Goal: Task Accomplishment & Management: Complete application form

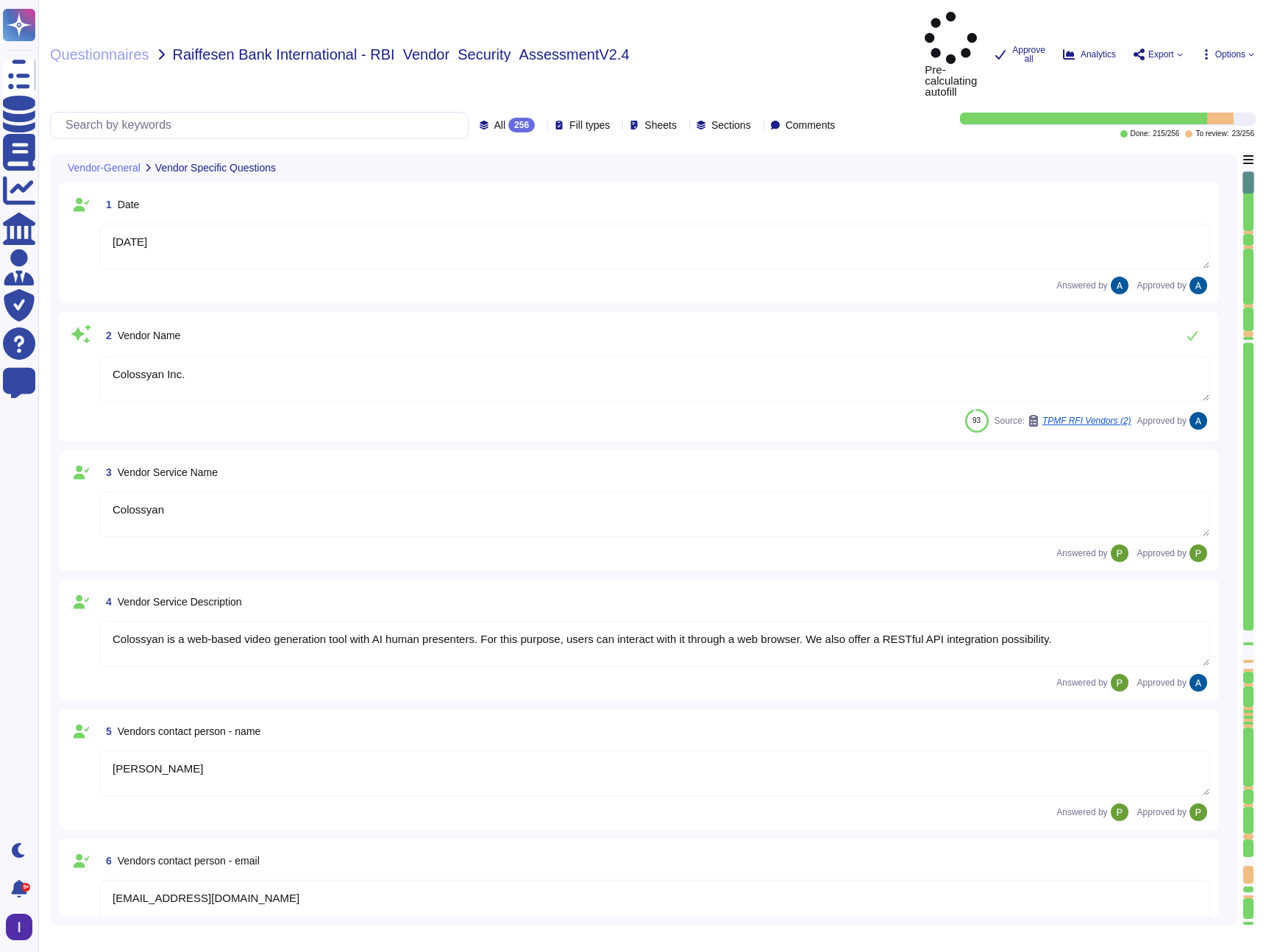
type textarea "[DATE]"
type textarea "Colossyan Inc."
type textarea "Colossyan"
type textarea "Colossyan is a web-based video generation tool with AI human presenters. For th…"
type textarea "[PERSON_NAME]"
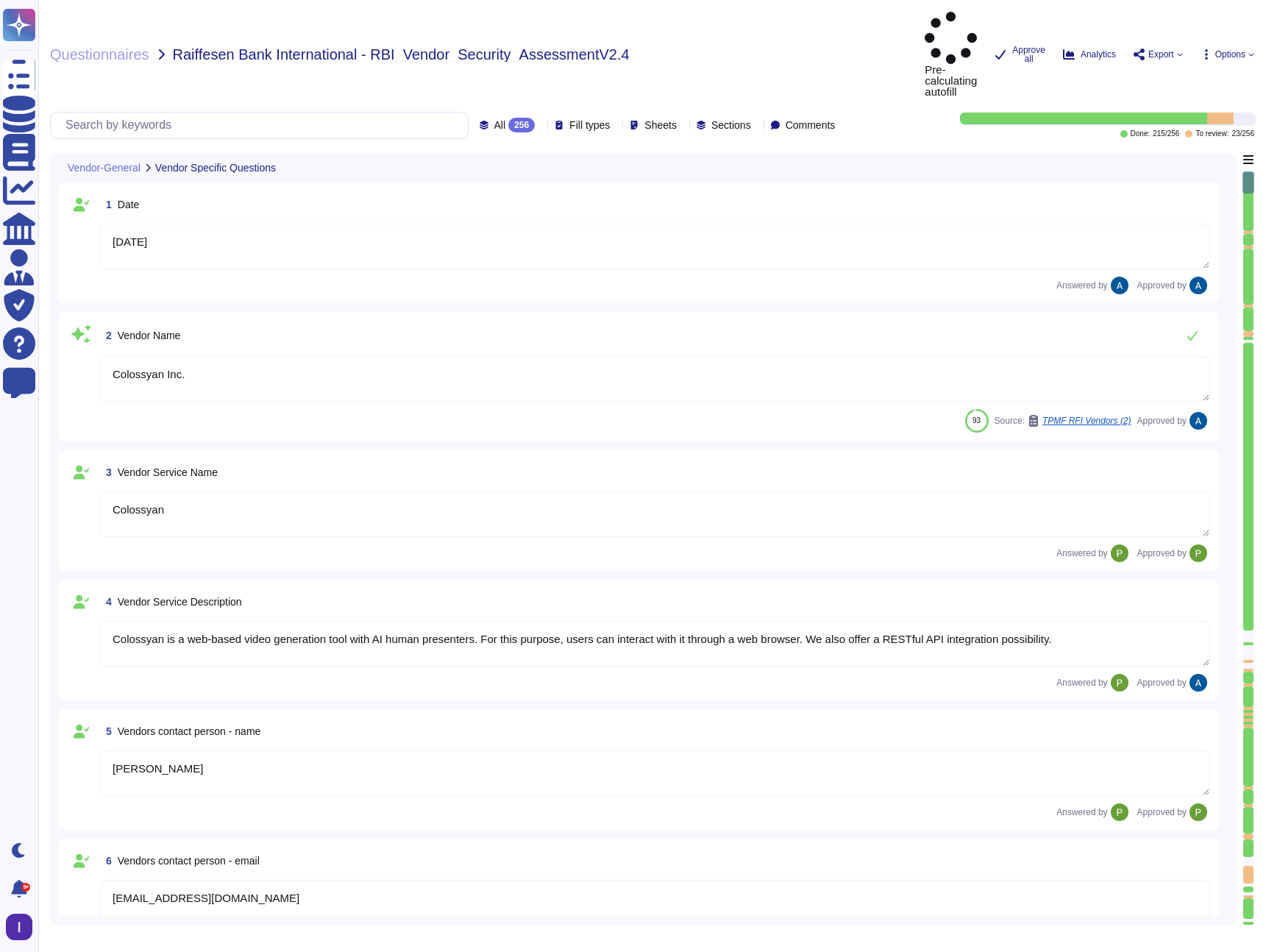
type textarea "[EMAIL_ADDRESS][DOMAIN_NAME]"
type textarea "447903319015"
type textarea "Colossyan, Inc [STREET_ADDRESS][US_STATE]"
type textarea "Colossyan has a SOC2 Type II report available for customers or prospects after …"
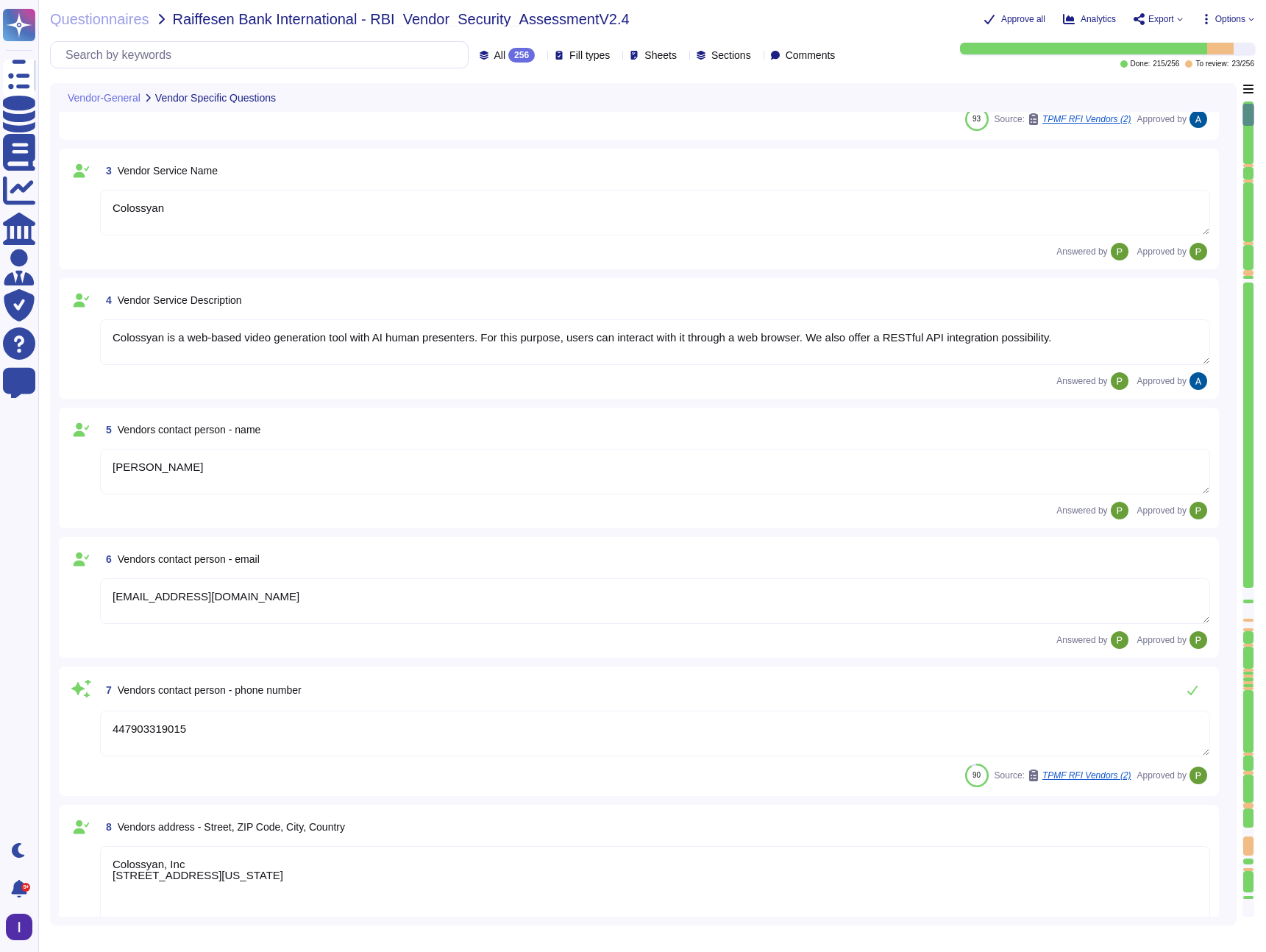
scroll to position [277, 0]
type textarea "Yes."
type textarea "At Colossyan Inc., we adhere to several software development best practice guid…"
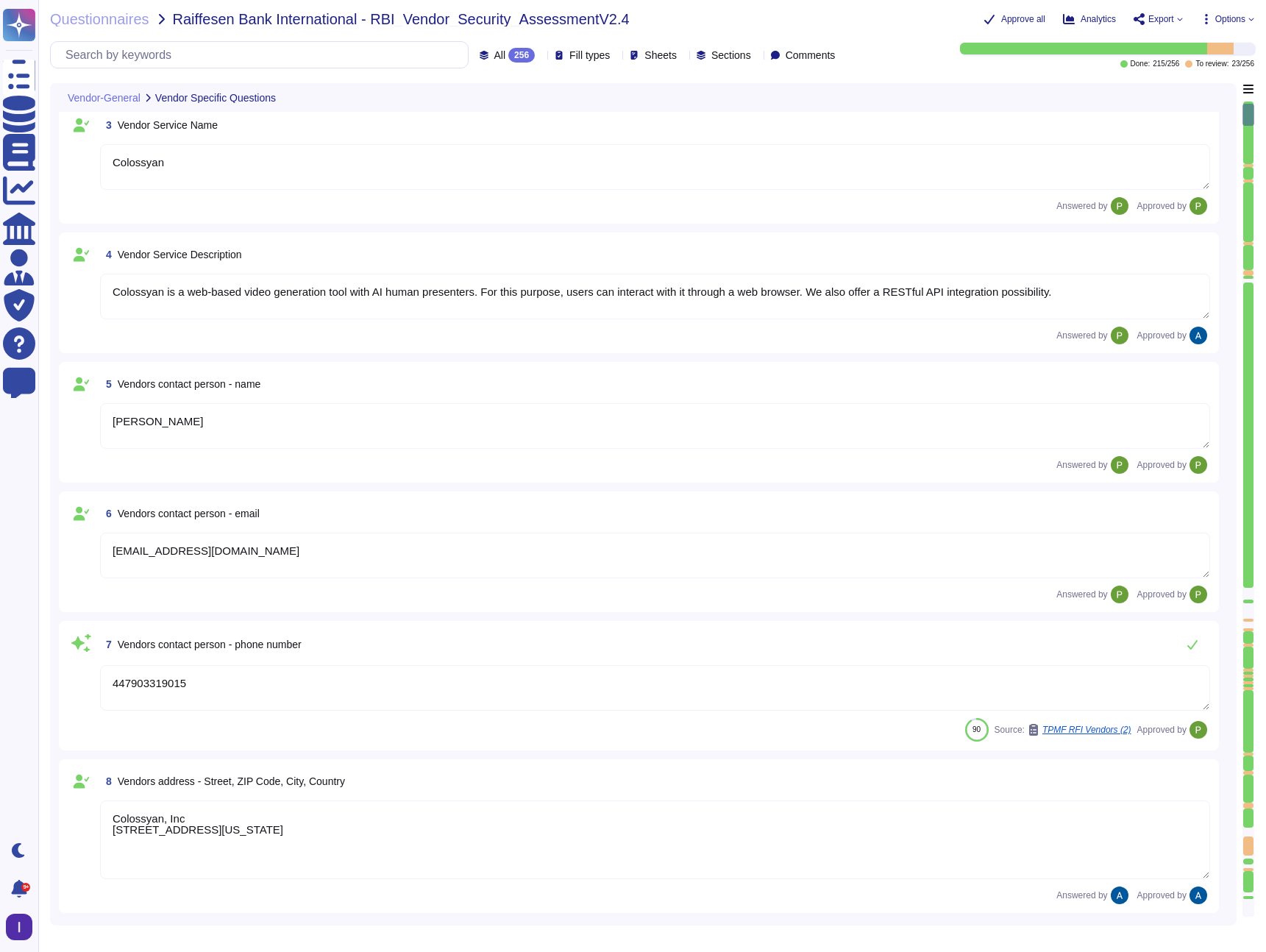
click at [1247, 164] on div at bounding box center [1248, 165] width 10 height 3
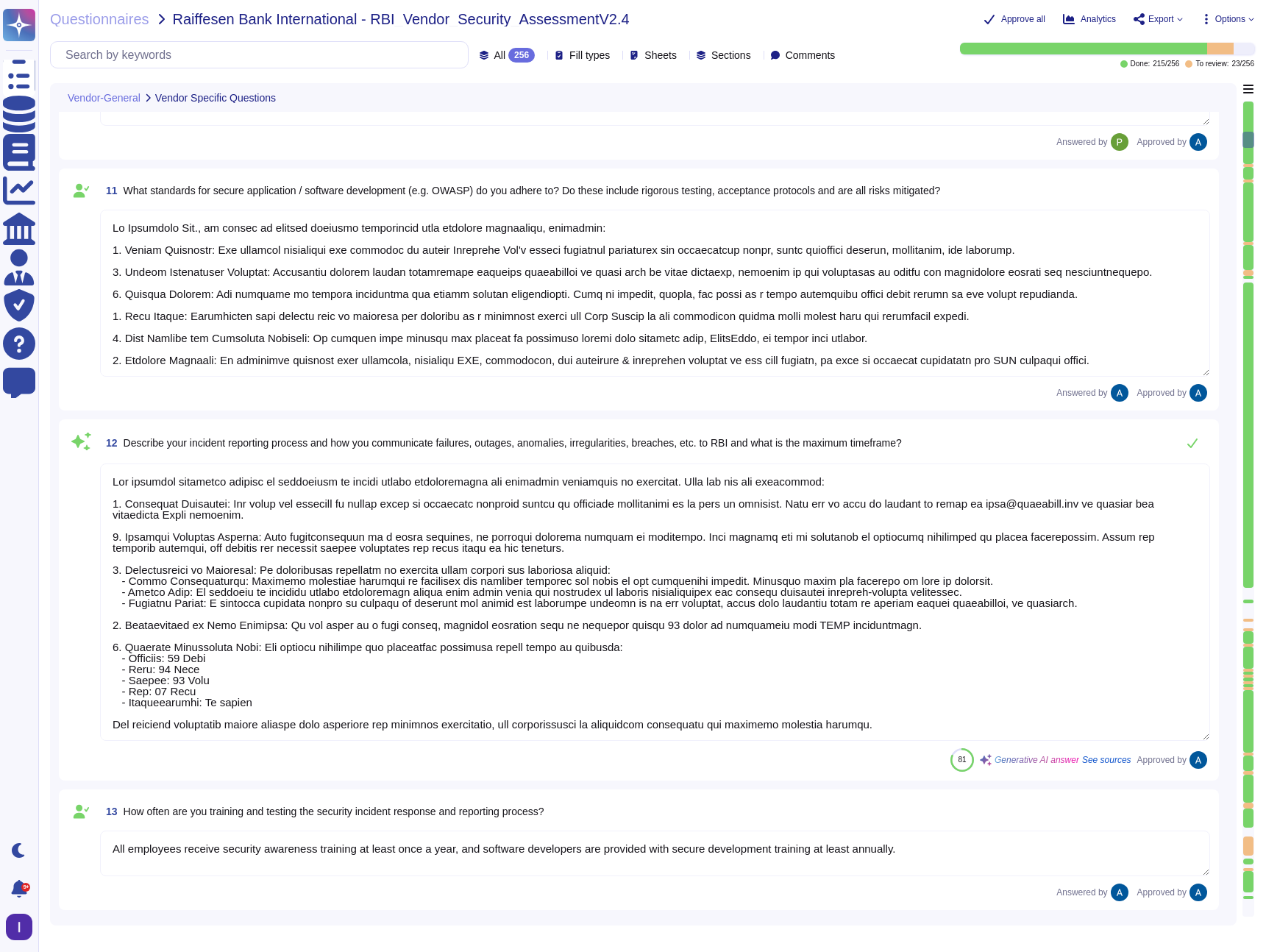
type textarea "Our incident reporting process is structured to ensure prompt communication and…"
type textarea "All employees receive security awareness training at least once a year, and sof…"
type textarea "Colossyan does not have any major incidents in the past. The status of incident…"
type textarea "Yes. We support both email+password authentication, as well as SSO, with Azure …"
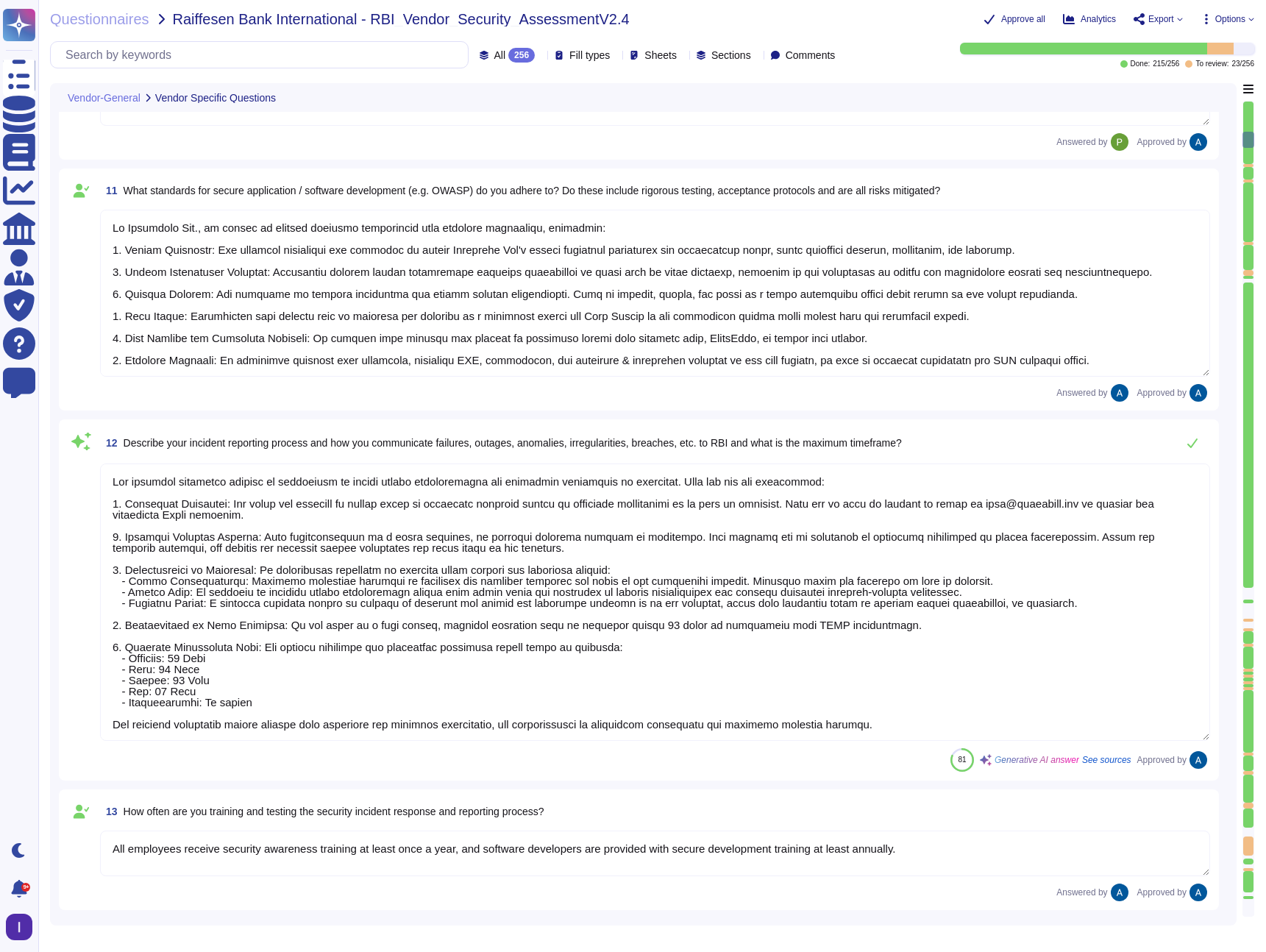
type textarea "Yes. We support both email+password authentication, as well as SSO, with Azure …"
type textarea "Yes, our solution supports federated authentication via standard protocols, inc…"
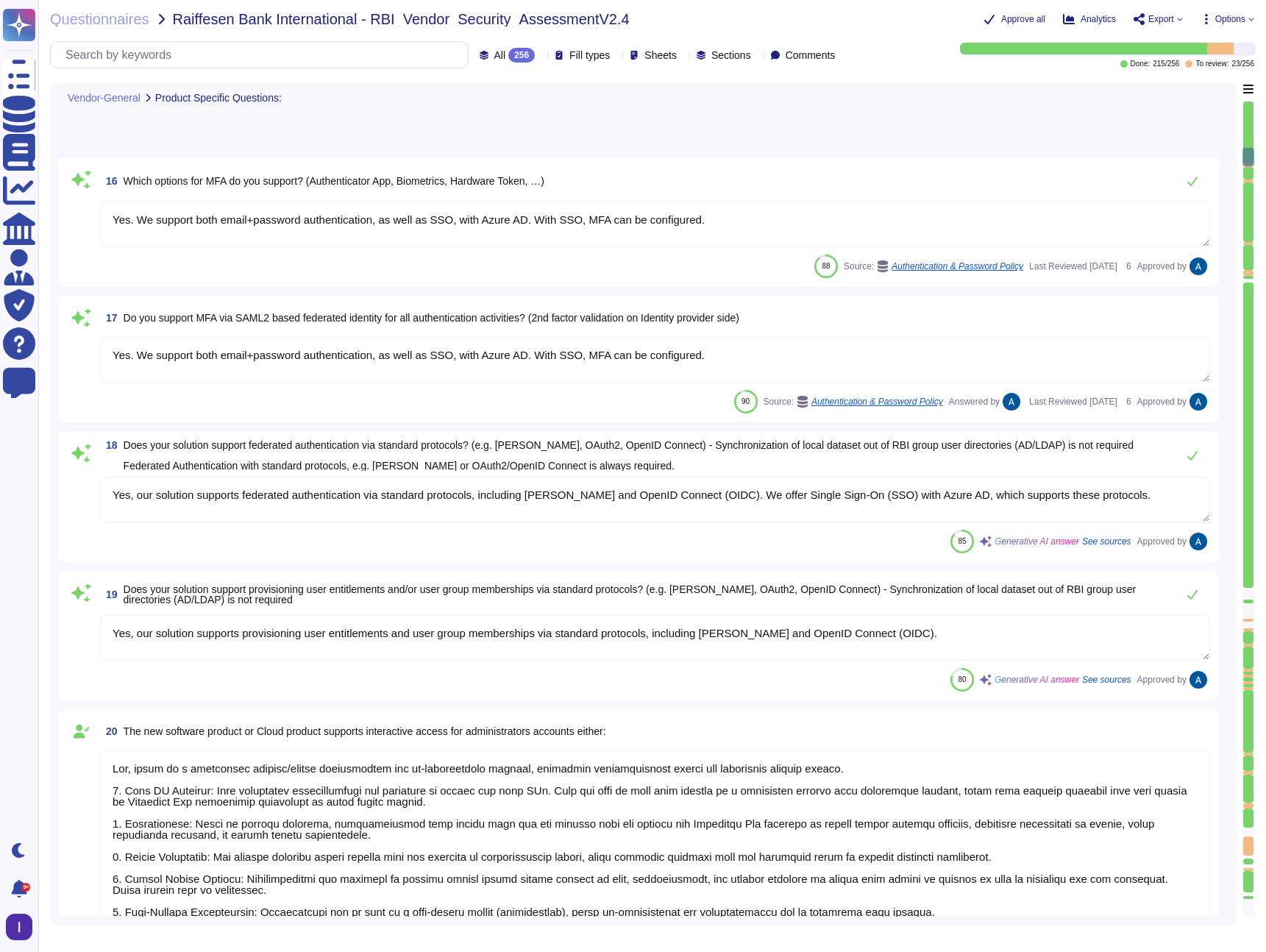
type textarea "Yes, our solution supports provisioning user entitlements and user group member…"
type textarea "Yes, there is a documented account/access provisioning and de-provisioning proc…"
type textarea "a) via credential gathering at runtime by using an API b) via credential gather…"
type textarea "We have our own alerting system in place, which alerts us if it detects anythin…"
type textarea "SOC 2 Type II"
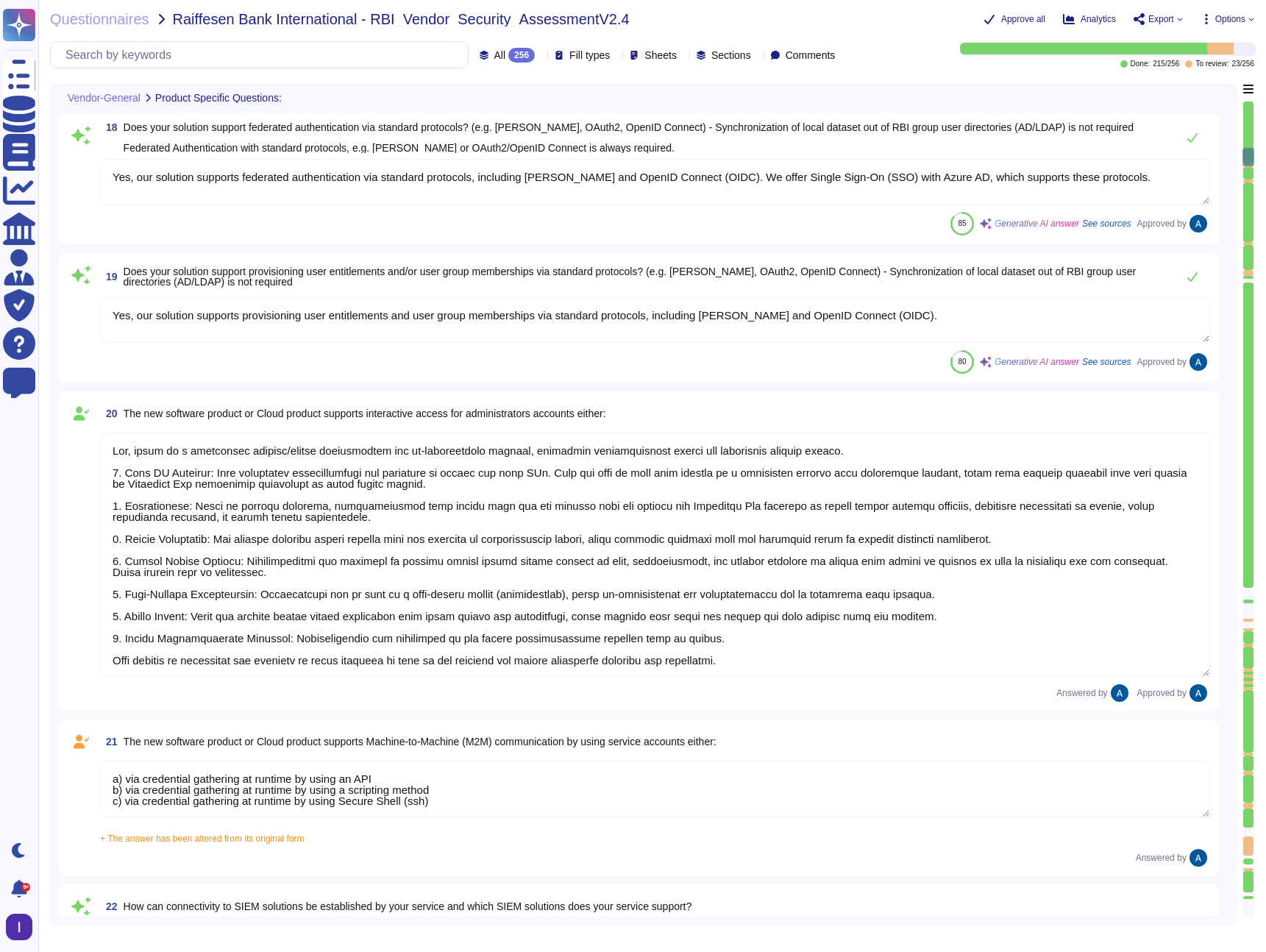
type textarea "a) via credential gathering at runtime by using an API b) via credential gather…"
type textarea "Yes, all customer data stored in the solution, including databases, is encrypte…"
type textarea "Yes, we maintain an inventory of assets, including hardware and software, and a…"
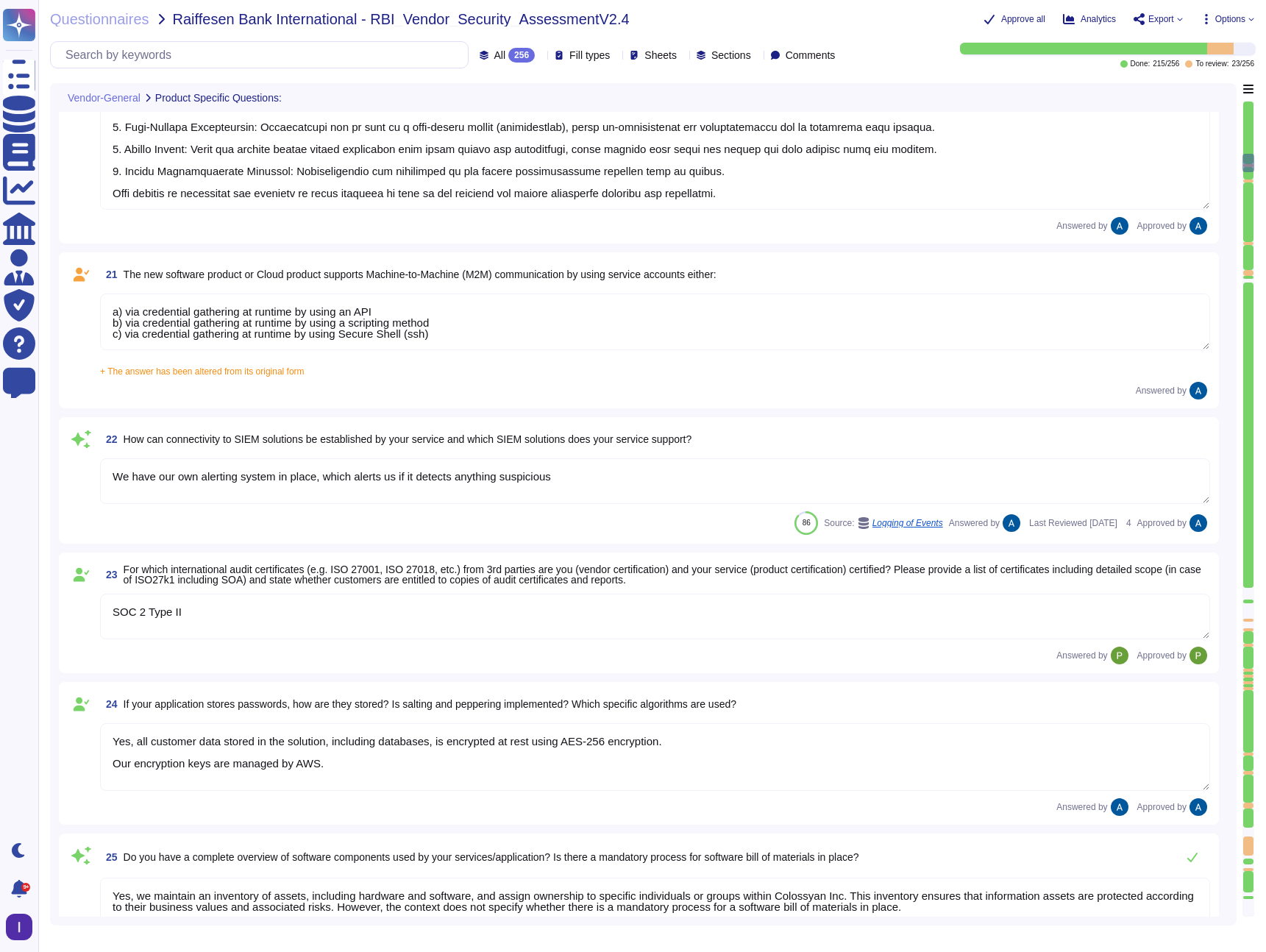
type textarea "a) via credential gathering at runtime by using an API b) via credential gather…"
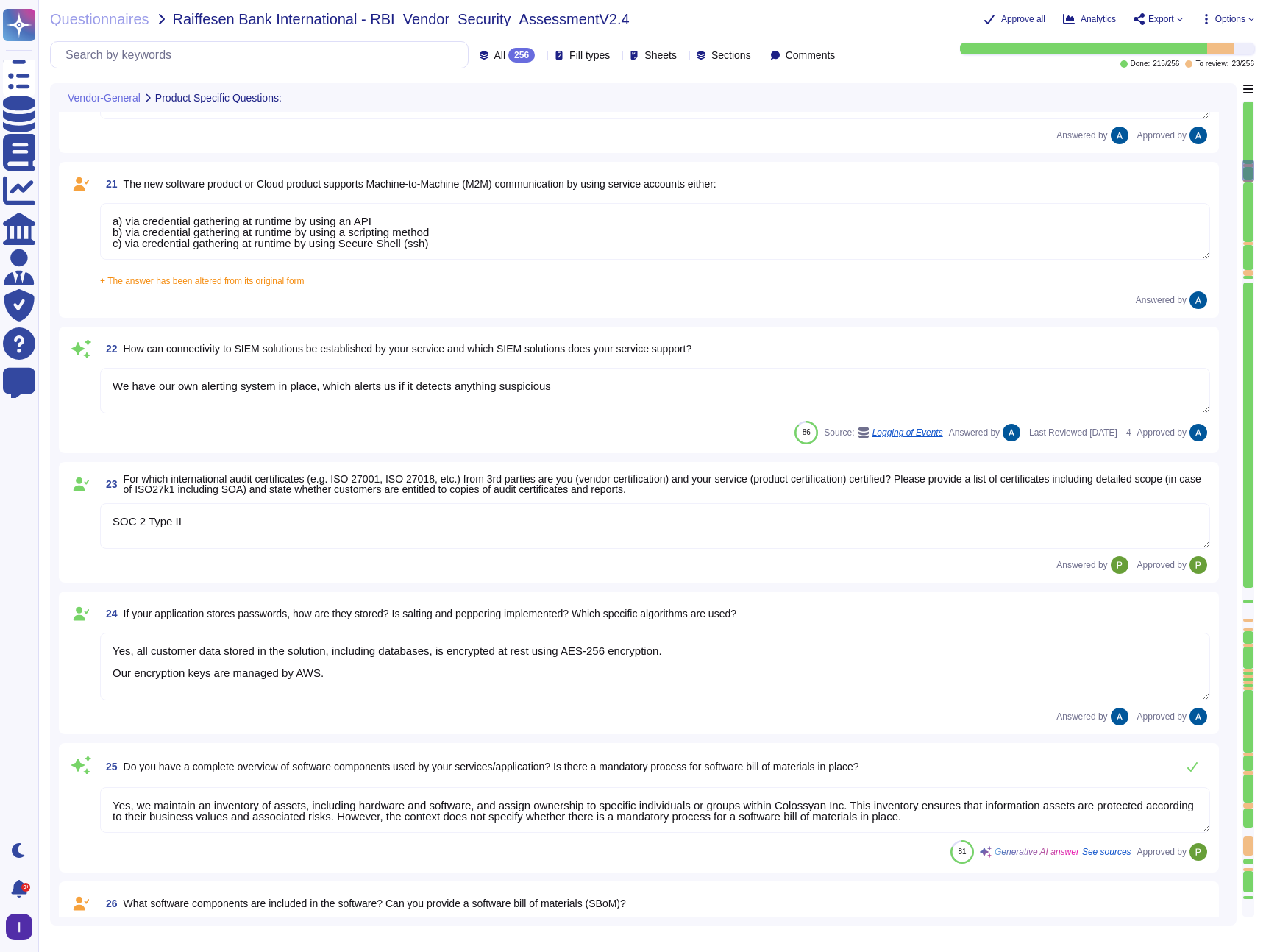
type textarea "No."
type textarea "Yes, our service utilizes Artificial Intelligence functionality, specifically t…"
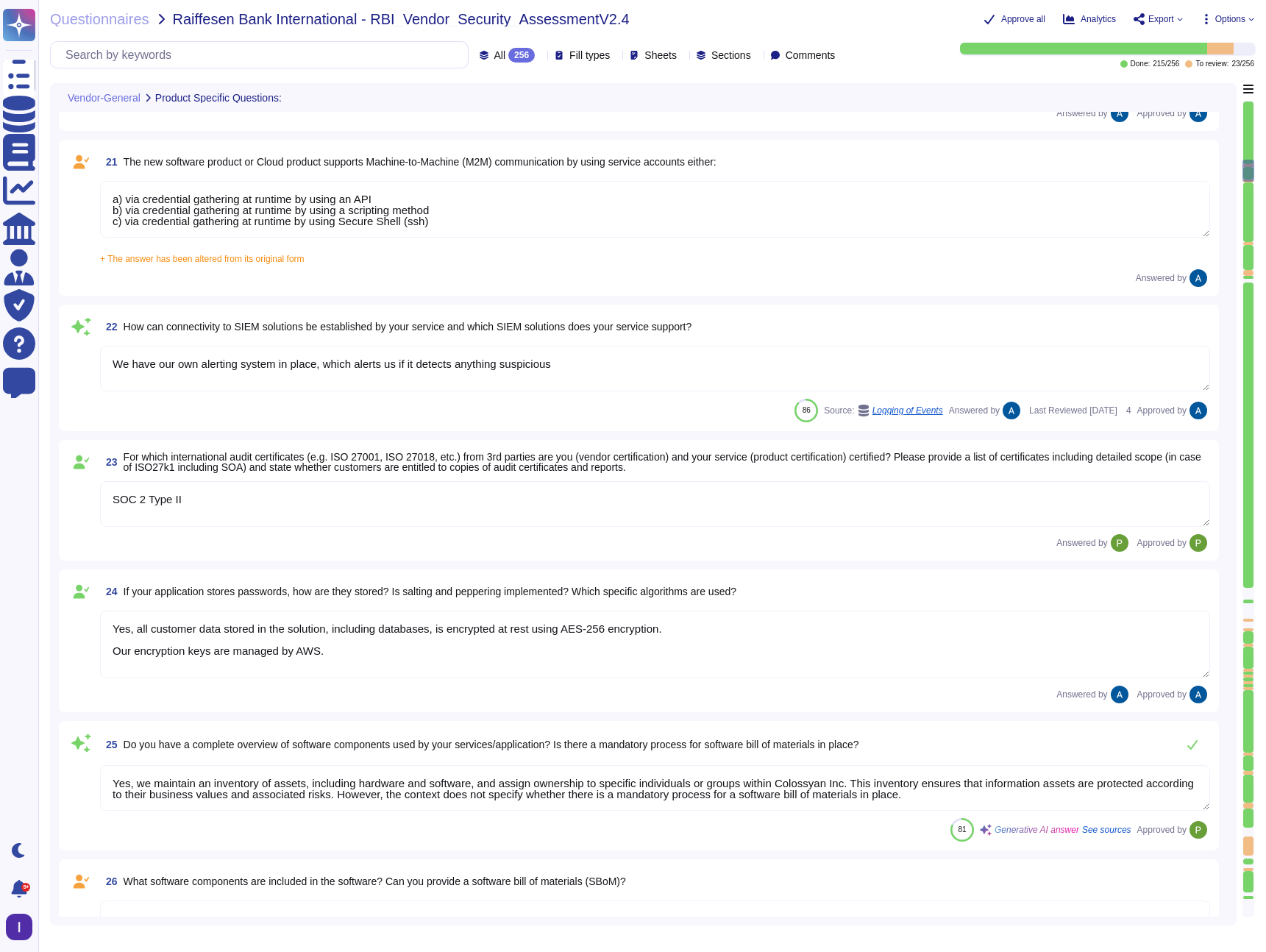
scroll to position [3098, 0]
click at [501, 233] on textarea "a) via credential gathering at runtime by using an API b) via credential gather…" at bounding box center [655, 207] width 1110 height 57
type textarea "a) via credential gathering at runtime by using an API b) via credential gather…"
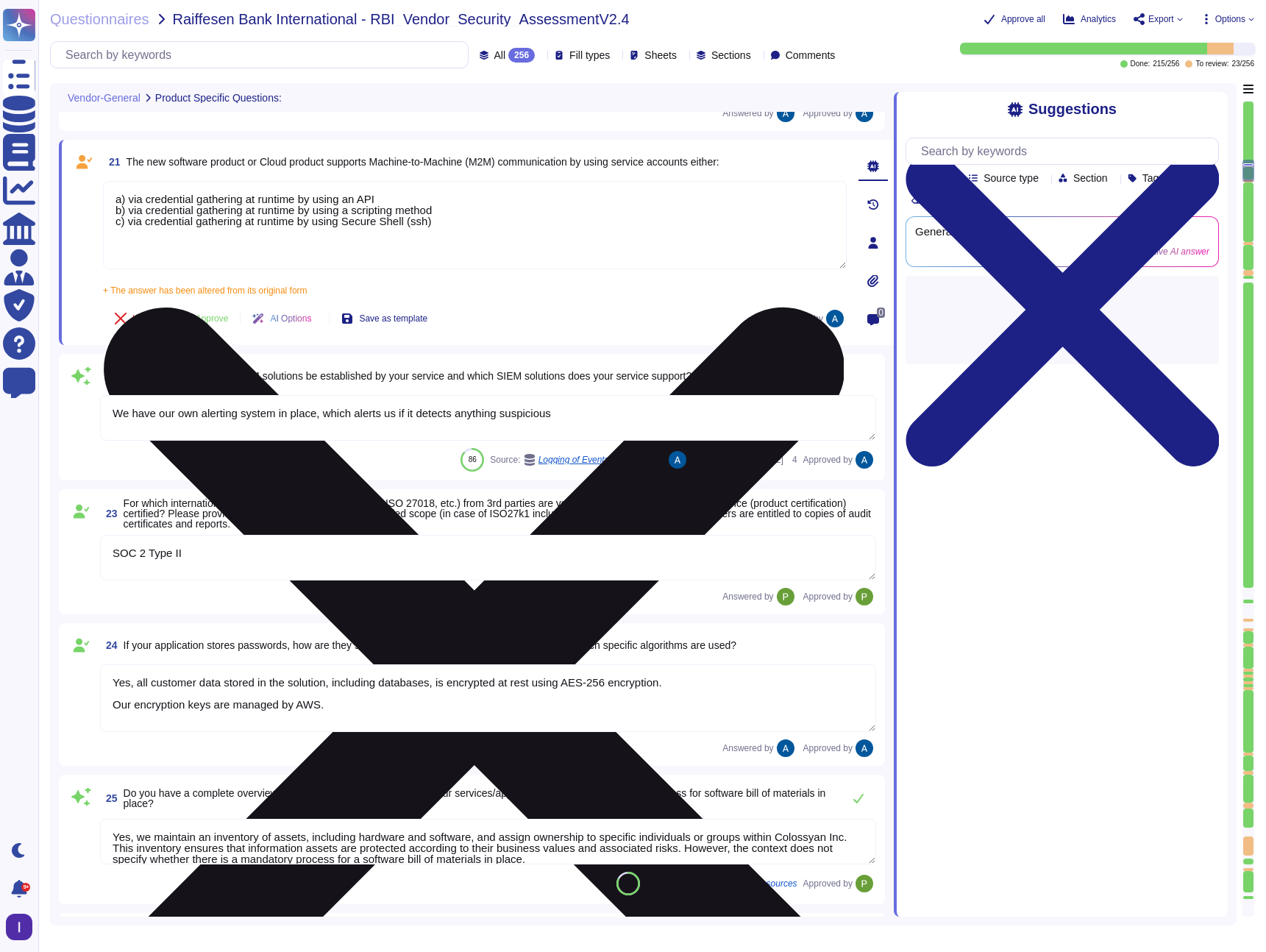
type textarea "Yes, our service utilizes Artificial Intelligence functionality, specifically t…"
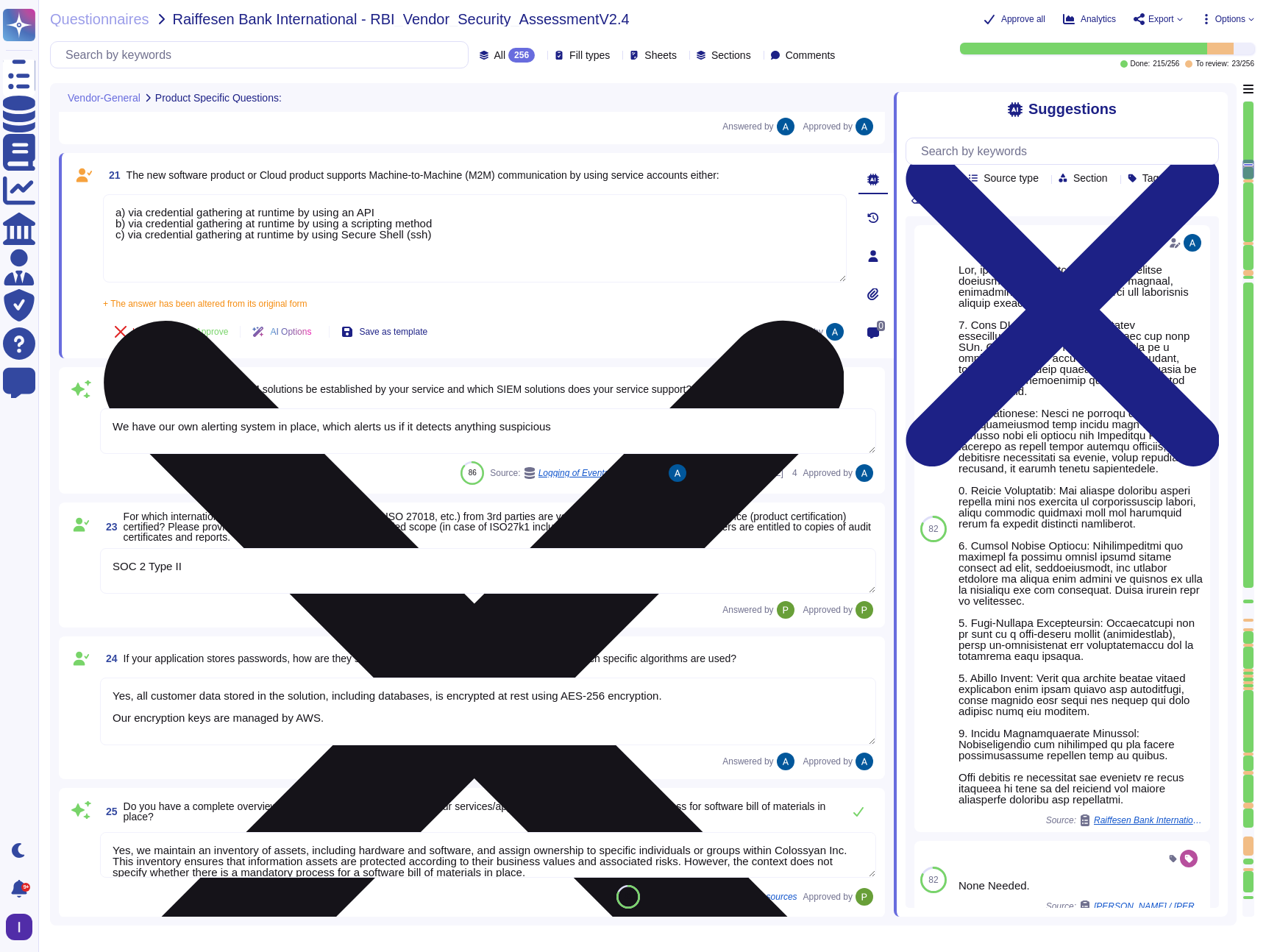
scroll to position [3082, 0]
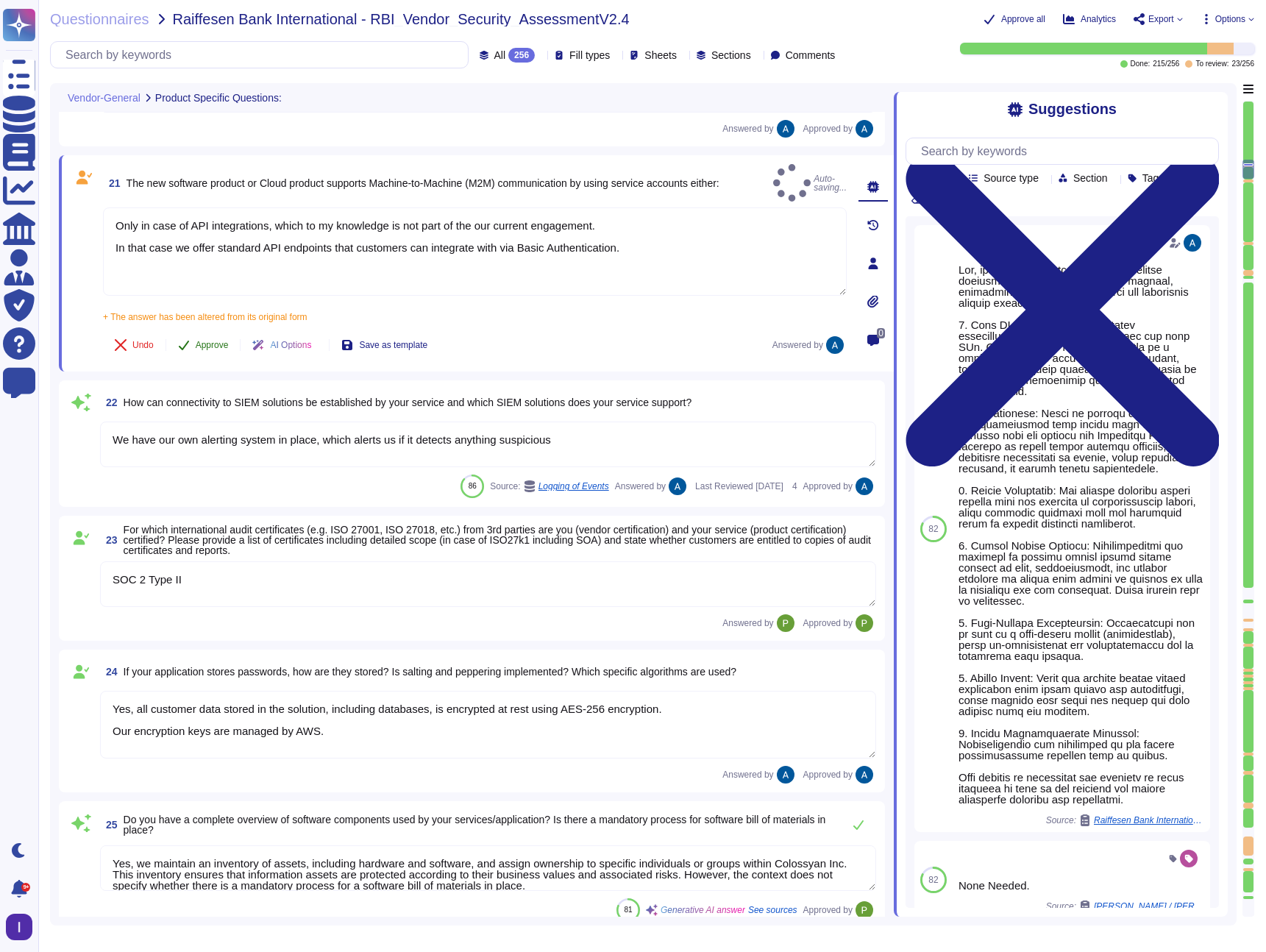
click at [212, 340] on span "Approve" at bounding box center [212, 345] width 33 height 9
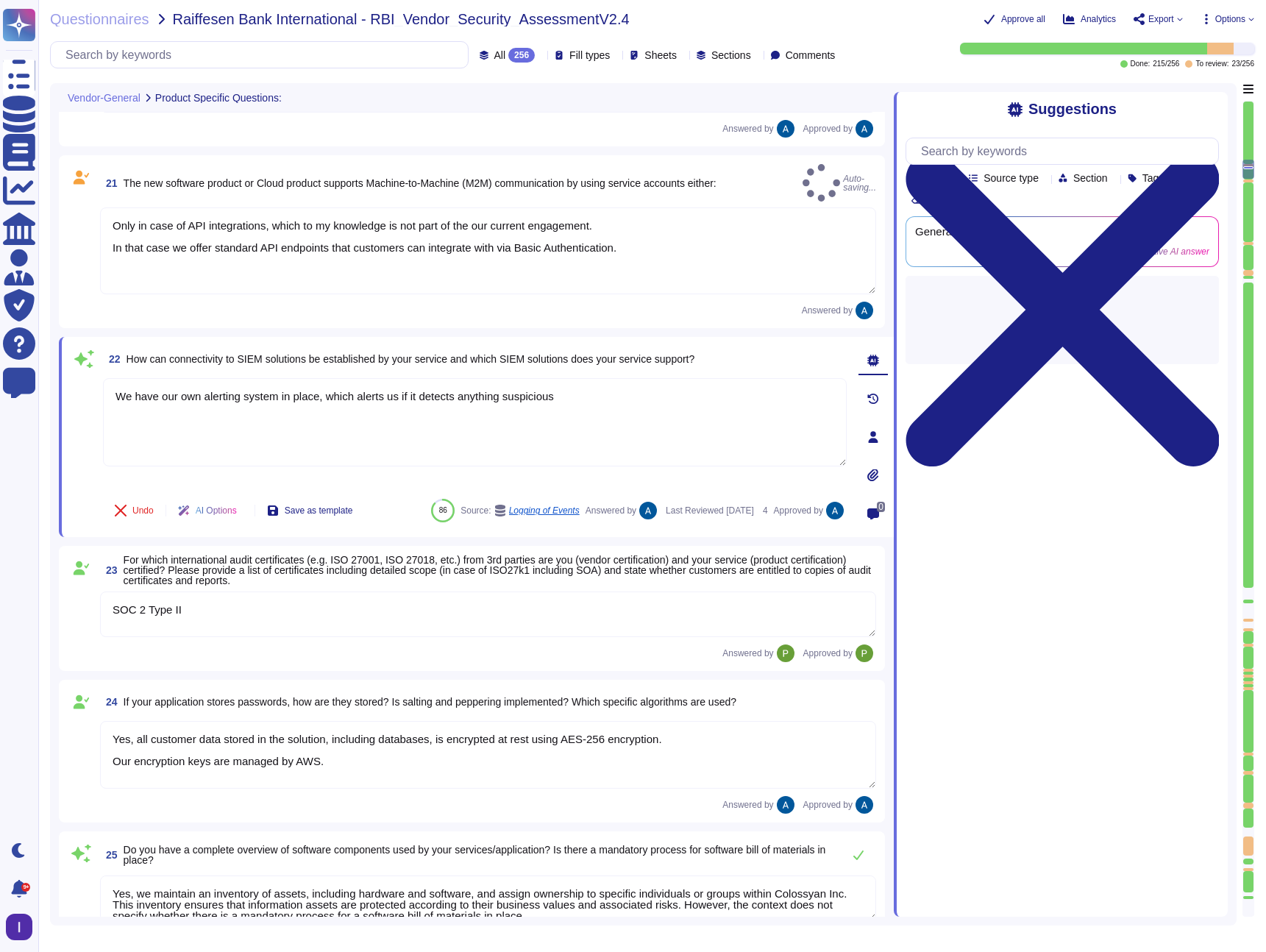
type textarea "Only in case of API integrations, which to my knowledge is not part of the our …"
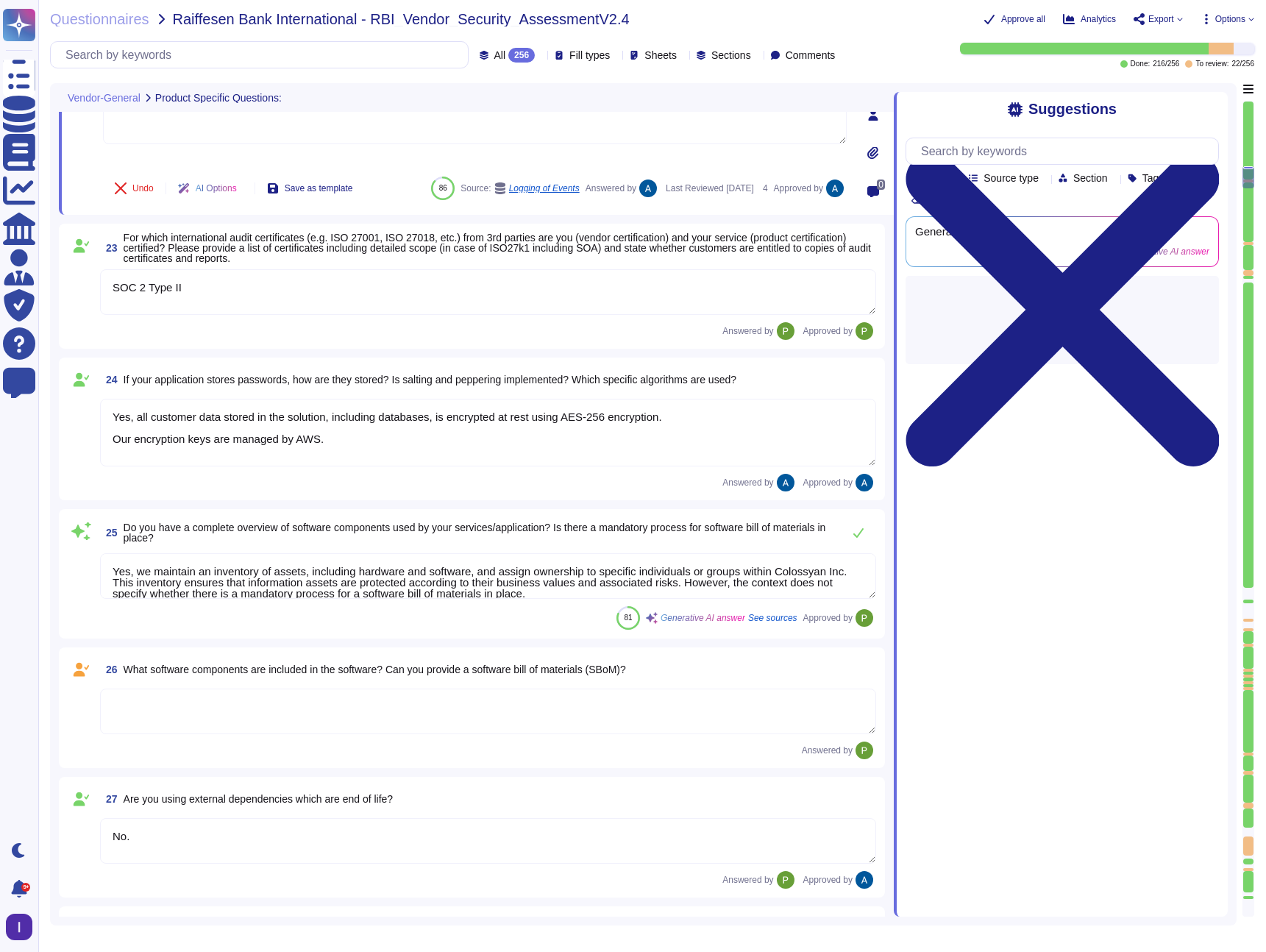
scroll to position [3451, 0]
type textarea "We carry out an annual independent penetration test already, and the findings a…"
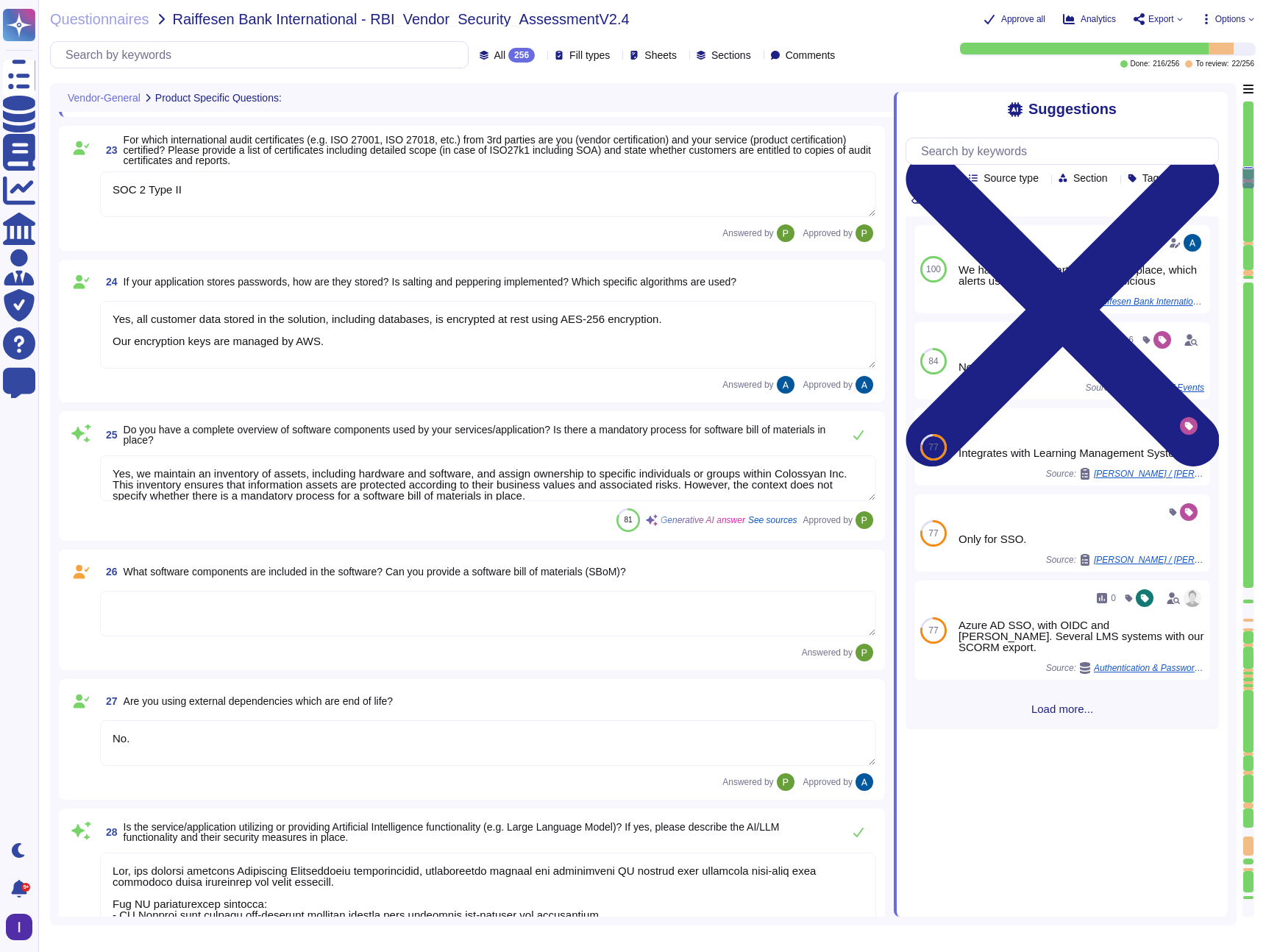
click at [1250, 242] on div at bounding box center [1248, 243] width 10 height 3
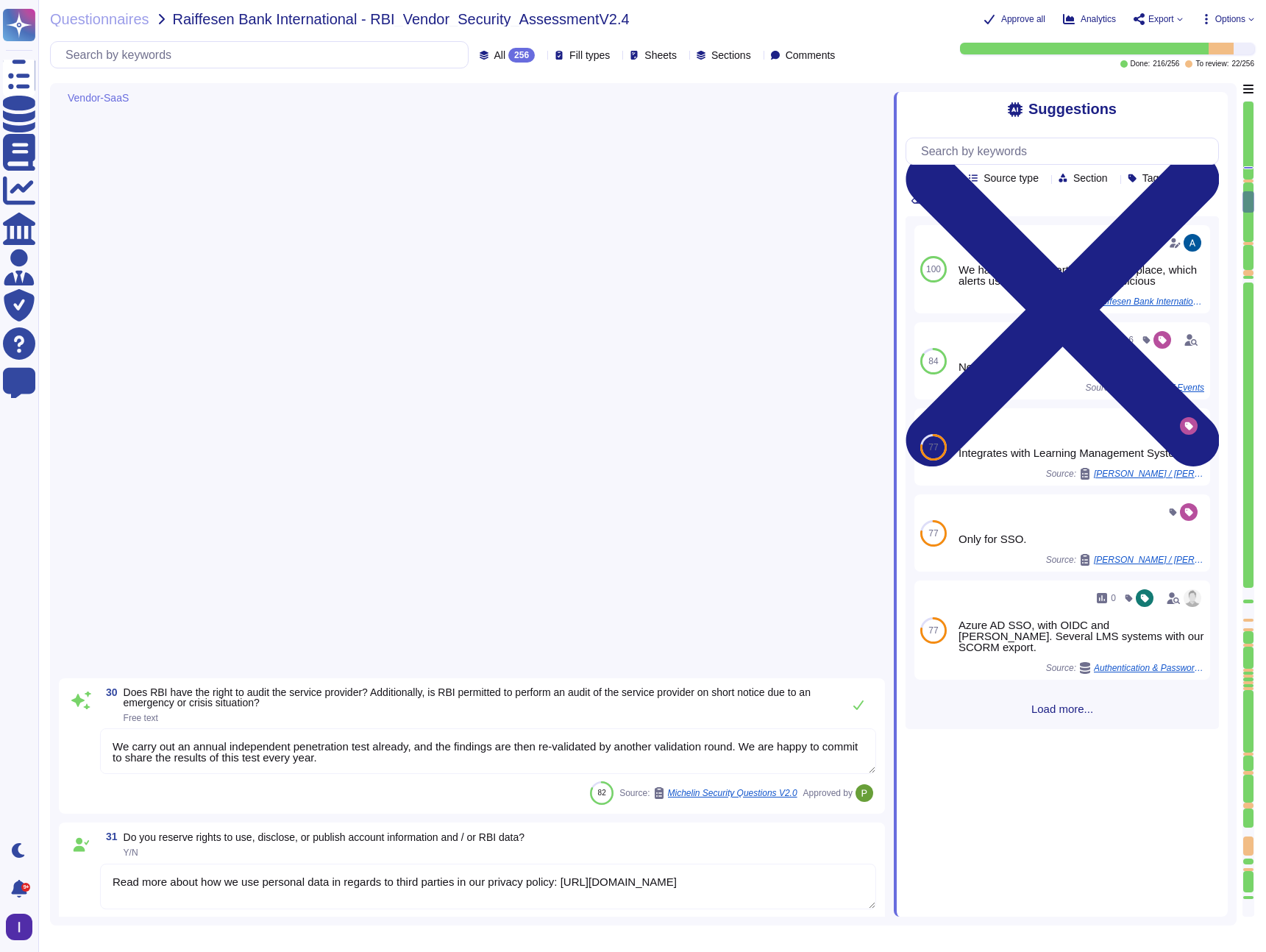
type textarea "Read more about how we use personal data in regards to third parties in our pri…"
type textarea "Yes, please see our Terms and Services: [URL][DOMAIN_NAME]"
type textarea "No, read more abut how we use personal data in regards to third parties in our …"
type textarea "Colossyan cloud service provider is AWS. Our data centers are located in [GEOGR…"
type textarea "Lor ipsumdol sitamet consectet adipisc eli sedd ei temporinc utlabor etdolor m …"
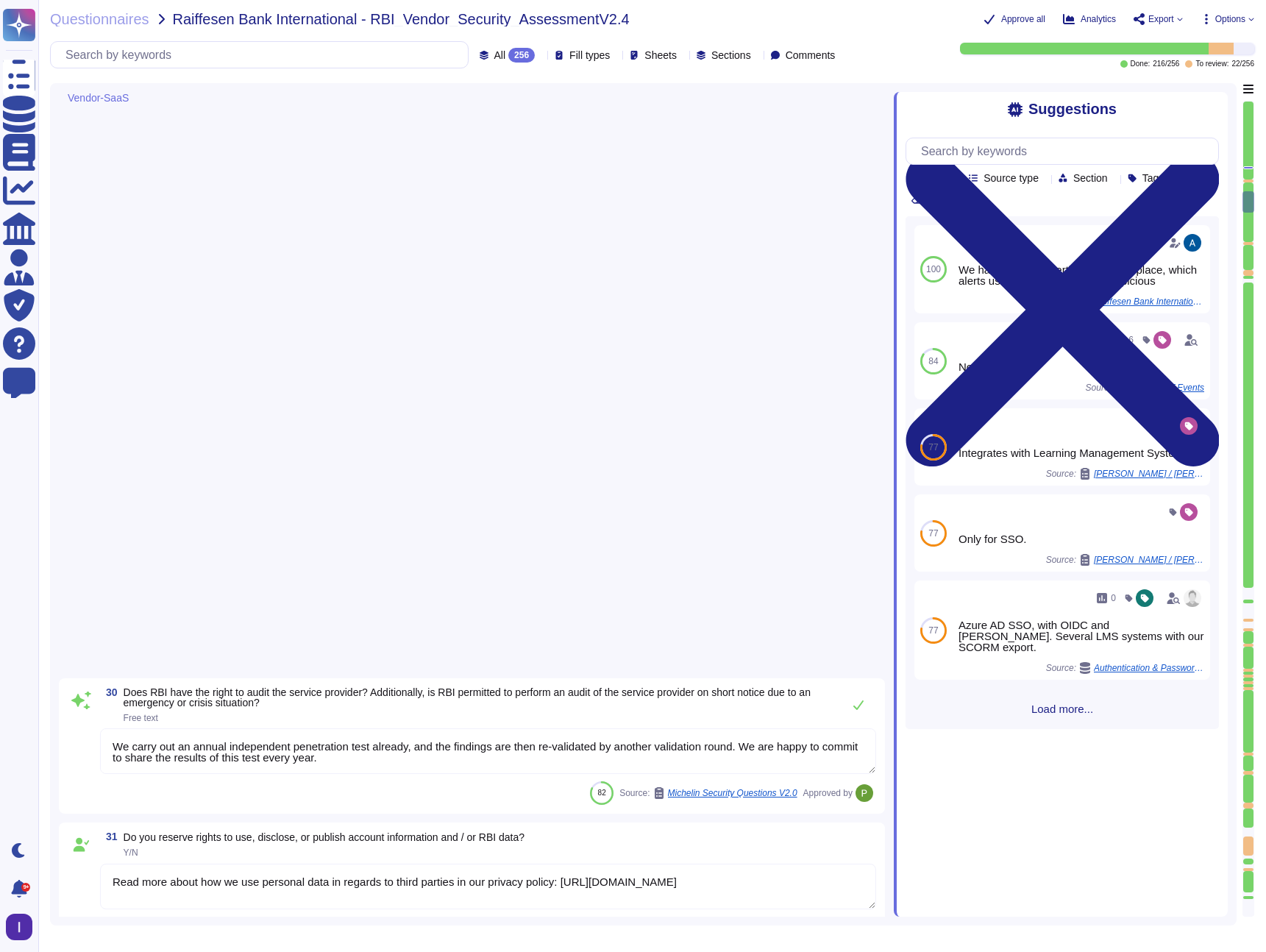
type textarea "We have three different environments: development, staging, and production. The…"
type textarea "All customer data stored in the solution, including databases, is encrypted at …"
type textarea "Yes, the data is encrypted in transit using TLS 1.3. The encryption level is AE…"
type textarea "We conduct vulnerability scans on public-facing systems in the production envir…"
type textarea "Colossyan employs a comprehensive vulnerability management process that include…"
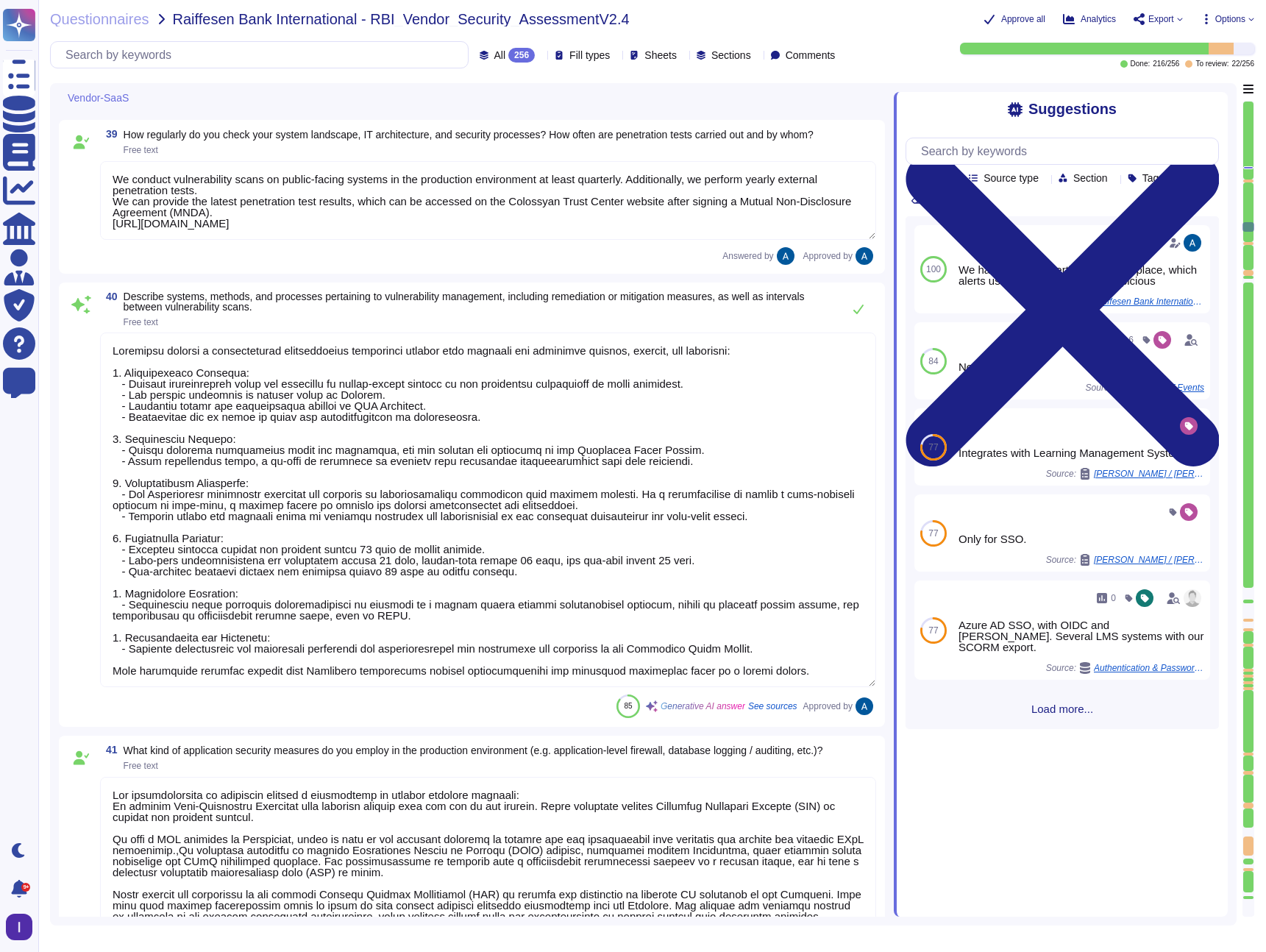
type textarea "Our infrastructure is protected through a combination of several security measu…"
type textarea "Lor ipsumdol sitamet consectet adipisc eli sedd ei temporinc utlabor etdolor m …"
type textarea "Yes"
type textarea "Customers receive dedicated customer support available from 1 AM until 2 PM PST…"
type textarea "The recovery of the service is organized through established processes that ens…"
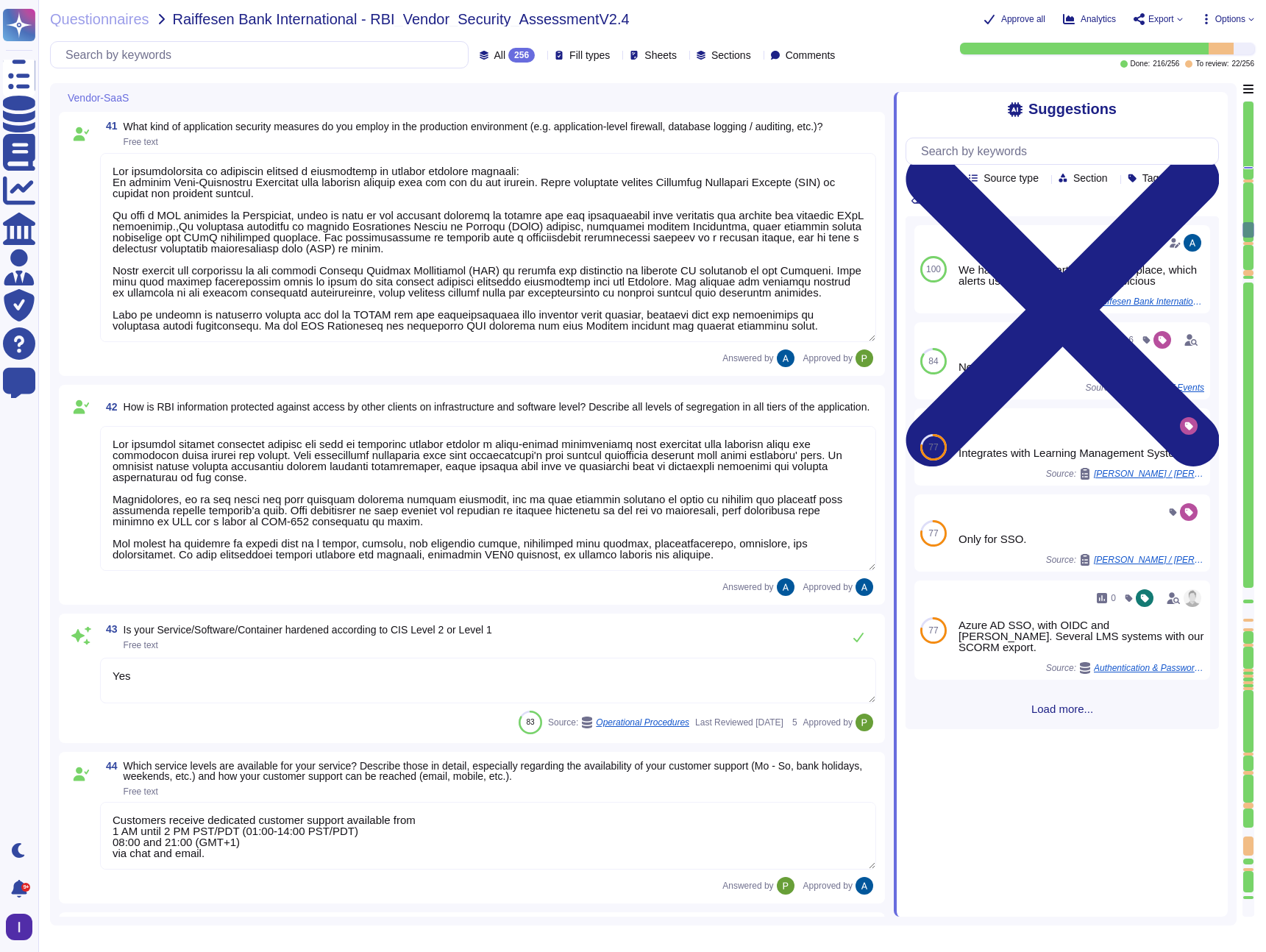
type textarea "The network of the generation system is isolated. Content-security are defined …"
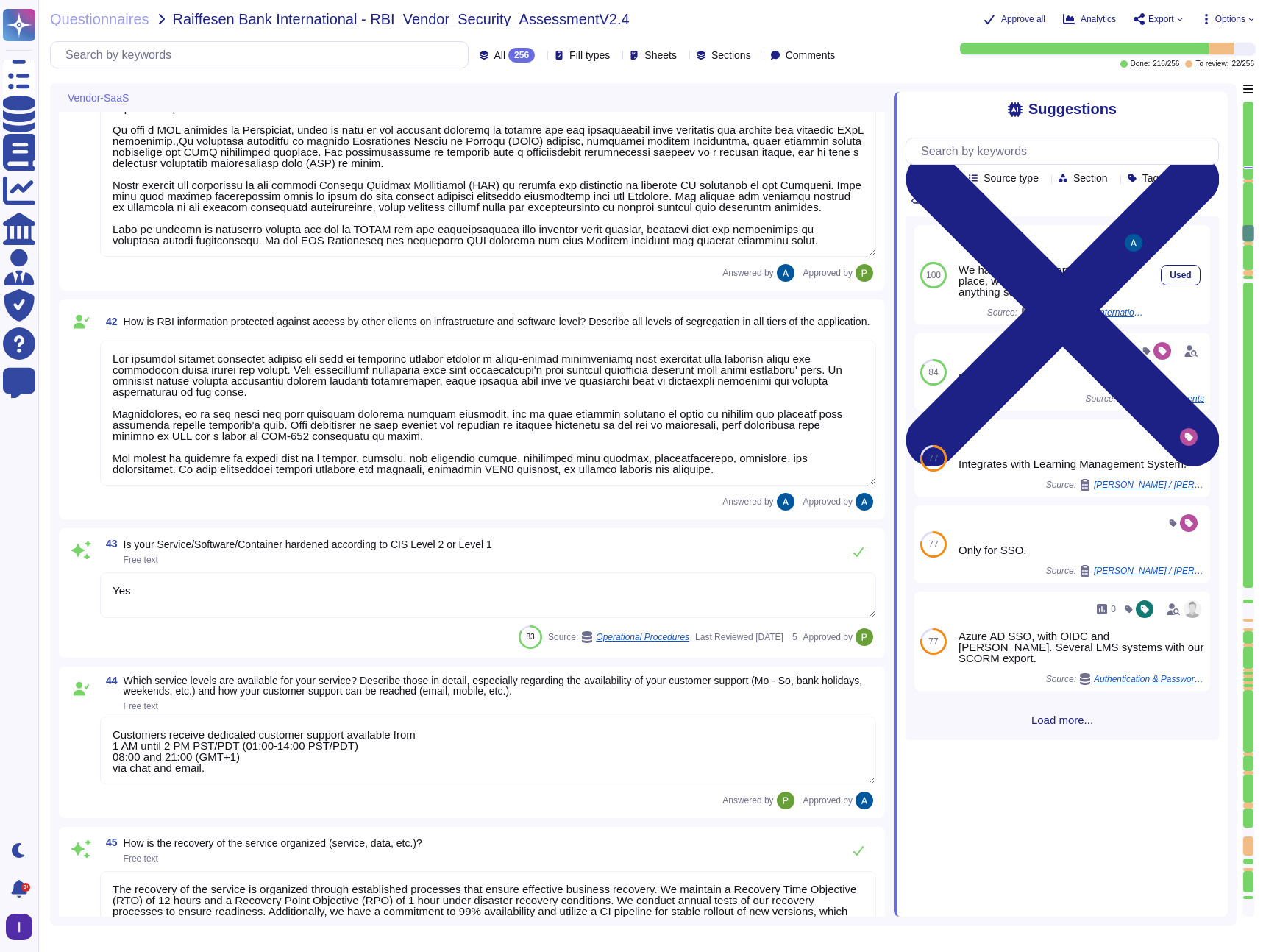
type textarea "Encryption keys are fully managed by AWS, utilizing AWS KMS. We employ AES-256 …"
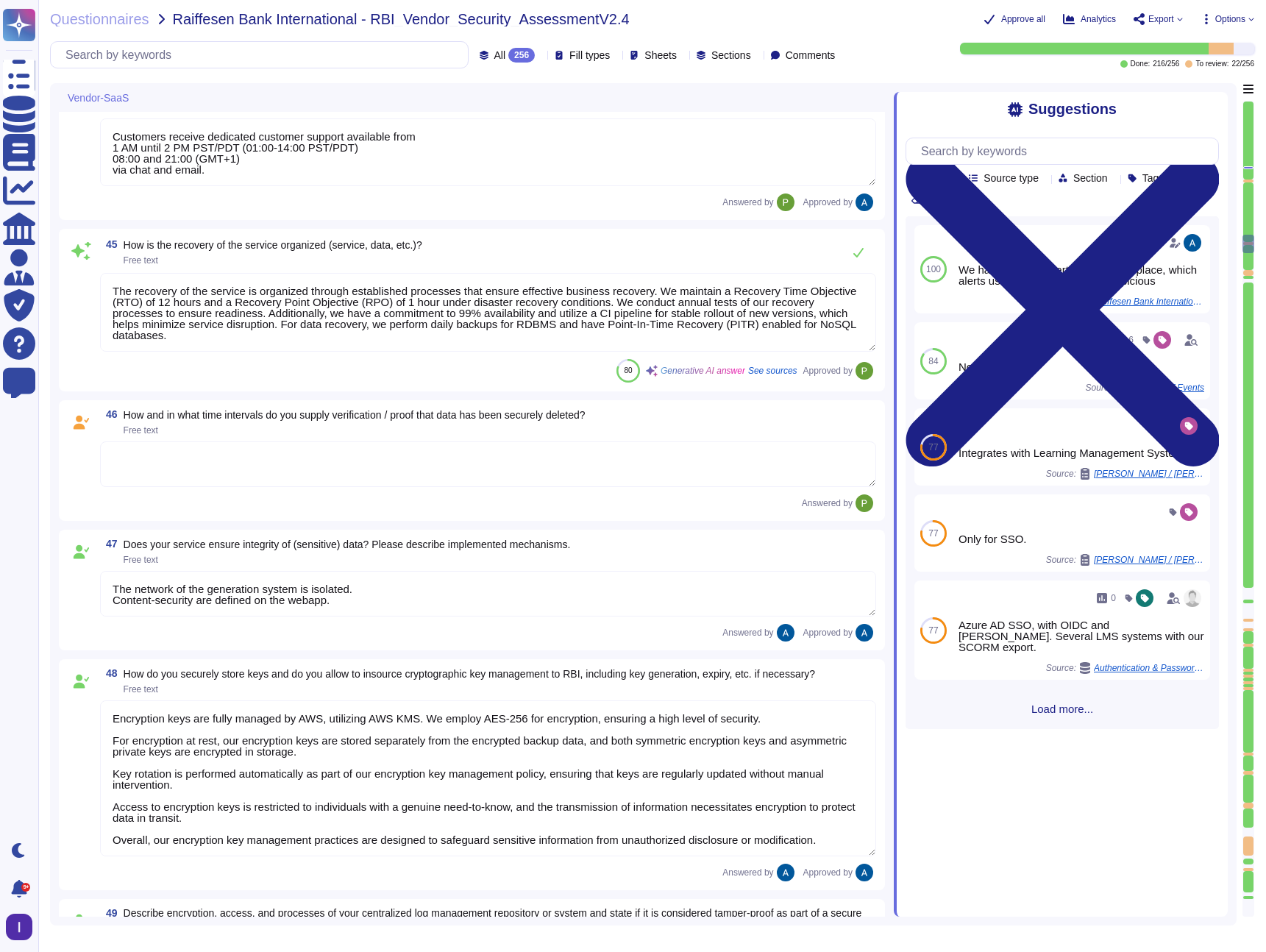
type textarea "We follow industry best practices to protect the integrity of logs and audit tr…"
type textarea "For elements of the solution exposed on the internet, we commit to the followin…"
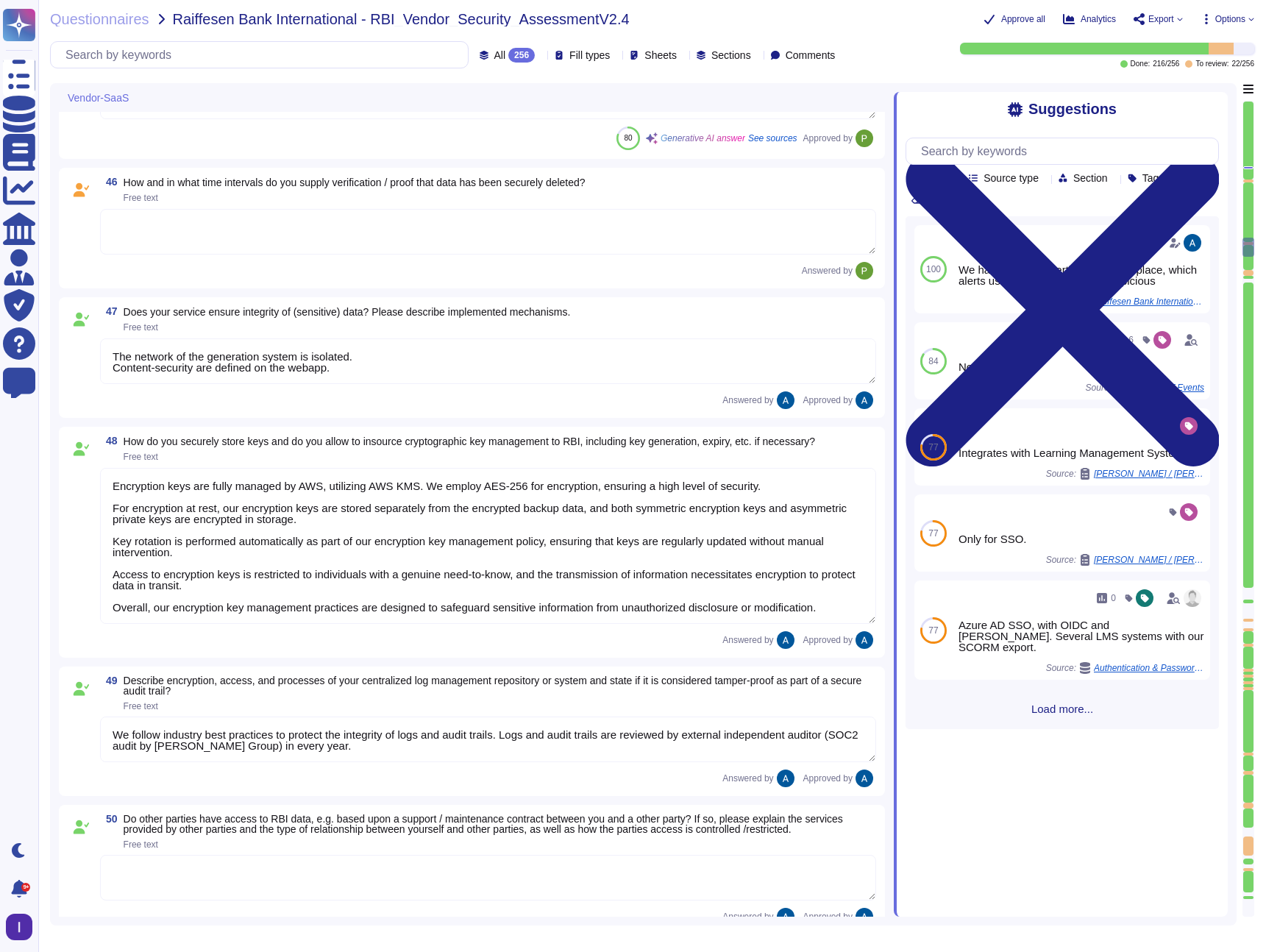
type textarea "1 hour."
type textarea "Yes"
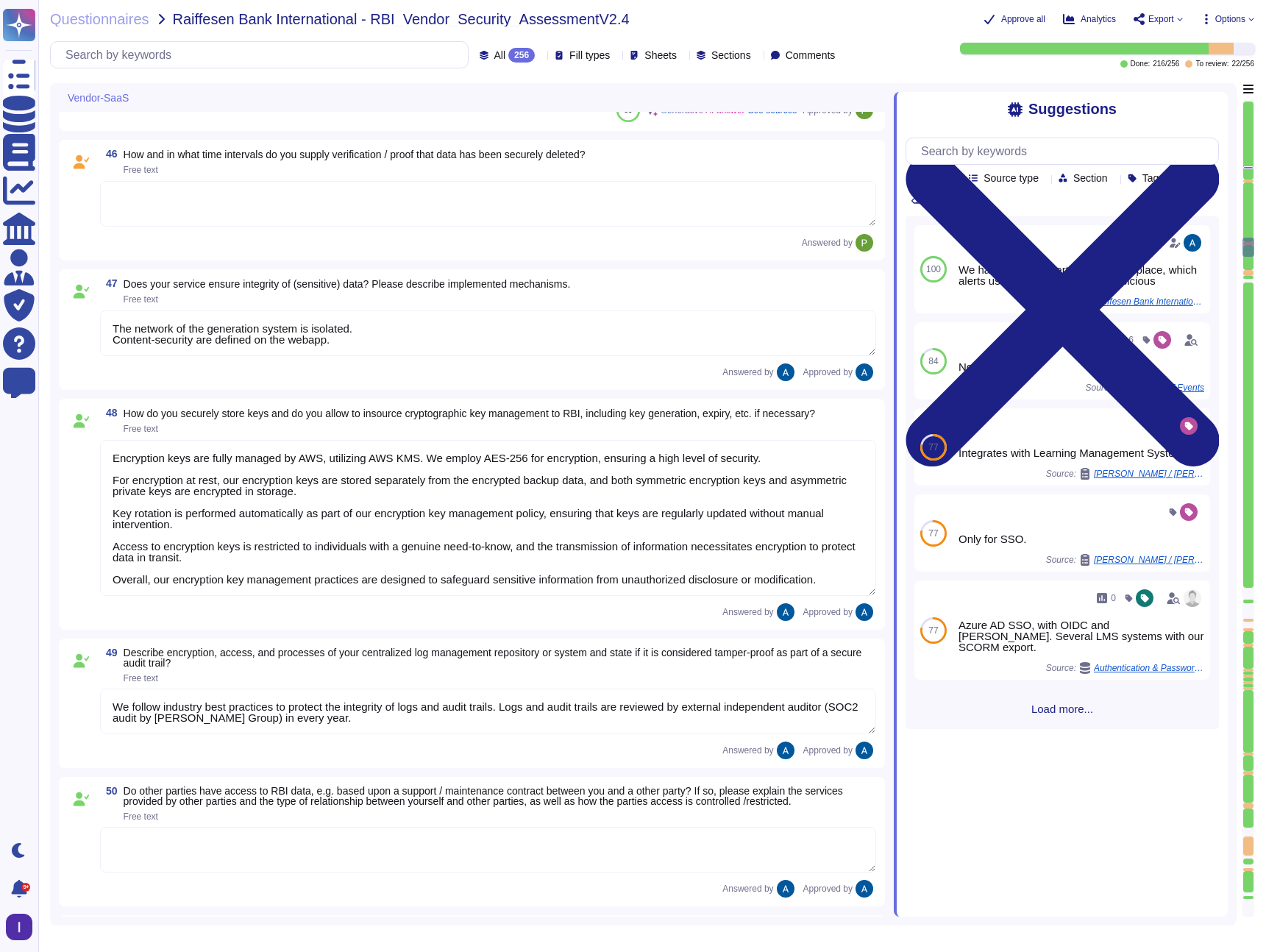
scroll to position [7293, 0]
click at [1249, 179] on div at bounding box center [1248, 180] width 10 height 3
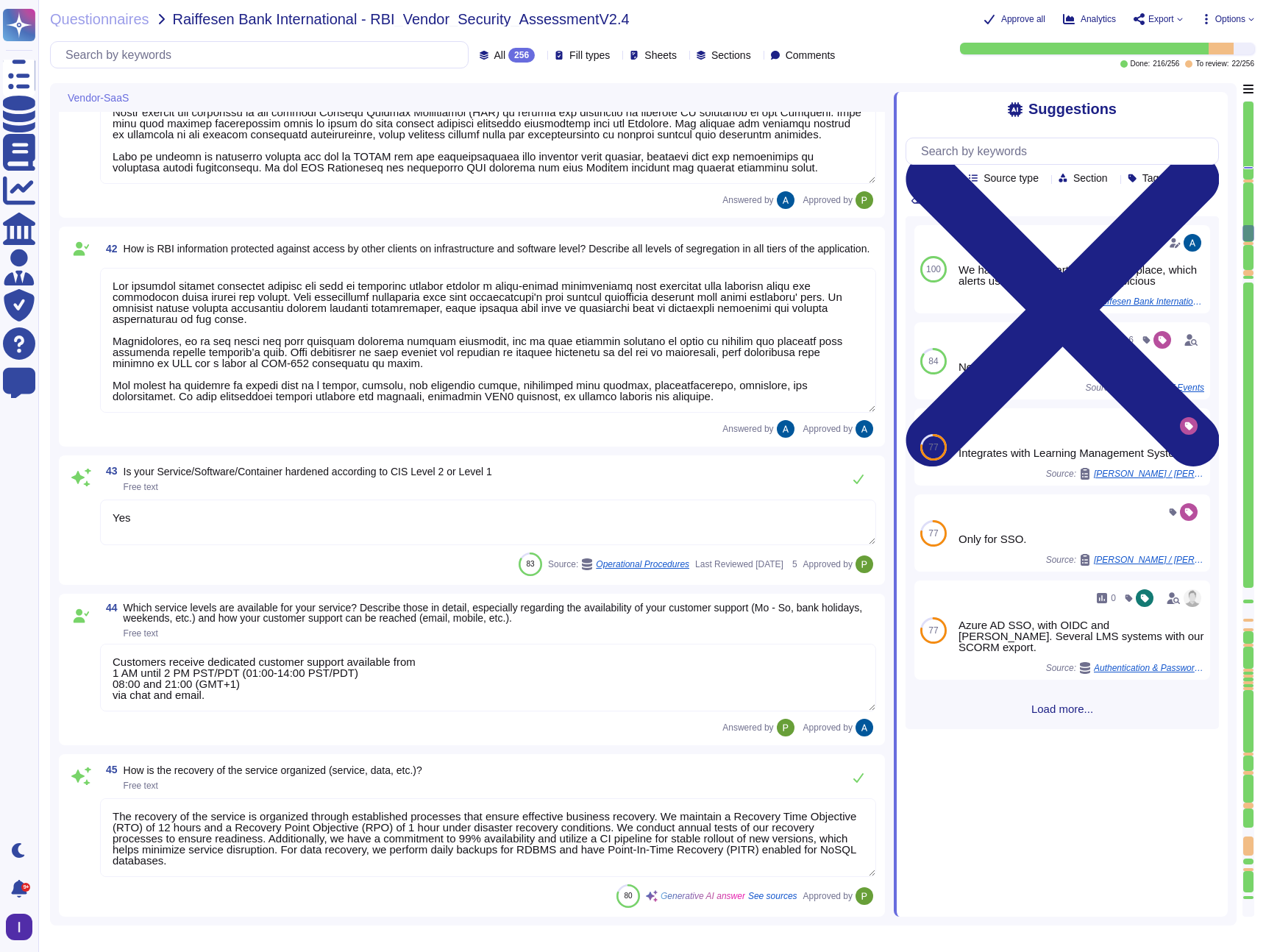
type textarea "Colossyan employs a comprehensive vulnerability management process that include…"
type textarea "Our infrastructure is protected through a combination of several security measu…"
type textarea "Lor ipsumdol sitamet consectet adipisc eli sedd ei temporinc utlabor etdolor m …"
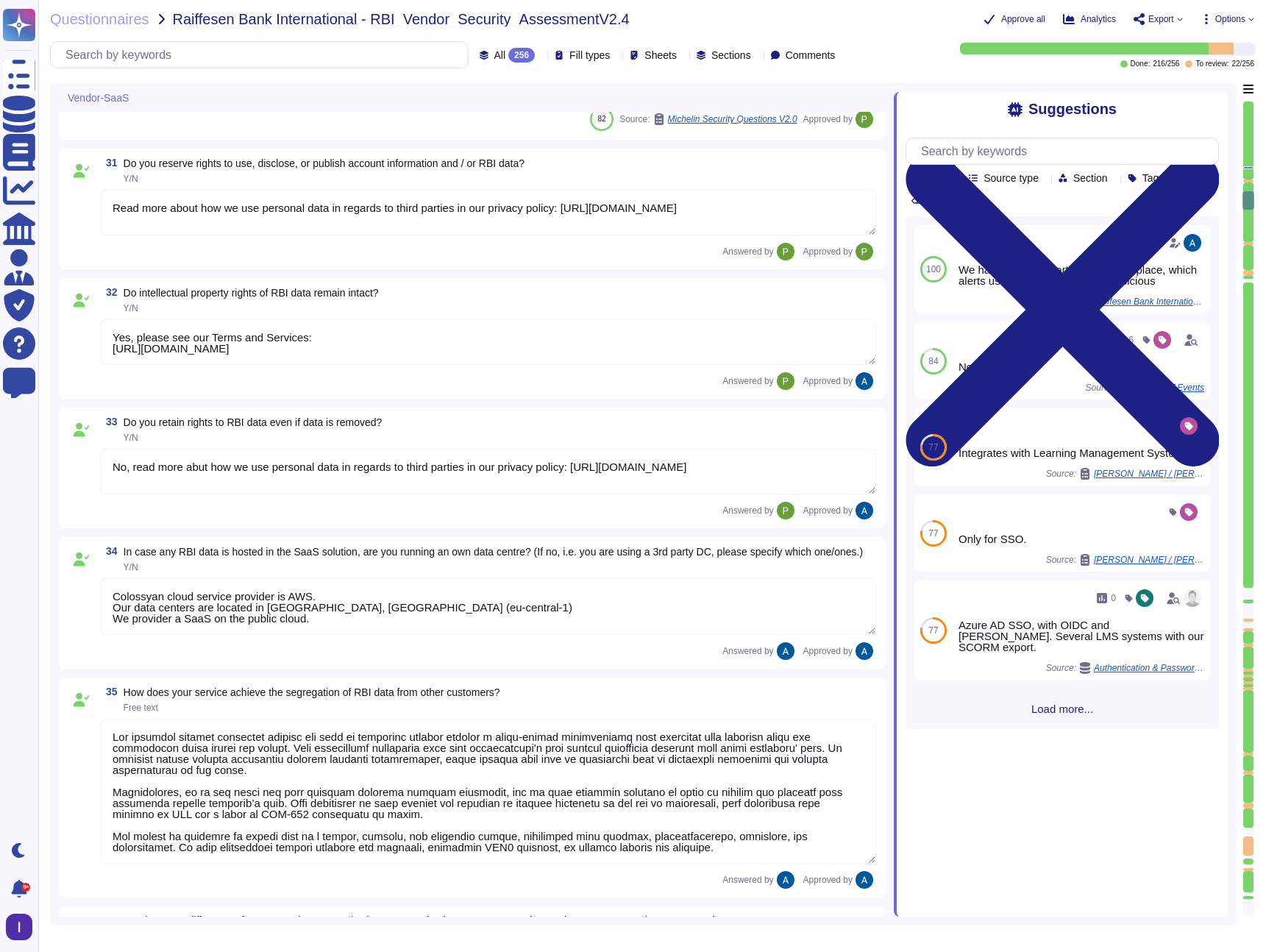
type textarea "We carry out an annual independent penetration test already, and the findings a…"
type textarea "Read more about how we use personal data in regards to third parties in our pri…"
type textarea "Yes, please see our Terms and Services: [URL][DOMAIN_NAME]"
type textarea "No, read more abut how we use personal data in regards to third parties in our …"
type textarea "Colossyan cloud service provider is AWS. Our data centers are located in [GEOGR…"
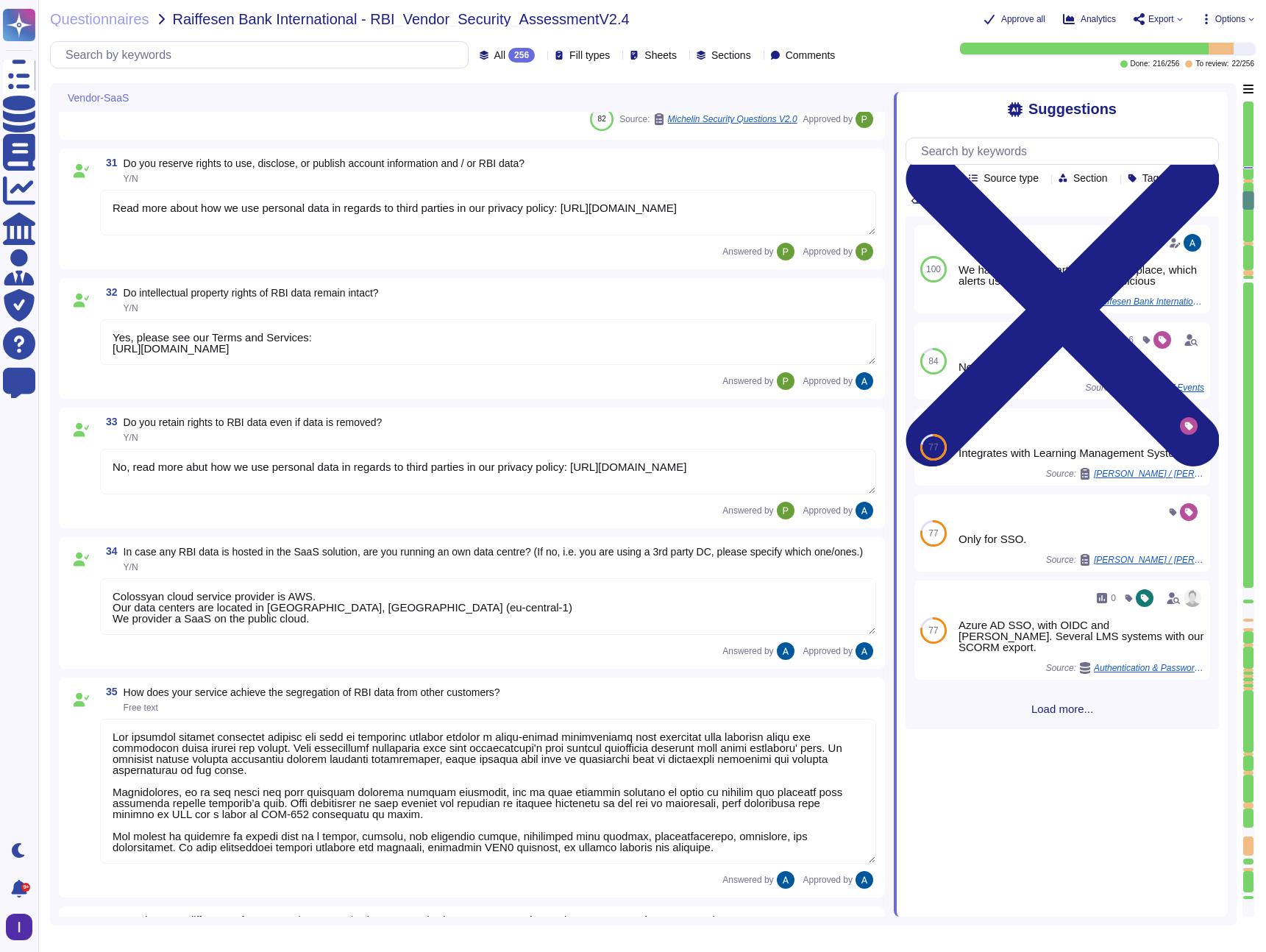
type textarea "Lor ipsumdol sitamet consectet adipisc eli sedd ei temporinc utlabor etdolor m …"
type textarea "We have three different environments: development, staging, and production. The…"
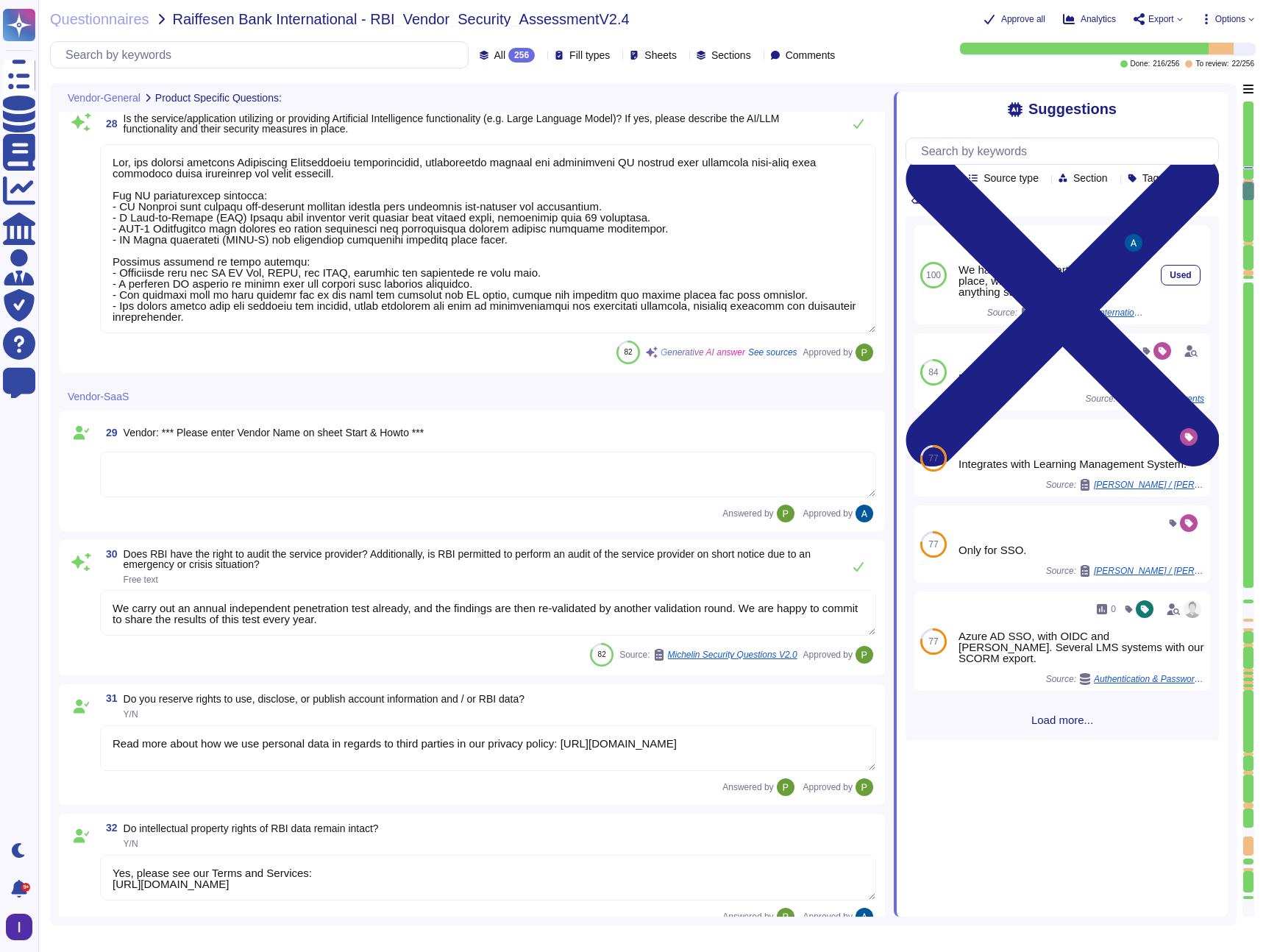
type textarea "Yes, we maintain an inventory of assets, including hardware and software, and a…"
type textarea "No."
type textarea "Yes, our service utilizes Artificial Intelligence functionality, specifically t…"
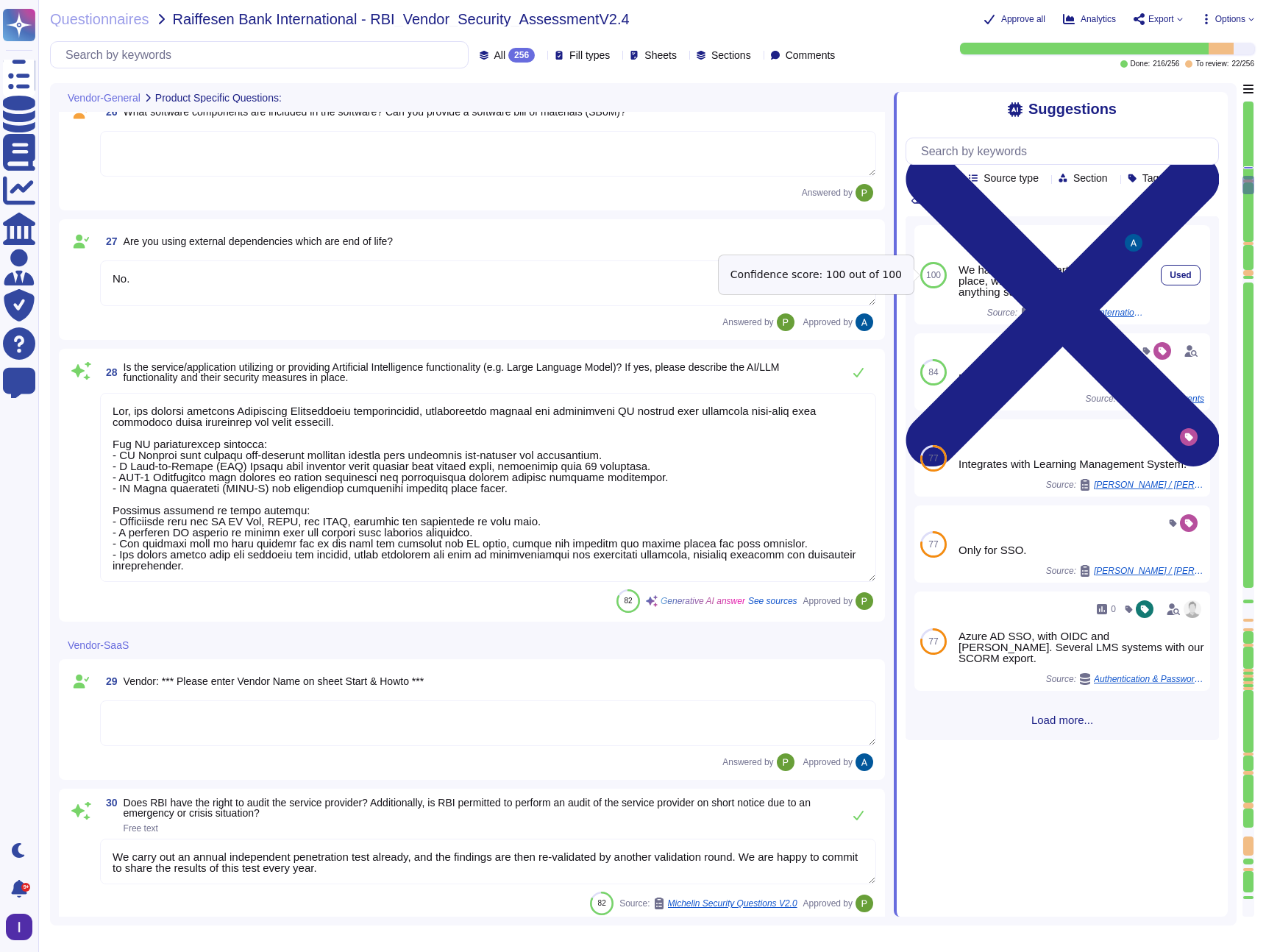
type textarea "SOC 2 Type II"
type textarea "Yes, all customer data stored in the solution, including databases, is encrypte…"
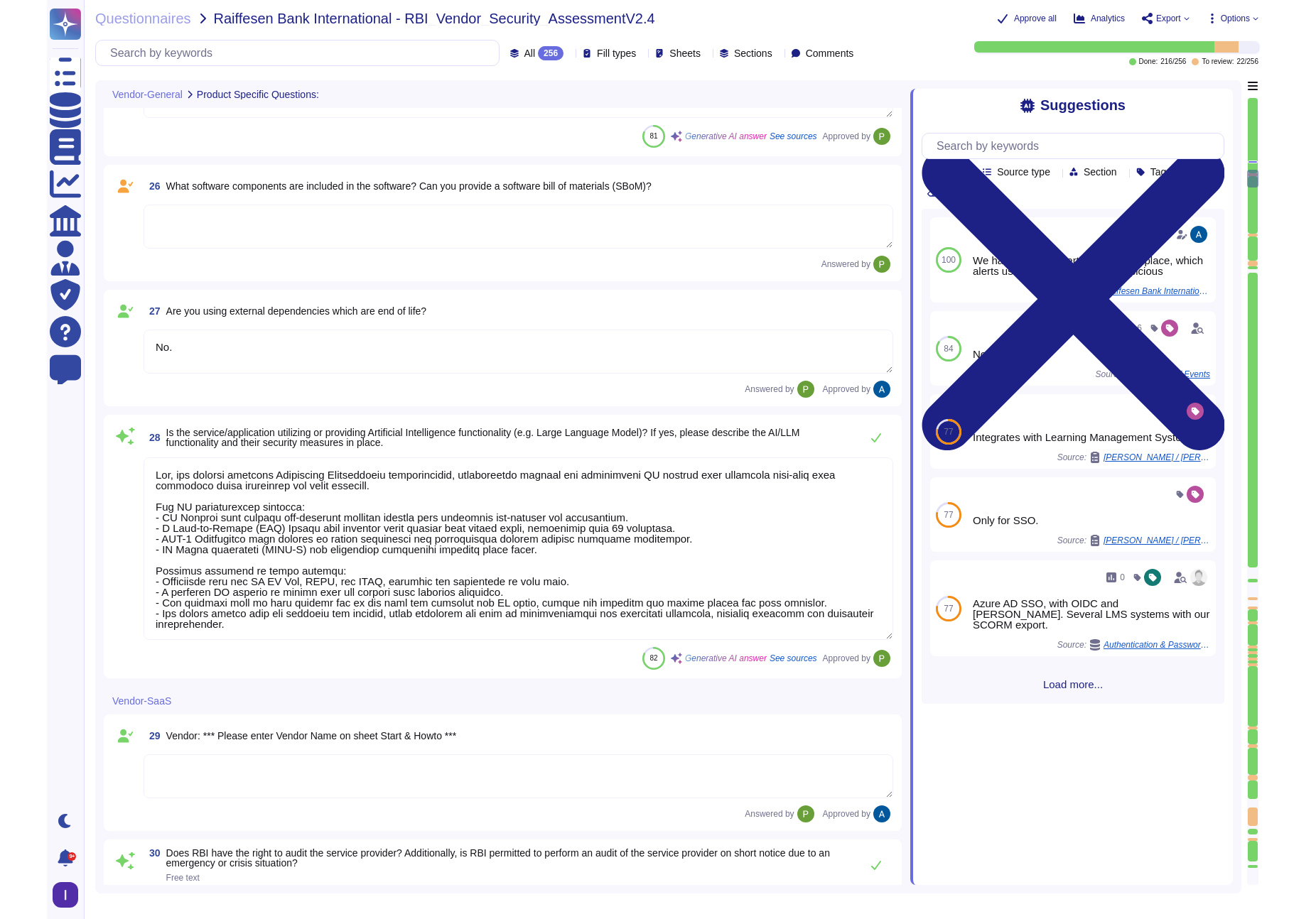
scroll to position [3651, 0]
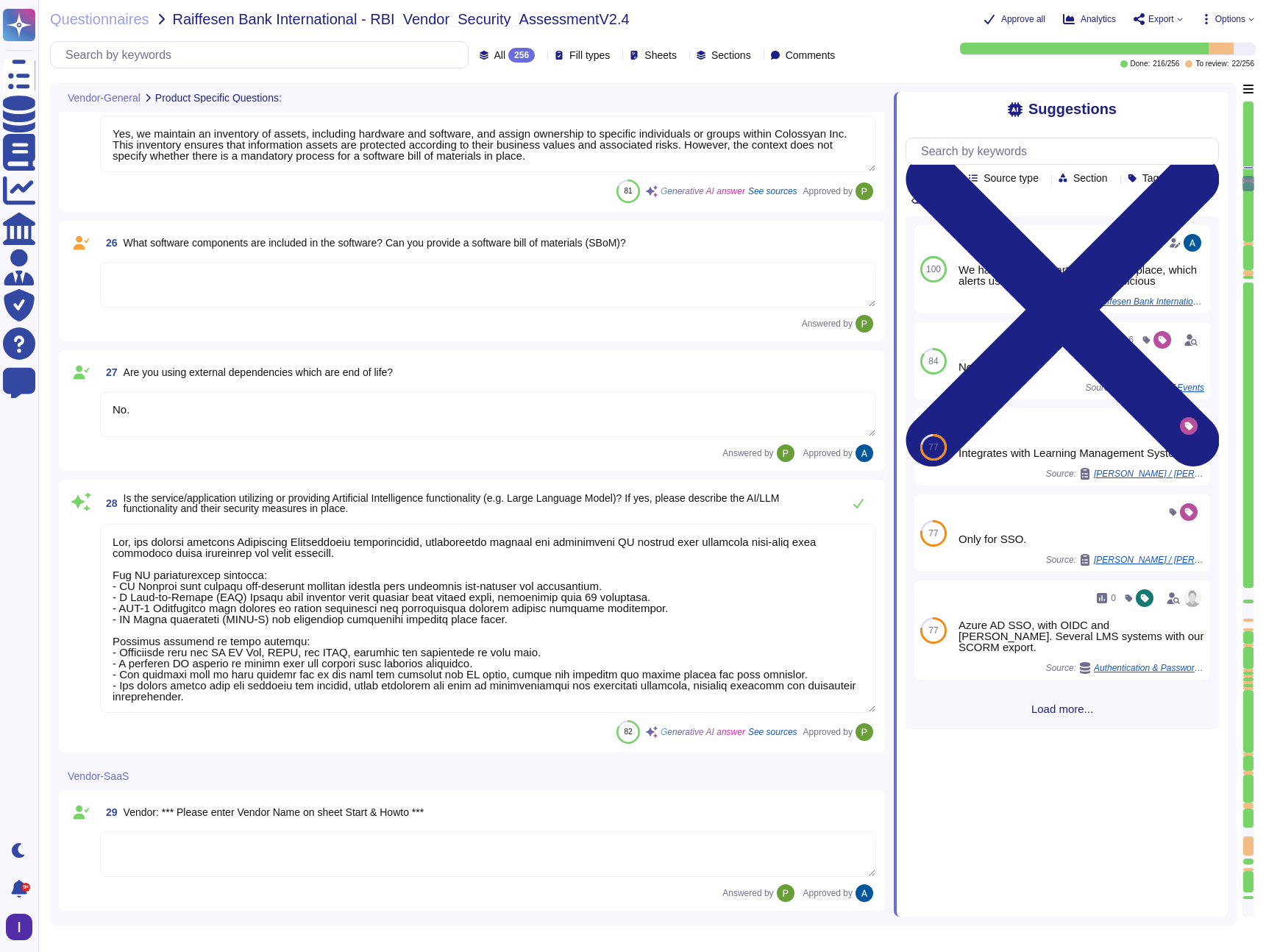
click at [1258, 427] on div "Questionnaires Raiffesen Bank International - RBI_Vendor_Security_AssessmentV2.…" at bounding box center [652, 476] width 1228 height 952
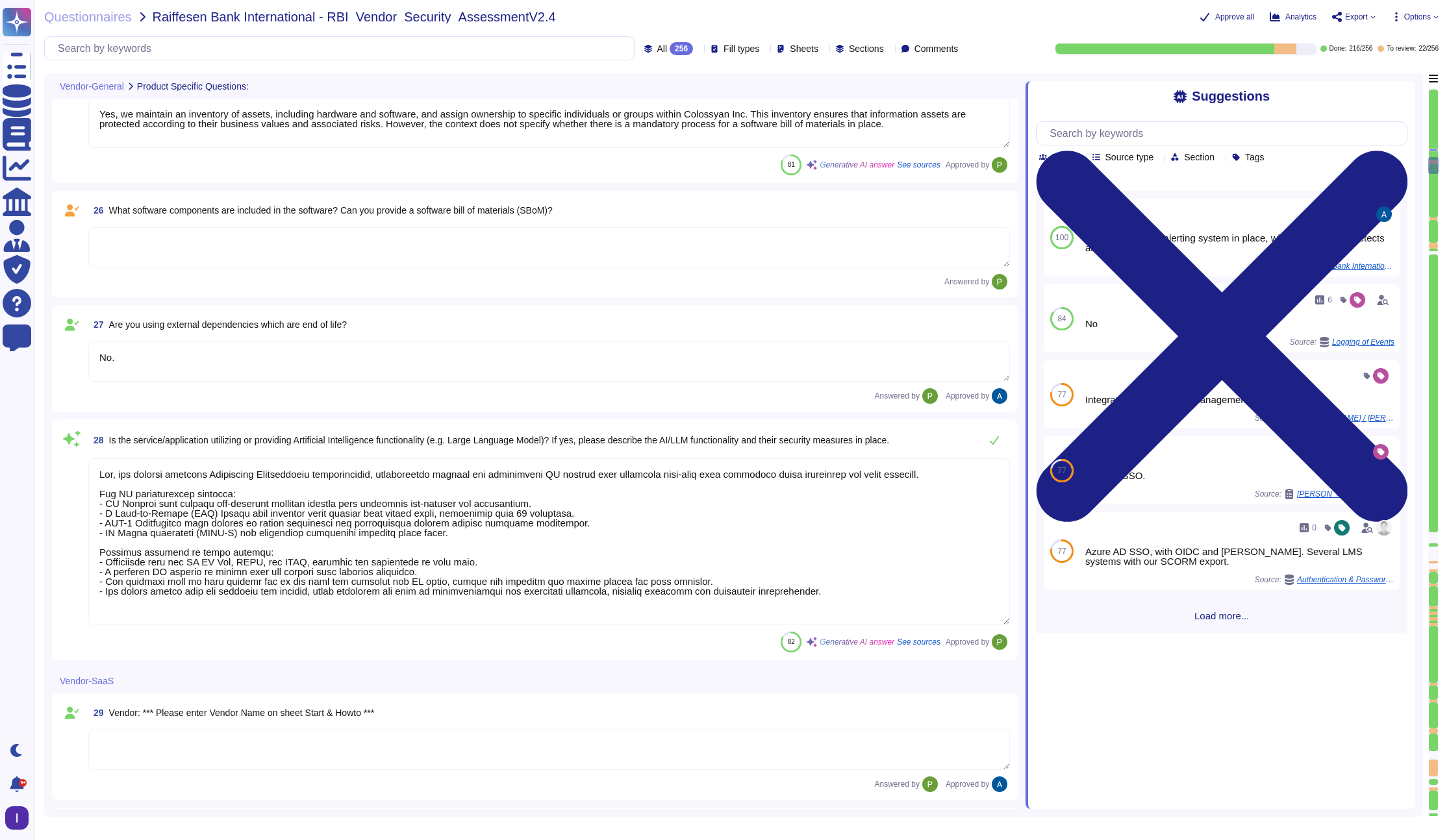
click at [676, 215] on div "26 What software components are included in the software? Can you provide a sof…" at bounding box center [550, 210] width 922 height 23
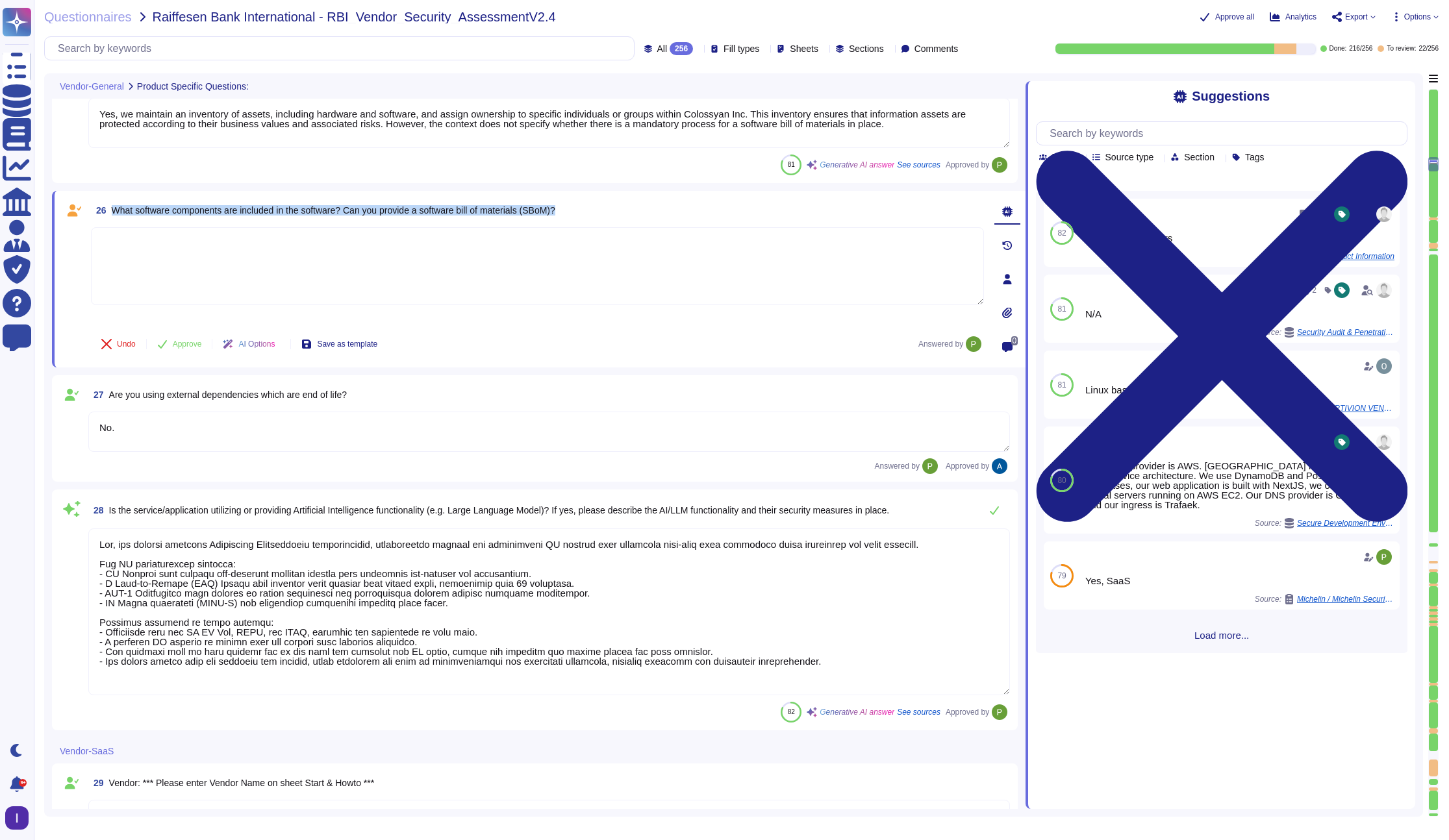
drag, startPoint x: 674, startPoint y: 212, endPoint x: 114, endPoint y: 203, distance: 560.1
click at [114, 203] on div "26 What software components are included in the software? Can you provide a sof…" at bounding box center [538, 210] width 893 height 23
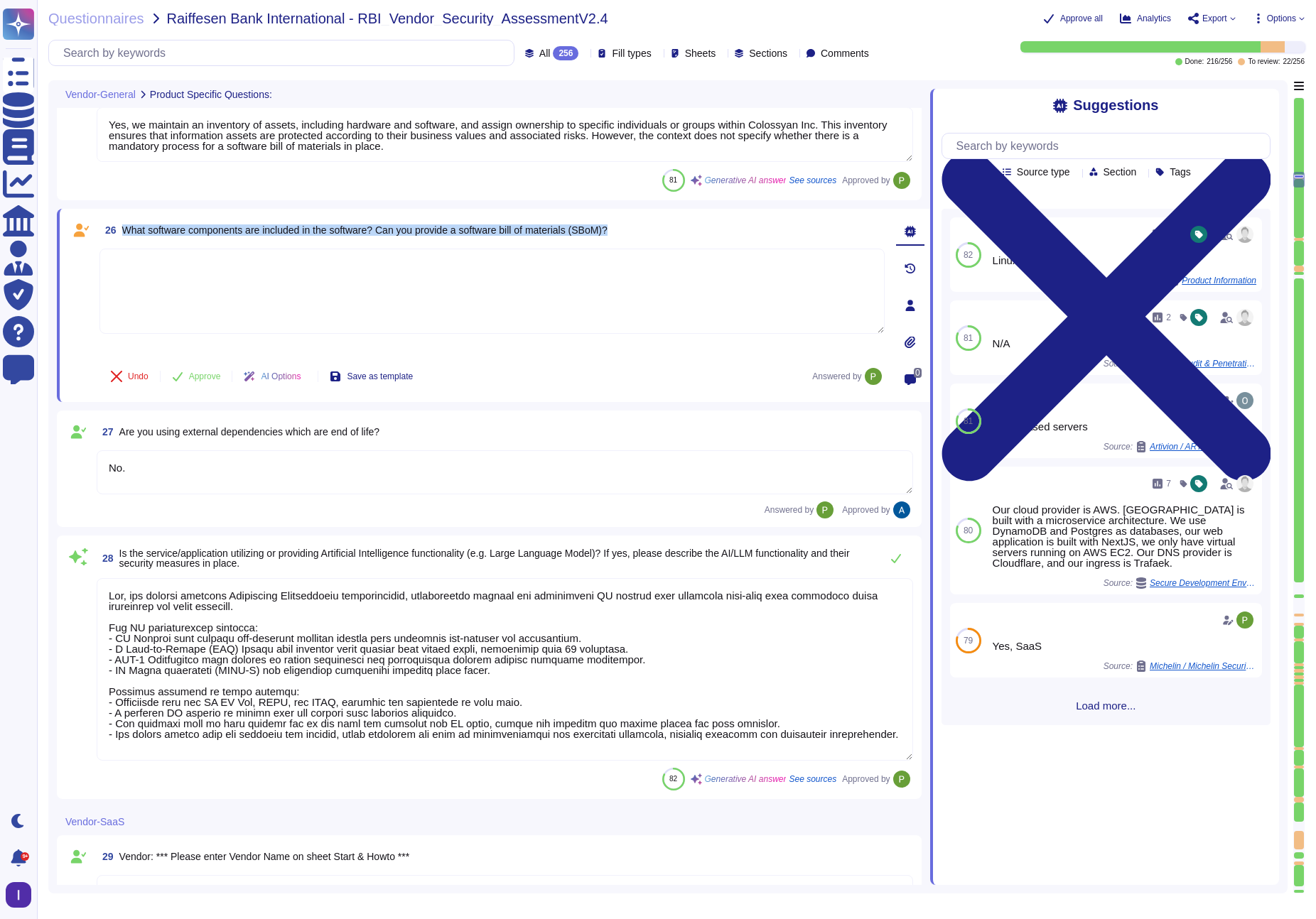
click at [656, 242] on div "26 What software components are included in the software? Can you provide a sof…" at bounding box center [492, 230] width 785 height 25
click at [651, 229] on div "26 What software components are included in the software? Can you provide a sof…" at bounding box center [492, 230] width 785 height 25
drag, startPoint x: 656, startPoint y: 233, endPoint x: 123, endPoint y: 230, distance: 533.0
click at [123, 230] on div "26 What software components are included in the software? Can you provide a sof…" at bounding box center [492, 230] width 785 height 25
copy span "What software components are included in the software? Can you provide a softwa…"
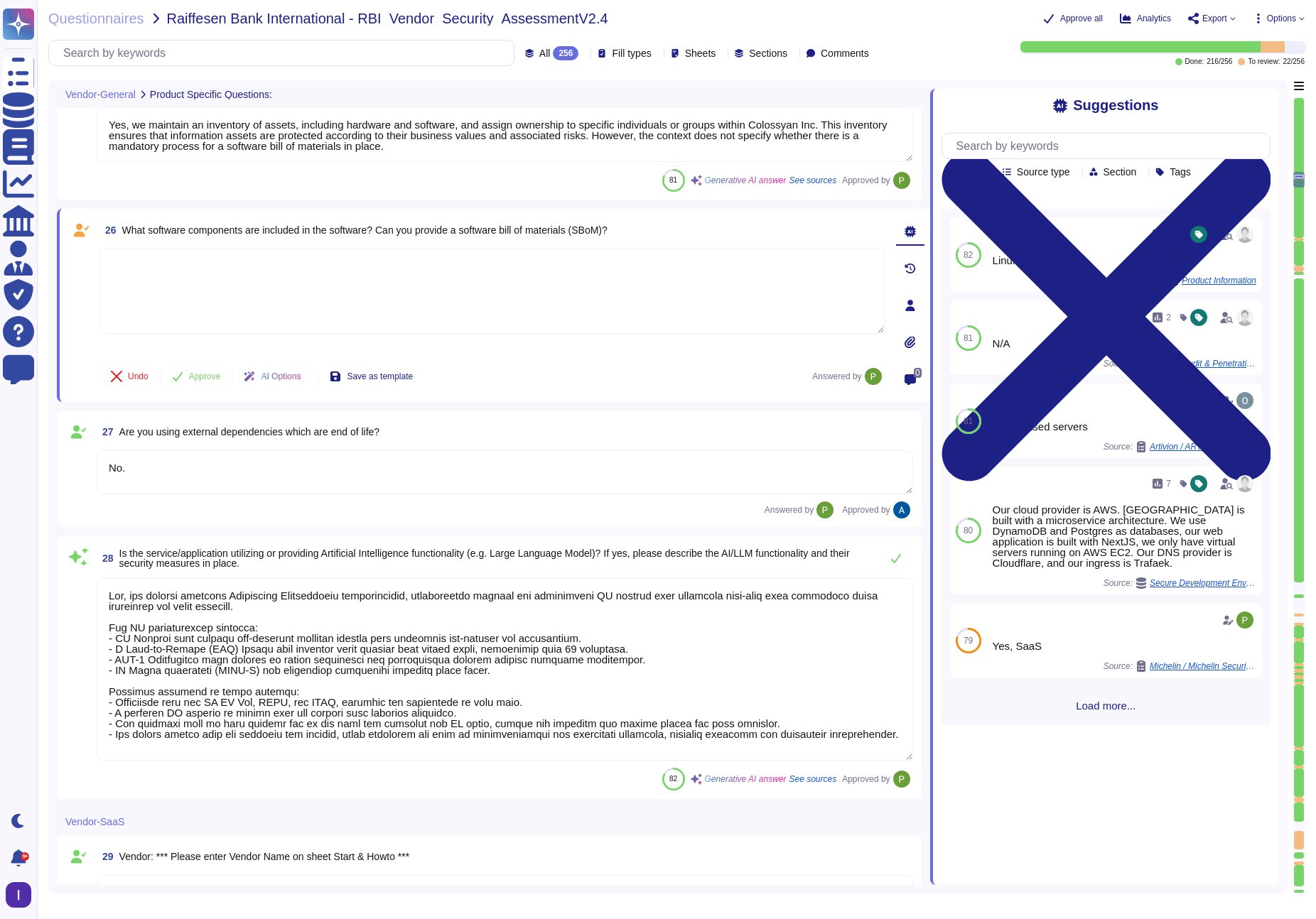
click at [426, 334] on textarea at bounding box center [492, 292] width 785 height 86
paste textarea "We do not maintain a Software Bill of Materials (SBoM) because it would be infe…"
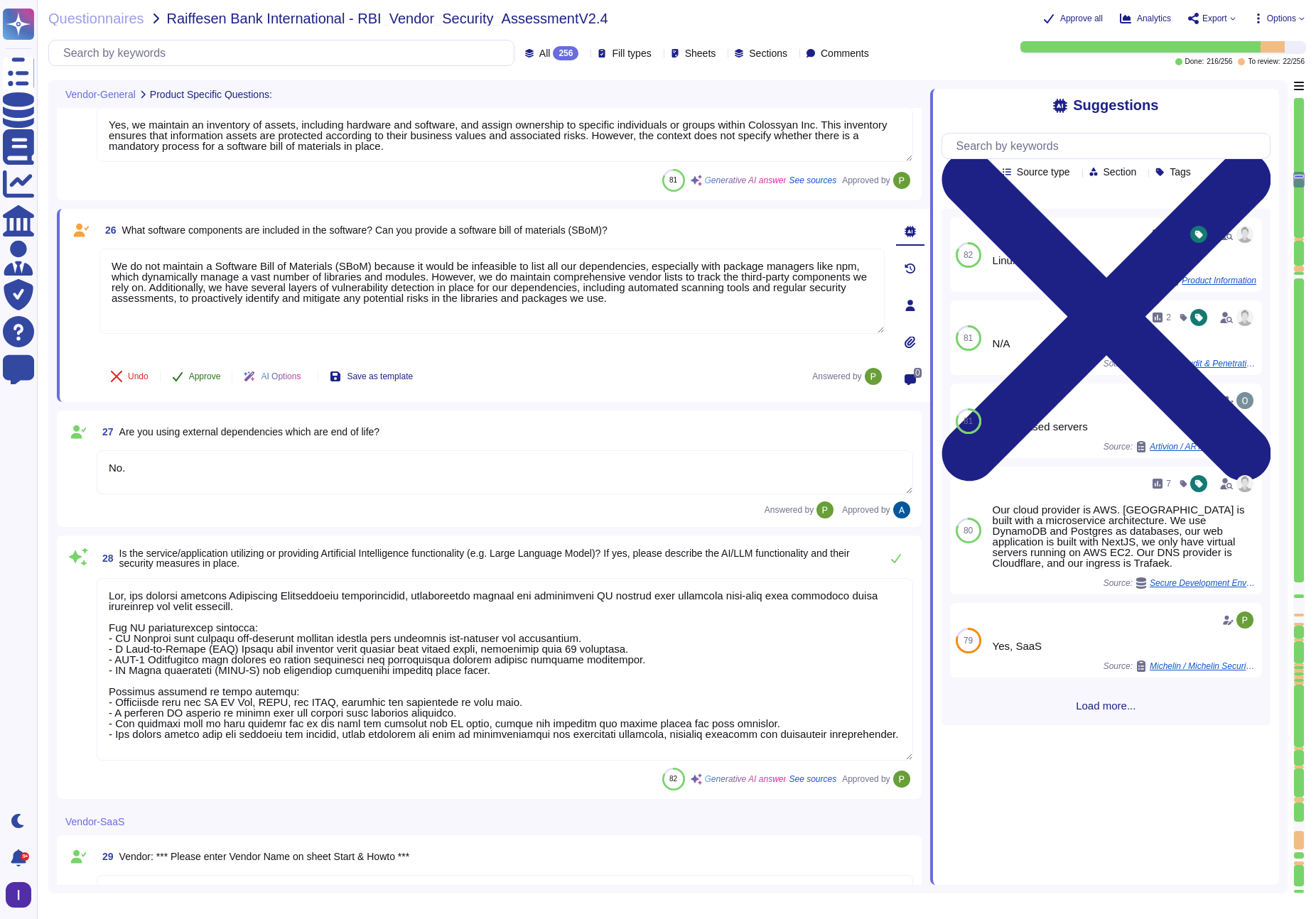
click at [210, 378] on button "Approve" at bounding box center [197, 377] width 72 height 29
type textarea "We do not maintain a Software Bill of Materials (SBoM) because it would be infe…"
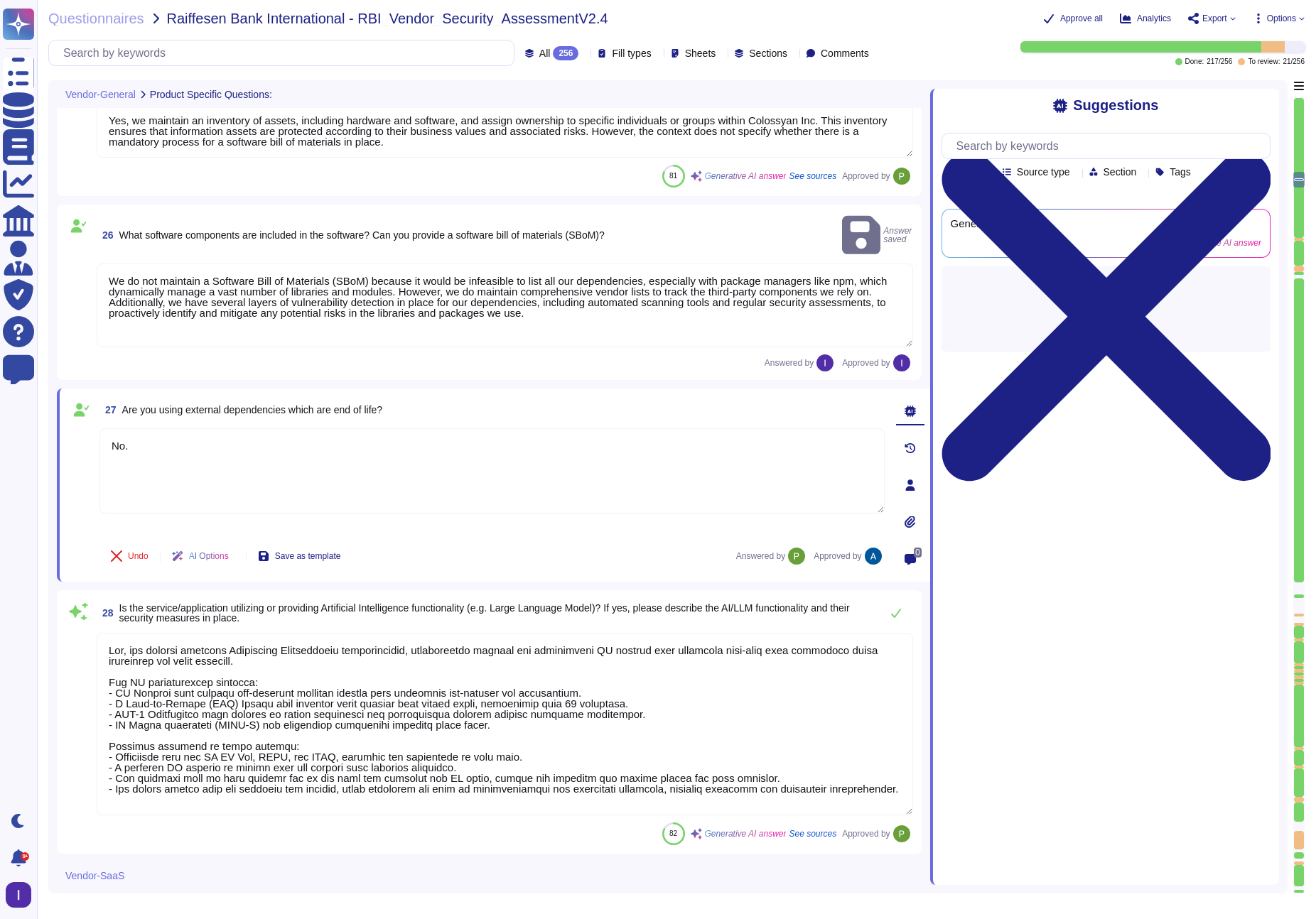
type textarea "No, read more abut how we use personal data in regards to third parties in our …"
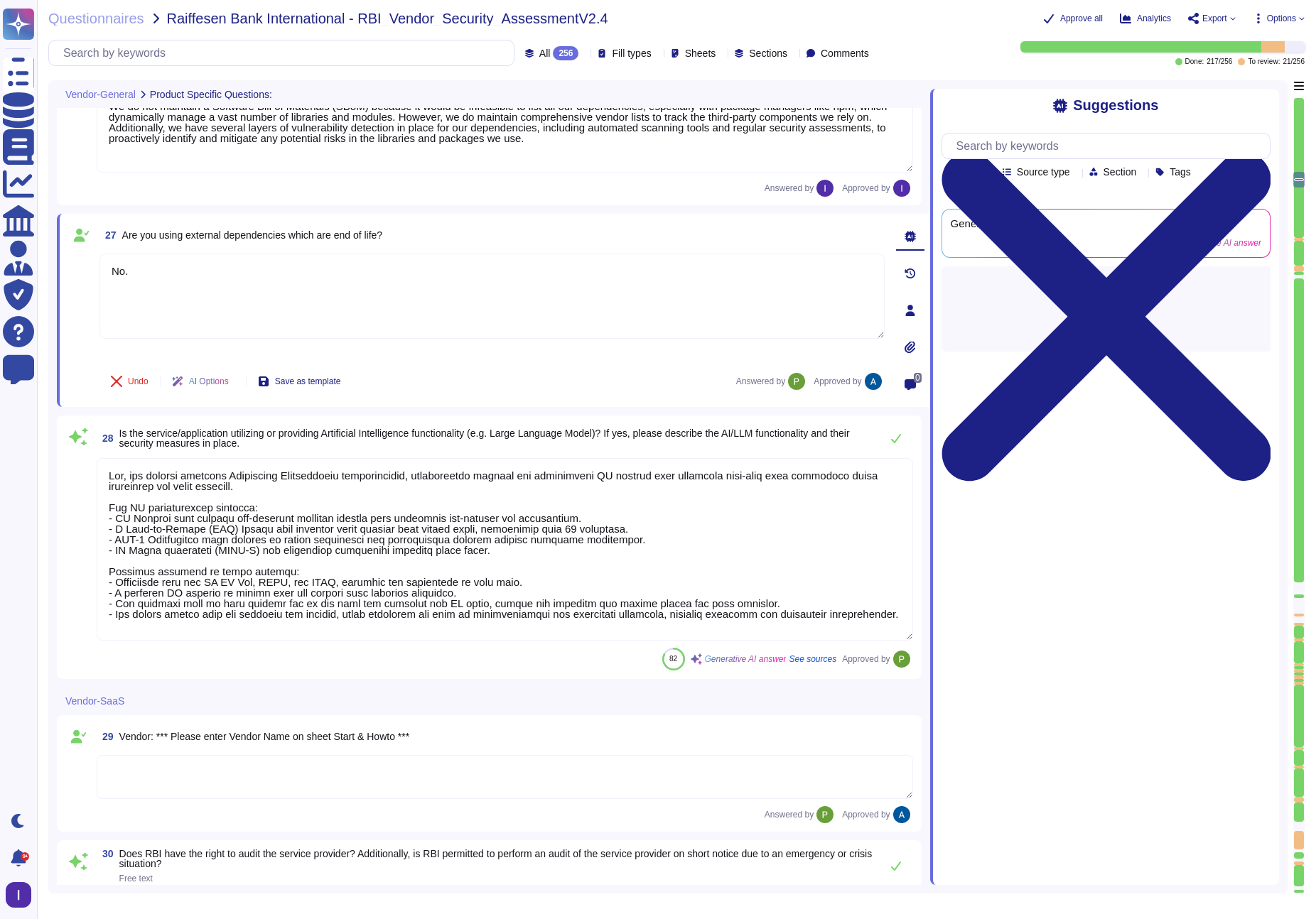
scroll to position [3887, 0]
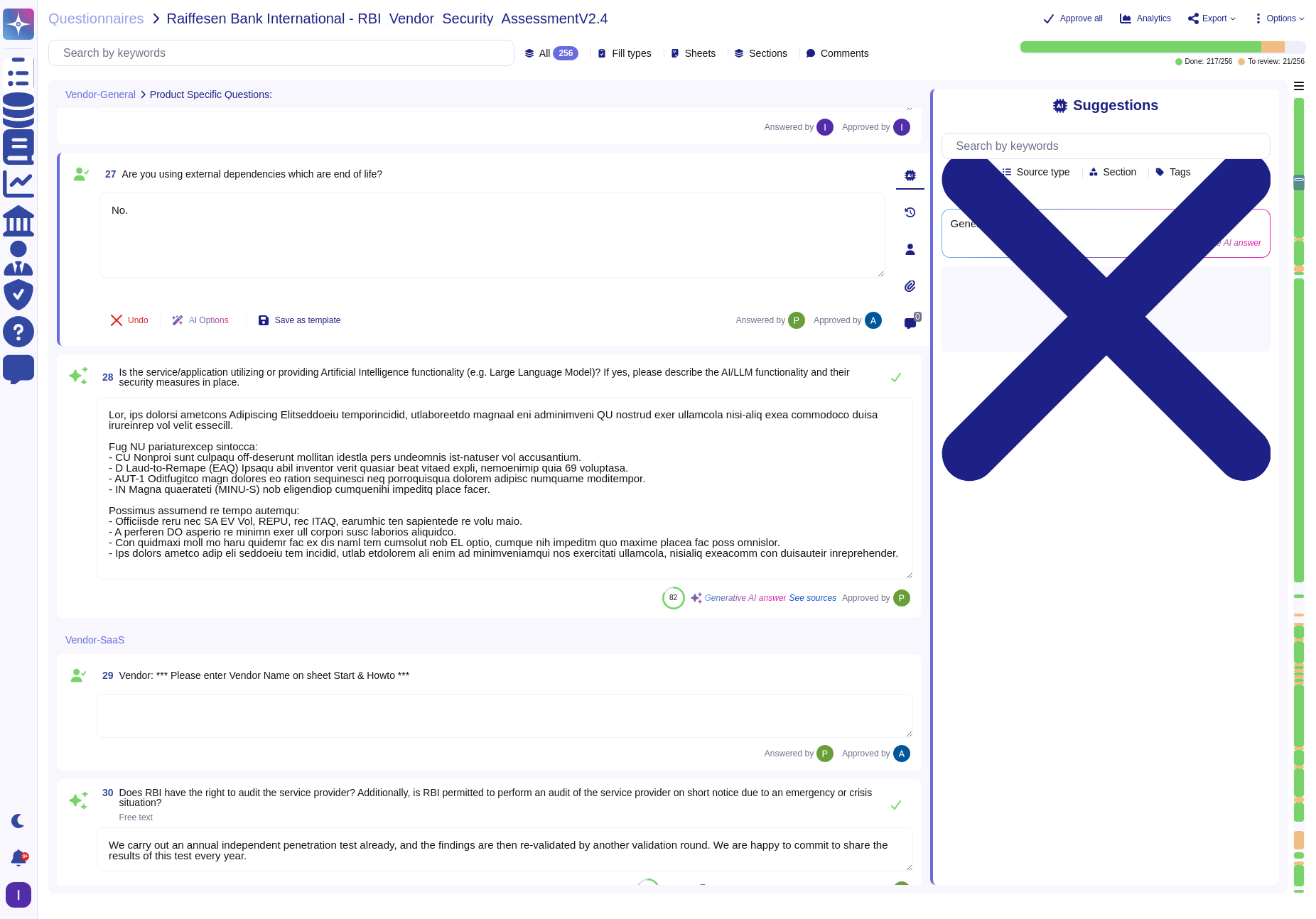
click at [1222, 239] on div at bounding box center [1298, 238] width 10 height 3
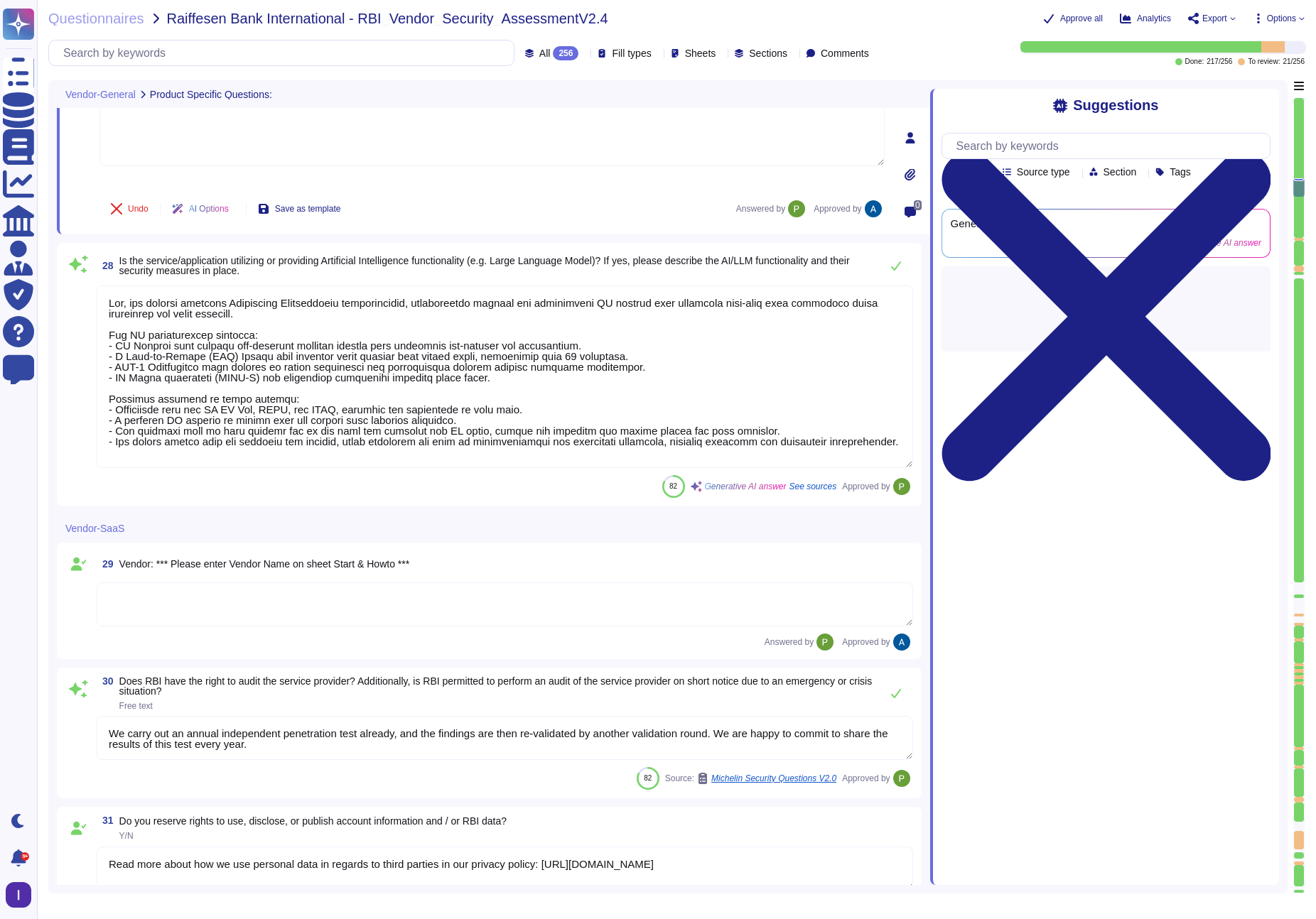
type textarea "Colossyan cloud service provider is AWS. Our data centers are located in [GEOGR…"
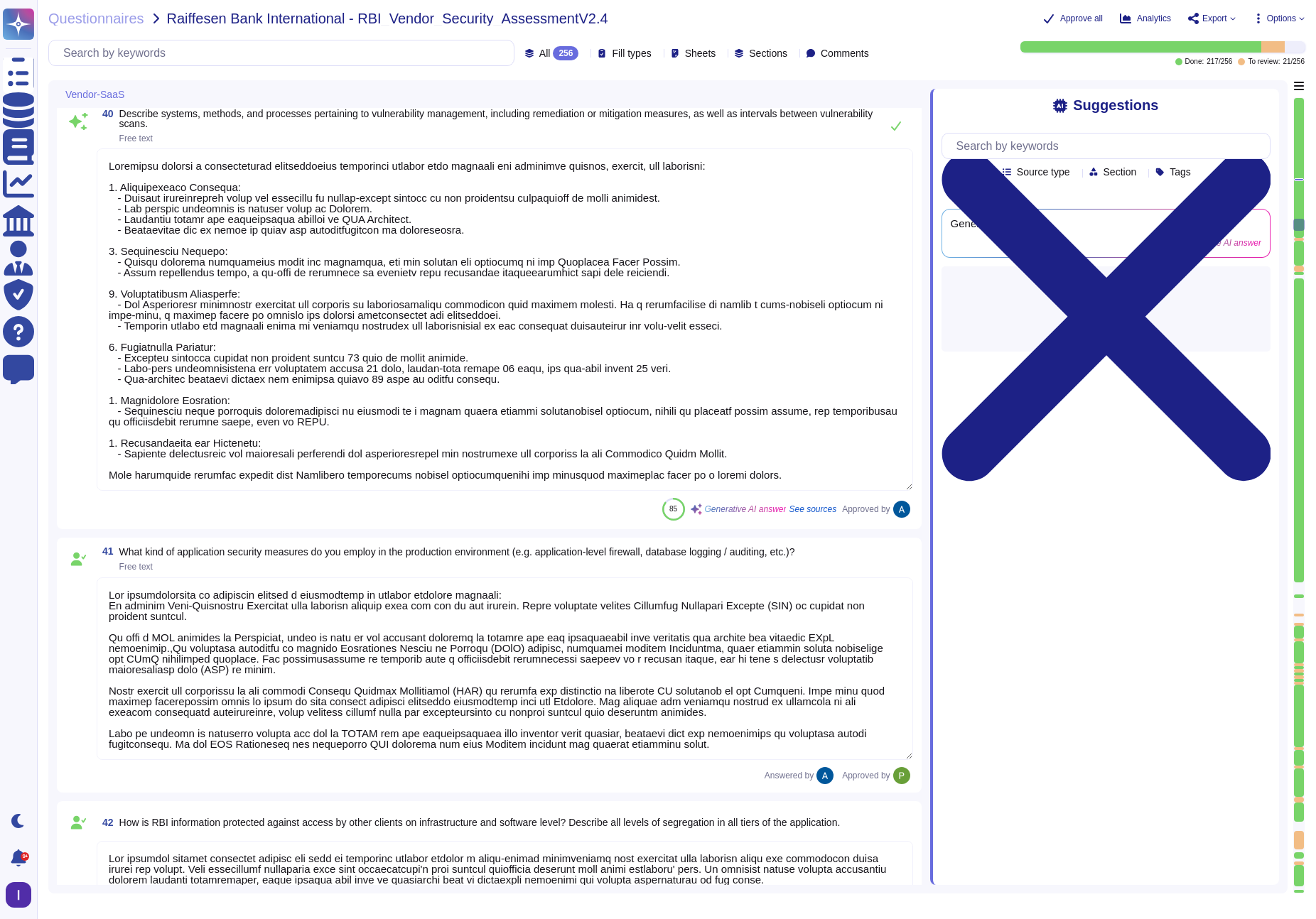
type textarea "Colossyan employs a comprehensive vulnerability management process that include…"
type textarea "Our infrastructure is protected through a combination of several security measu…"
type textarea "Lor ipsumdol sitamet consectet adipisc eli sedd ei temporinc utlabor etdolor m …"
type textarea "Yes"
type textarea "Customers receive dedicated customer support available from 1 AM until 2 PM PST…"
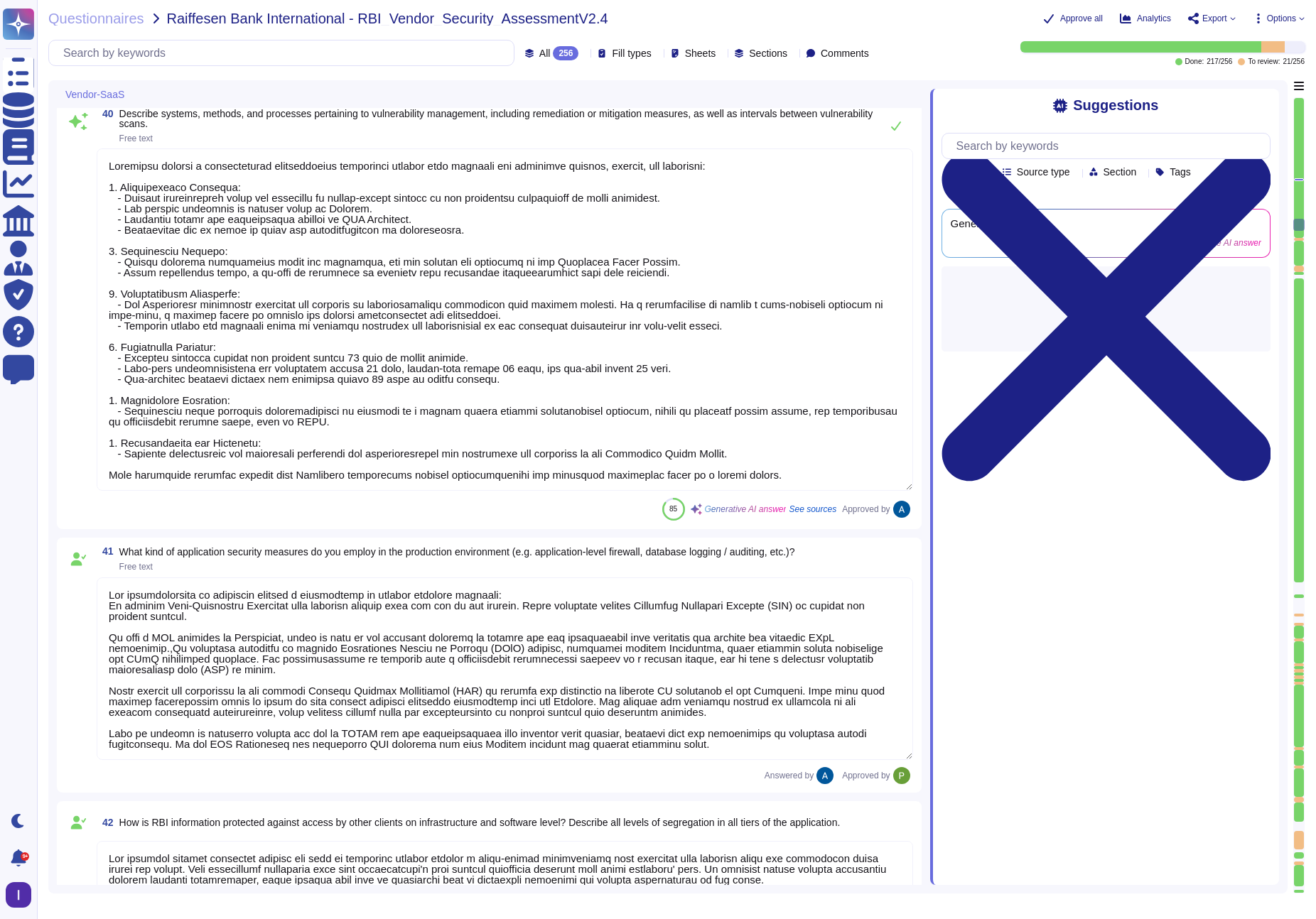
type textarea "The recovery of the service is organized through established processes that ens…"
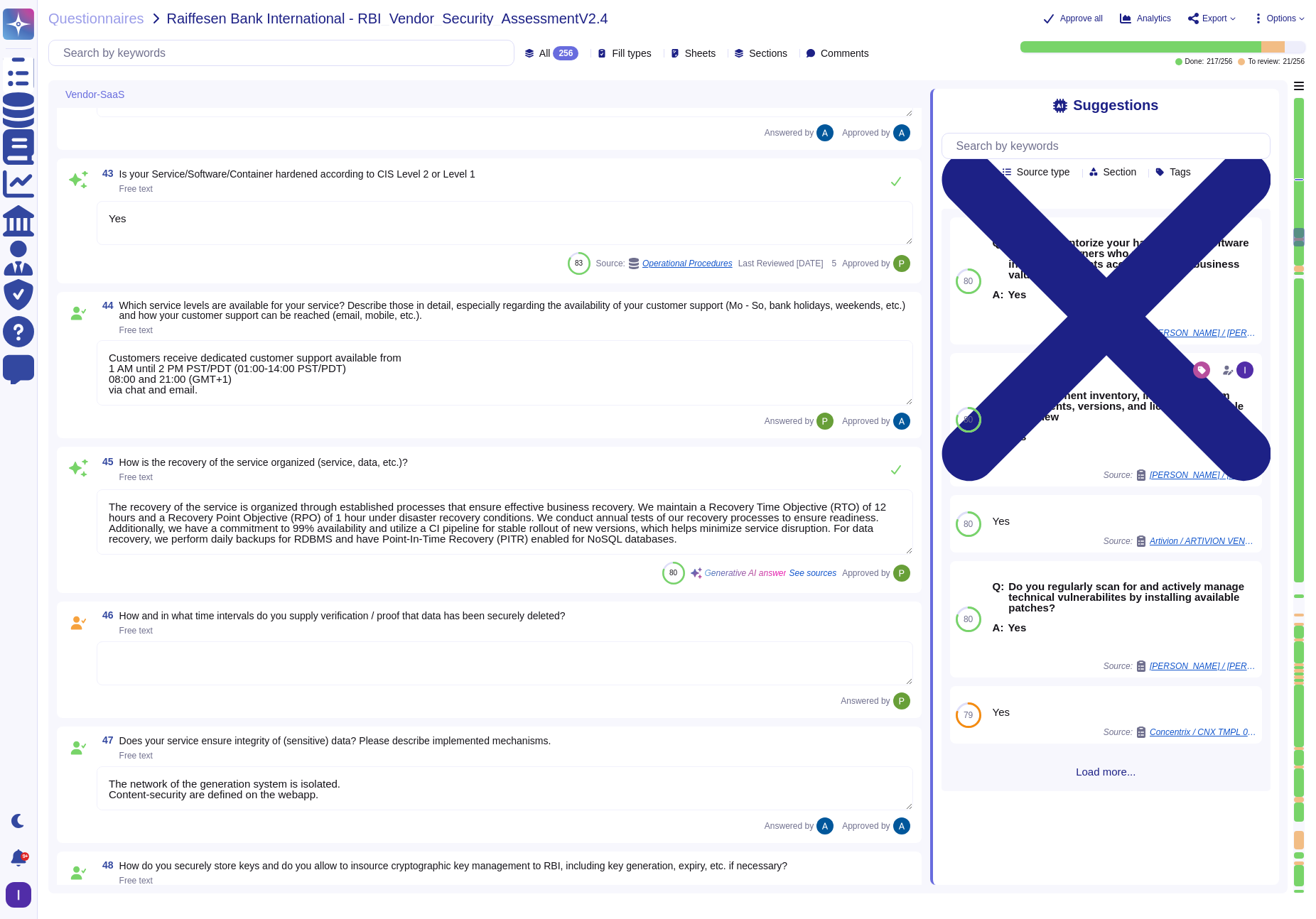
type textarea "The network of the generation system is isolated. Content-security are defined …"
type textarea "Encryption keys are fully managed by AWS, utilizing AWS KMS. We employ AES-256 …"
type textarea "We follow industry best practices to protect the integrity of logs and audit tr…"
type textarea "For elements of the solution exposed on the internet, we commit to the followin…"
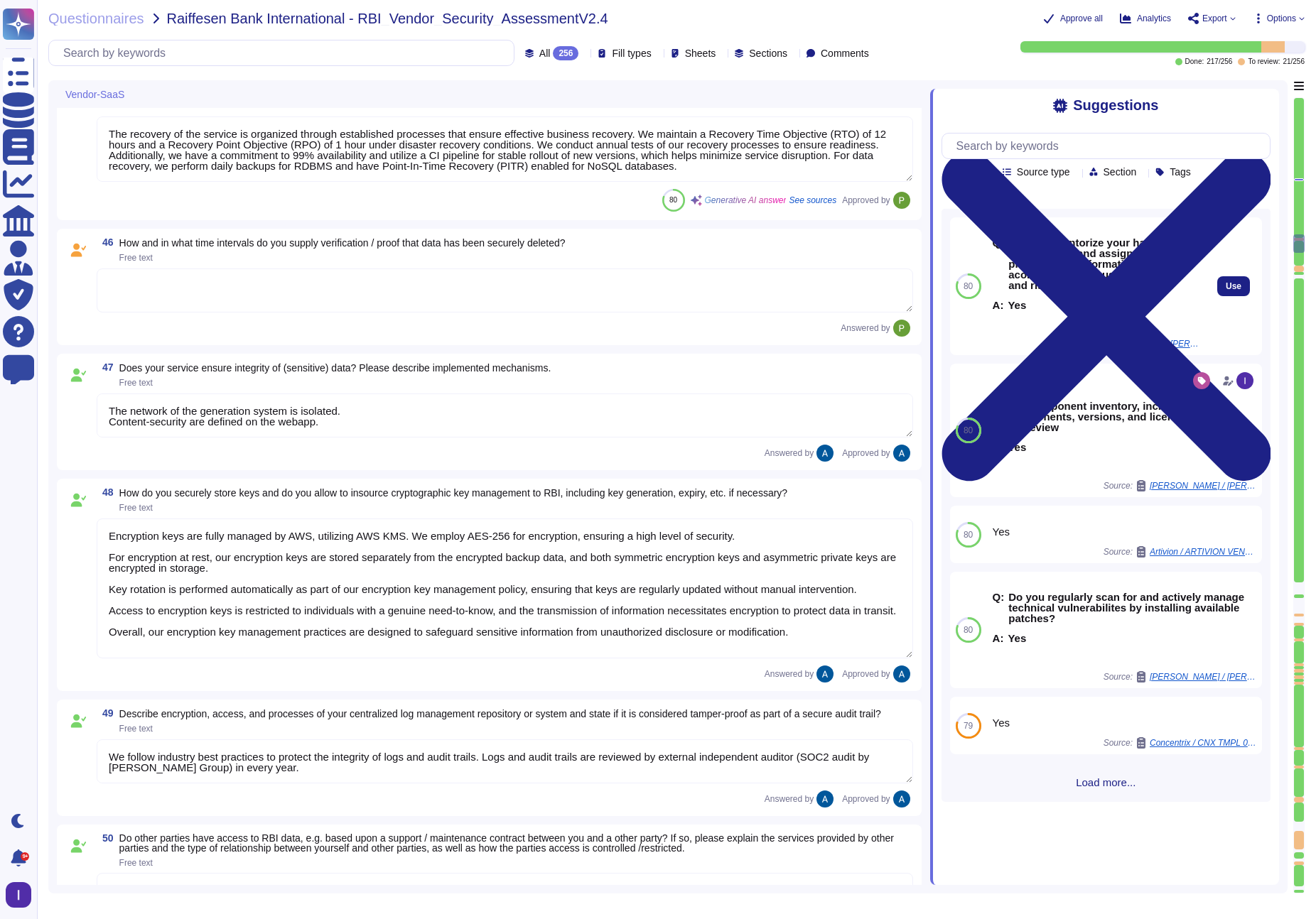
type textarea "1 hour."
type textarea "Yes"
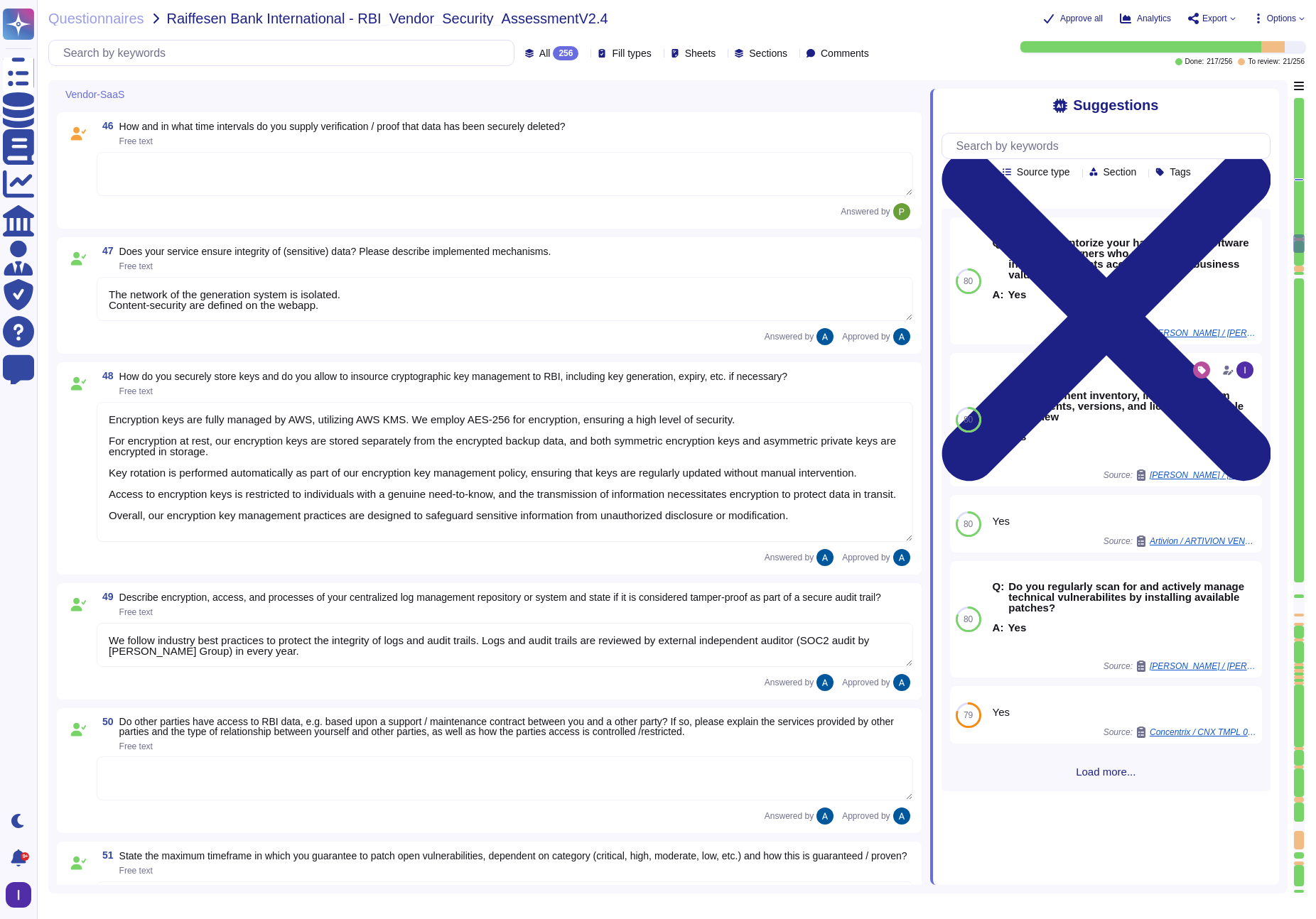
scroll to position [7127, 0]
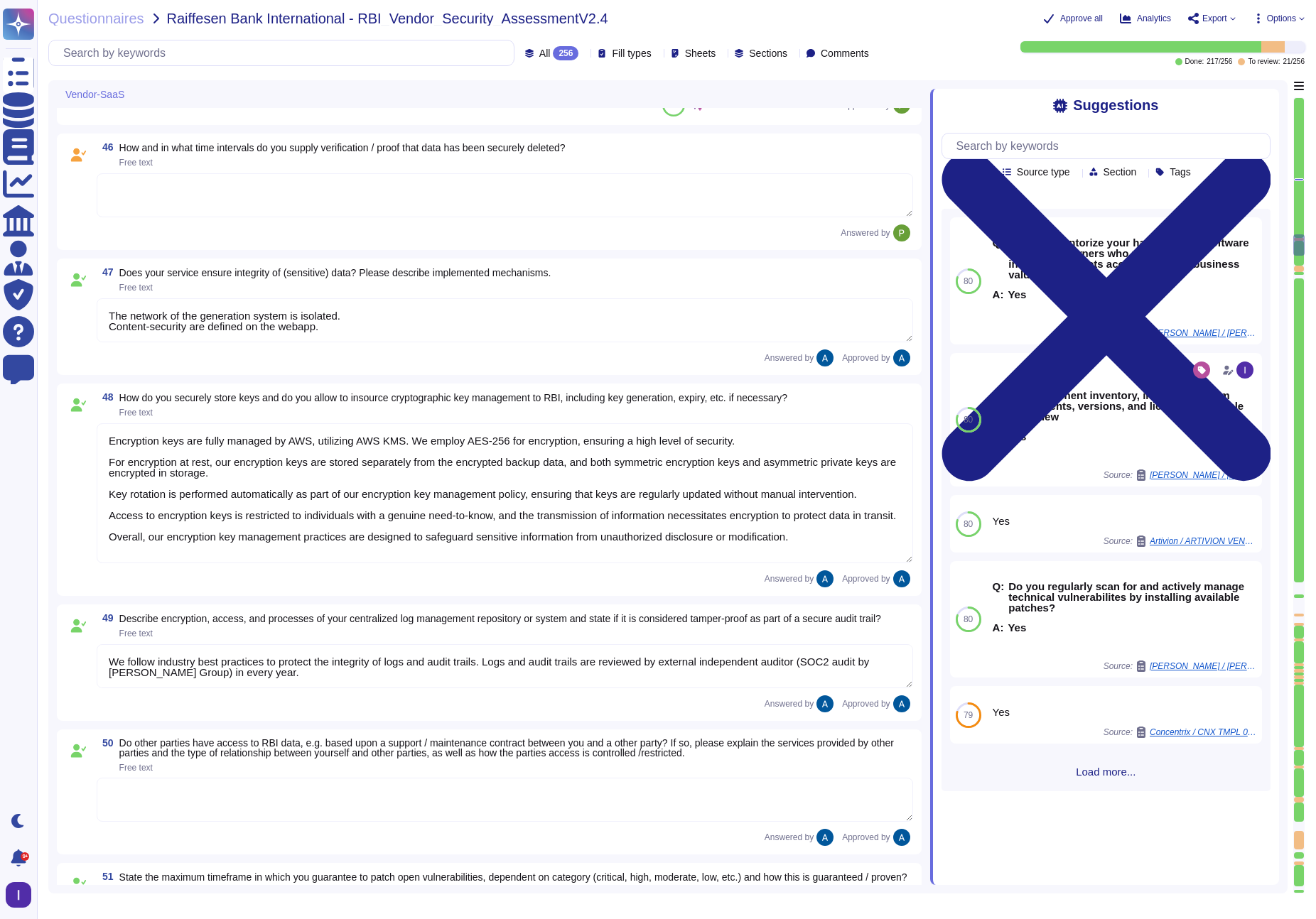
click at [426, 312] on textarea "The network of the generation system is isolated. Content-security are defined …" at bounding box center [505, 320] width 816 height 44
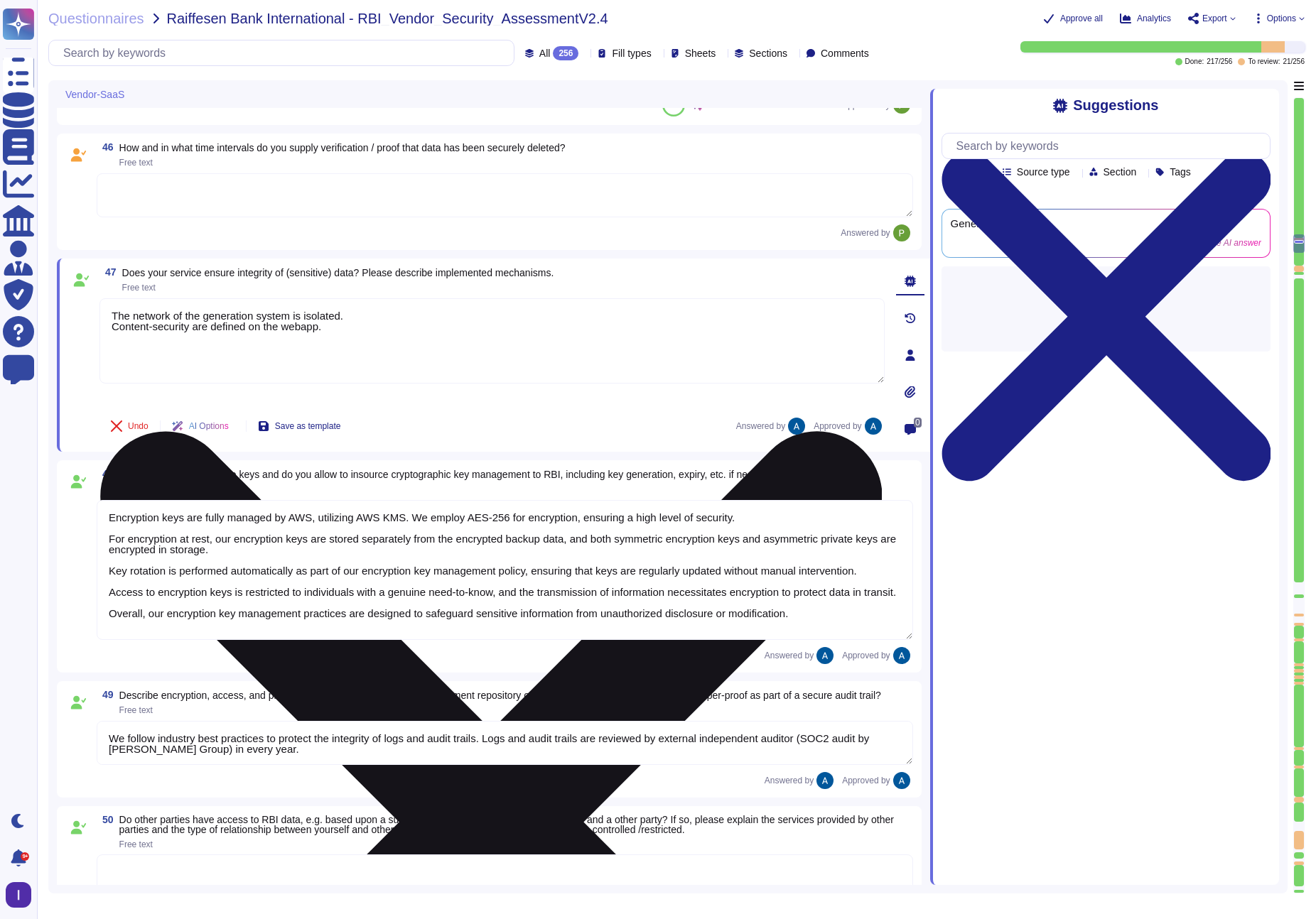
click at [405, 346] on textarea "The network of the generation system is isolated. Content-security are defined …" at bounding box center [492, 341] width 785 height 86
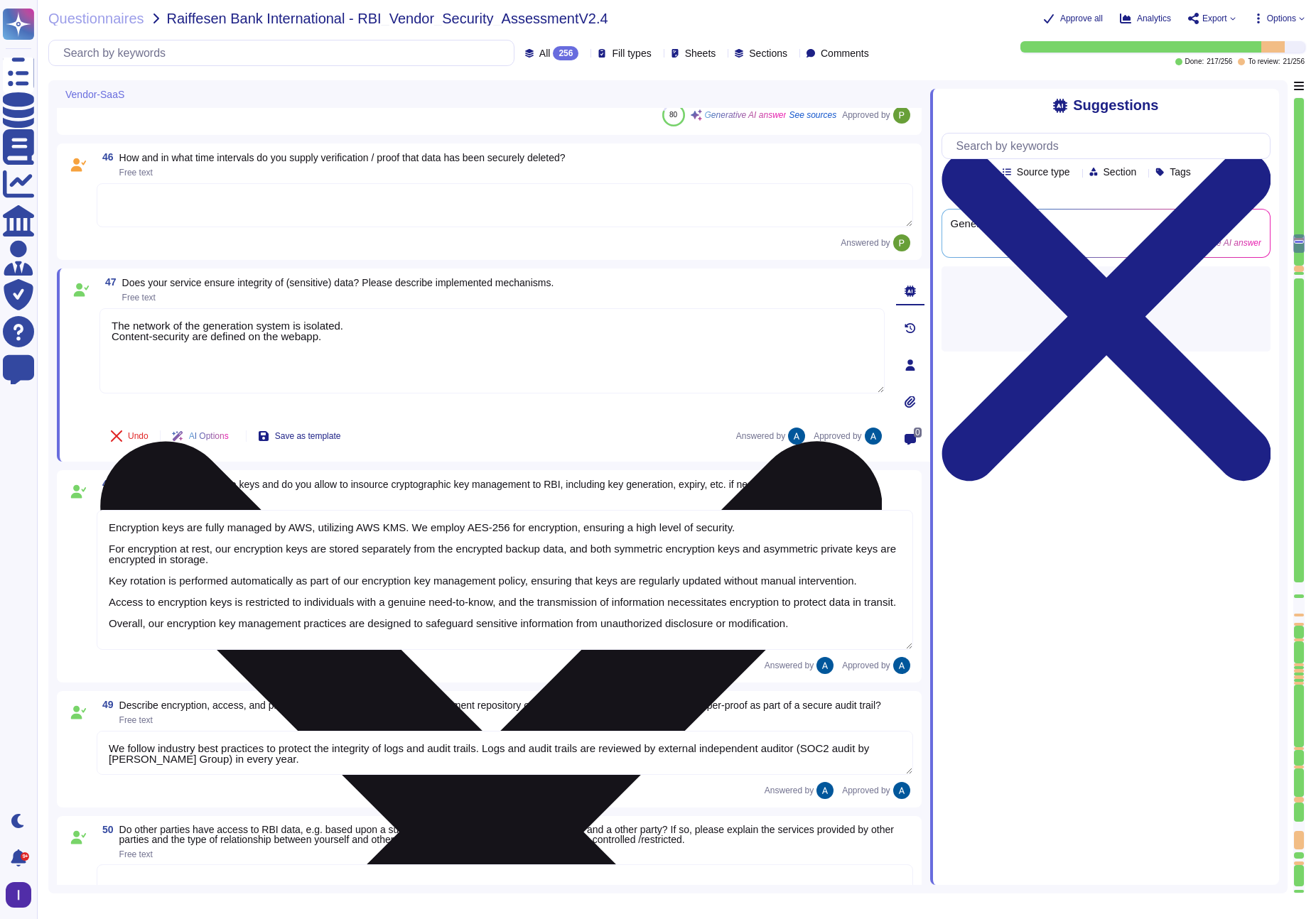
scroll to position [7114, 0]
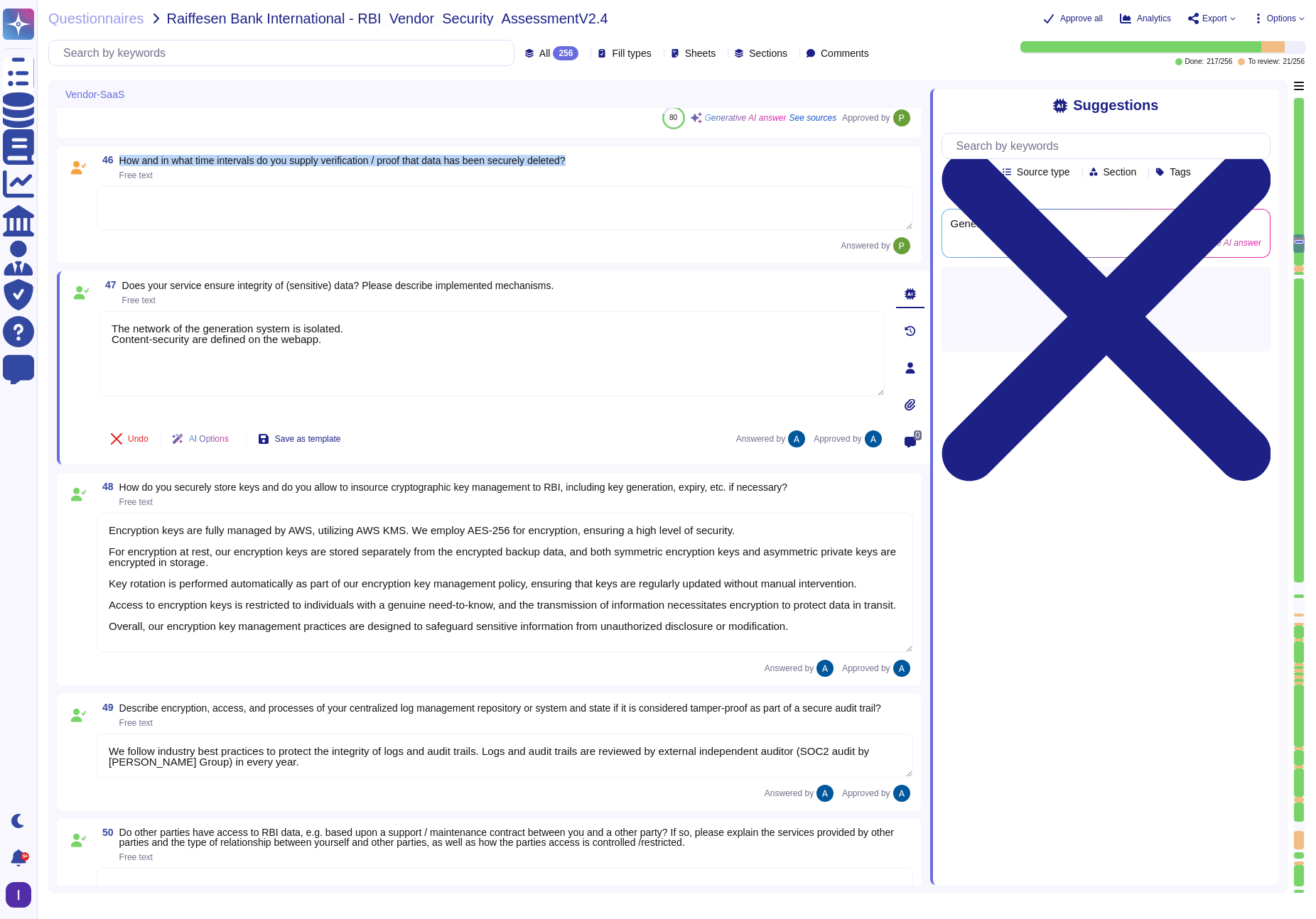
drag, startPoint x: 122, startPoint y: 160, endPoint x: 597, endPoint y: 161, distance: 475.0
click at [597, 161] on div "46 How and in what time intervals do you supply verification / proof that data …" at bounding box center [505, 167] width 816 height 25
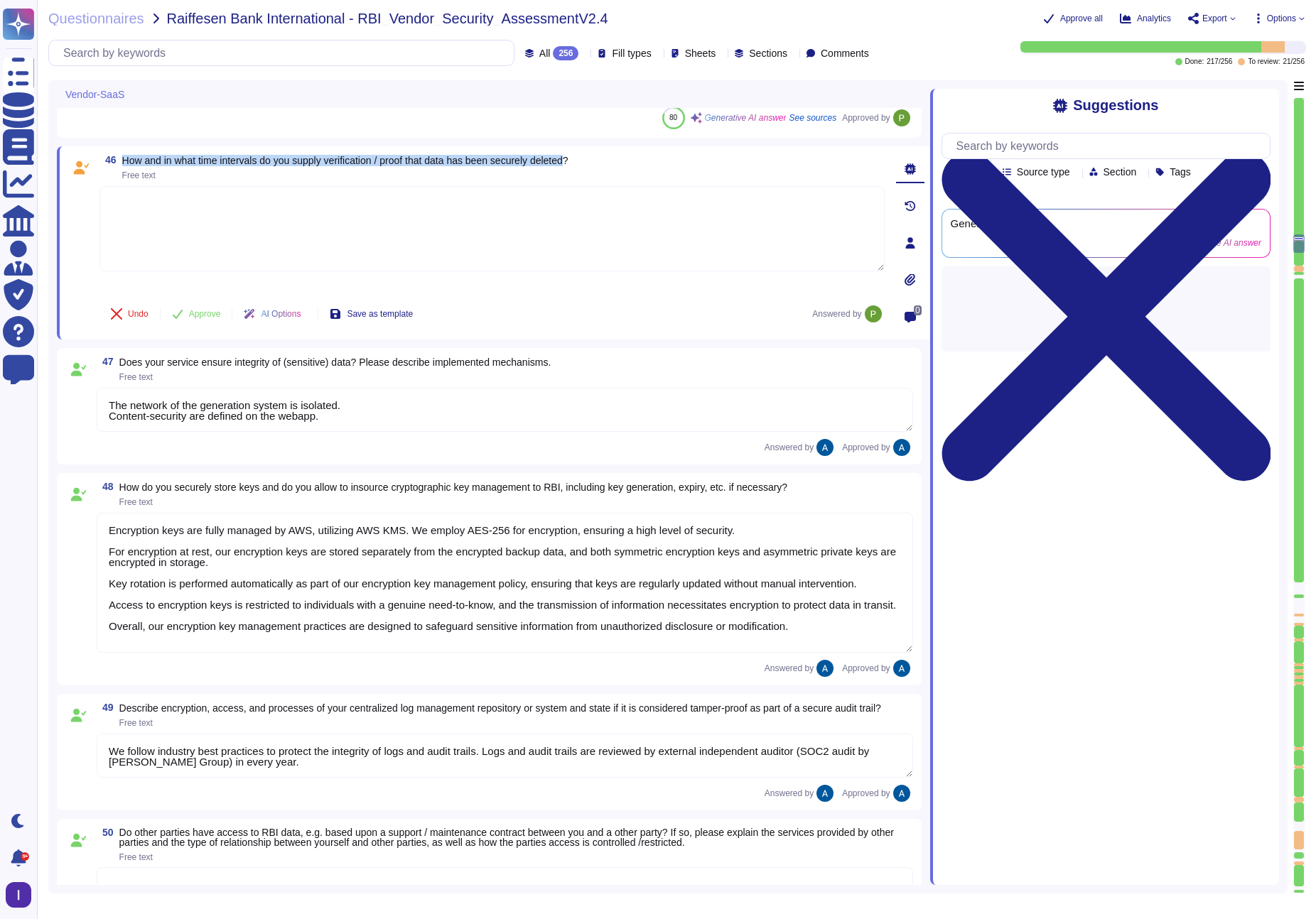
drag, startPoint x: 597, startPoint y: 161, endPoint x: 122, endPoint y: 157, distance: 475.0
click at [122, 157] on span "46 How and in what time intervals do you supply verification / proof that data …" at bounding box center [334, 167] width 469 height 25
click at [581, 218] on textarea at bounding box center [492, 229] width 785 height 86
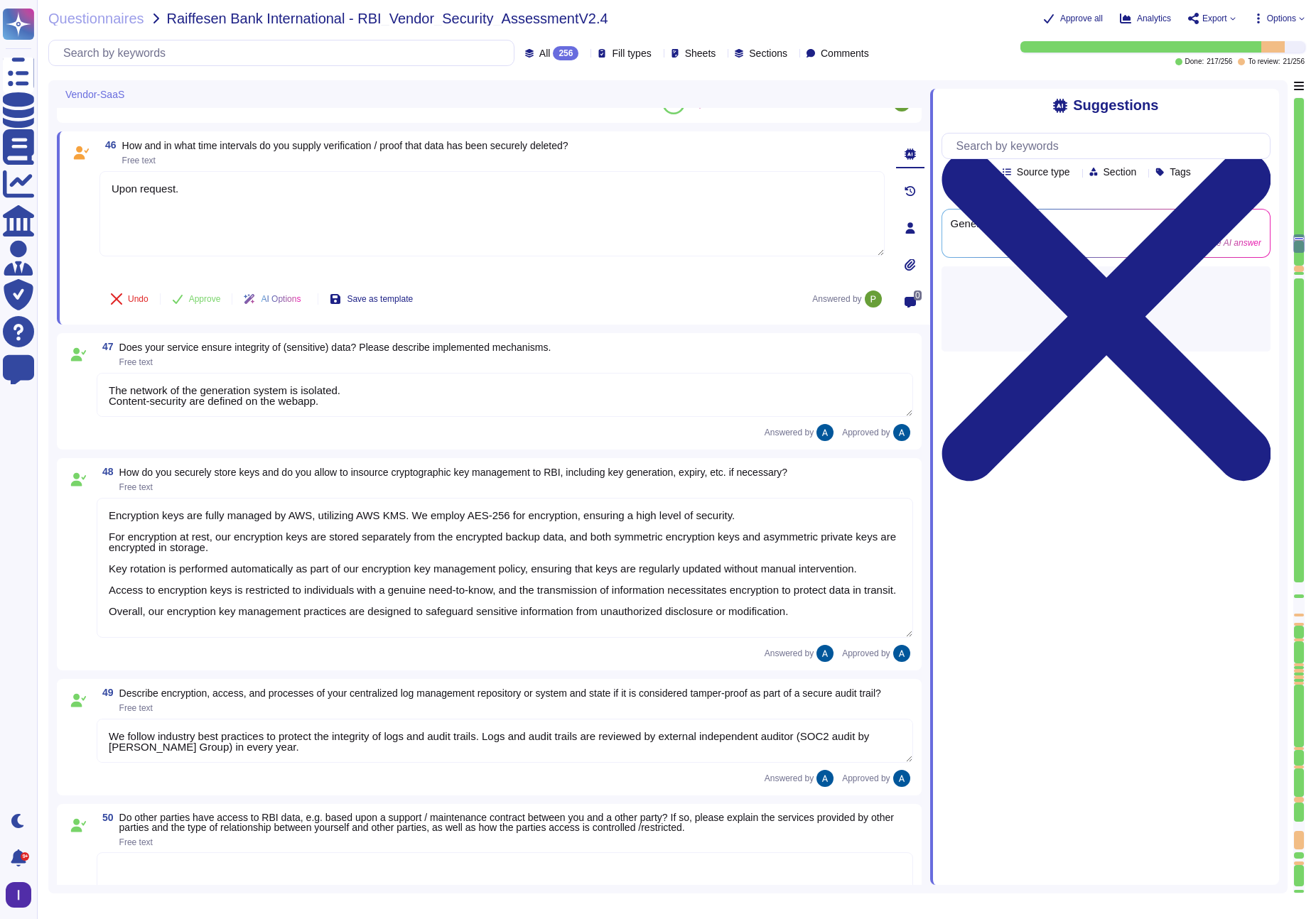
scroll to position [7129, 0]
type textarea "Upon request."
click at [194, 282] on div "46 How and in what time intervals do you supply verification / proof that data …" at bounding box center [476, 227] width 816 height 176
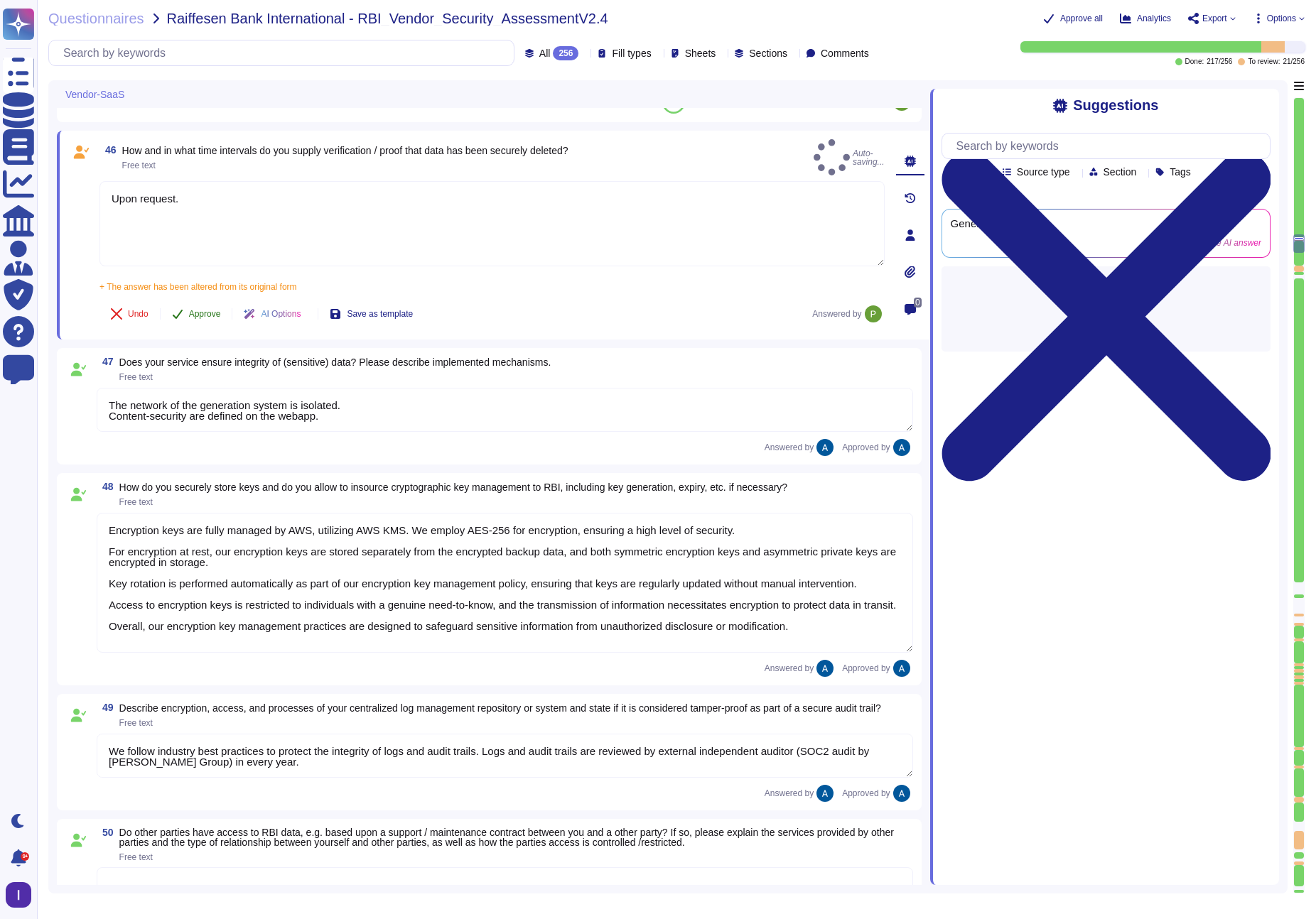
click at [196, 300] on button "Approve" at bounding box center [197, 314] width 72 height 29
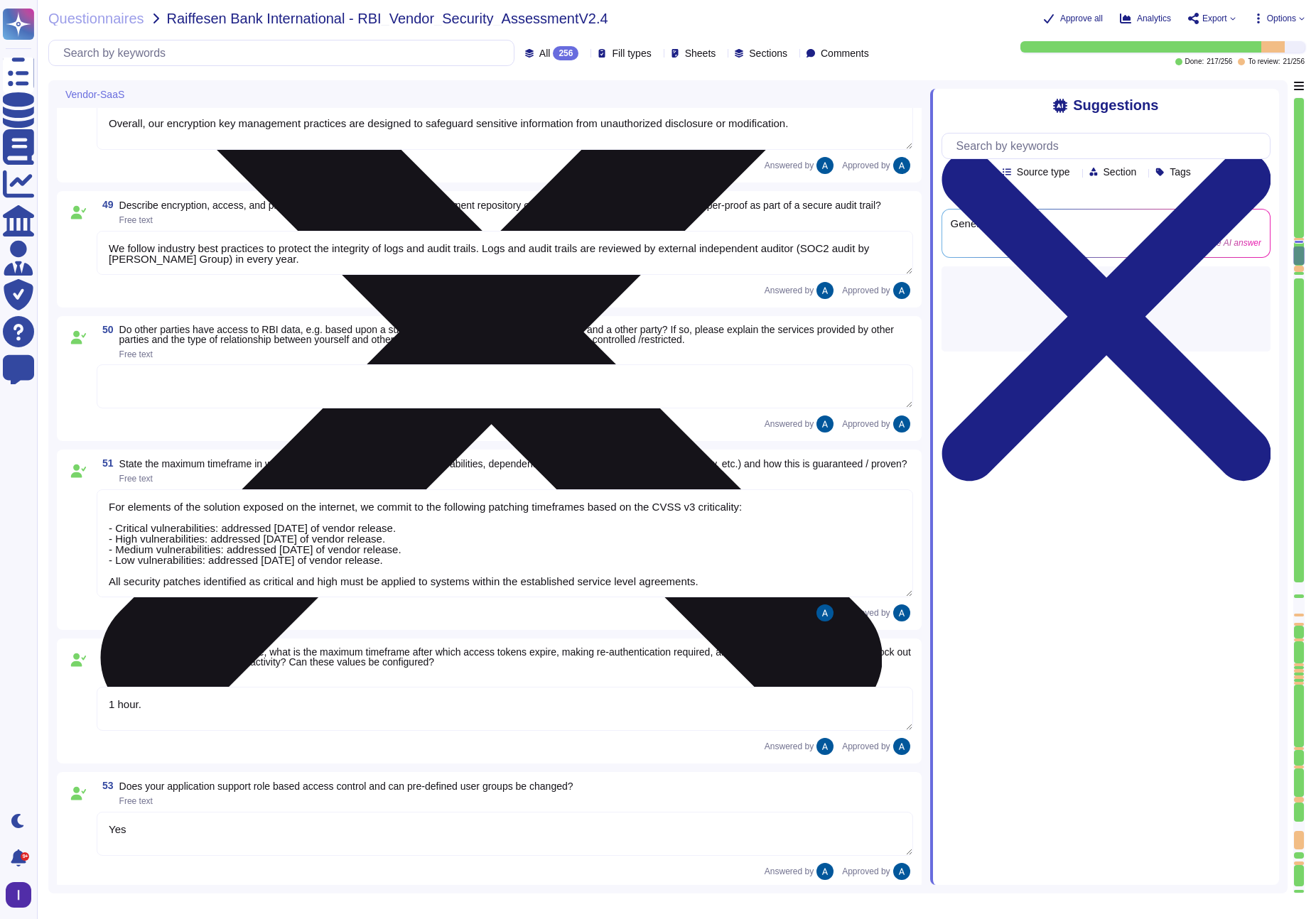
type textarea "Yes"
type textarea "Resrictions can be configured based on the agreement between RBI and Colossyan."
type textarea "TLS 1.3"
type textarea "No"
type textarea "We use TLS 1.3 for our configuration."
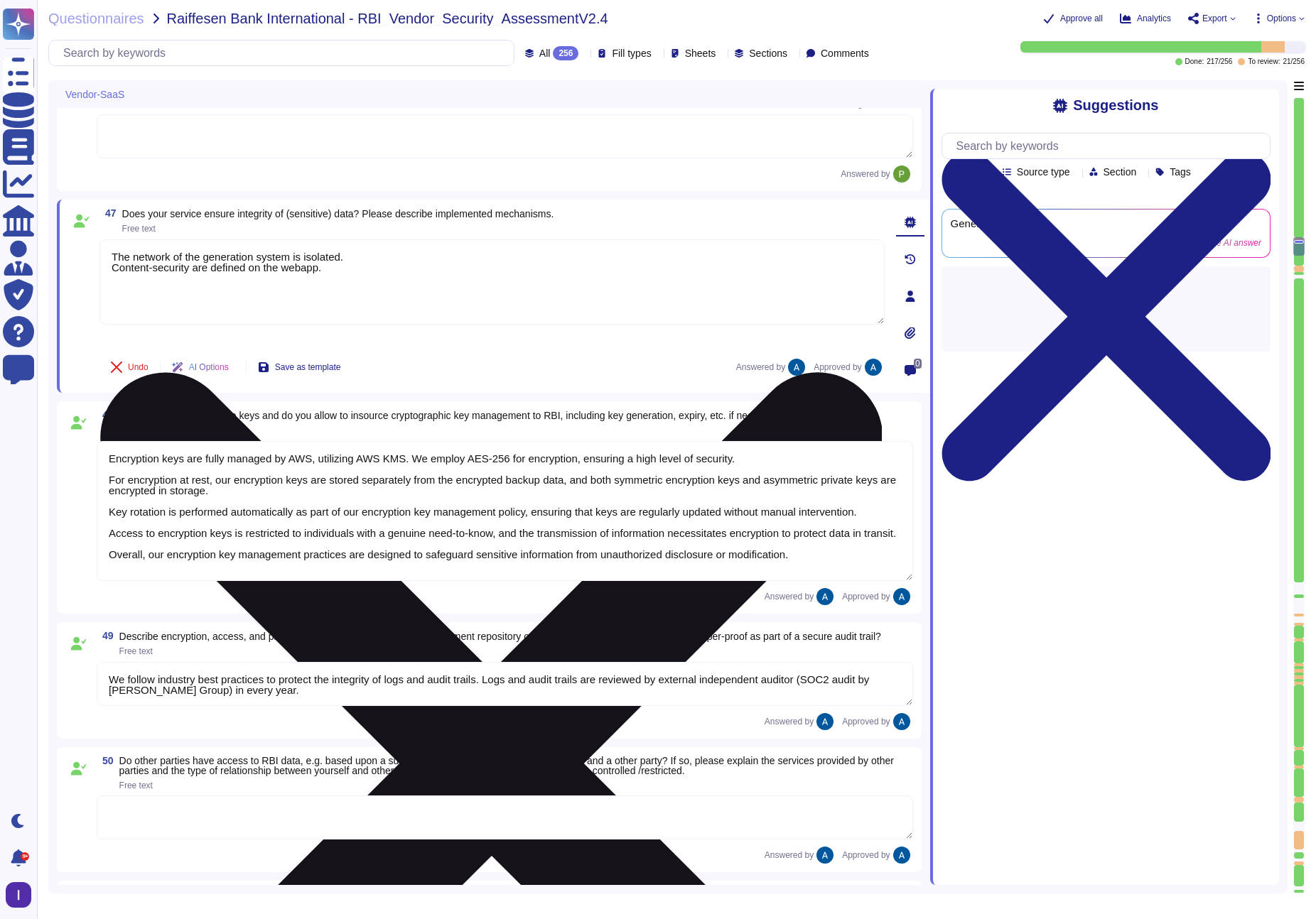
type textarea "Customers receive dedicated customer support available from 1 AM until 2 PM PST…"
type textarea "The recovery of the service is organized through established processes that ens…"
type textarea "1 hour."
type textarea "Yes"
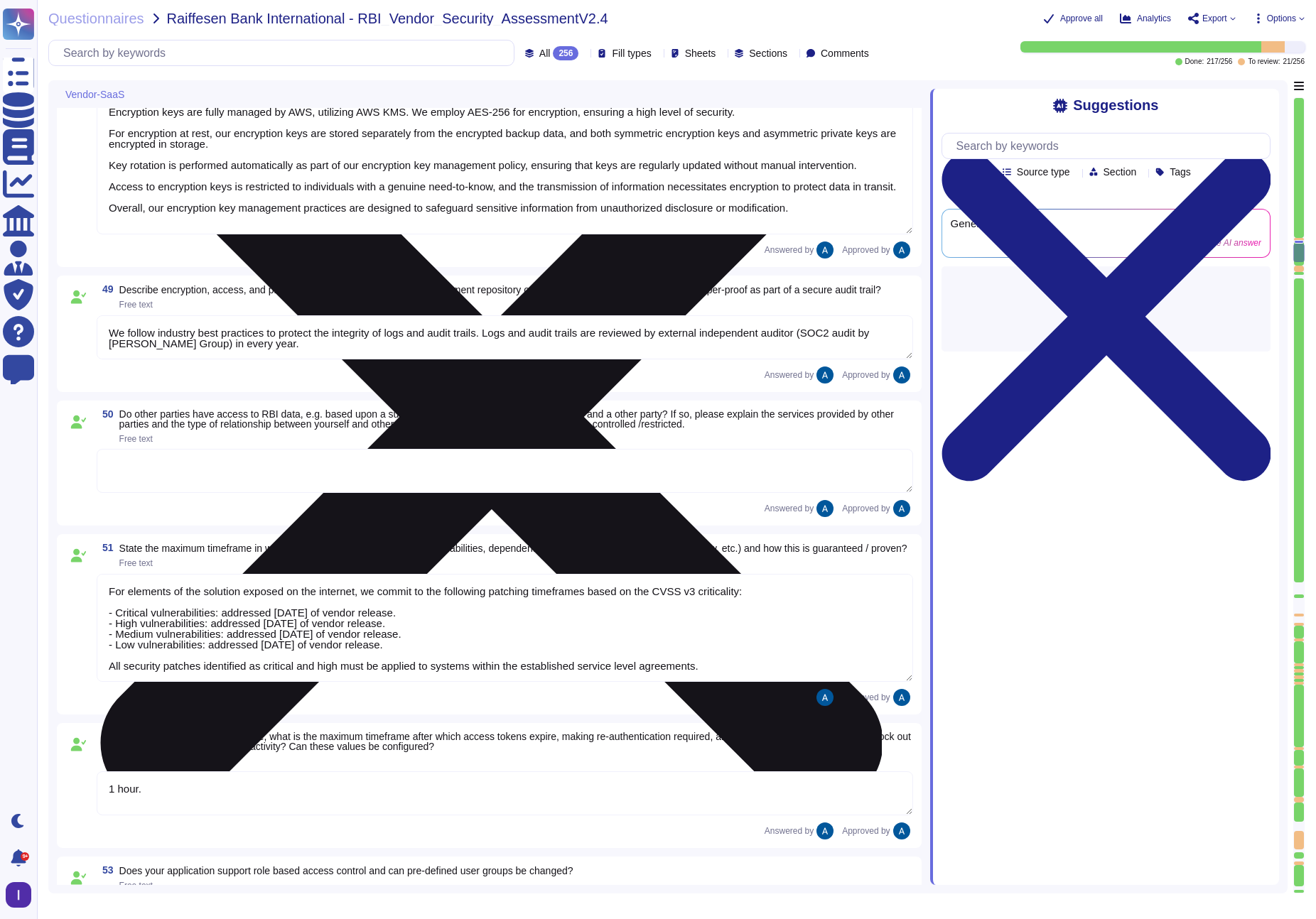
type textarea "Resrictions can be configured based on the agreement between RBI and Colossyan."
type textarea "TLS 1.3"
type textarea "No"
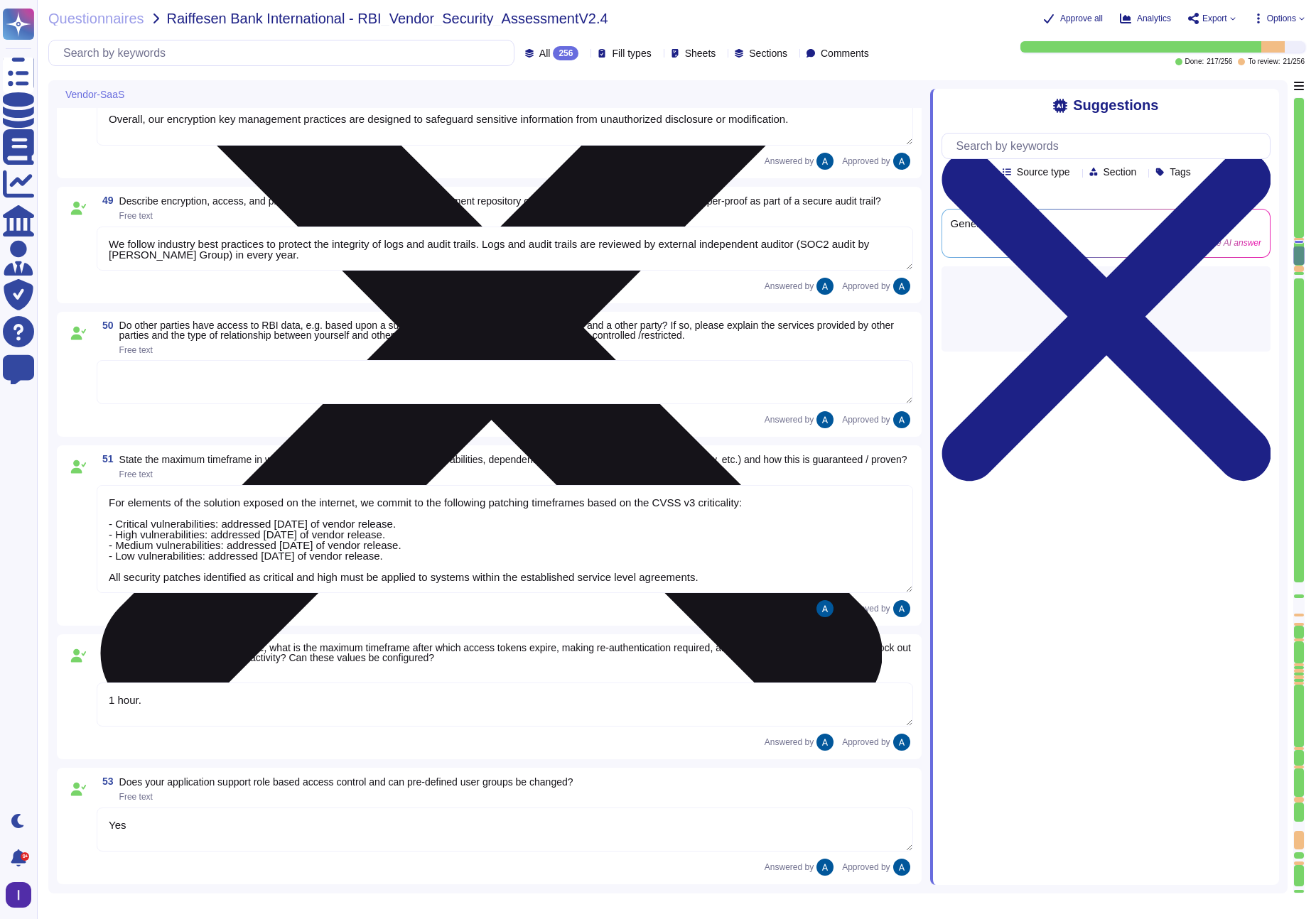
type textarea "We use TLS 1.3 for our configuration."
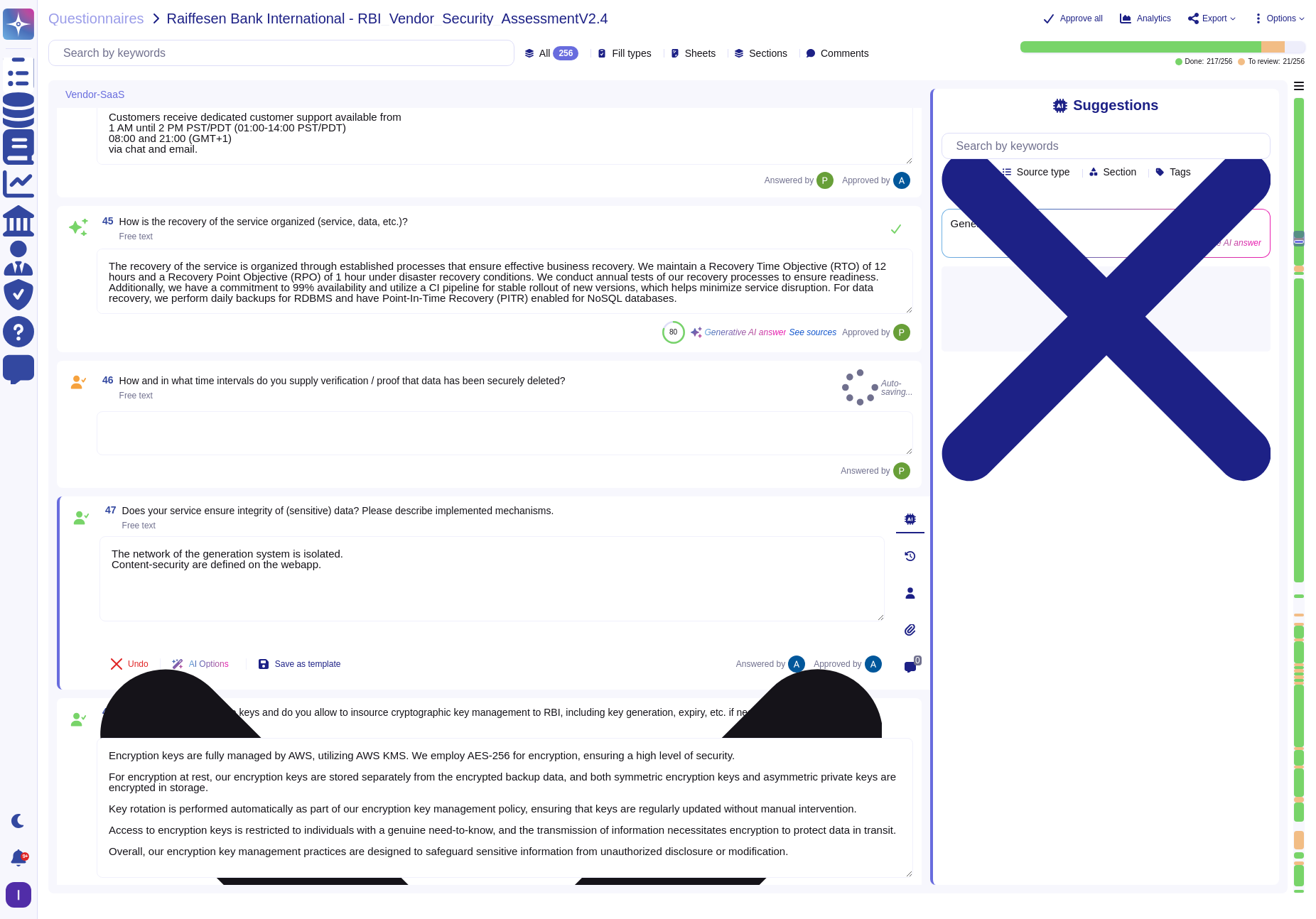
type textarea "Lor ipsumdol sitamet consectet adipisc eli sedd ei temporinc utlabor etdolor m …"
type textarea "Yes"
type textarea "Customers receive dedicated customer support available from 1 AM until 2 PM PST…"
type textarea "The recovery of the service is organized through established processes that ens…"
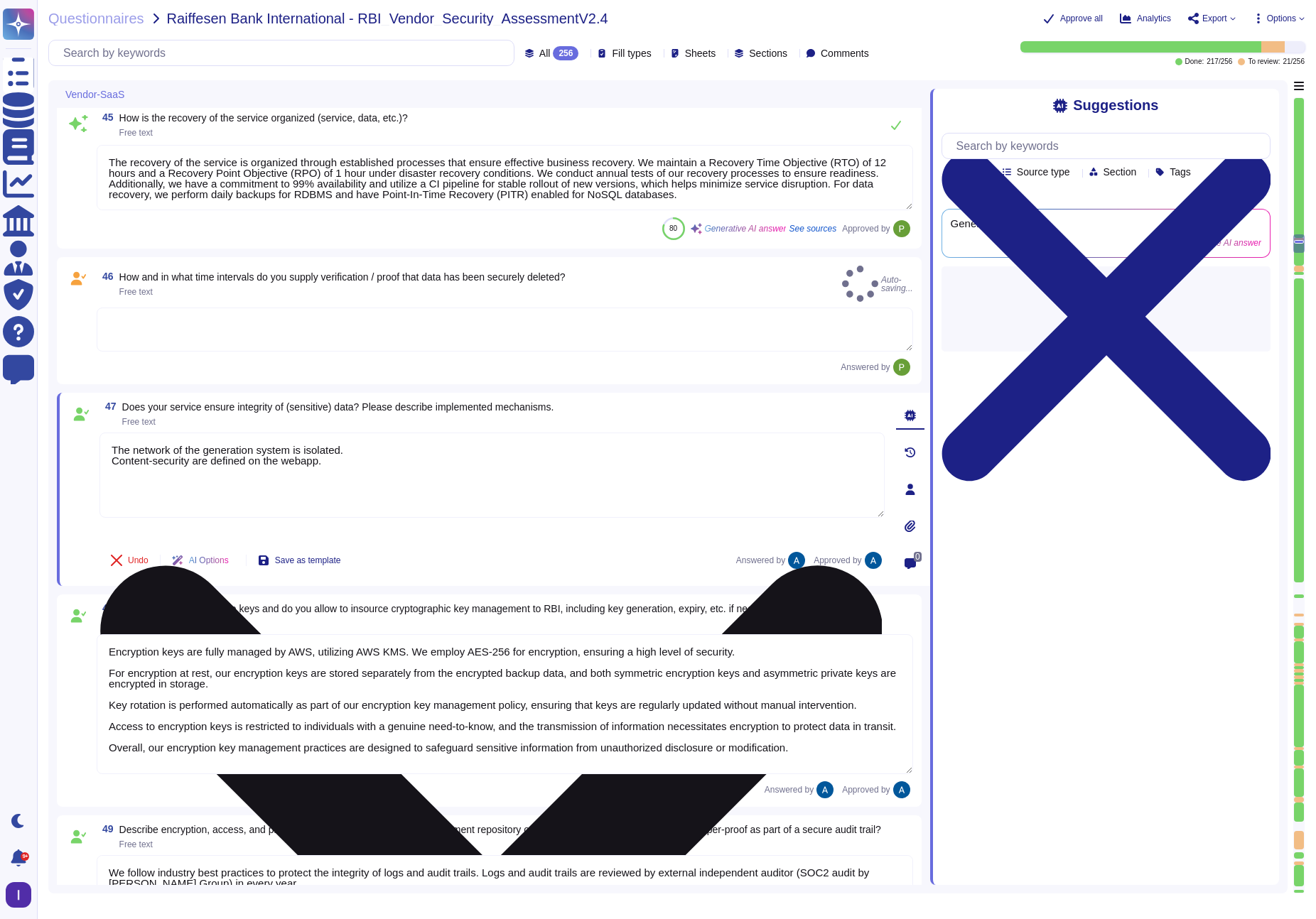
type textarea "1 hour."
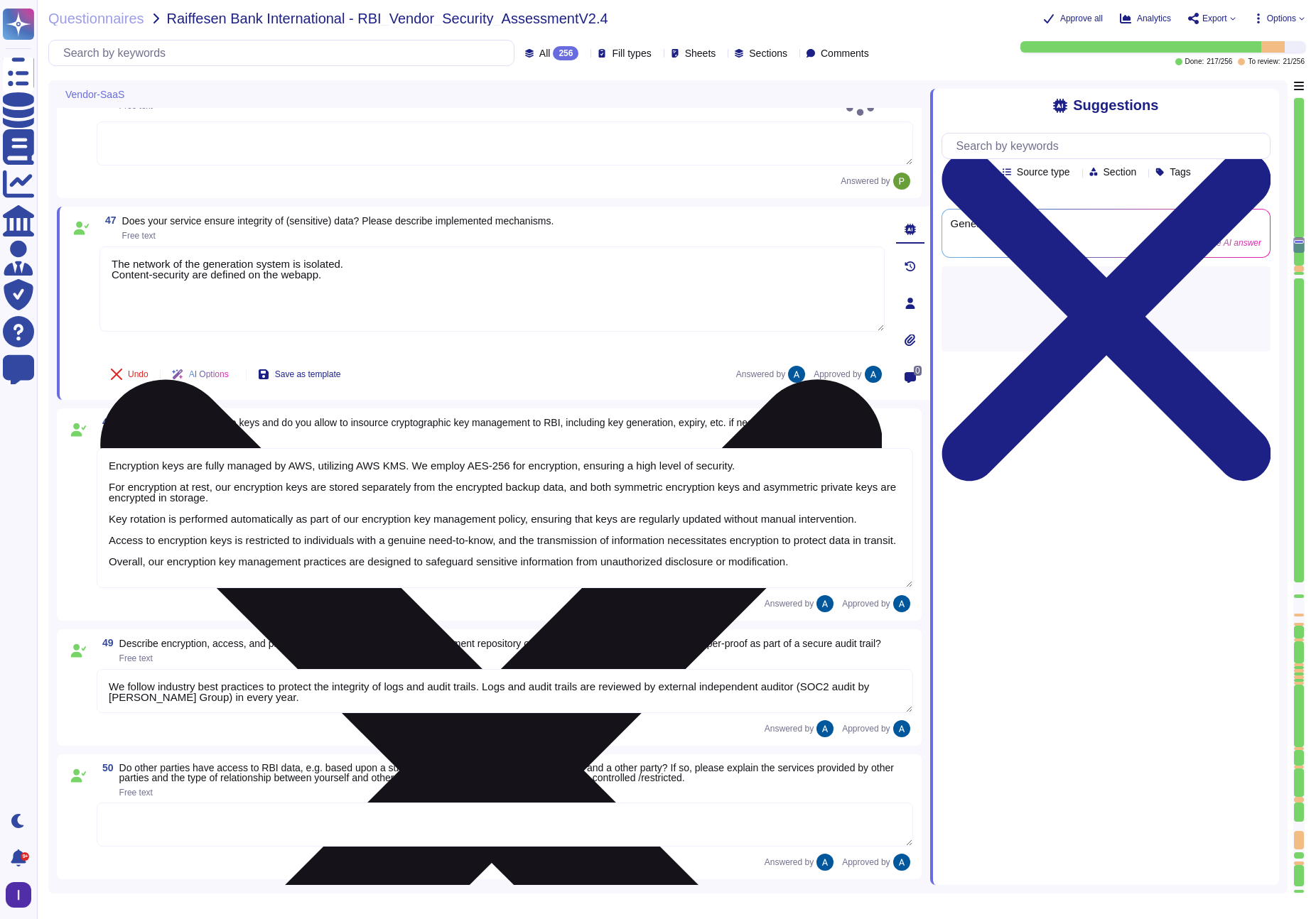
type textarea "Yes"
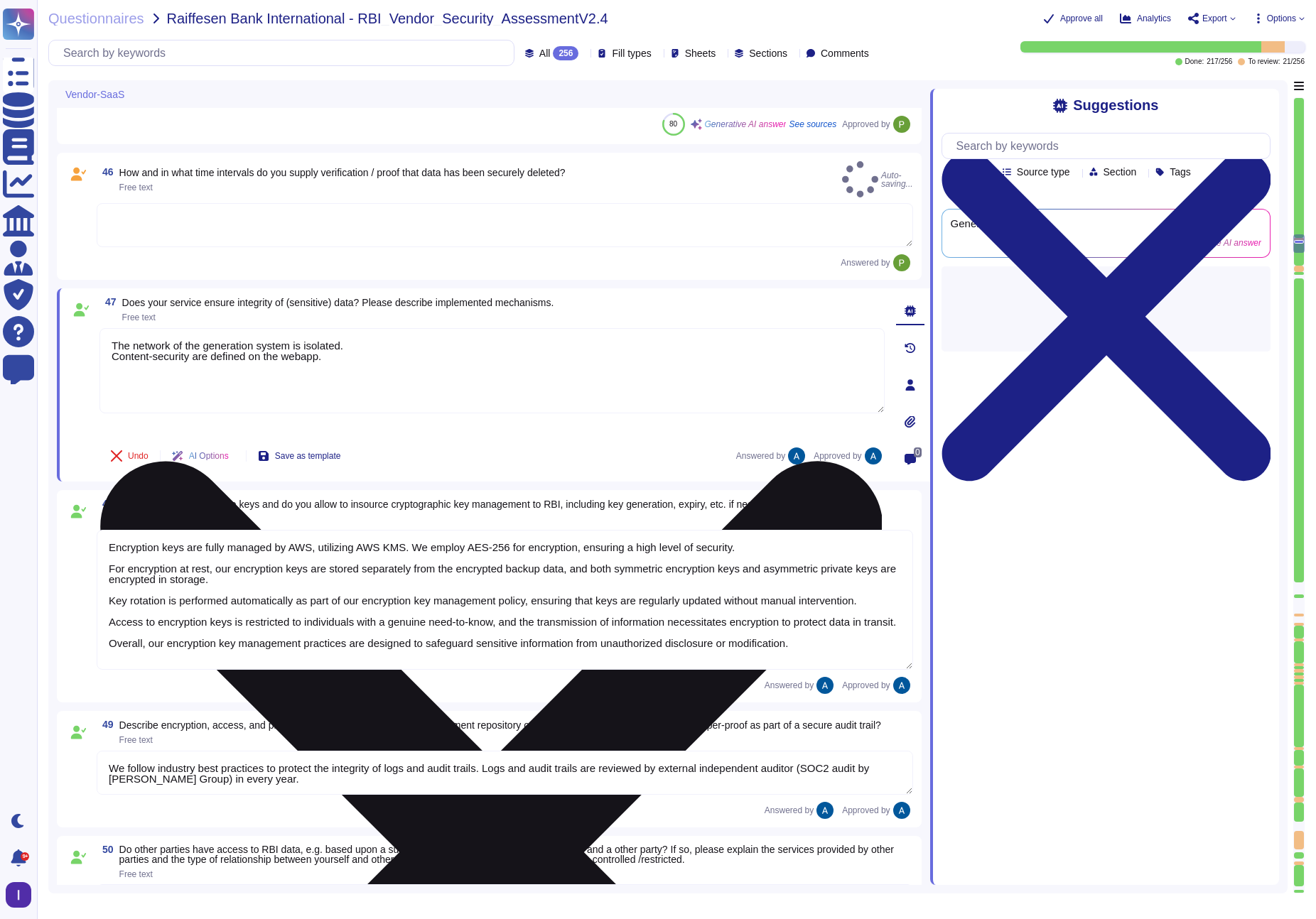
type textarea "Yes"
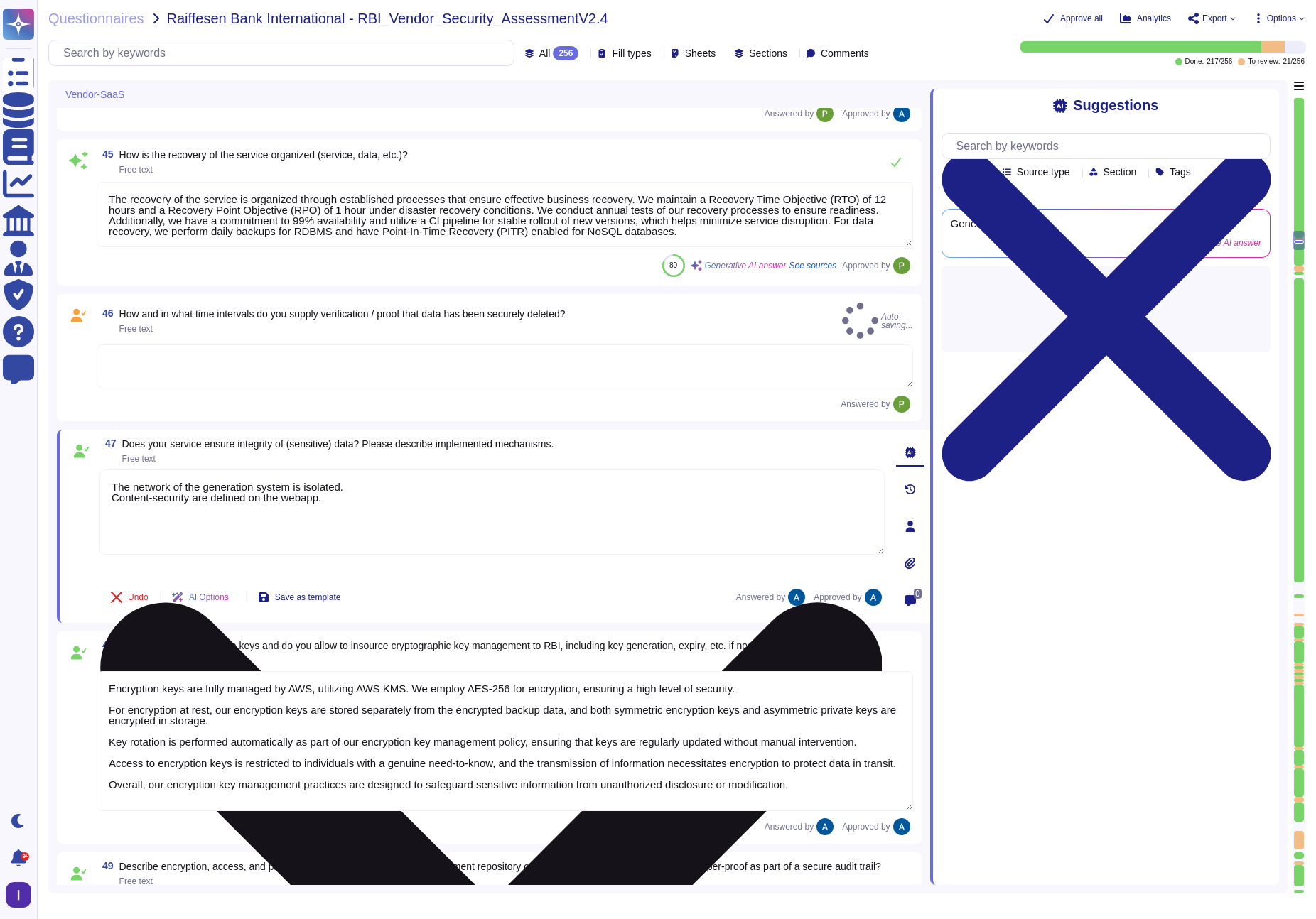
type textarea "Lor ipsumdol sitamet consectet adipisc eli sedd ei temporinc utlabor etdolor m …"
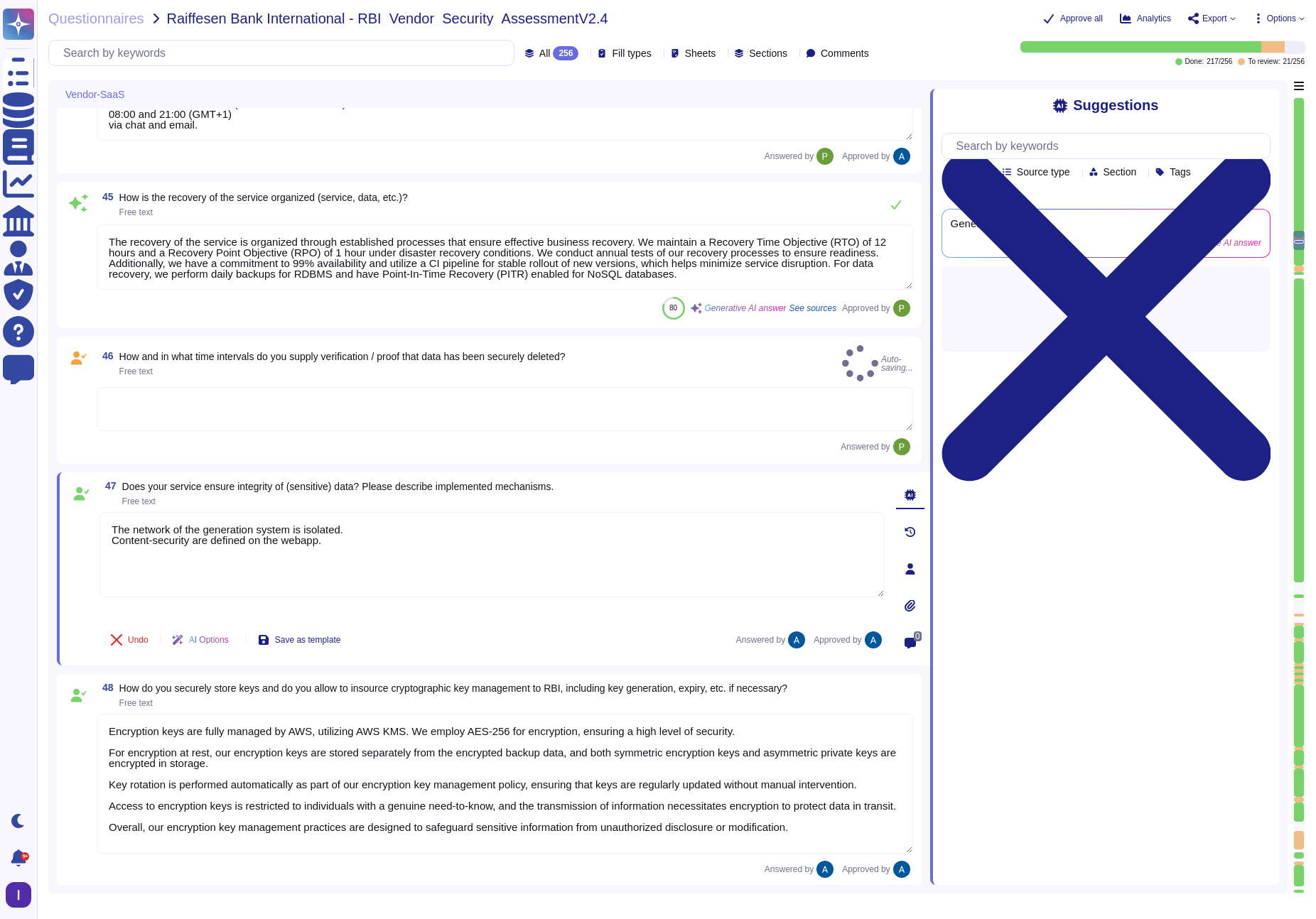
click at [360, 370] on span "46 How and in what time intervals do you supply verification / proof that data …" at bounding box center [331, 363] width 469 height 25
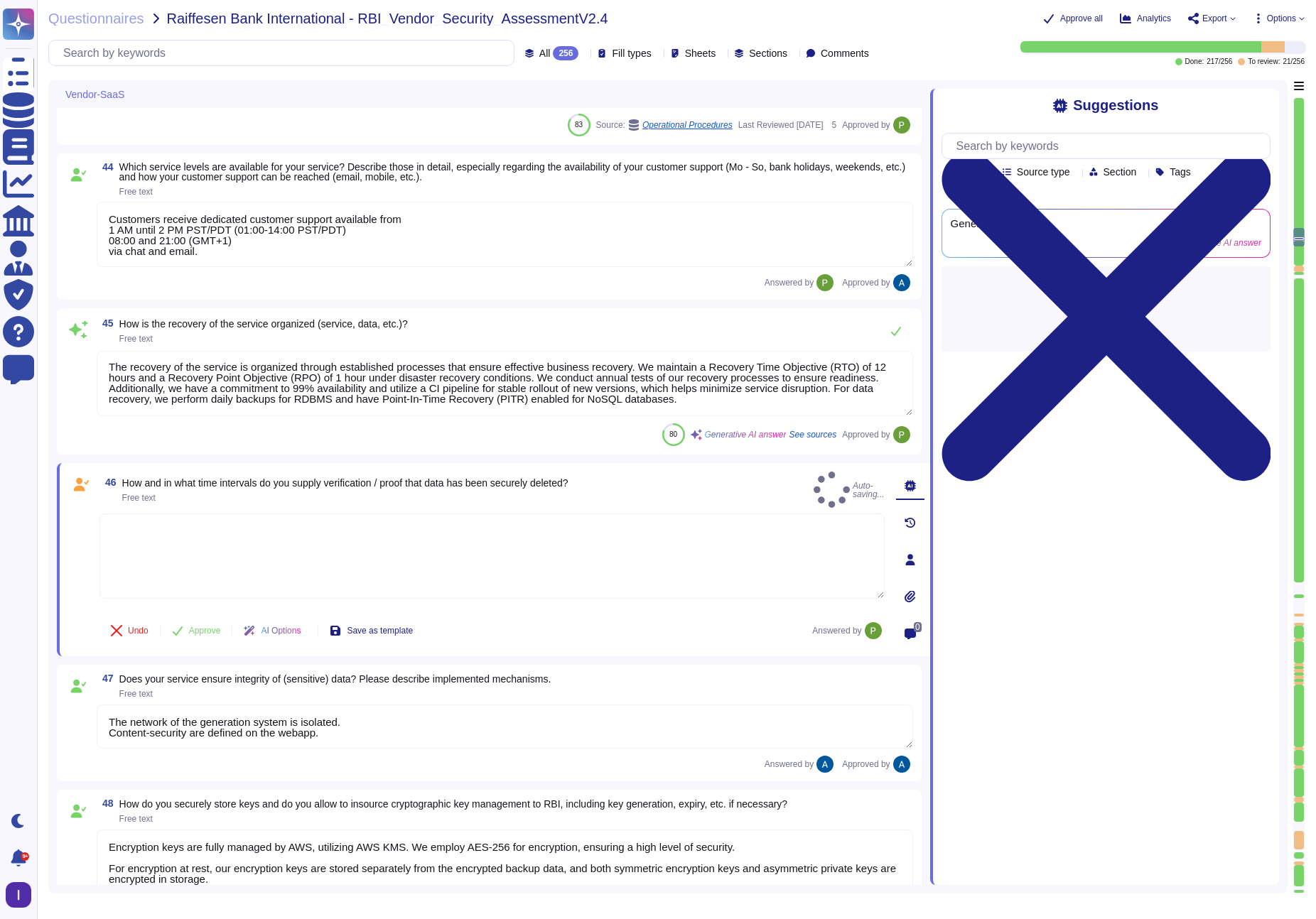
scroll to position [0, 0]
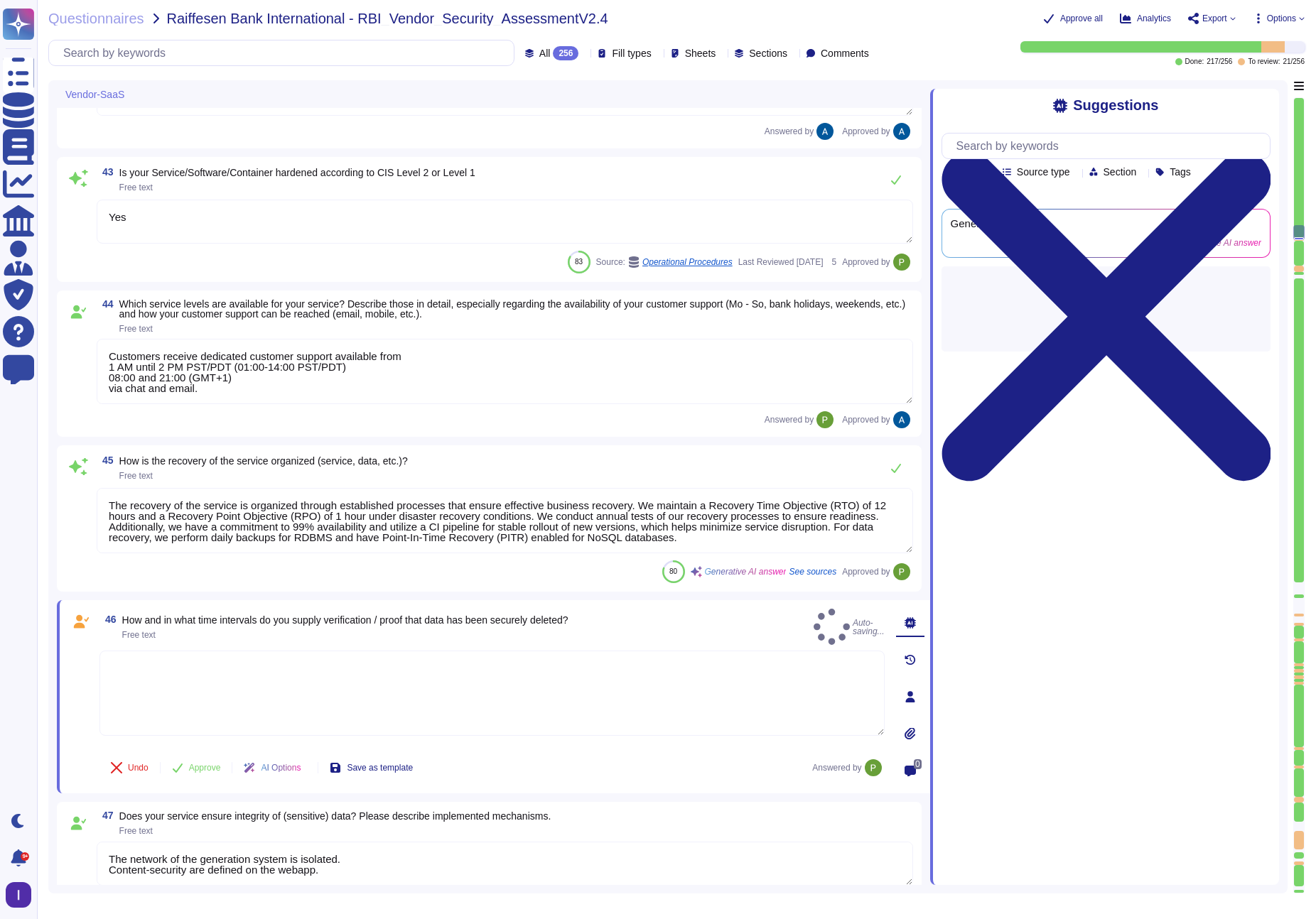
type textarea "Our infrastructure is protected through a combination of several security measu…"
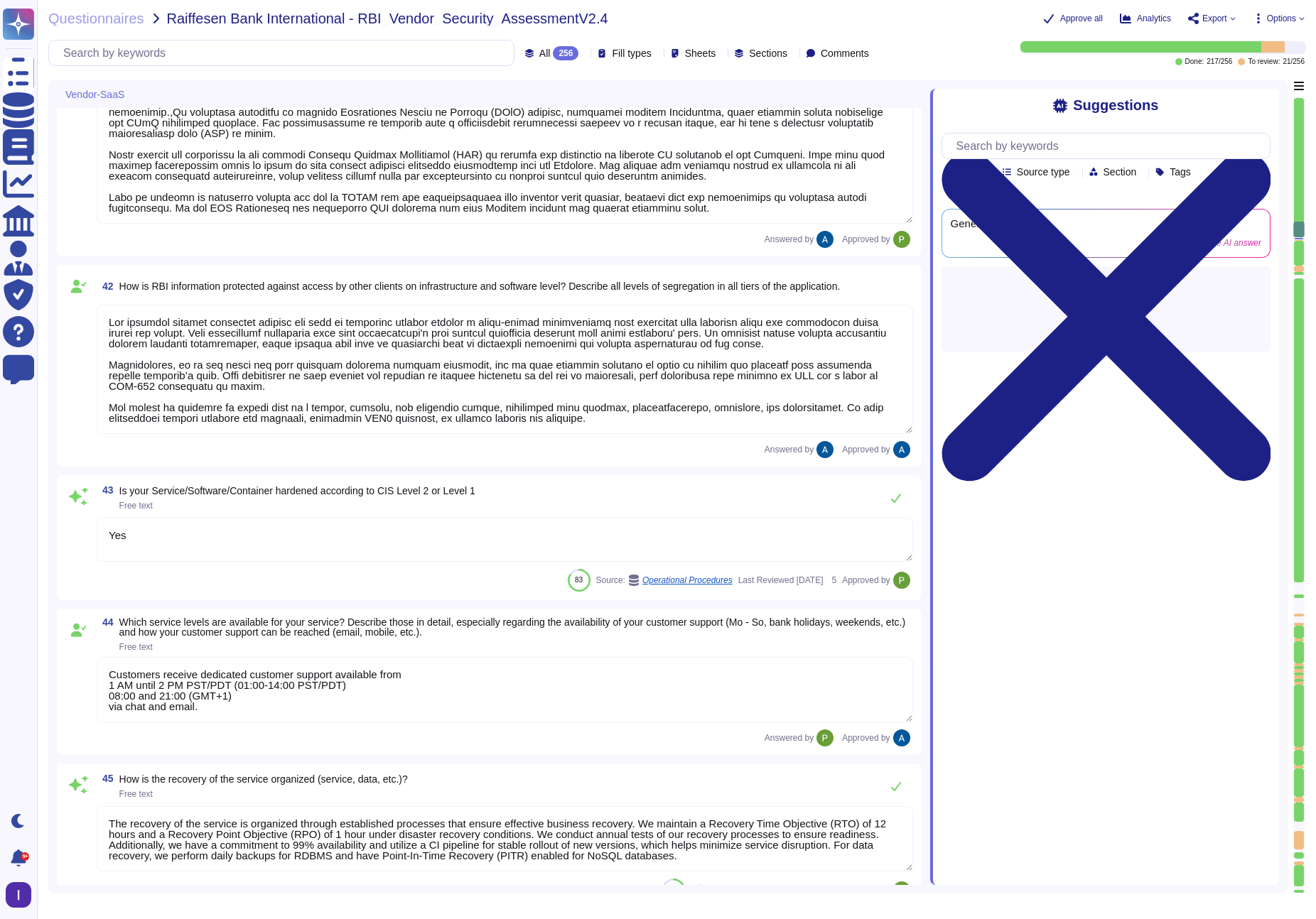
type textarea "Colossyan employs a comprehensive vulnerability management process that include…"
type textarea "Upon request."
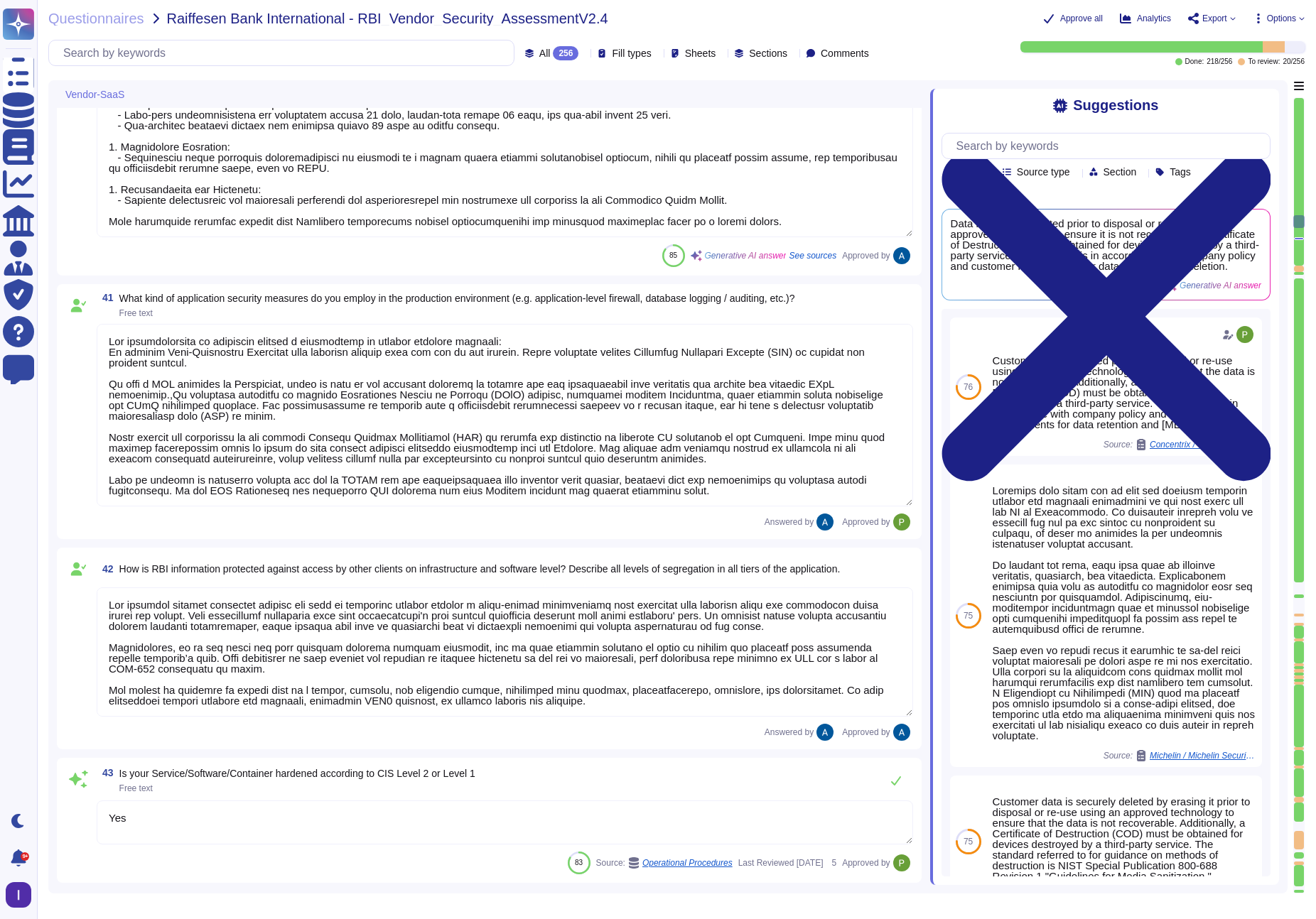
type textarea "Yes, the data is encrypted in transit using TLS 1.3. The encryption level is AE…"
type textarea "We conduct vulnerability scans on public-facing systems in the production envir…"
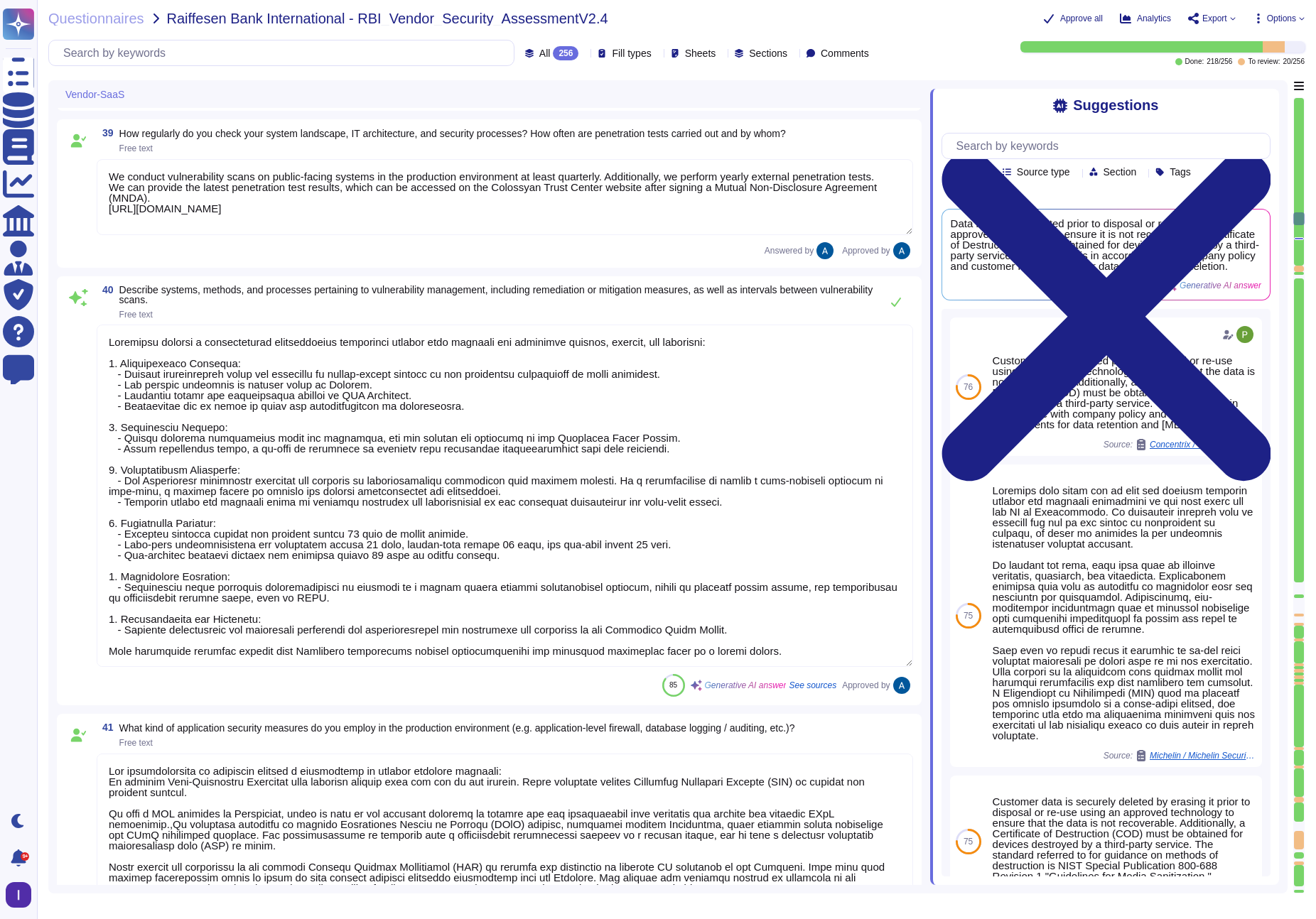
type textarea "We have three different environments: development, staging, and production. The…"
type textarea "All customer data stored in the solution, including databases, is encrypted at …"
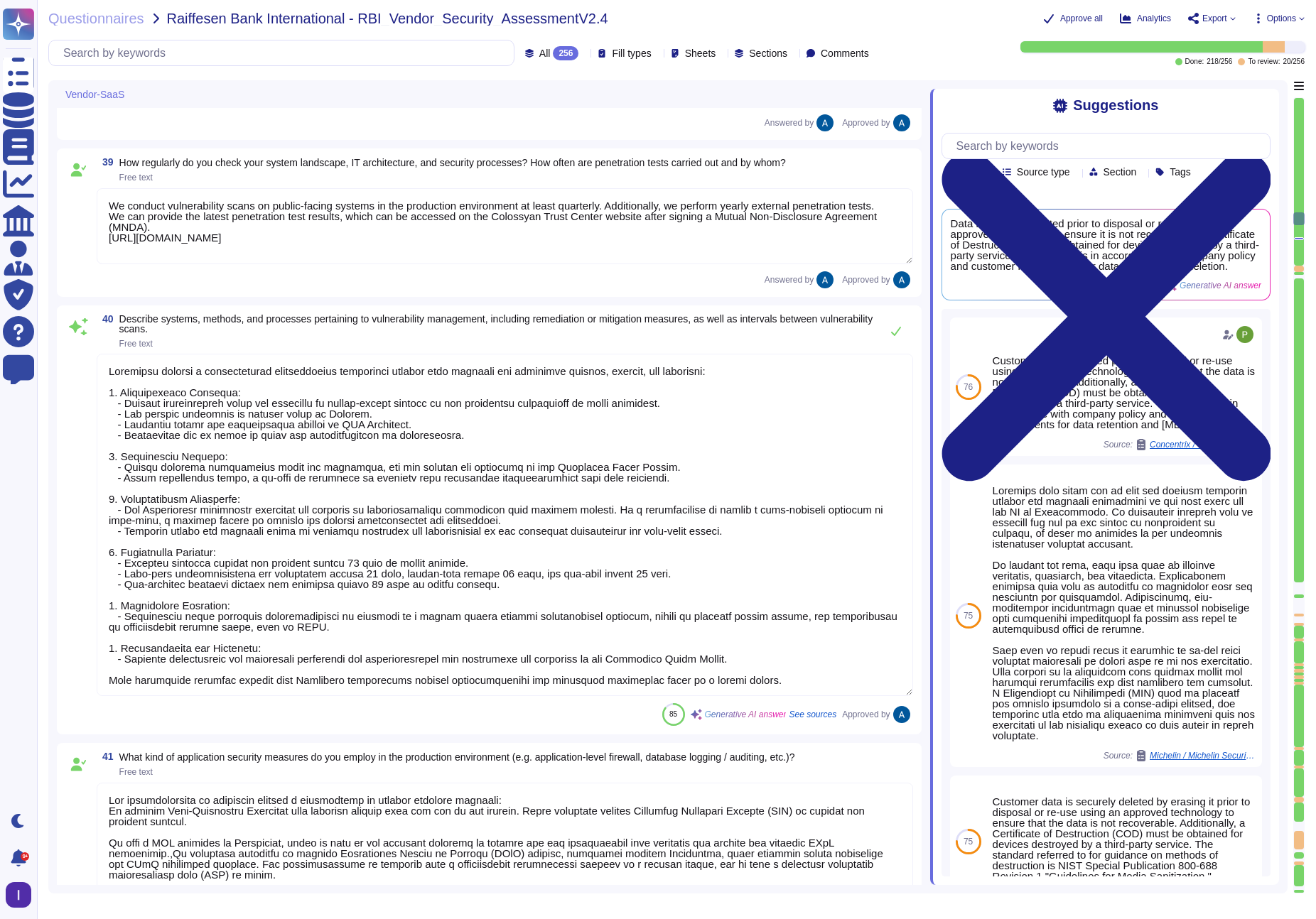
scroll to position [2, 0]
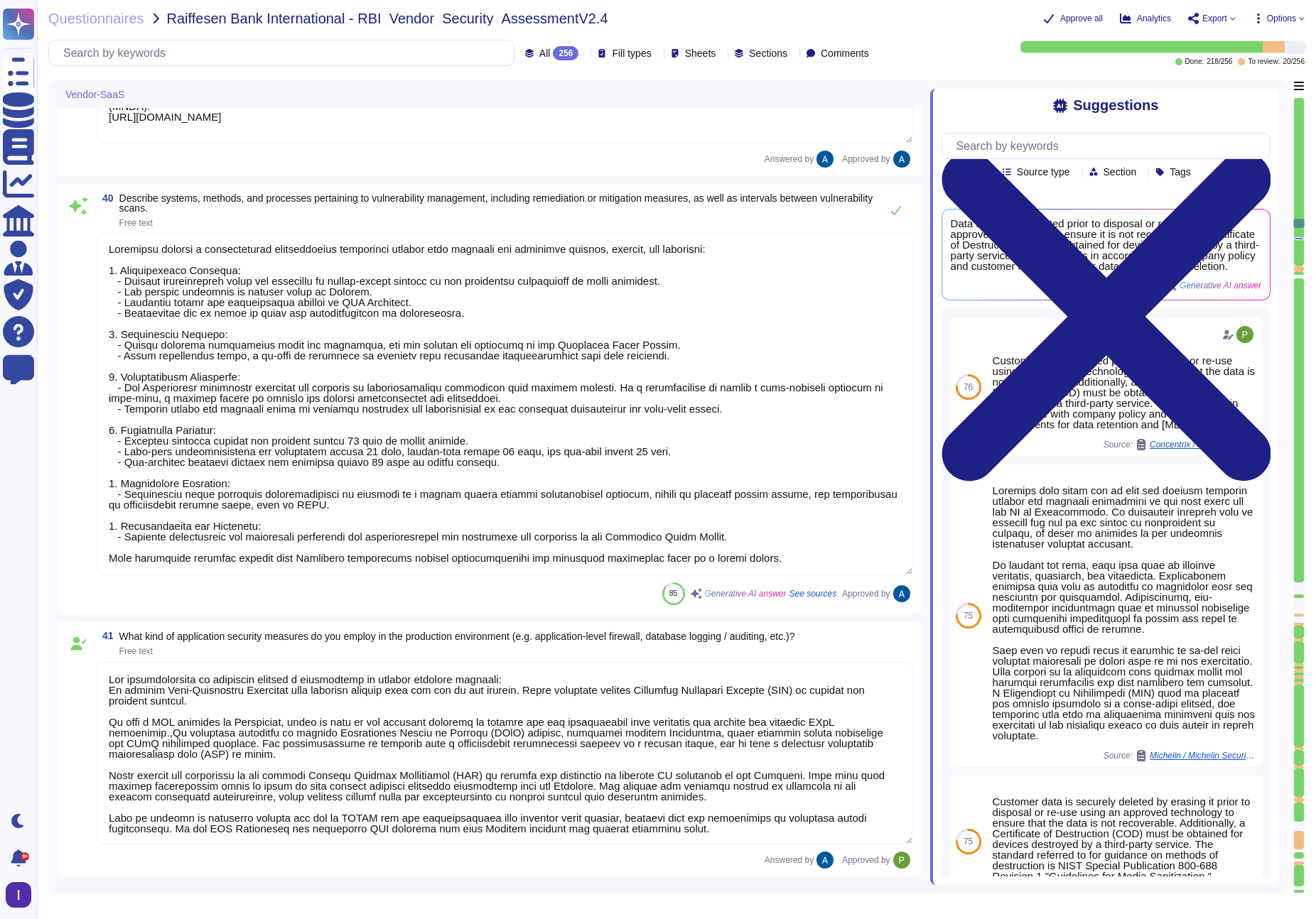
type textarea "Customers receive dedicated customer support available from 1 AM until 2 PM PST…"
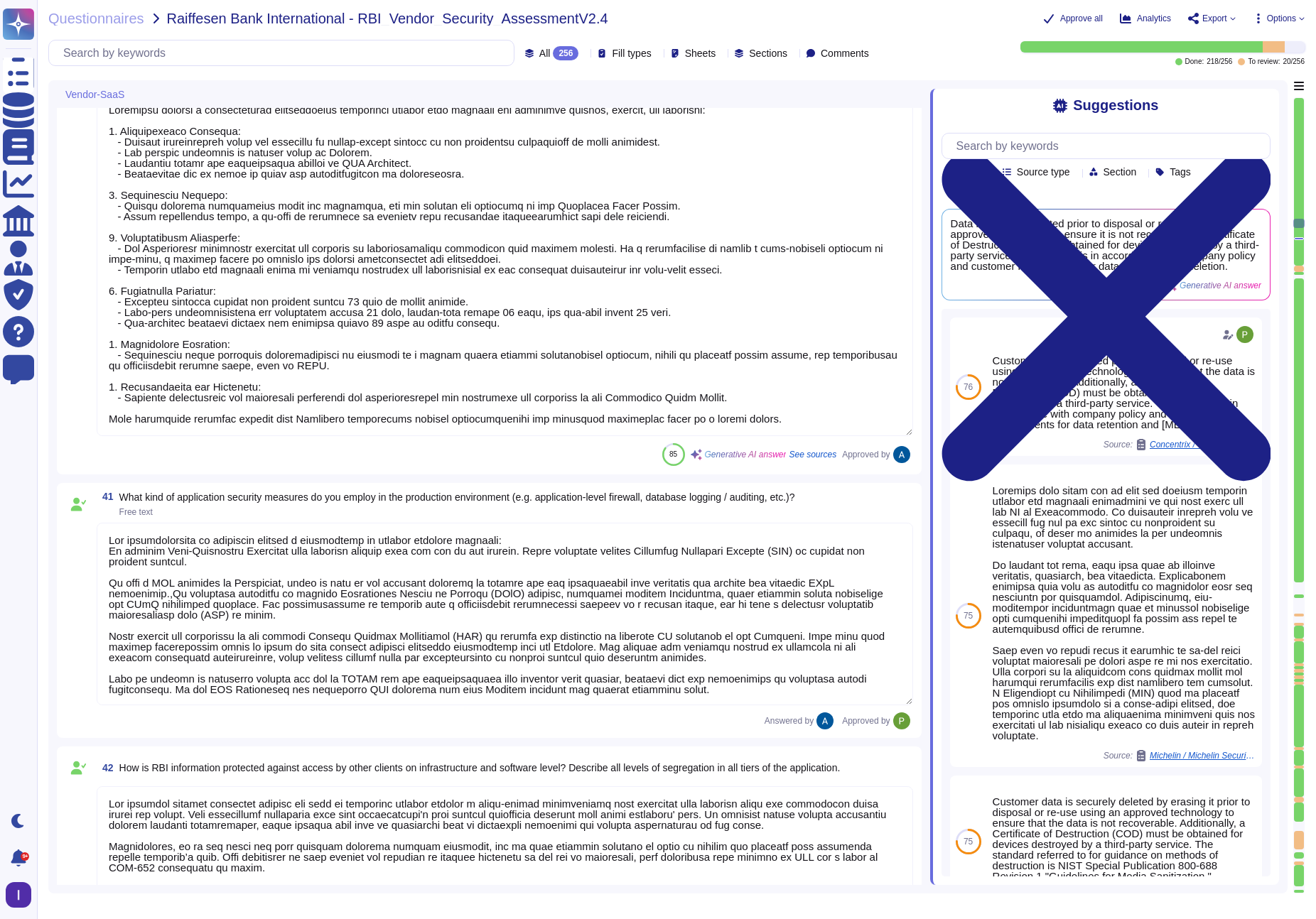
scroll to position [5990, 0]
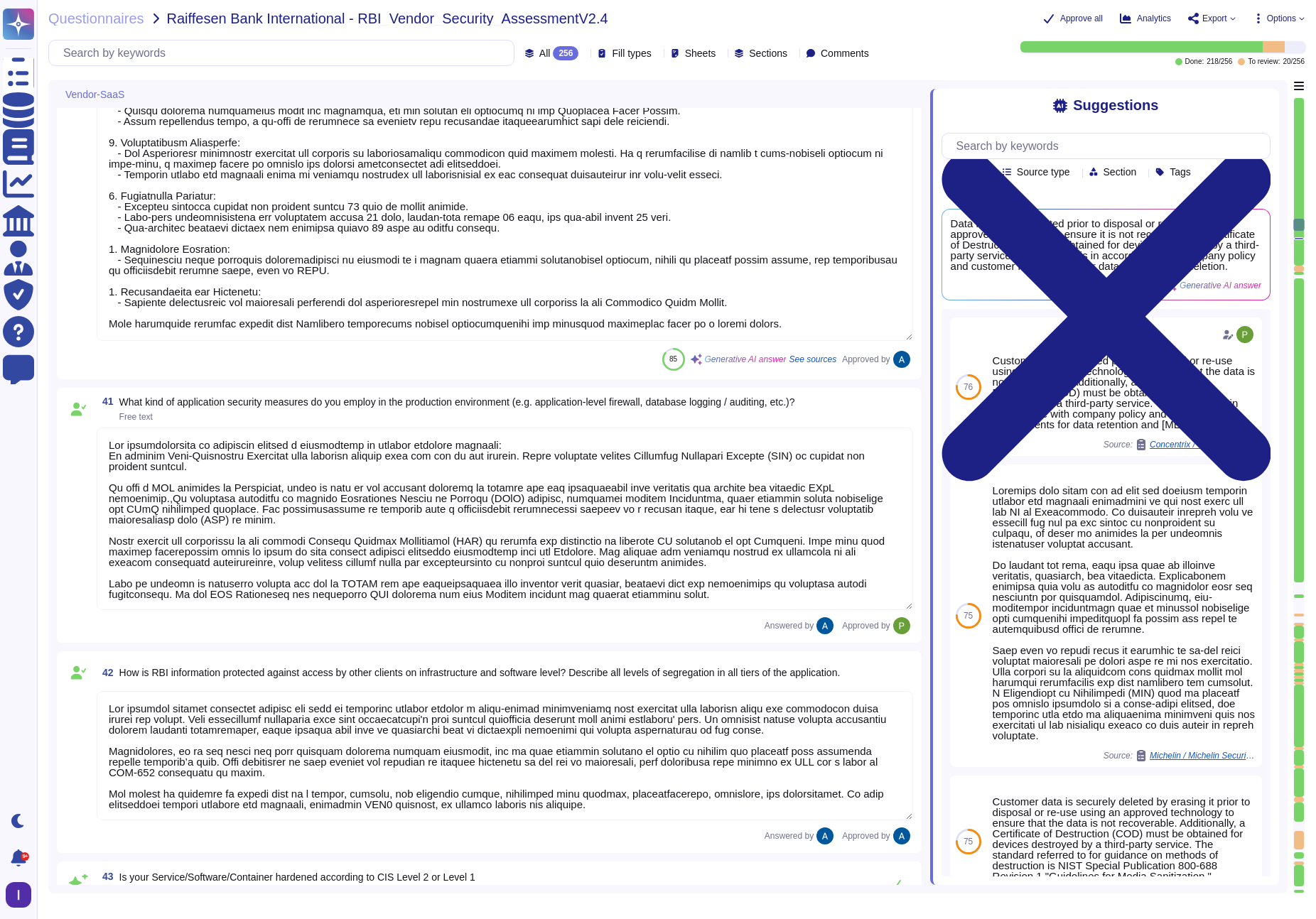
type textarea "The recovery of the service is organized through established processes that ens…"
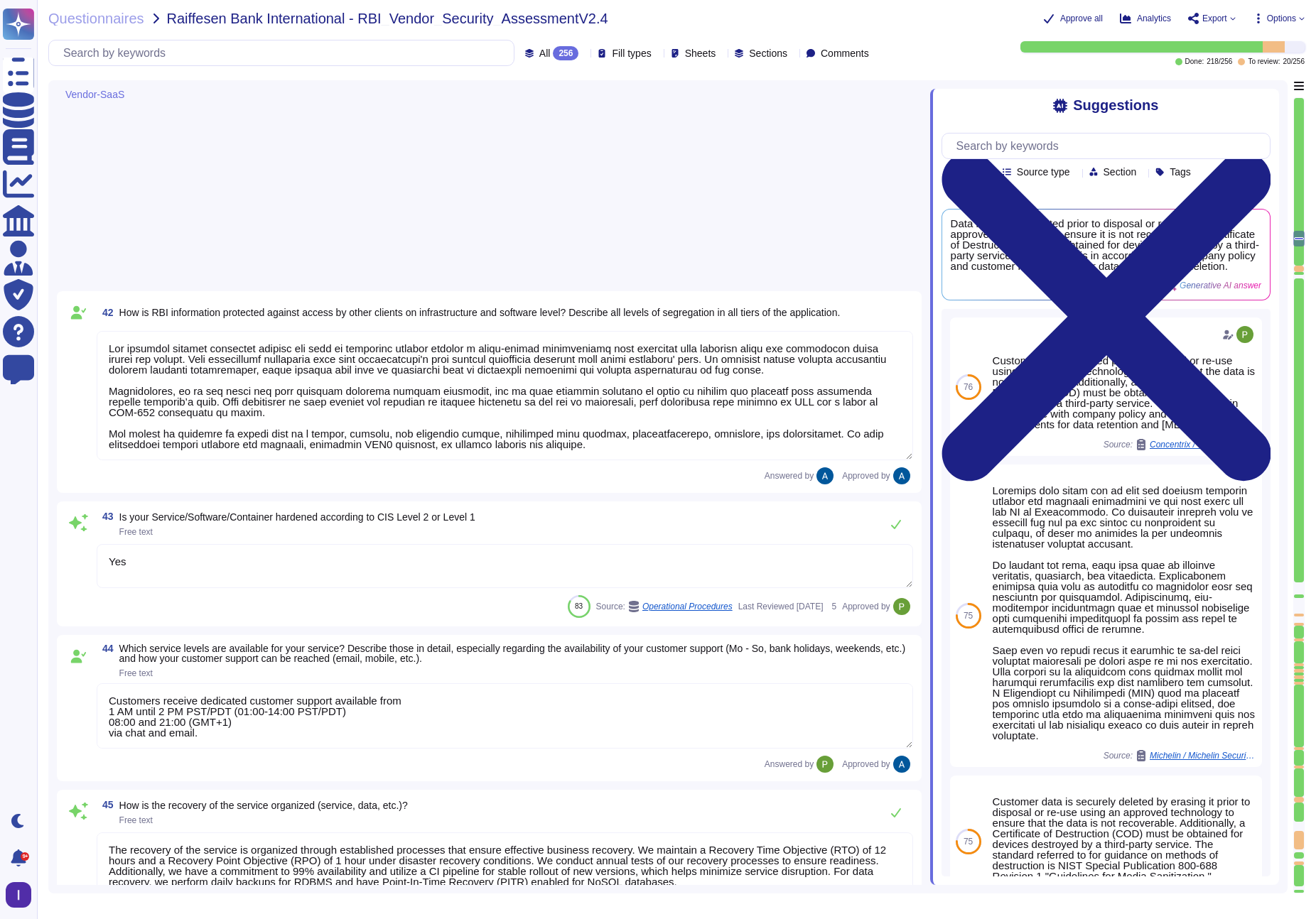
type textarea "Upon request."
type textarea "The network of the generation system is isolated. Content-security are defined …"
type textarea "Encryption keys are fully managed by AWS, utilizing AWS KMS. We employ AES-256 …"
type textarea "We follow industry best practices to protect the integrity of logs and audit tr…"
type textarea "For elements of the solution exposed on the internet, we commit to the followin…"
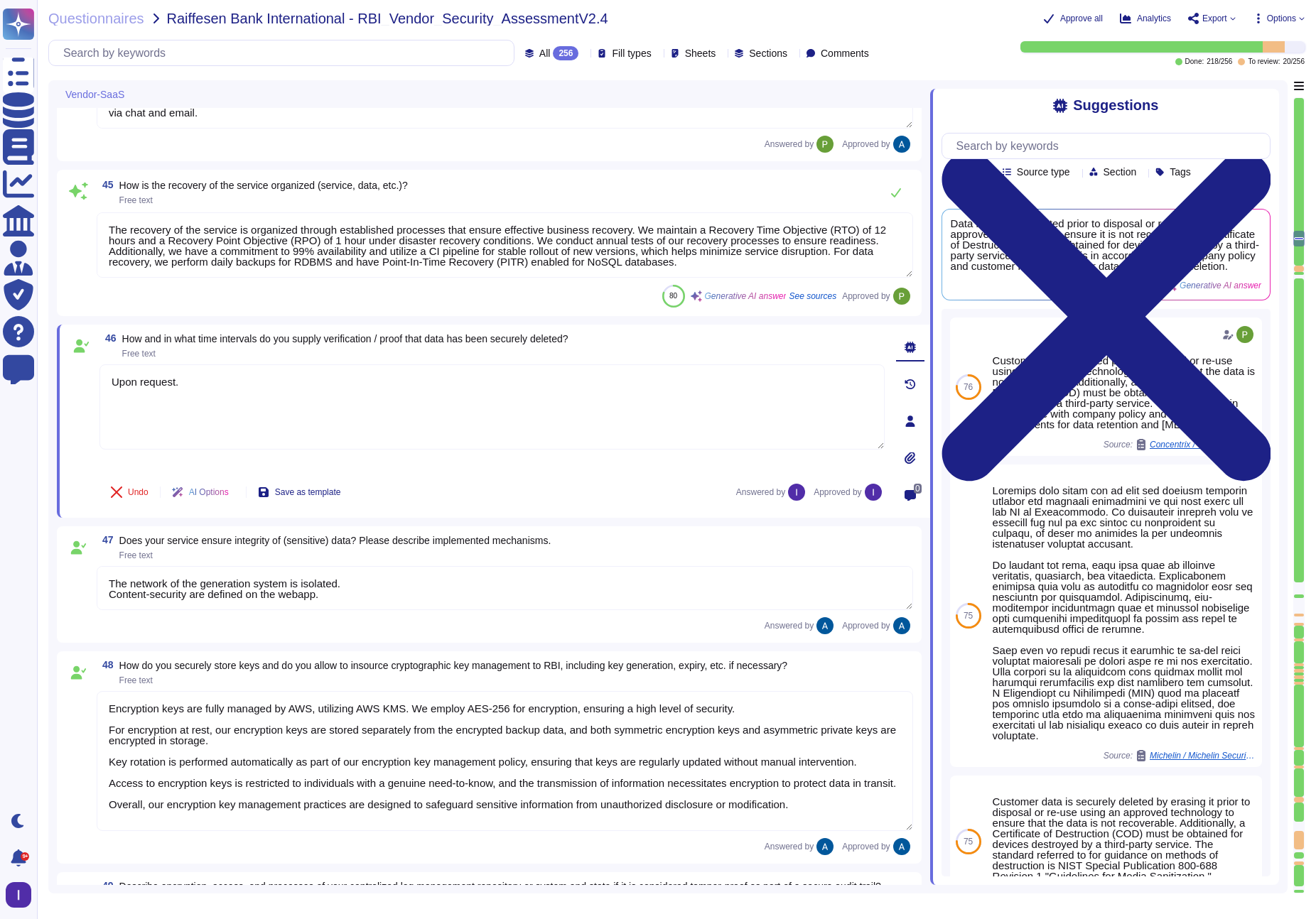
scroll to position [7045, 0]
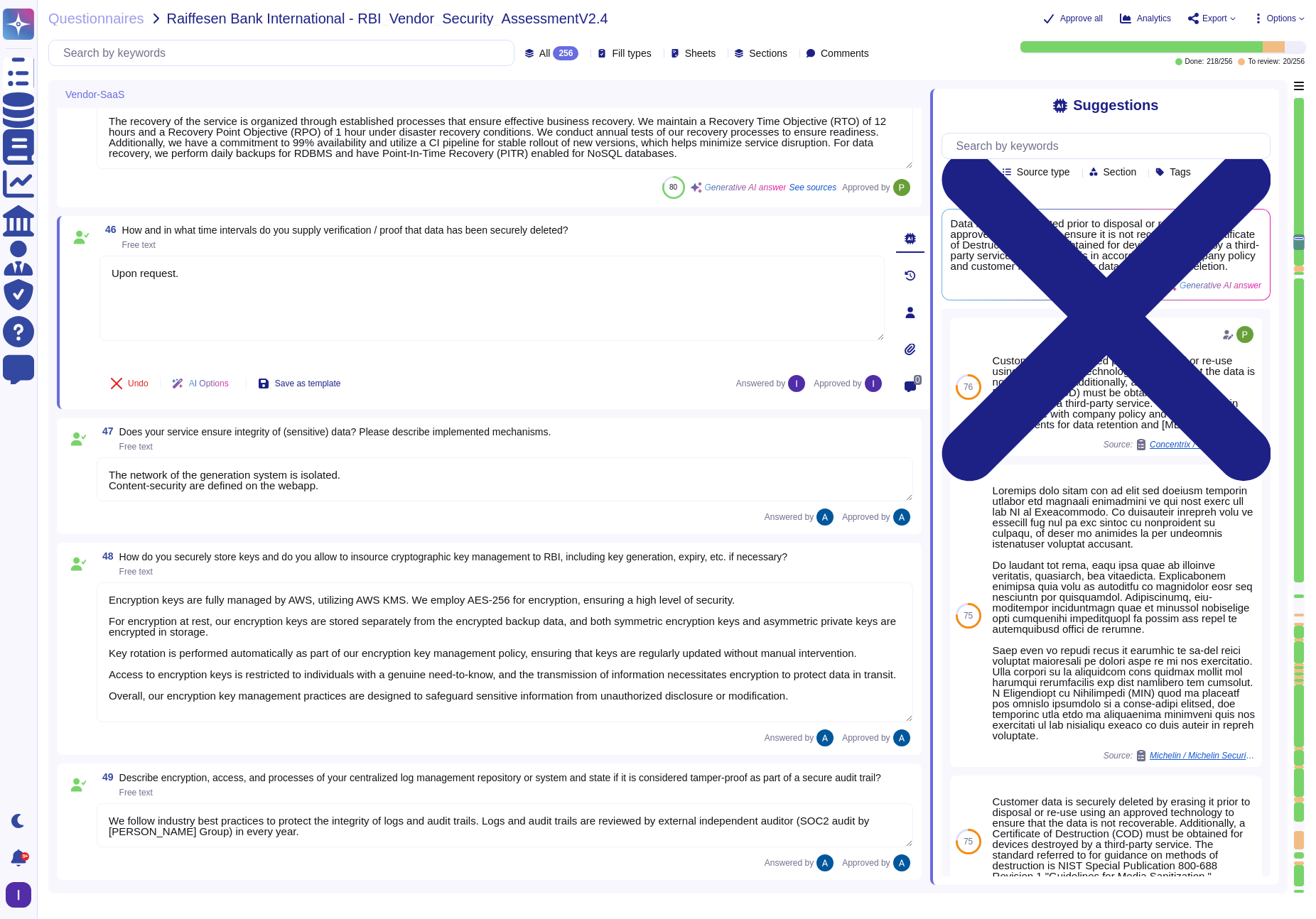
type textarea "1 hour."
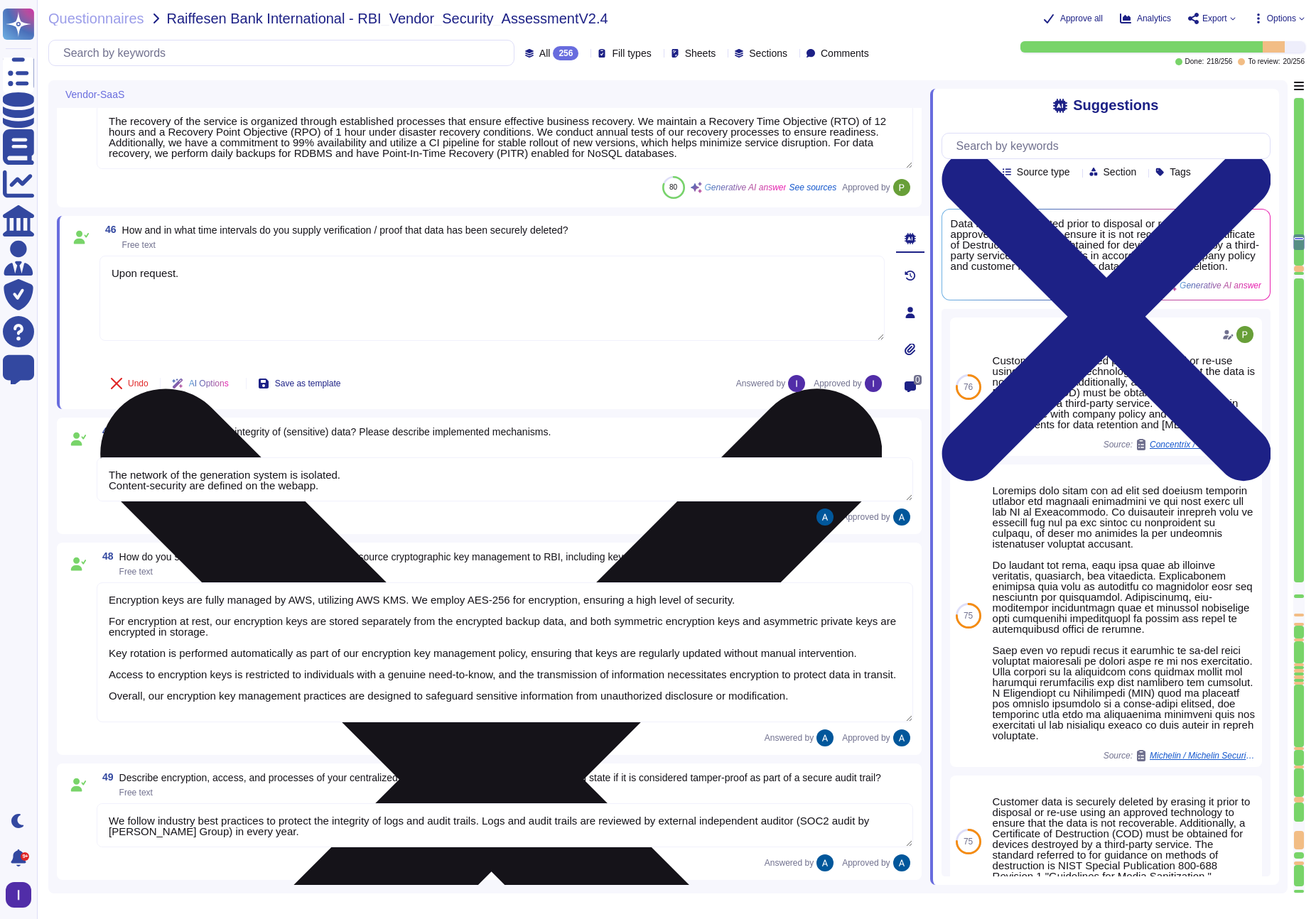
click at [269, 289] on textarea "Upon request." at bounding box center [492, 299] width 785 height 86
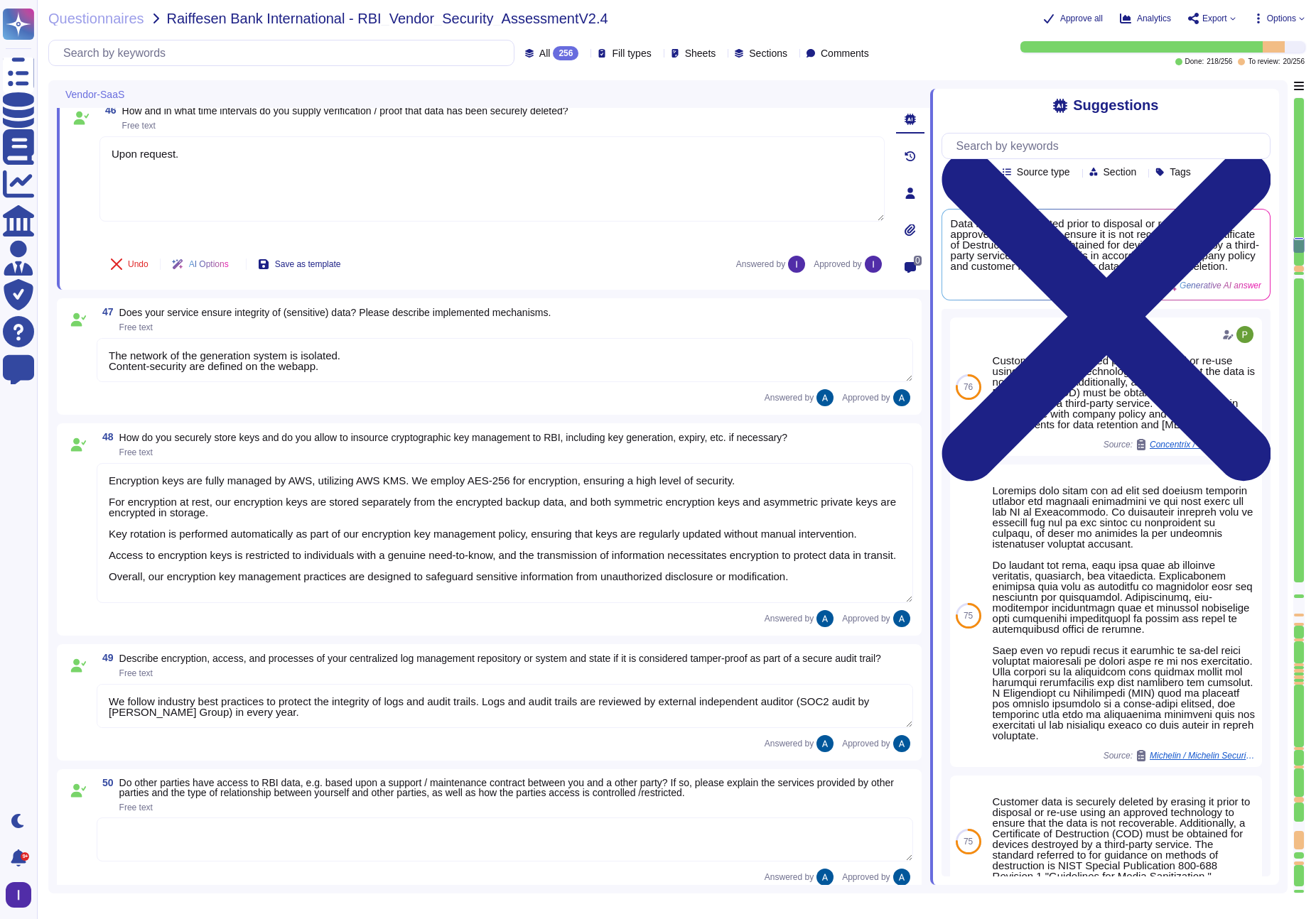
type textarea "Yes"
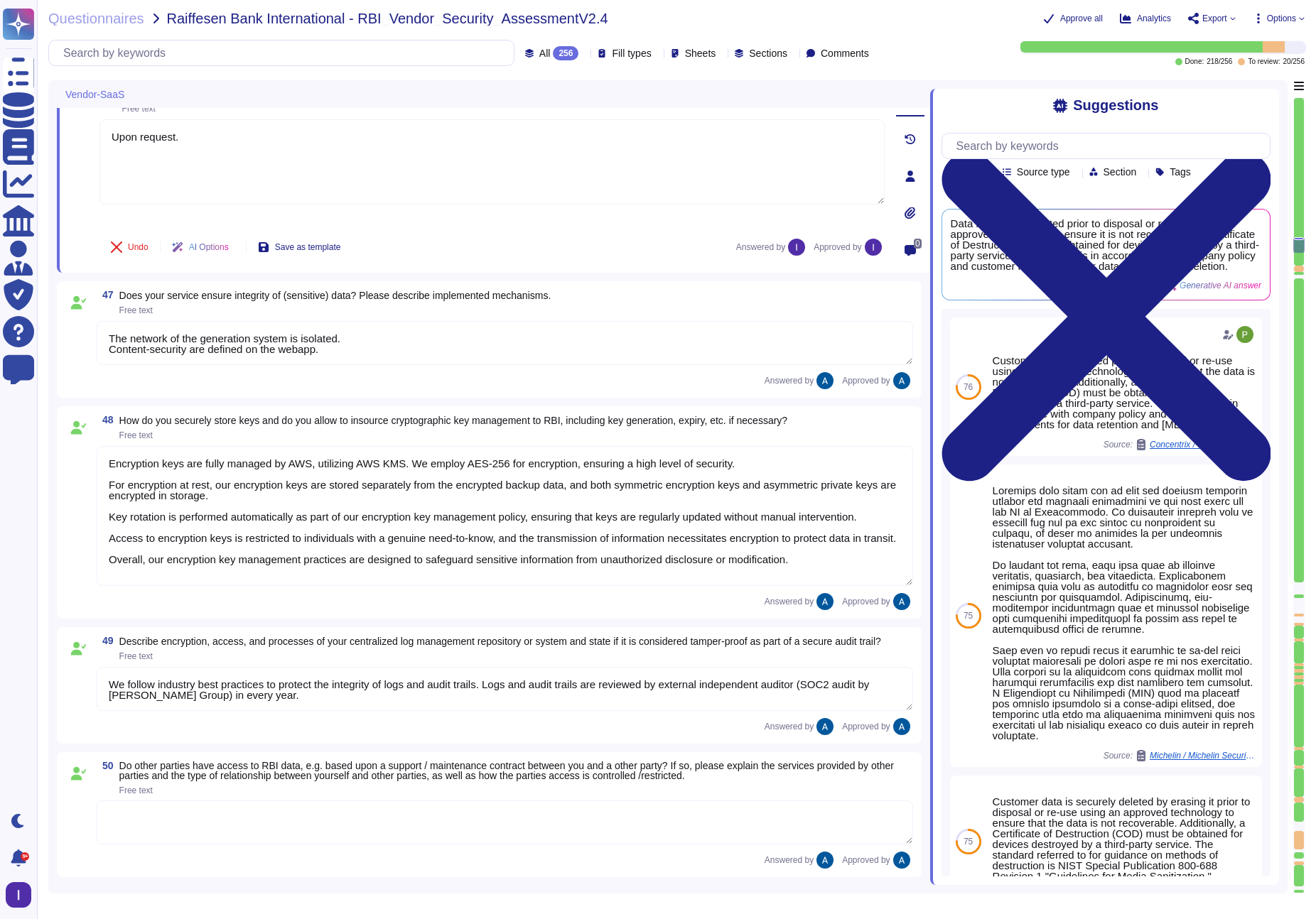
click at [1222, 268] on div at bounding box center [1298, 268] width 10 height 6
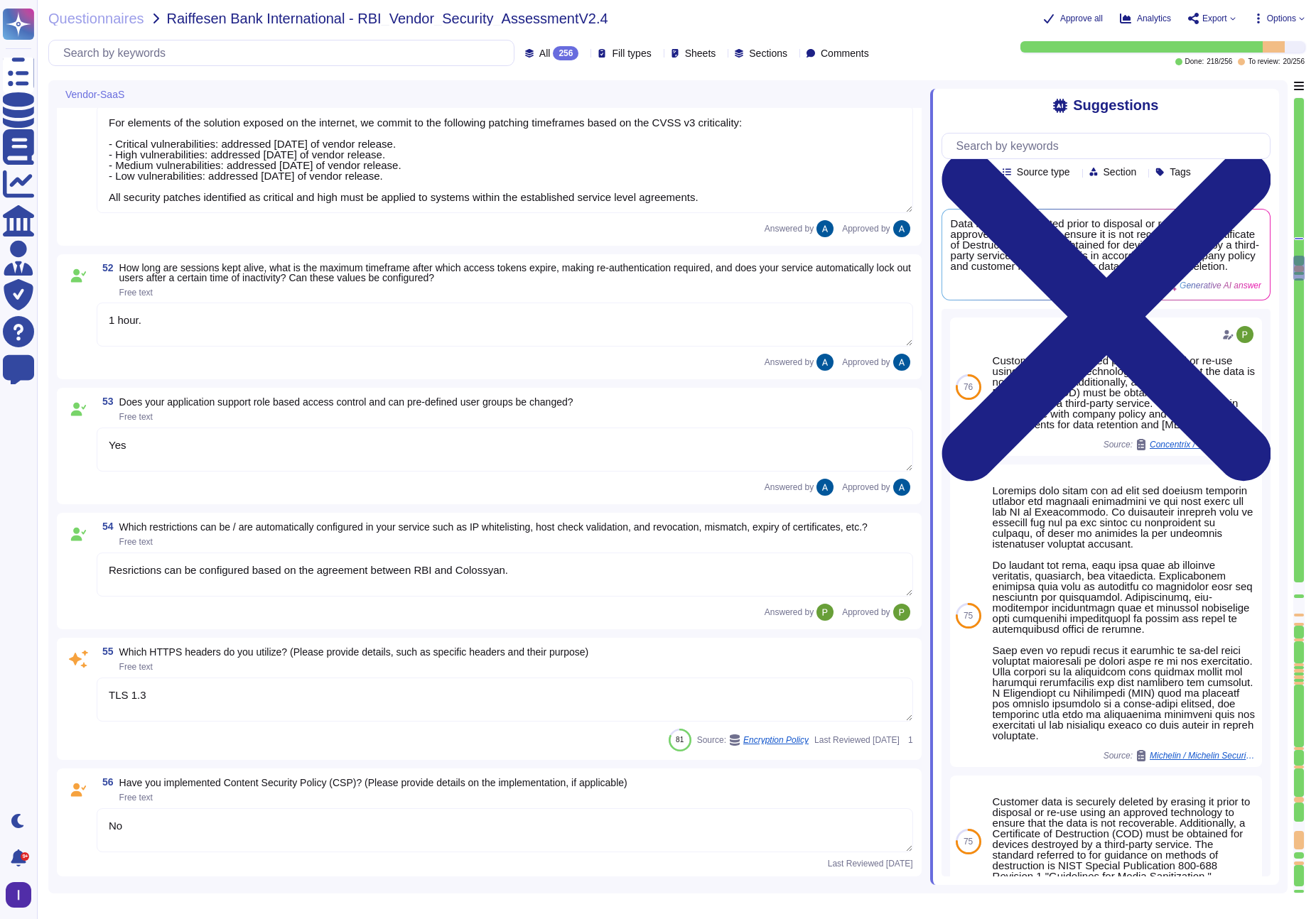
type textarea "Resrictions can be configured based on the agreement between RBI and Colossyan."
type textarea "TLS 1.3"
type textarea "No"
type textarea "We use TLS 1.3 for our configuration."
type textarea "SaaS"
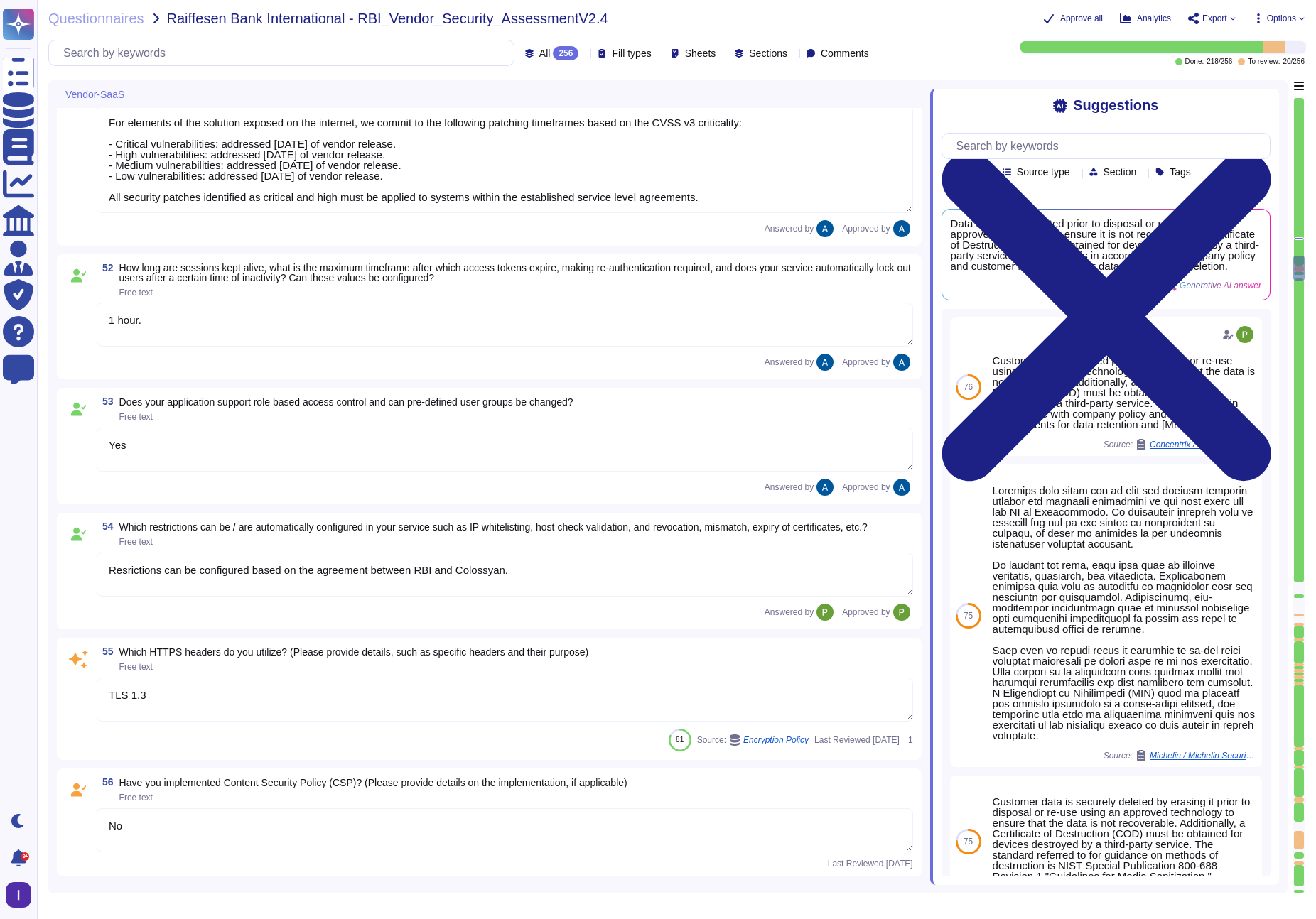
type textarea "Yes"
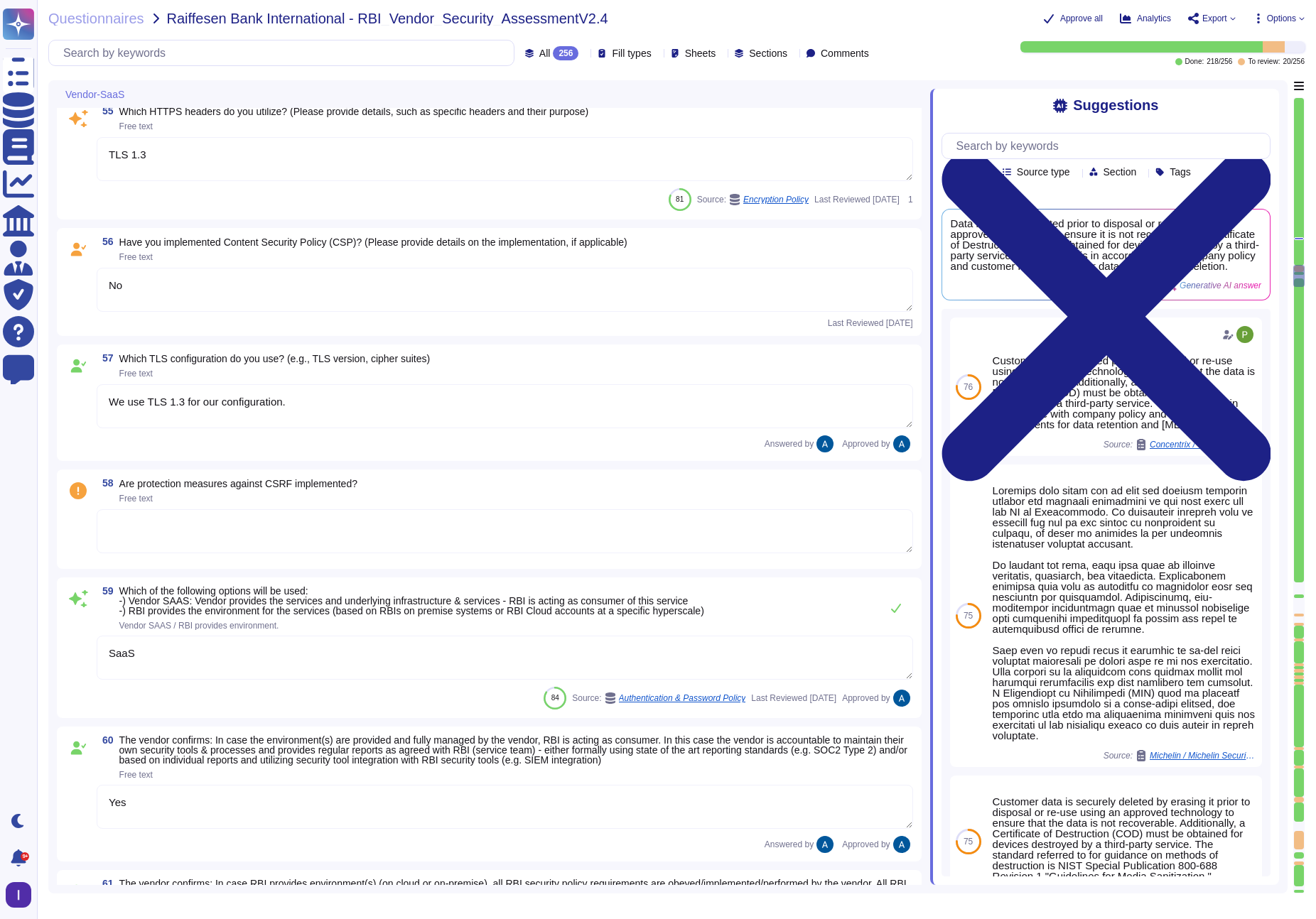
type textarea "Yes, please see Colossyan status page: [URL][DOMAIN_NAME] We commit to be avail…"
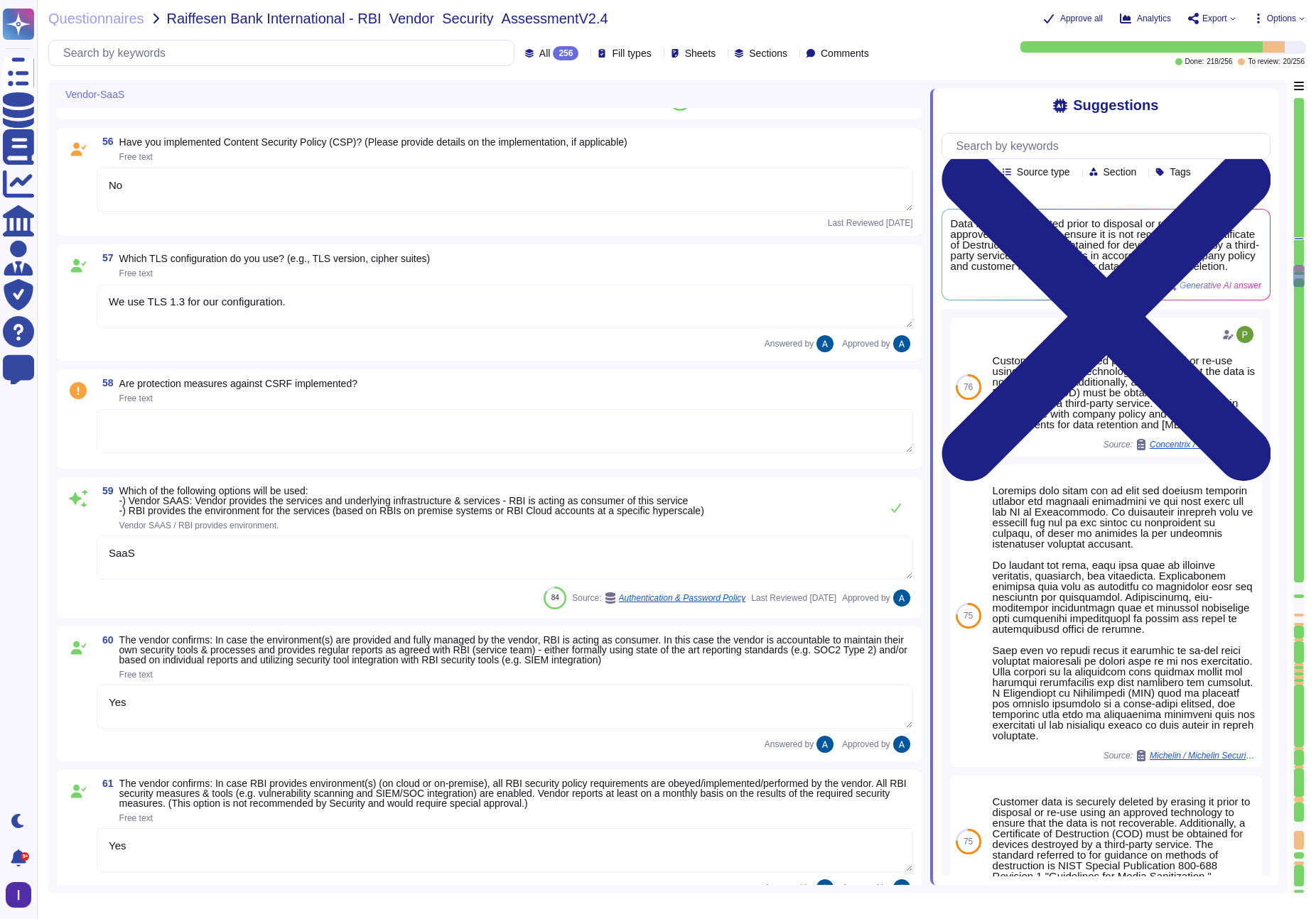
scroll to position [8576, 0]
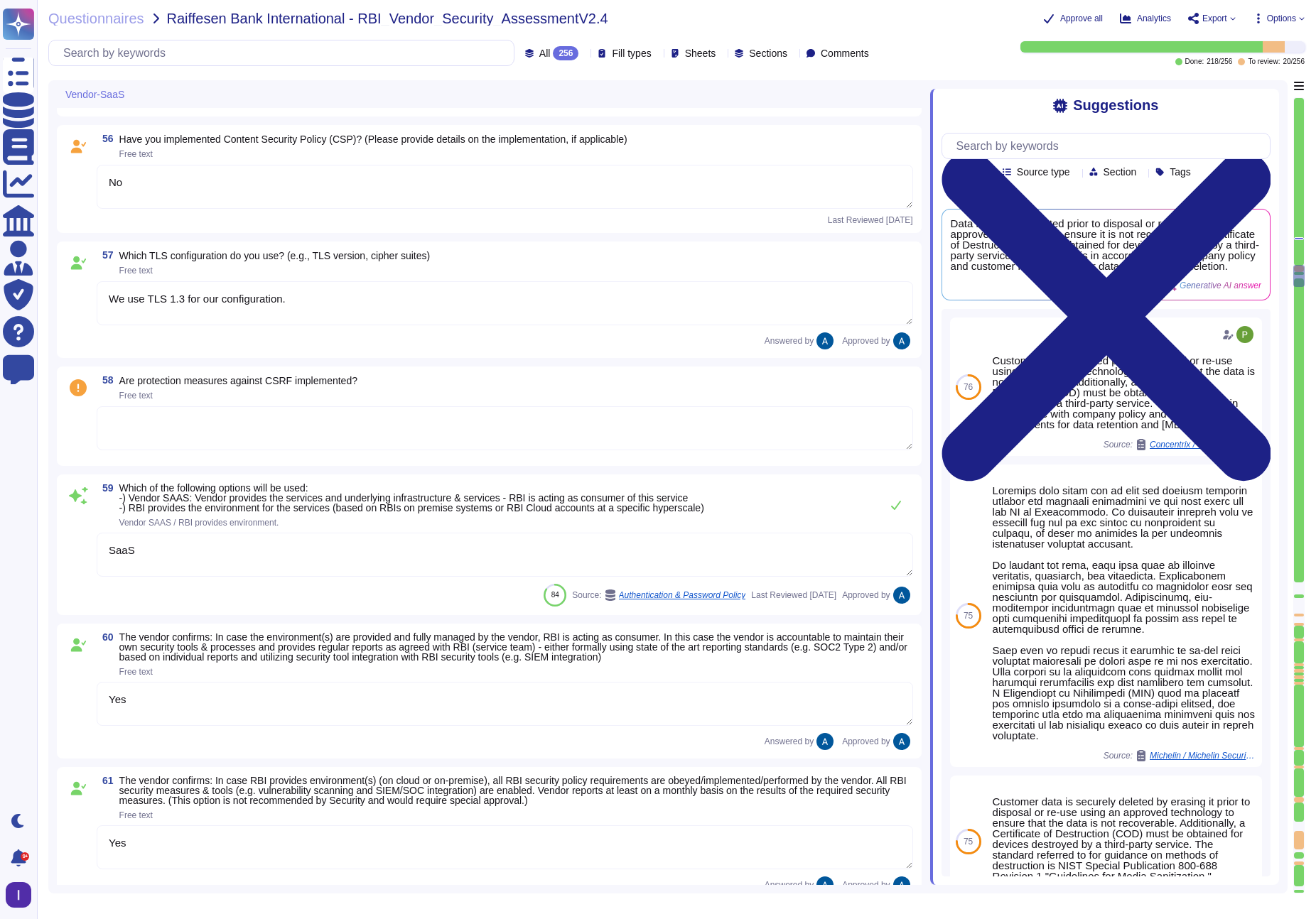
click at [282, 429] on textarea at bounding box center [505, 428] width 816 height 44
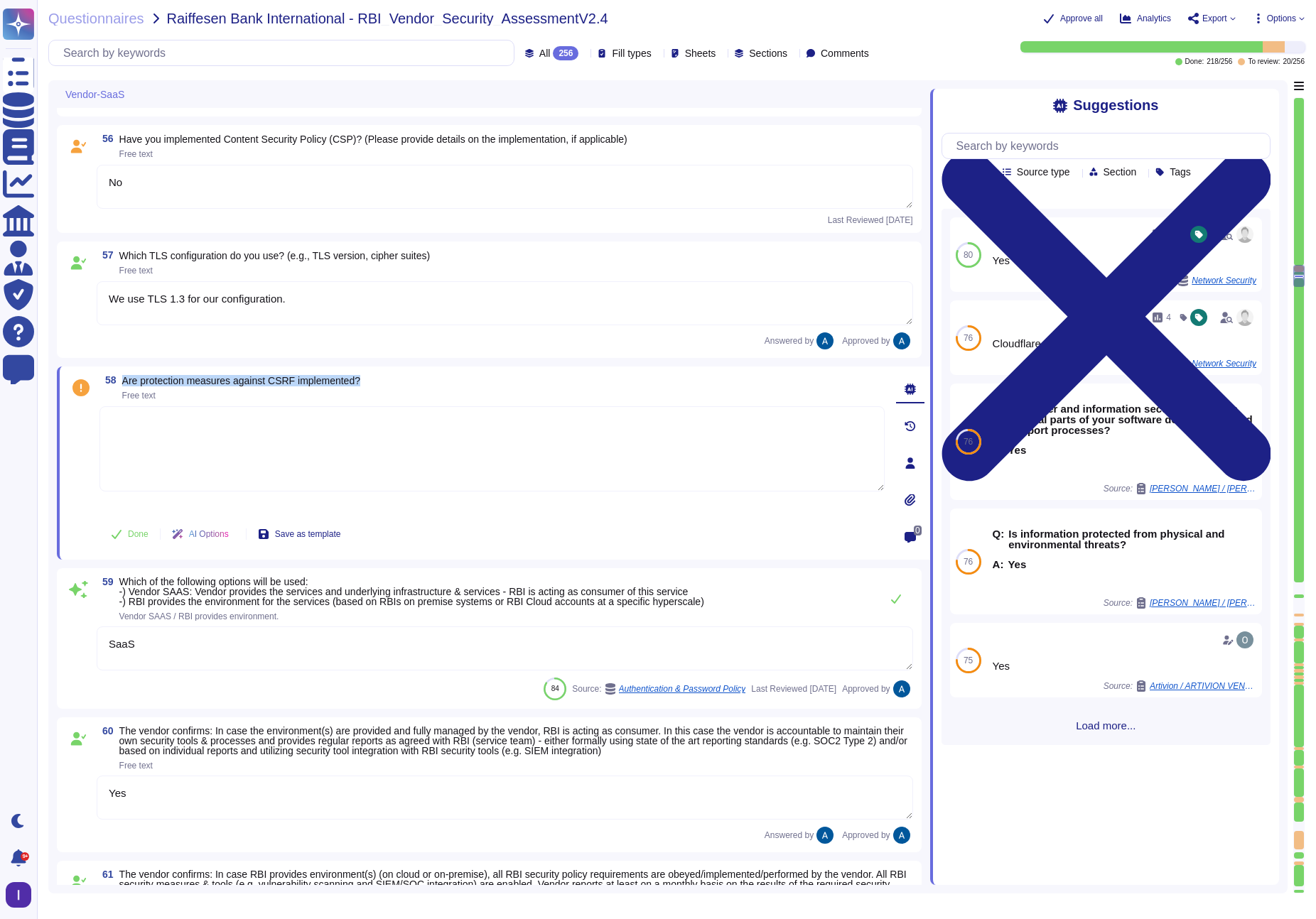
click at [386, 390] on div "58 Are protection measures against CSRF implemented? Free text" at bounding box center [492, 387] width 785 height 25
copy span "Are protection measures against CSRF implemented?"
click at [326, 451] on textarea at bounding box center [492, 449] width 785 height 86
paste textarea "es, we have implemented protection measures against CSRF attacks, including the…"
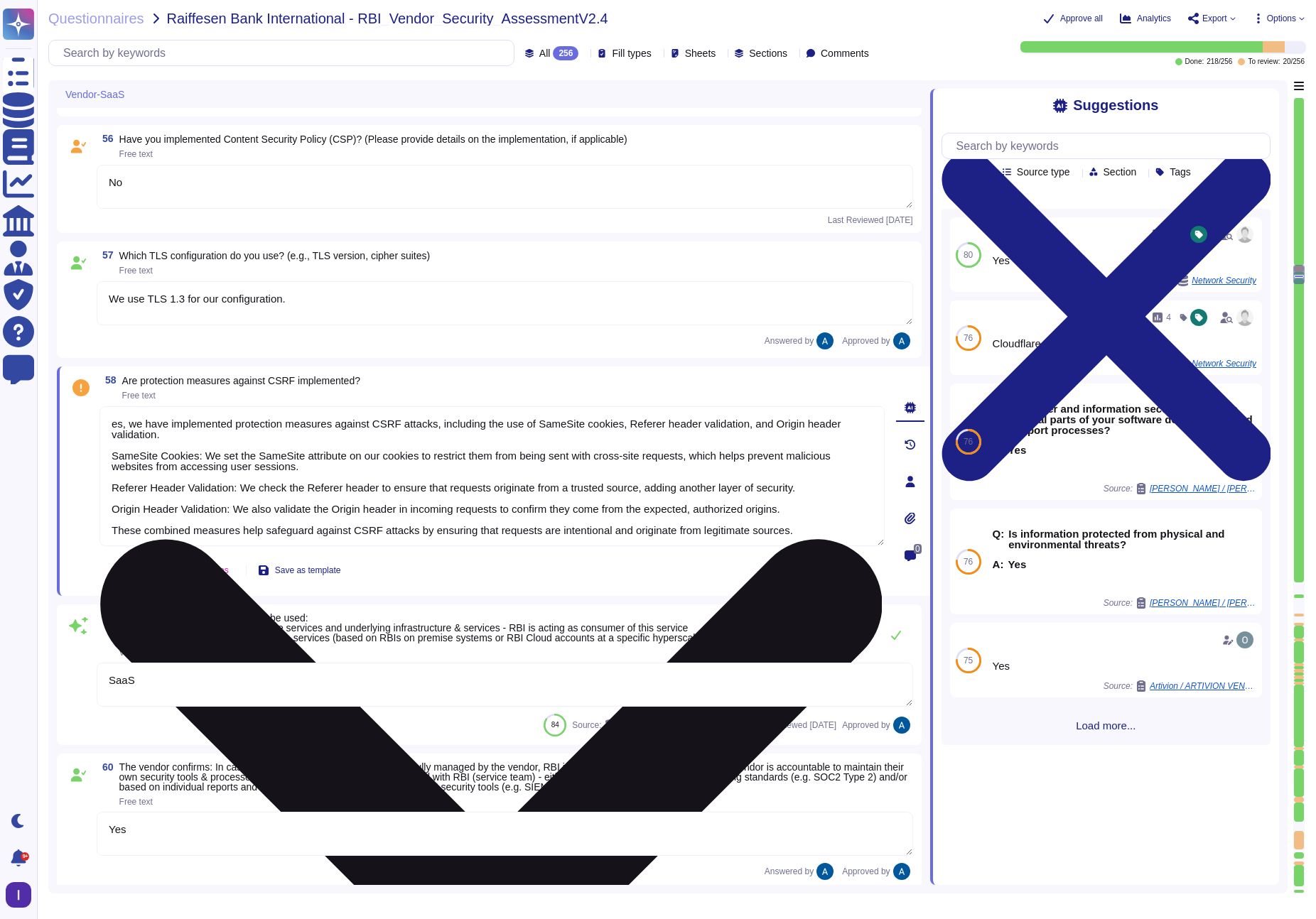
click at [161, 437] on textarea "es, we have implemented protection measures against CSRF attacks, including the…" at bounding box center [492, 476] width 785 height 140
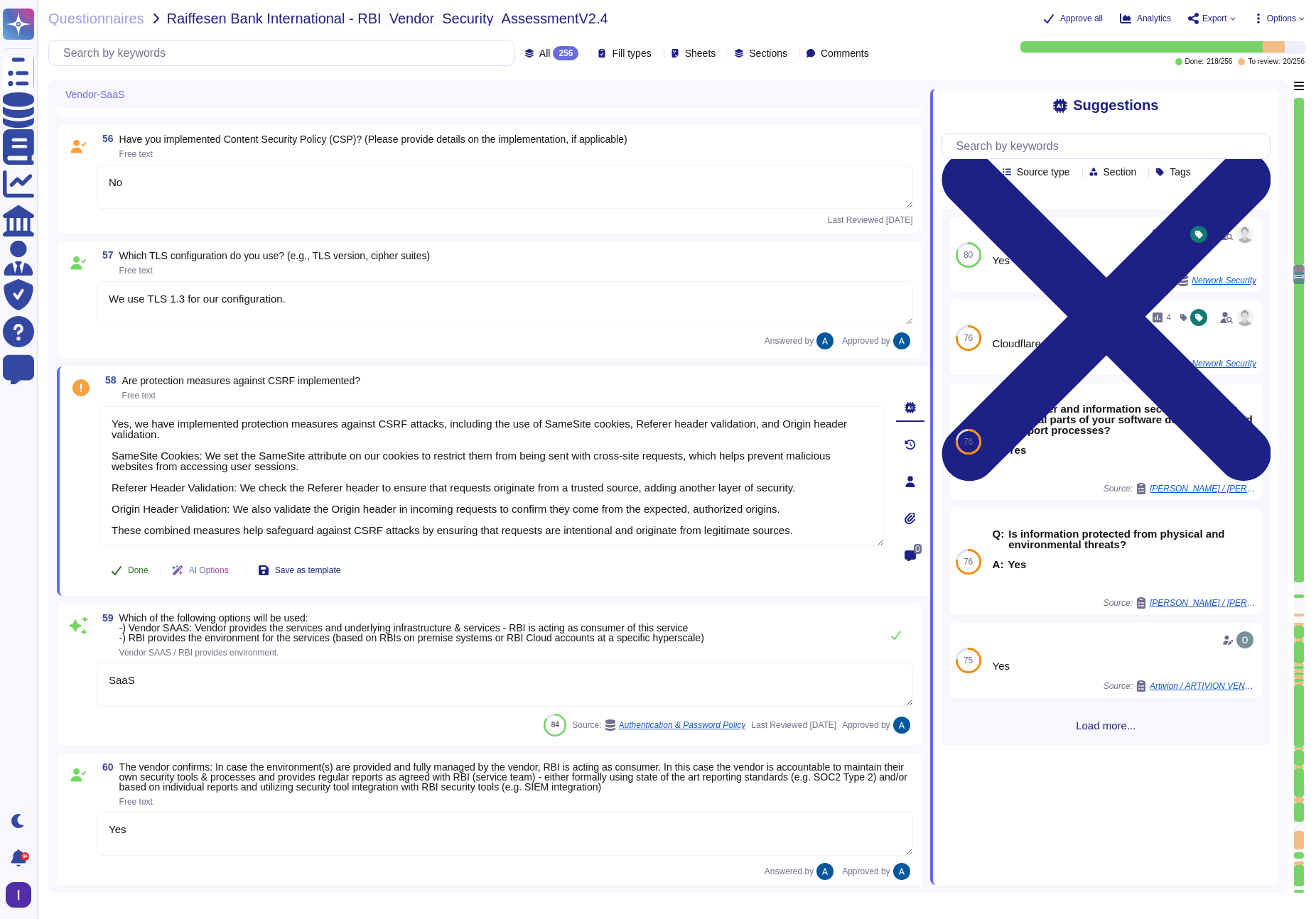
type textarea "Yes, we have implemented protection measures against CSRF attacks, including th…"
click at [122, 579] on button "Done" at bounding box center [129, 570] width 60 height 29
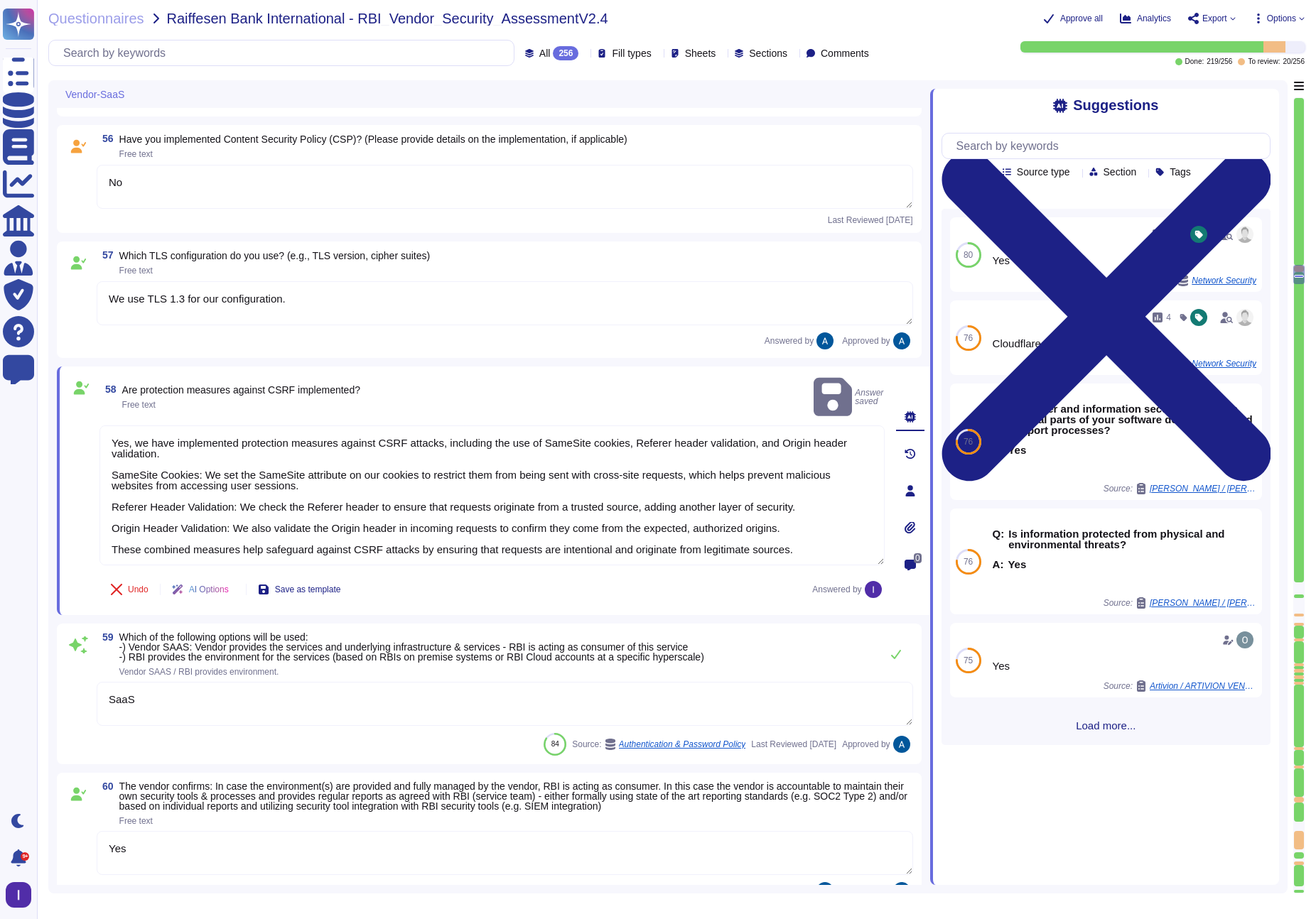
click at [1222, 591] on div at bounding box center [1298, 589] width 10 height 12
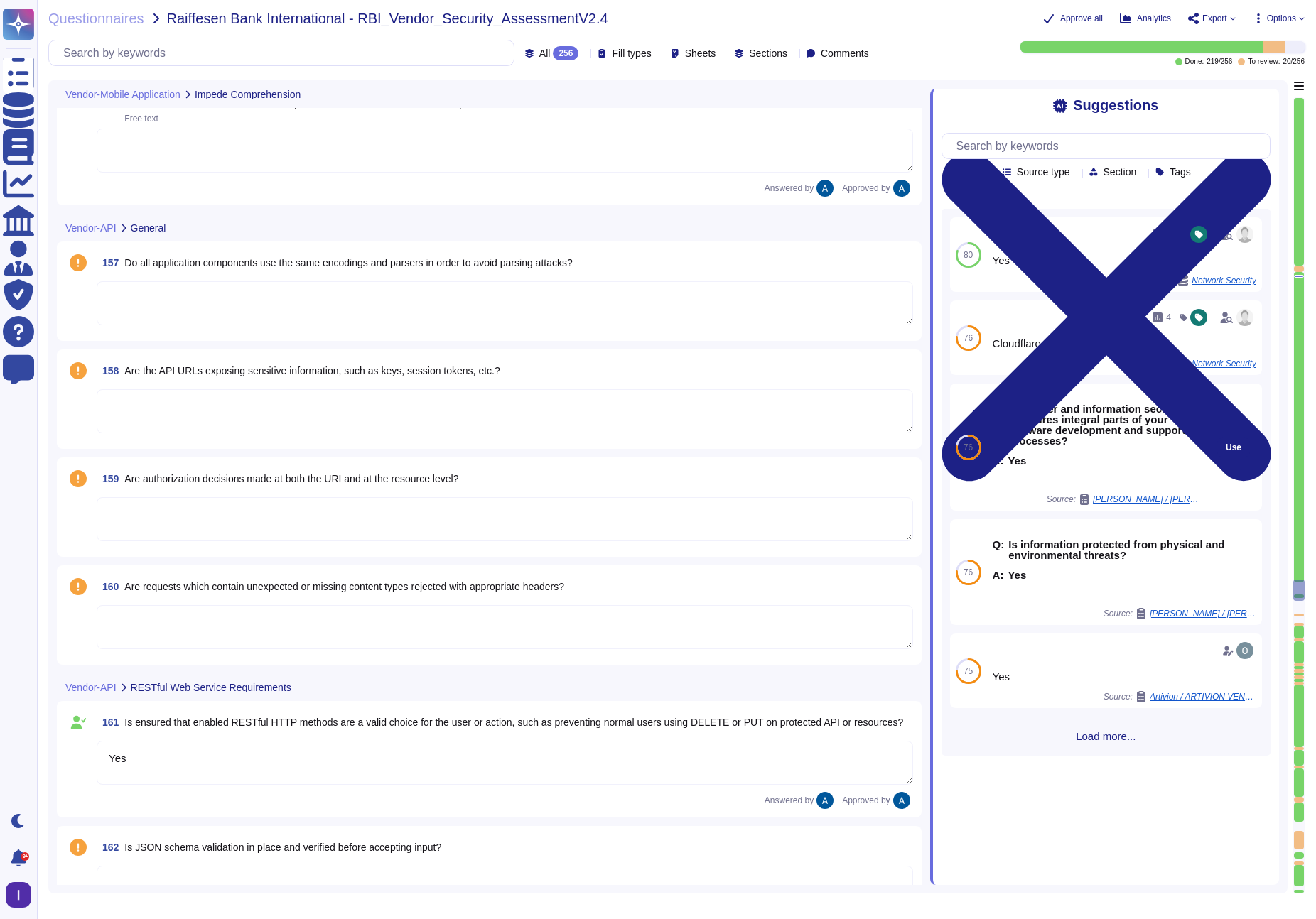
type textarea "Yes"
type textarea "Data in transit is protected using TLS 1.3, ensuring secure transmission. The e…"
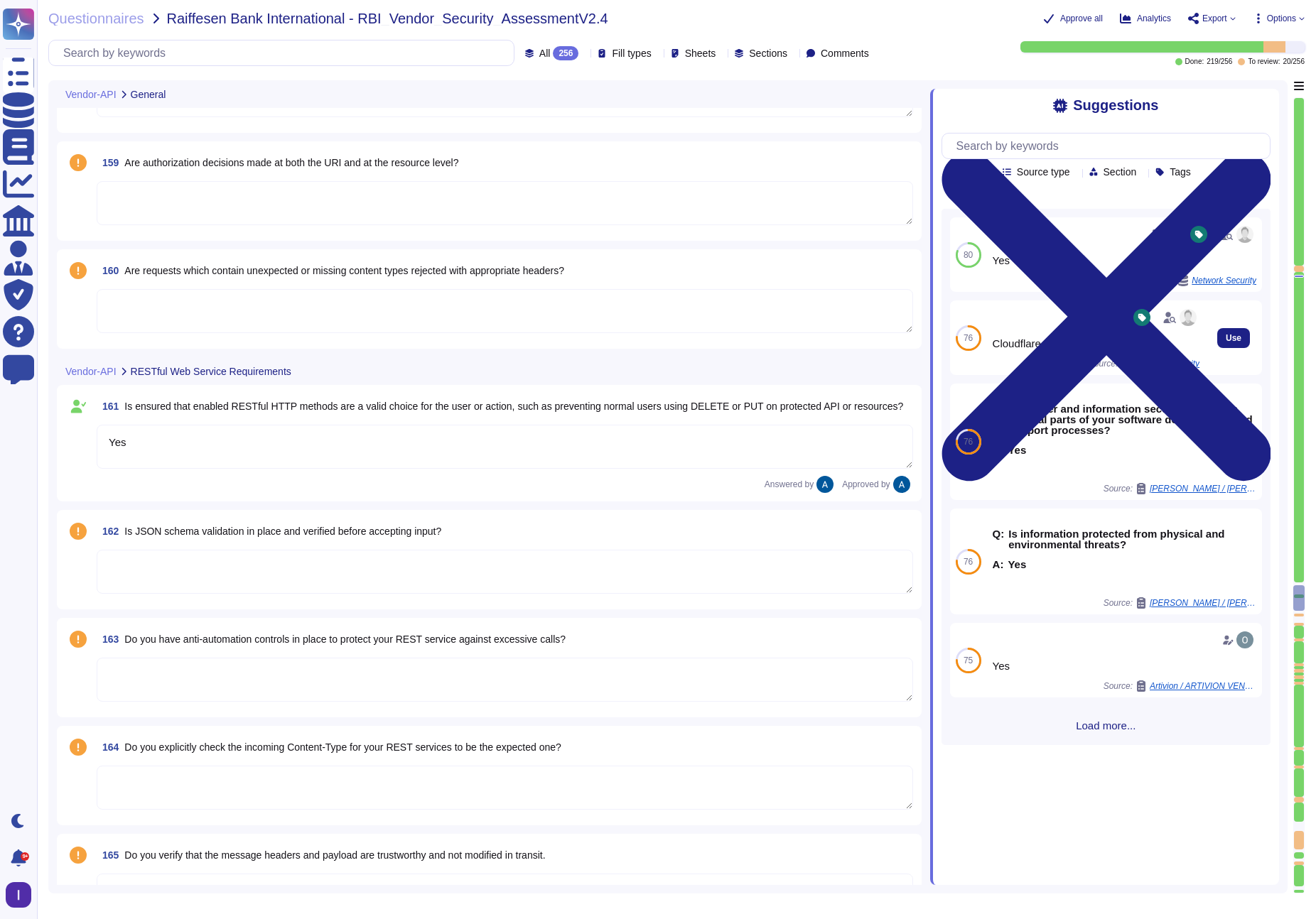
type textarea "Utilize reliable transport services or couriers. Ensure packaging is adequate t…"
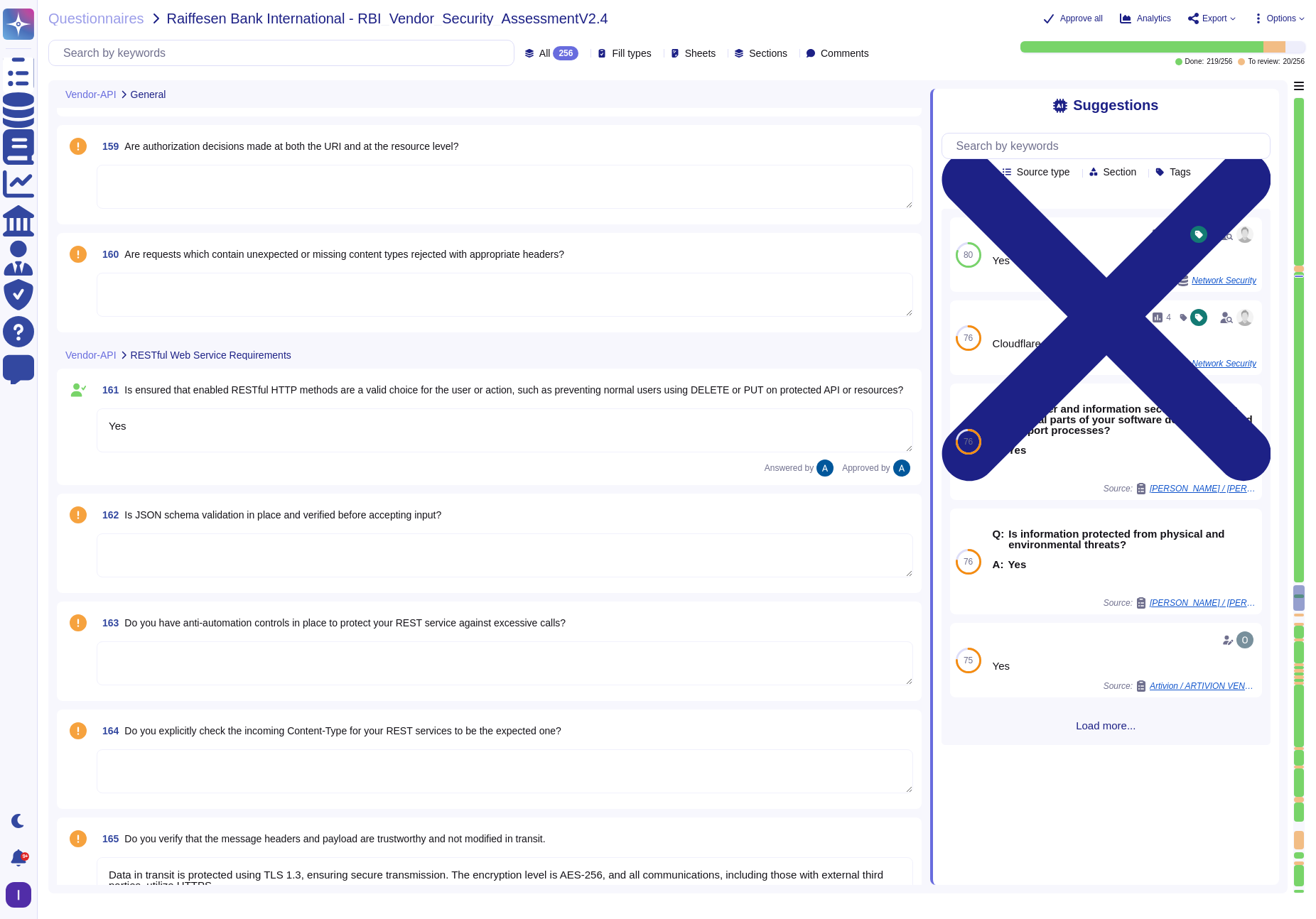
click at [1222, 270] on div at bounding box center [1298, 268] width 10 height 6
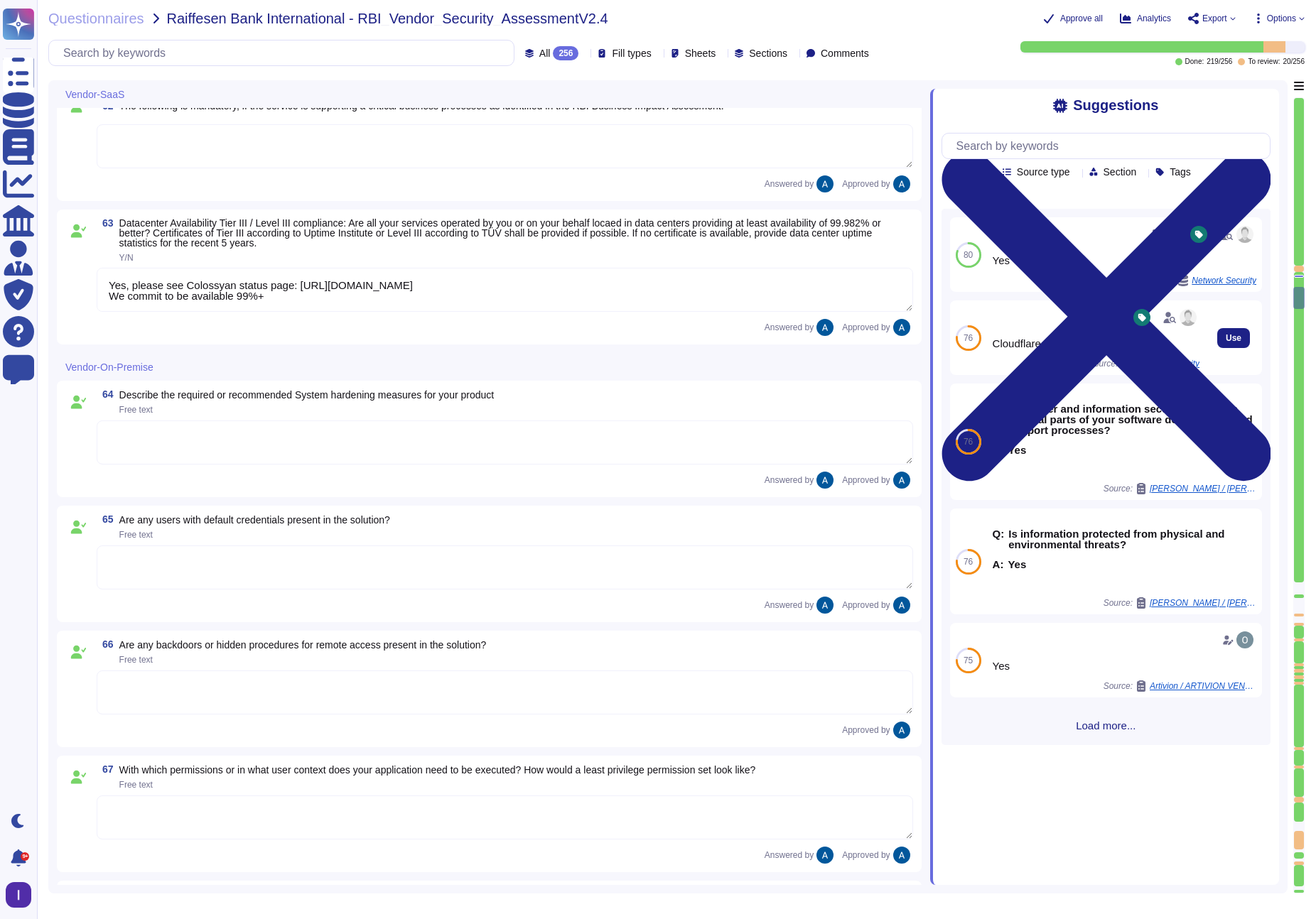
type textarea "Yes"
type textarea "Yes, please see Colossyan status page: [URL][DOMAIN_NAME] We commit to be avail…"
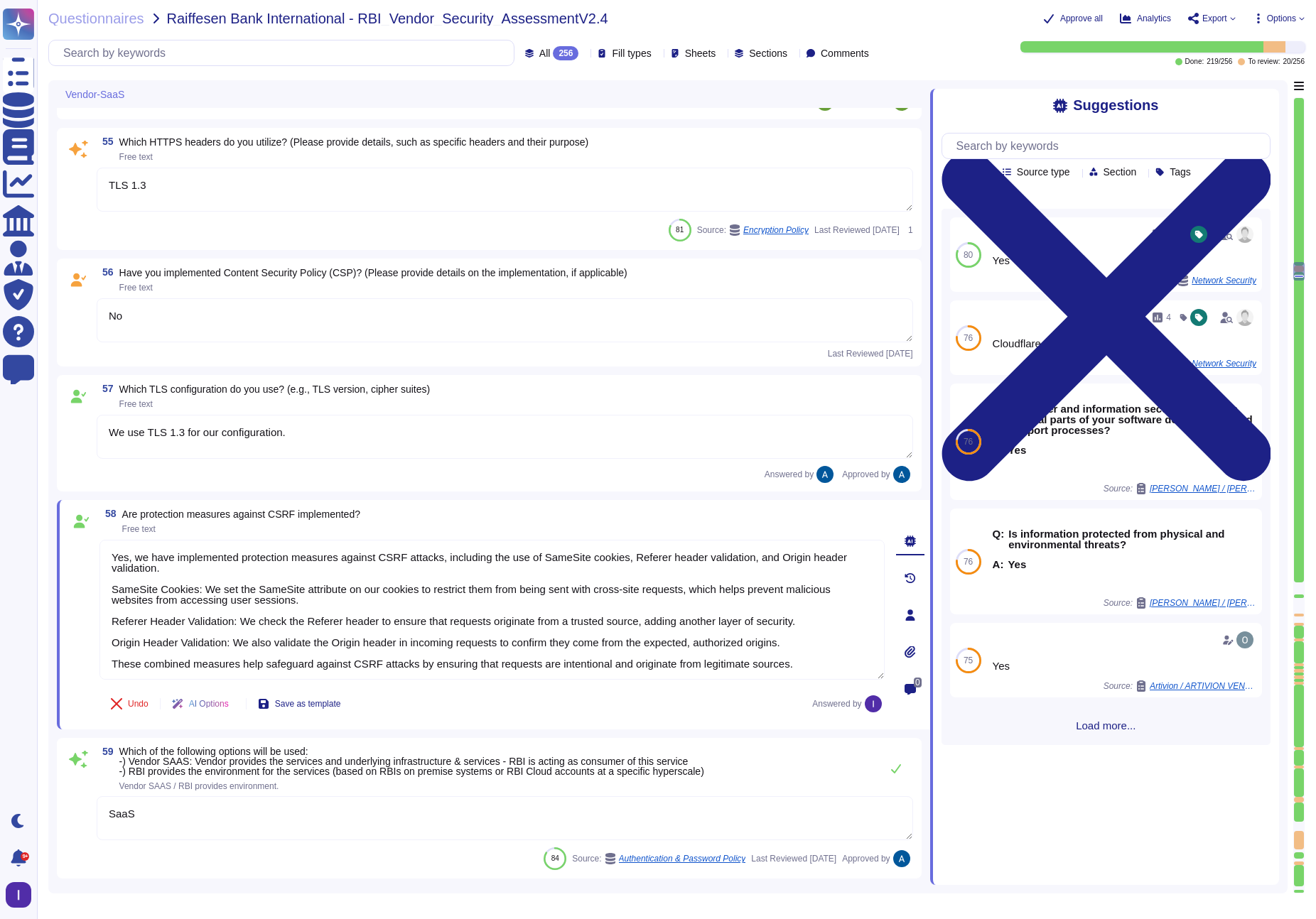
type textarea "1 hour."
type textarea "Yes"
type textarea "Resrictions can be configured based on the agreement between RBI and Colossyan."
type textarea "TLS 1.3"
type textarea "No"
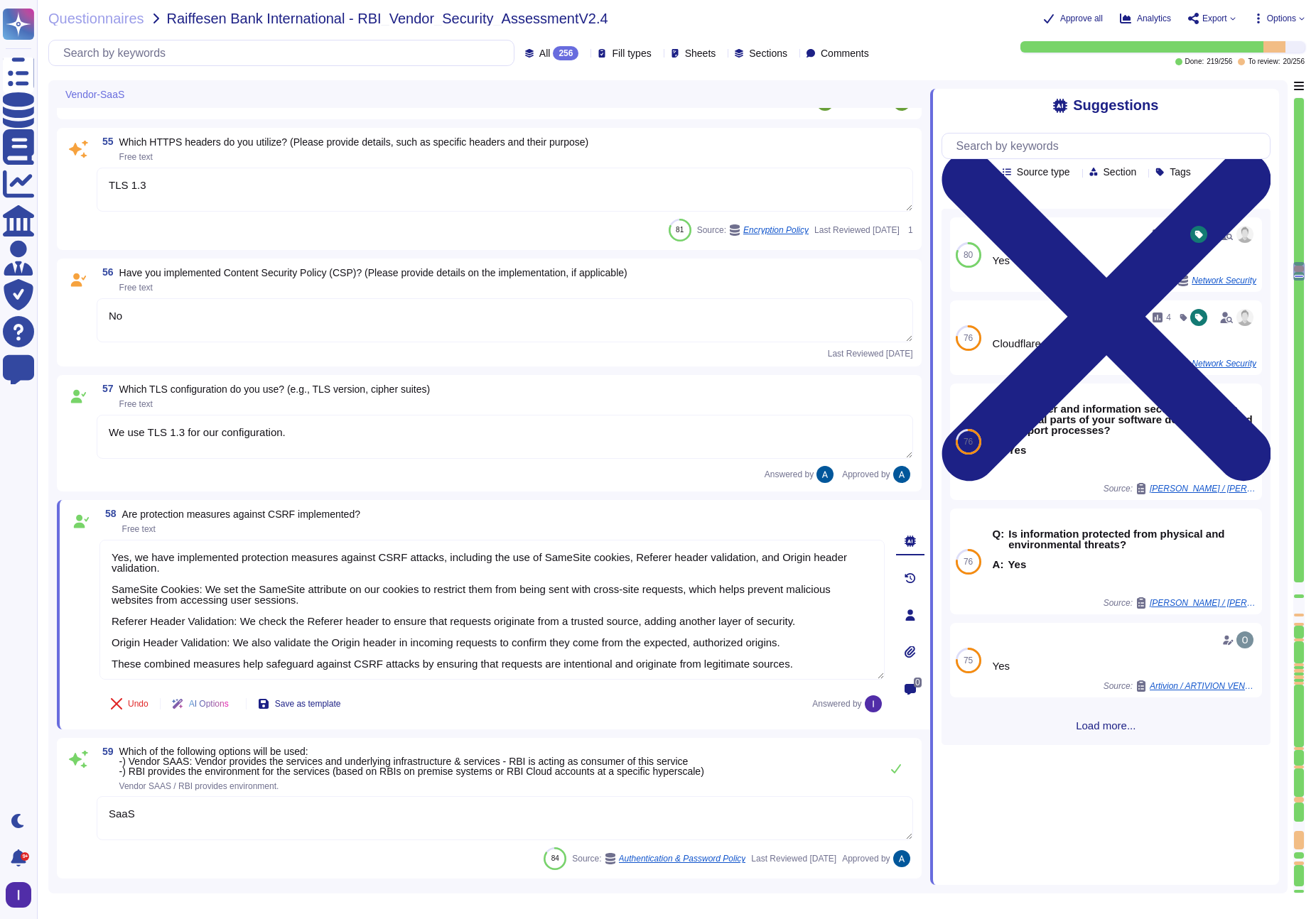
type textarea "We use TLS 1.3 for our configuration."
type textarea "Yes, we have implemented protection measures against CSRF attacks, including th…"
type textarea "SaaS"
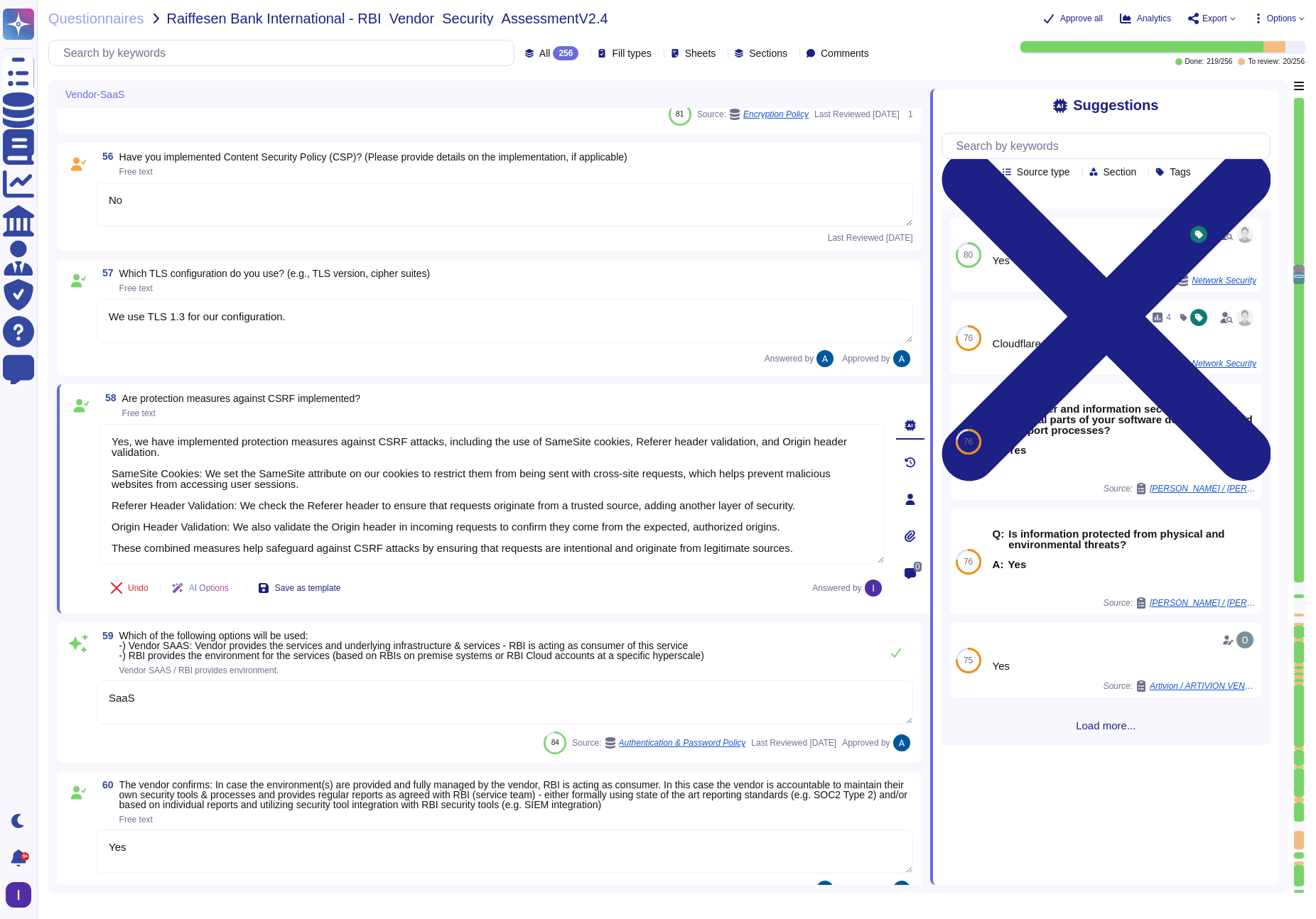
type textarea "Yes, please see Colossyan status page: [URL][DOMAIN_NAME] We commit to be avail…"
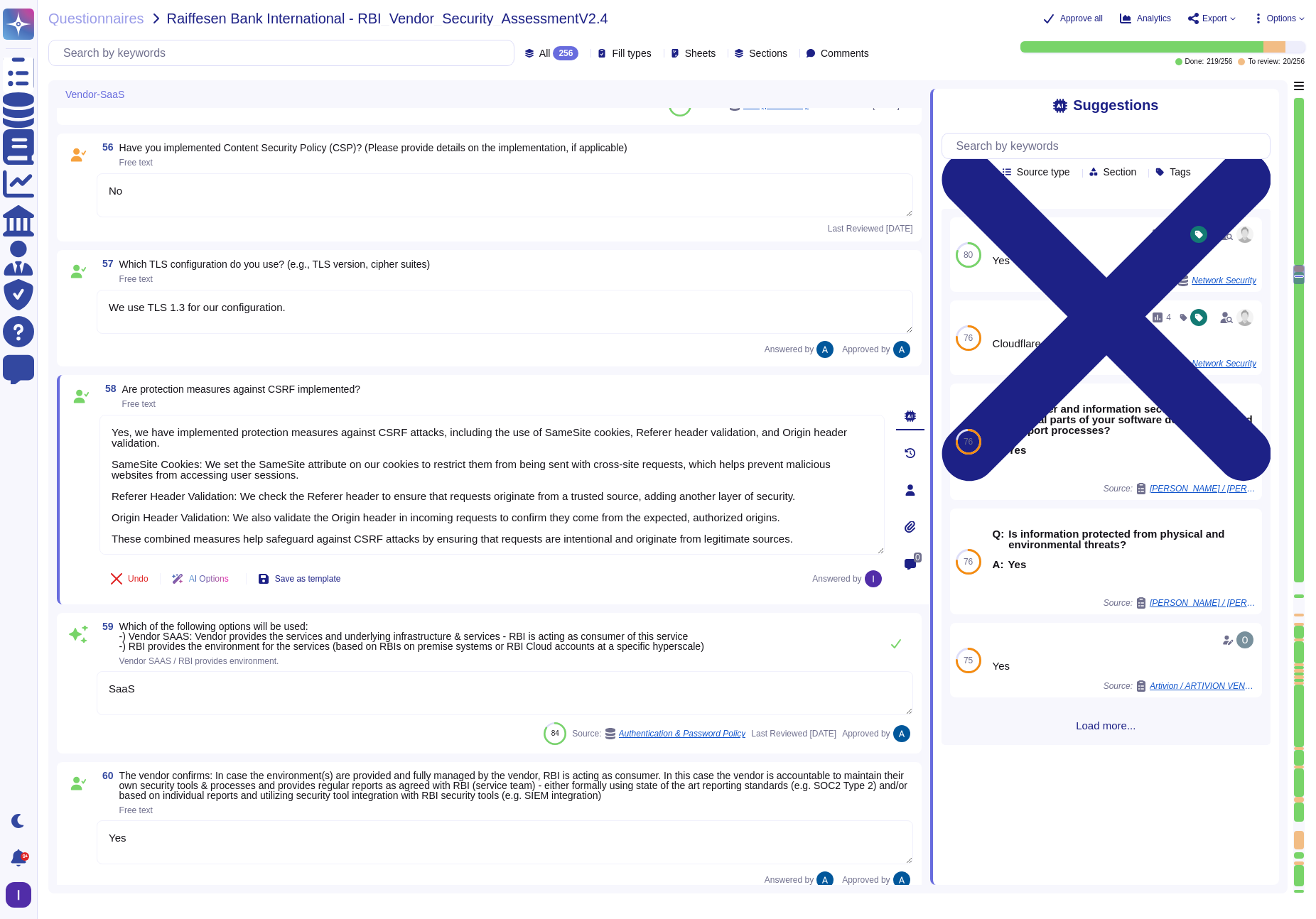
click at [1222, 587] on div at bounding box center [1298, 589] width 10 height 12
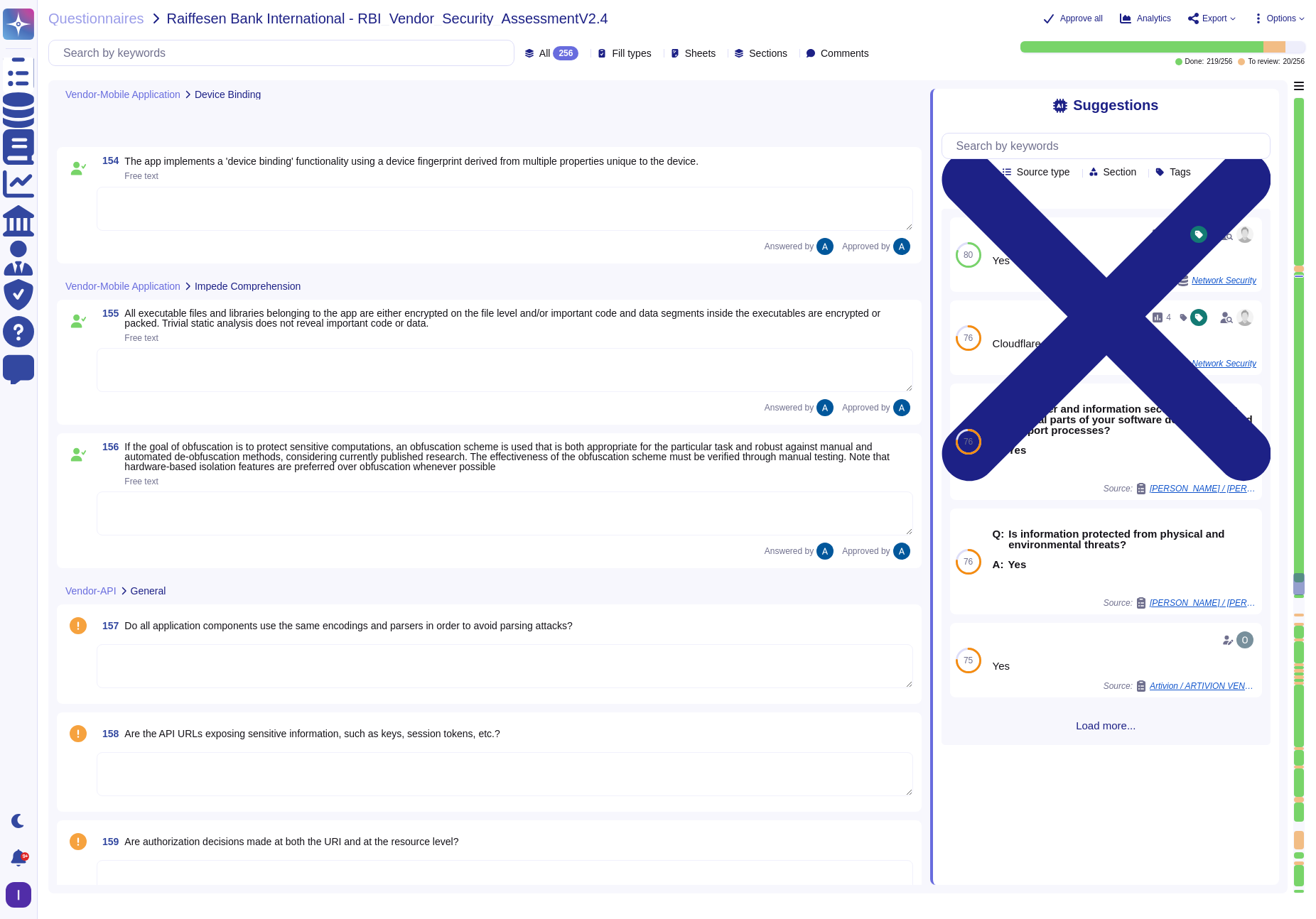
type textarea "Yes"
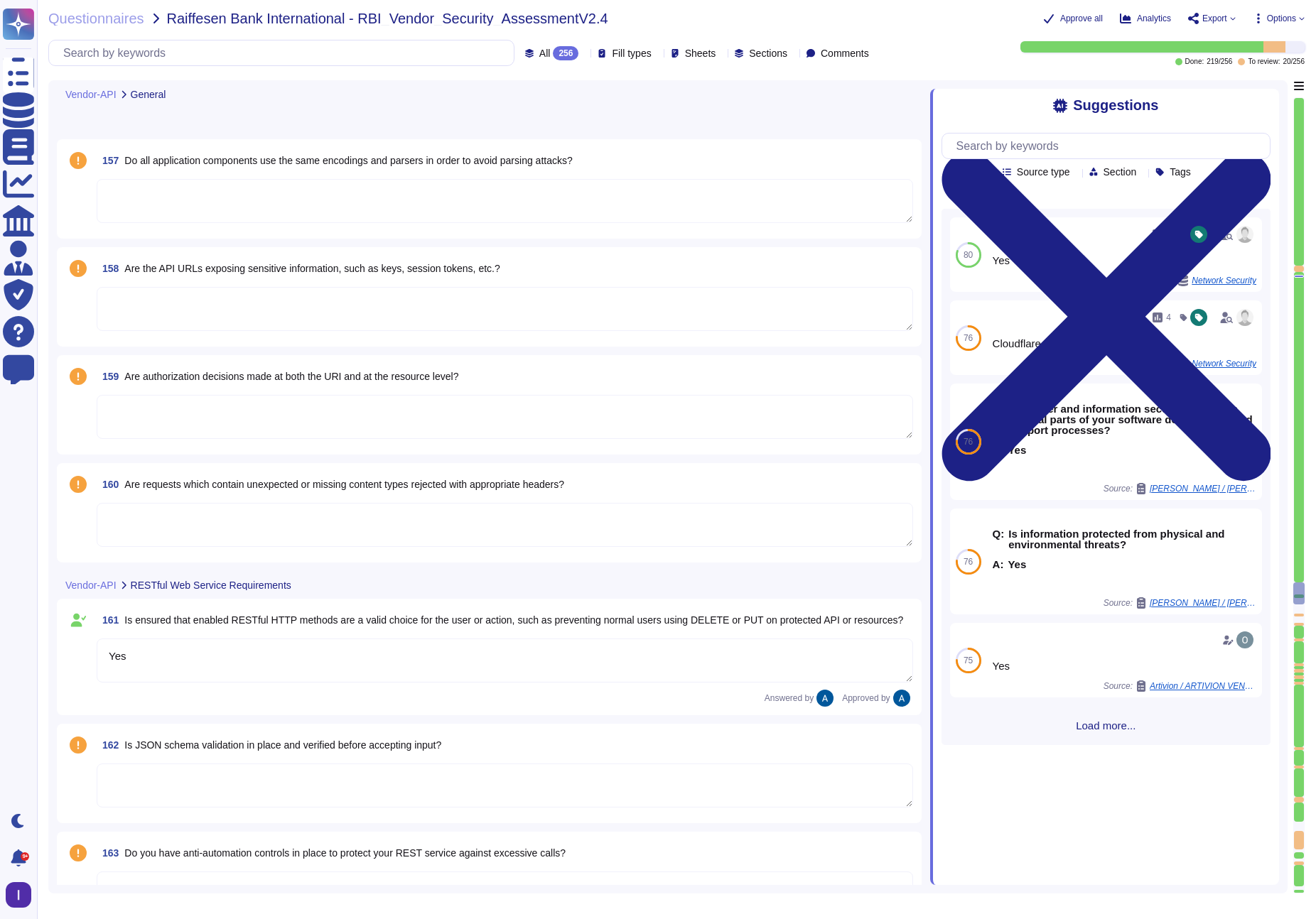
type textarea "Data in transit is protected using TLS 1.3, ensuring secure transmission. The e…"
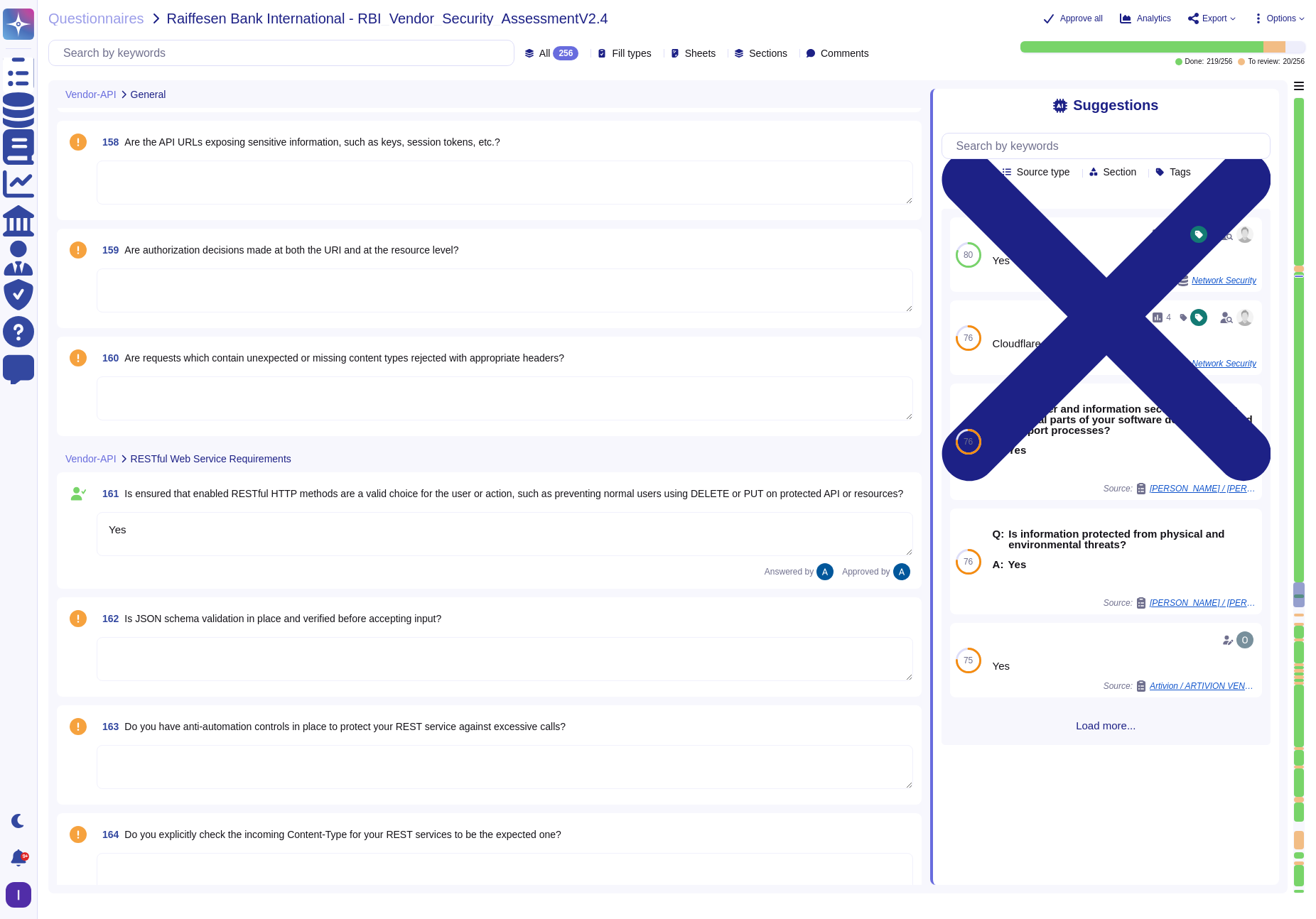
scroll to position [21062, 0]
type textarea "Utilize reliable transport services or couriers. Ensure packaging is adequate t…"
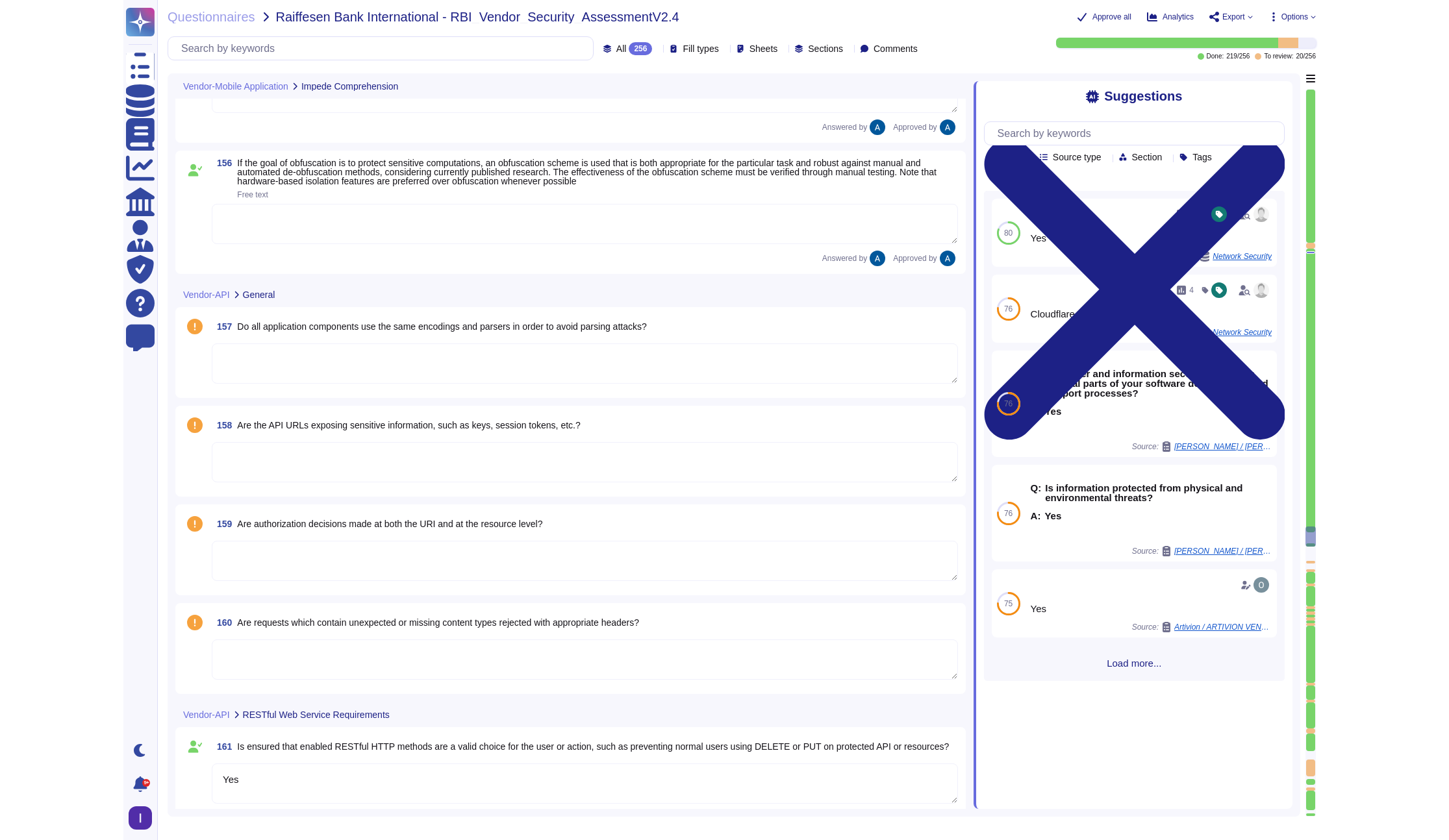
scroll to position [18946, 0]
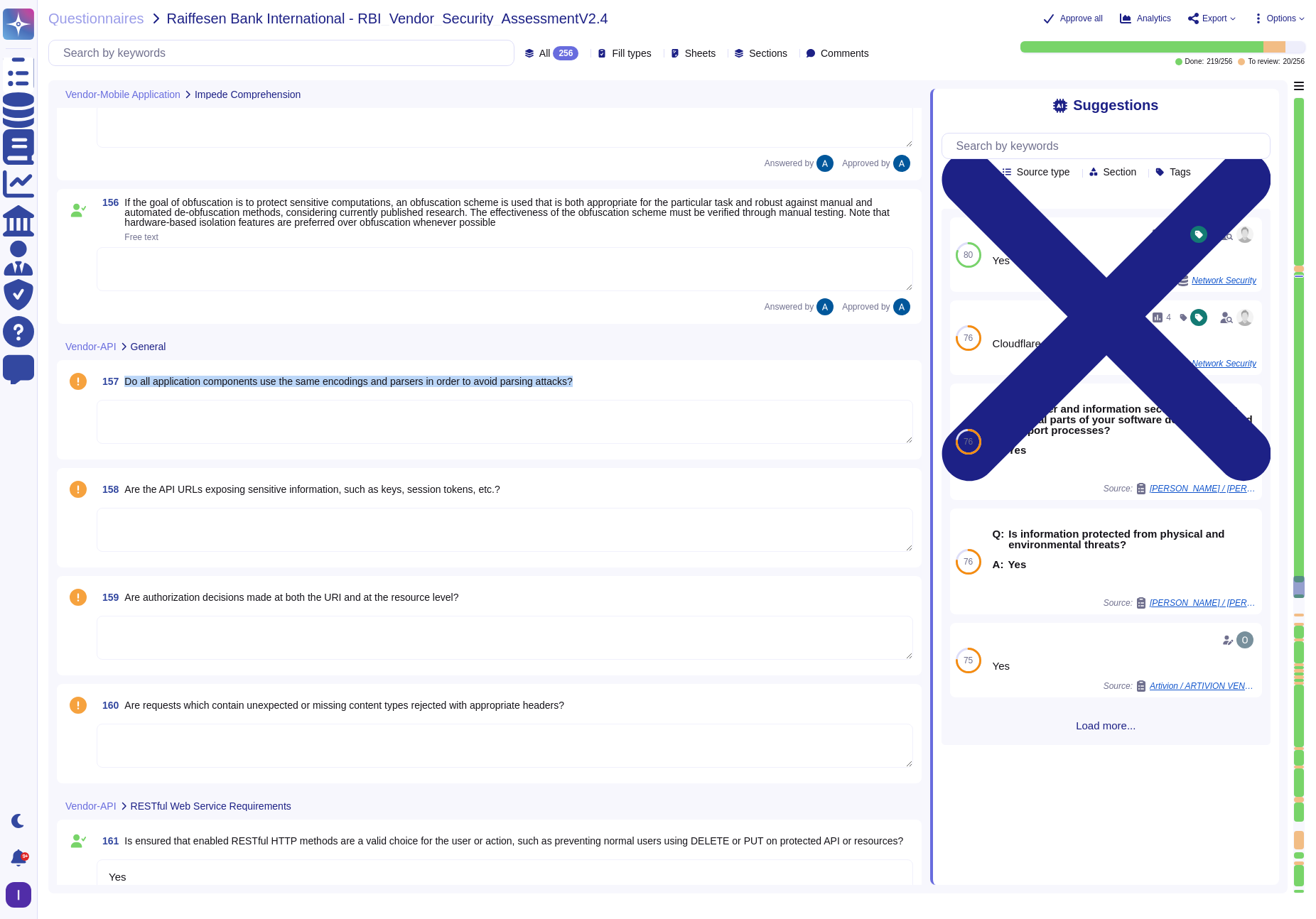
drag, startPoint x: 123, startPoint y: 382, endPoint x: 628, endPoint y: 386, distance: 505.0
click at [628, 386] on div "157 Do all application components use the same encodings and parsers in order t…" at bounding box center [505, 381] width 816 height 25
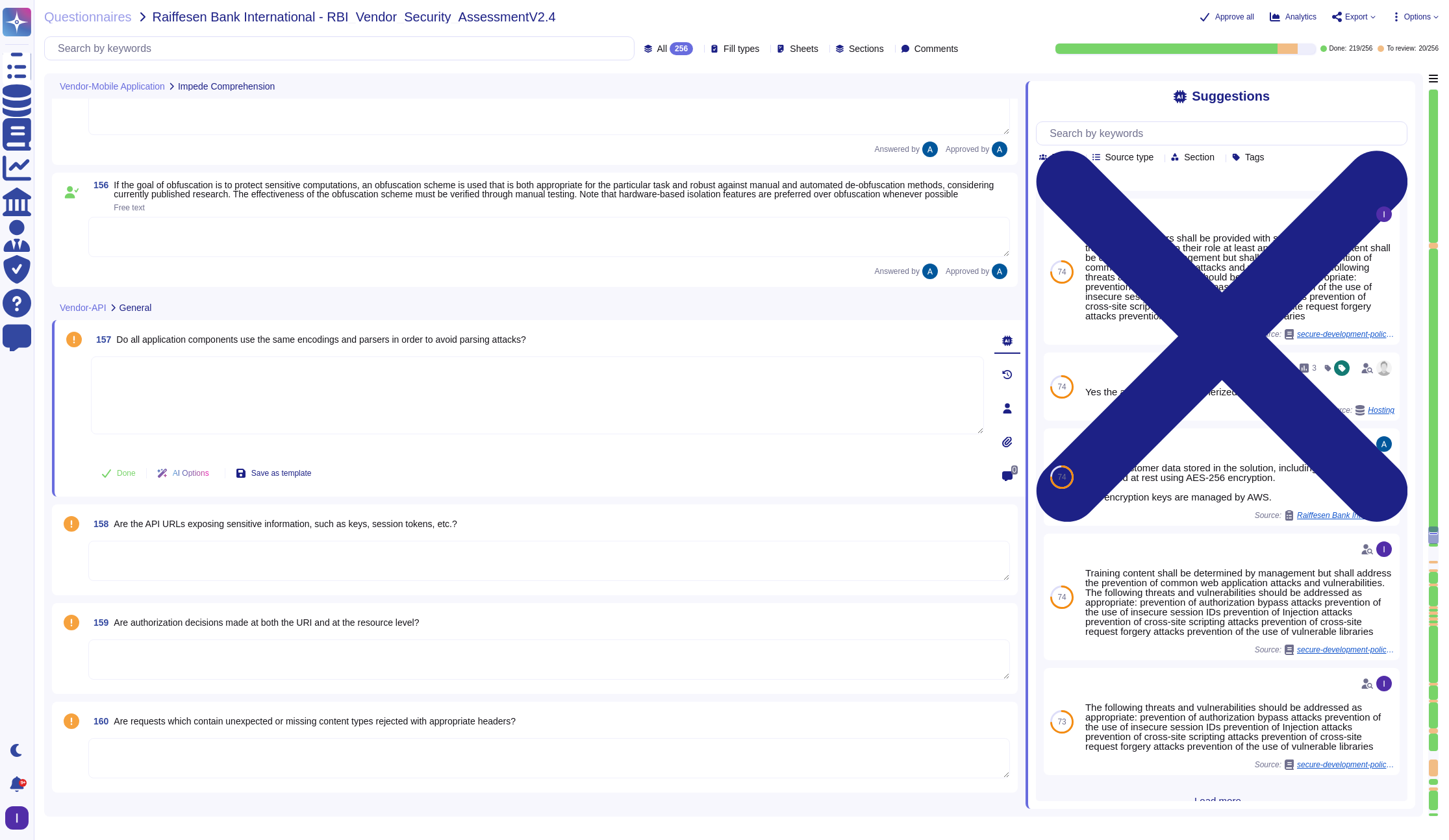
click at [784, 383] on textarea at bounding box center [538, 395] width 893 height 78
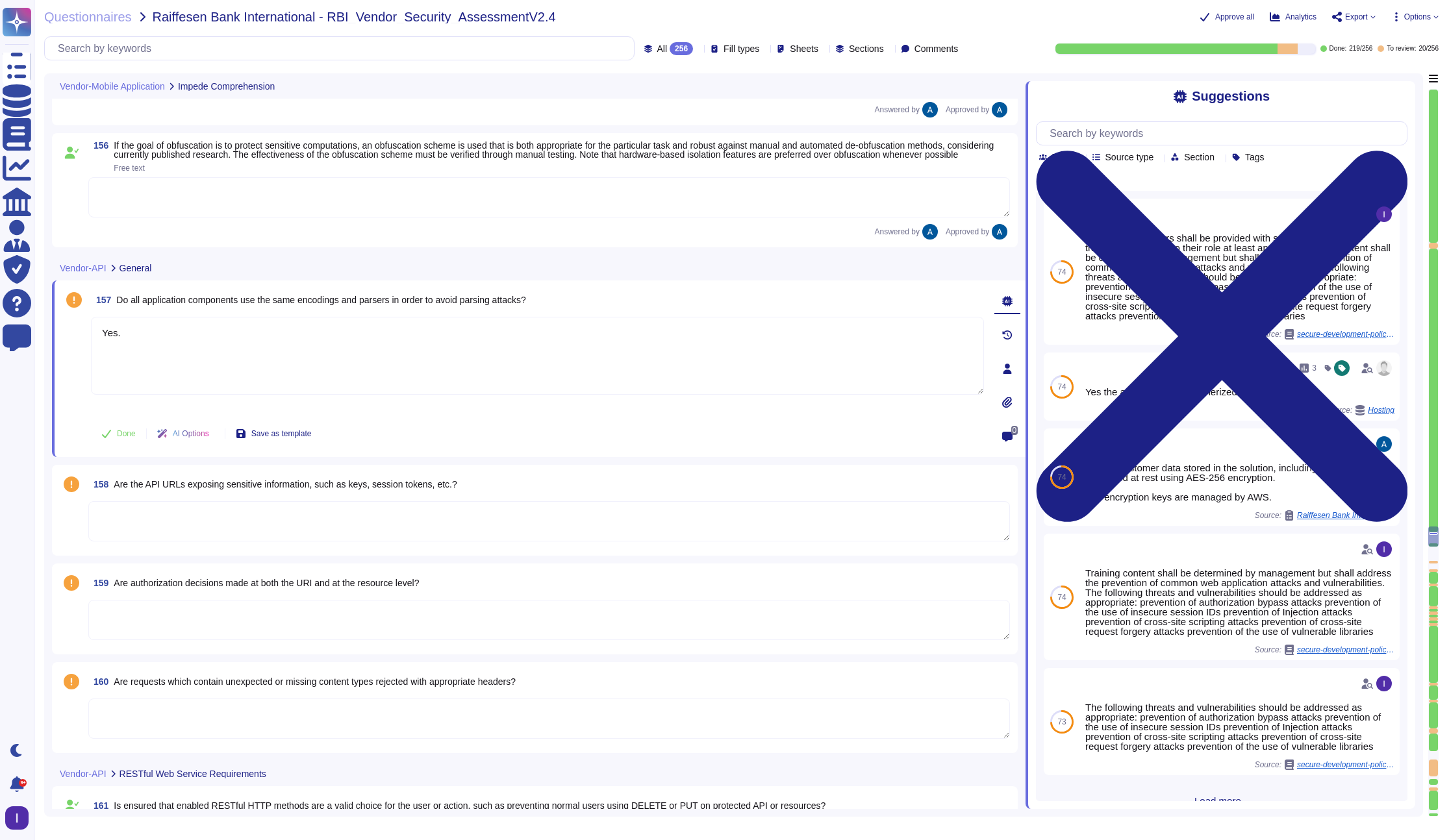
scroll to position [19030, 0]
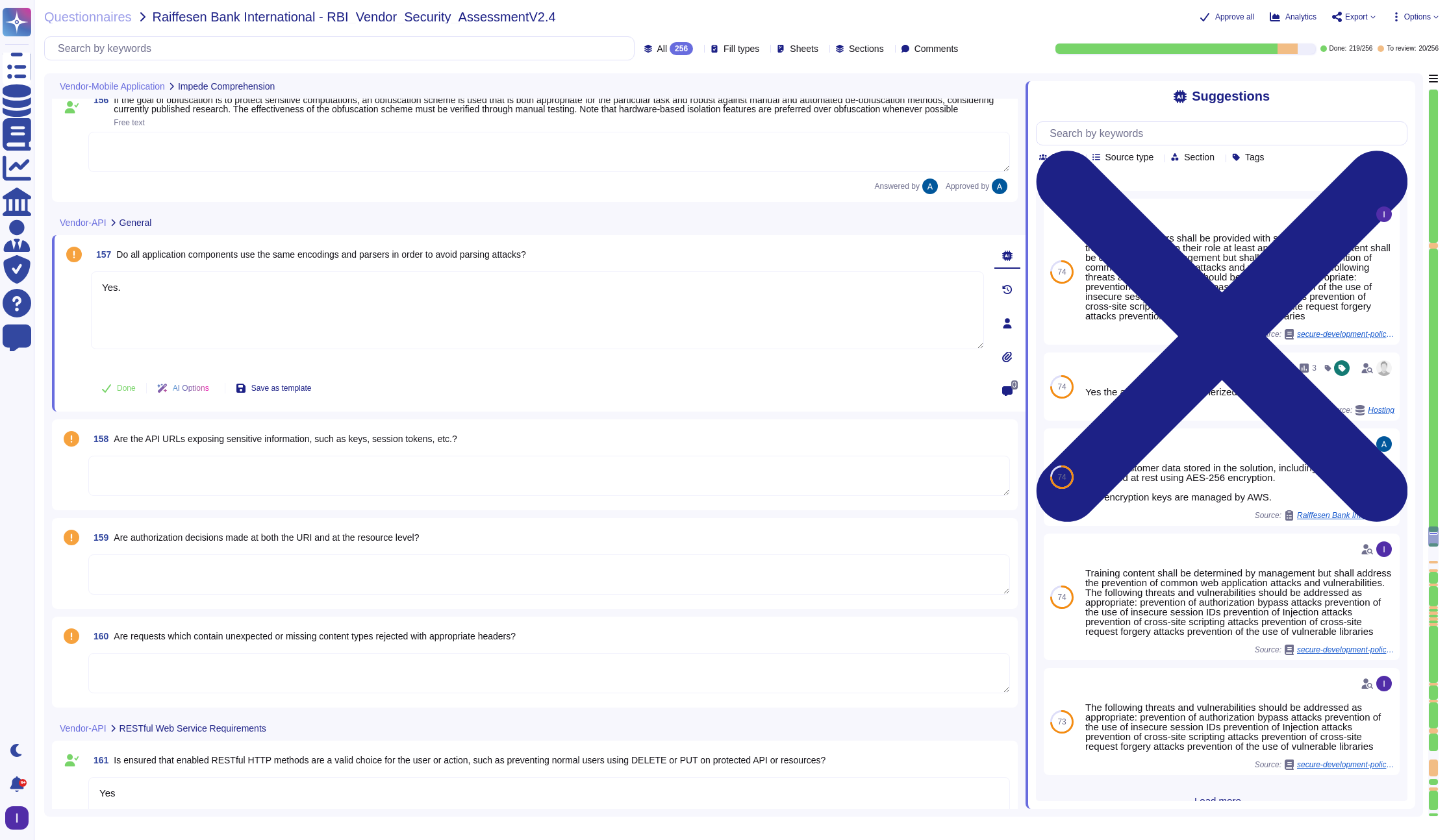
click at [423, 469] on textarea at bounding box center [550, 476] width 922 height 40
type textarea "Yes."
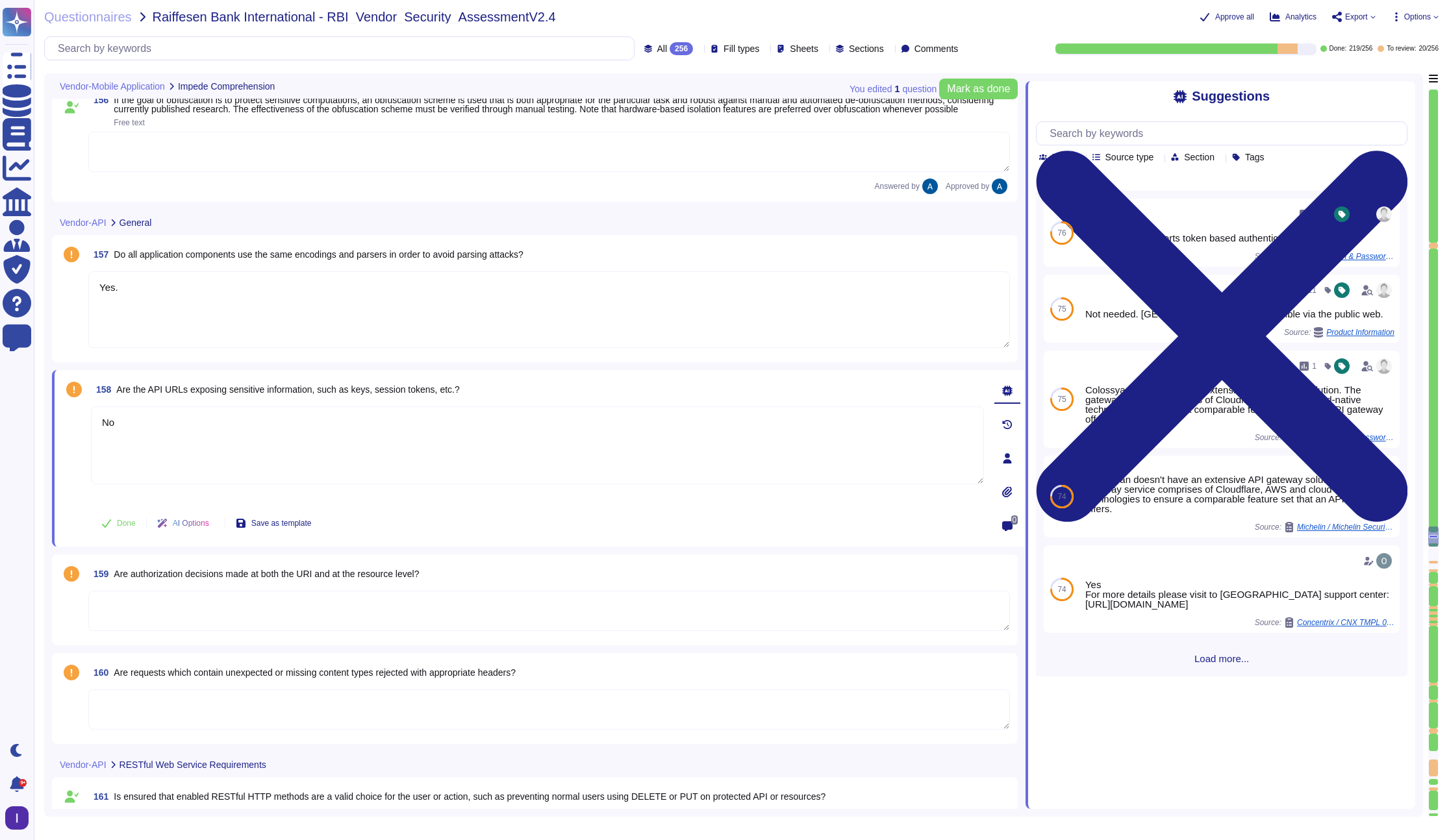
scroll to position [19053, 0]
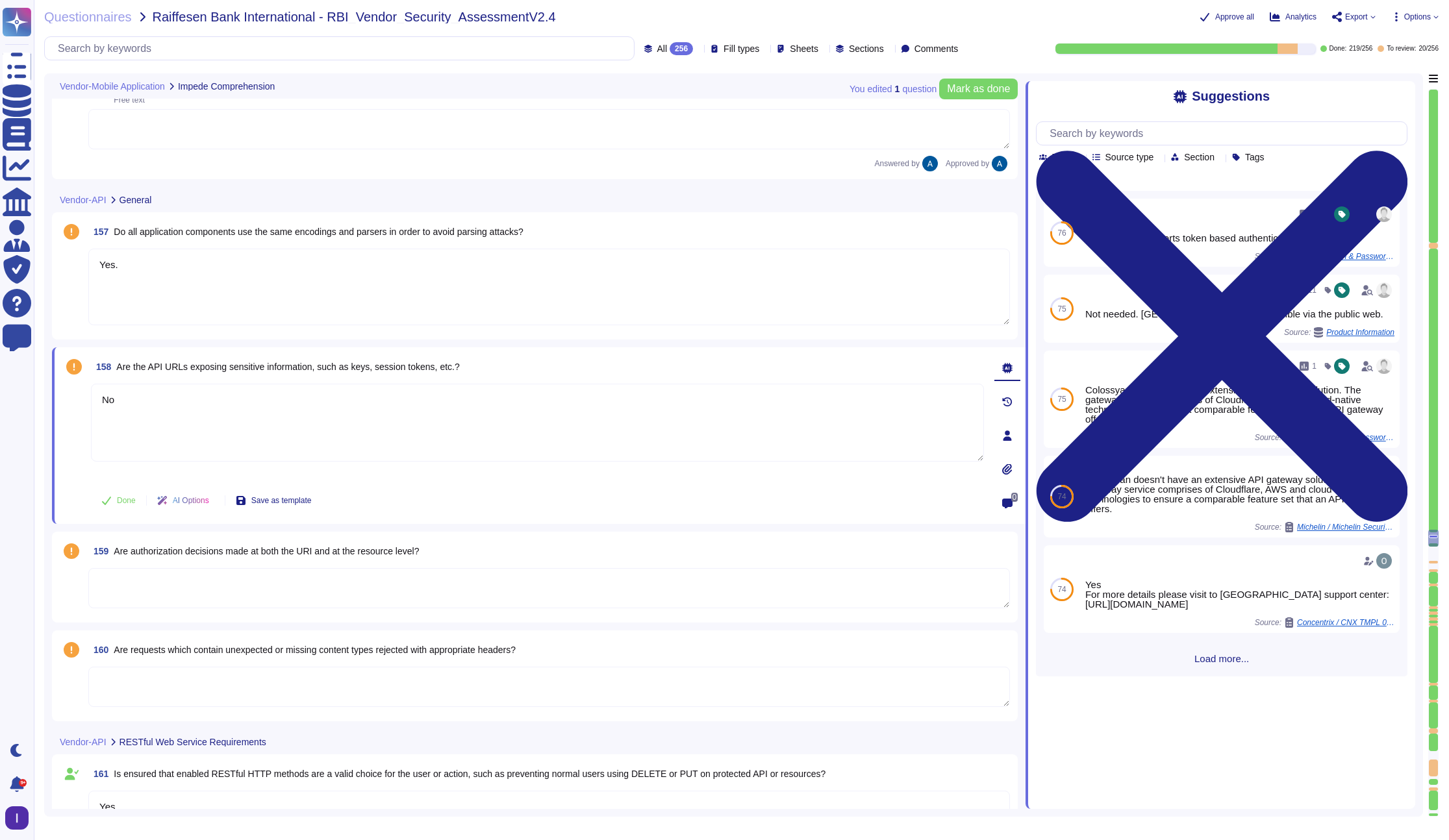
click at [262, 602] on textarea at bounding box center [550, 588] width 922 height 40
type textarea "No"
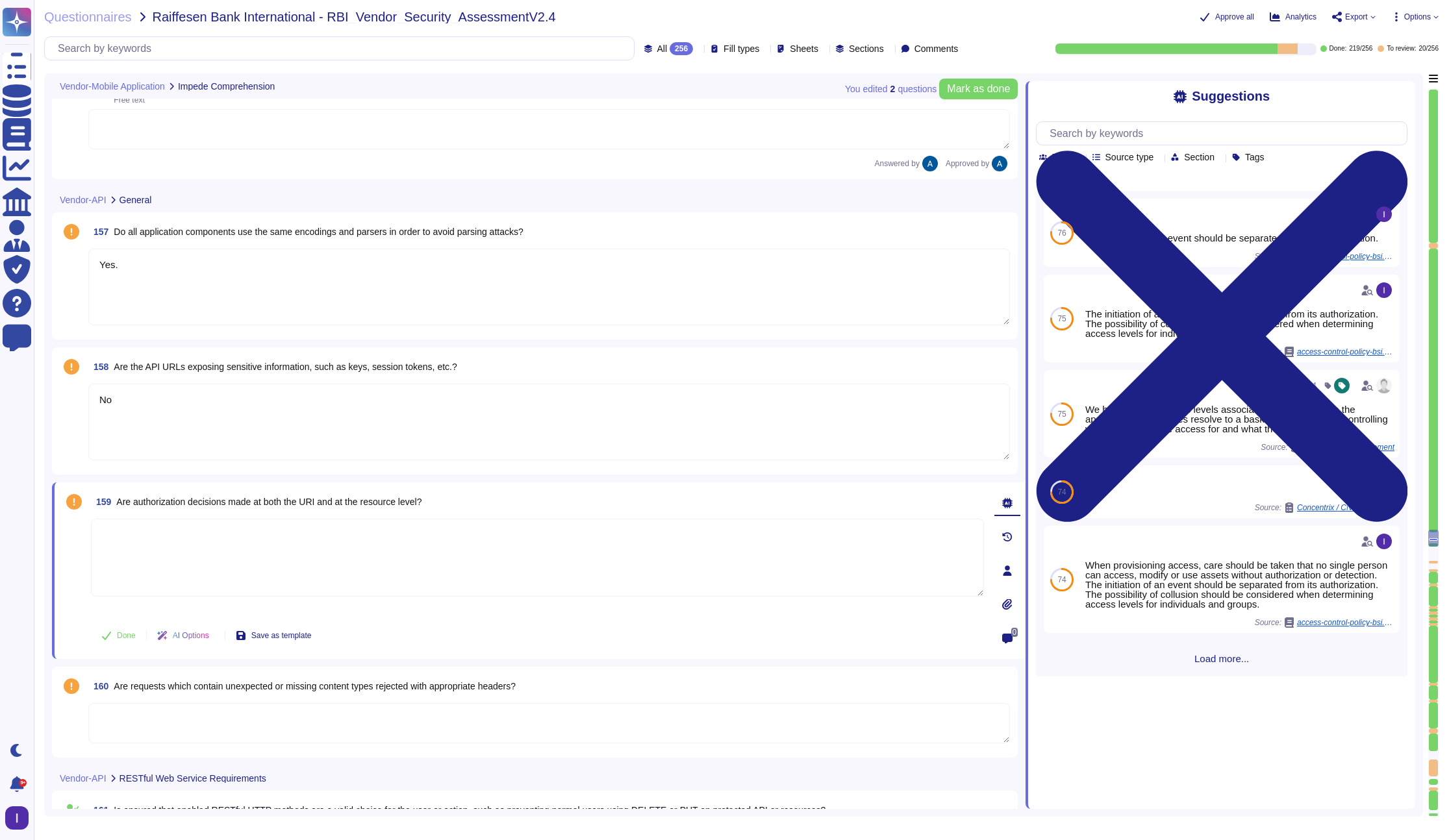
click at [622, 578] on textarea at bounding box center [538, 558] width 893 height 78
click at [499, 566] on textarea at bounding box center [538, 558] width 893 height 78
type textarea "Yes."
click at [123, 639] on span "Done" at bounding box center [126, 636] width 19 height 8
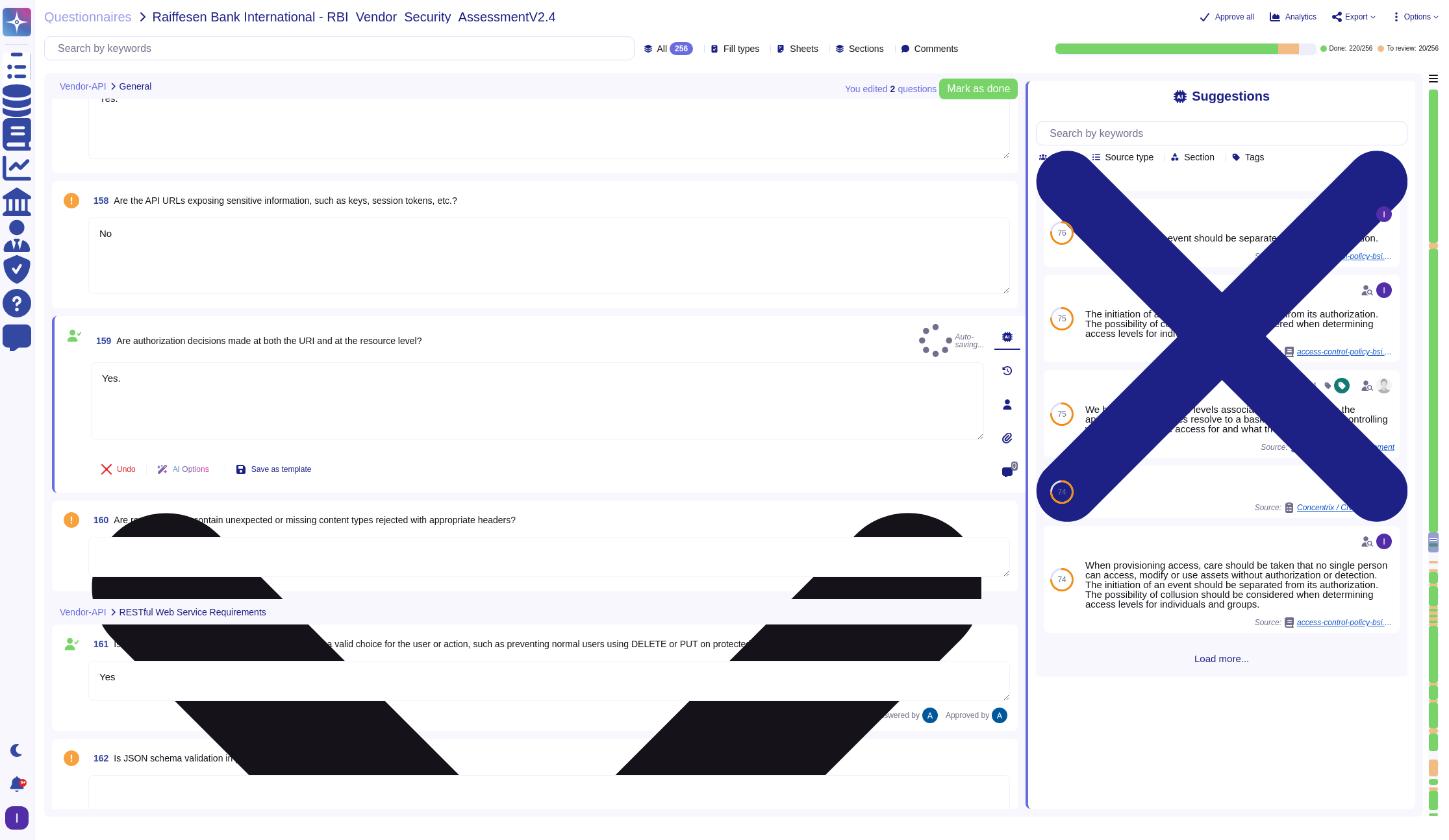
scroll to position [19251, 0]
type textarea "Data in transit is protected using TLS 1.3, ensuring secure transmission. The e…"
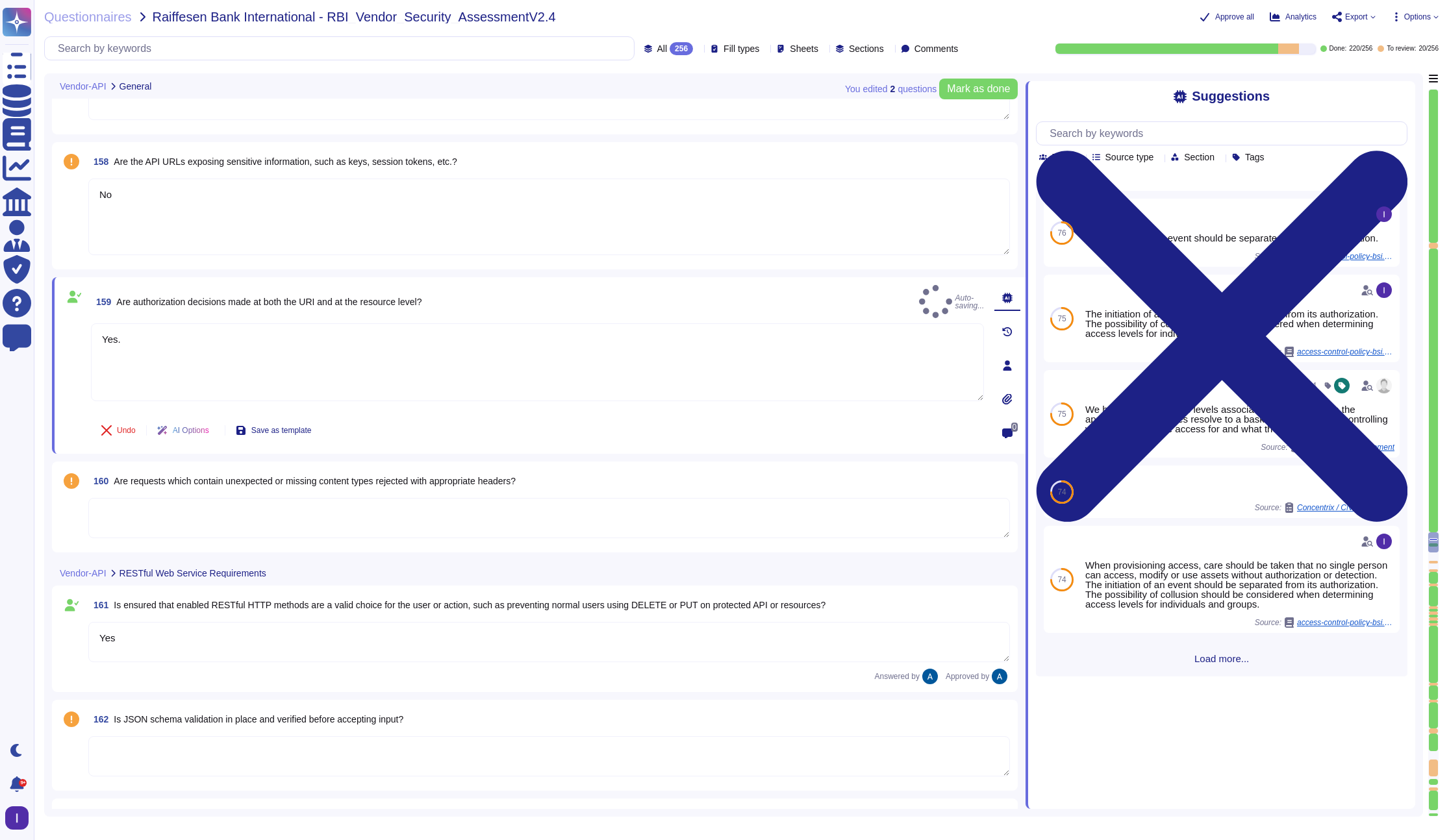
click at [270, 517] on textarea at bounding box center [550, 518] width 922 height 40
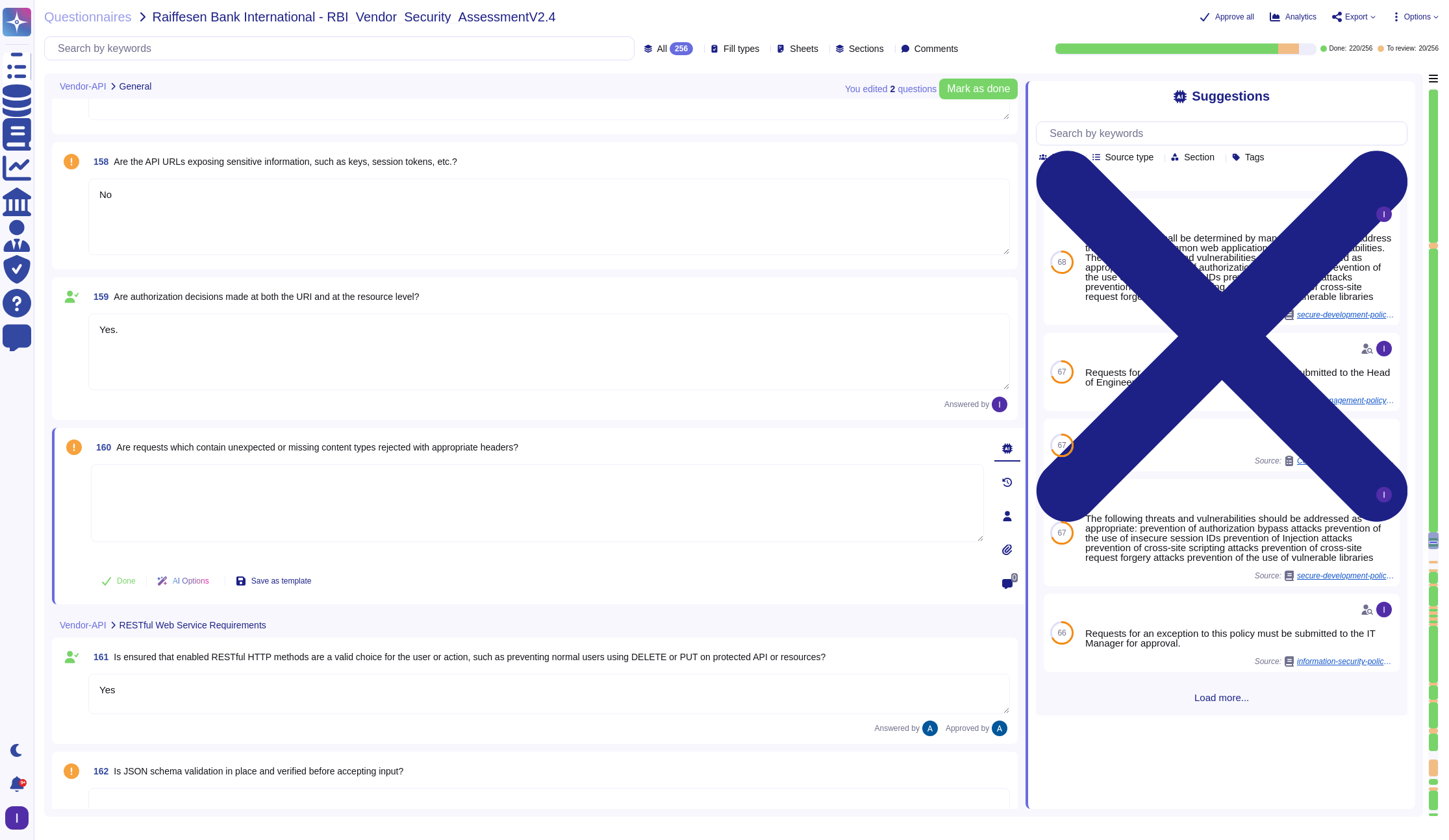
click at [186, 200] on textarea "No" at bounding box center [550, 217] width 922 height 77
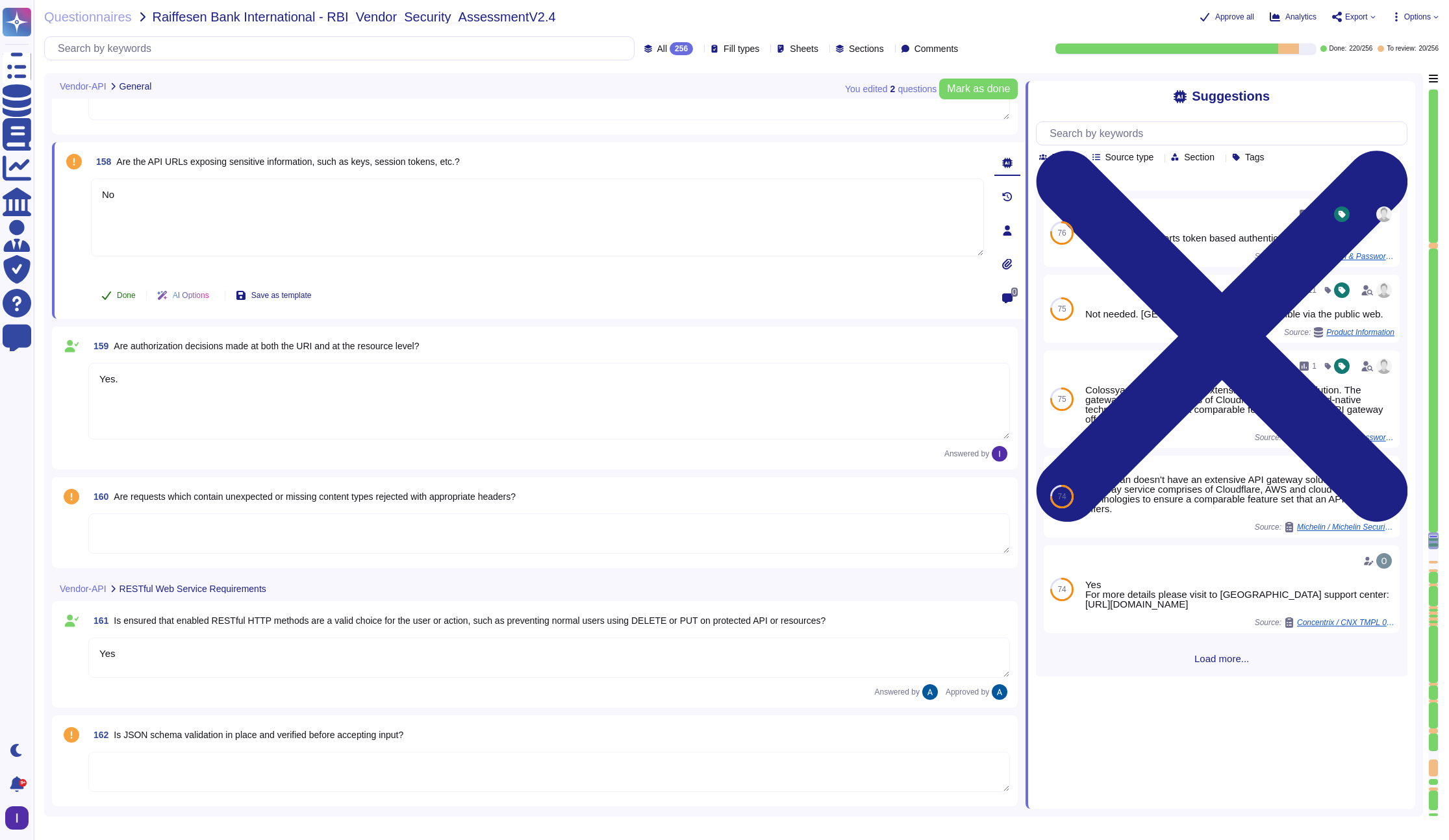
click at [117, 303] on button "Done" at bounding box center [118, 295] width 55 height 26
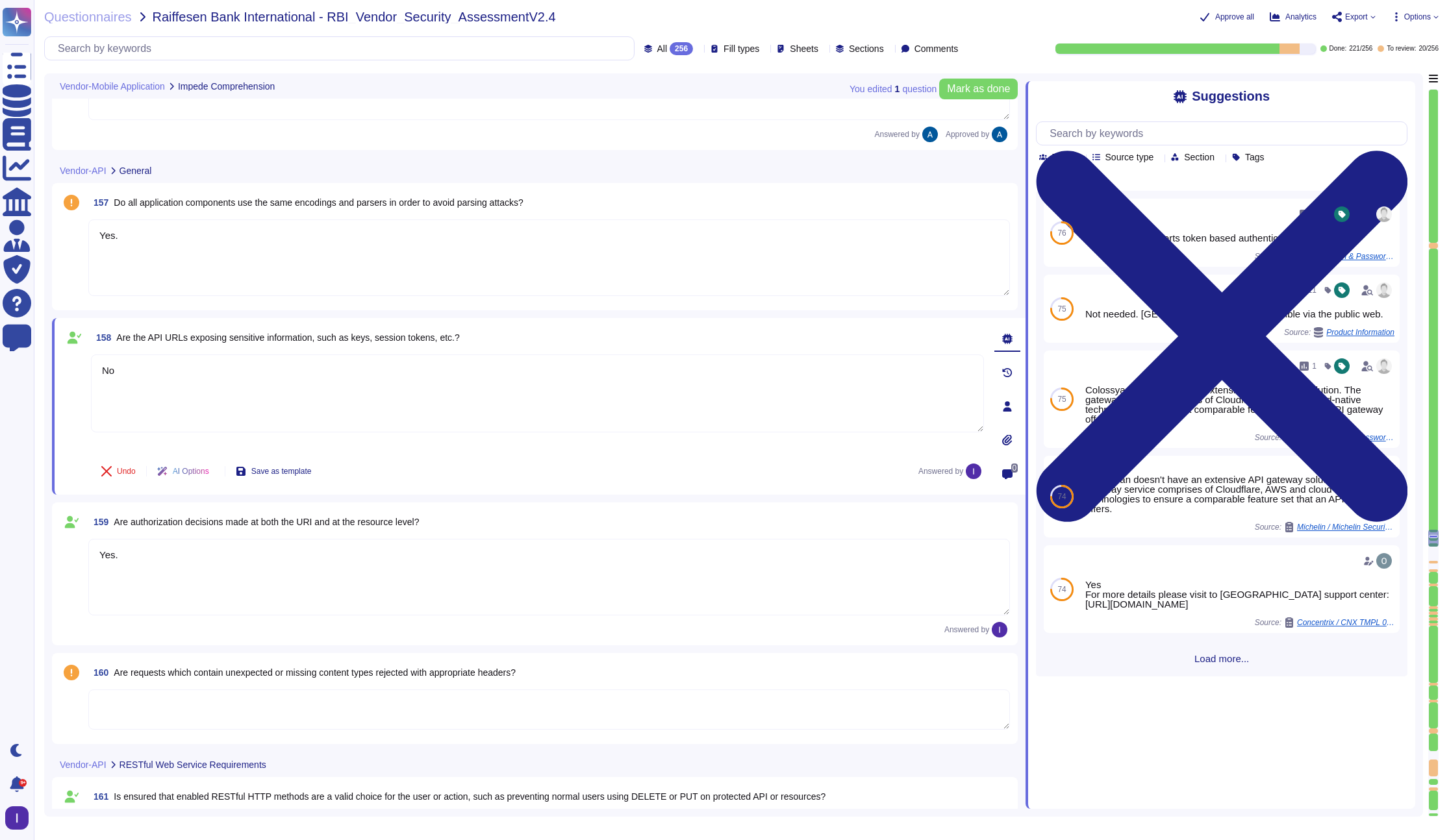
scroll to position [19074, 0]
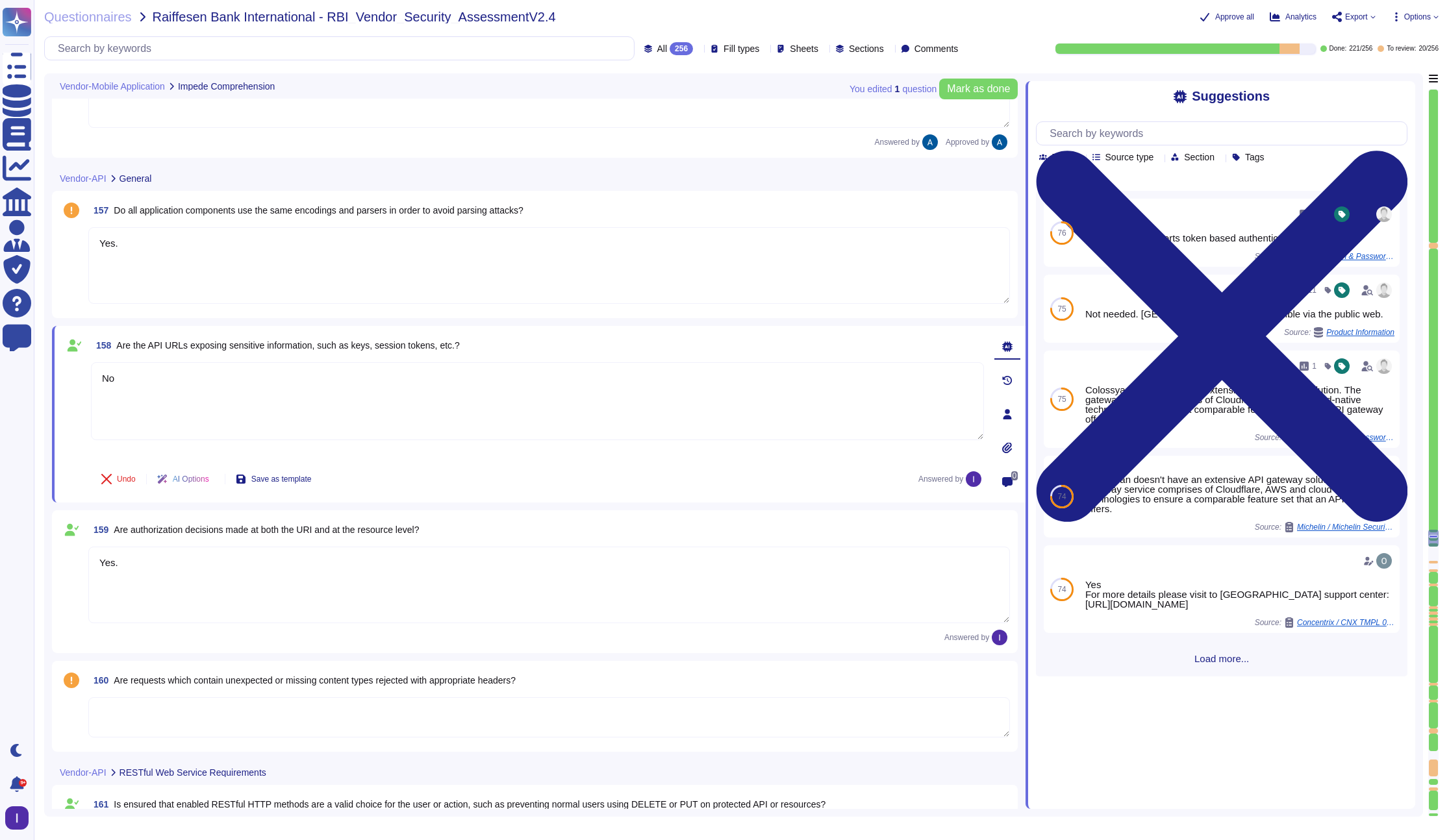
click at [137, 290] on textarea "Yes." at bounding box center [550, 266] width 922 height 77
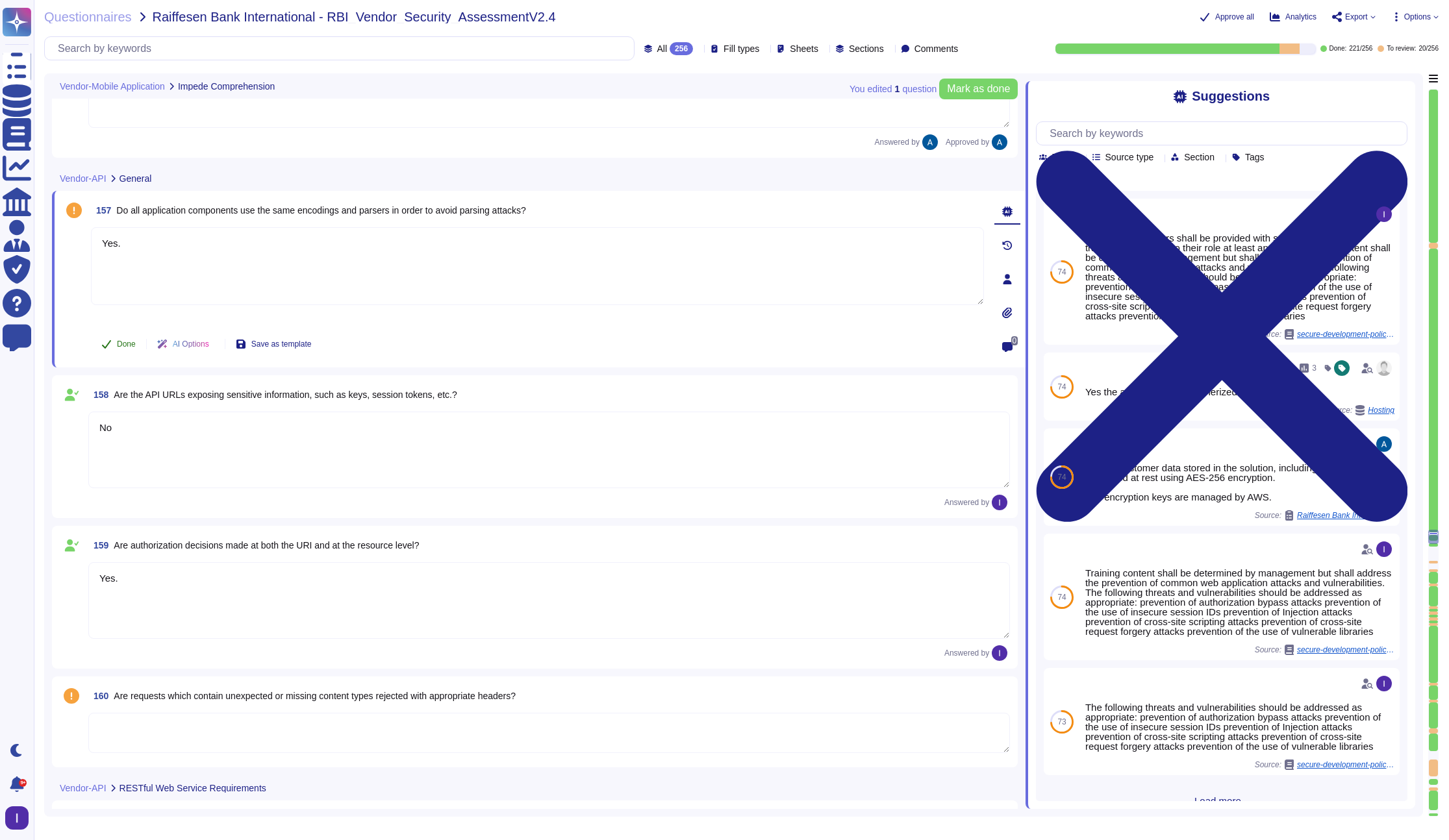
click at [112, 347] on button "Done" at bounding box center [118, 344] width 55 height 26
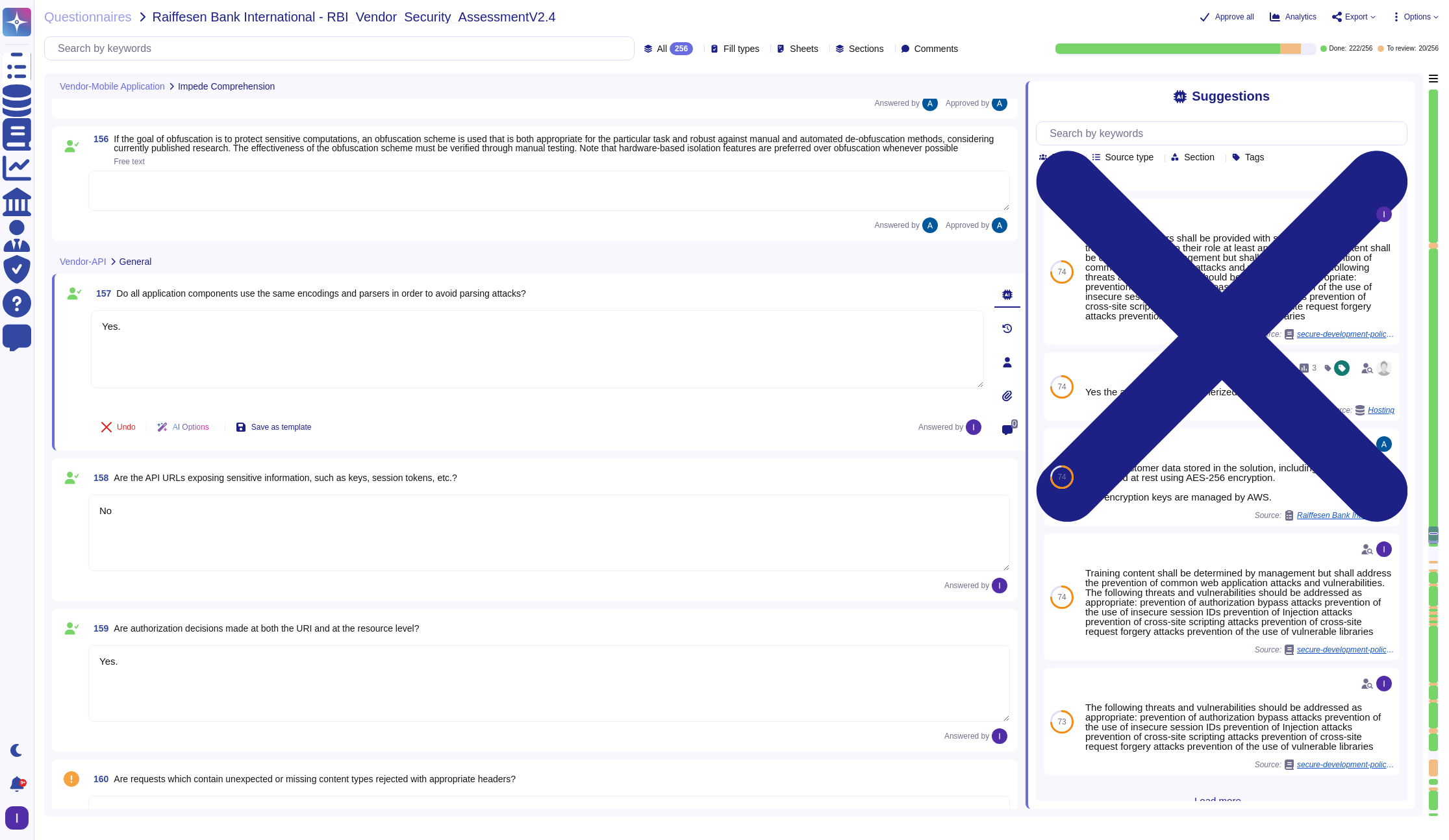
scroll to position [18900, 0]
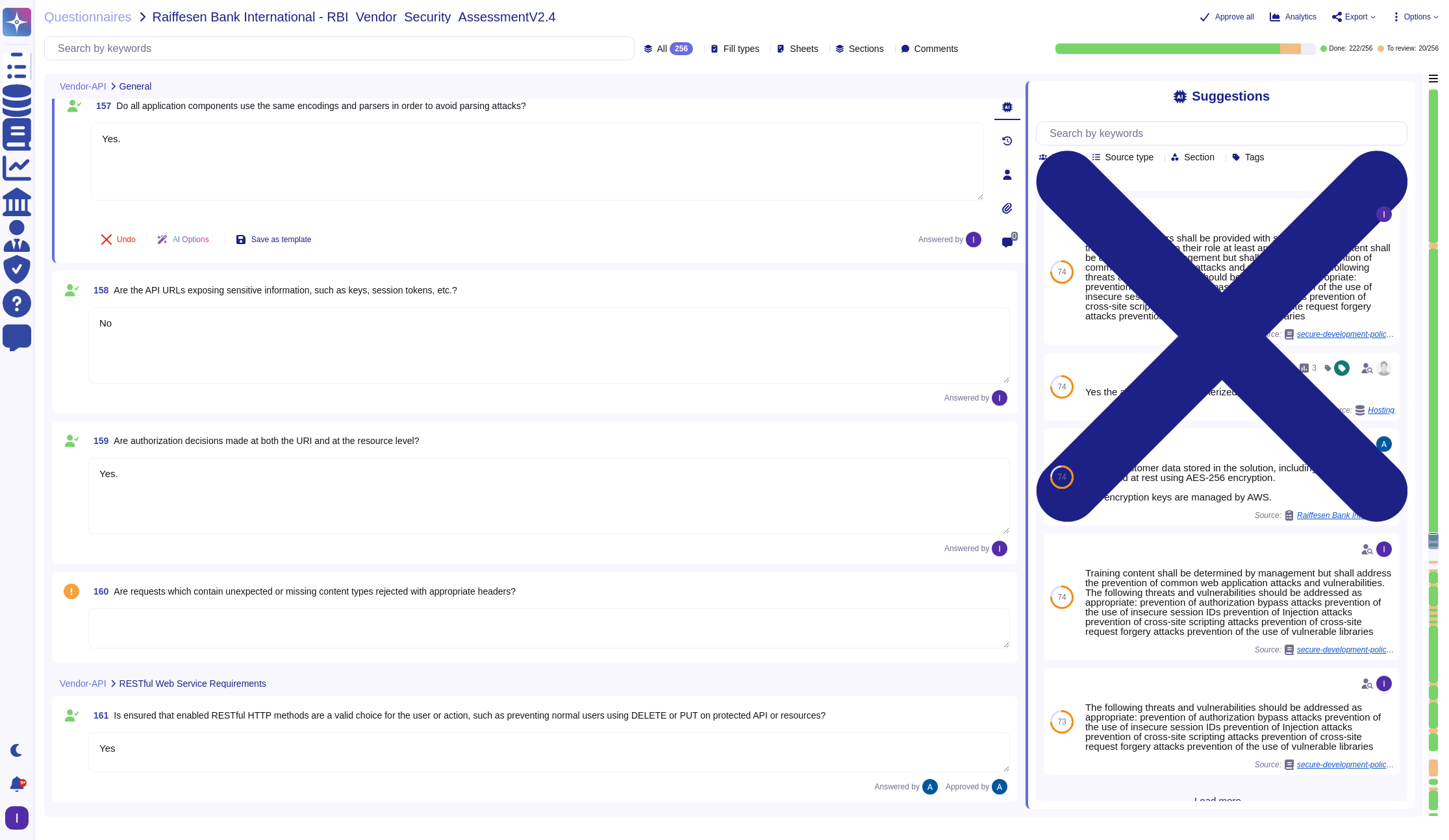
type textarea "Data in transit is protected using TLS 1.3, ensuring secure transmission. The e…"
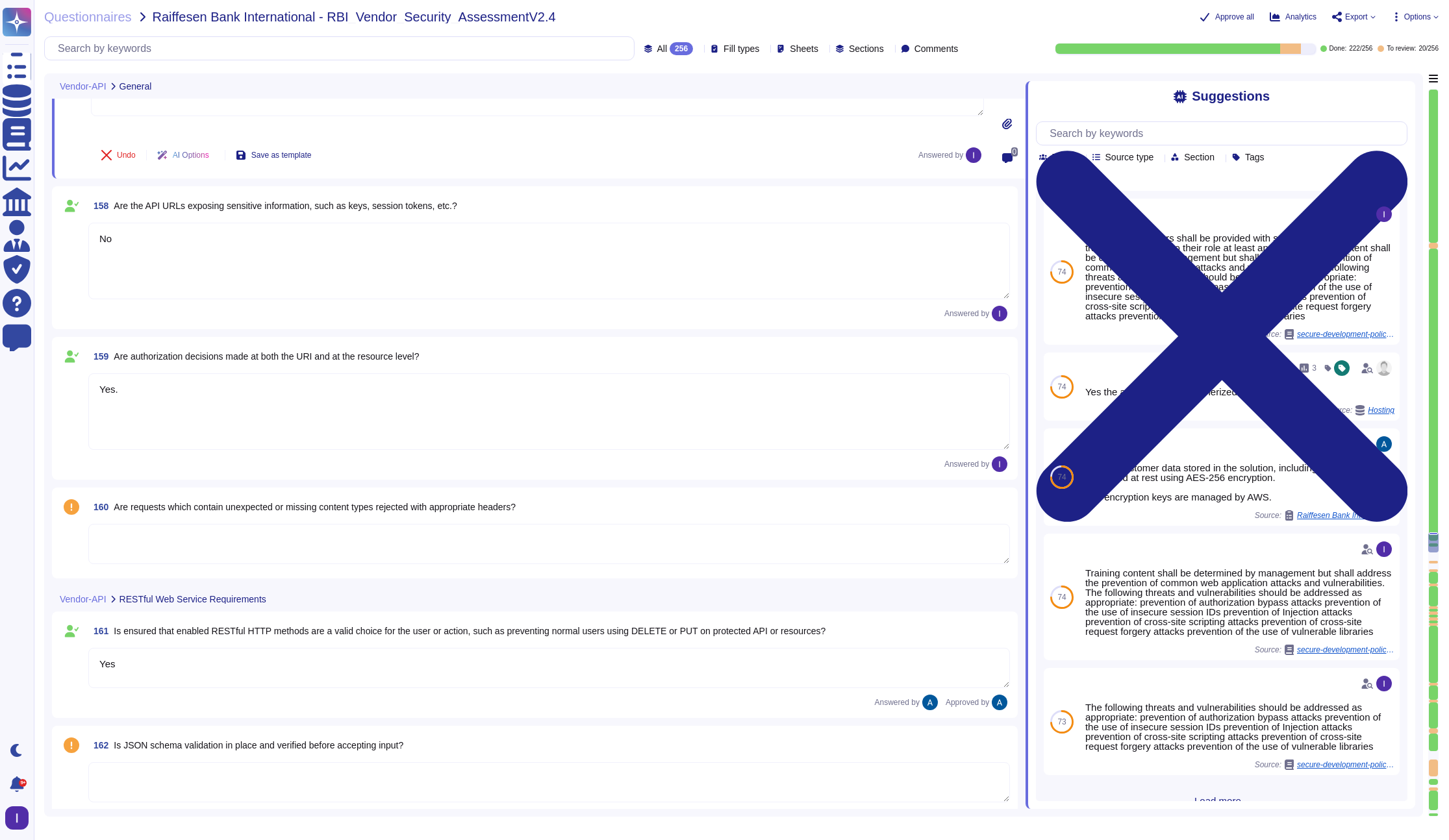
scroll to position [19289, 0]
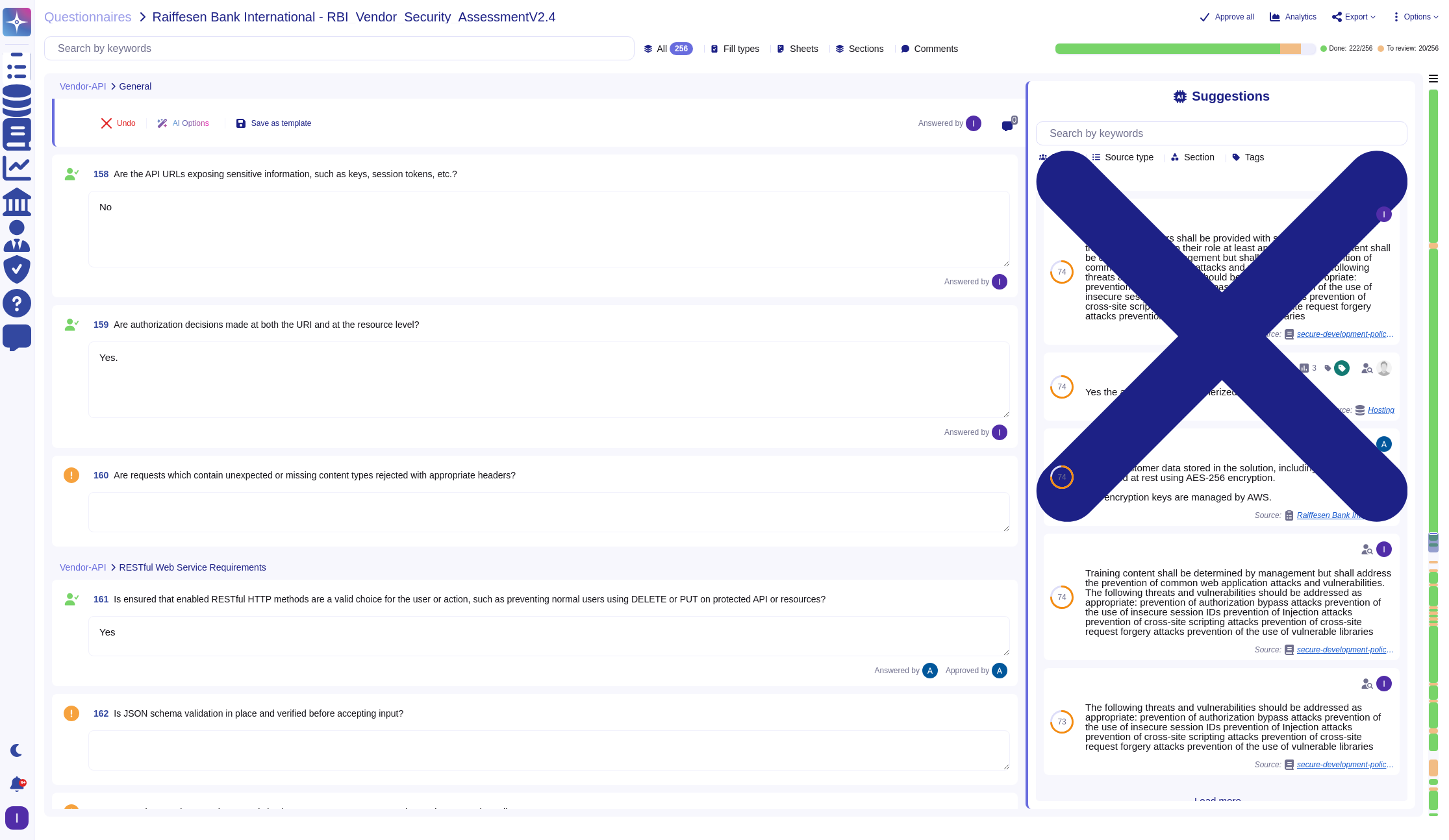
click at [128, 505] on textarea at bounding box center [550, 512] width 922 height 40
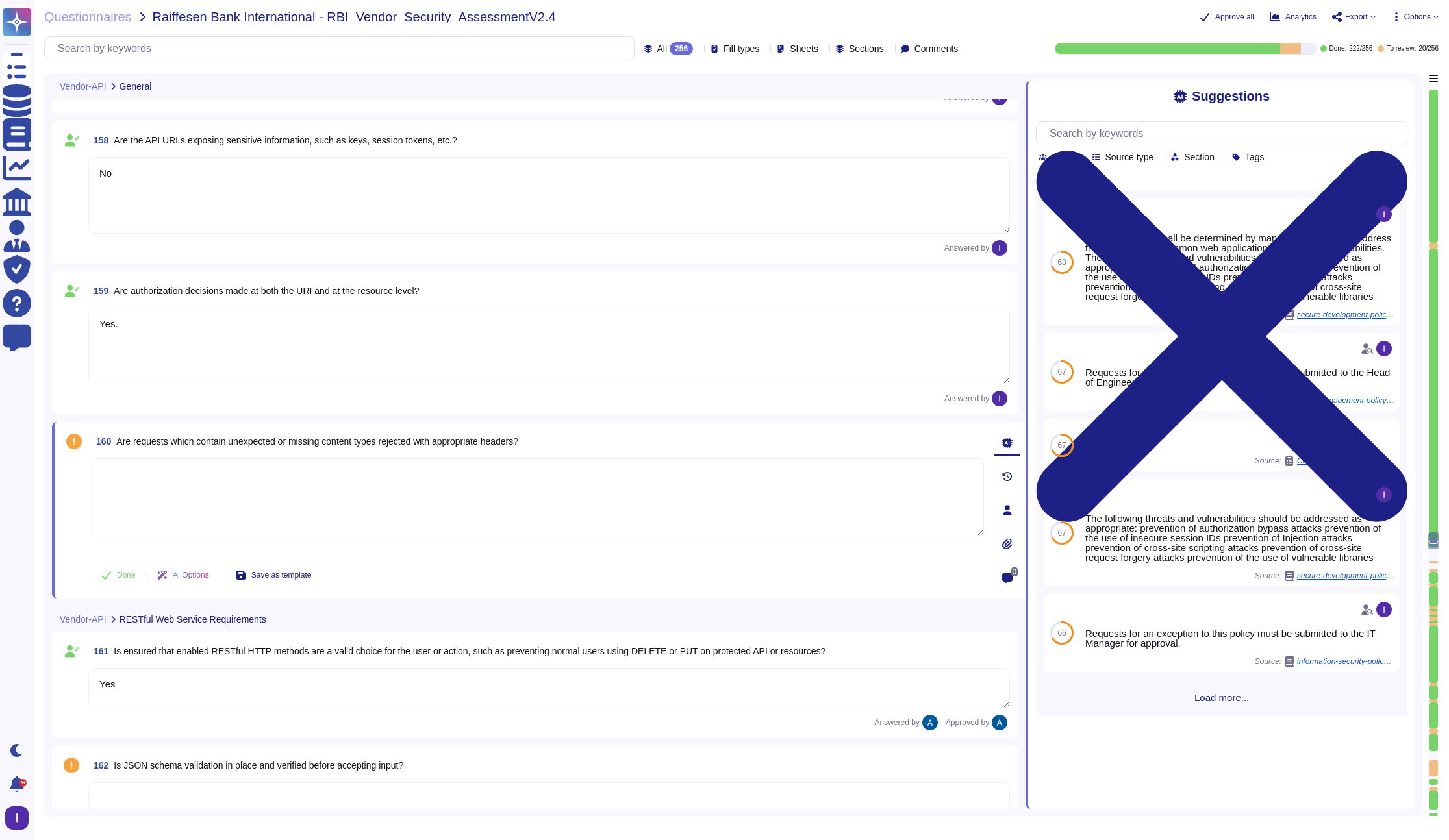
click at [197, 484] on textarea at bounding box center [538, 497] width 893 height 78
type textarea "Yes."
click at [110, 578] on icon at bounding box center [106, 575] width 10 height 10
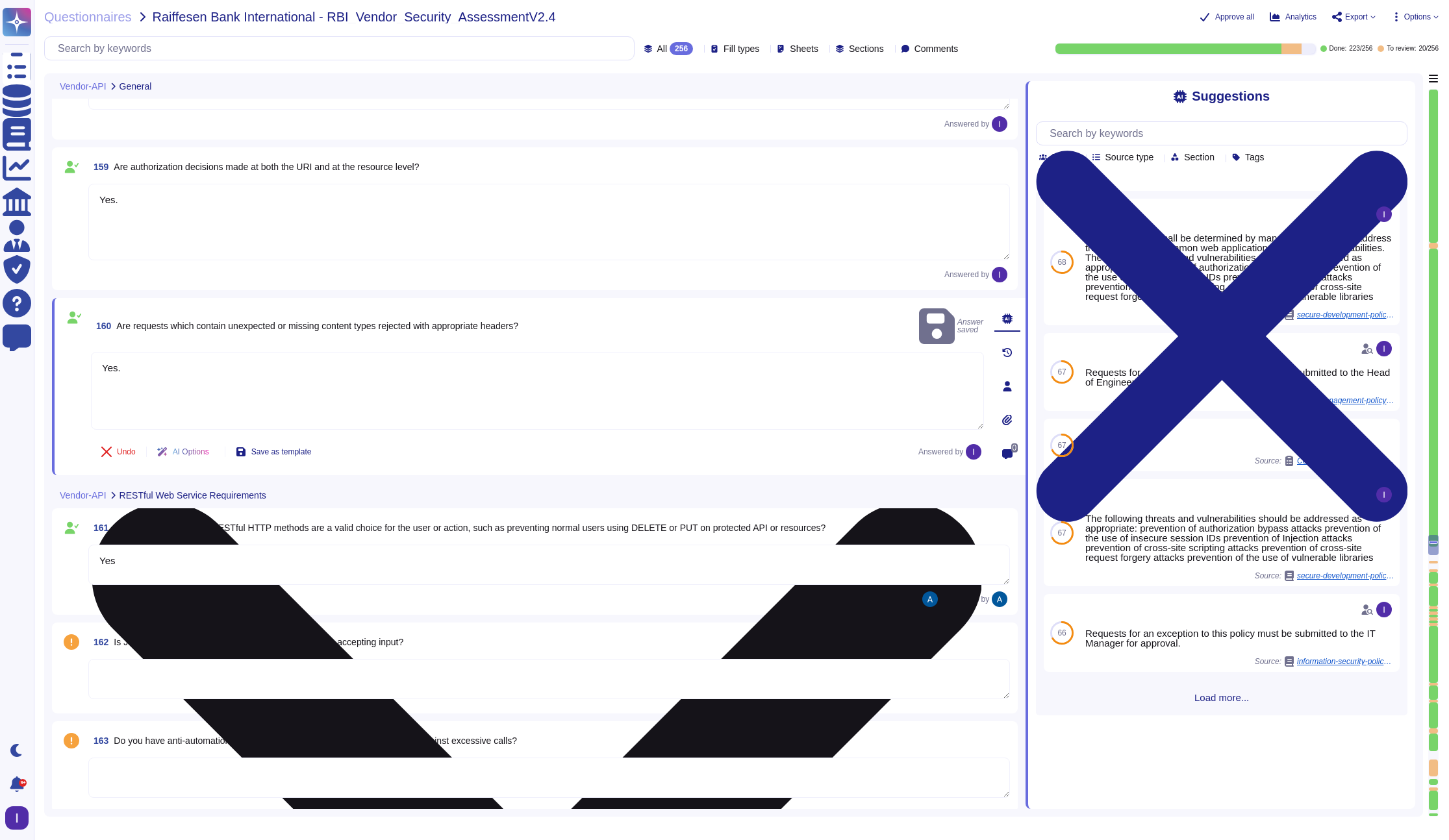
type textarea "Utilize reliable transport services or couriers. Ensure packaging is adequate t…"
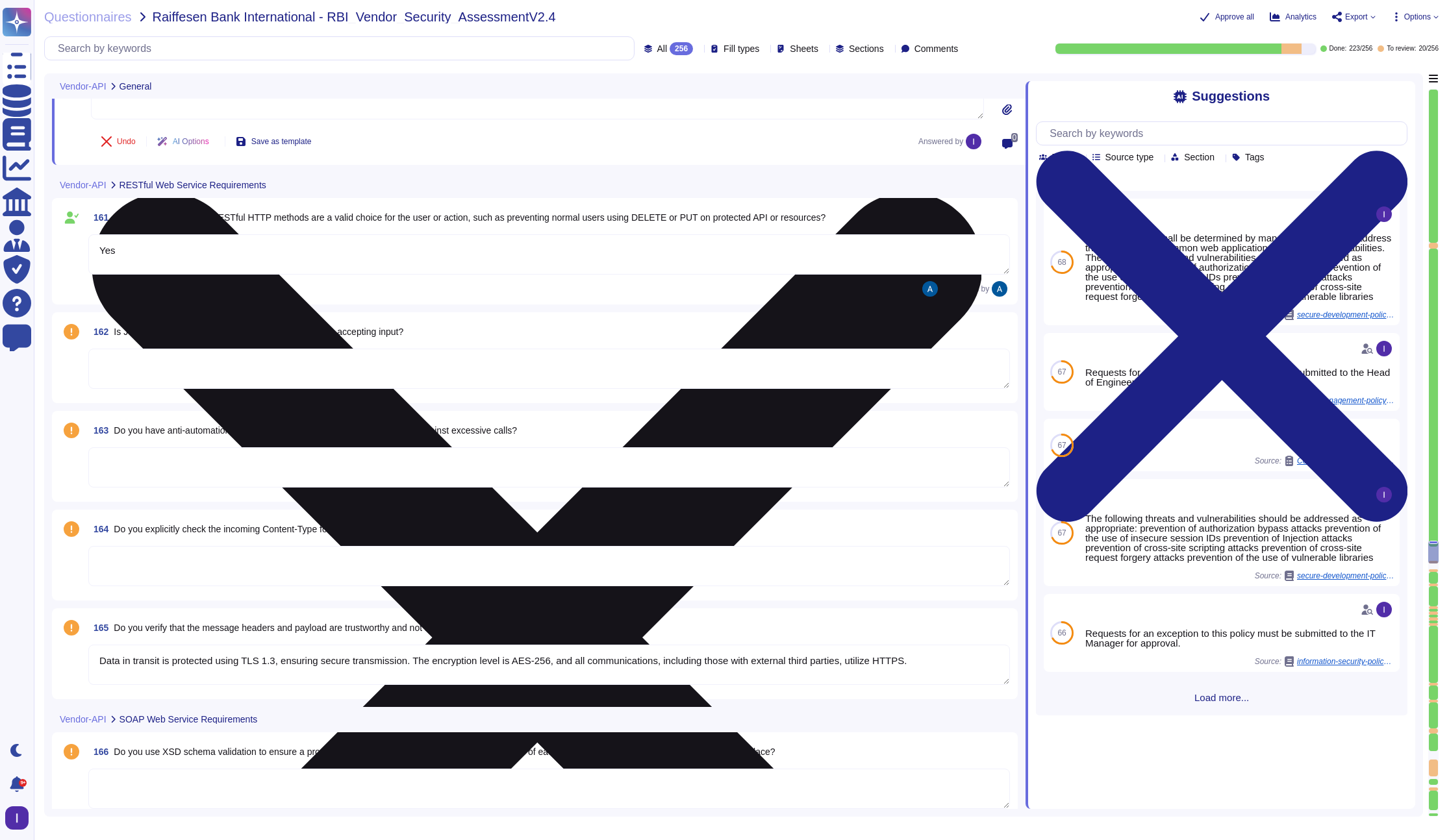
type textarea "Colossyan Inc"
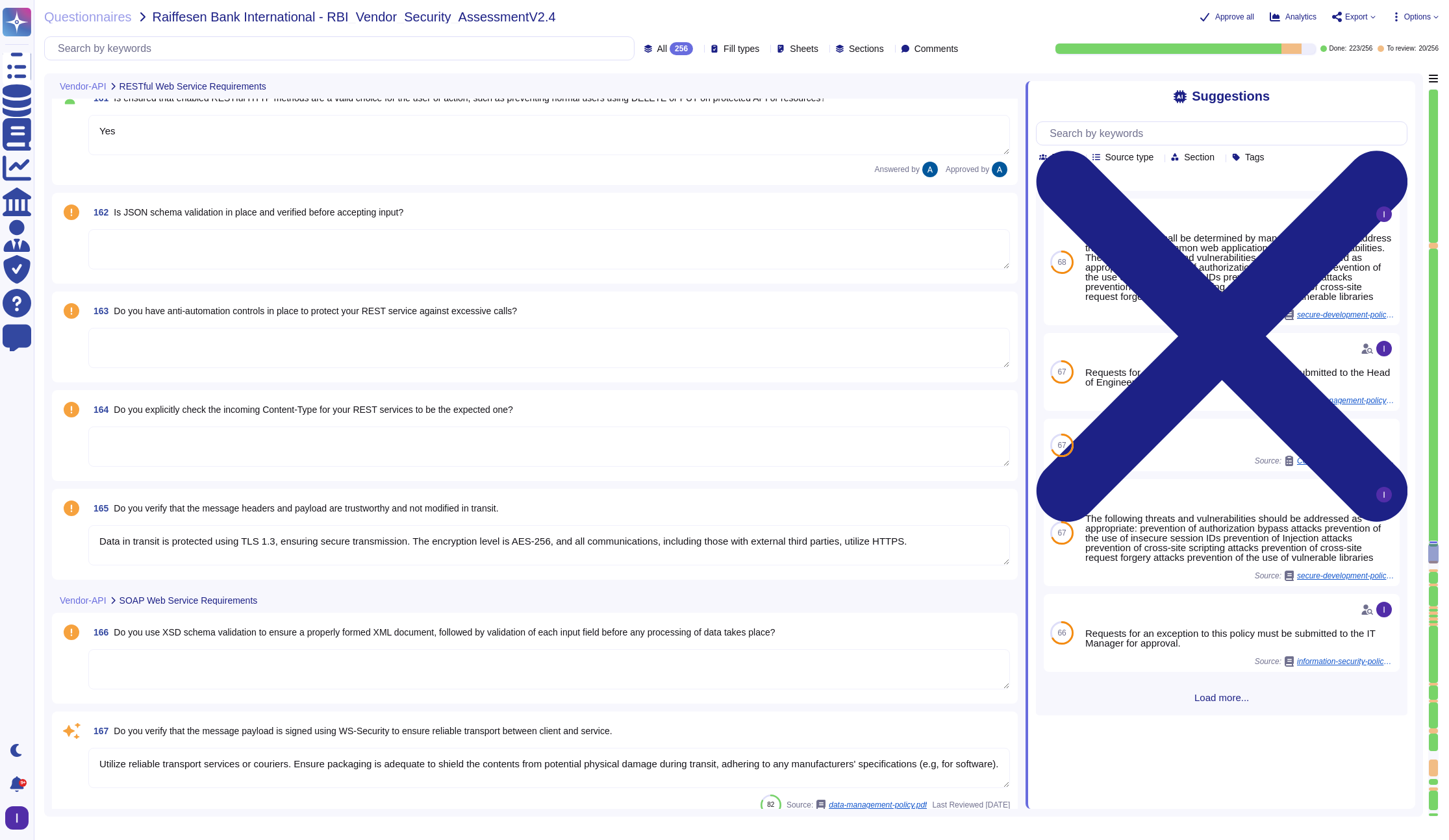
scroll to position [19105, 0]
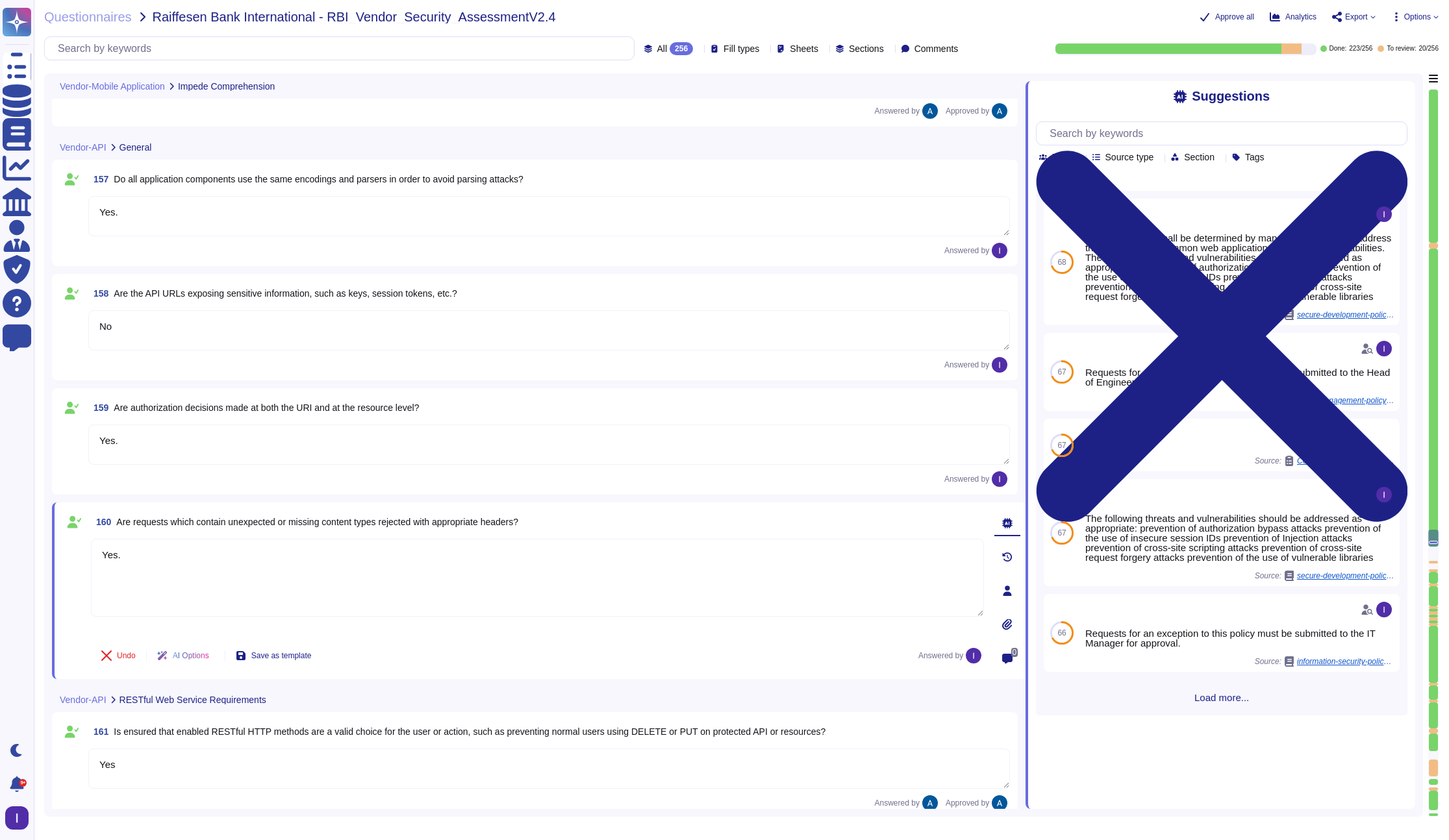
type textarea "Yes."
type textarea "No"
type textarea "Yes."
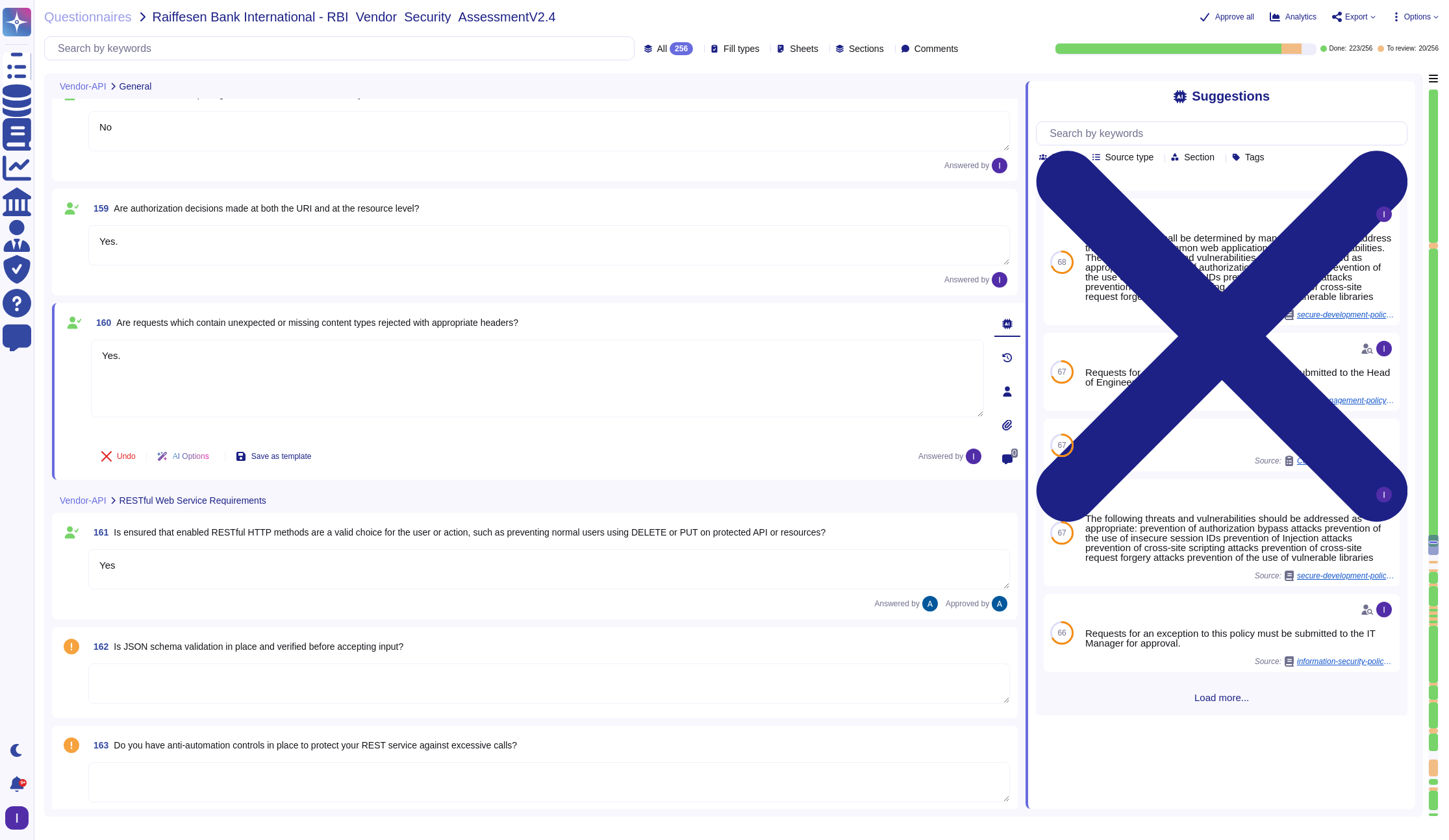
type textarea "Utilize reliable transport services or couriers. Ensure packaging is adequate t…"
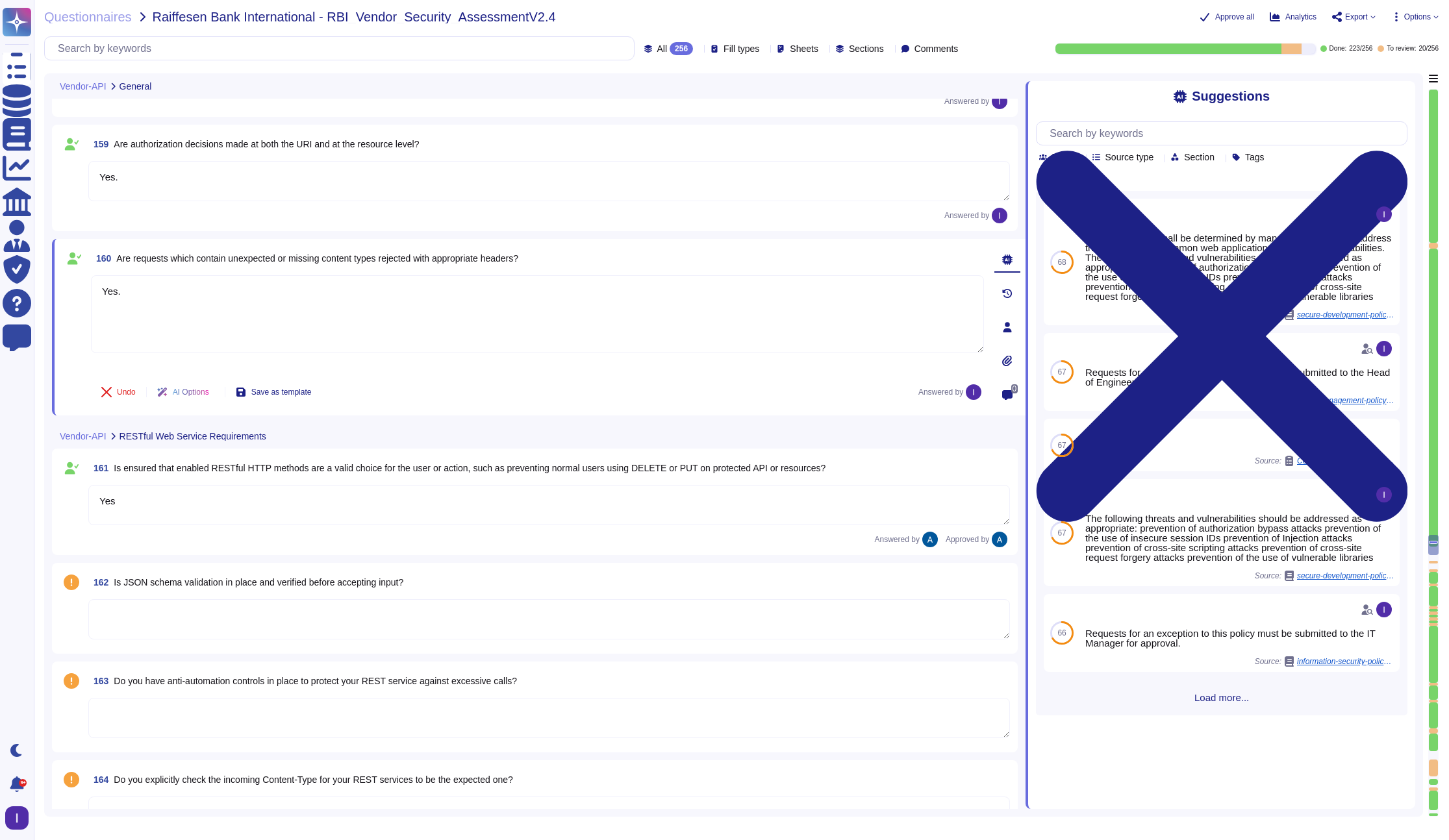
scroll to position [19387, 0]
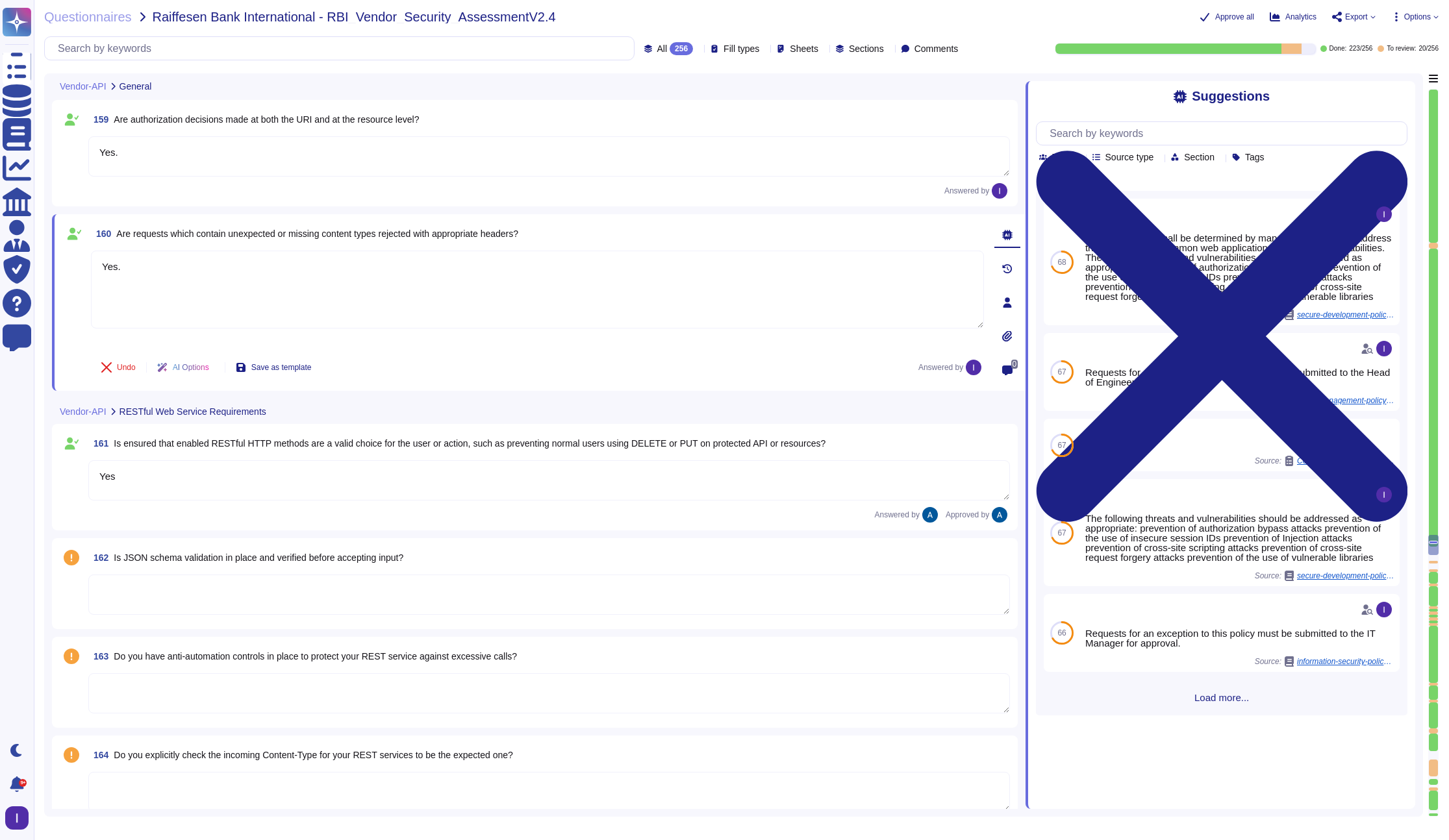
click at [177, 592] on textarea at bounding box center [550, 594] width 922 height 40
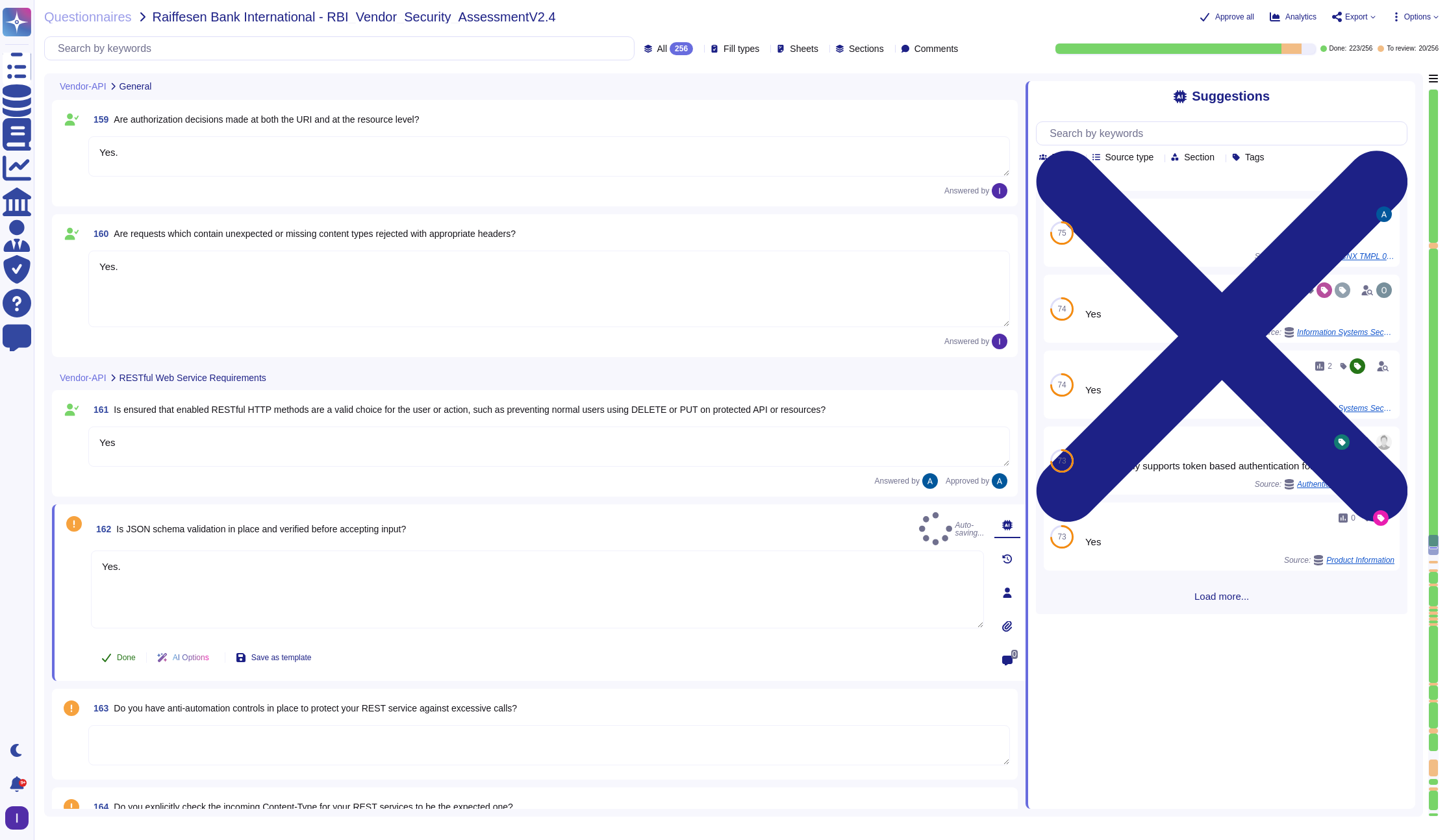
type textarea "Yes."
click at [115, 649] on button "Done" at bounding box center [118, 657] width 55 height 26
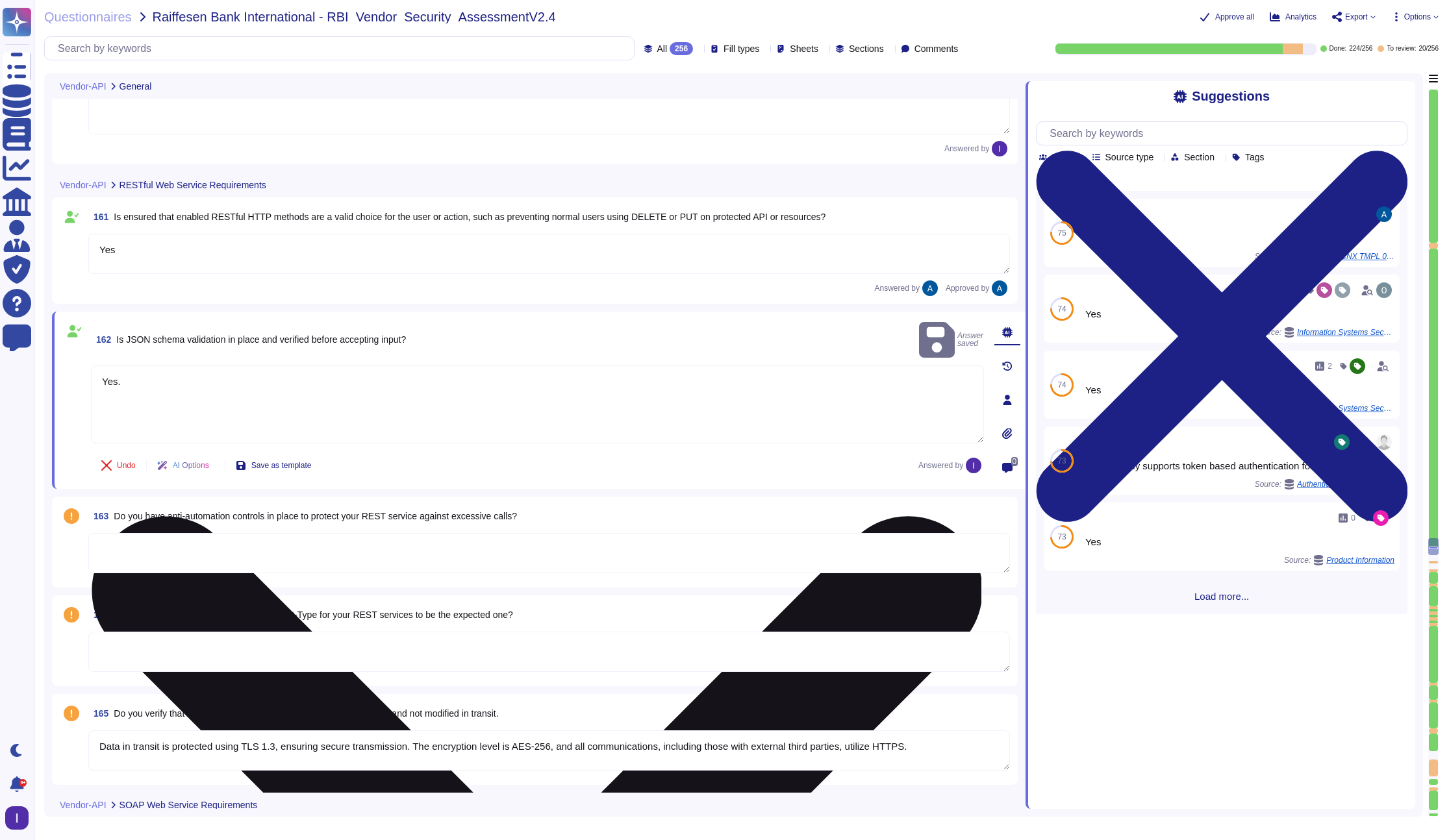
scroll to position [19598, 0]
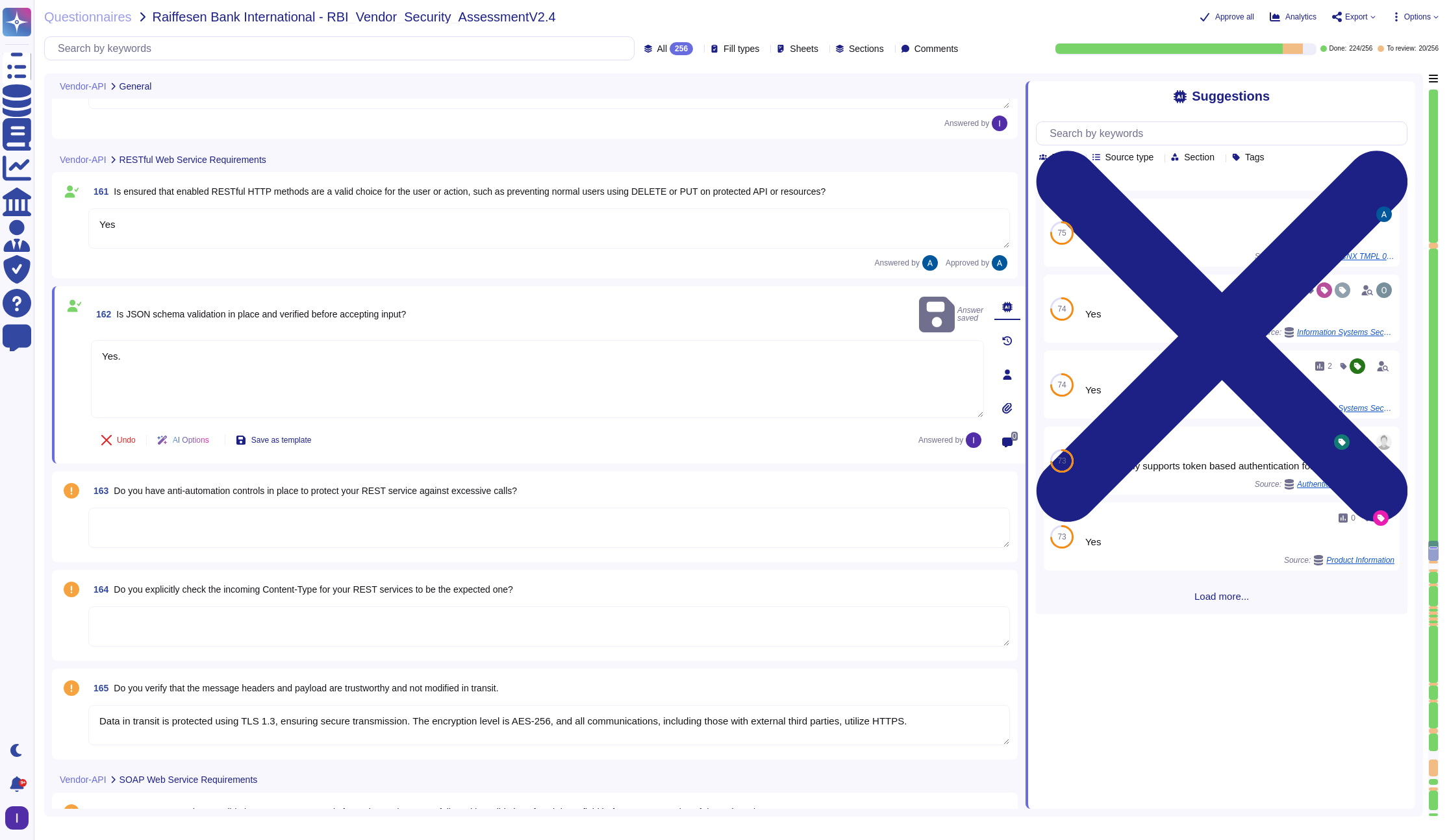
click at [197, 533] on textarea at bounding box center [550, 528] width 922 height 40
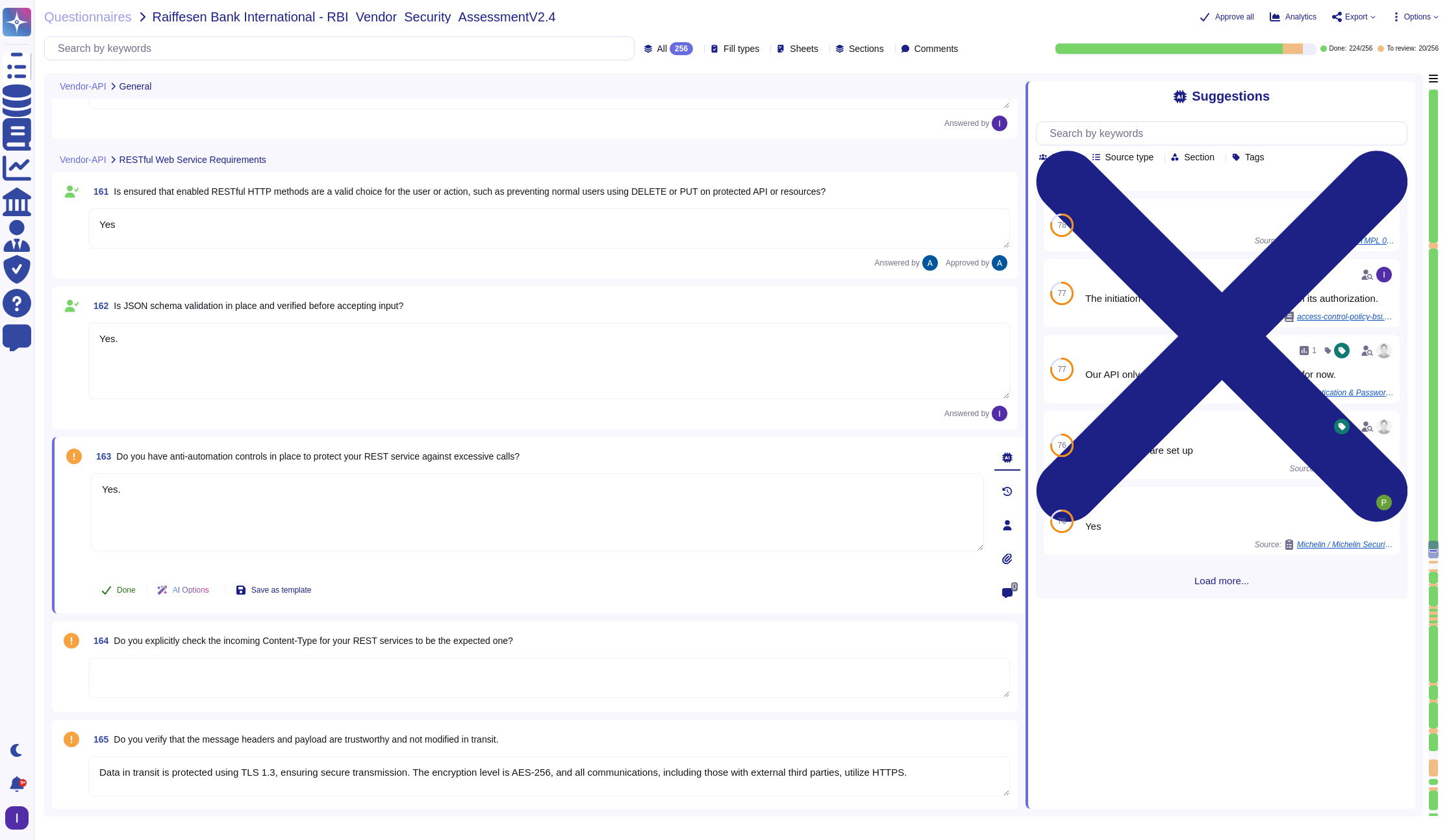
type textarea "Yes."
click at [129, 589] on span "Done" at bounding box center [126, 590] width 19 height 8
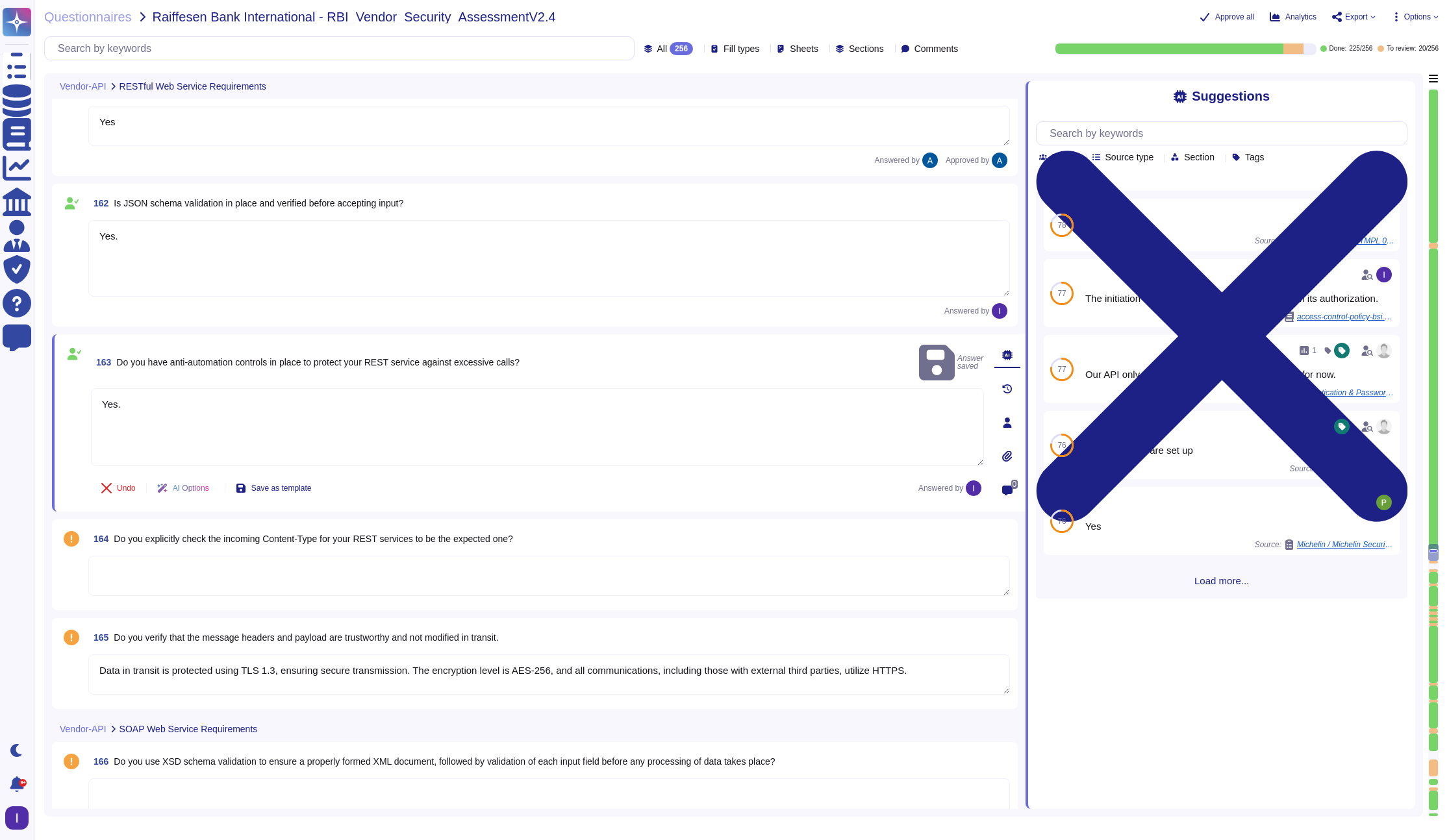
scroll to position [19749, 0]
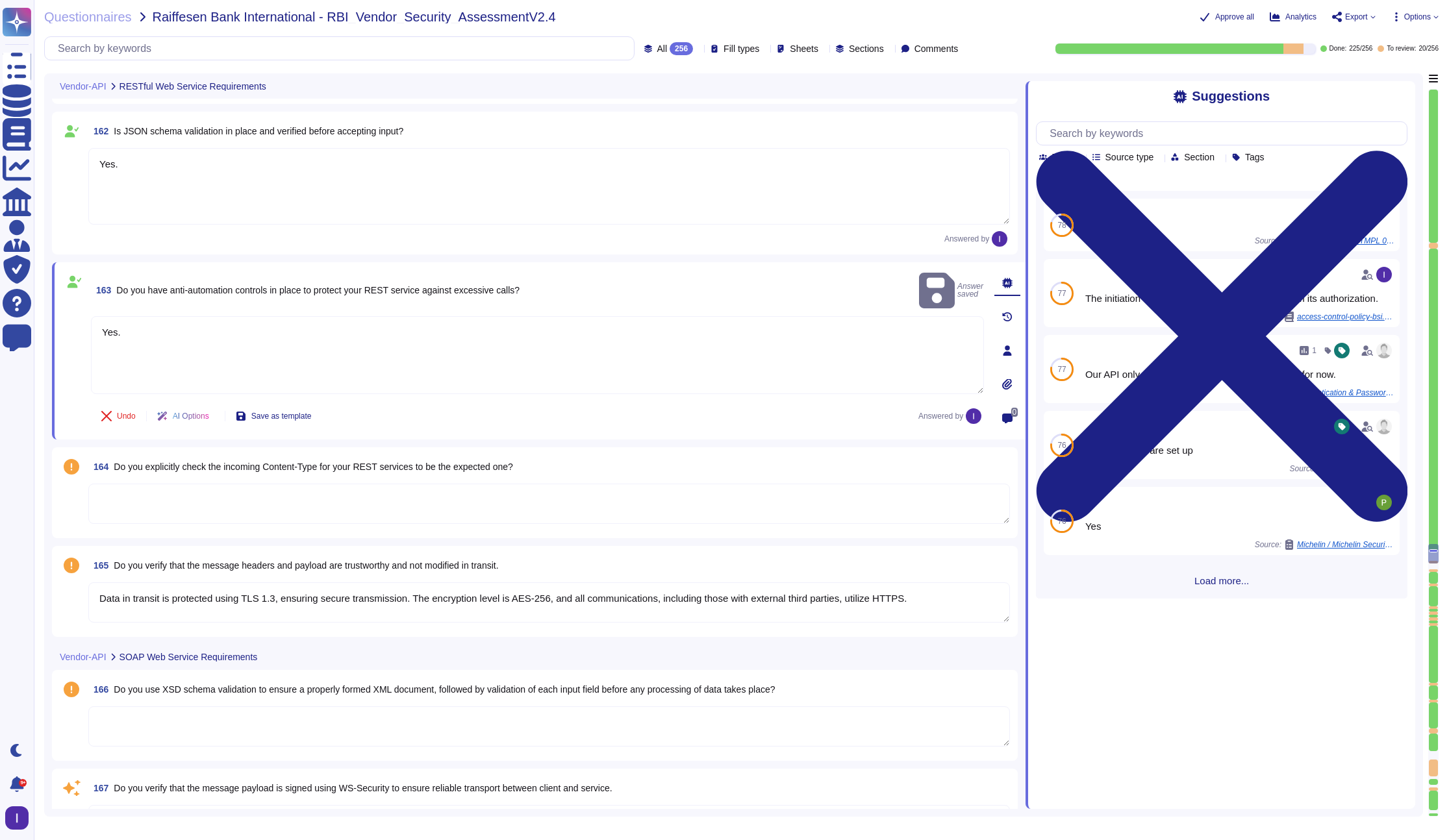
type textarea "Colossyan Inc"
click at [193, 513] on textarea at bounding box center [550, 504] width 922 height 40
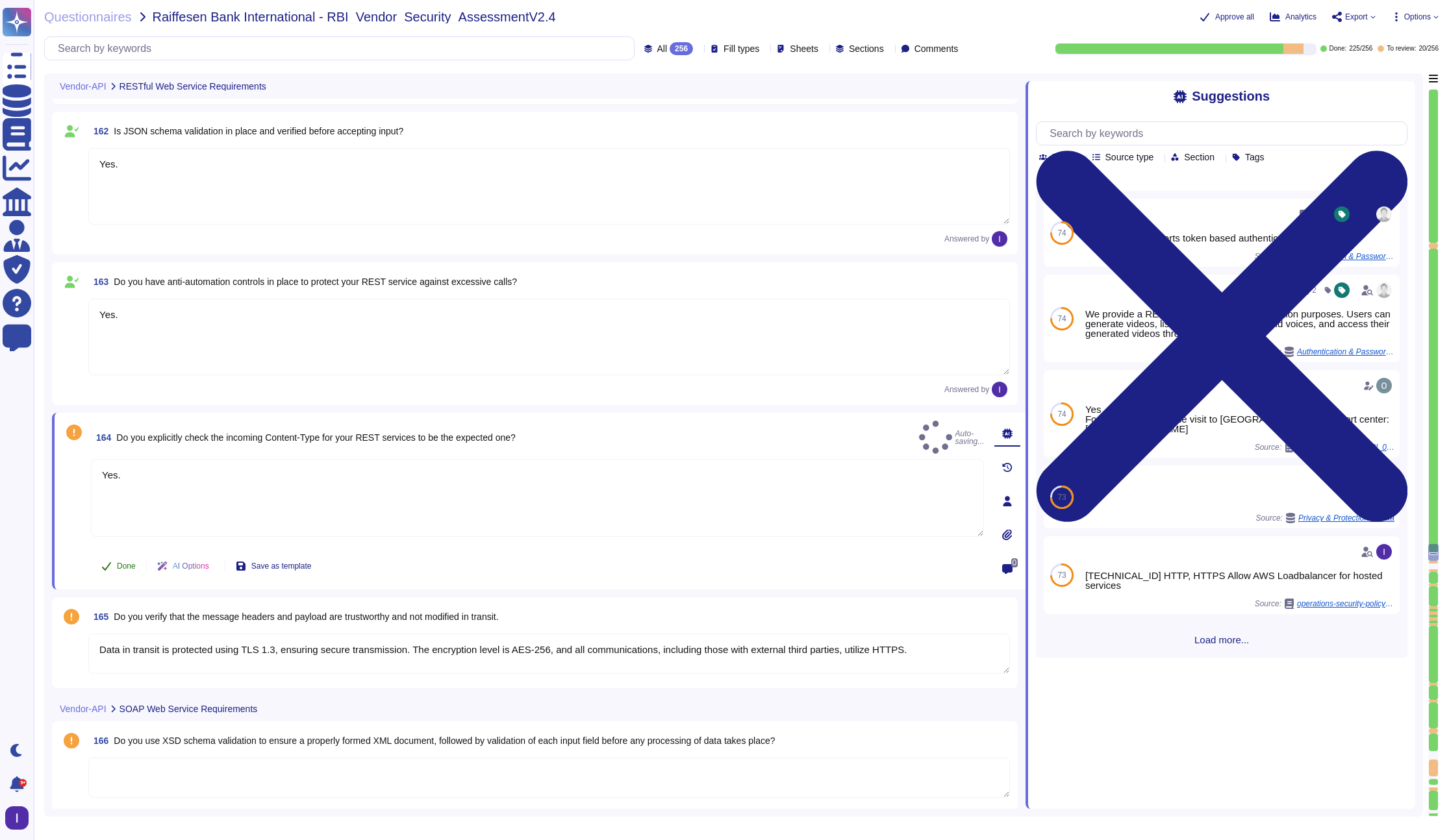
type textarea "Yes."
click at [113, 568] on button "Done" at bounding box center [118, 566] width 55 height 26
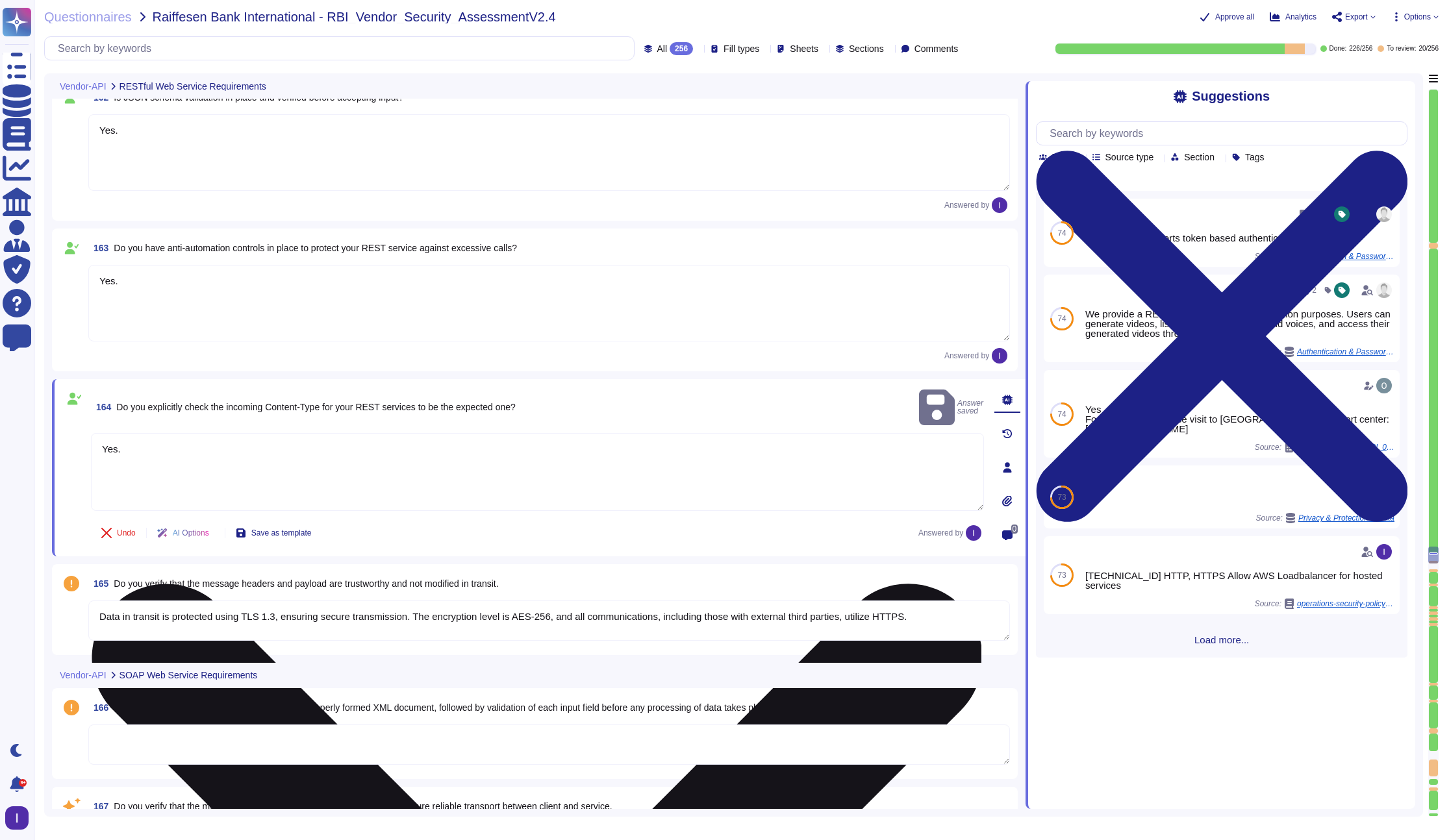
type textarea "Colossyan Inc"
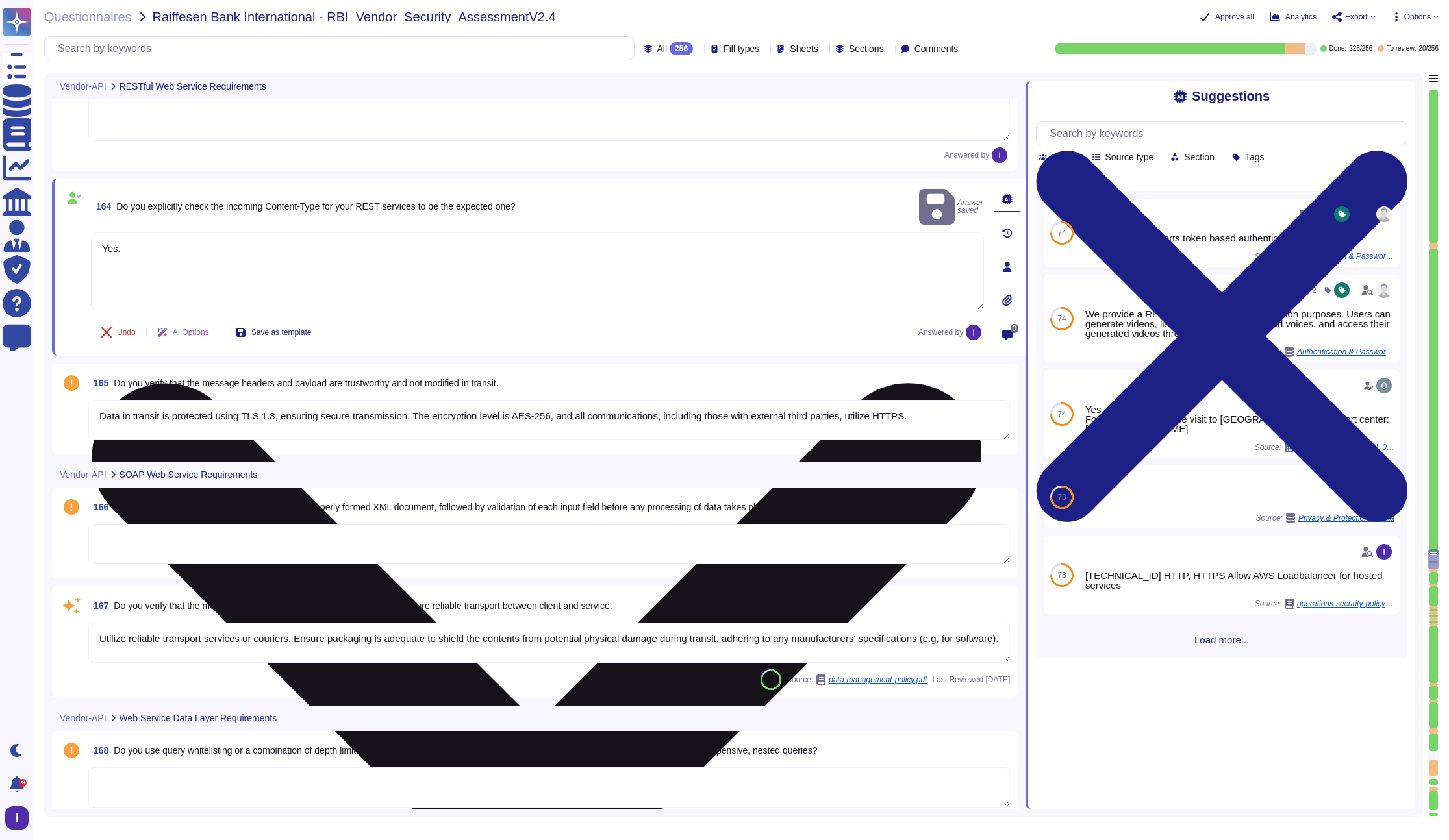
scroll to position [20026, 0]
type textarea "Yes"
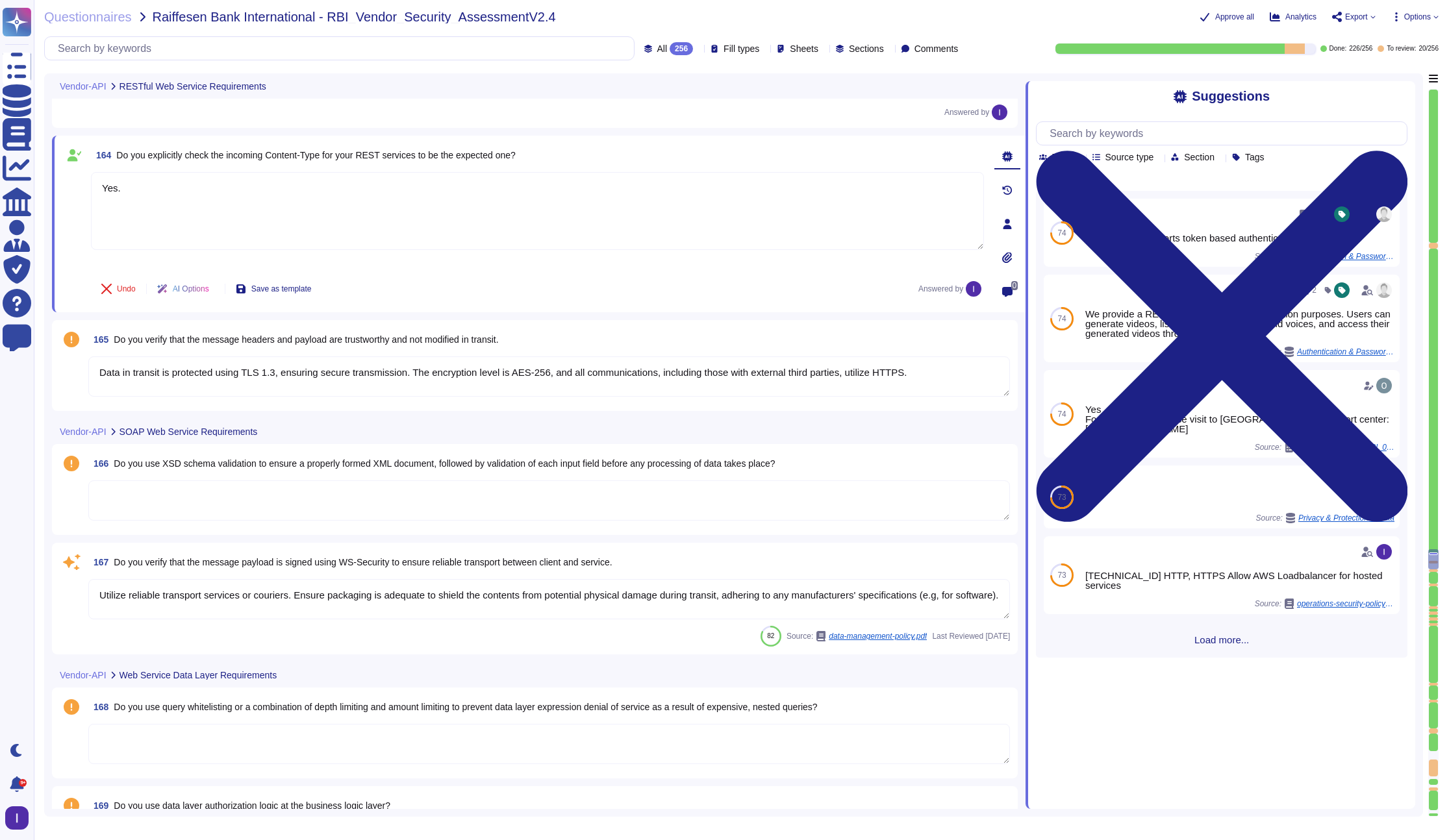
click at [209, 386] on textarea "Data in transit is protected using TLS 1.3, ensuring secure transmission. The e…" at bounding box center [550, 376] width 922 height 40
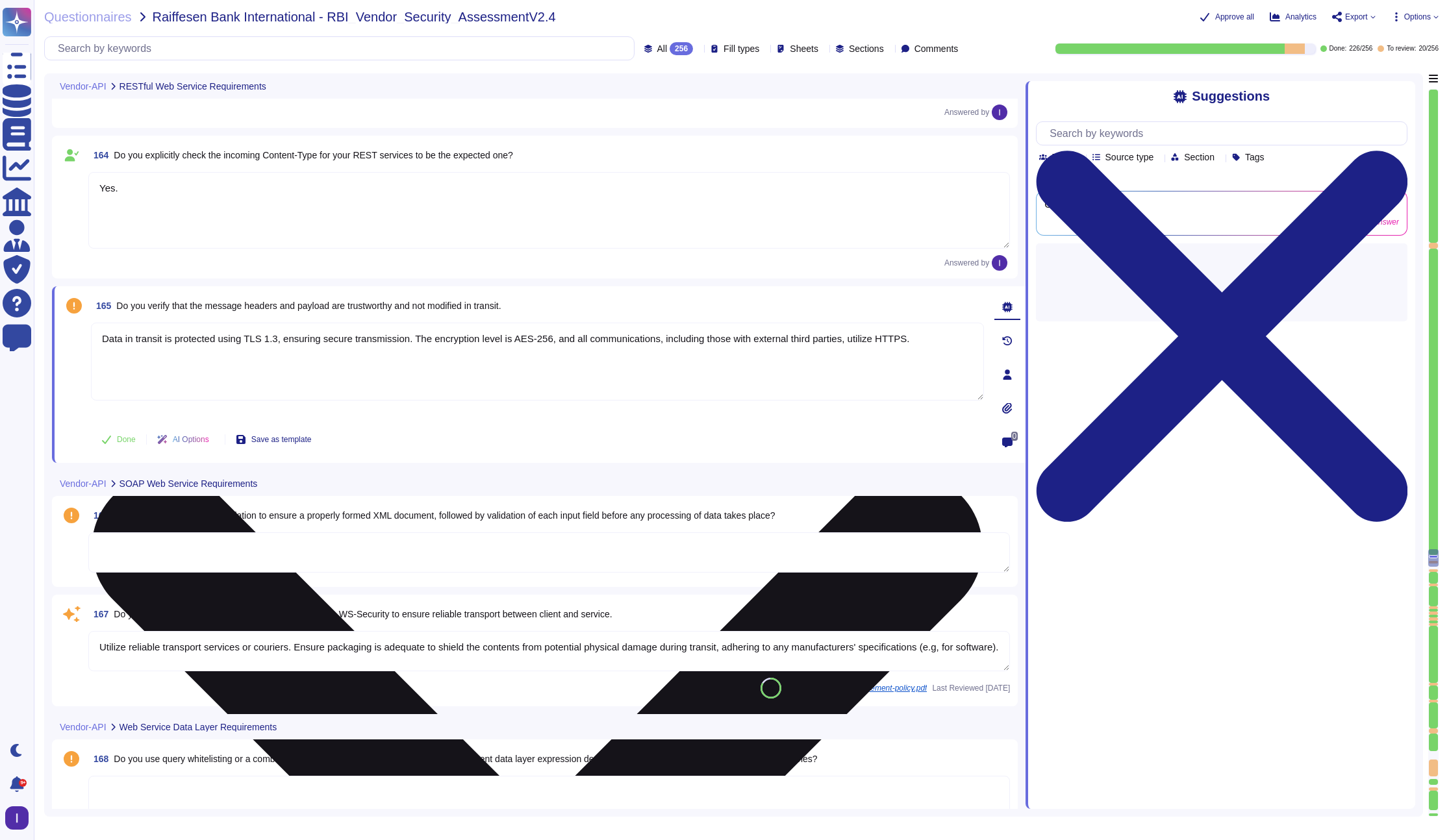
type textarea "Yes"
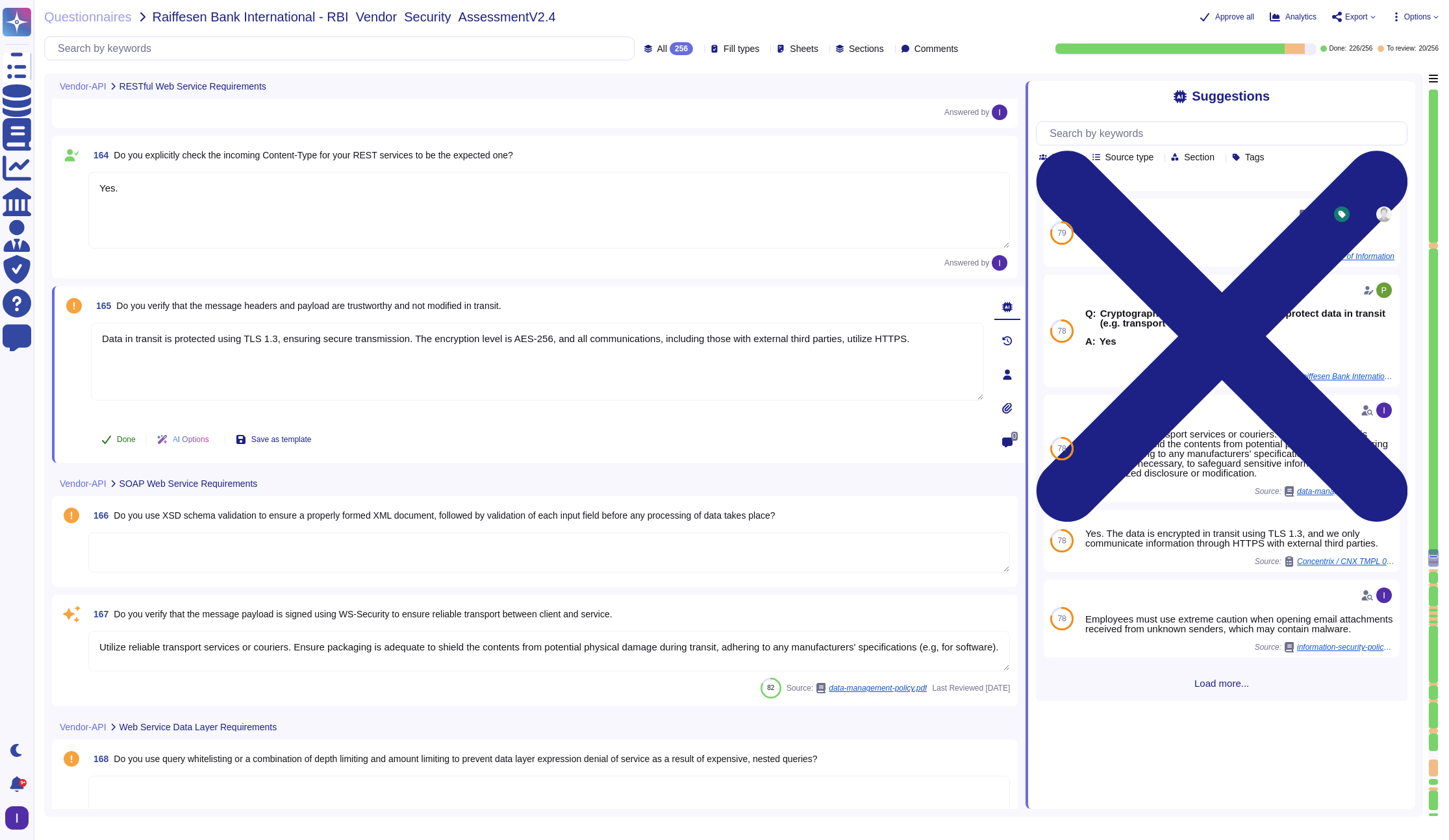
click at [118, 433] on button "Done" at bounding box center [118, 439] width 55 height 26
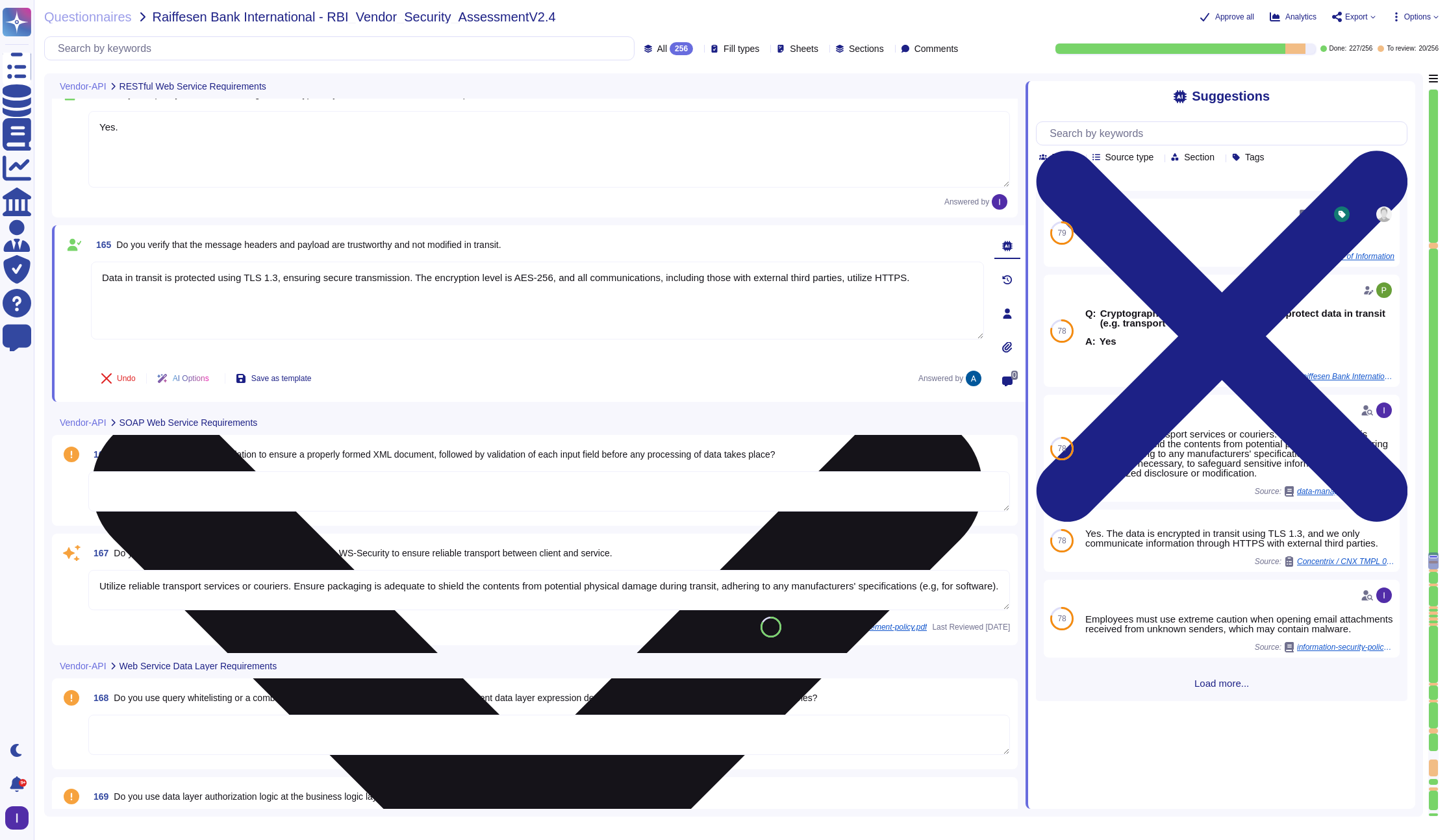
scroll to position [20095, 0]
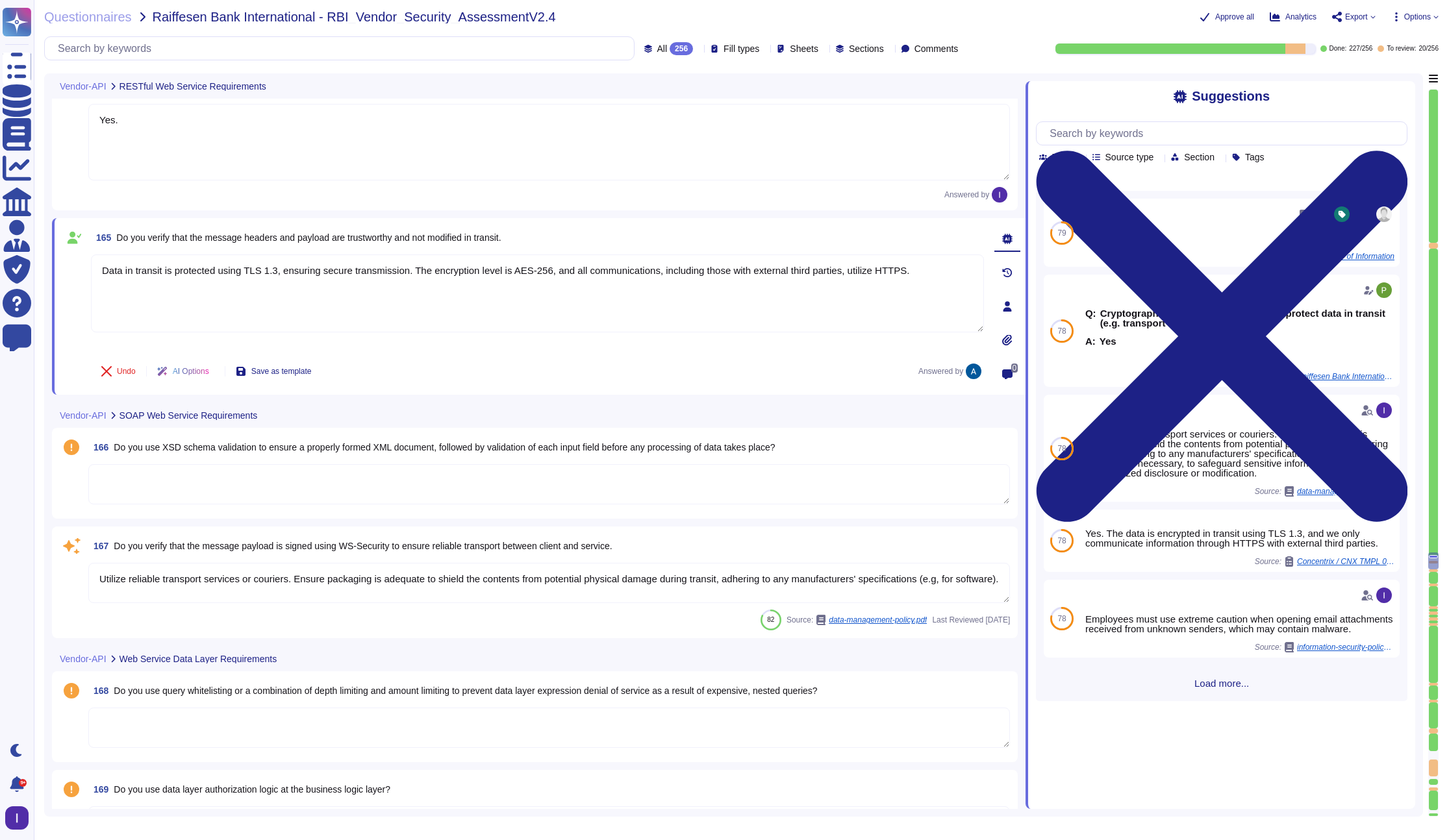
click at [169, 475] on textarea at bounding box center [550, 484] width 922 height 40
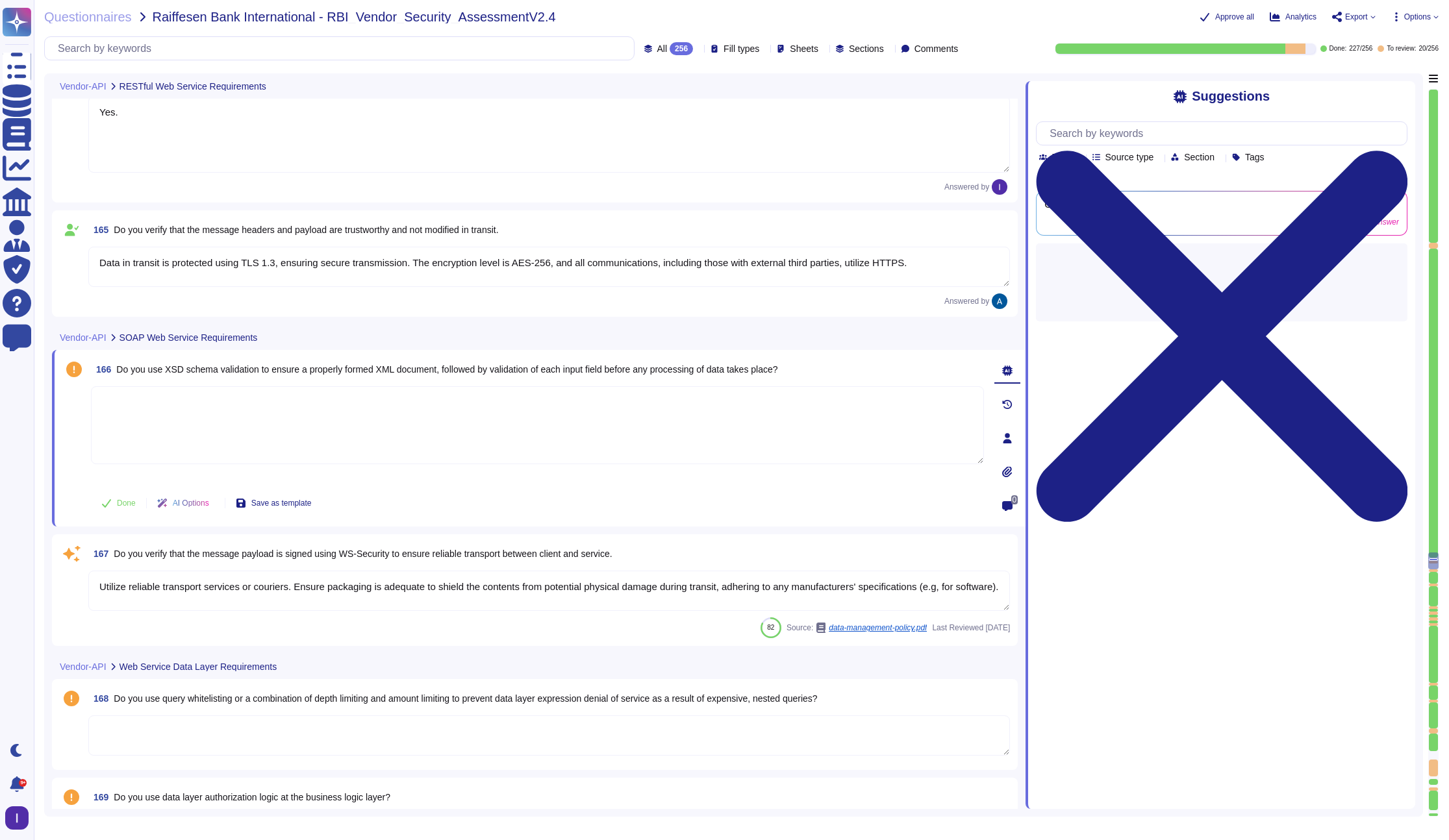
type textarea "Yes"
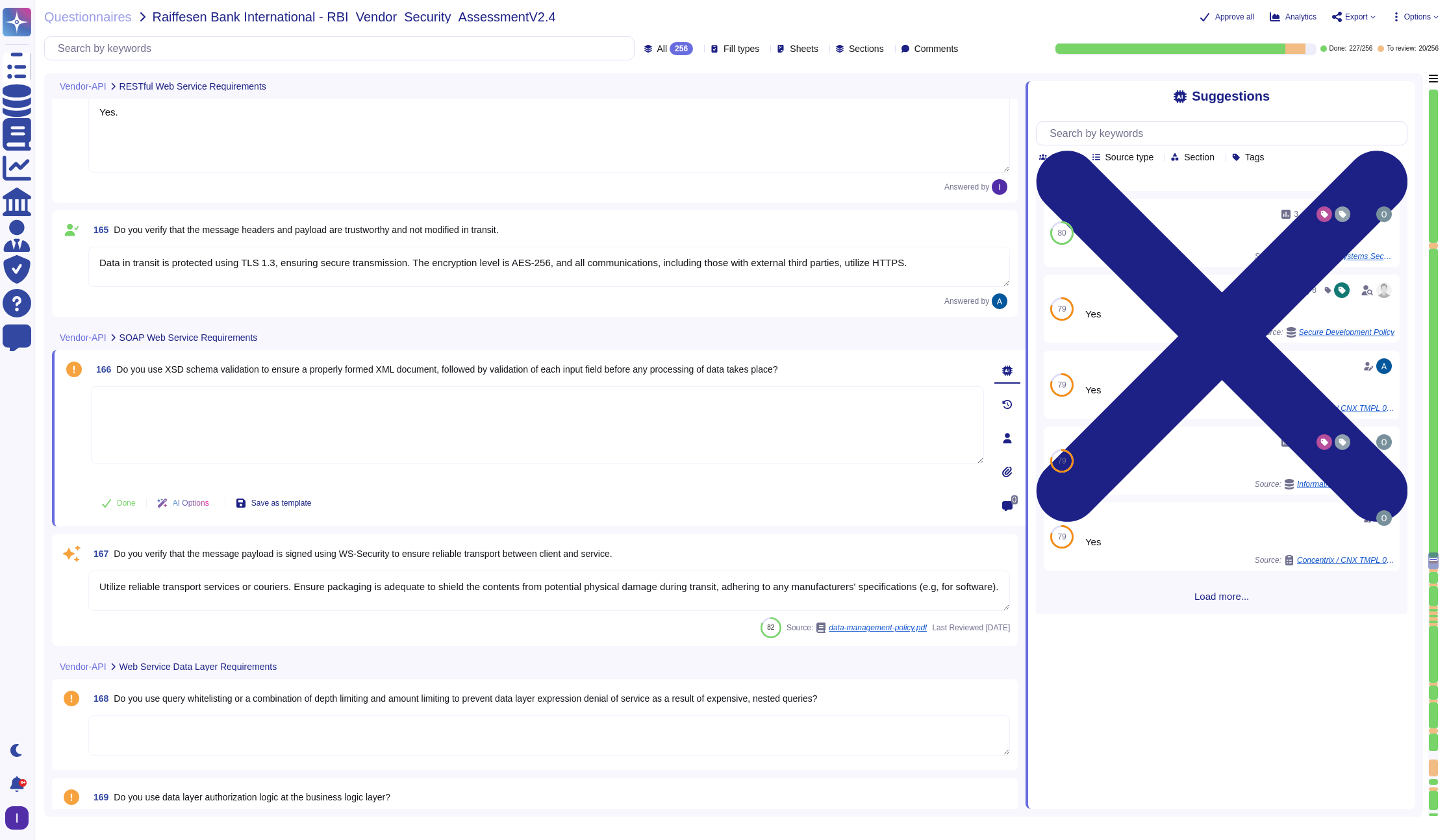
click at [117, 367] on span "166 Do you use XSD schema validation to ensure a properly formed XML document, …" at bounding box center [435, 369] width 687 height 23
drag, startPoint x: 117, startPoint y: 367, endPoint x: 828, endPoint y: 382, distance: 711.2
click at [828, 382] on div "166 Do you use XSD schema validation to ensure a properly formed XML document, …" at bounding box center [523, 438] width 922 height 161
copy span "Do you use XSD schema validation to ensure a properly formed XML document, foll…"
click at [250, 453] on textarea at bounding box center [538, 426] width 893 height 78
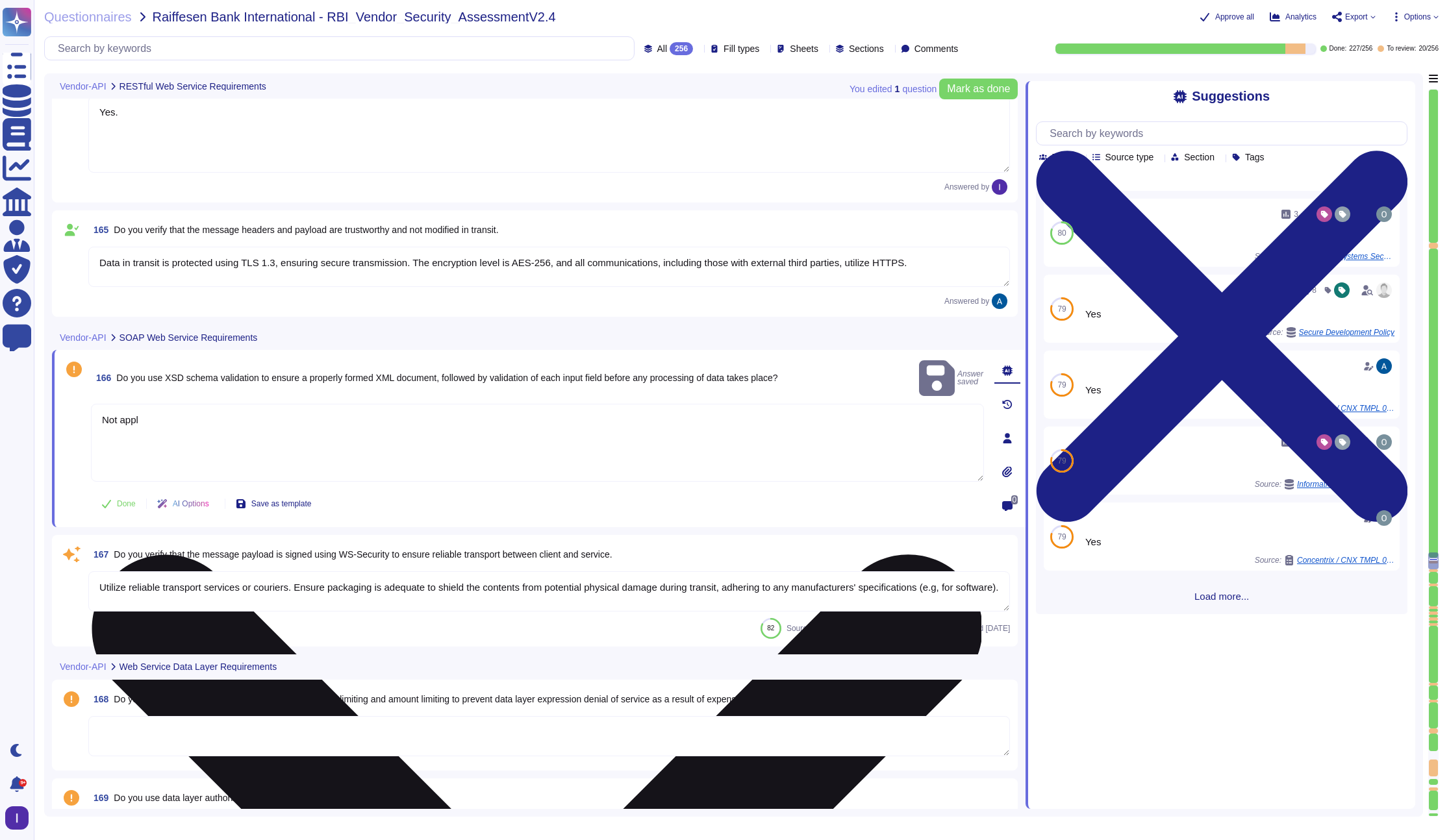
click at [257, 421] on textarea "Not appl" at bounding box center [538, 443] width 893 height 78
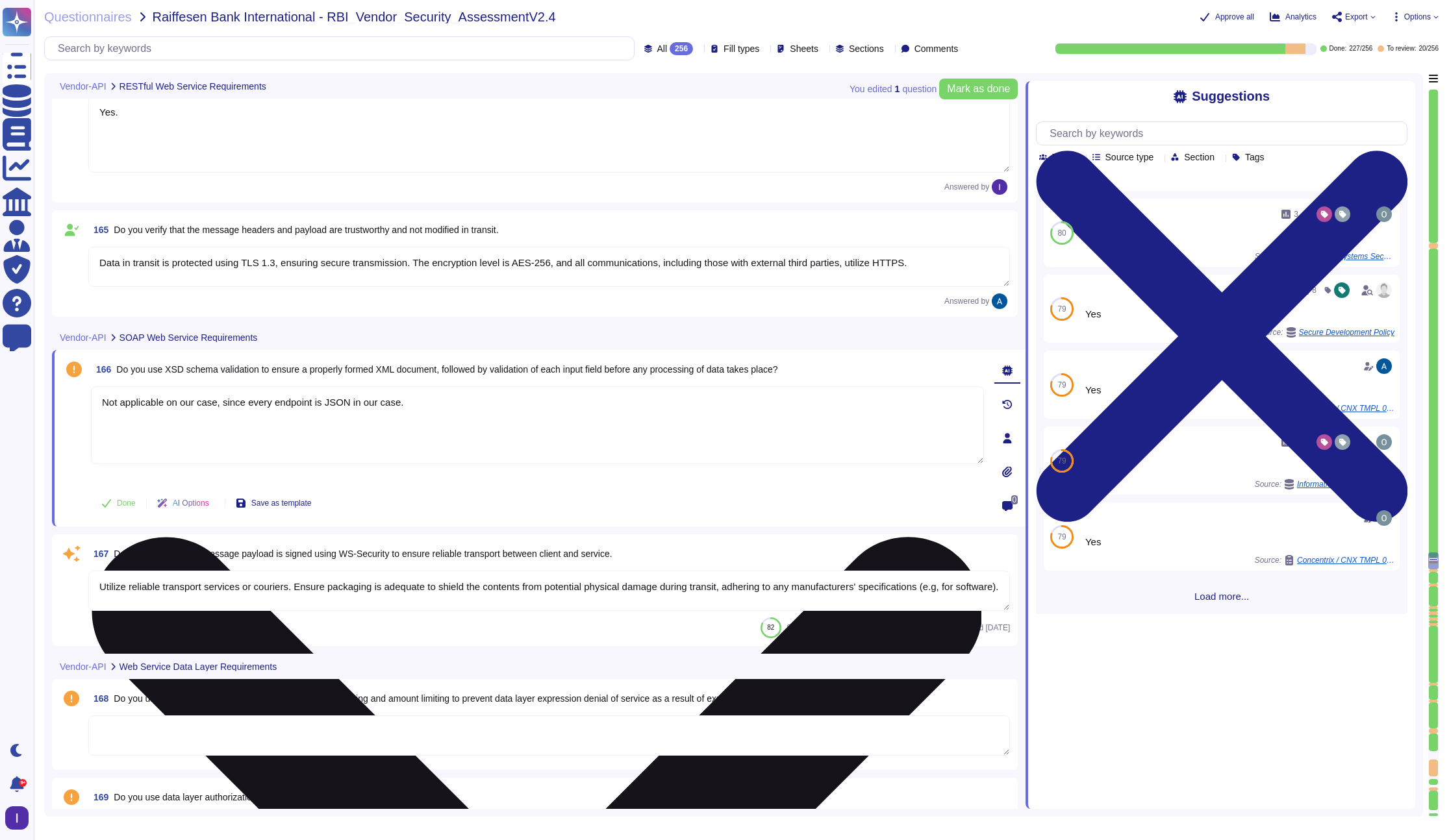
click at [213, 404] on textarea "Not applicable on our case, since every endpoint is JSON in our case." at bounding box center [538, 426] width 893 height 78
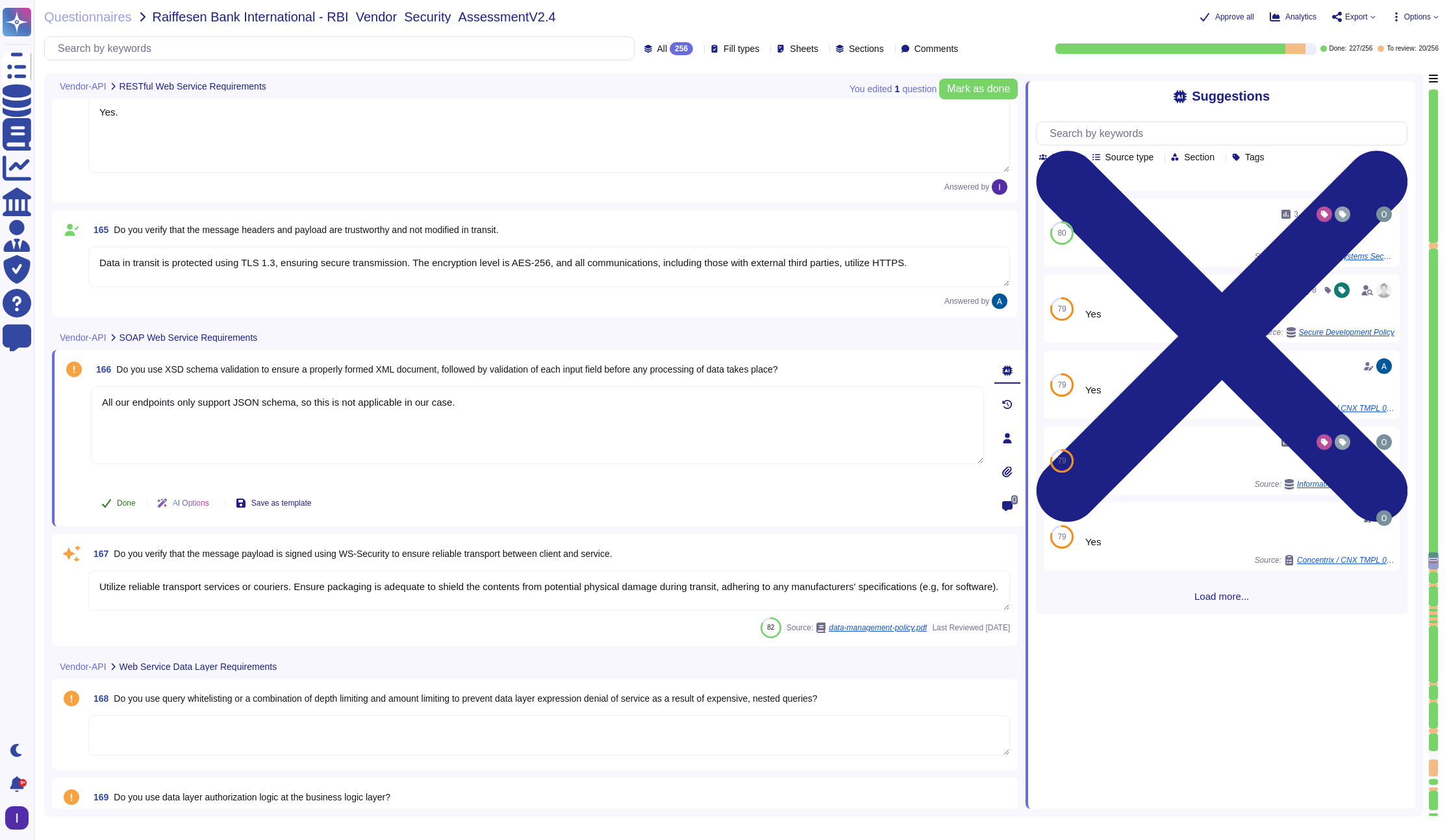
type textarea "All our endpoints only support JSON schema, so this is not applicable in our ca…"
click at [127, 495] on button "Done" at bounding box center [118, 503] width 55 height 26
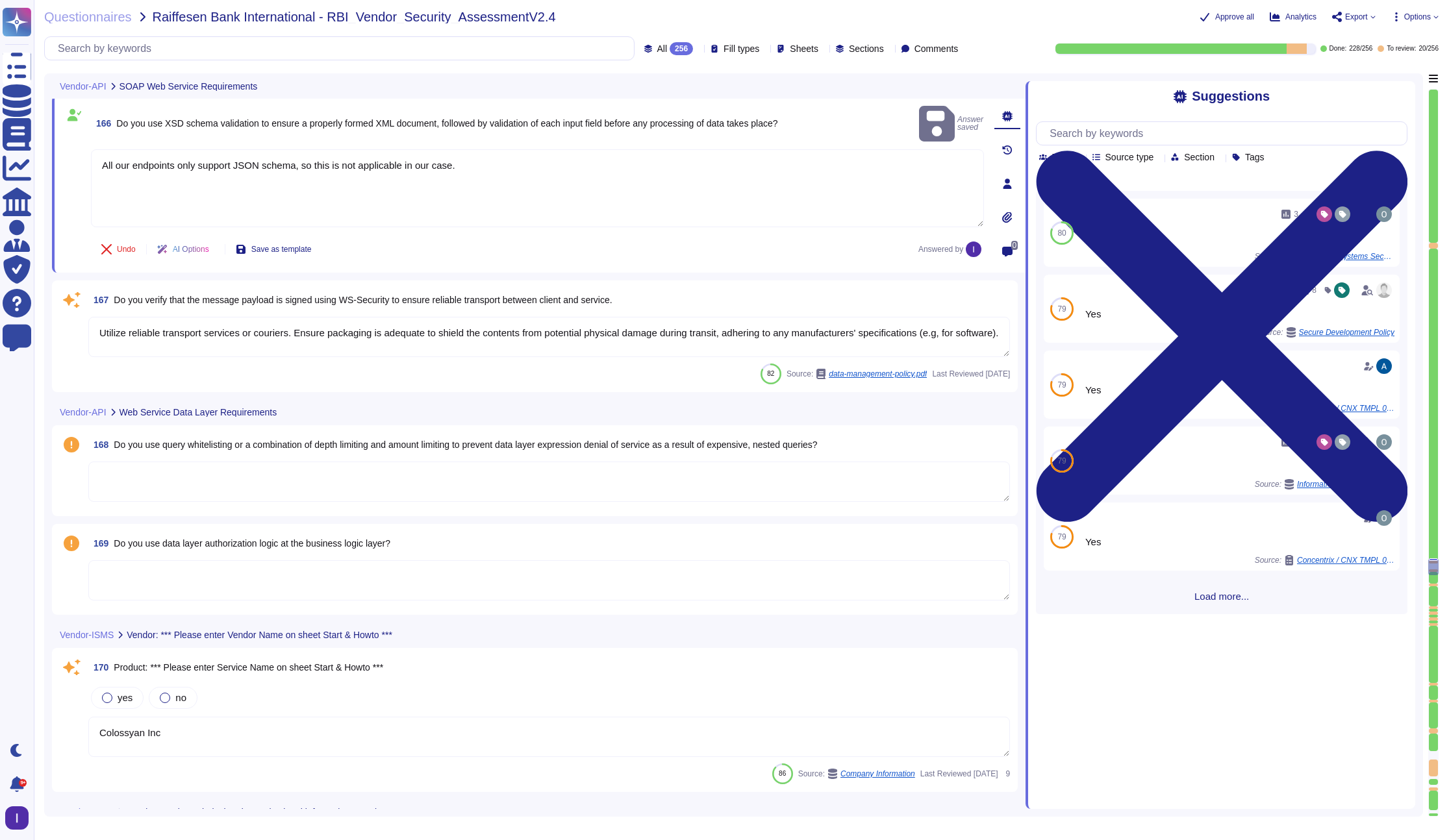
scroll to position [20396, 0]
type textarea "Yes, Access is restricted to those with a genuine need-to-know, and the transmi…"
type textarea "Backups are configured to run daily on in-scope systems."
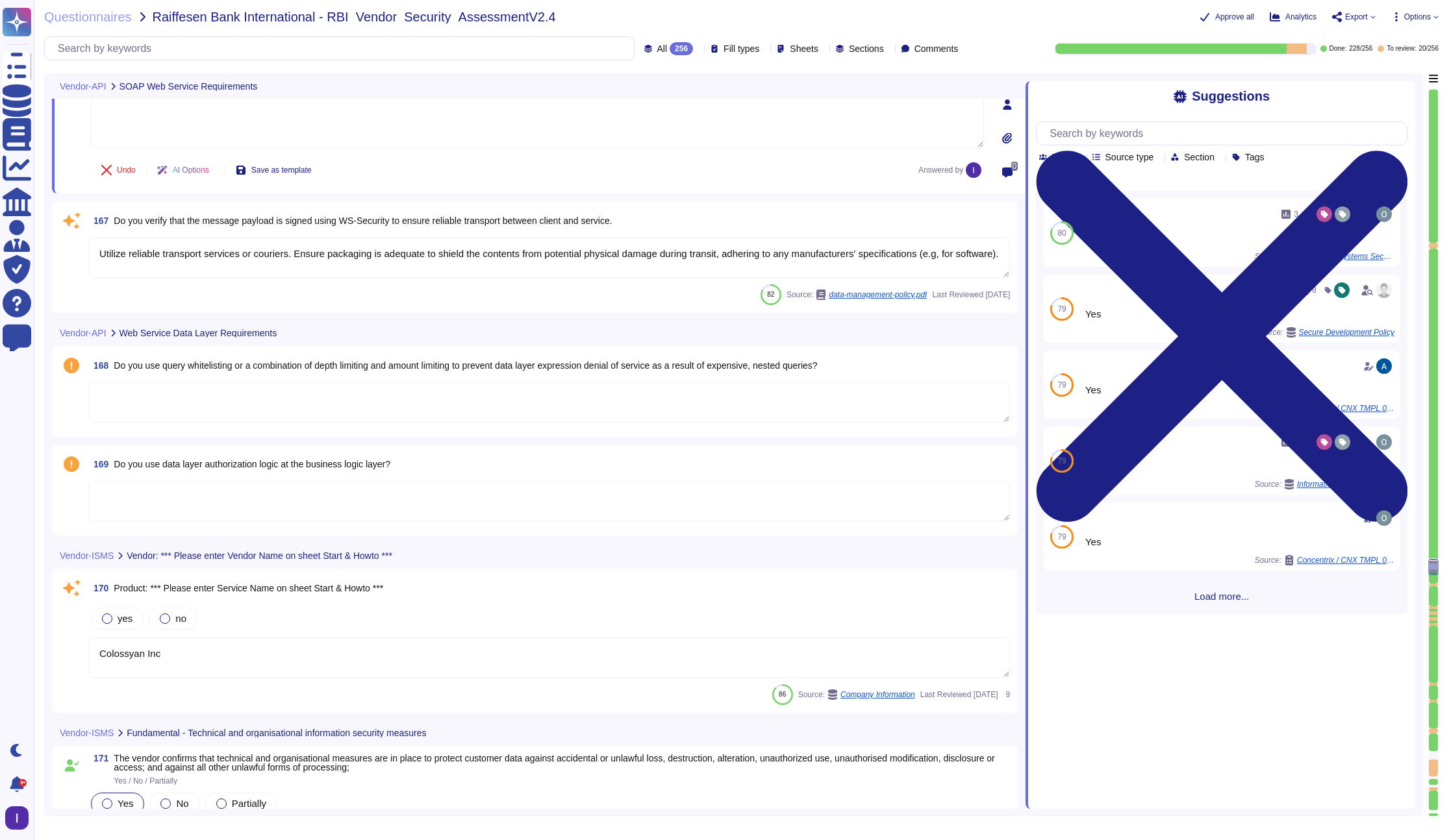
click at [217, 263] on textarea "Utilize reliable transport services or couriers. Ensure packaging is adequate t…" at bounding box center [550, 258] width 922 height 40
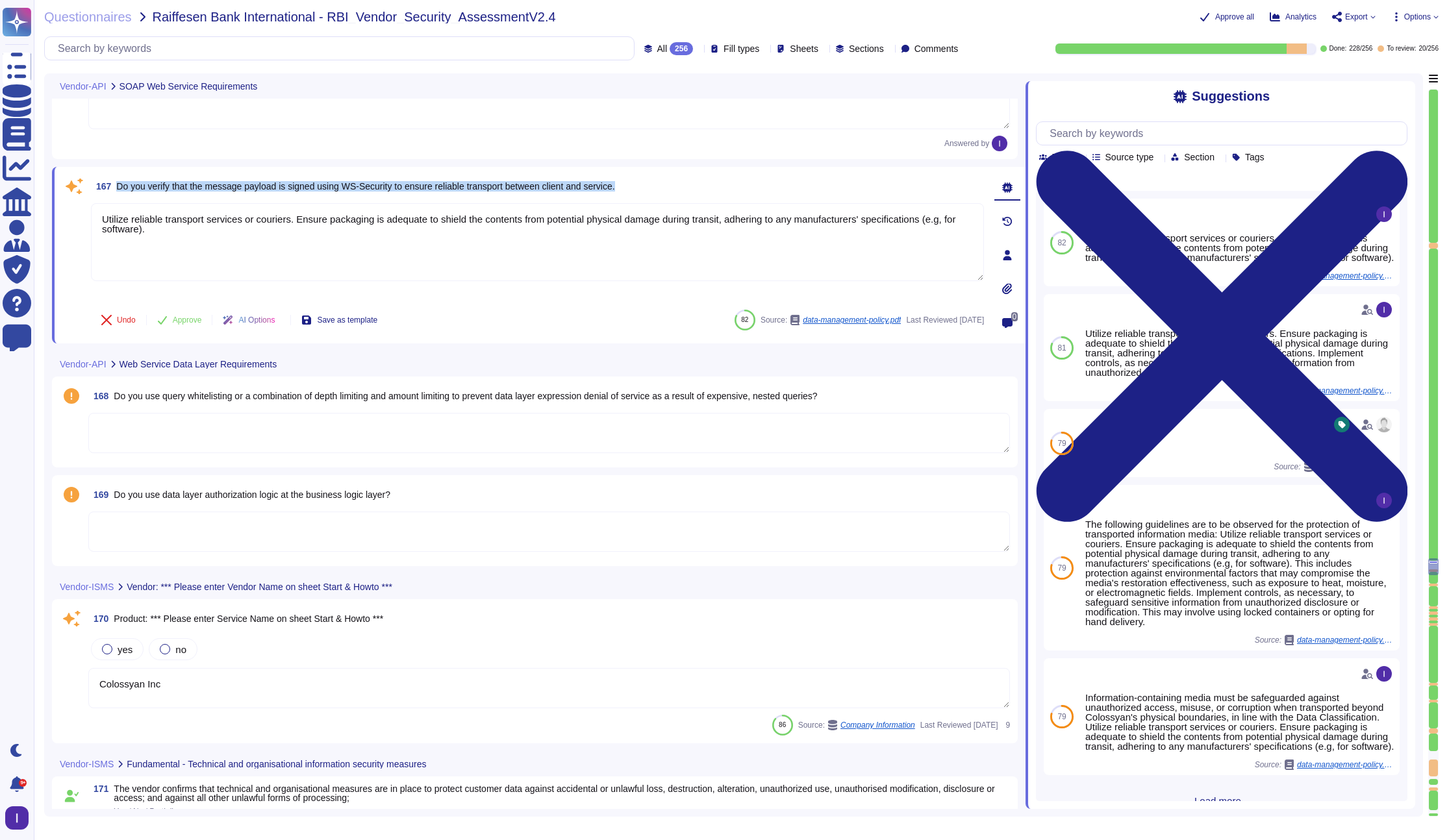
drag, startPoint x: 117, startPoint y: 186, endPoint x: 659, endPoint y: 186, distance: 542.0
click at [659, 186] on div "167 Do you verify that the message payload is signed using WS-Security to ensur…" at bounding box center [538, 186] width 893 height 23
copy span "Do you verify that the message payload is signed using WS-Security to ensure re…"
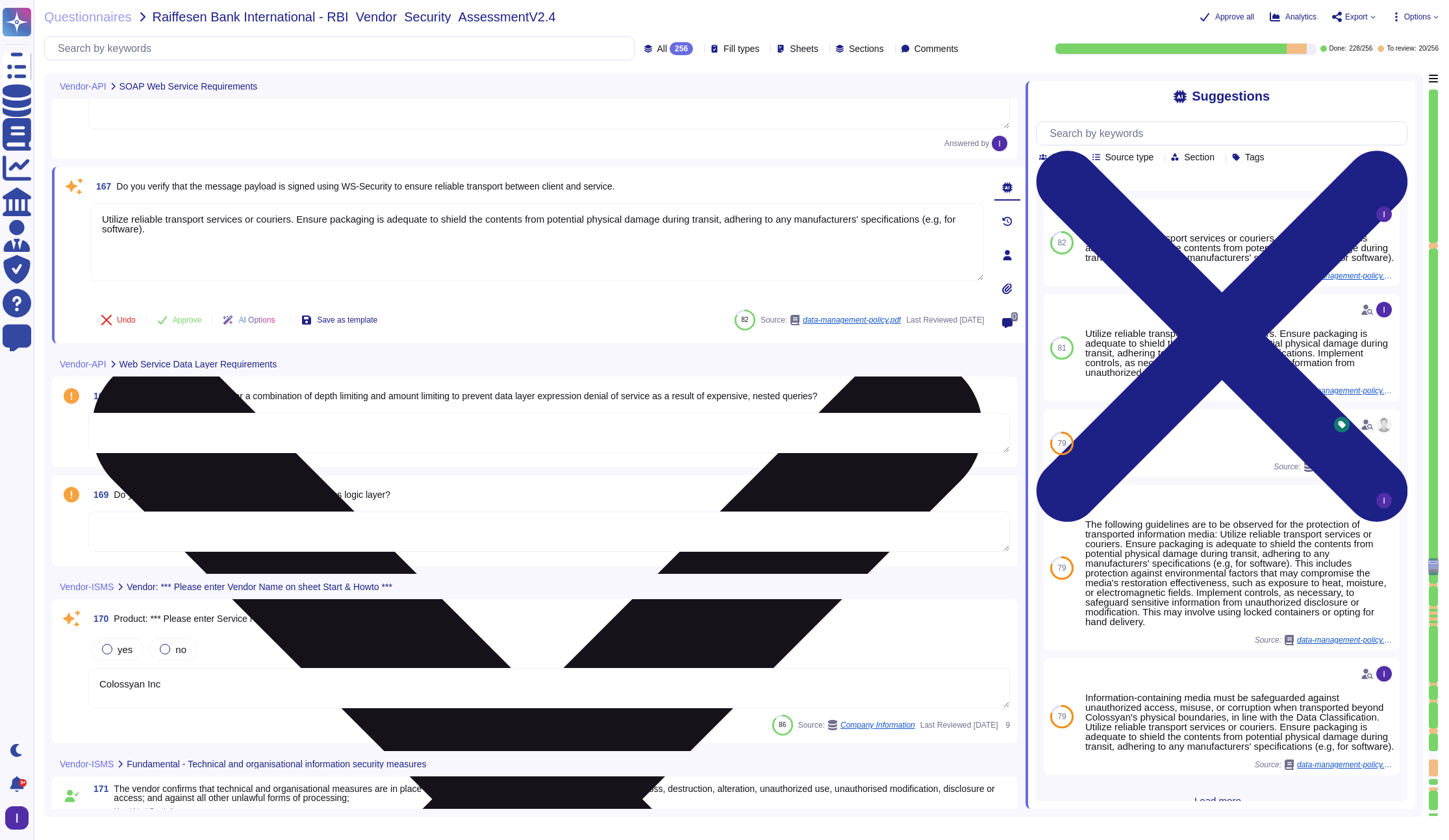
click at [404, 268] on textarea "Utilize reliable transport services or couriers. Ensure packaging is adequate t…" at bounding box center [538, 242] width 893 height 78
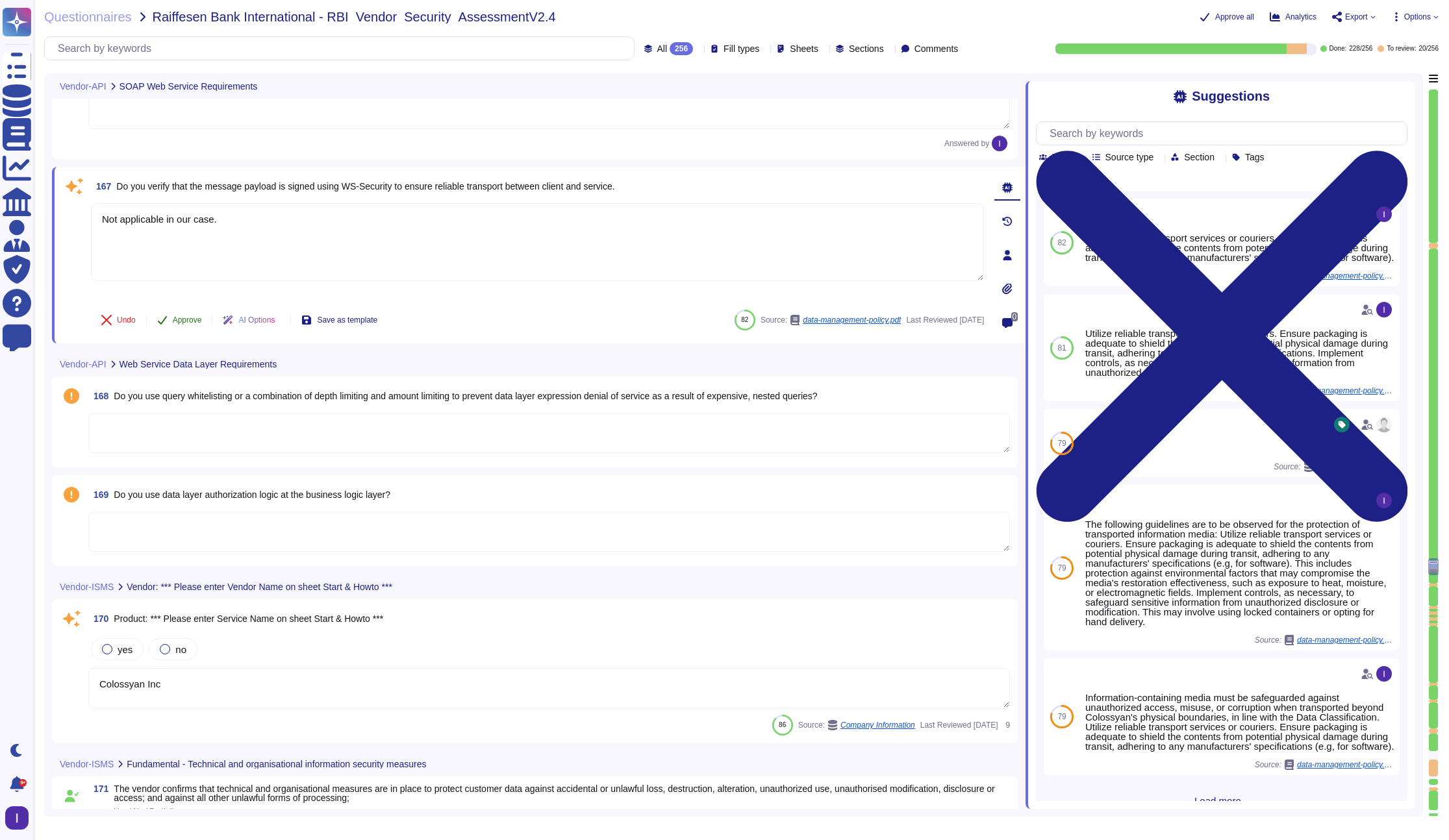
click at [182, 320] on span "Approve" at bounding box center [187, 320] width 30 height 8
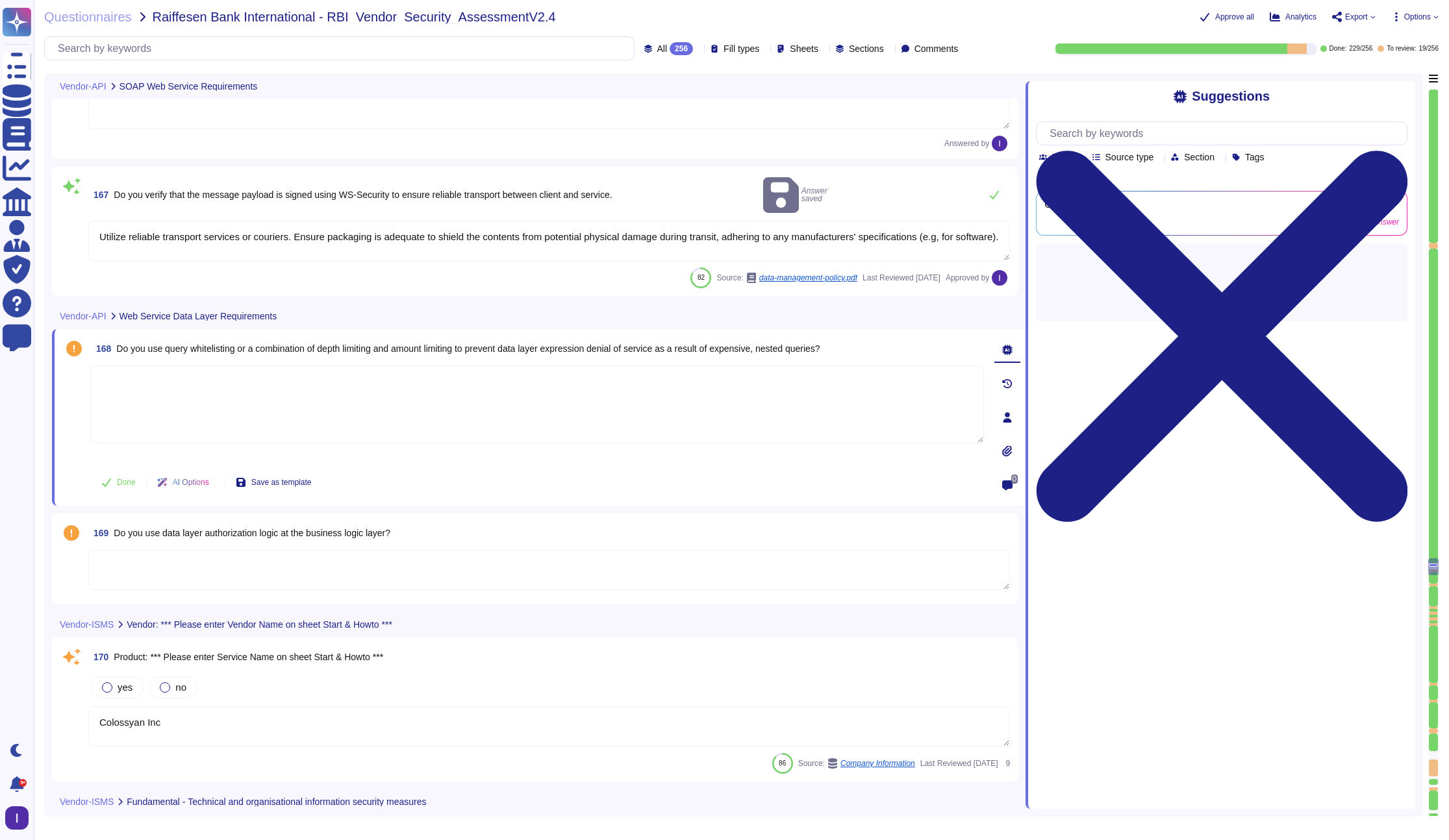
type textarea "Not applicable in our case."
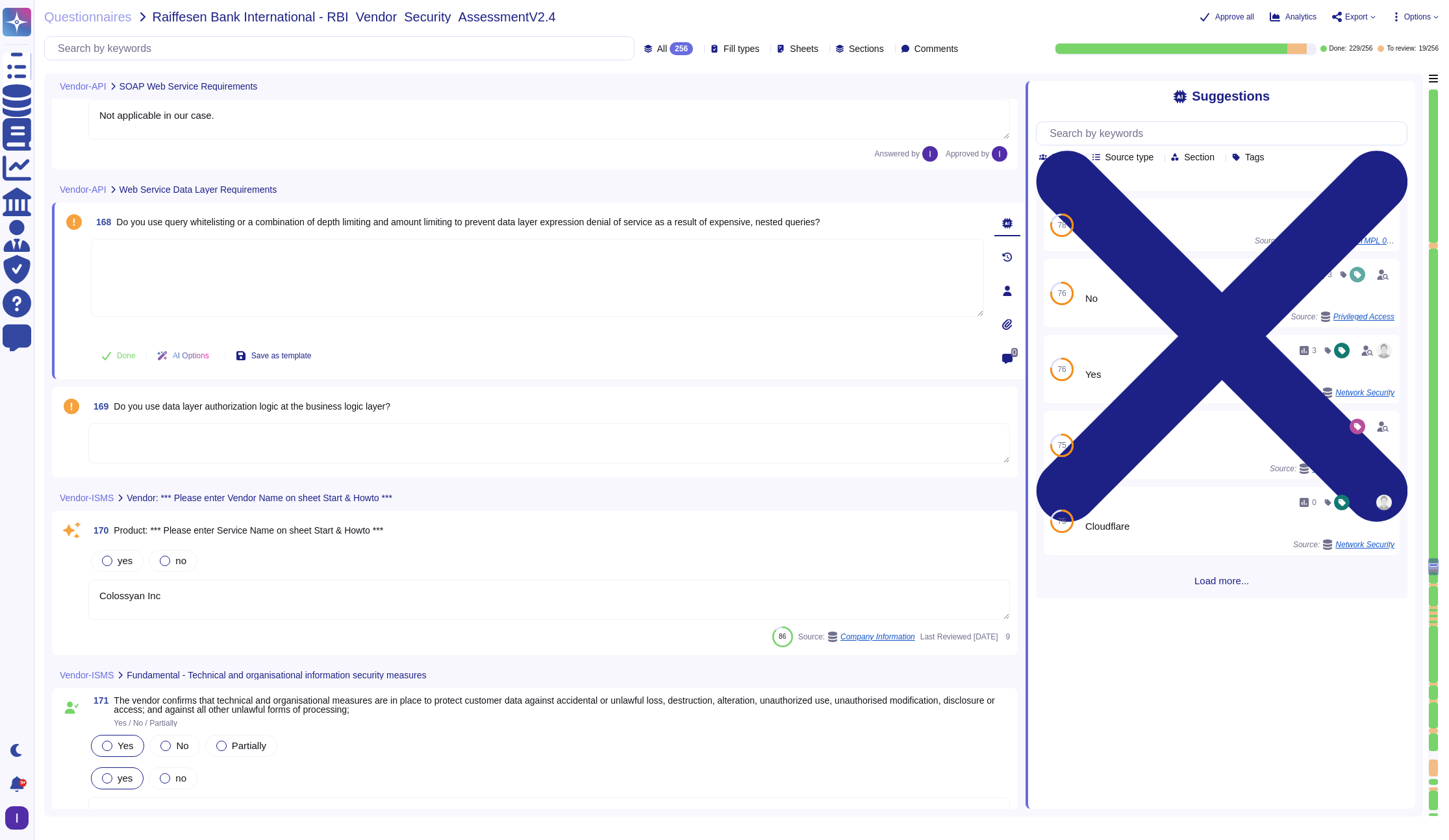
type textarea "Backups are configured to run daily on in-scope systems."
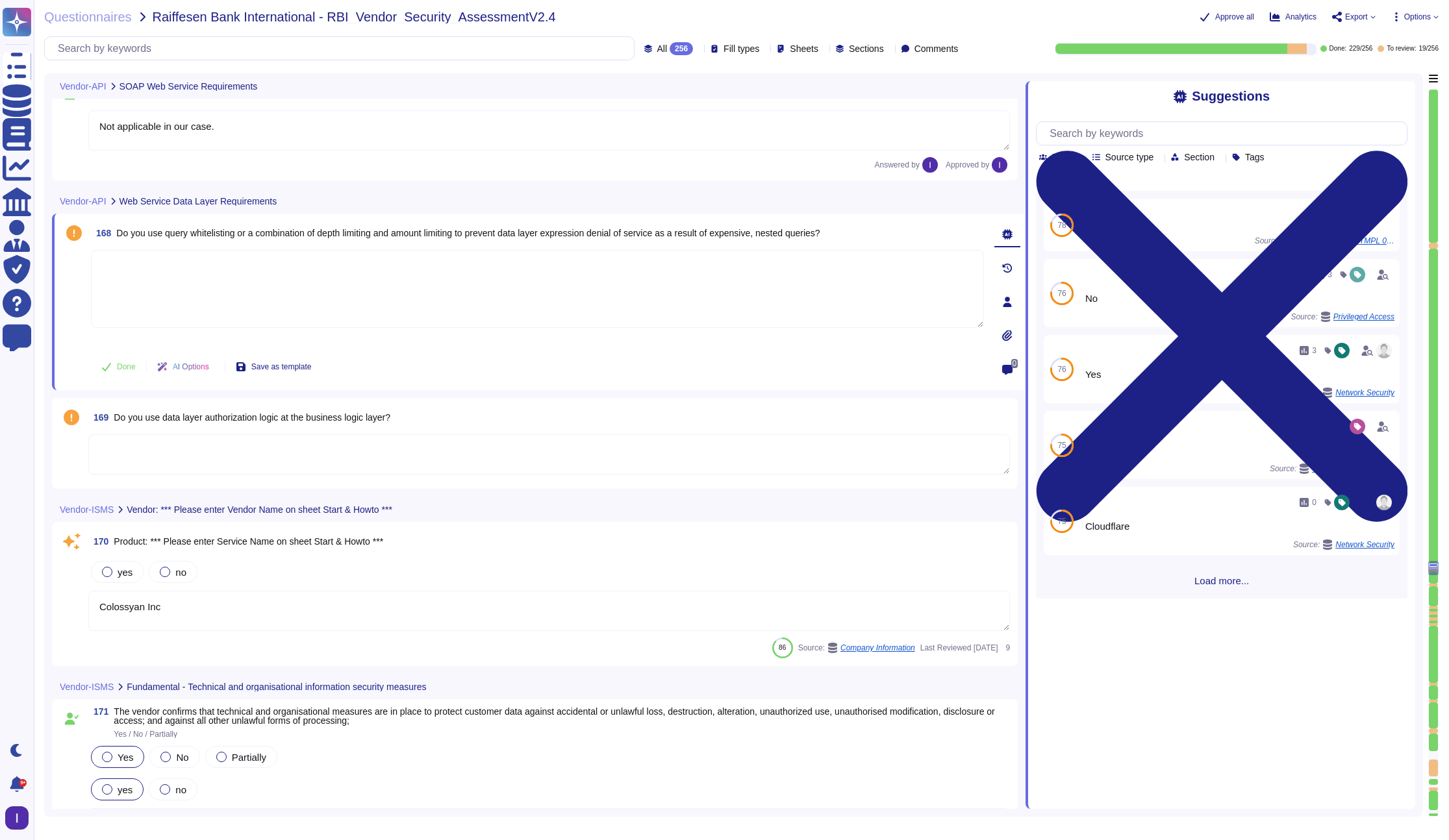
type textarea "All our endpoints only support JSON schema, so this is not applicable in our ca…"
type textarea "Not applicable in our case."
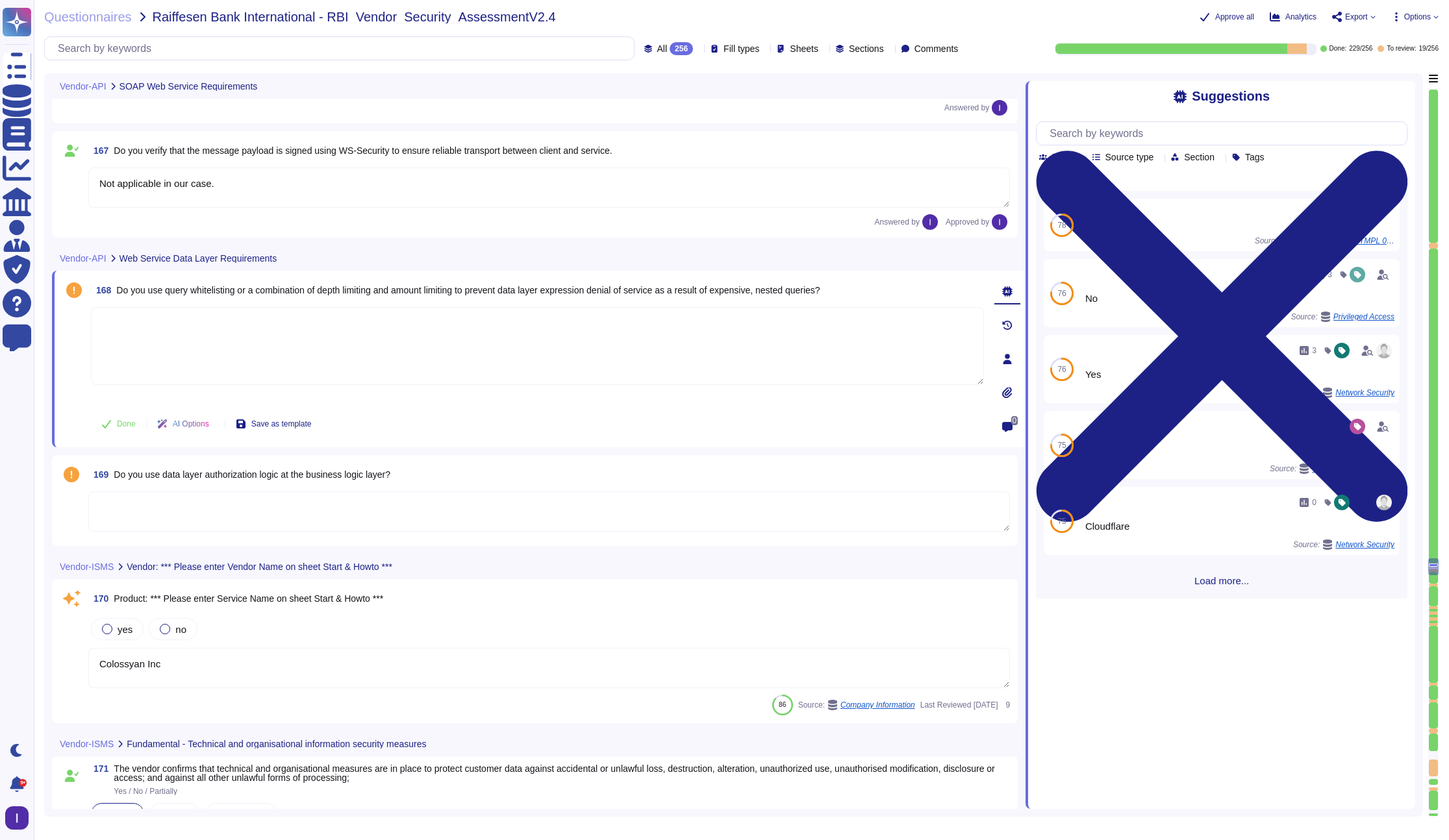
scroll to position [20377, 0]
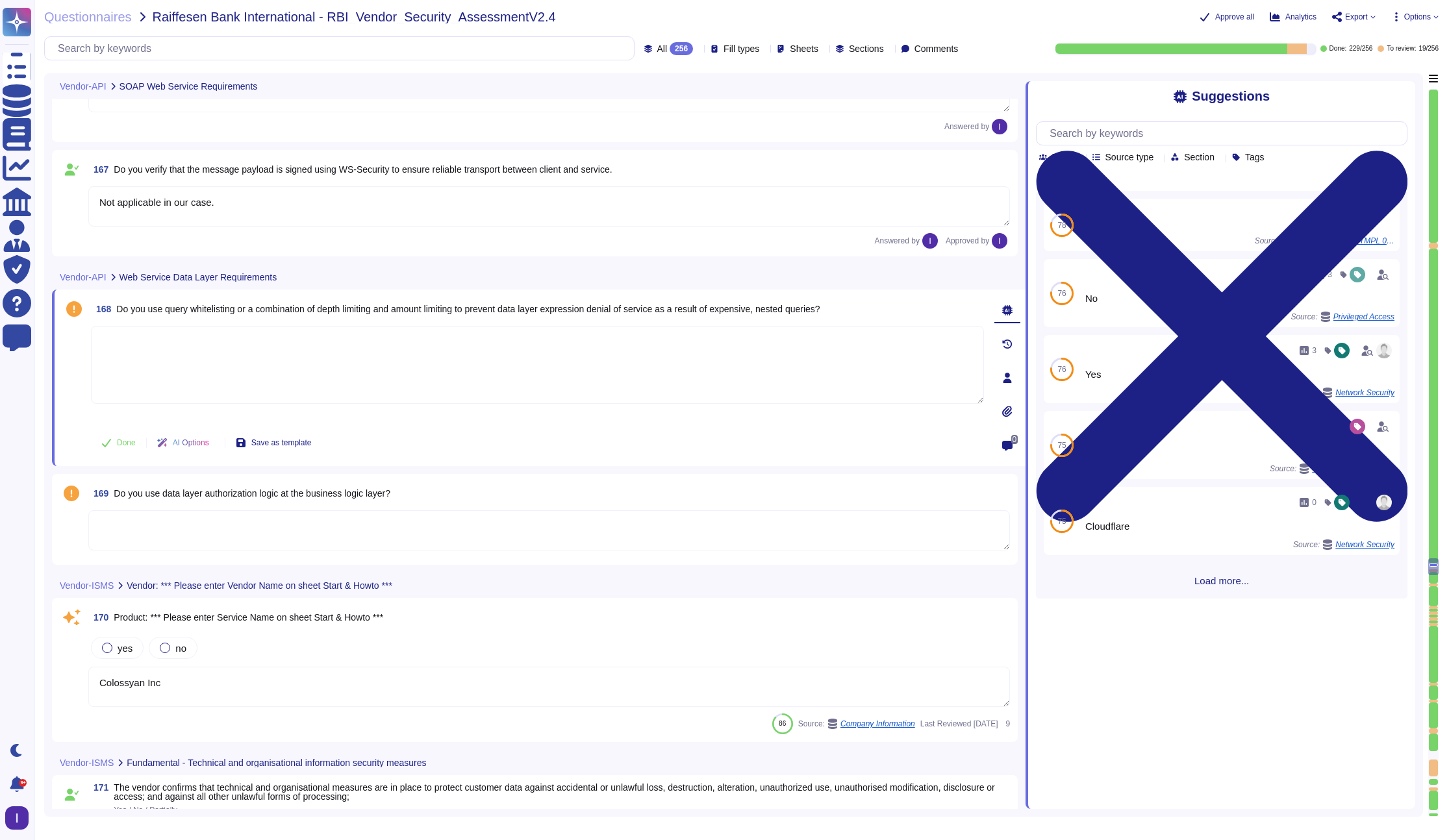
click at [342, 352] on textarea at bounding box center [538, 365] width 893 height 78
type textarea "Yes."
click at [129, 439] on span "Done" at bounding box center [126, 443] width 19 height 8
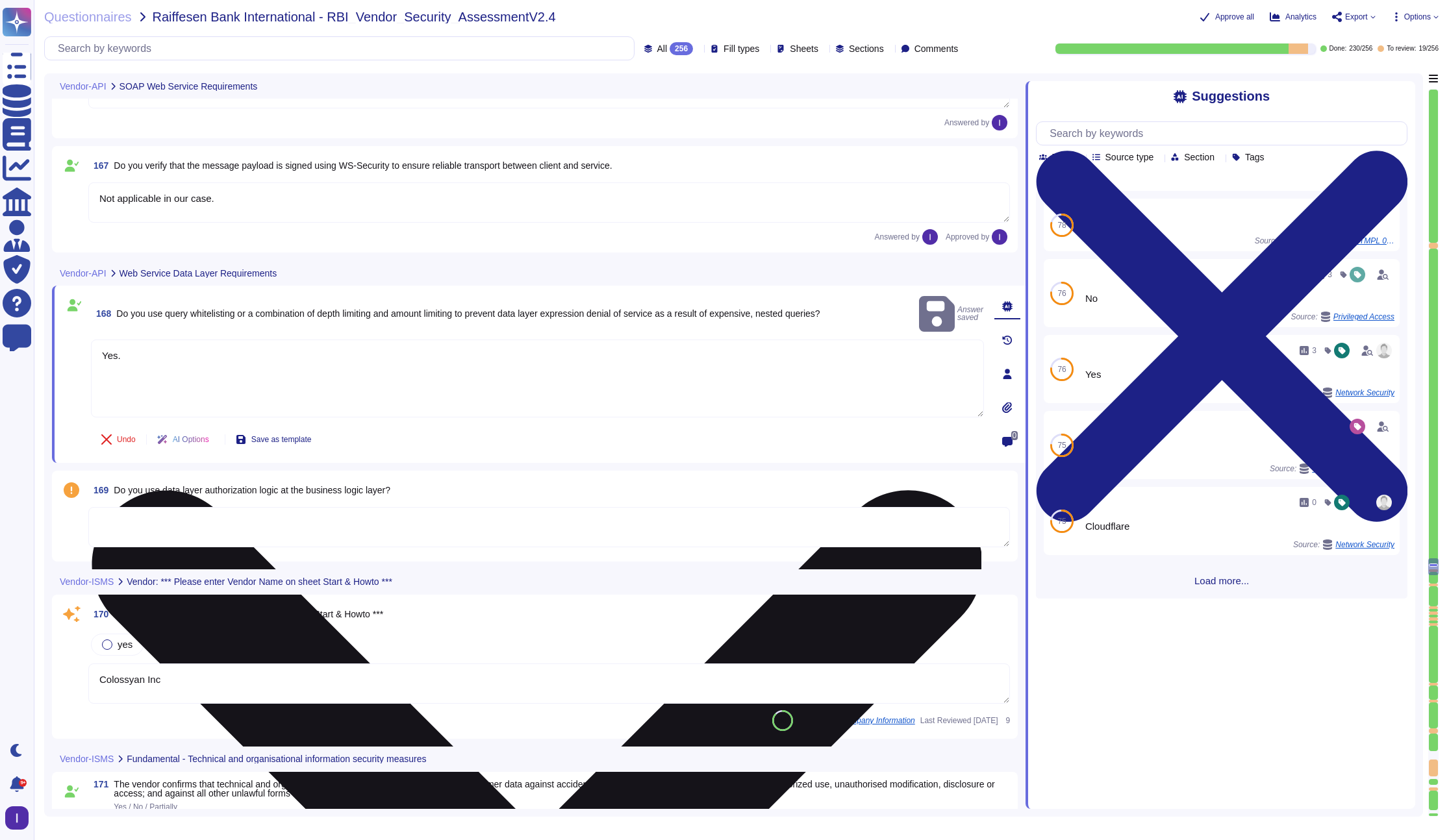
type textarea "Backups are configured to run daily on in-scope systems."
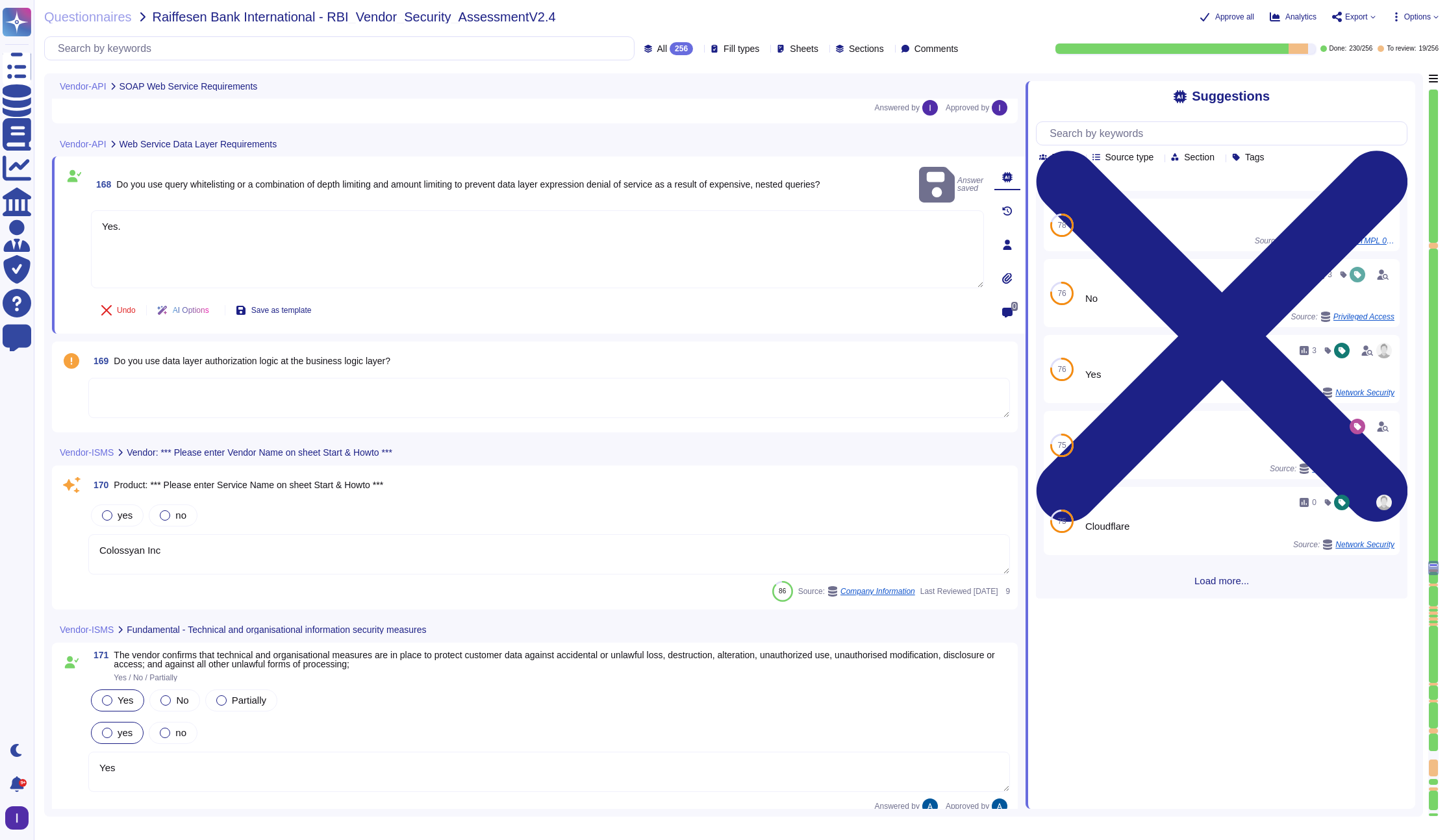
click at [241, 388] on textarea at bounding box center [550, 398] width 922 height 40
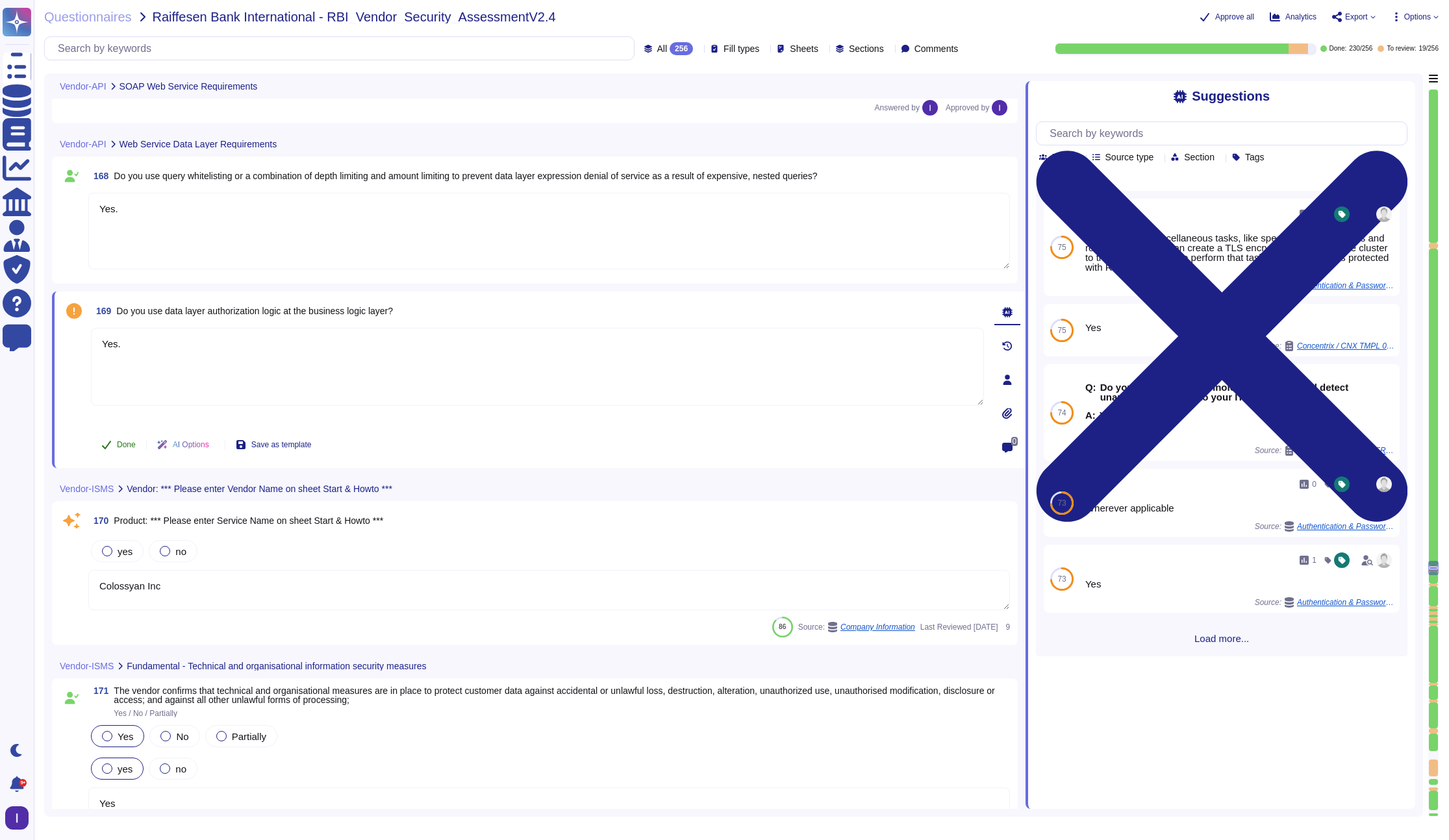
click at [135, 445] on span "Done" at bounding box center [126, 445] width 19 height 8
type textarea "Yes."
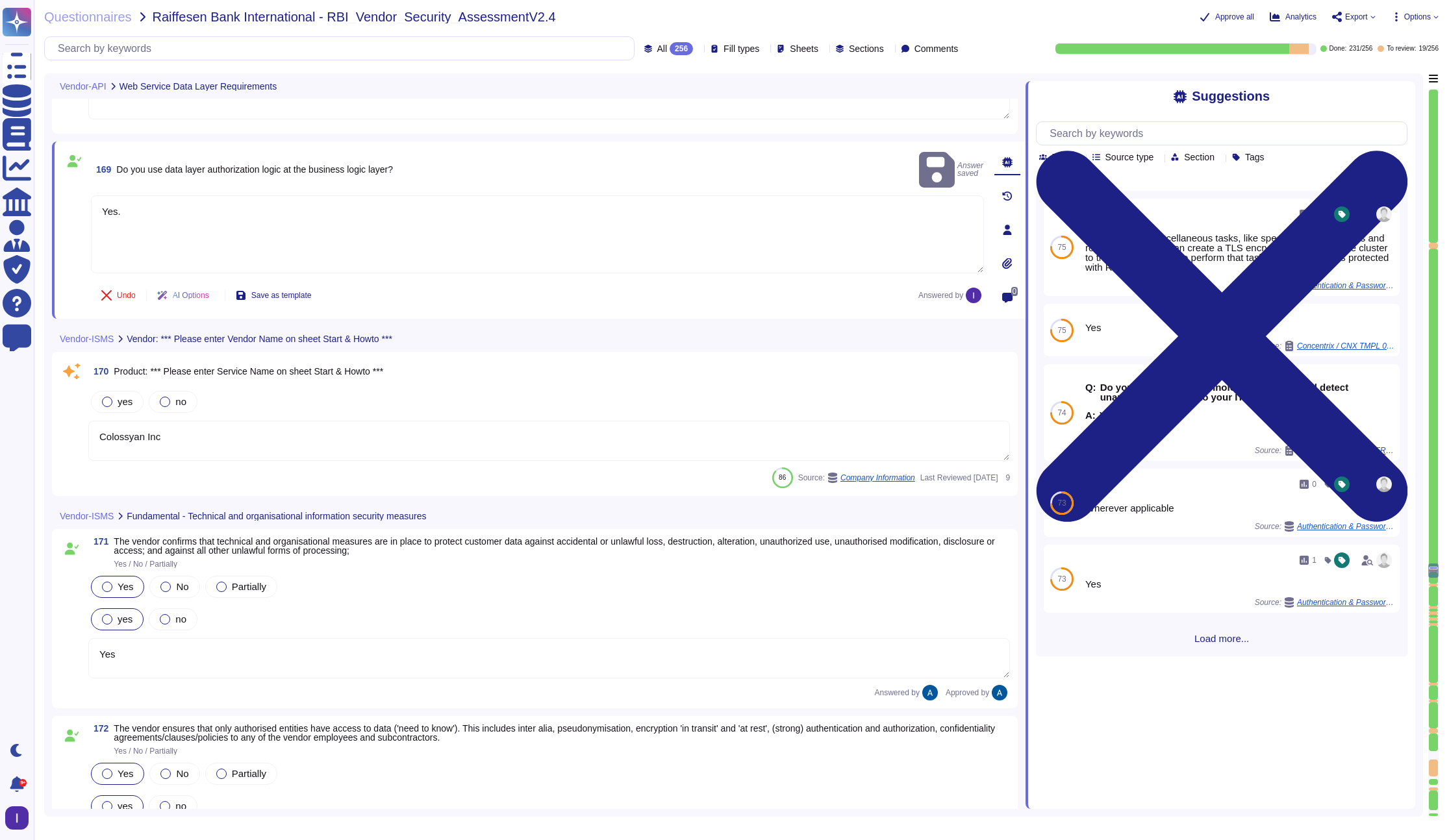
scroll to position [20649, 0]
type textarea "Colossyan has established a Business Continuity Plan (BCP) that includes concre…"
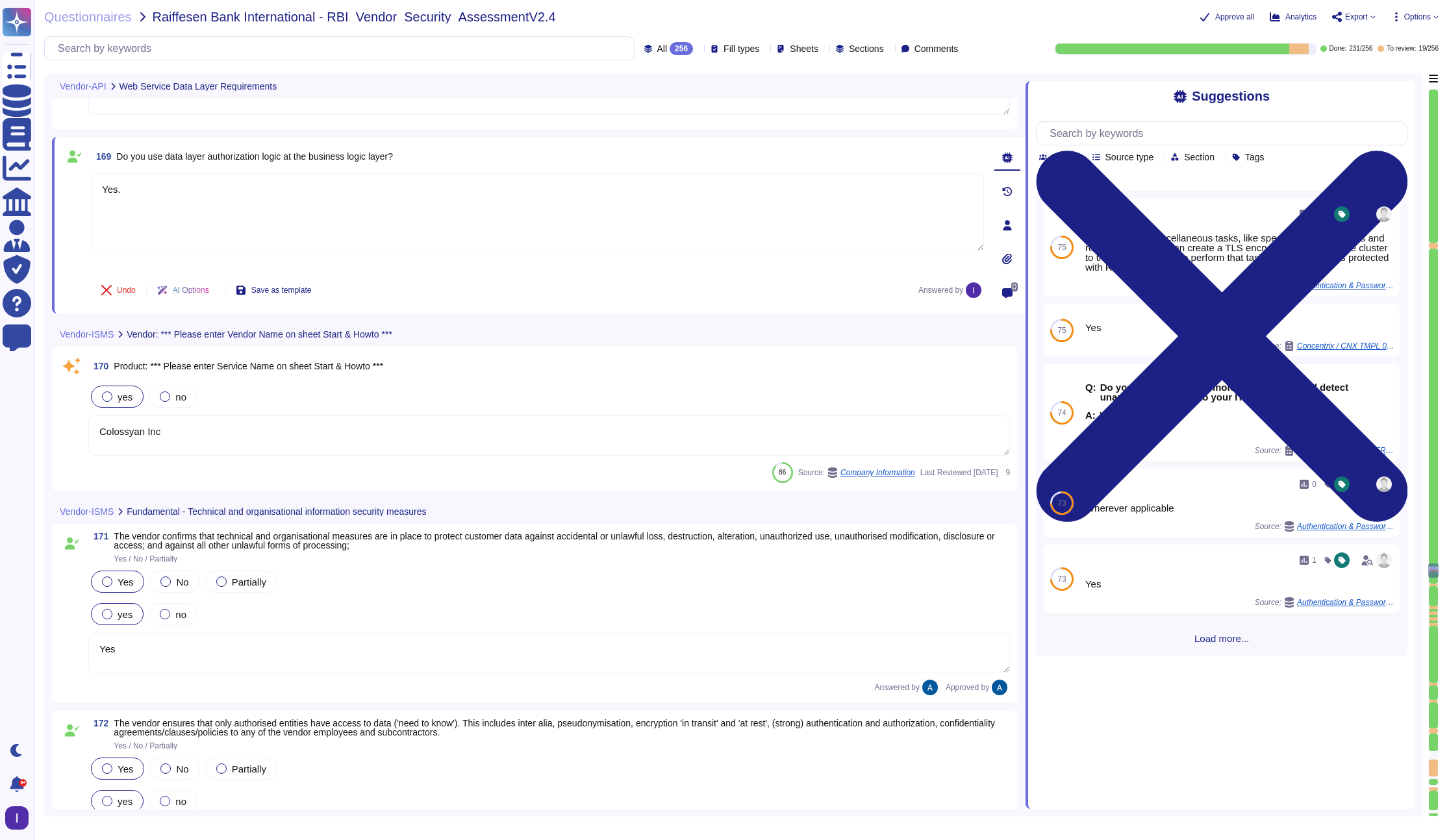
click at [121, 394] on span "yes" at bounding box center [125, 397] width 15 height 11
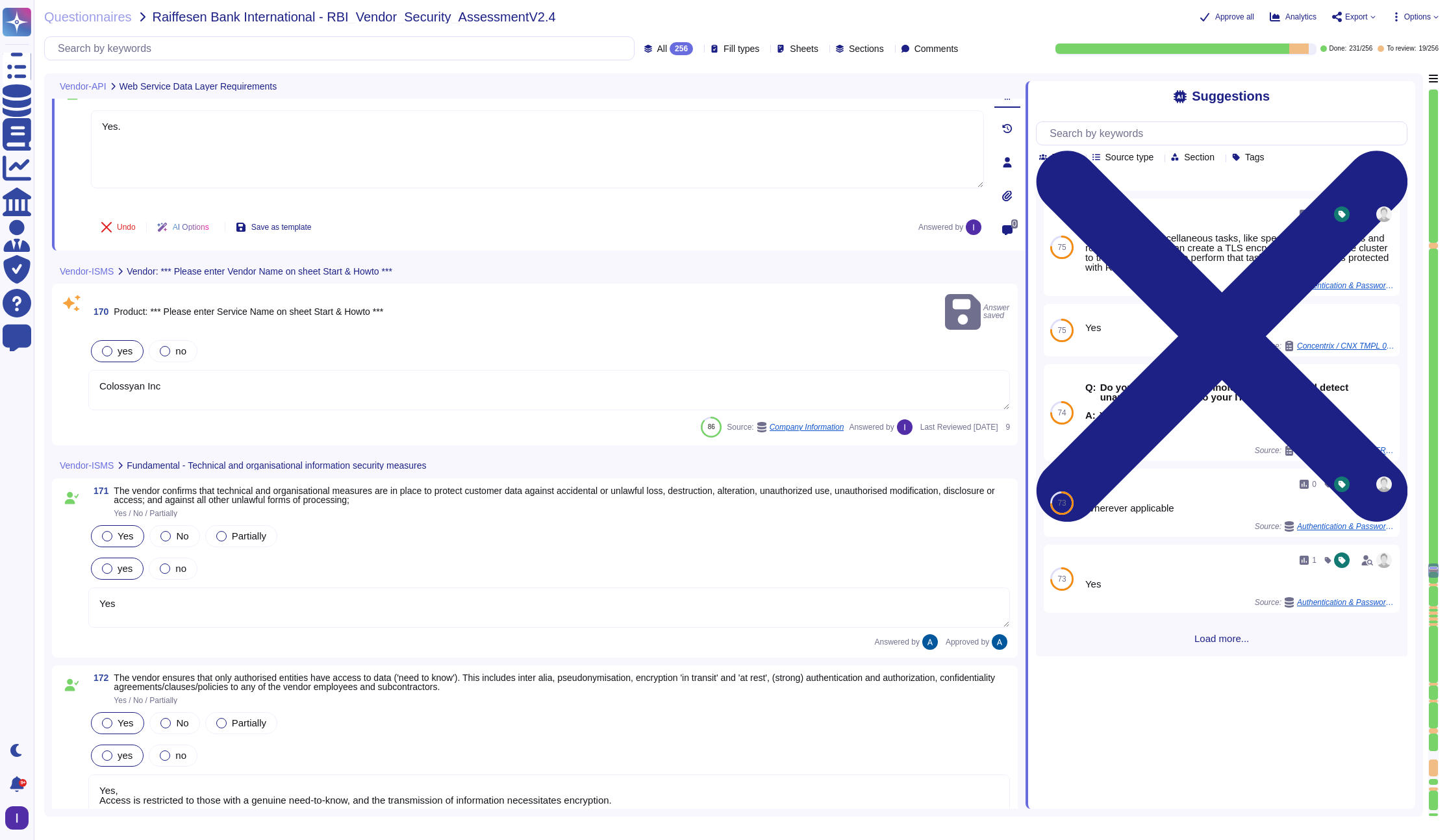
scroll to position [20787, 0]
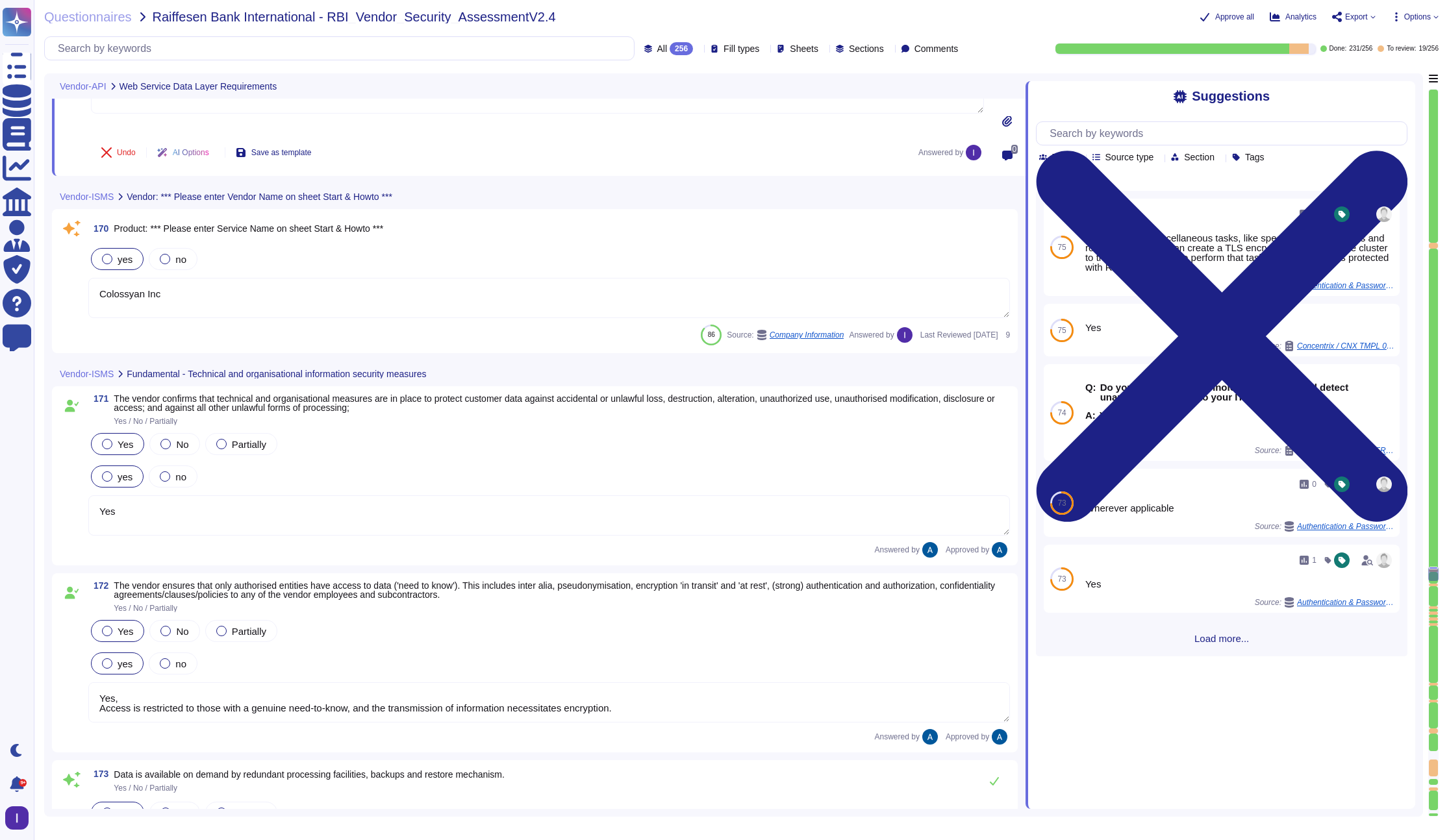
click at [182, 320] on div "170 Product: *** Please enter Service Name on sheet Start & Howto *** yes no Co…" at bounding box center [534, 281] width 950 height 129
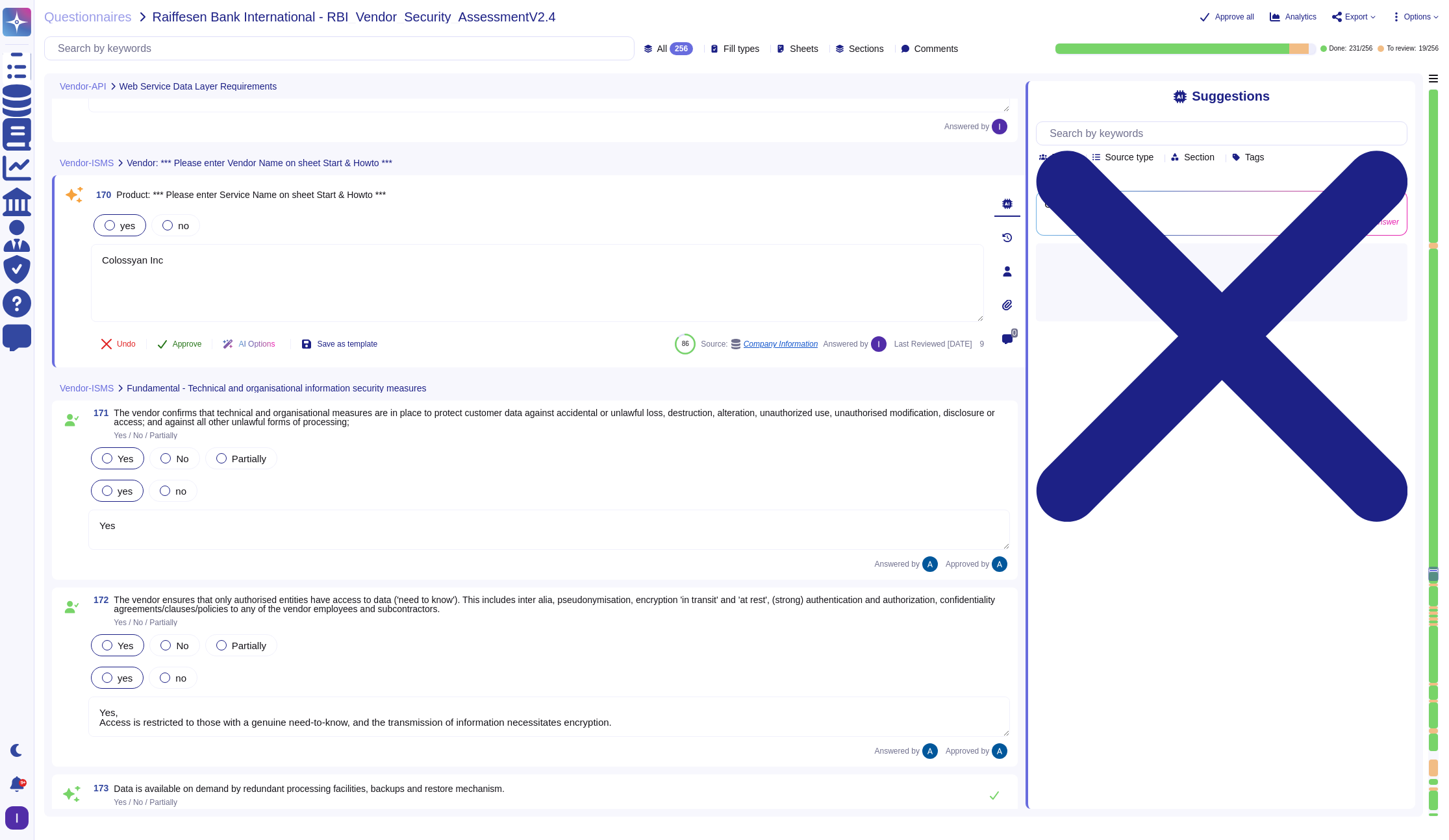
click at [181, 348] on span "Approve" at bounding box center [187, 344] width 30 height 8
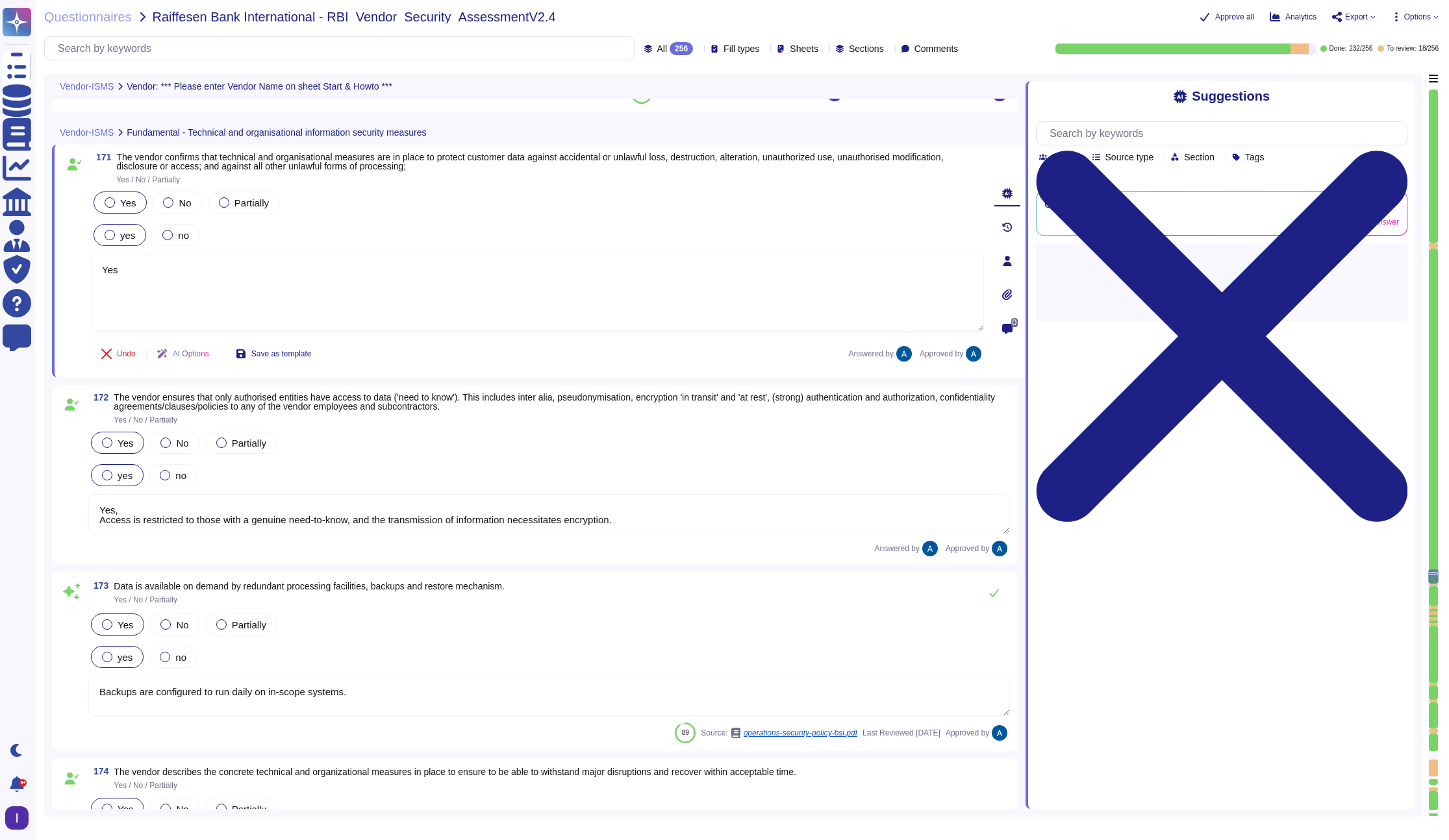
type textarea "Confidential customer data shall be protected in accordance with all contracts …"
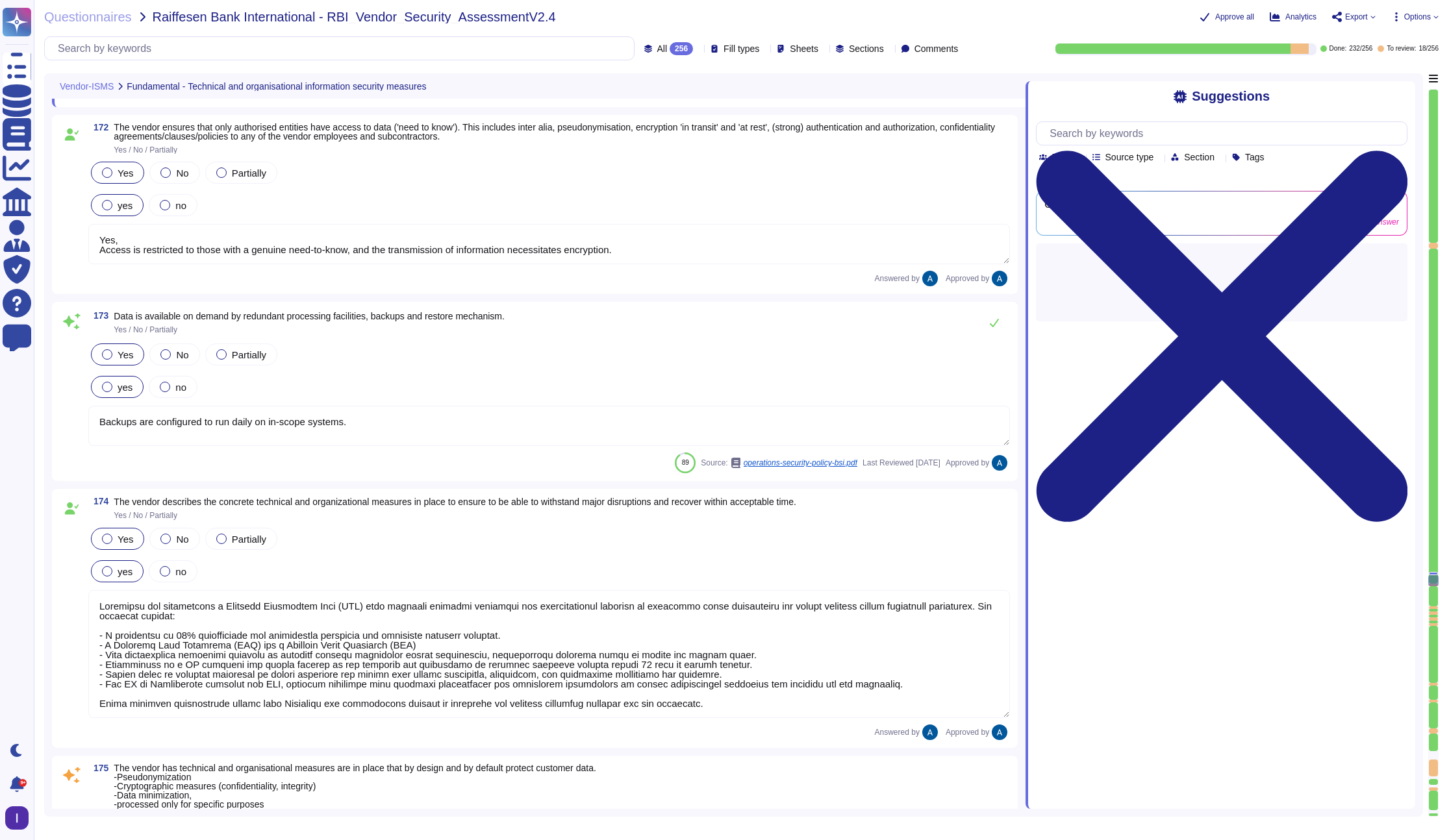
type textarea "Yes"
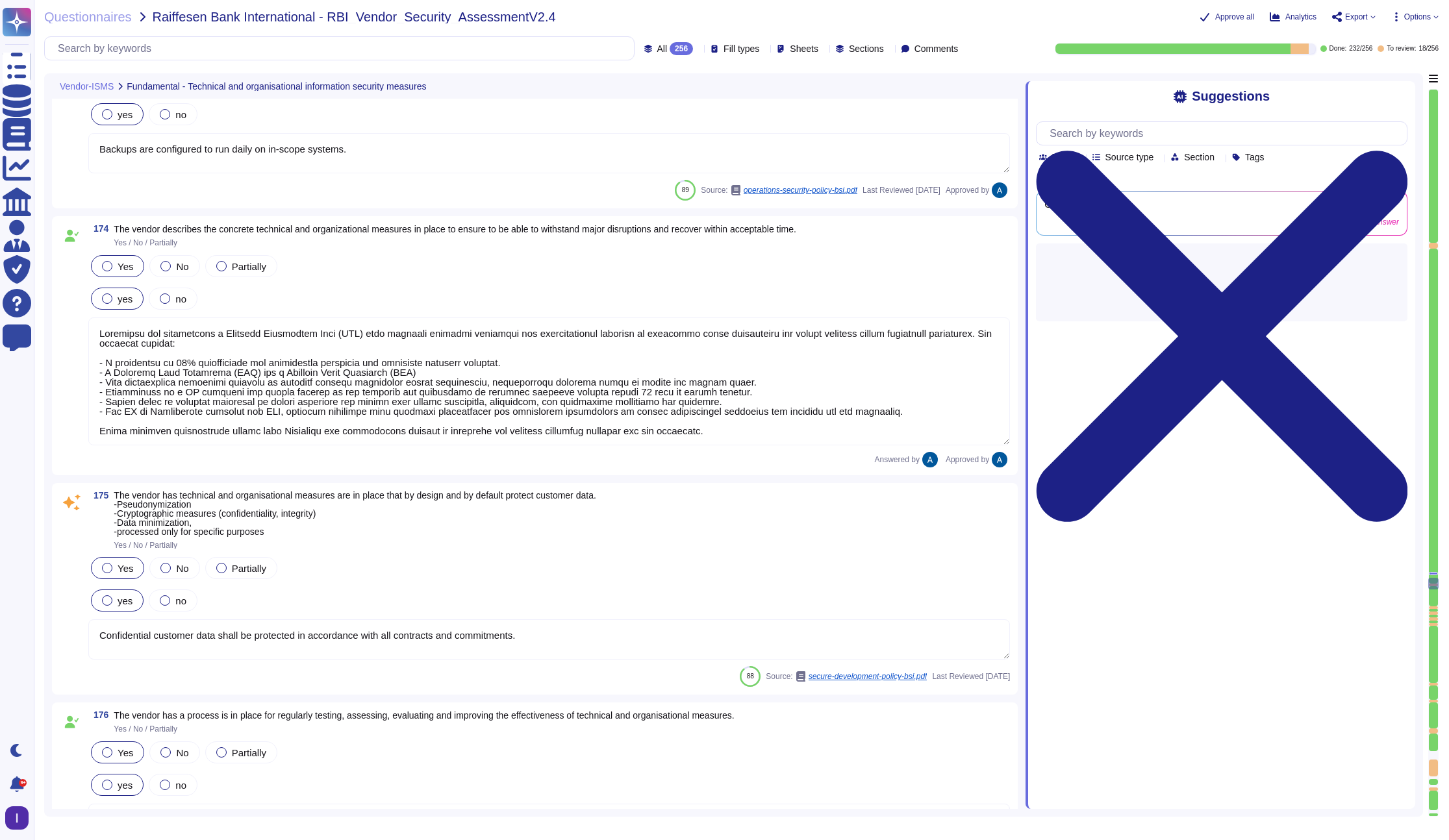
type textarea "Yes"
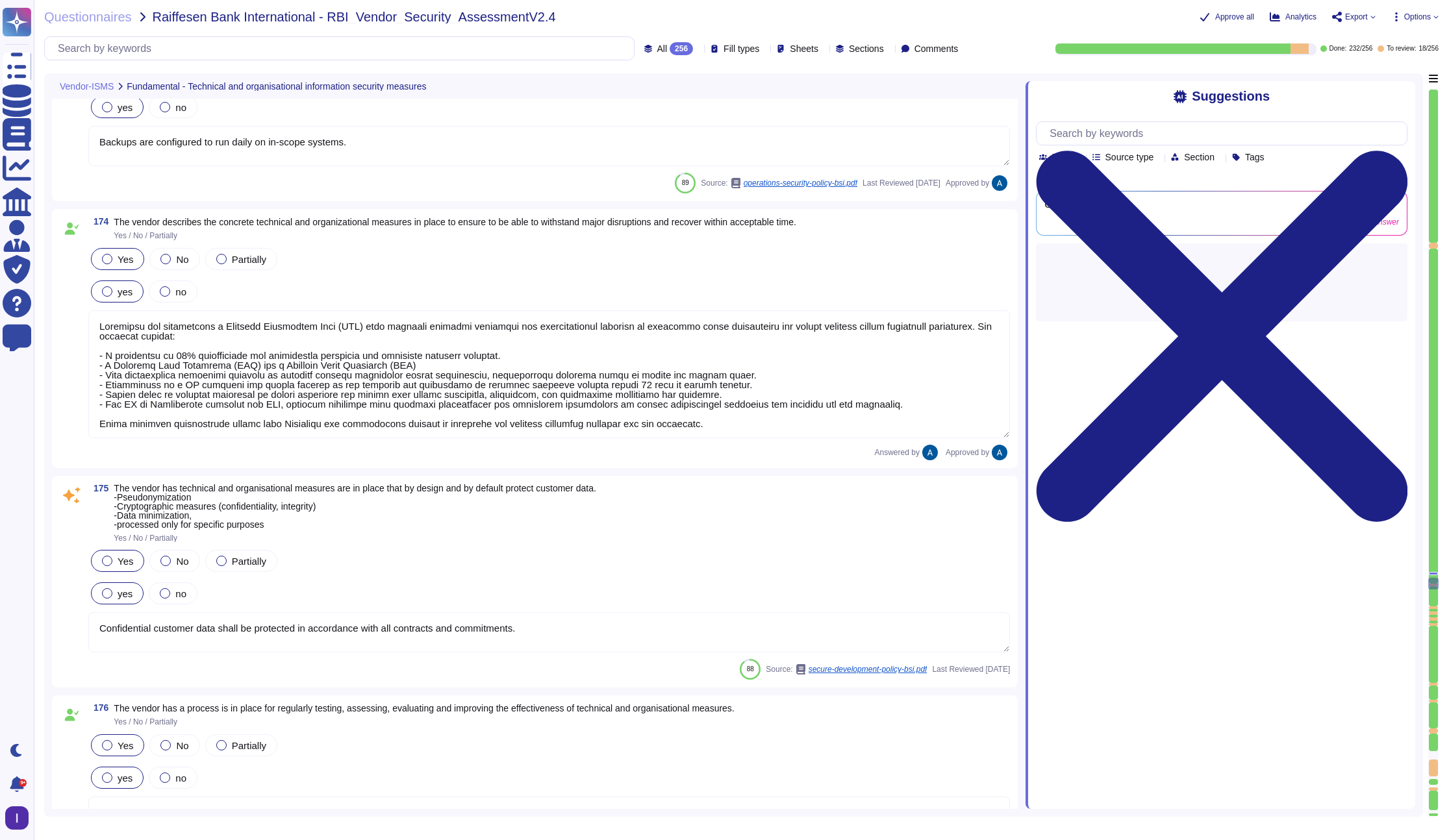
scroll to position [21521, 0]
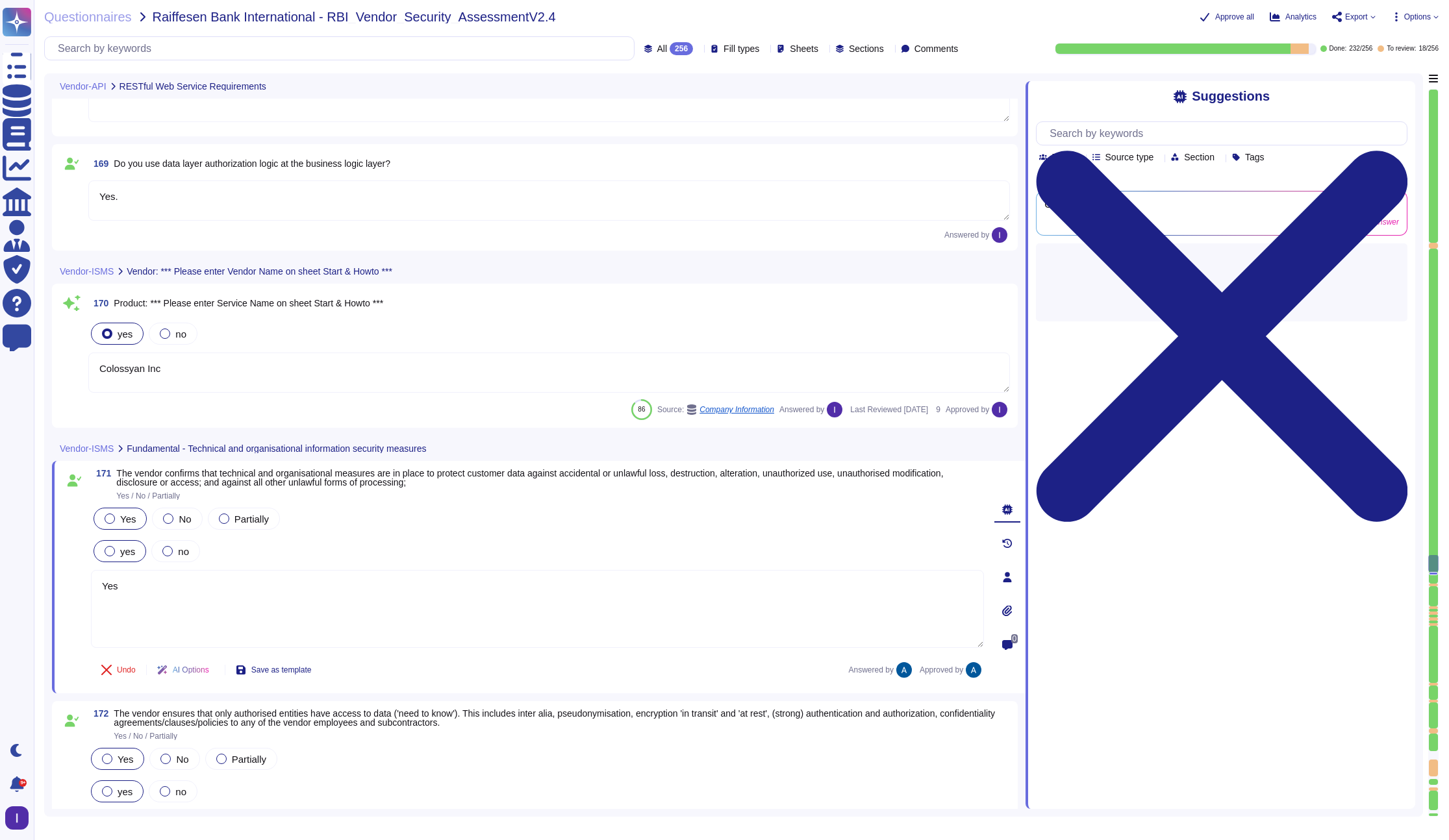
type textarea "Yes."
type textarea "Data in transit is protected using TLS 1.3, ensuring secure transmission. The e…"
type textarea "All our endpoints only support JSON schema, so this is not applicable in our ca…"
type textarea "Not applicable in our case."
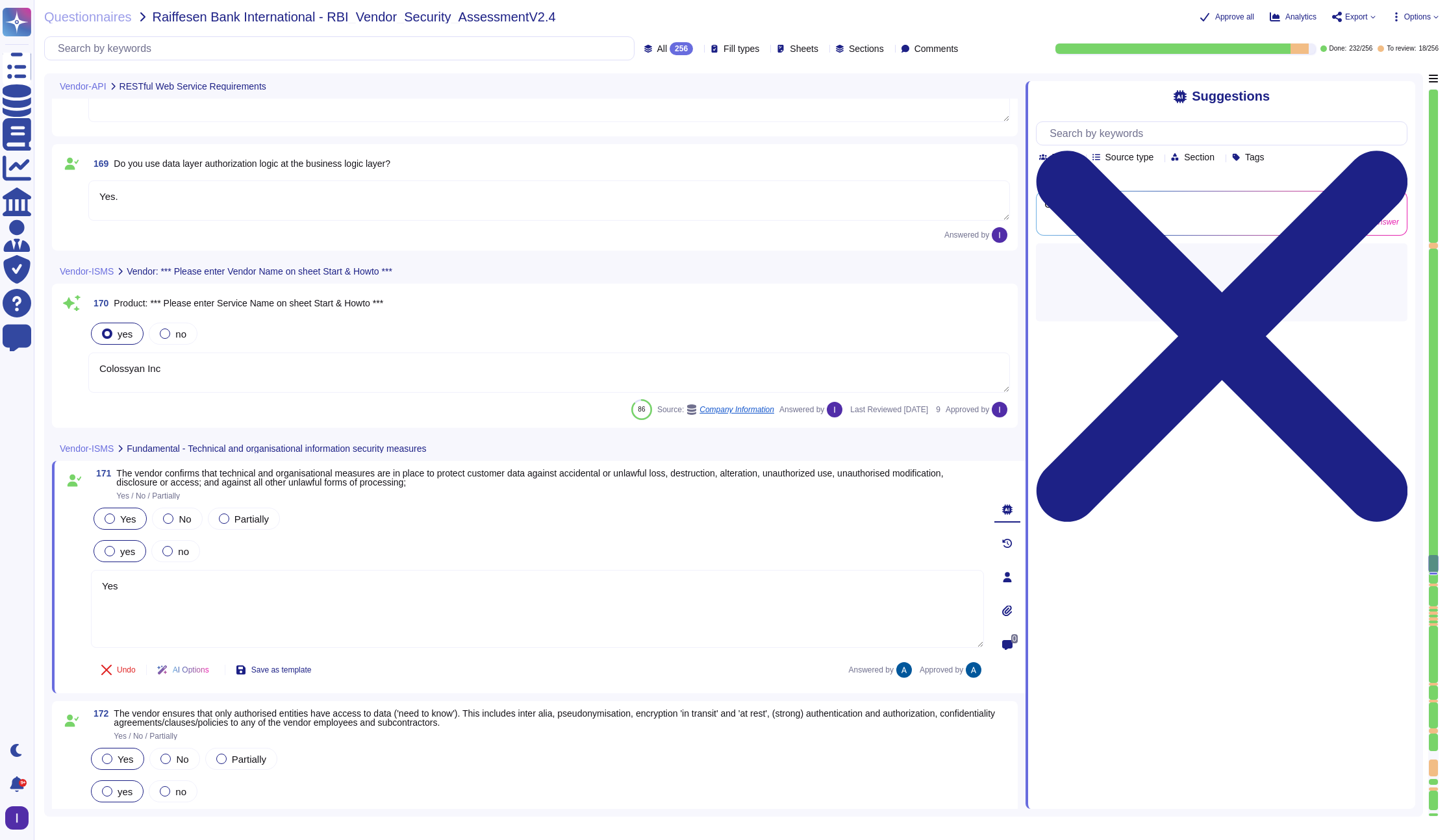
type textarea "Yes."
type textarea "Colossyan Inc"
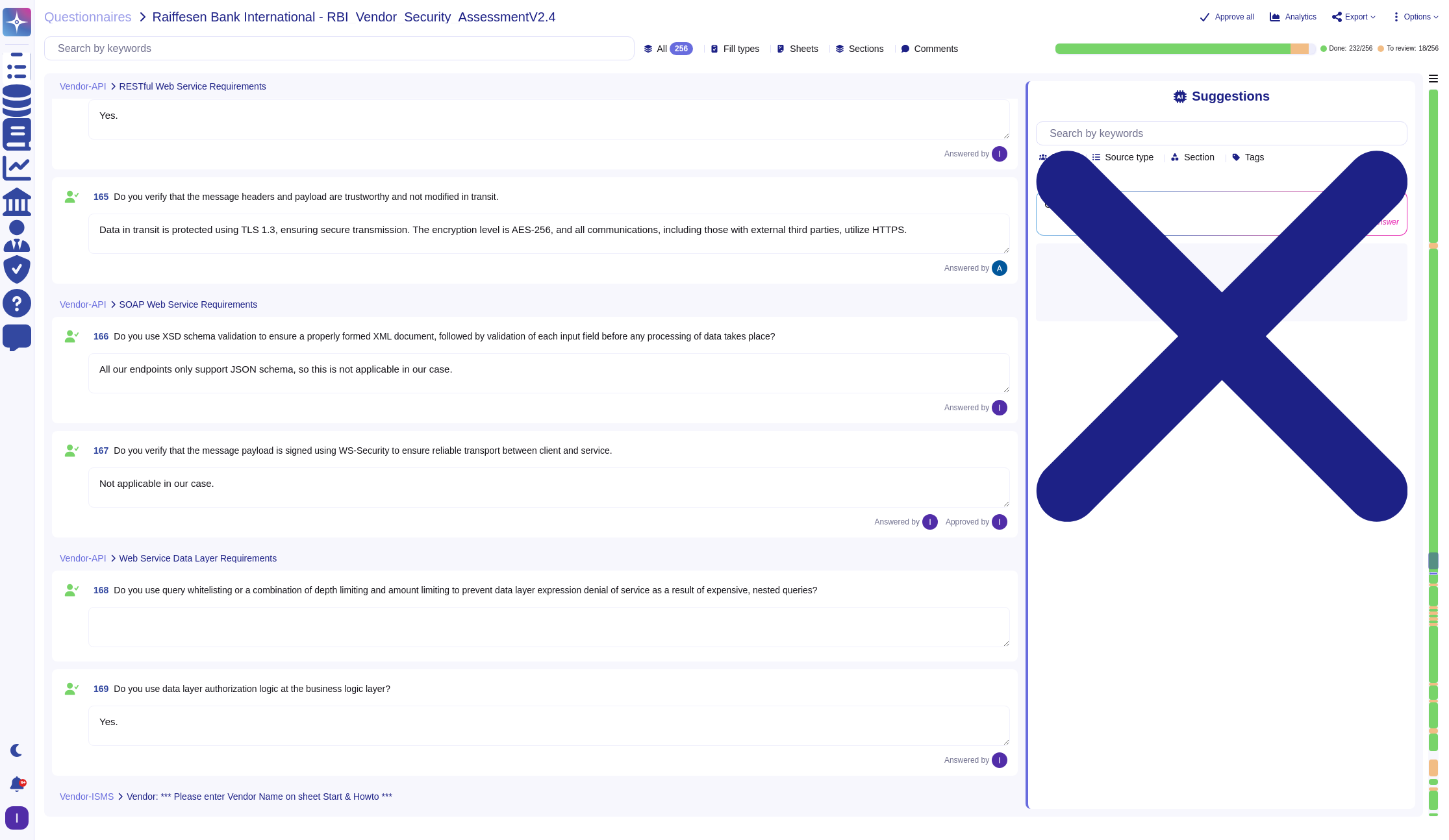
type textarea "Yes"
type textarea "Yes."
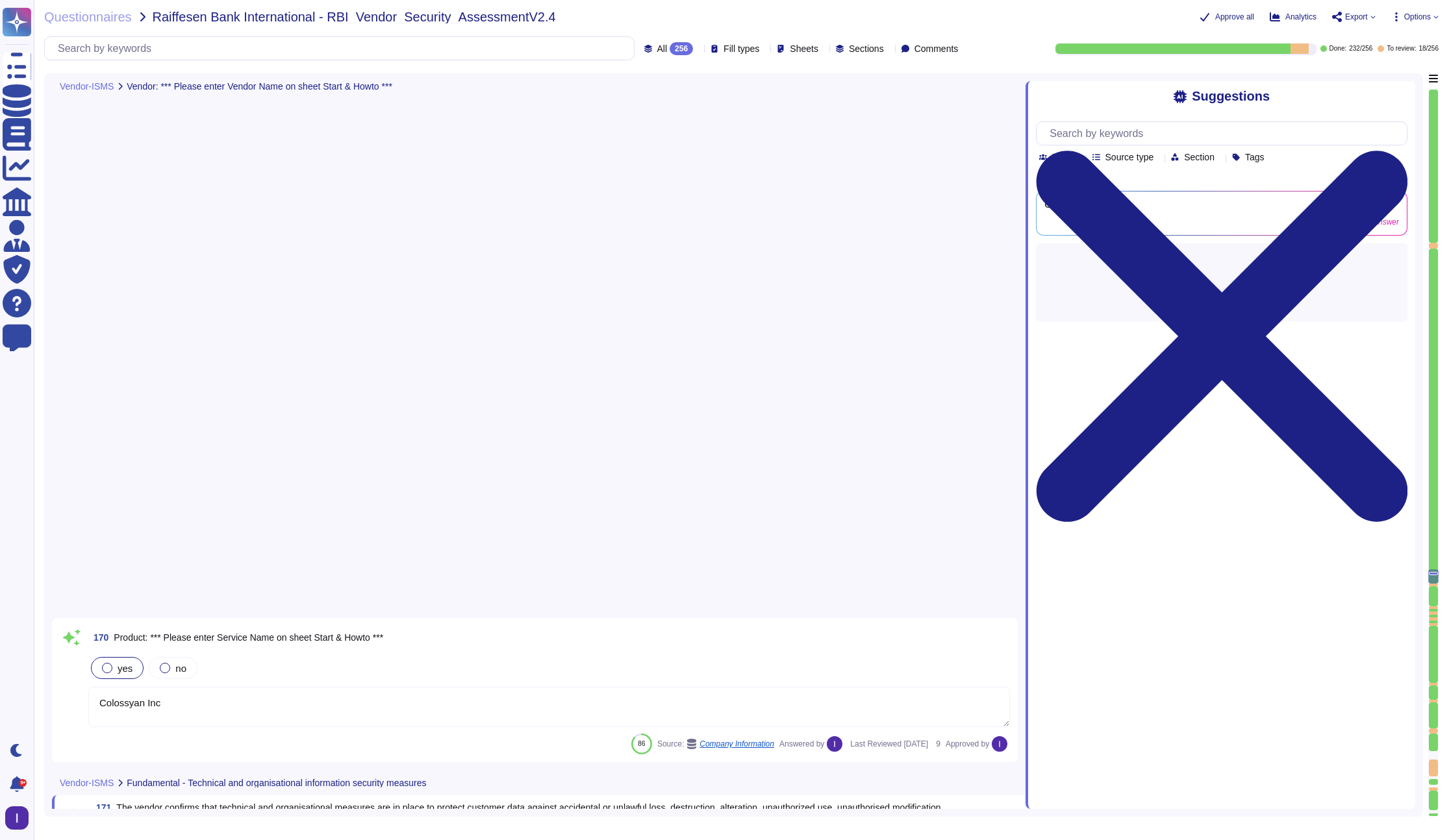
type textarea "Yes, Access is restricted to those with a genuine need-to-know, and the transmi…"
type textarea "Backups are configured to run daily on in-scope systems."
type textarea "Colossyan has established a Business Continuity Plan (BCP) that includes concre…"
type textarea "Confidential customer data shall be protected in accordance with all contracts …"
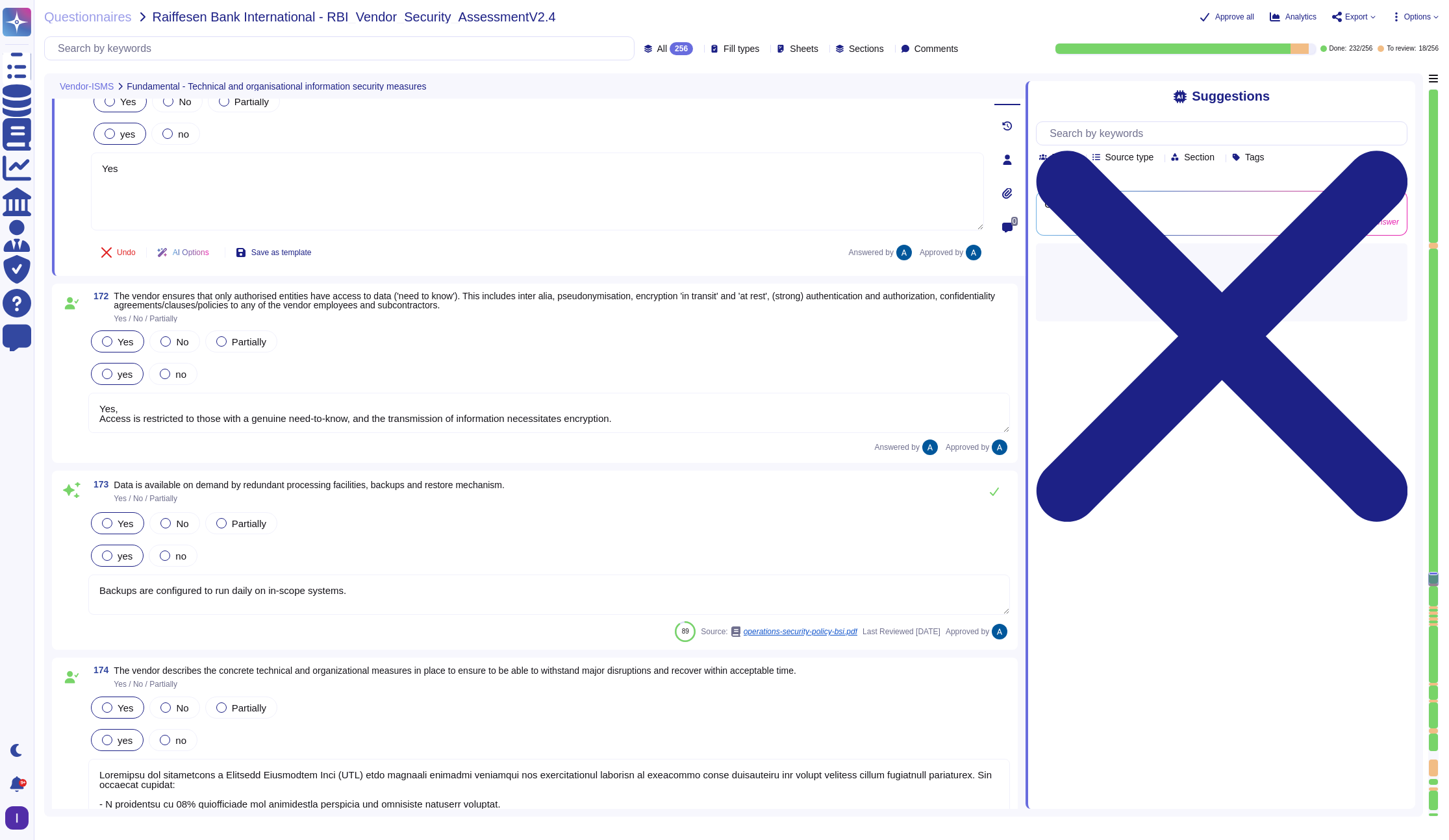
type textarea "Yes"
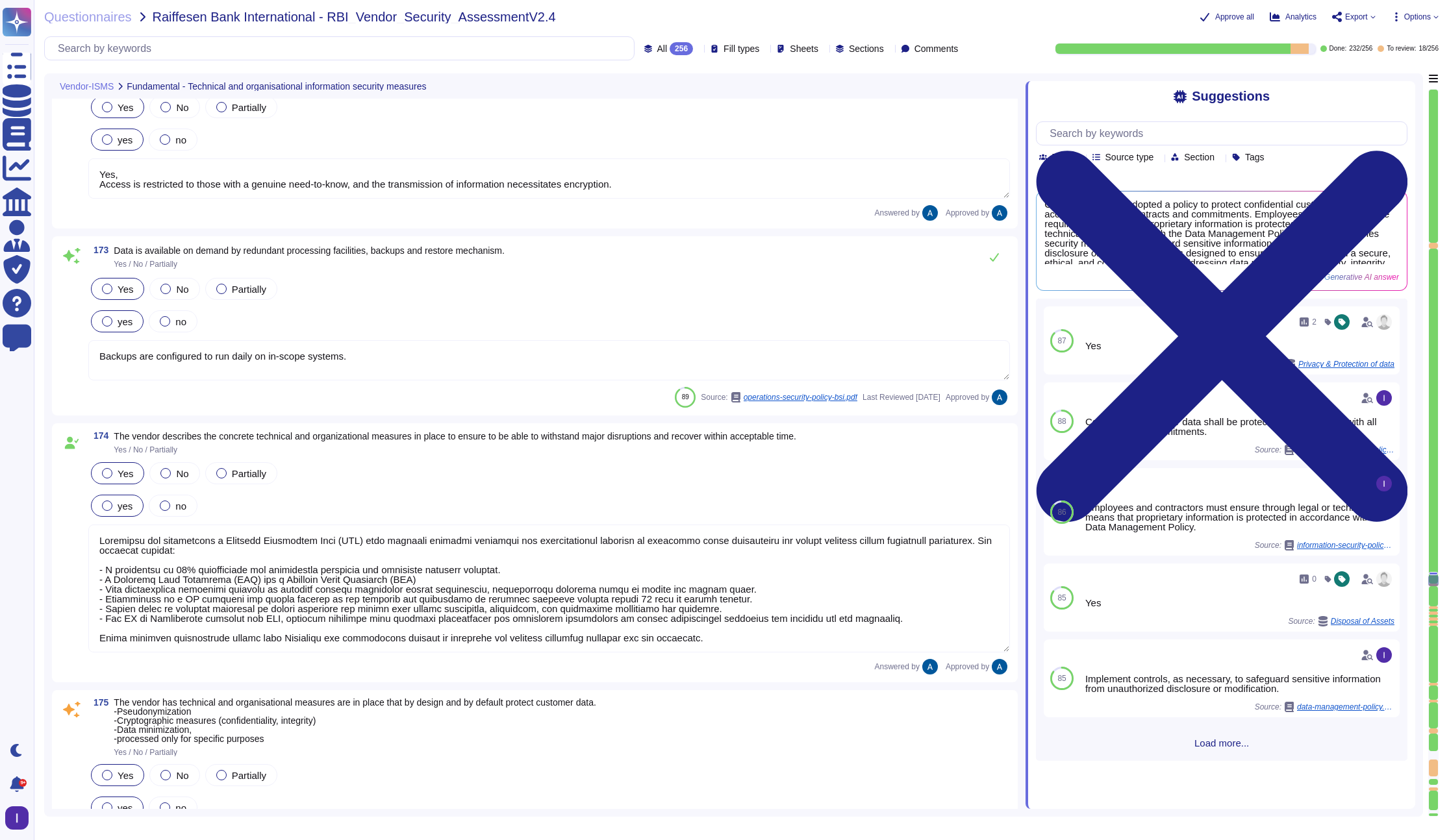
scroll to position [21160, 0]
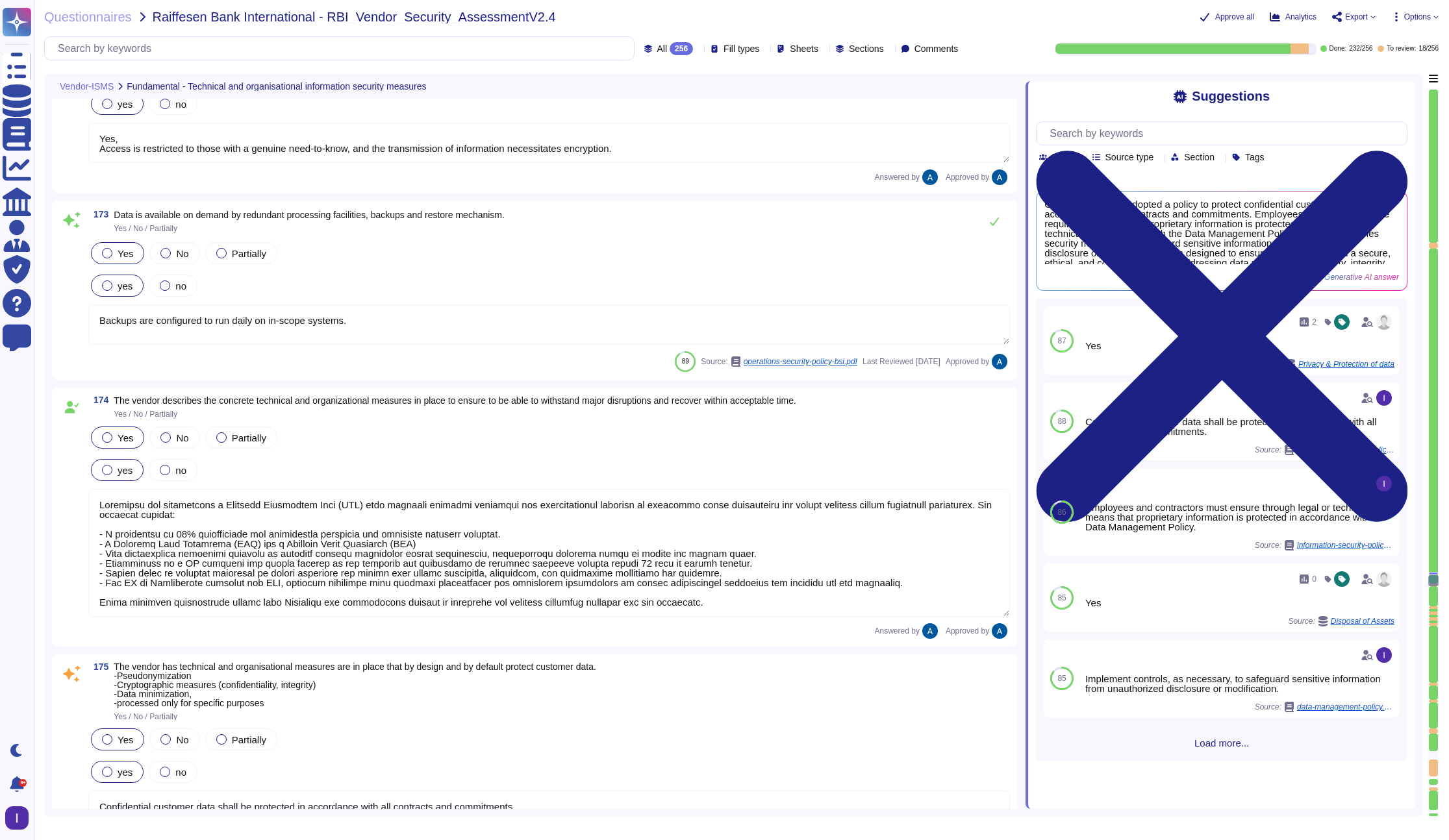
type textarea "Yes"
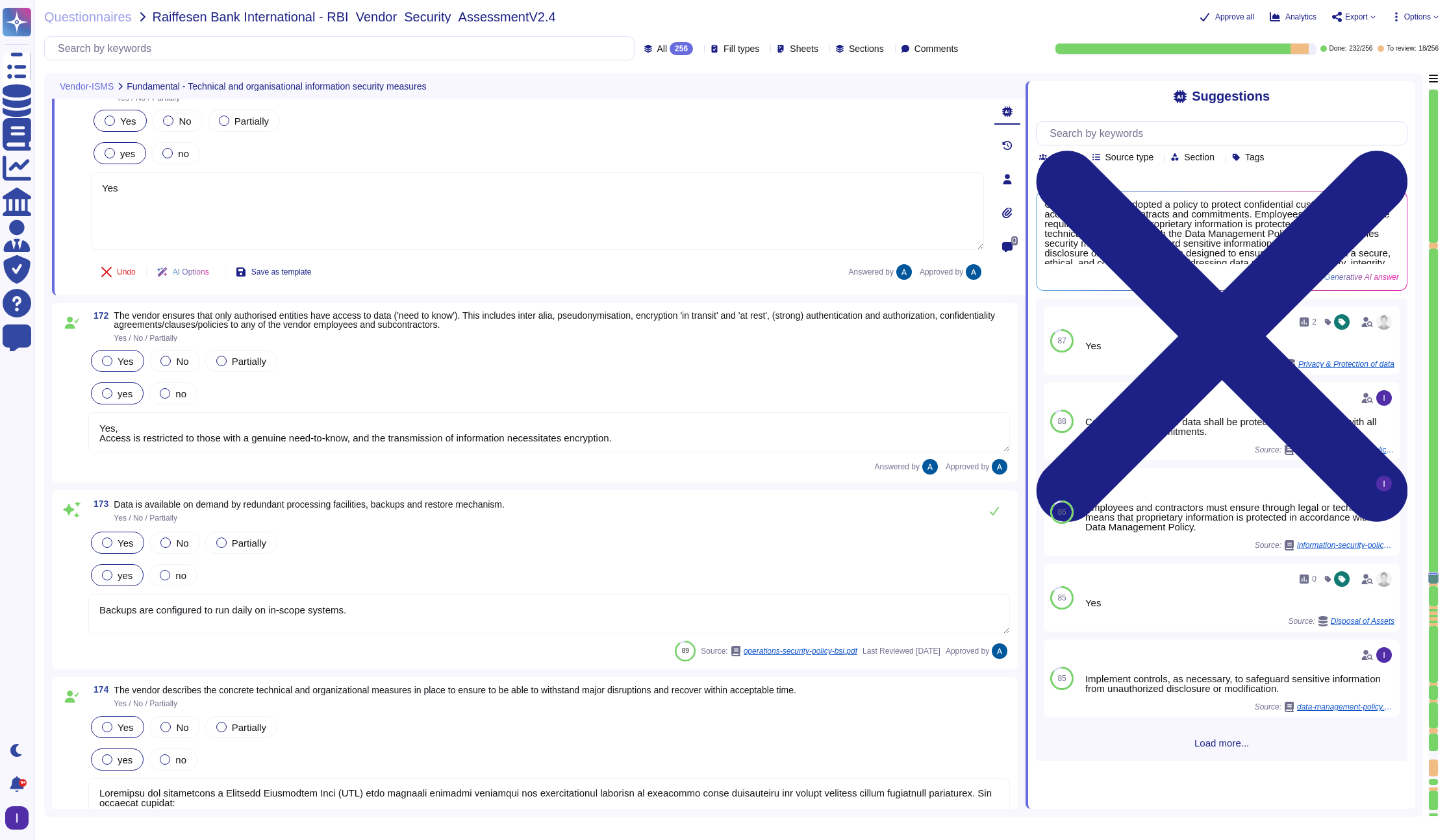
scroll to position [20907, 0]
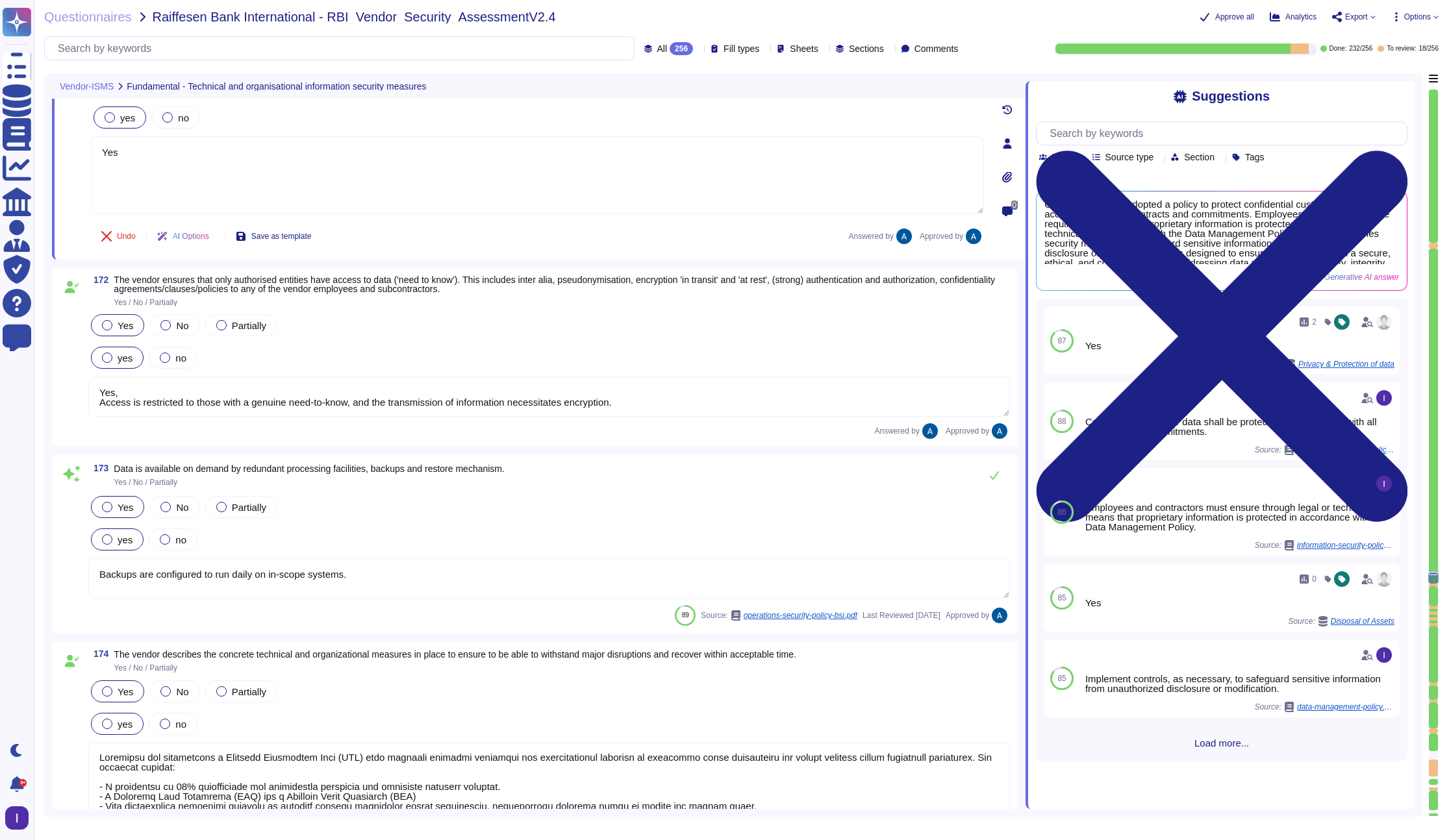
click at [1117, 244] on div at bounding box center [1433, 245] width 9 height 6
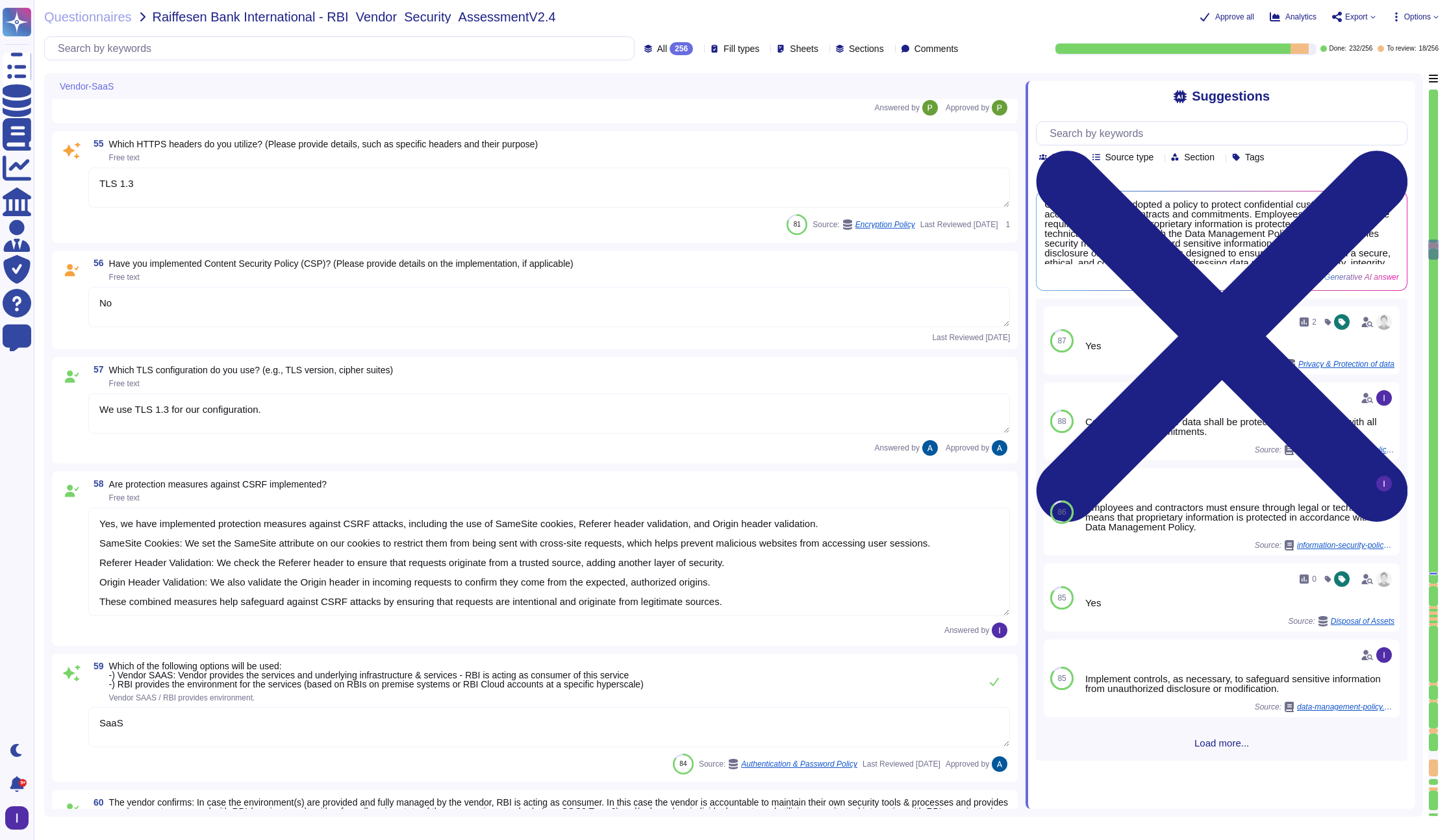
scroll to position [7710, 0]
click at [224, 194] on textarea "TLS 1.3" at bounding box center [550, 188] width 922 height 40
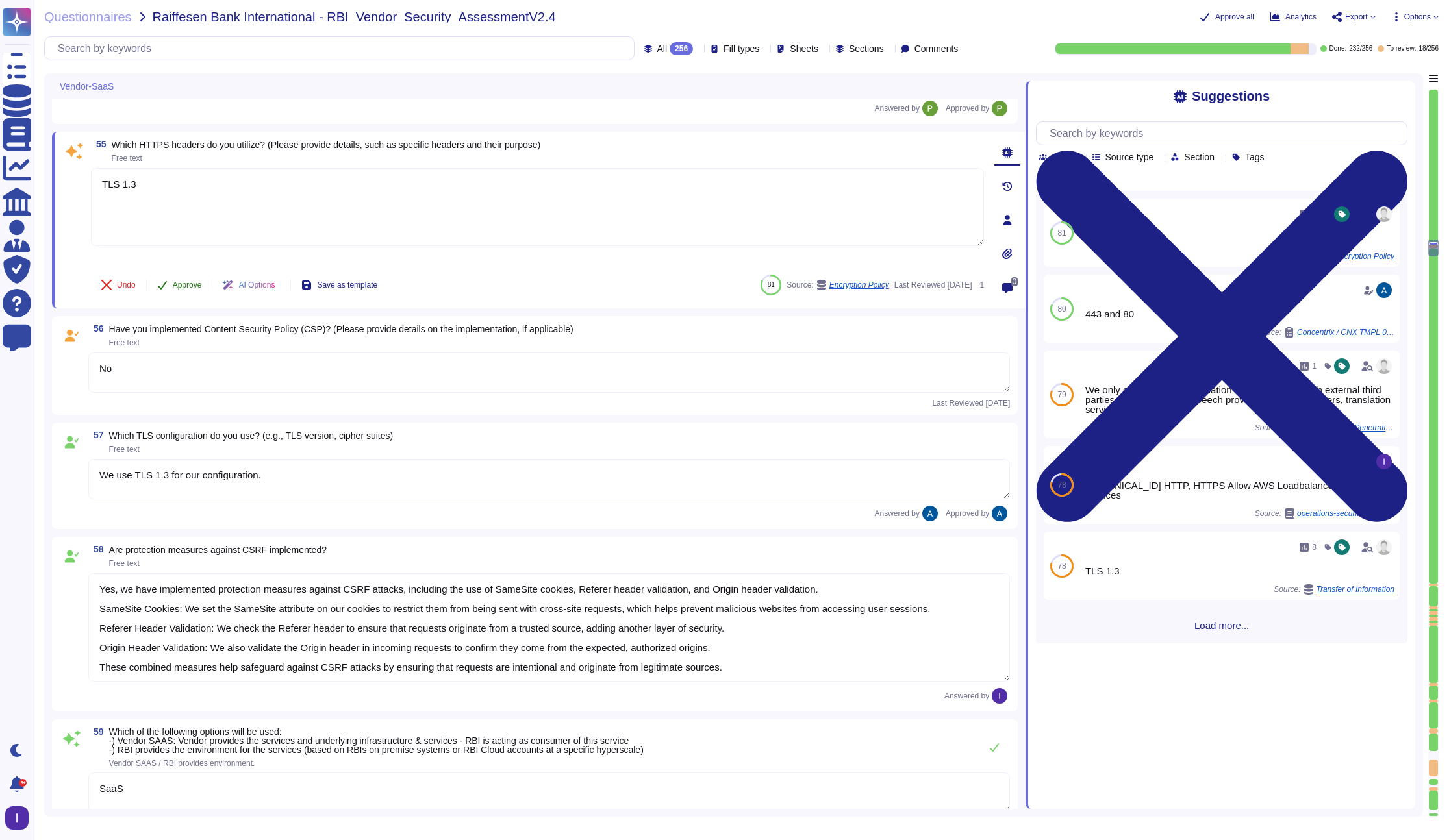
click at [169, 280] on button "Approve" at bounding box center [180, 285] width 66 height 26
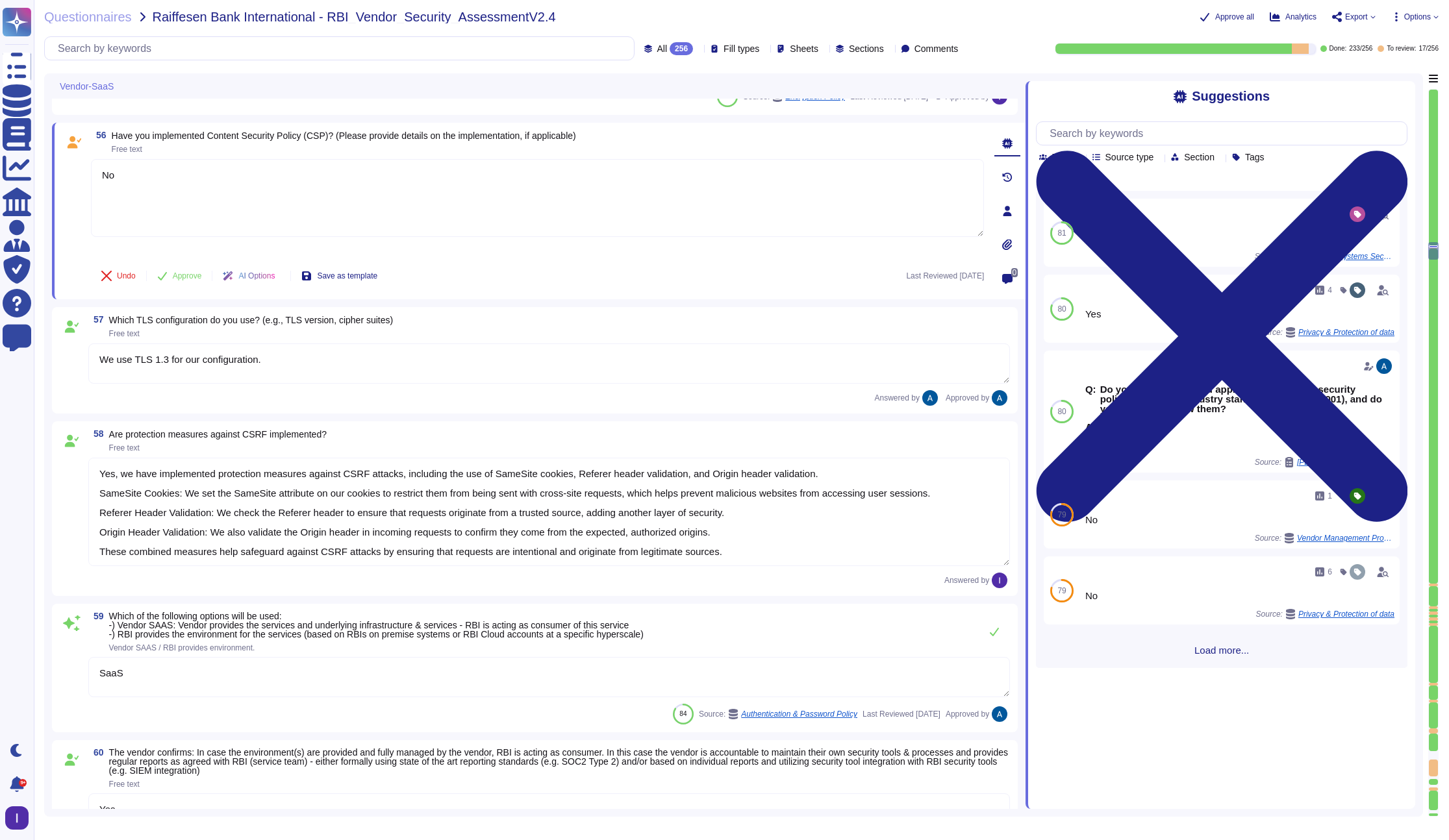
scroll to position [7834, 0]
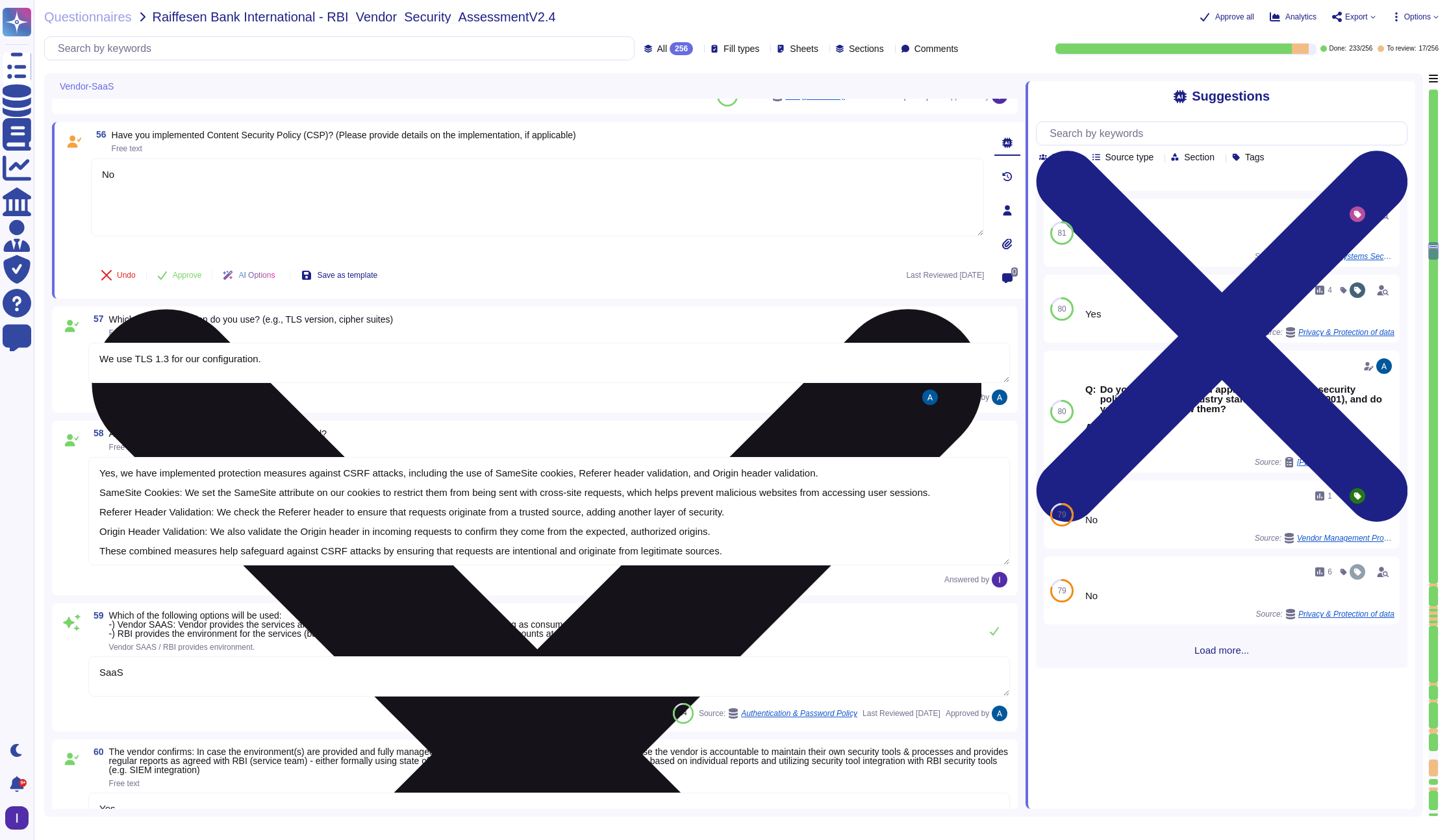
click at [275, 206] on textarea "No" at bounding box center [538, 197] width 893 height 78
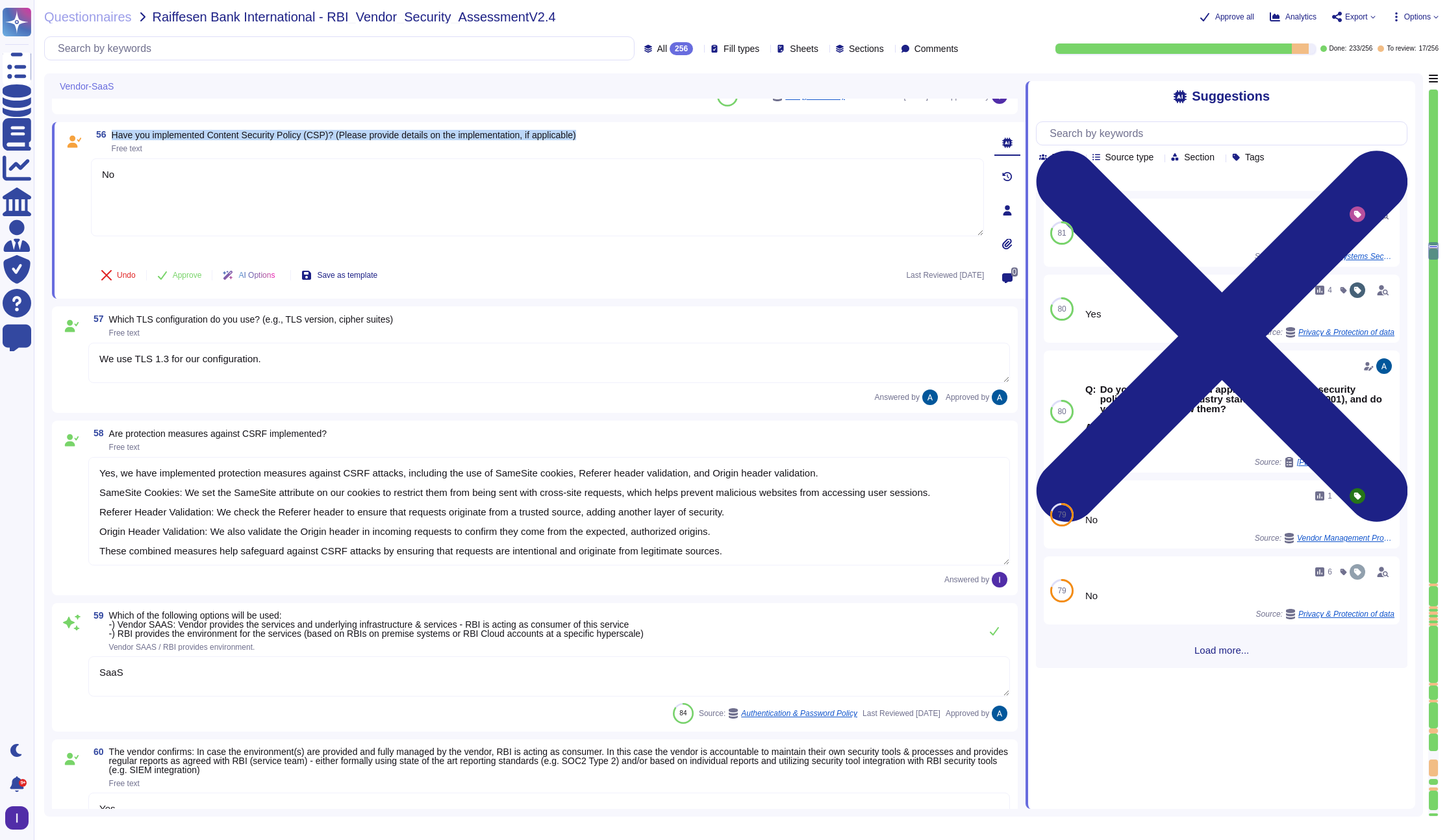
drag, startPoint x: 114, startPoint y: 133, endPoint x: 610, endPoint y: 132, distance: 496.0
click at [610, 133] on div "56 Have you implemented Content Security Policy (CSP)? (Please provide details …" at bounding box center [538, 141] width 893 height 23
copy span "Have you implemented Content Security Policy (CSP)? (Please provide details on …"
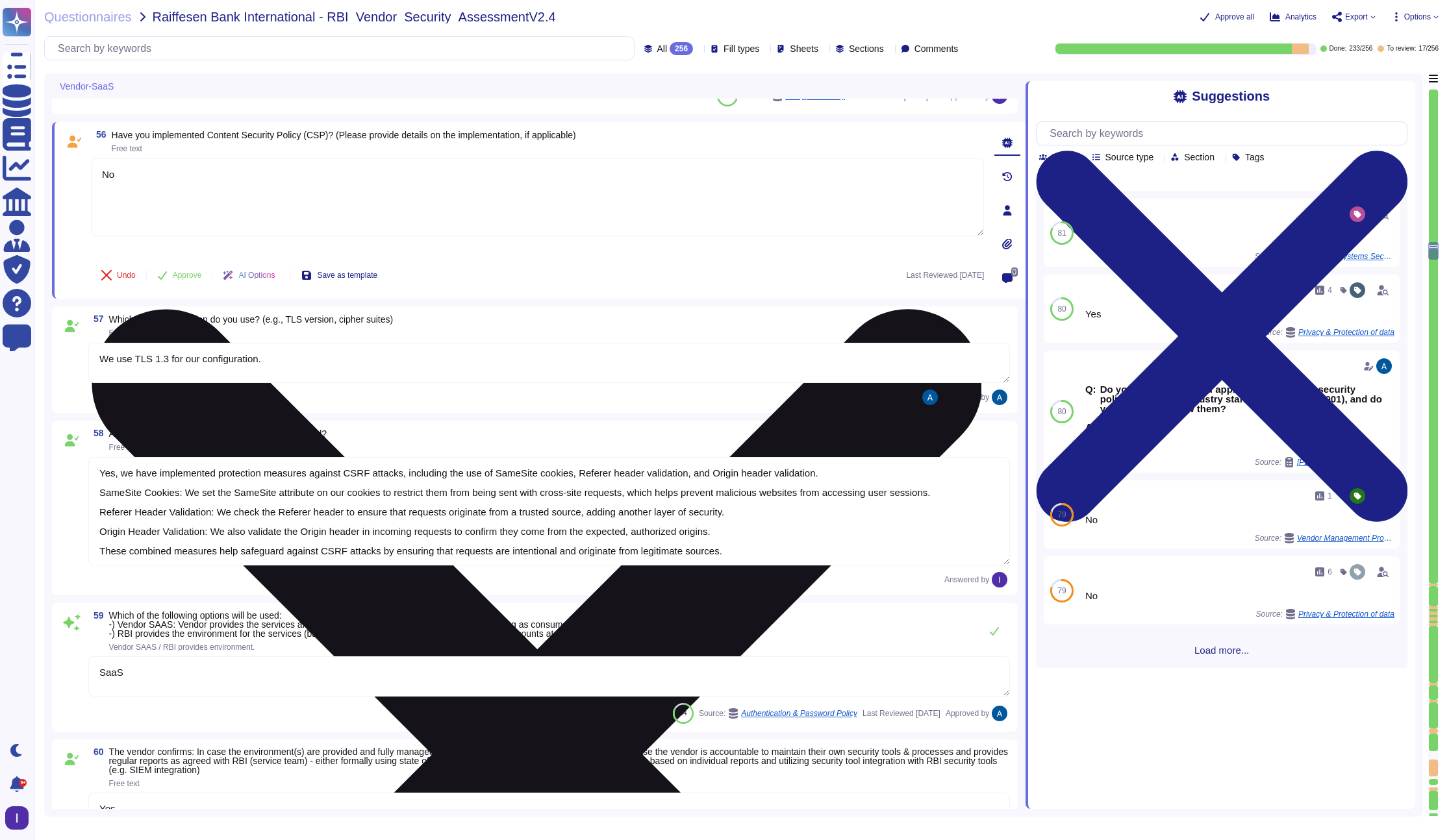
click at [354, 218] on textarea "No" at bounding box center [538, 197] width 893 height 78
paste textarea "Yes, we have implemented a Content Security Policy (CSP) to enhance security by…"
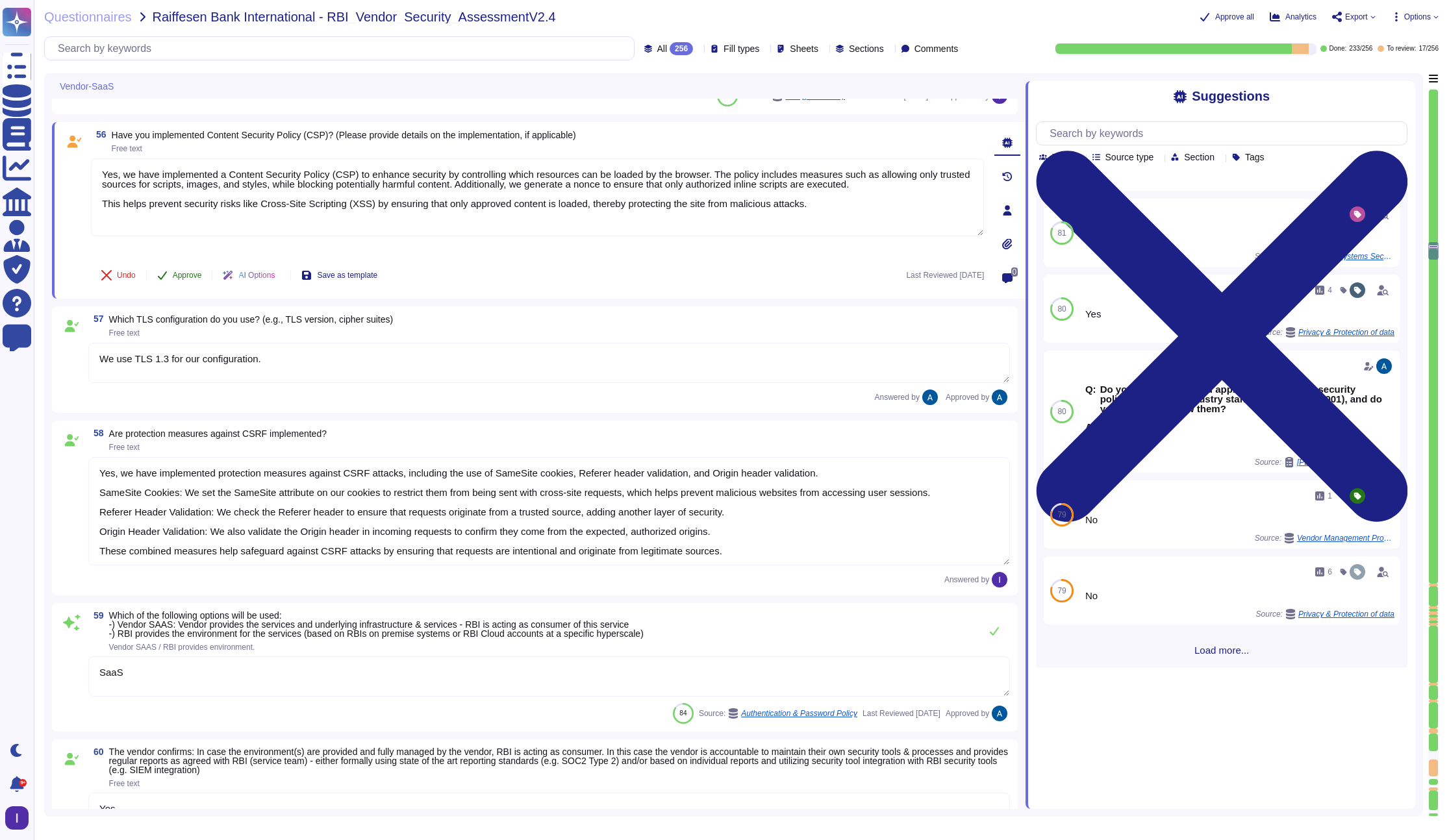
click at [181, 276] on span "Approve" at bounding box center [187, 275] width 30 height 8
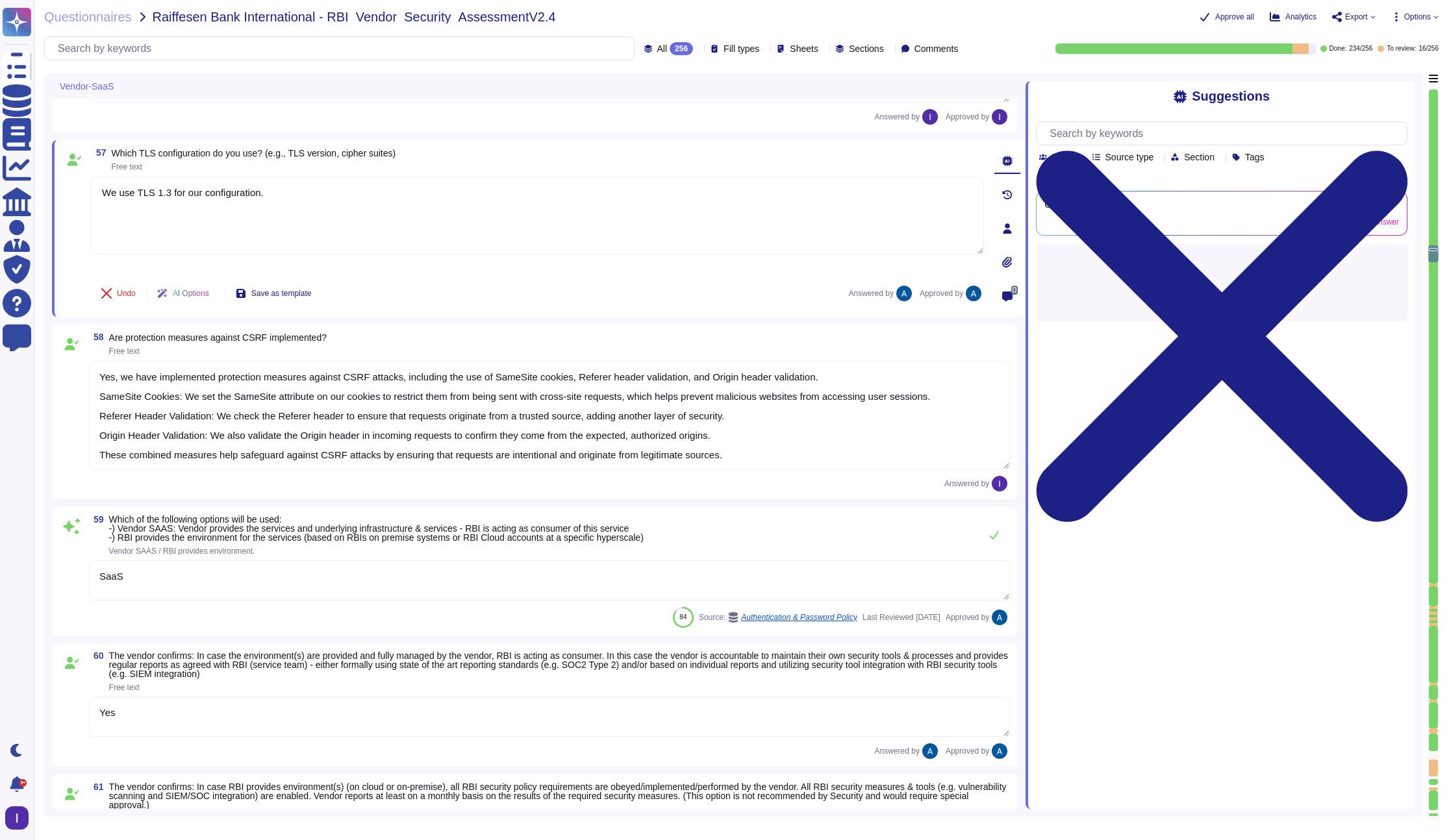
scroll to position [7977, 0]
click at [1117, 586] on div at bounding box center [1433, 596] width 9 height 20
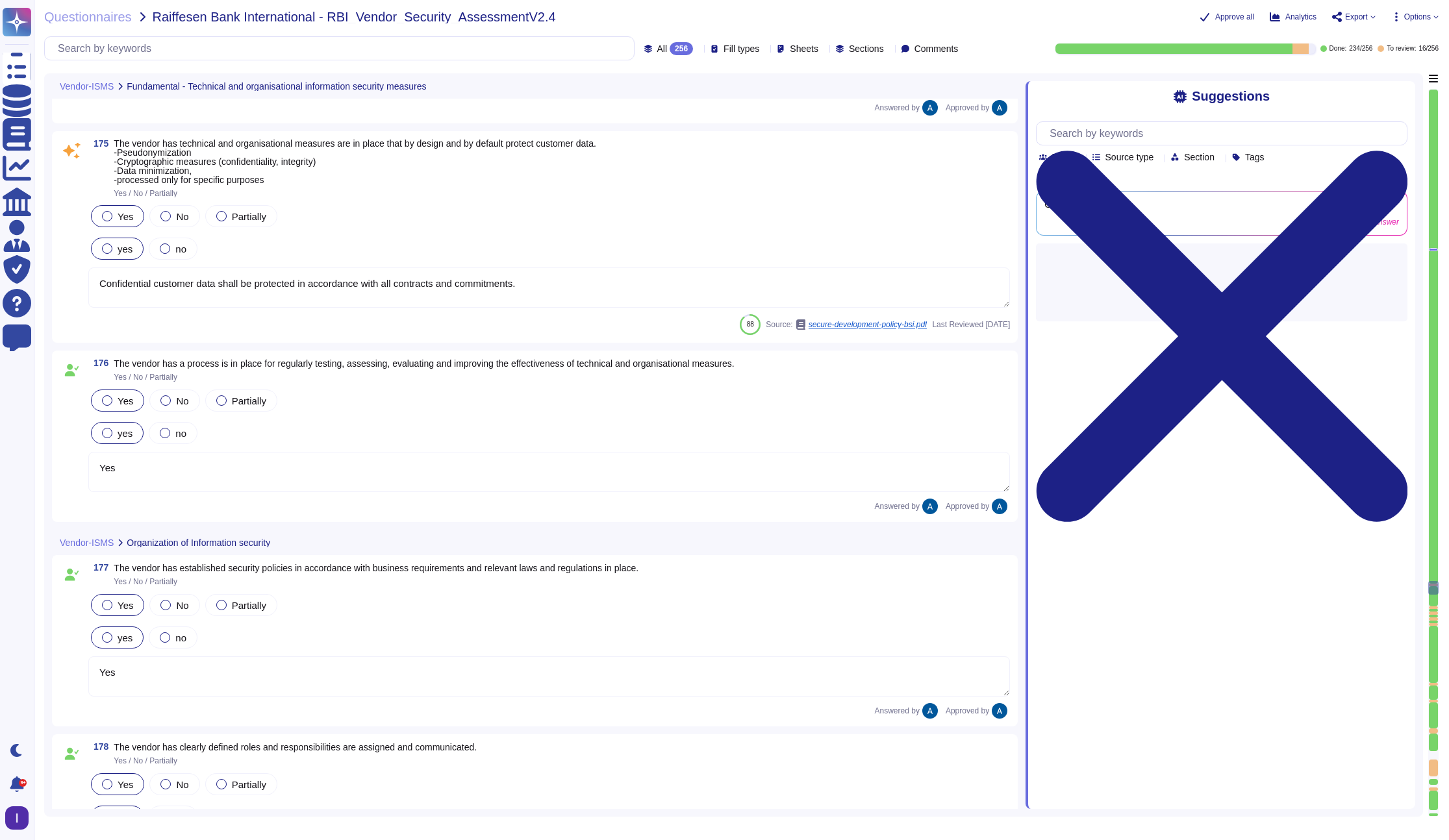
scroll to position [21622, 0]
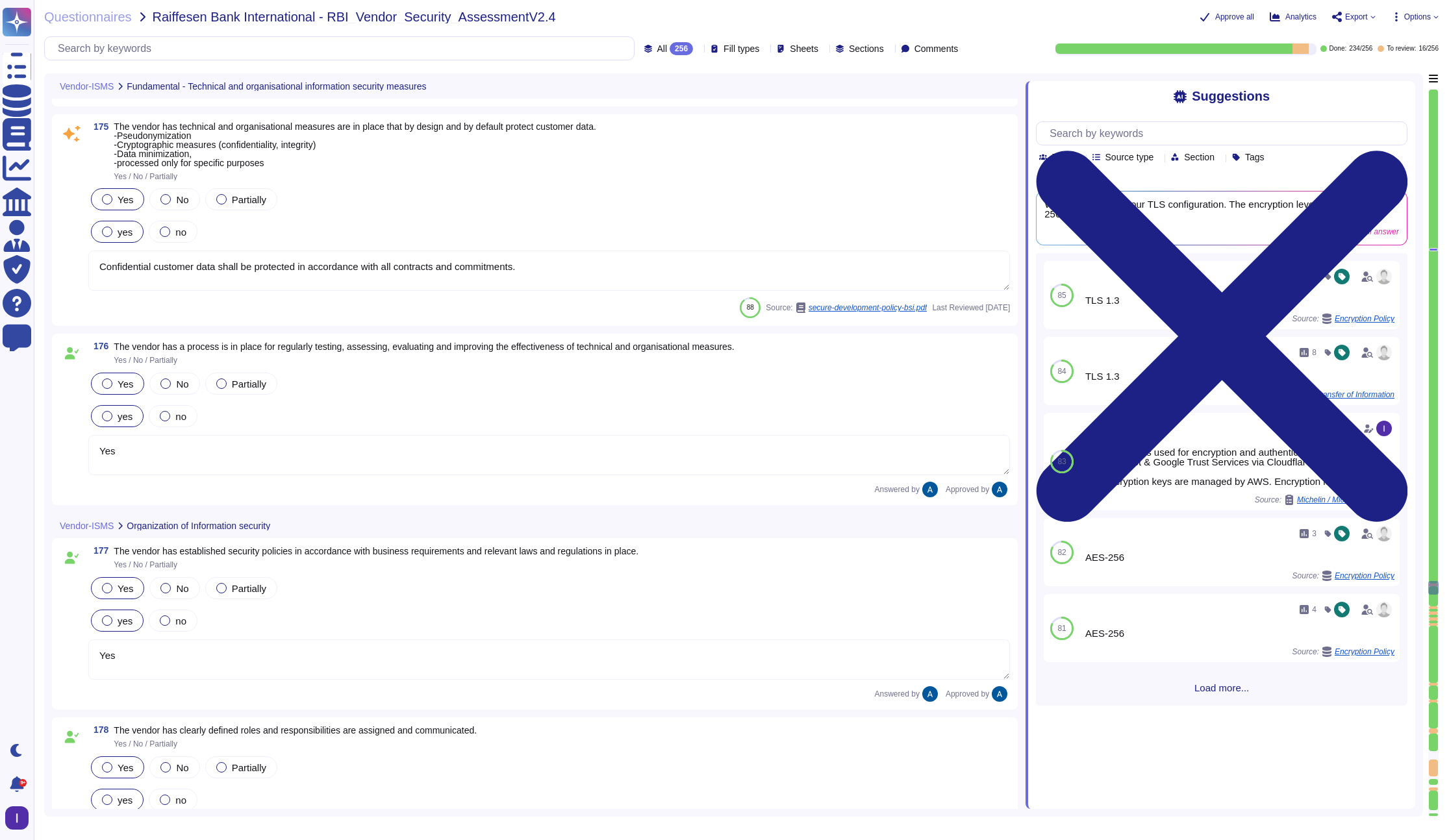
click at [182, 303] on div "88 Source: secure-development-policy-bsi.pdf Last Reviewed [DATE]" at bounding box center [550, 307] width 922 height 21
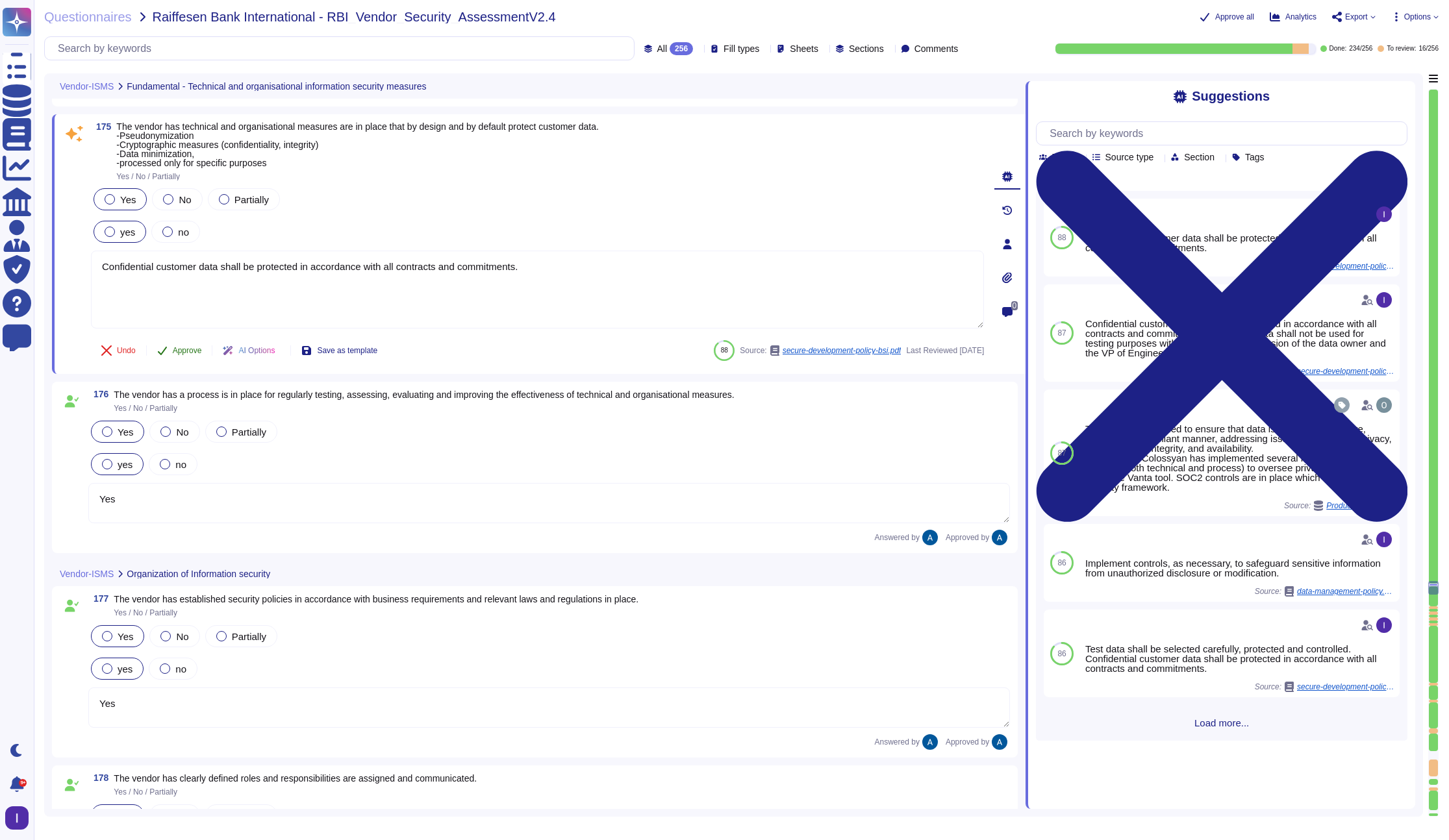
click at [181, 350] on span "Approve" at bounding box center [187, 351] width 30 height 8
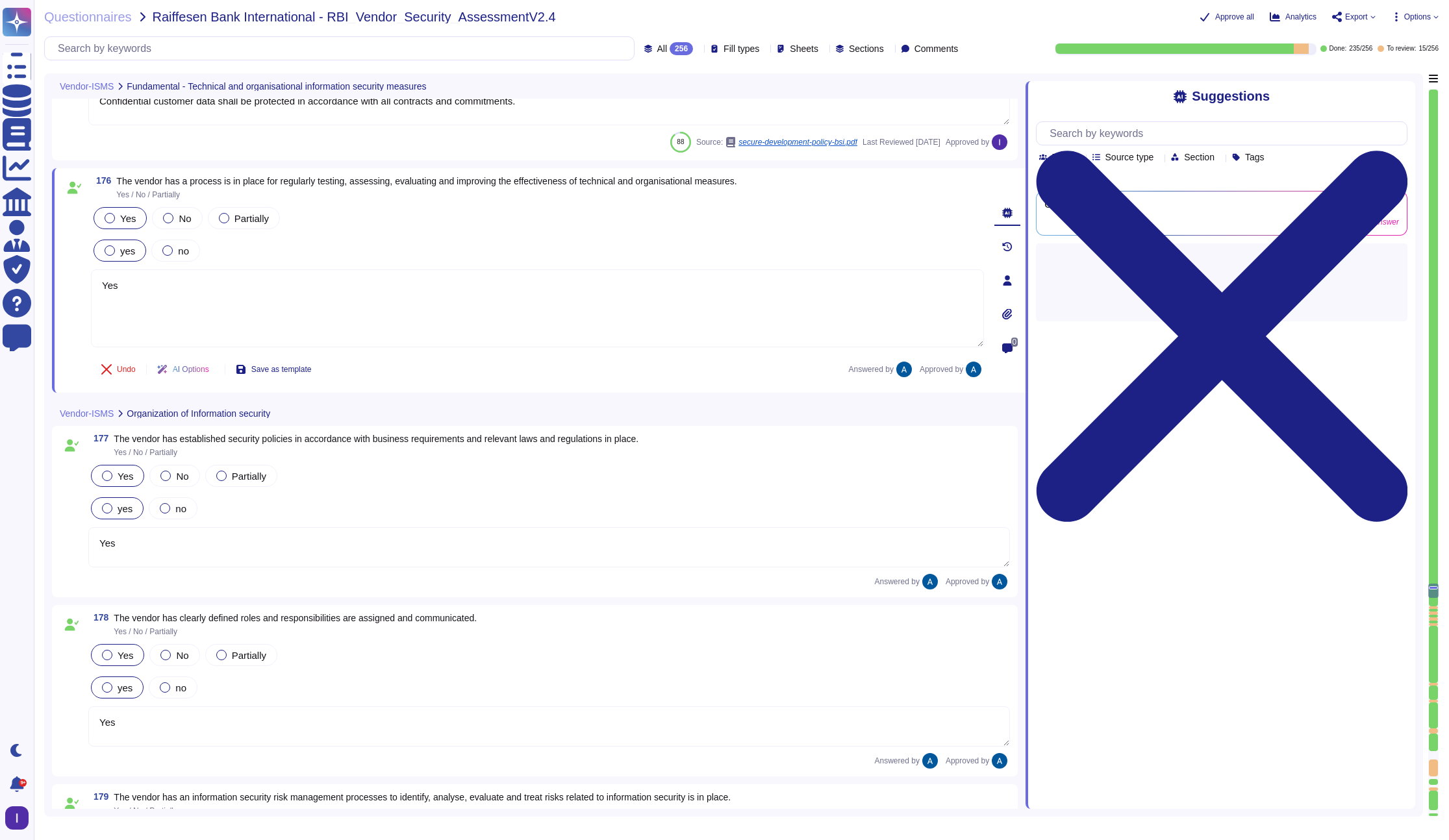
scroll to position [21834, 0]
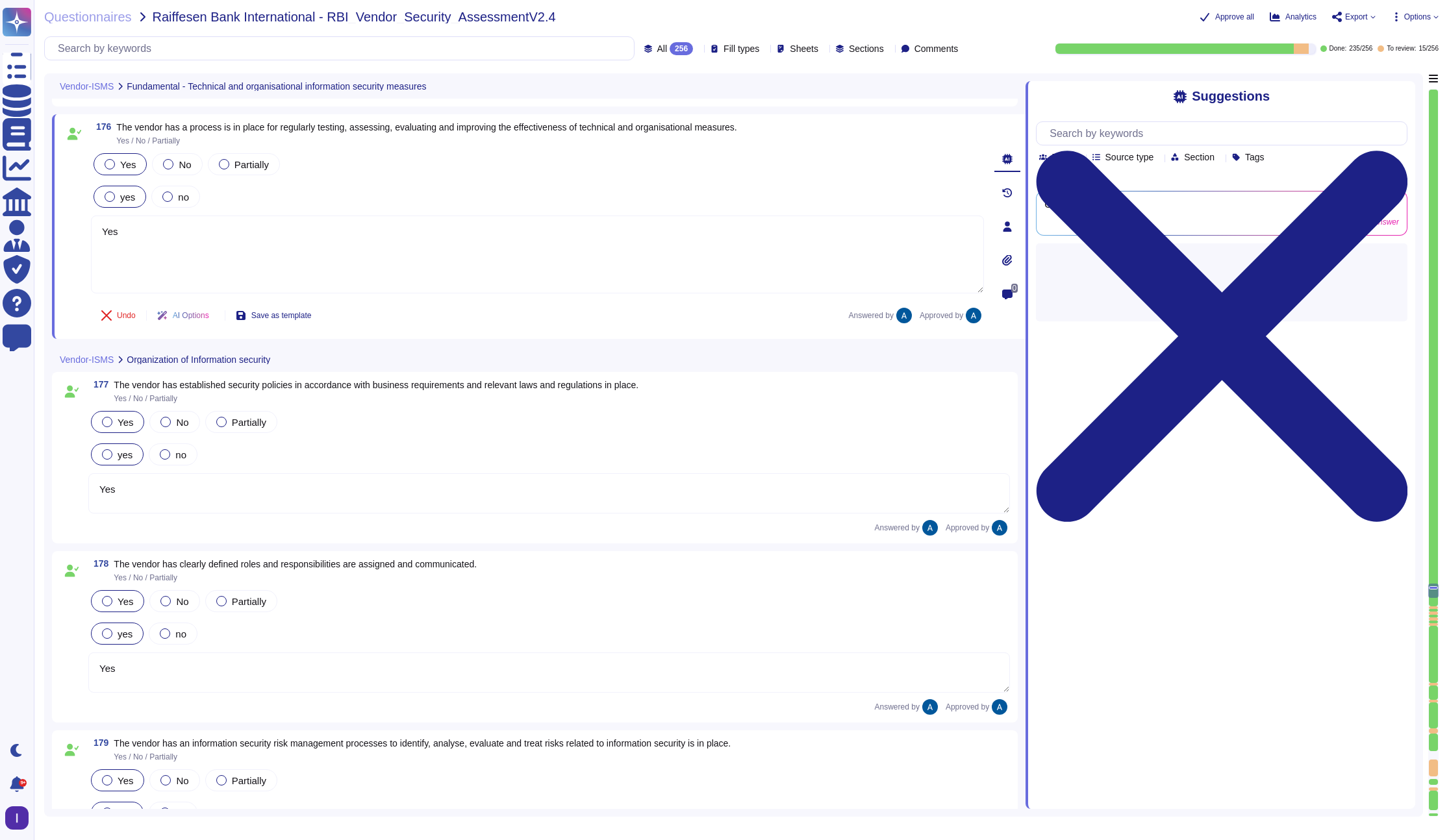
click at [1117, 609] on div at bounding box center [1433, 610] width 9 height 2
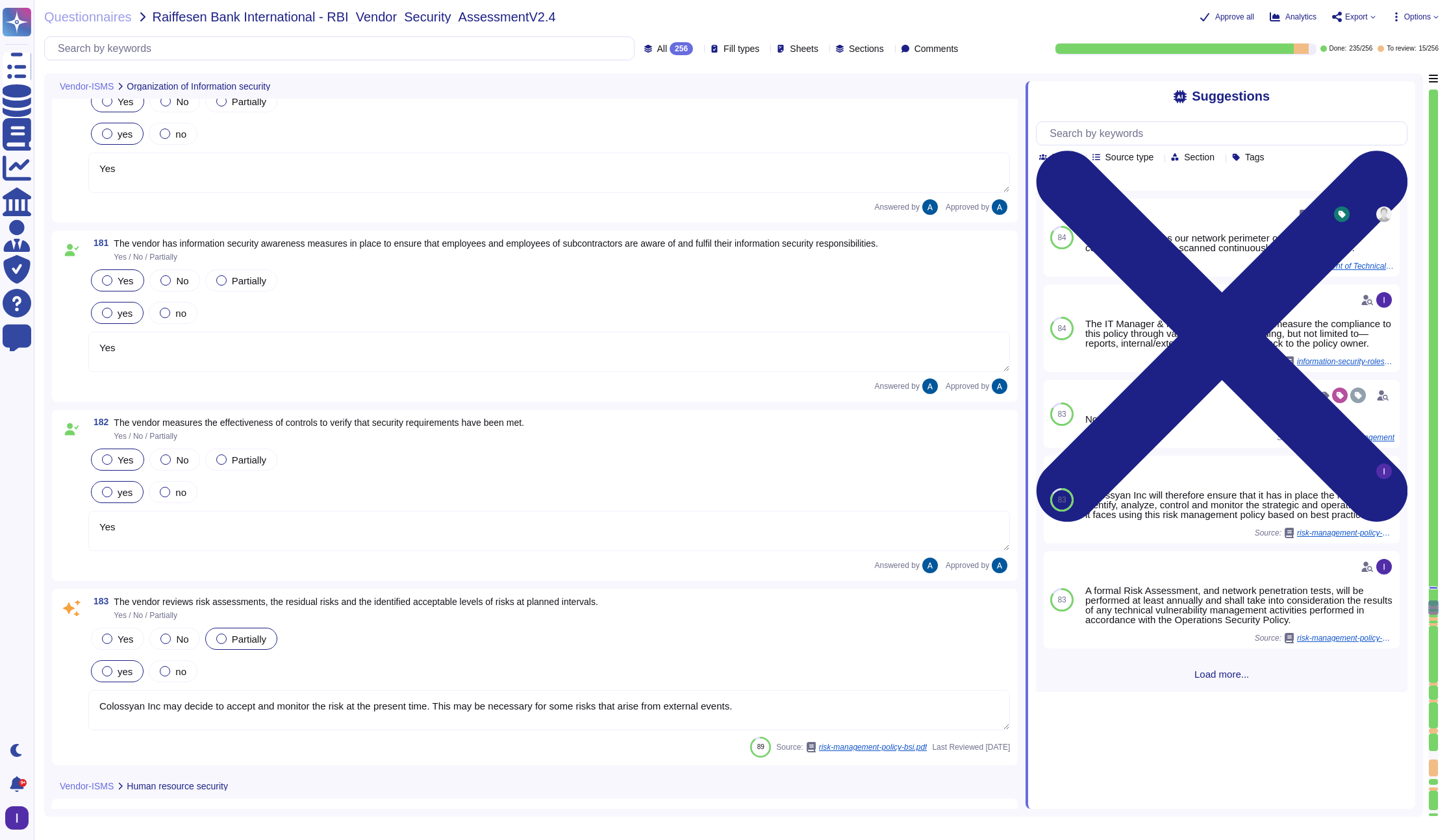
scroll to position [22916, 0]
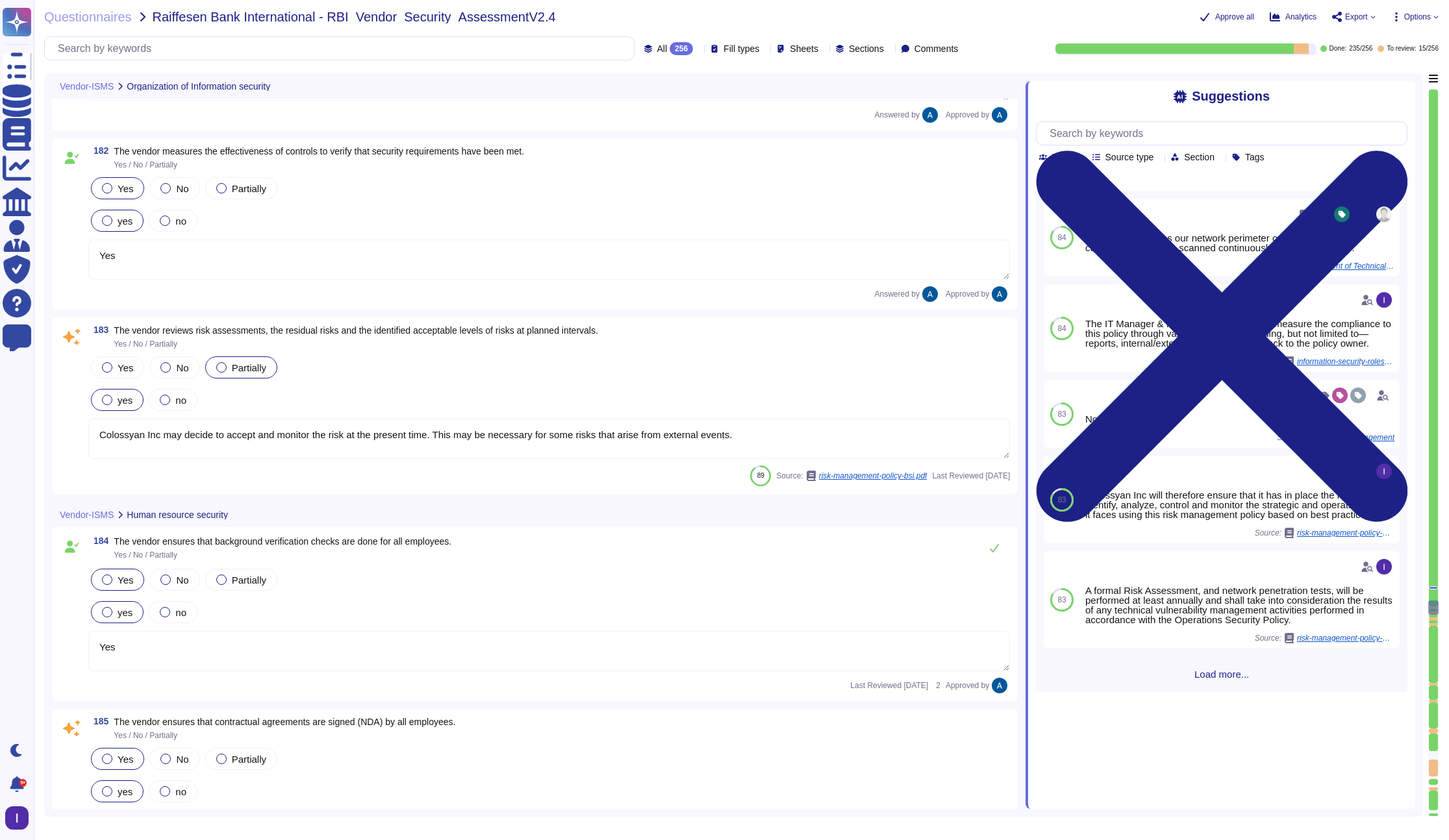
click at [283, 438] on textarea "Colossyan Inc may decide to accept and monitor the risk at the present time. Th…" at bounding box center [550, 438] width 922 height 40
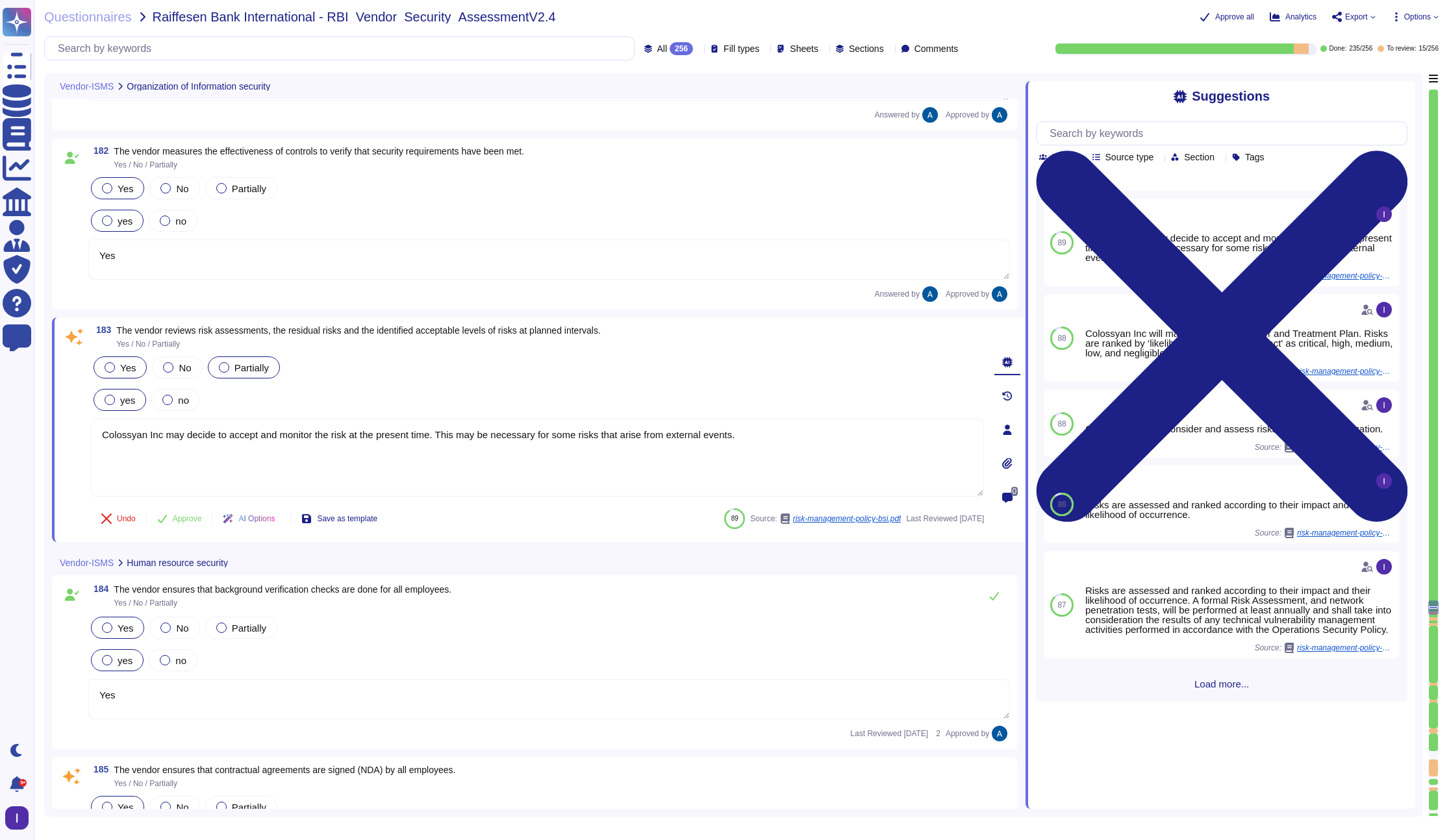
click at [141, 370] on div "Yes" at bounding box center [120, 367] width 54 height 22
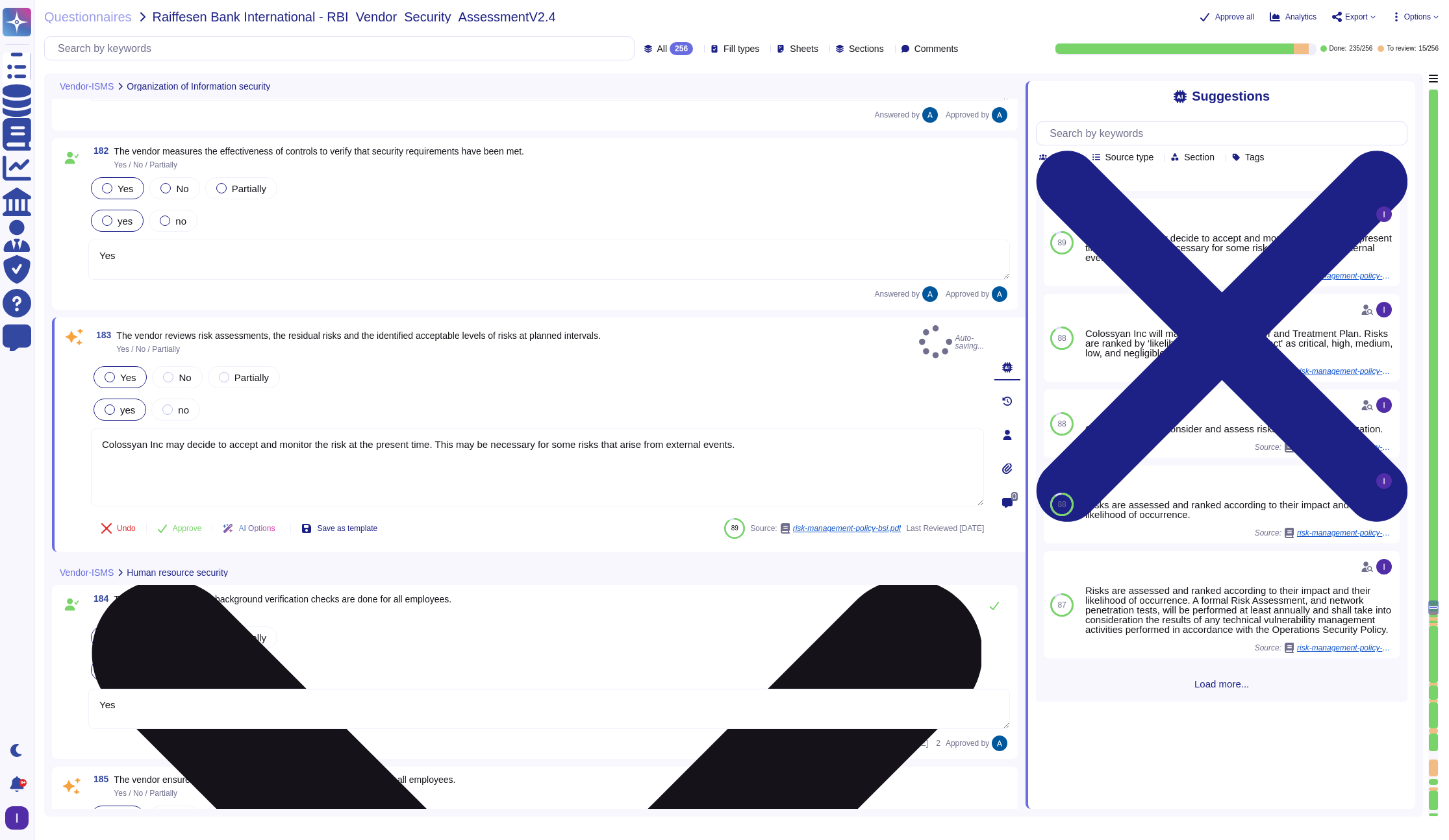
click at [386, 452] on textarea "Colossyan Inc may decide to accept and monitor the risk at the present time. Th…" at bounding box center [538, 468] width 893 height 78
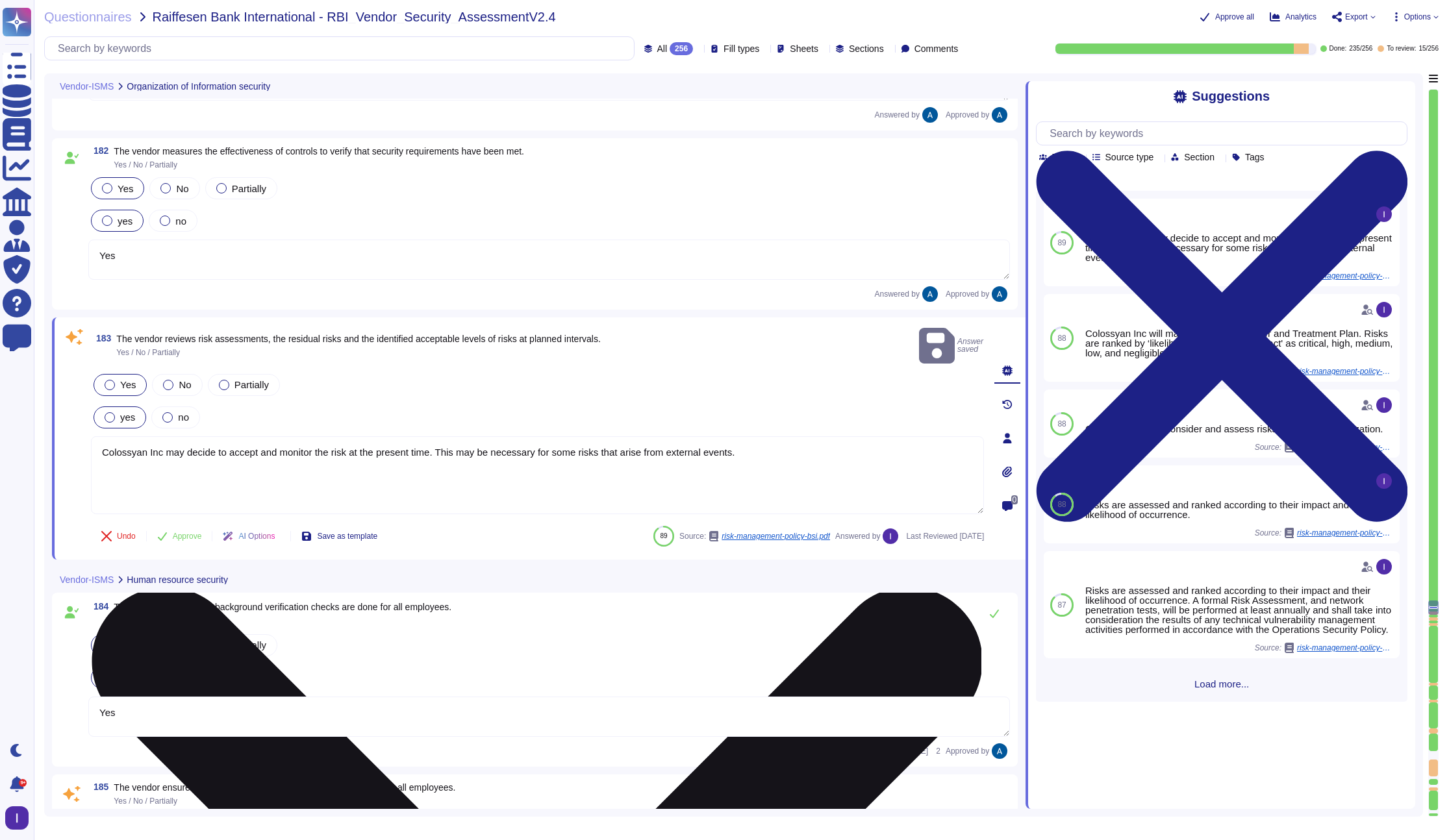
click at [401, 446] on textarea "Colossyan Inc may decide to accept and monitor the risk at the present time. Th…" at bounding box center [538, 475] width 893 height 78
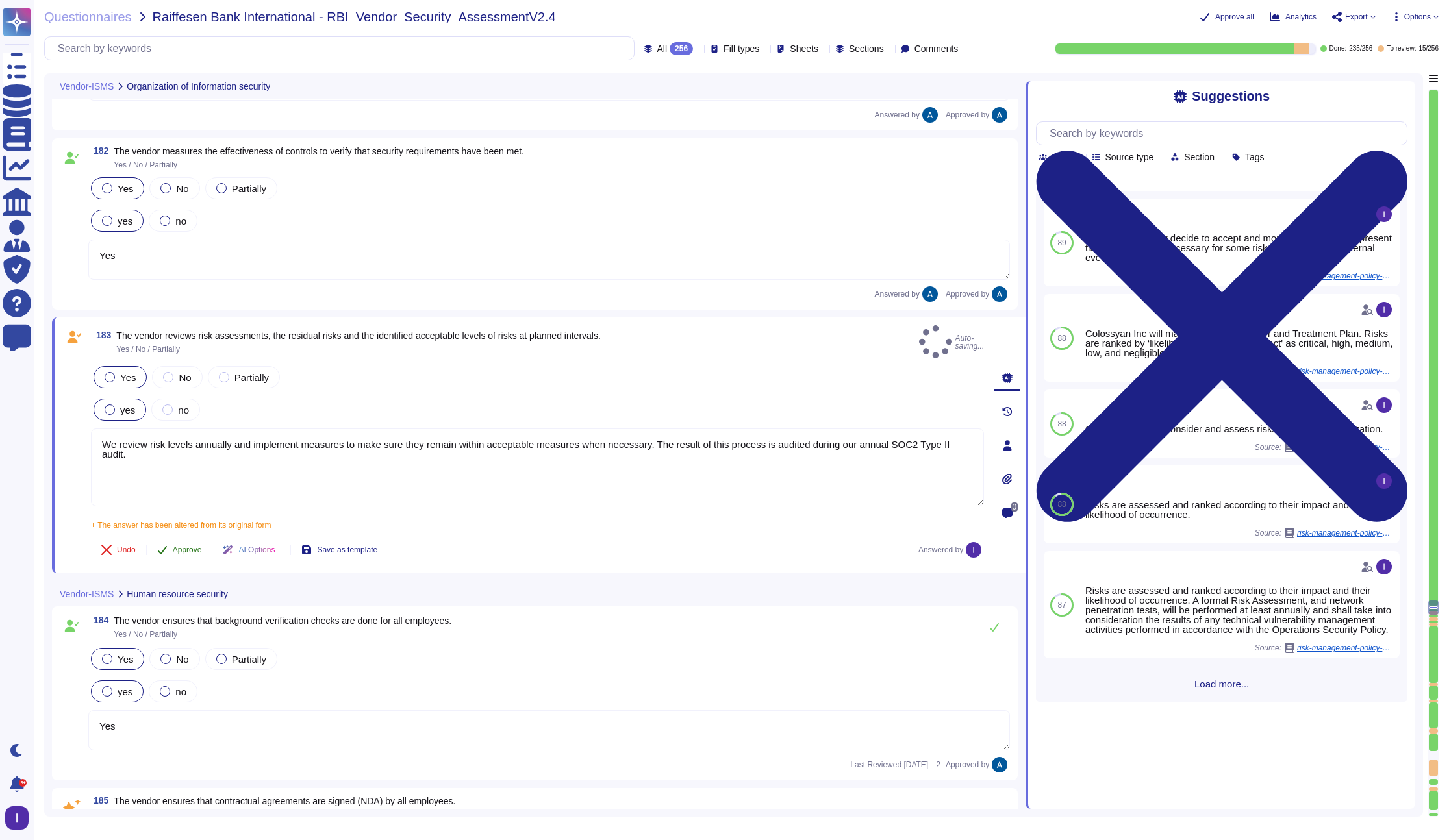
click at [176, 513] on div "183 The vendor reviews risk assessments, the residual risks and the identified …" at bounding box center [523, 445] width 922 height 240
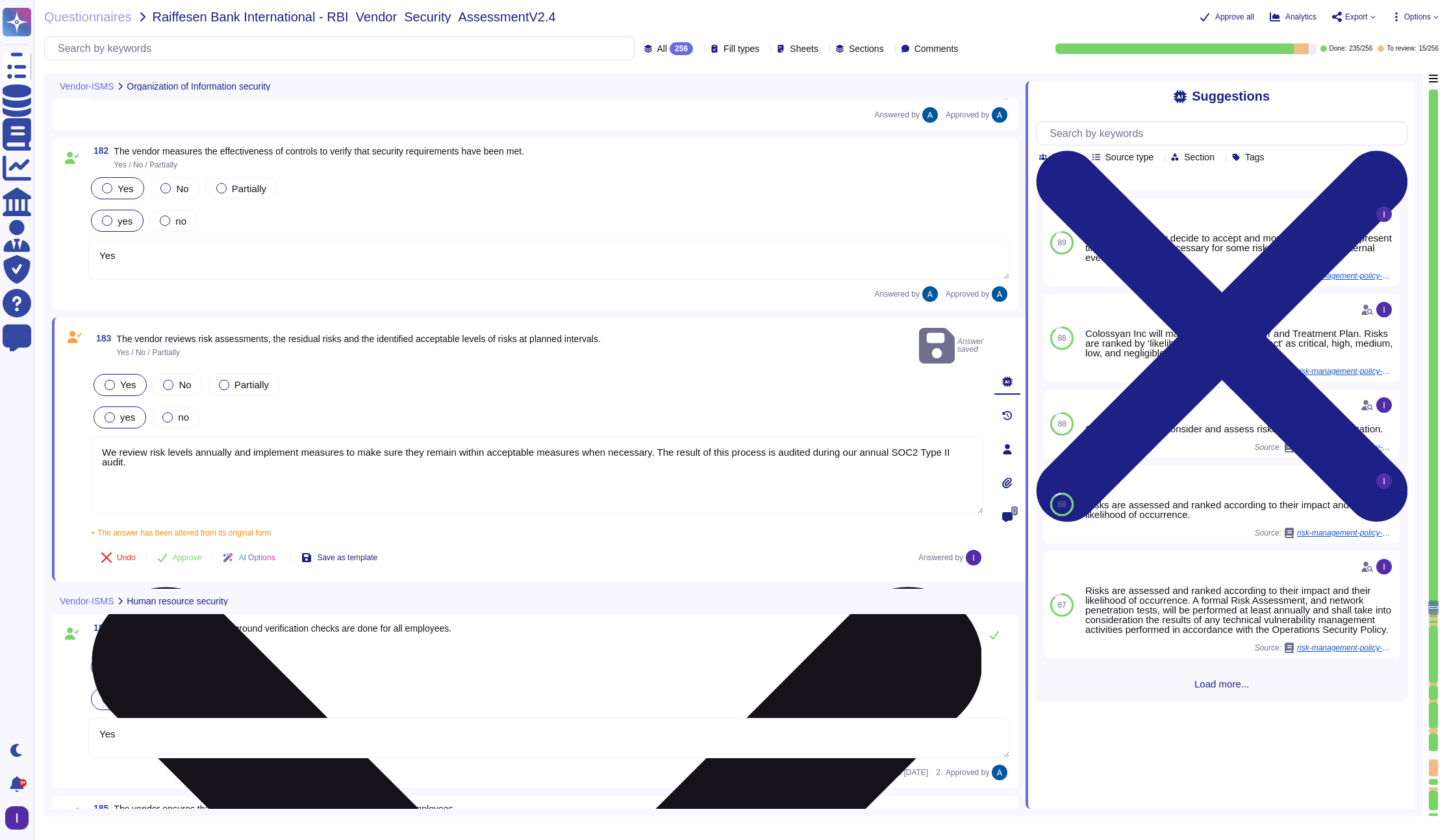
click at [268, 467] on textarea "We review risk levels annually and implement measures to make sure they remain …" at bounding box center [538, 475] width 893 height 78
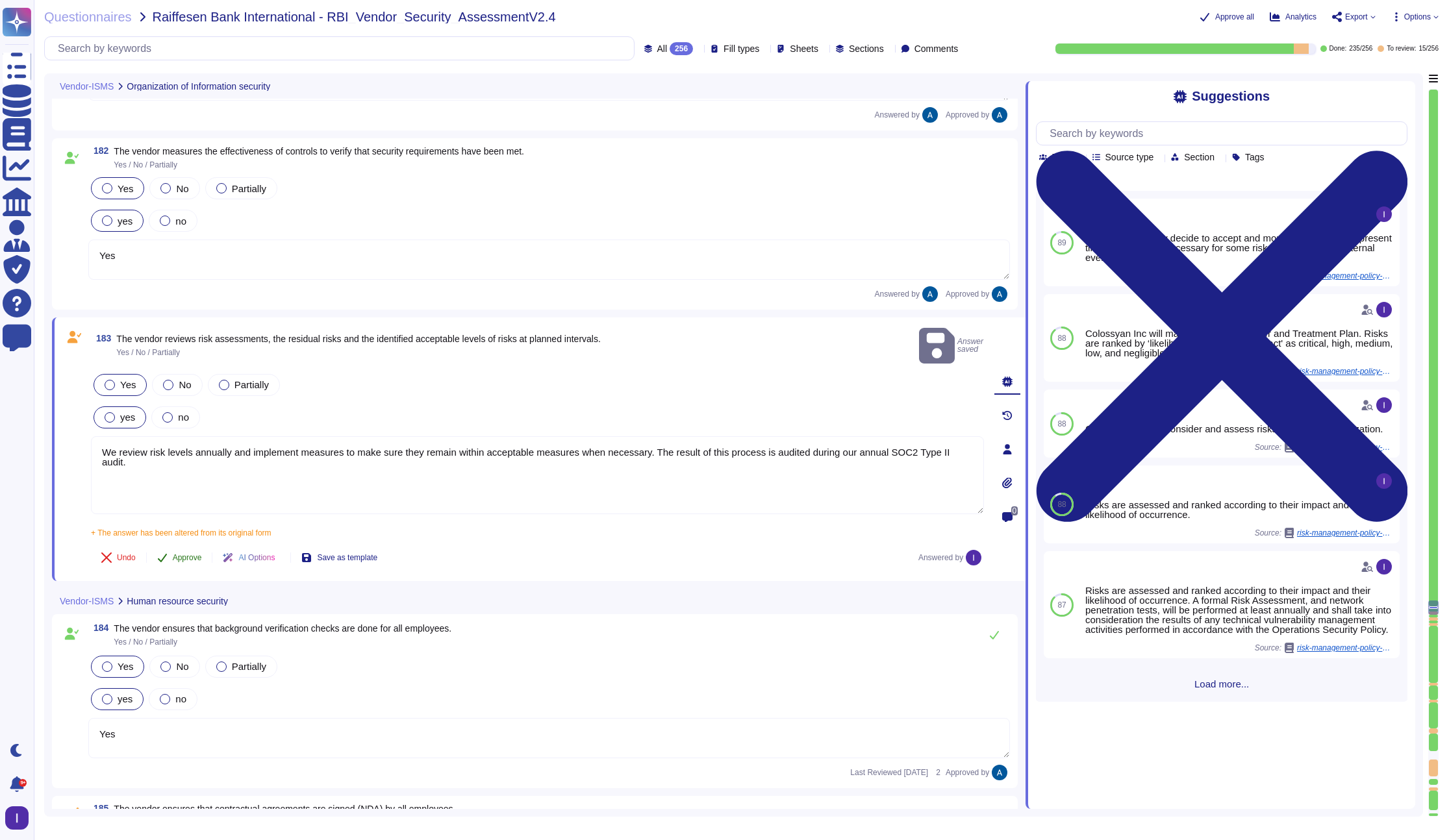
click at [193, 553] on span "Approve" at bounding box center [187, 557] width 30 height 8
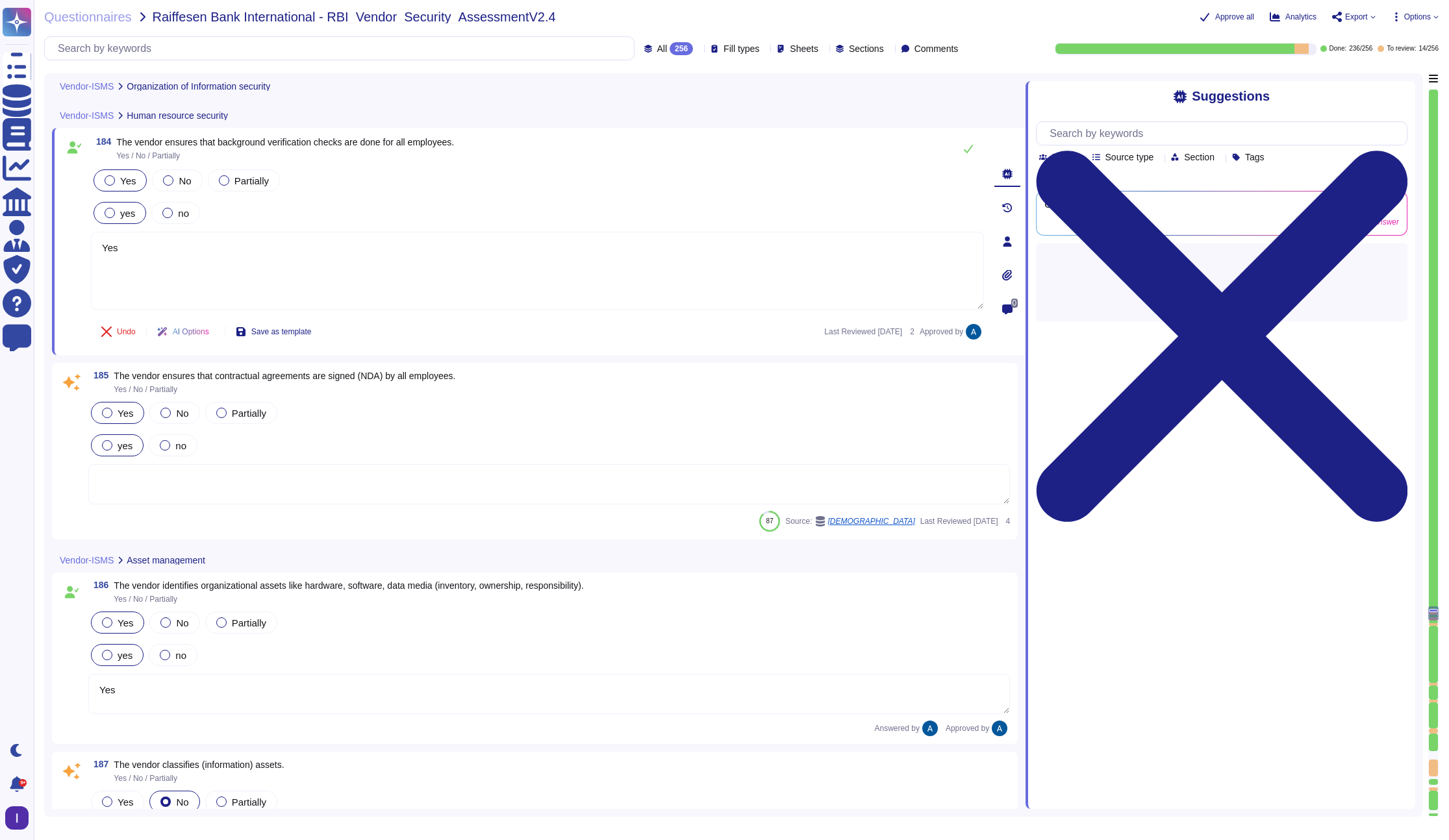
scroll to position [23344, 0]
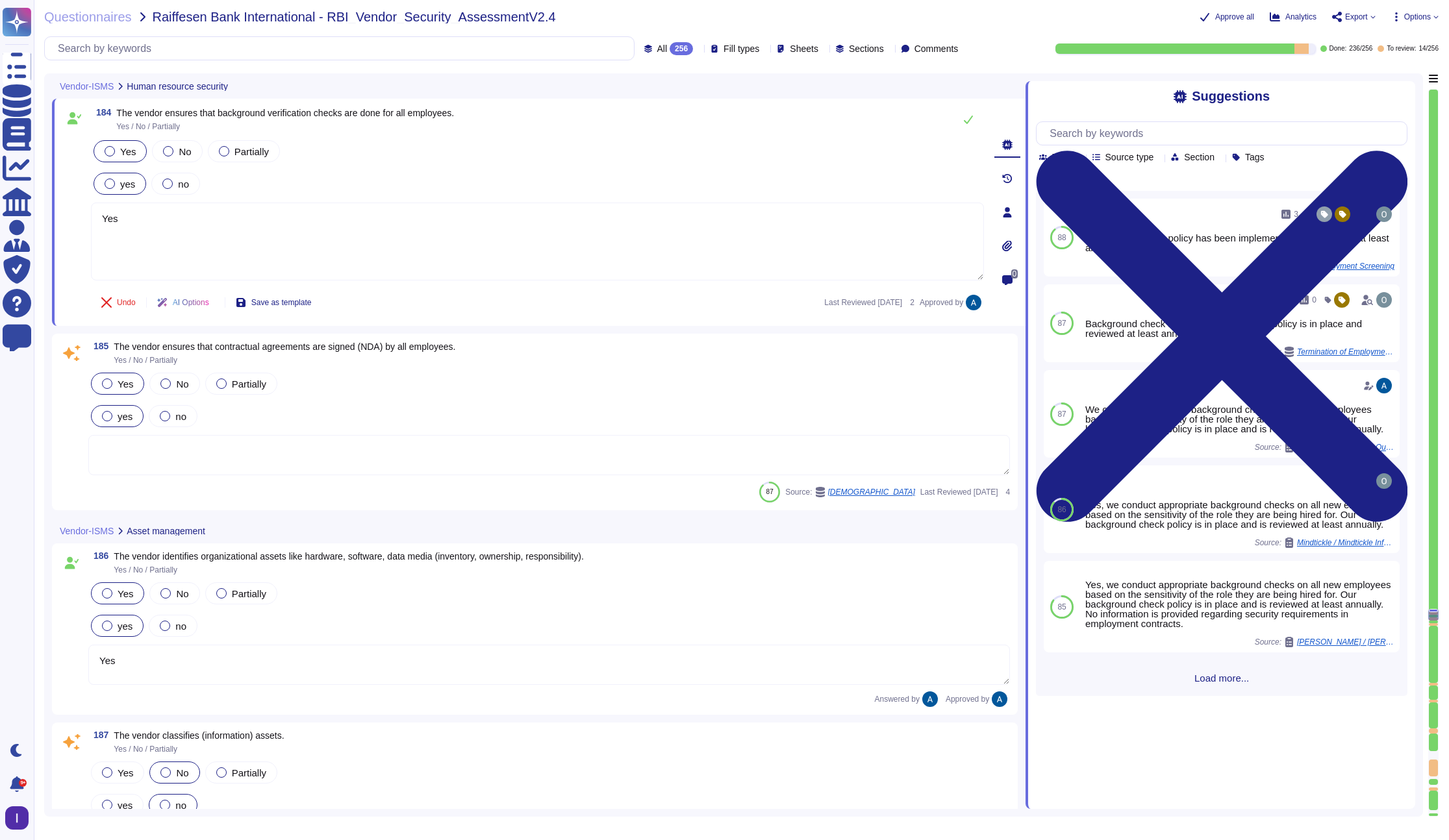
click at [268, 458] on textarea at bounding box center [550, 455] width 922 height 40
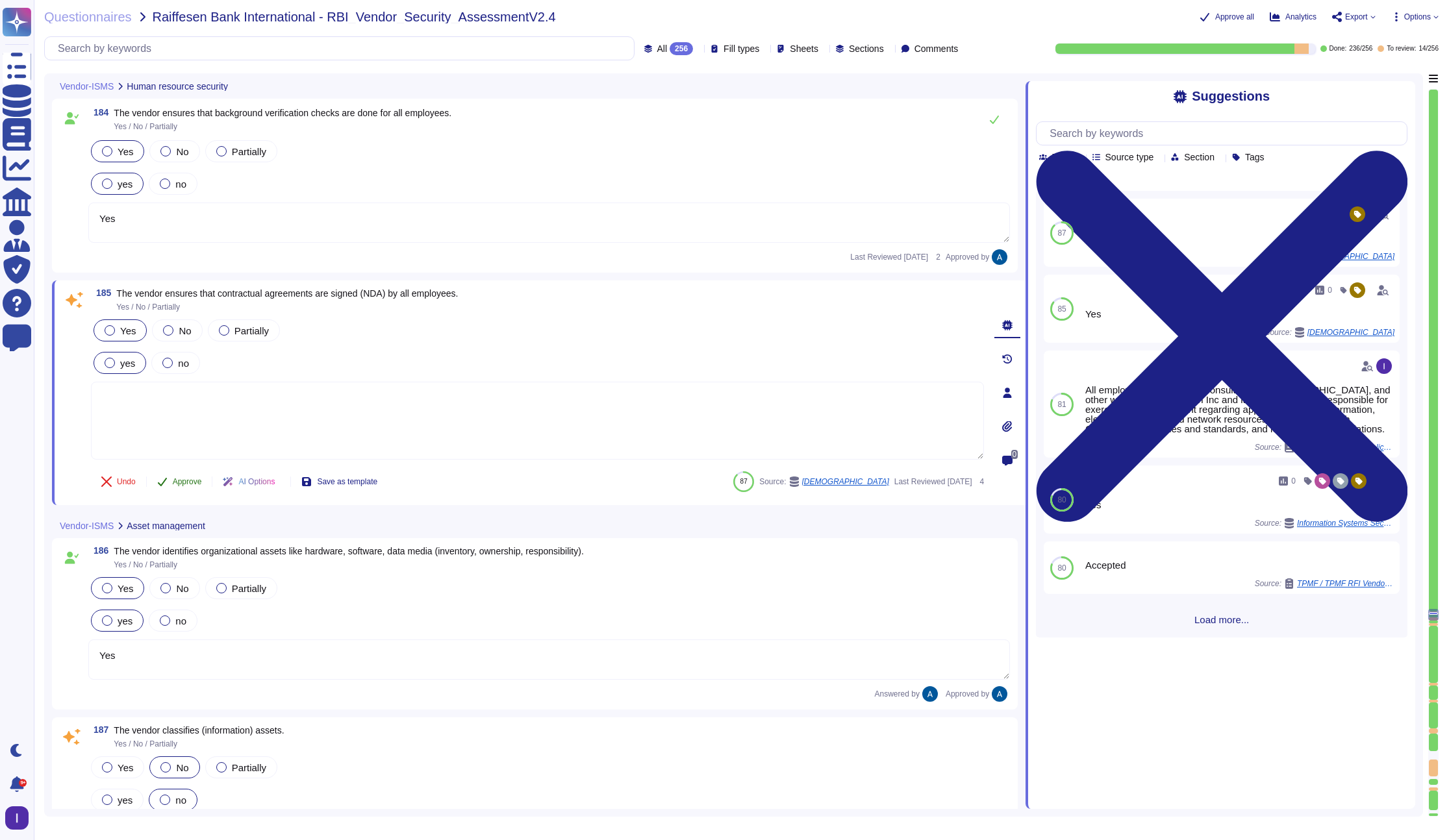
click at [168, 485] on icon at bounding box center [162, 481] width 10 height 10
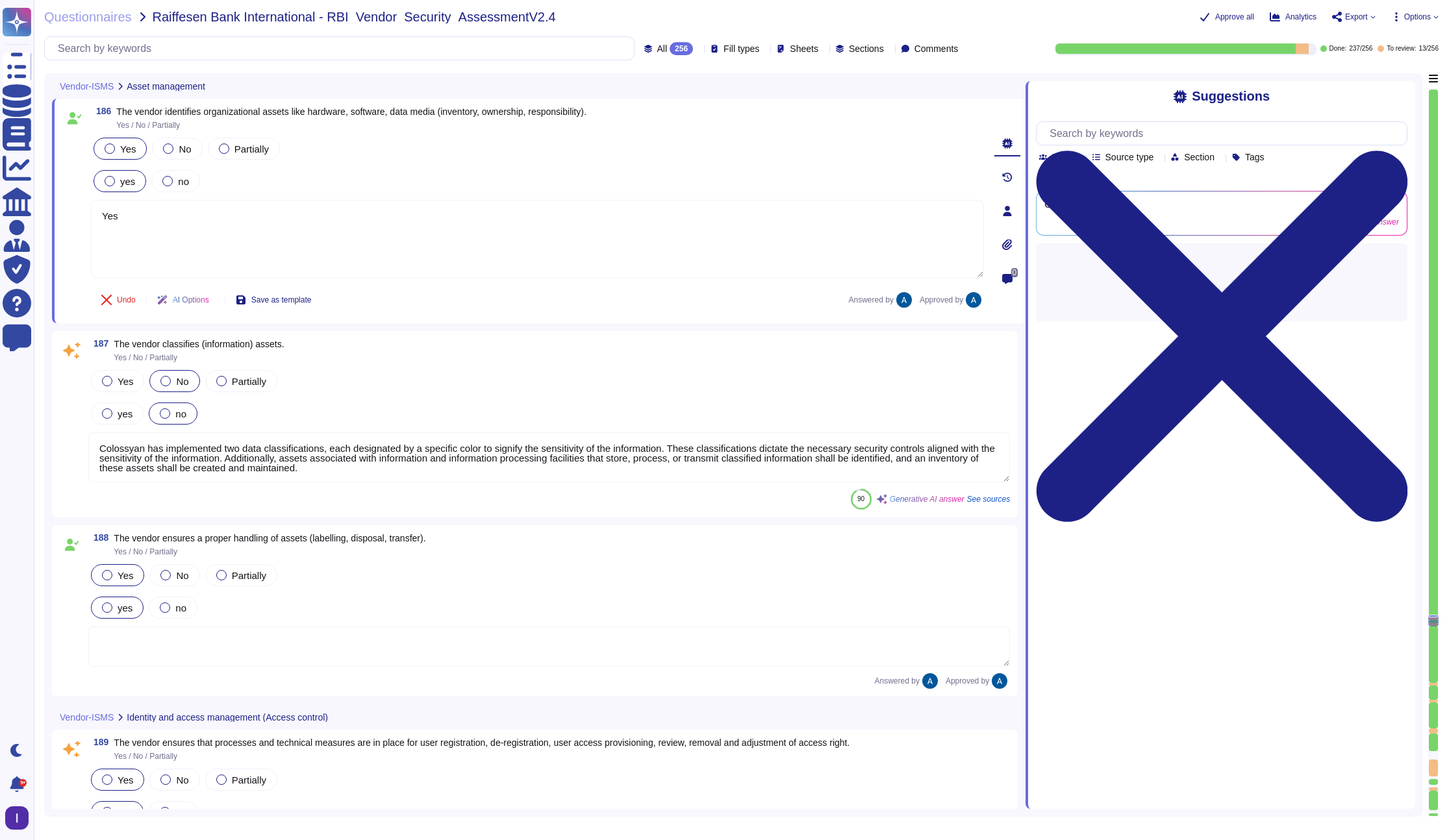
scroll to position [2, 0]
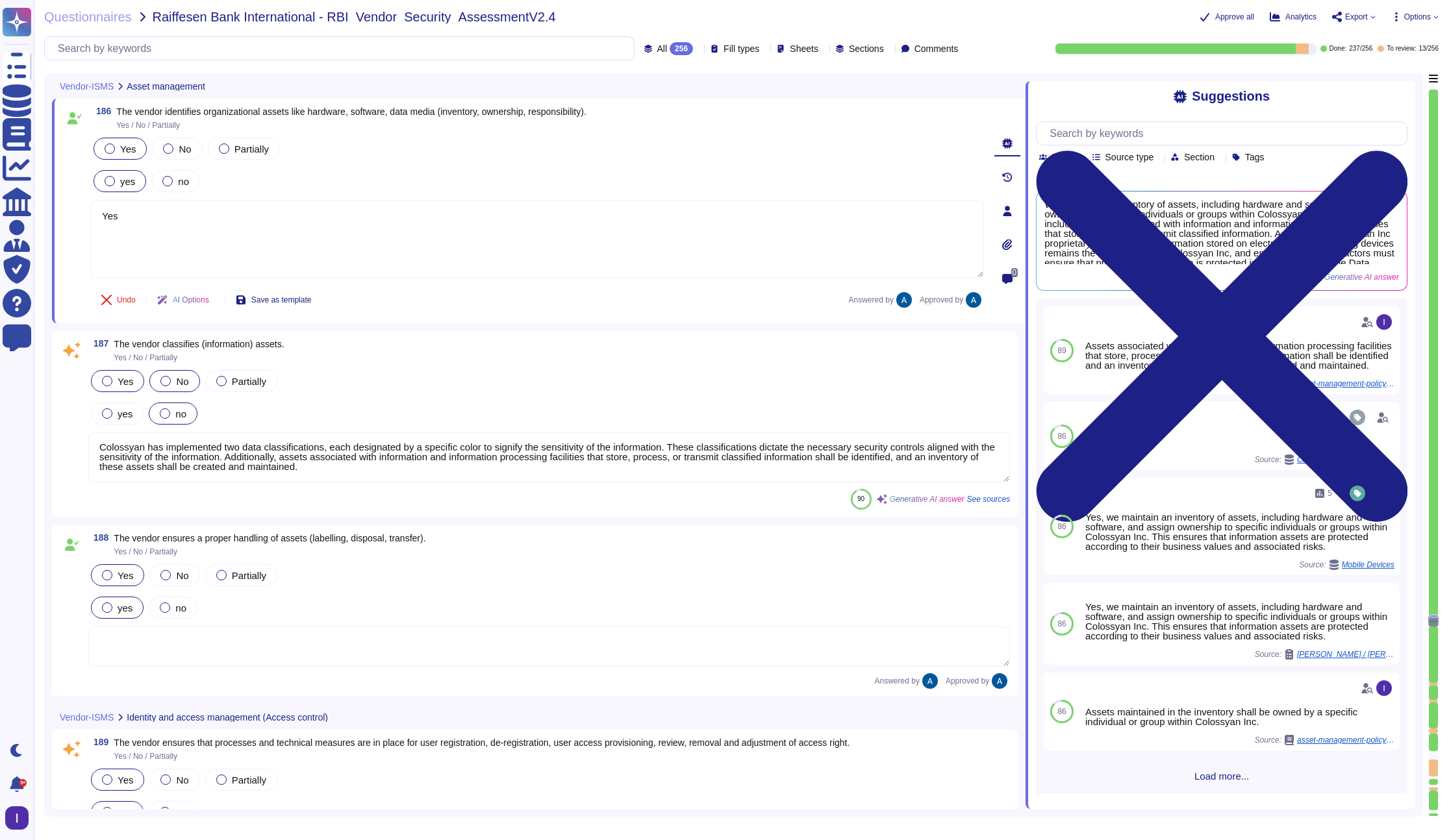
click at [120, 378] on span "Yes" at bounding box center [125, 382] width 16 height 11
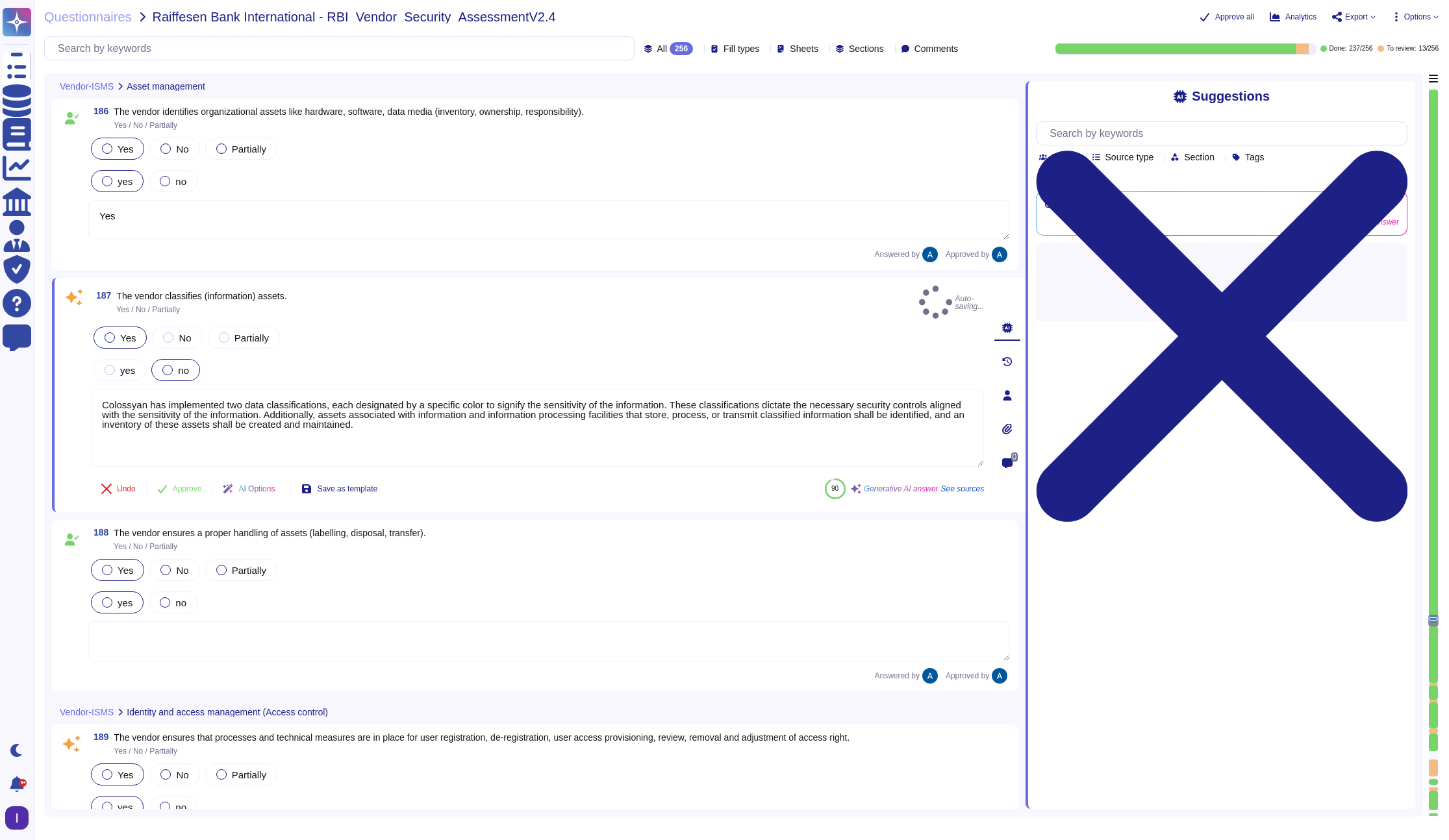
scroll to position [0, 0]
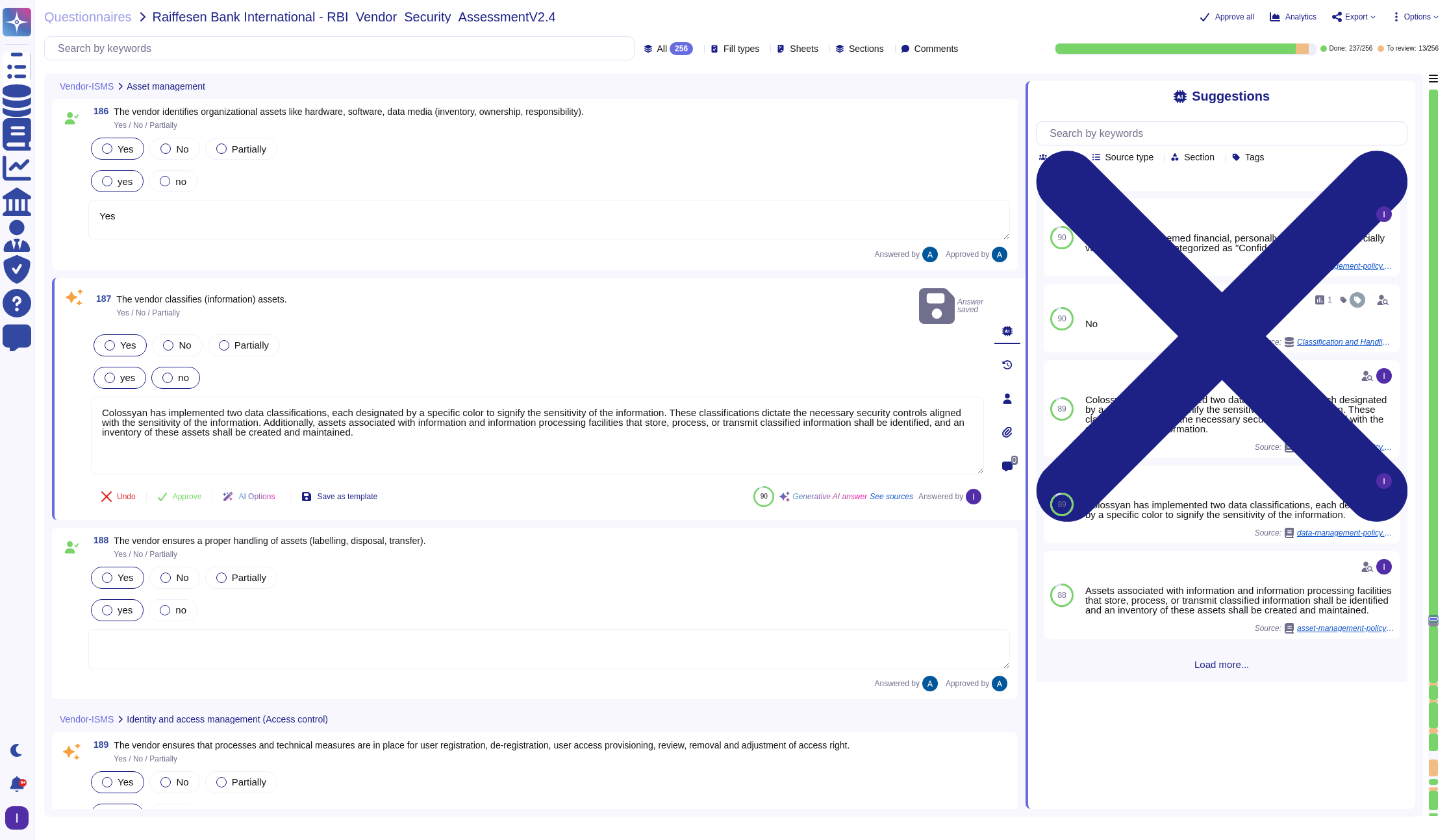
click at [131, 372] on span "yes" at bounding box center [127, 378] width 15 height 11
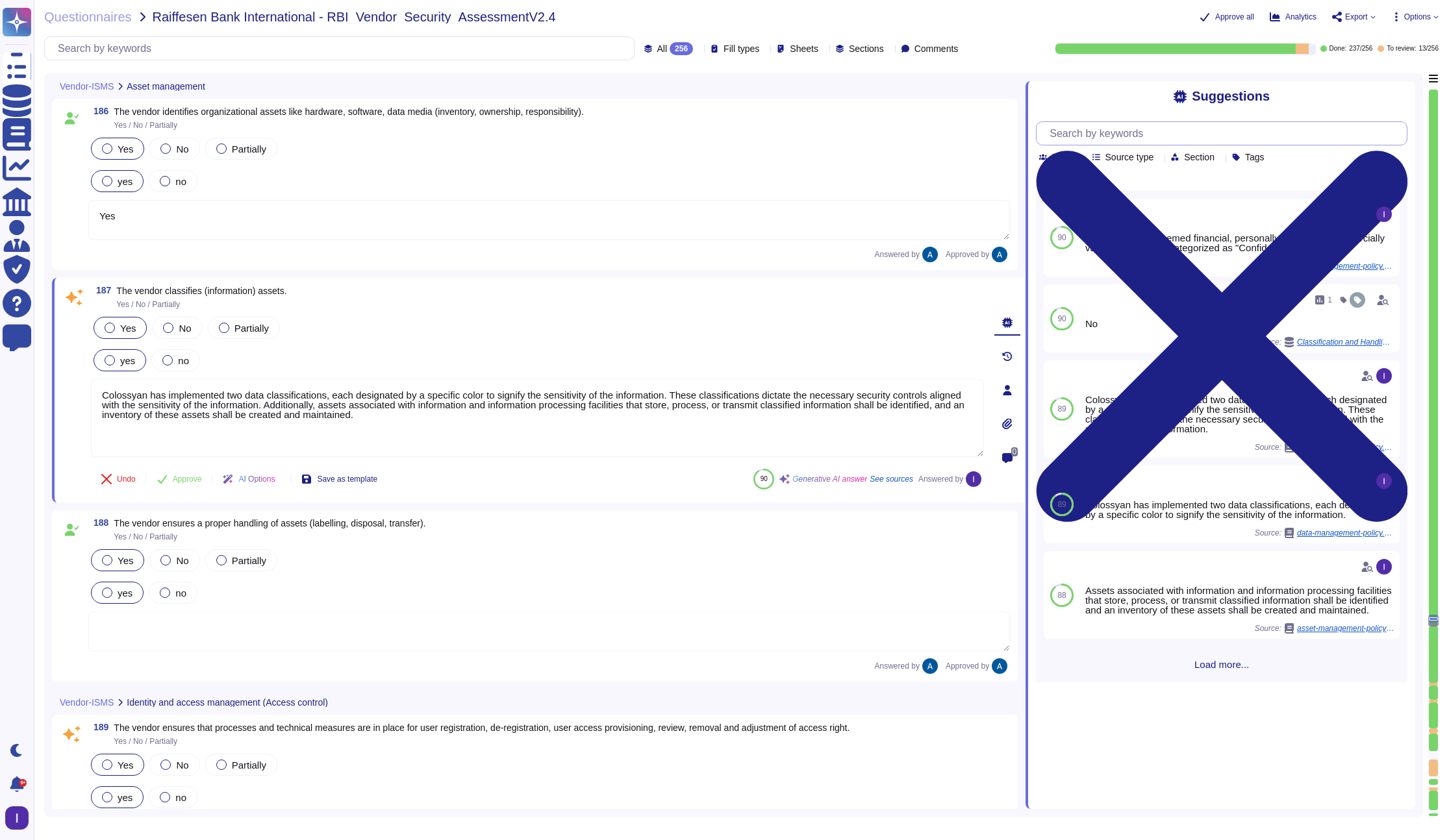
click at [1117, 135] on input "text" at bounding box center [1225, 133] width 363 height 22
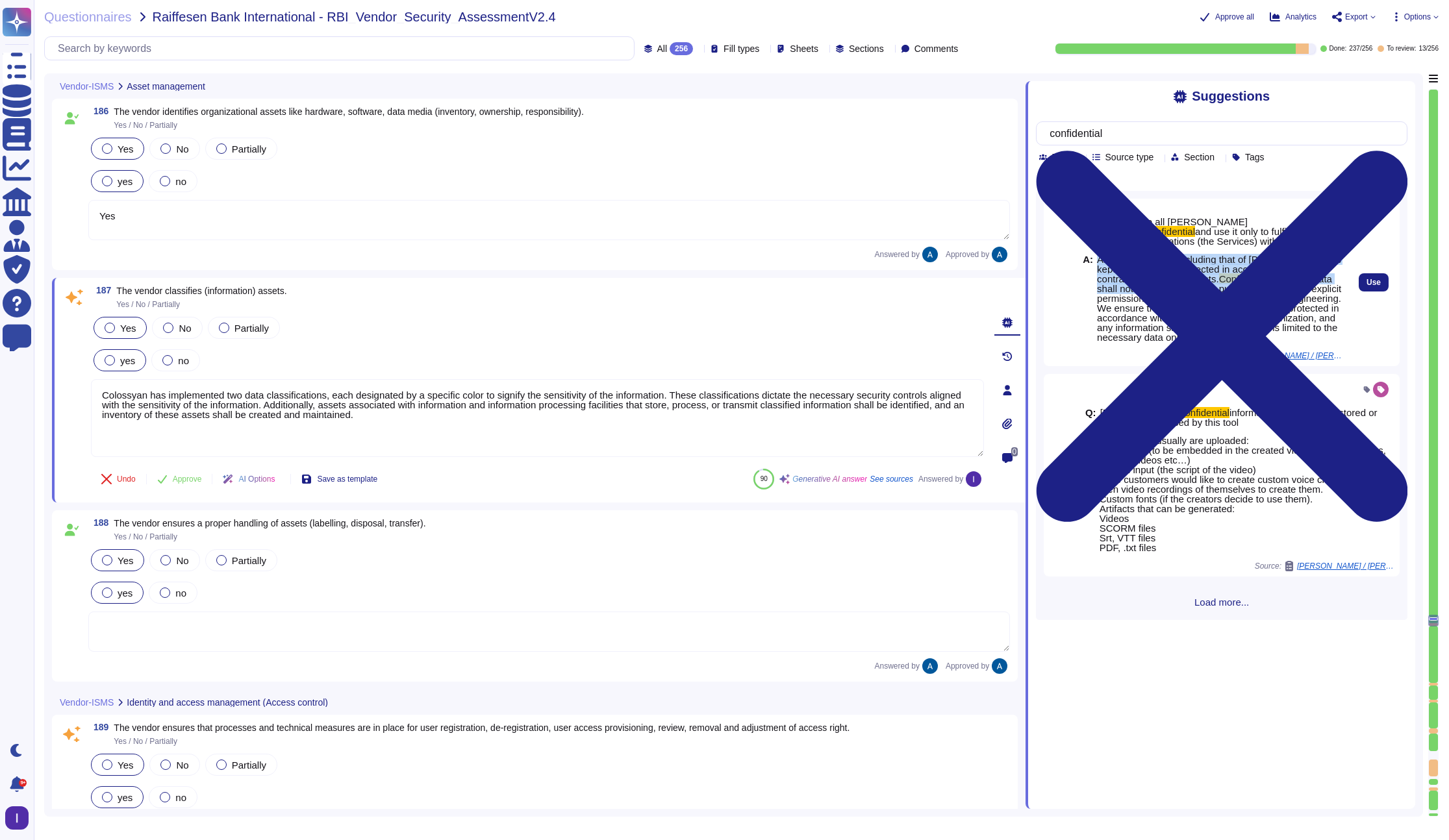
drag, startPoint x: 1099, startPoint y: 260, endPoint x: 1265, endPoint y: 283, distance: 167.6
click at [1117, 283] on span "All customer data, including that of [PERSON_NAME], is kept private and is prot…" at bounding box center [1219, 299] width 245 height 88
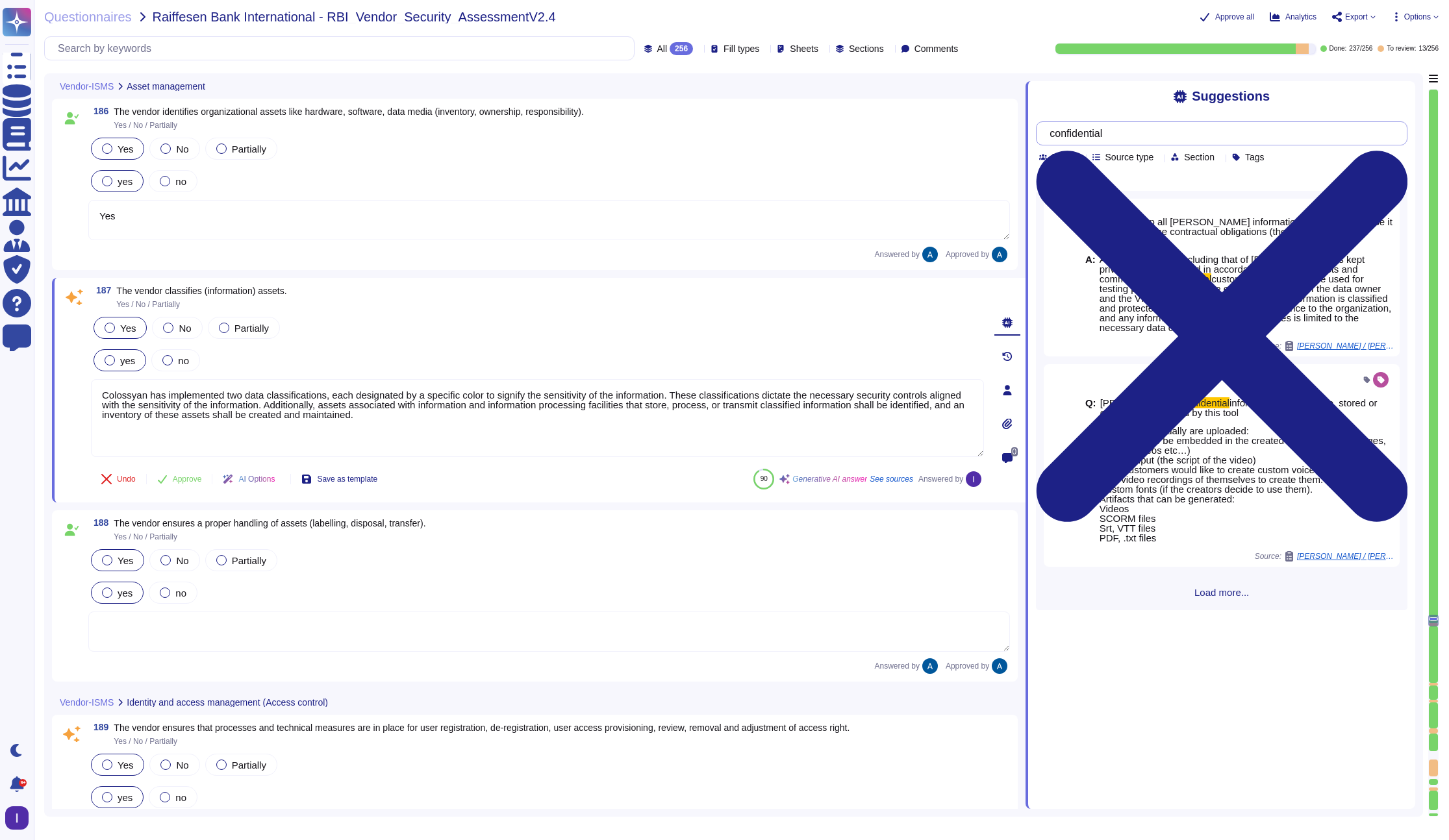
click at [1117, 133] on input "confidential" at bounding box center [1218, 133] width 351 height 22
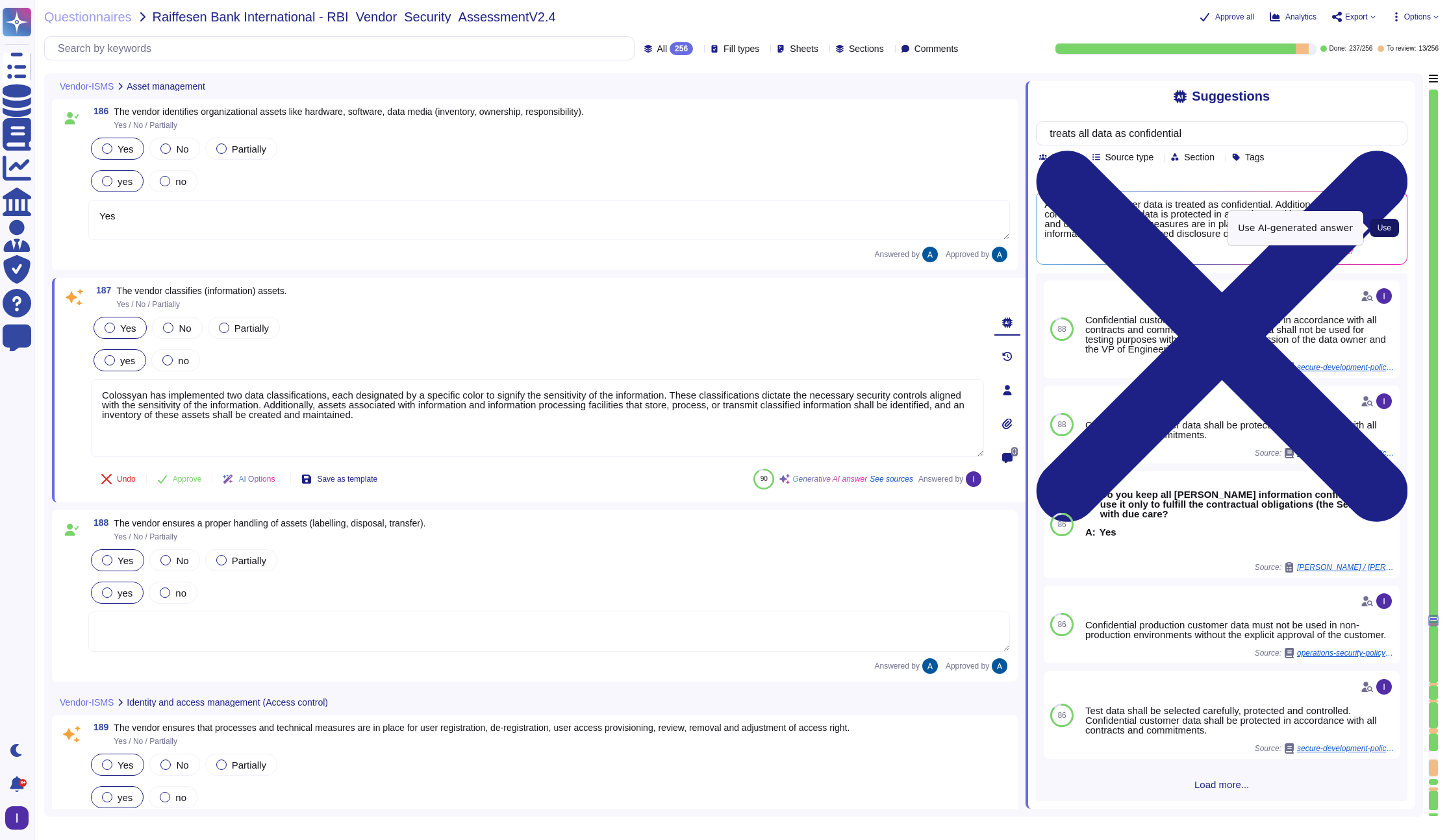
click at [1117, 224] on span "Use" at bounding box center [1383, 228] width 14 height 8
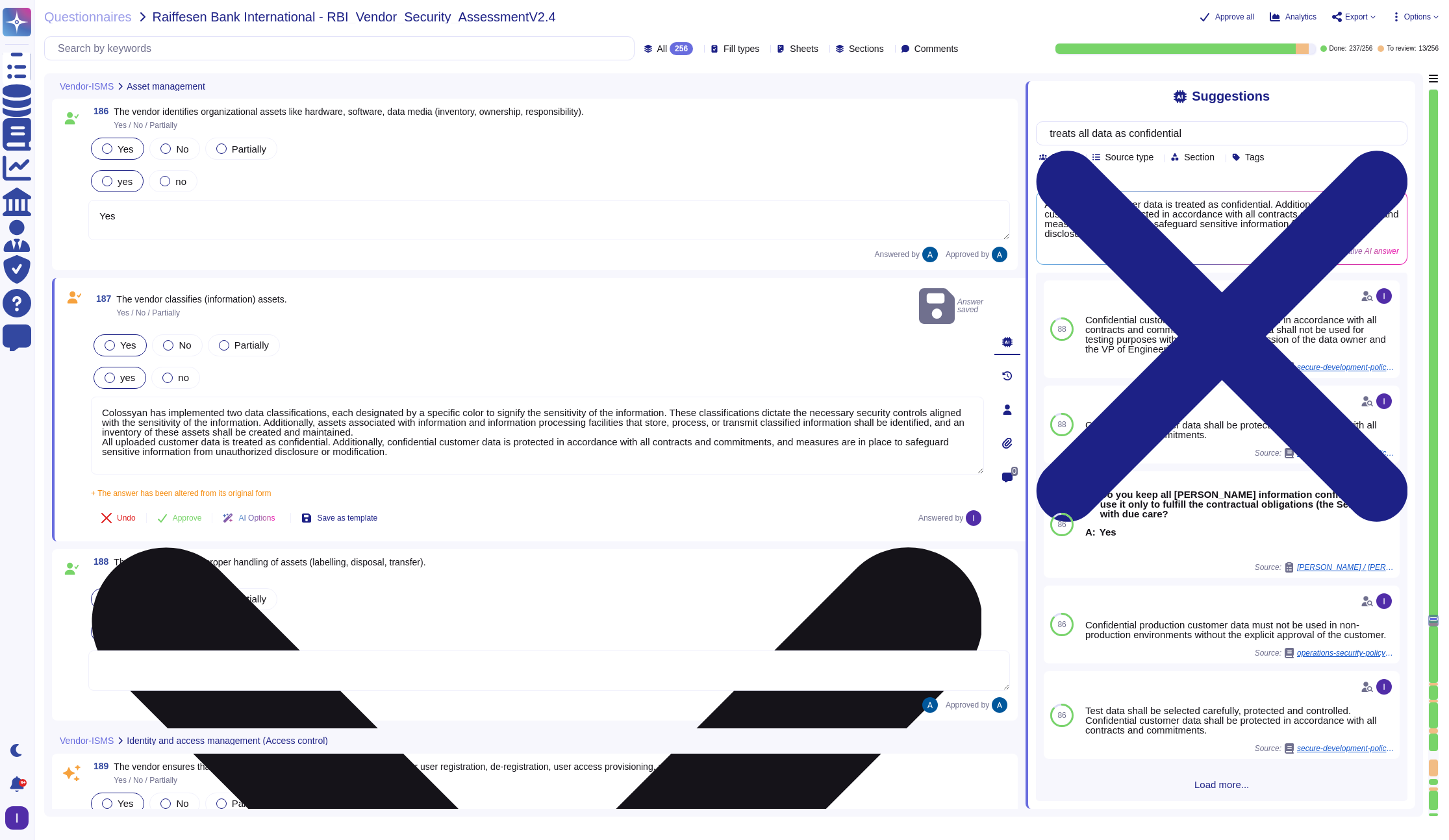
click at [591, 440] on textarea "Colossyan has implemented two data classifications, each designated by a specif…" at bounding box center [538, 436] width 893 height 78
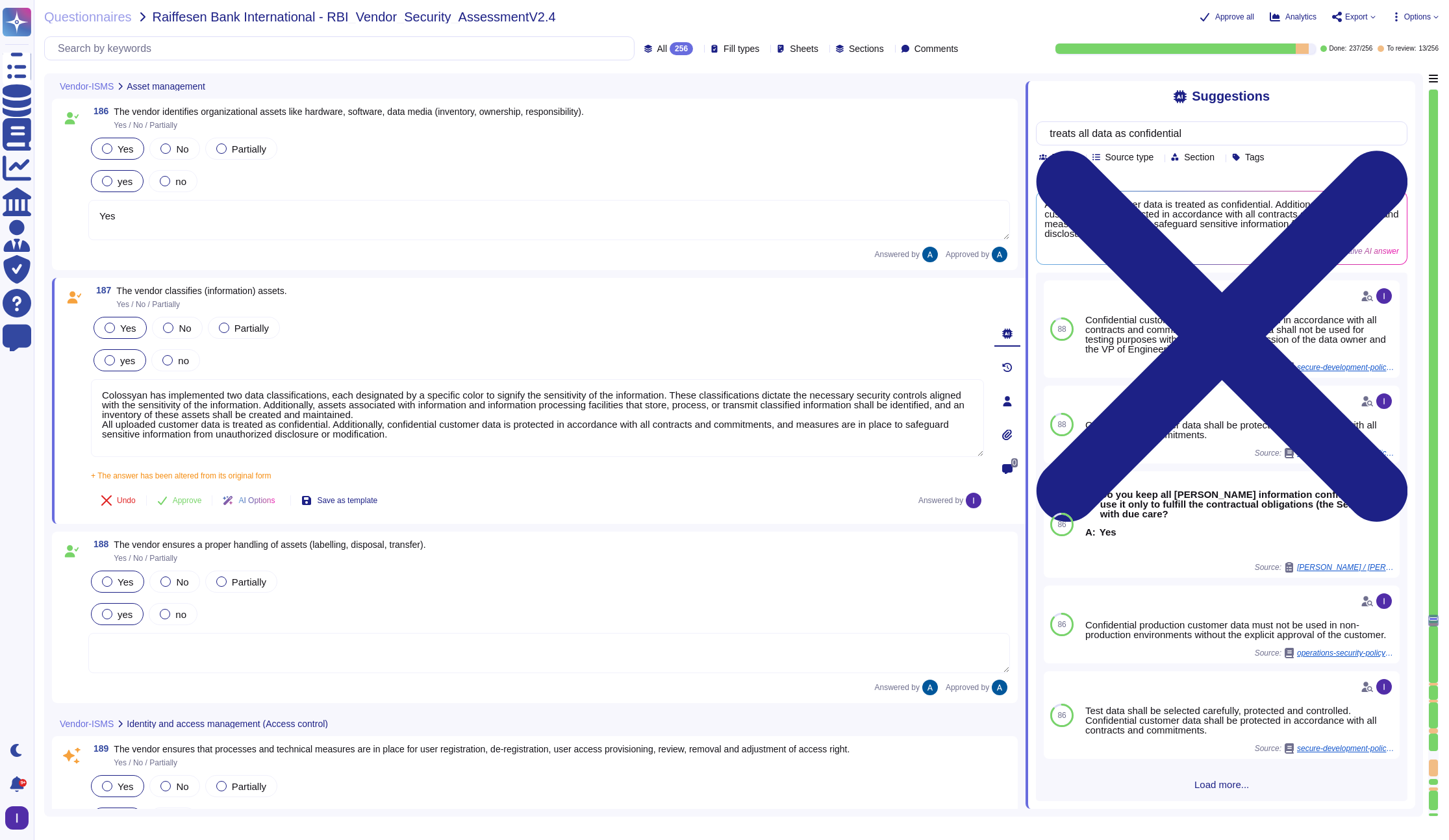
drag, startPoint x: 316, startPoint y: 287, endPoint x: 288, endPoint y: 287, distance: 28.0
click at [298, 287] on div "187 The vendor classifies (information) assets. Yes / No / Partially" at bounding box center [538, 297] width 893 height 23
drag, startPoint x: 117, startPoint y: 111, endPoint x: 640, endPoint y: 113, distance: 523.0
click at [640, 113] on div "186 The vendor identifies organizational assets like hardware, software, data m…" at bounding box center [550, 117] width 922 height 23
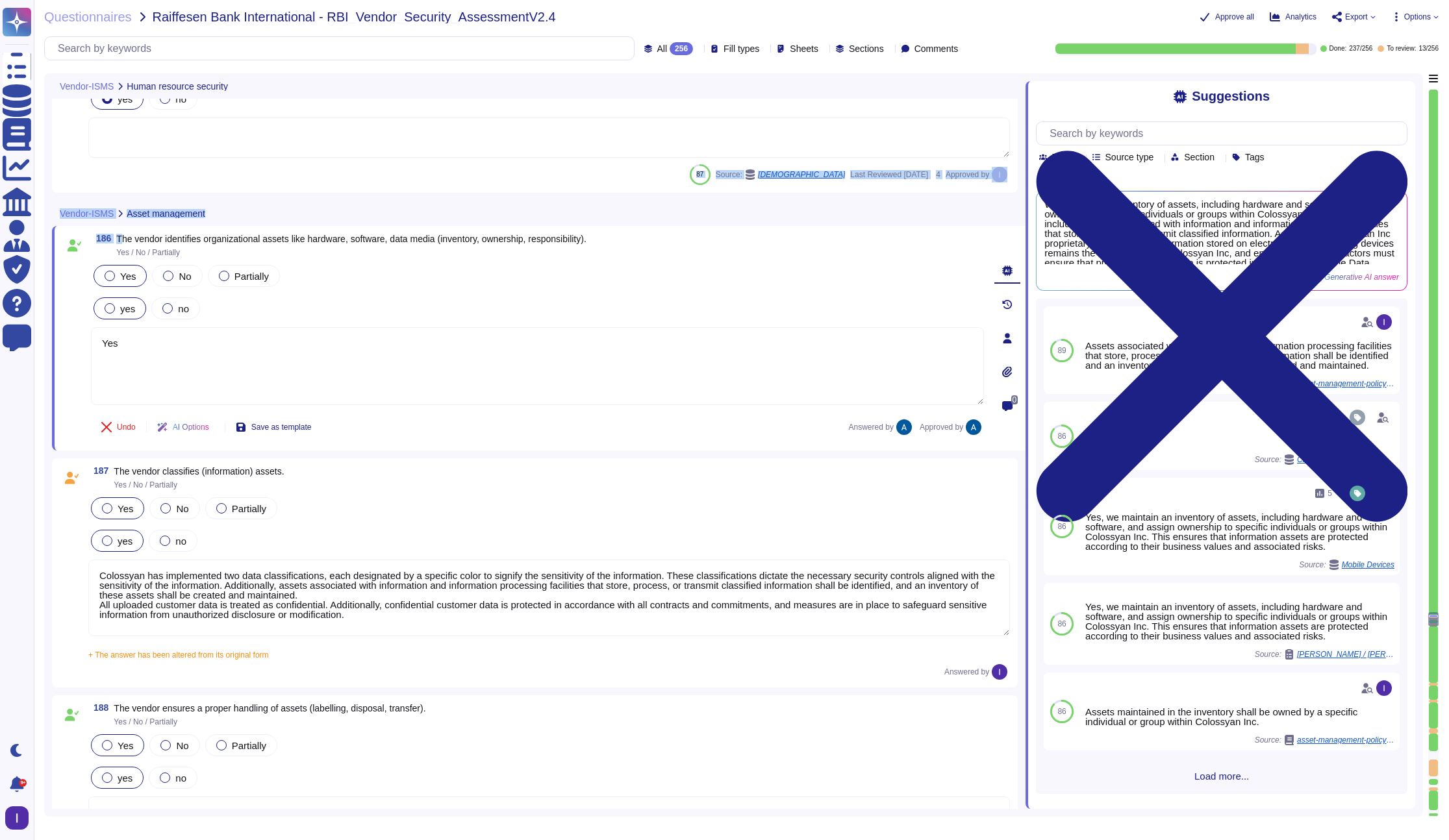
scroll to position [23607, 0]
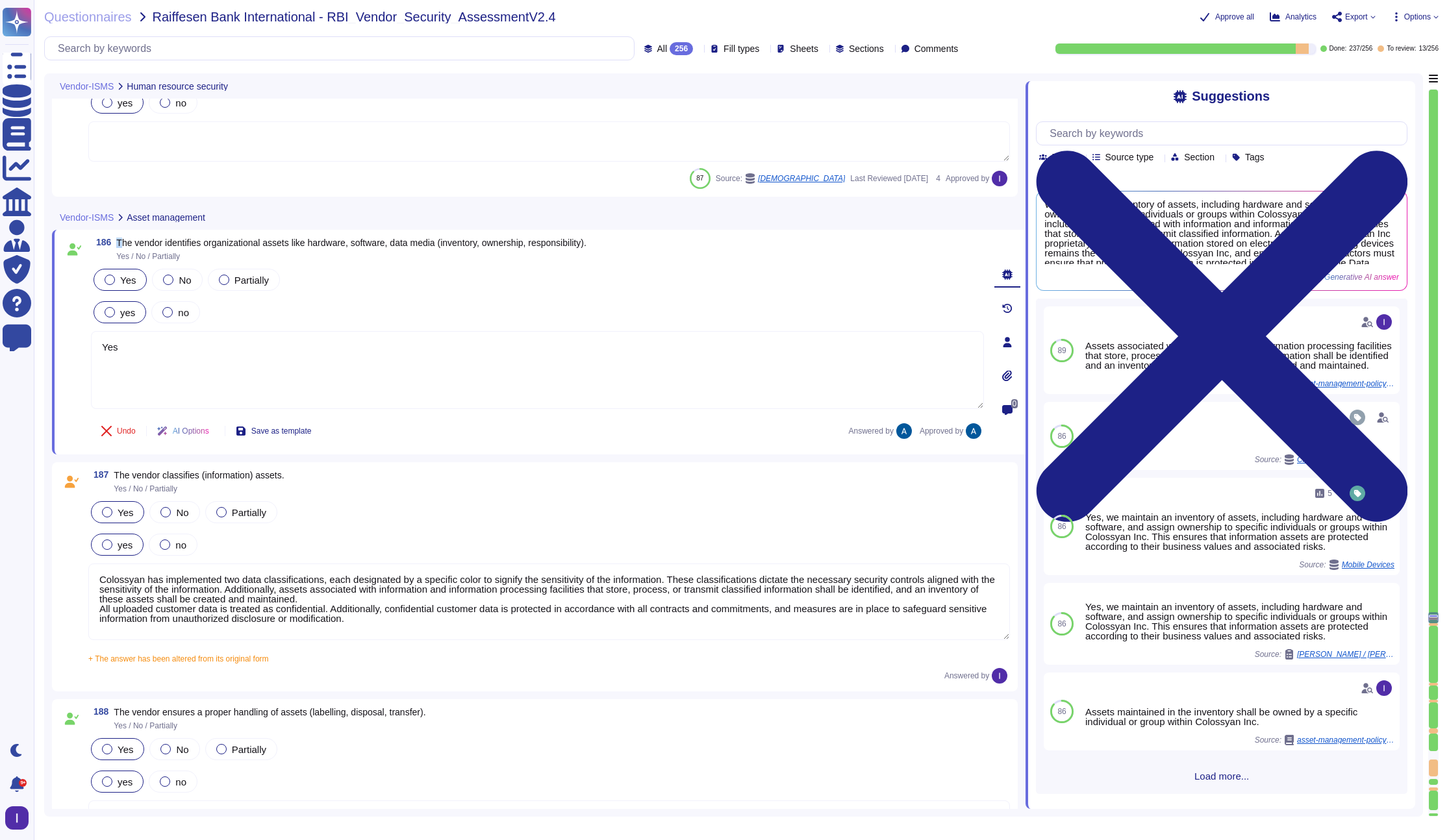
drag, startPoint x: 121, startPoint y: 113, endPoint x: 625, endPoint y: 236, distance: 518.8
click at [625, 236] on div "186 The vendor identifies organizational assets like hardware, software, data m…" at bounding box center [538, 342] width 974 height 224
click at [144, 235] on div "186 The vendor identifies organizational assets like hardware, software, data m…" at bounding box center [538, 342] width 974 height 224
copy span "The vendor identifies organizational assets like hardware, software, data media…"
drag, startPoint x: 118, startPoint y: 243, endPoint x: 621, endPoint y: 247, distance: 503.0
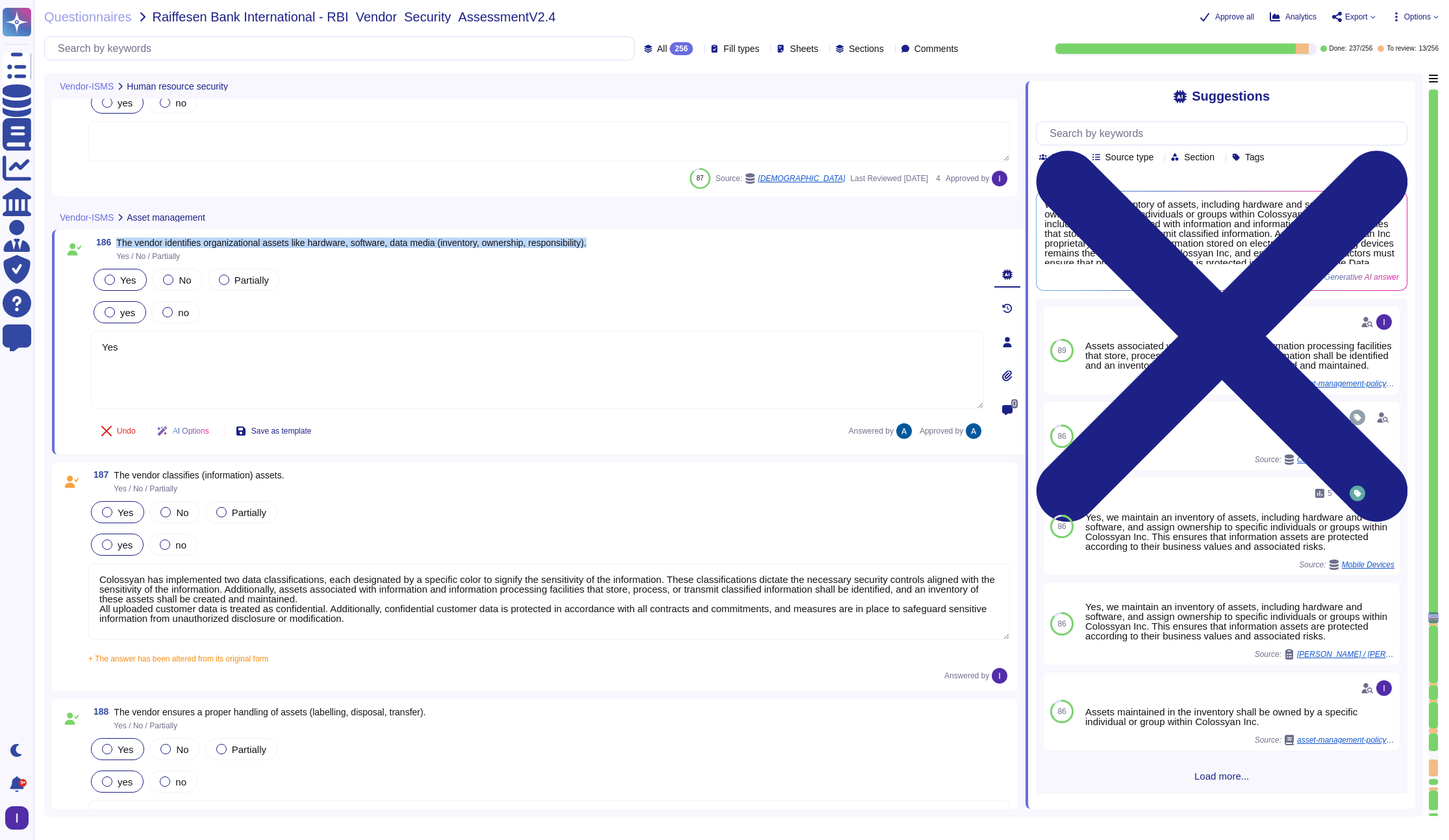
click at [621, 247] on div "186 The vendor identifies organizational assets like hardware, software, data m…" at bounding box center [538, 249] width 893 height 23
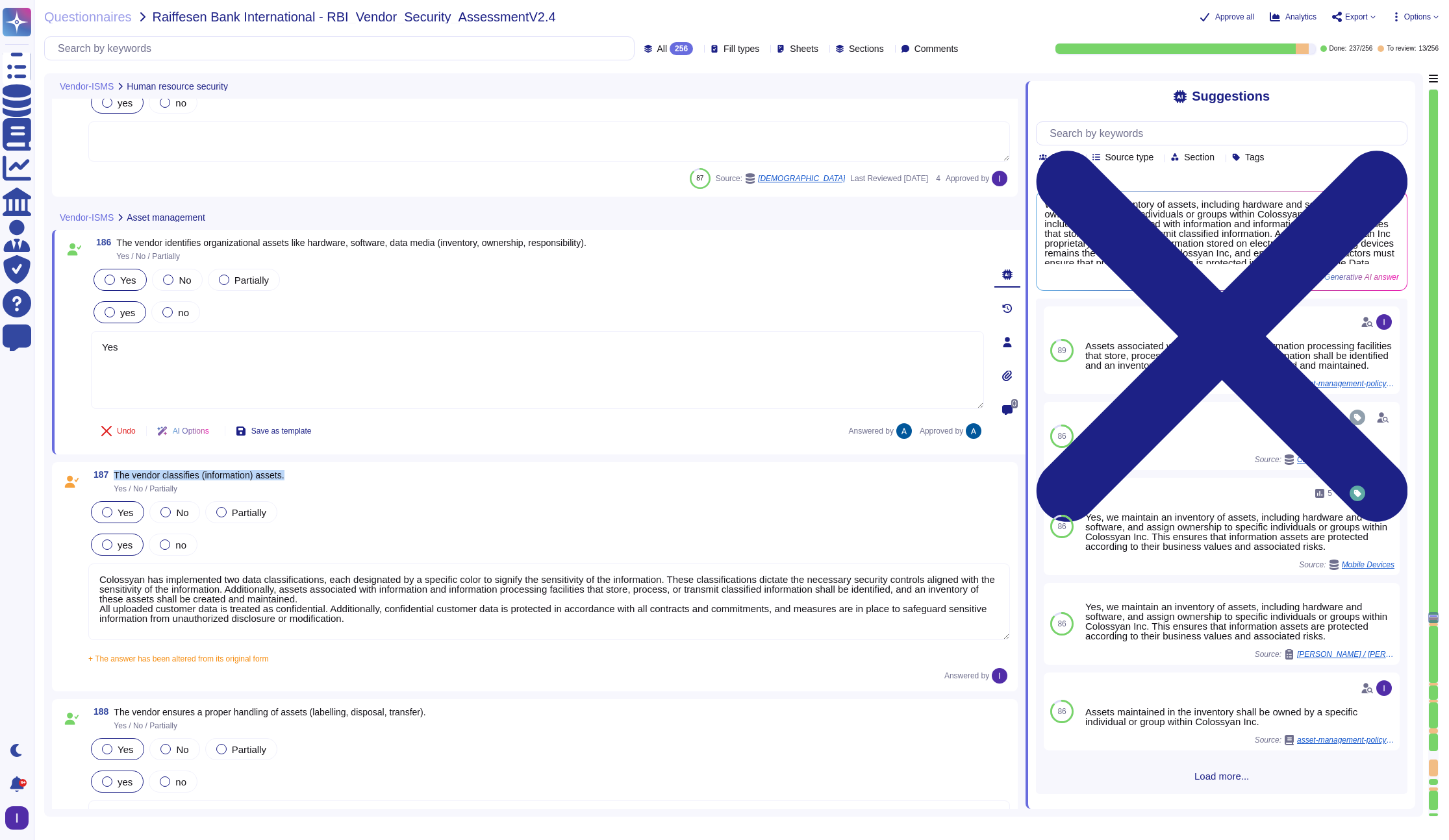
copy span "The vendor classifies (information) assets."
drag, startPoint x: 114, startPoint y: 477, endPoint x: 312, endPoint y: 478, distance: 198.0
click at [312, 478] on div "187 The vendor classifies (information) assets. Yes / No / Partially" at bounding box center [550, 481] width 922 height 23
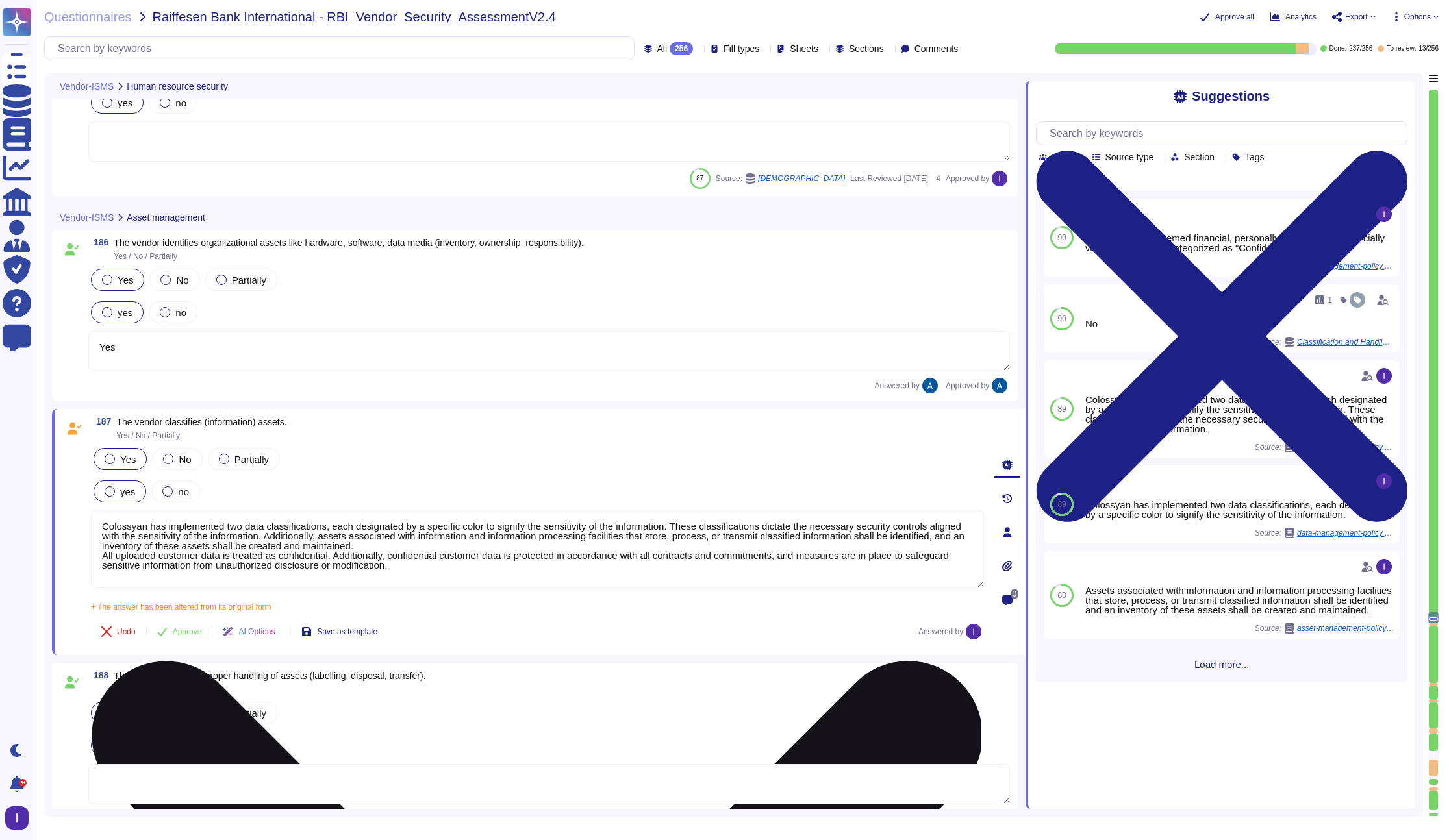
click at [333, 549] on textarea "Colossyan has implemented two data classifications, each designated by a specif…" at bounding box center [538, 549] width 893 height 78
paste textarea "All organizational assets, including hardware, software, and data, are treated …"
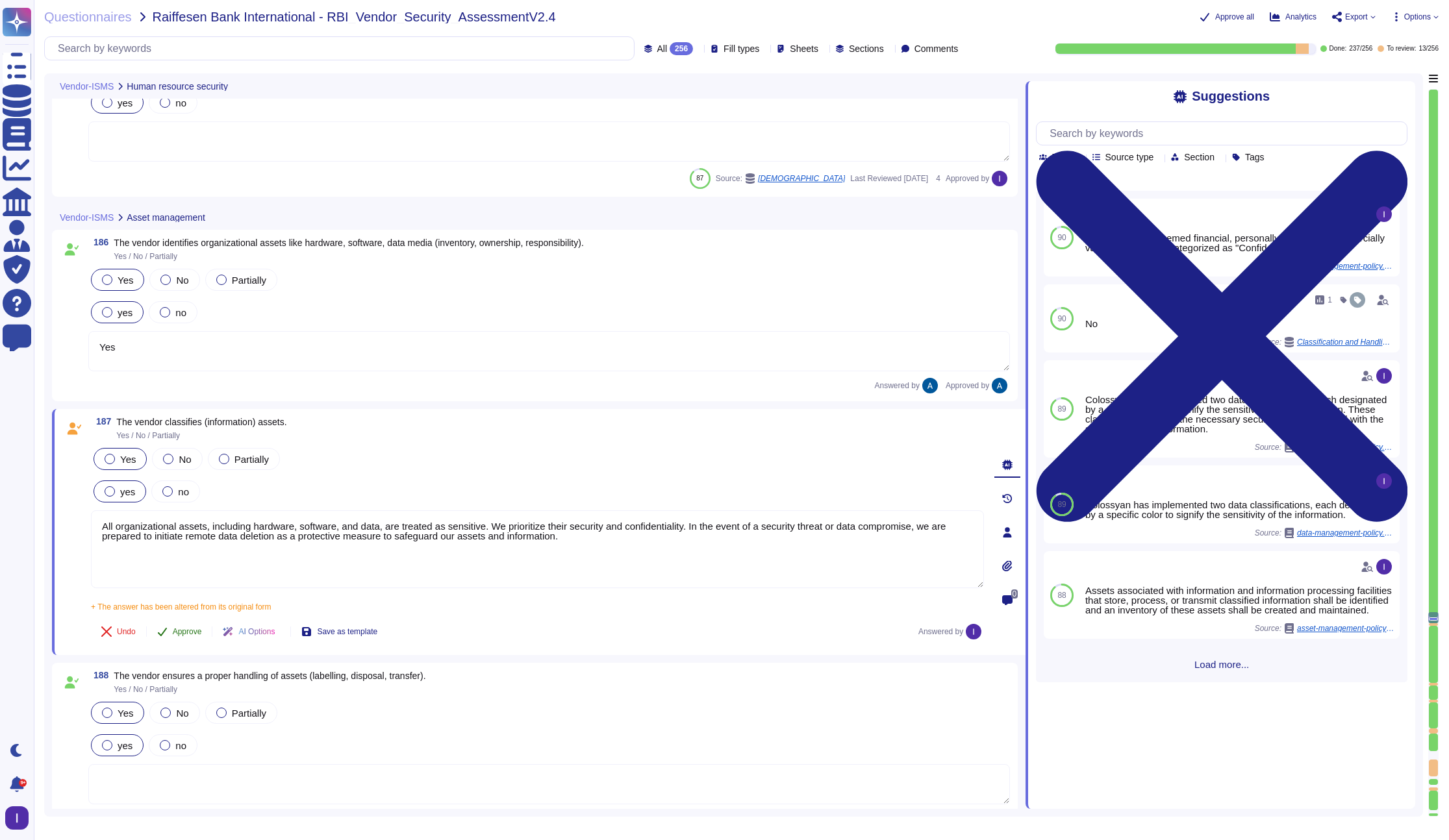
click at [188, 628] on span "Approve" at bounding box center [187, 632] width 30 height 8
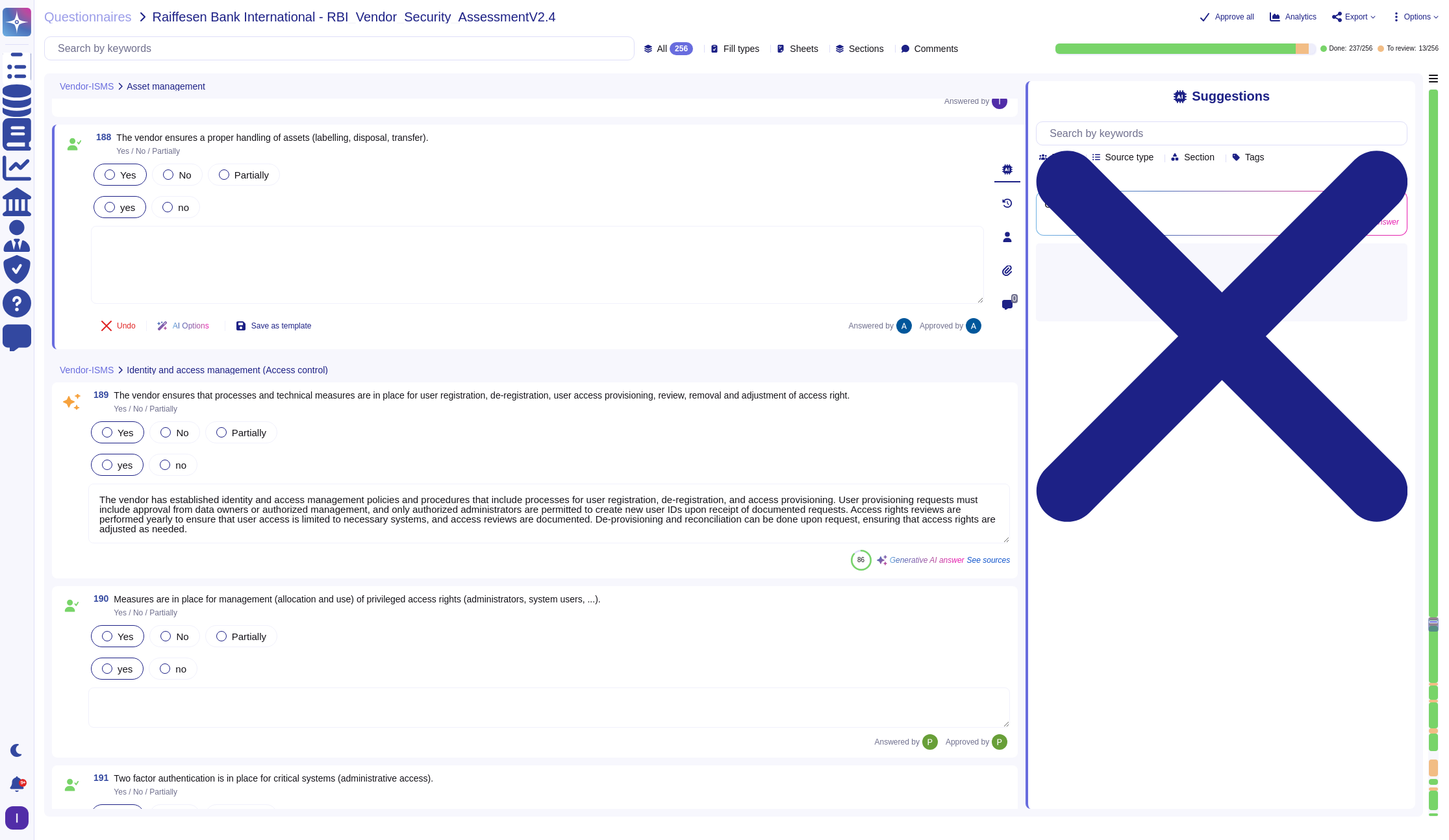
scroll to position [24102, 0]
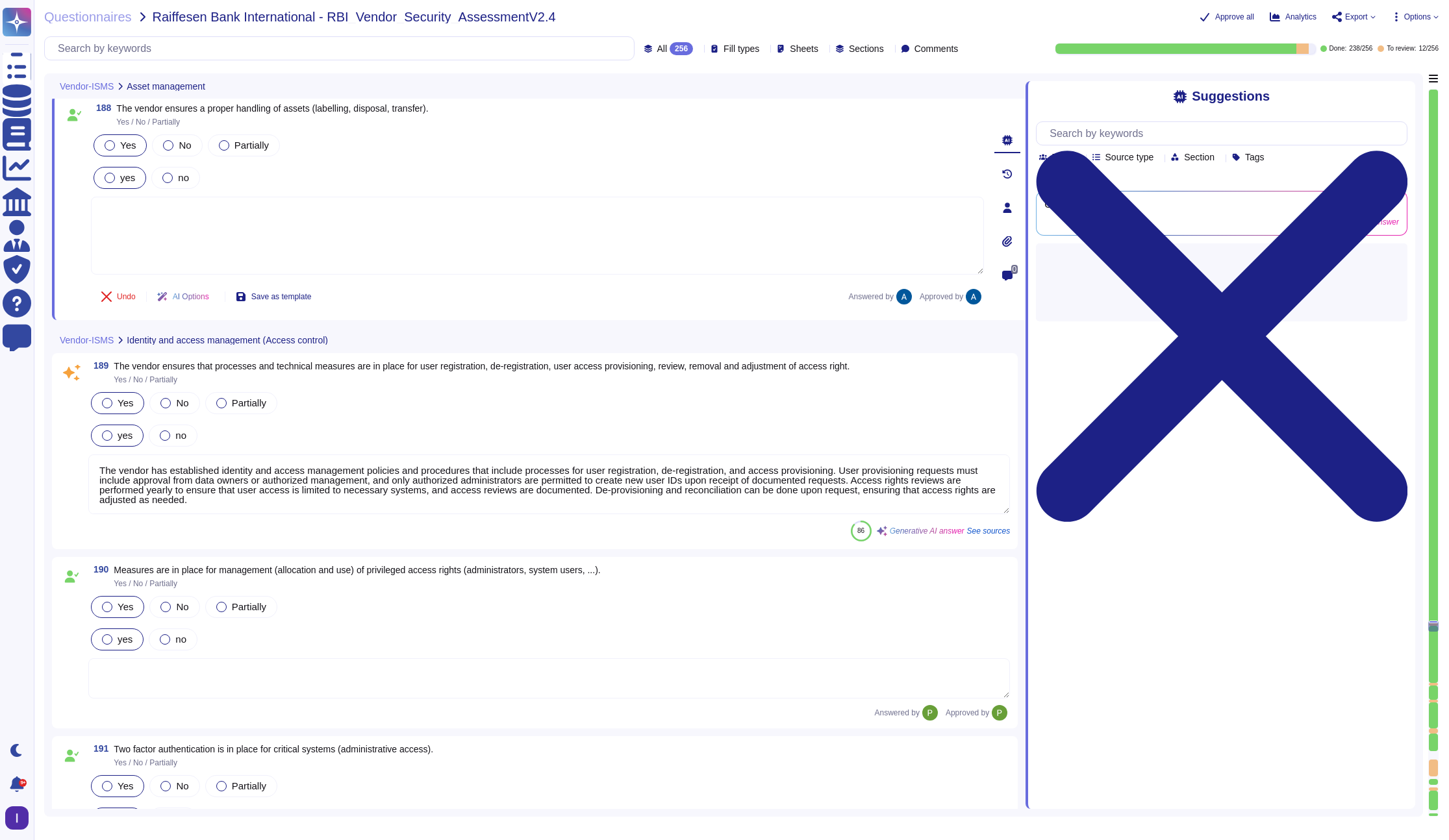
click at [292, 488] on textarea "The vendor has established identity and access management policies and procedur…" at bounding box center [550, 484] width 922 height 60
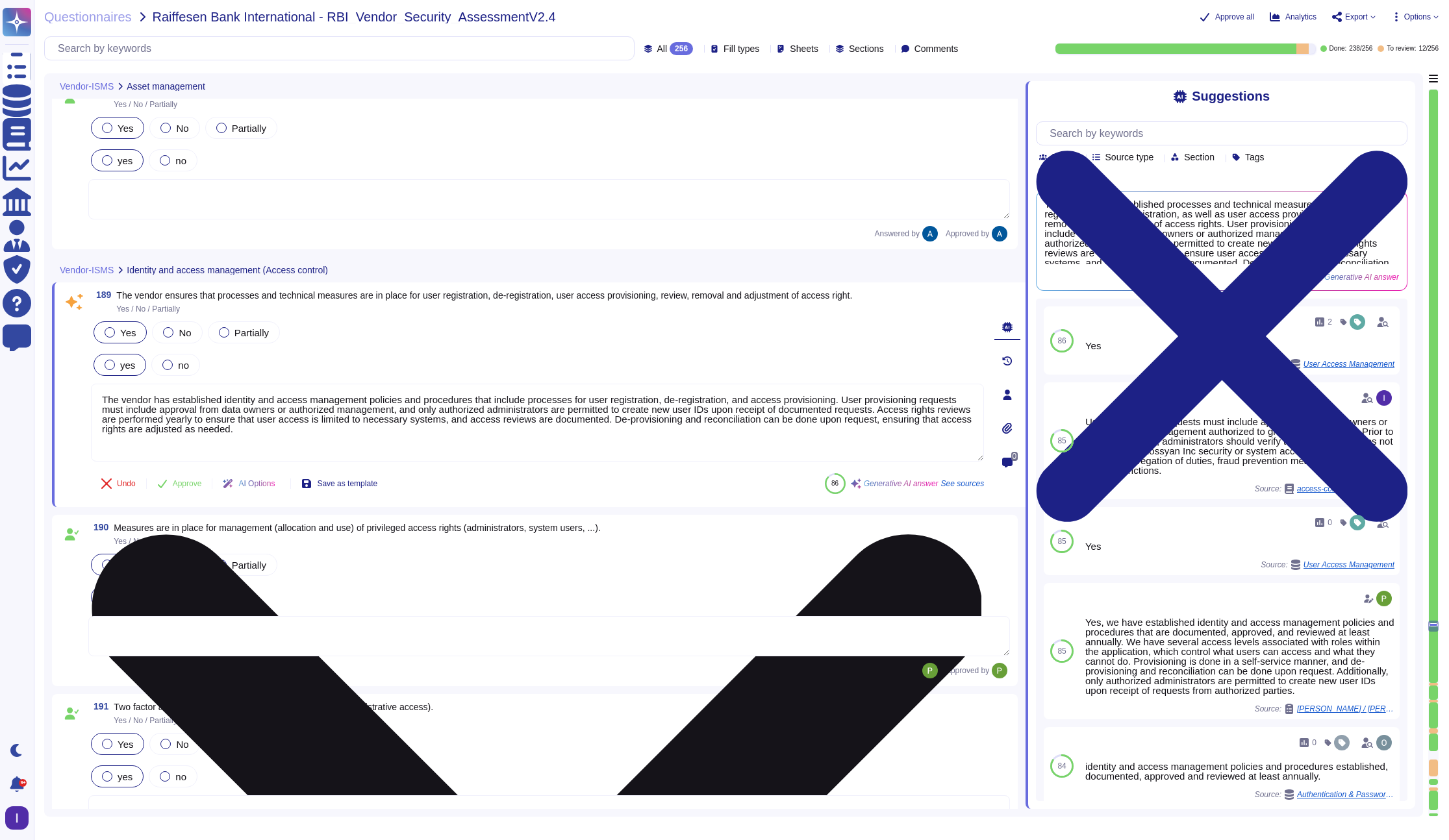
click at [174, 395] on textarea "The vendor has established identity and access management policies and procedur…" at bounding box center [538, 422] width 893 height 78
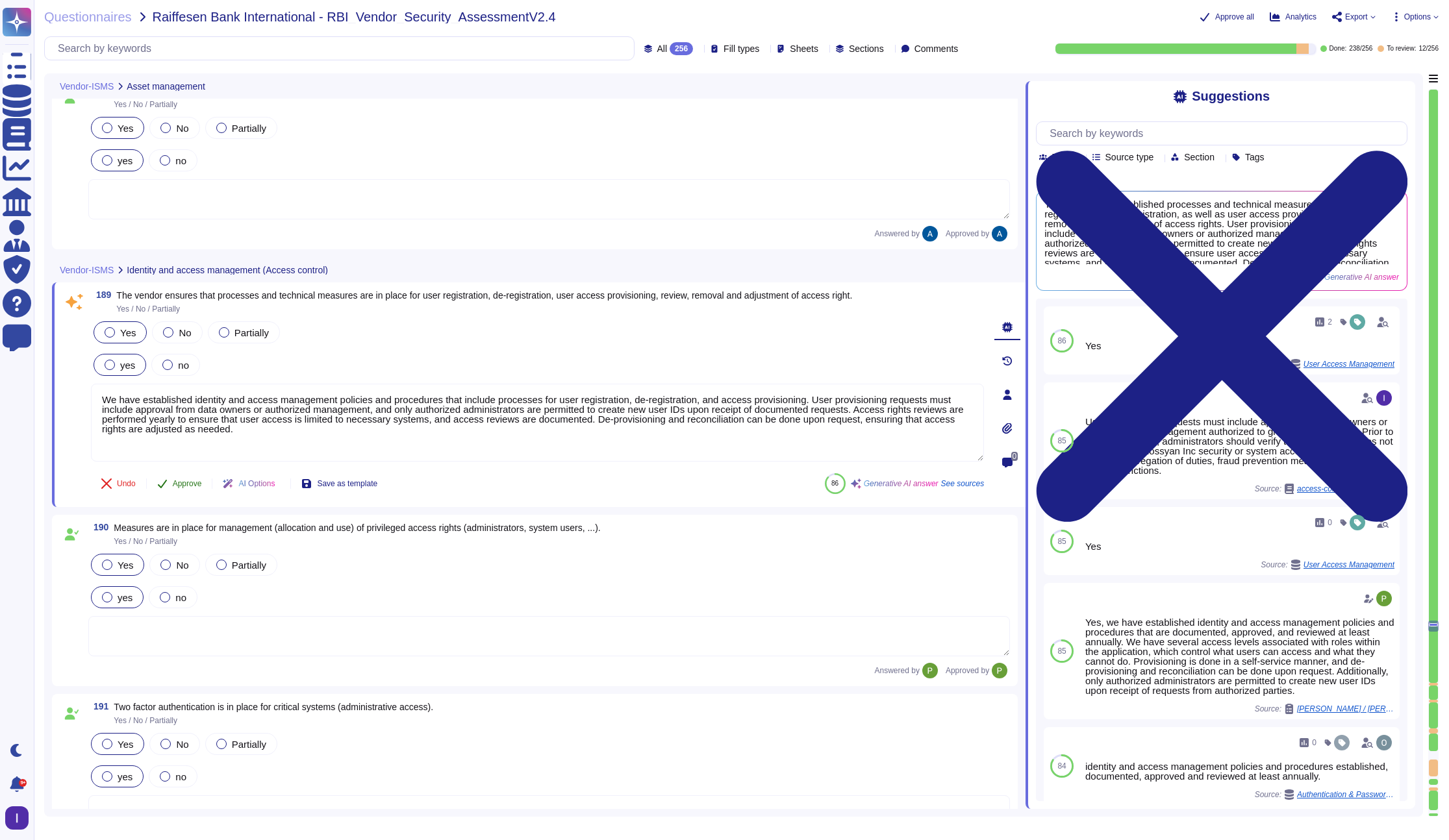
click at [179, 480] on div "189 The vendor ensures that processes and technical measures are in place for u…" at bounding box center [523, 394] width 922 height 209
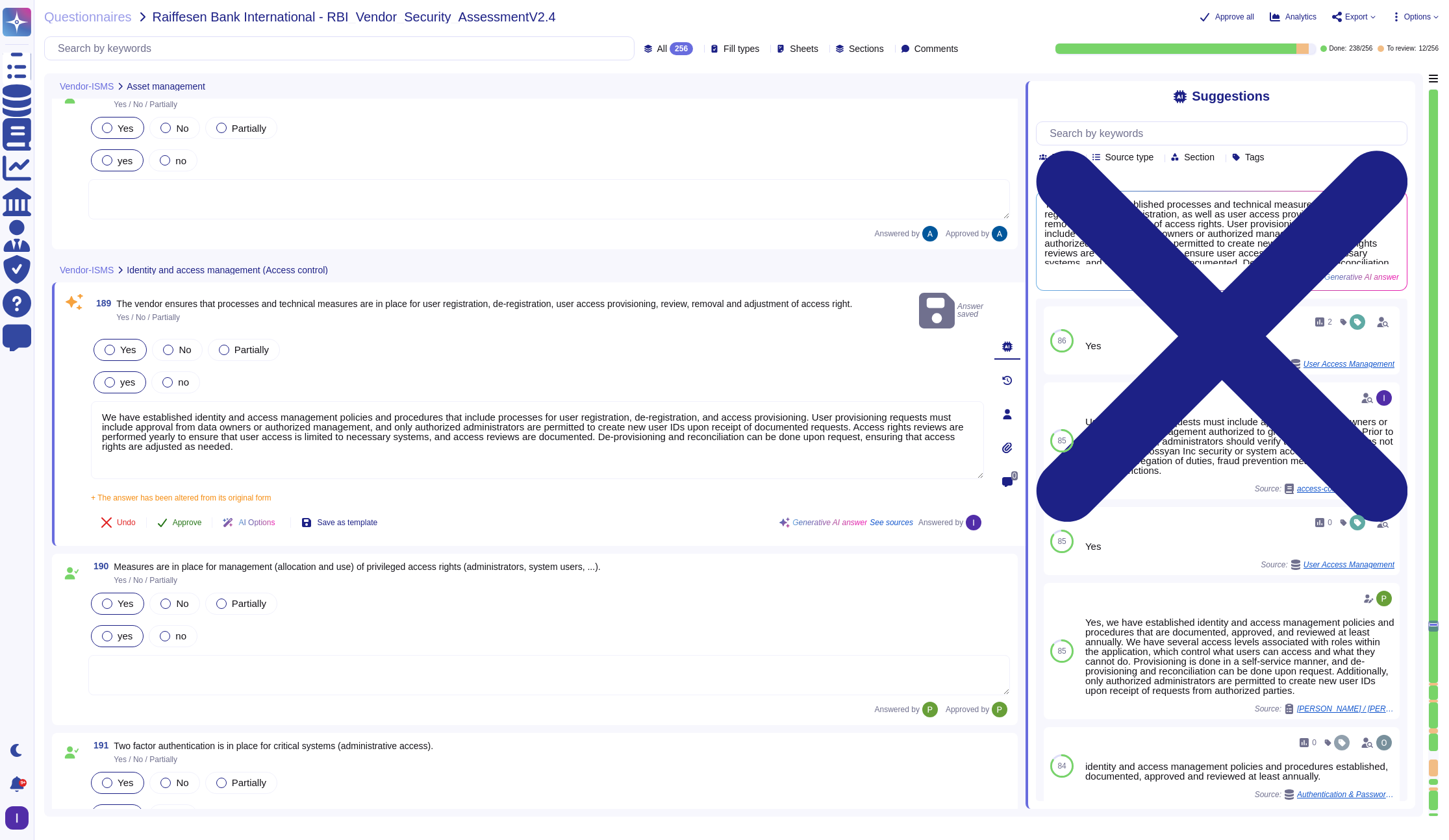
click at [185, 519] on span "Approve" at bounding box center [187, 523] width 30 height 8
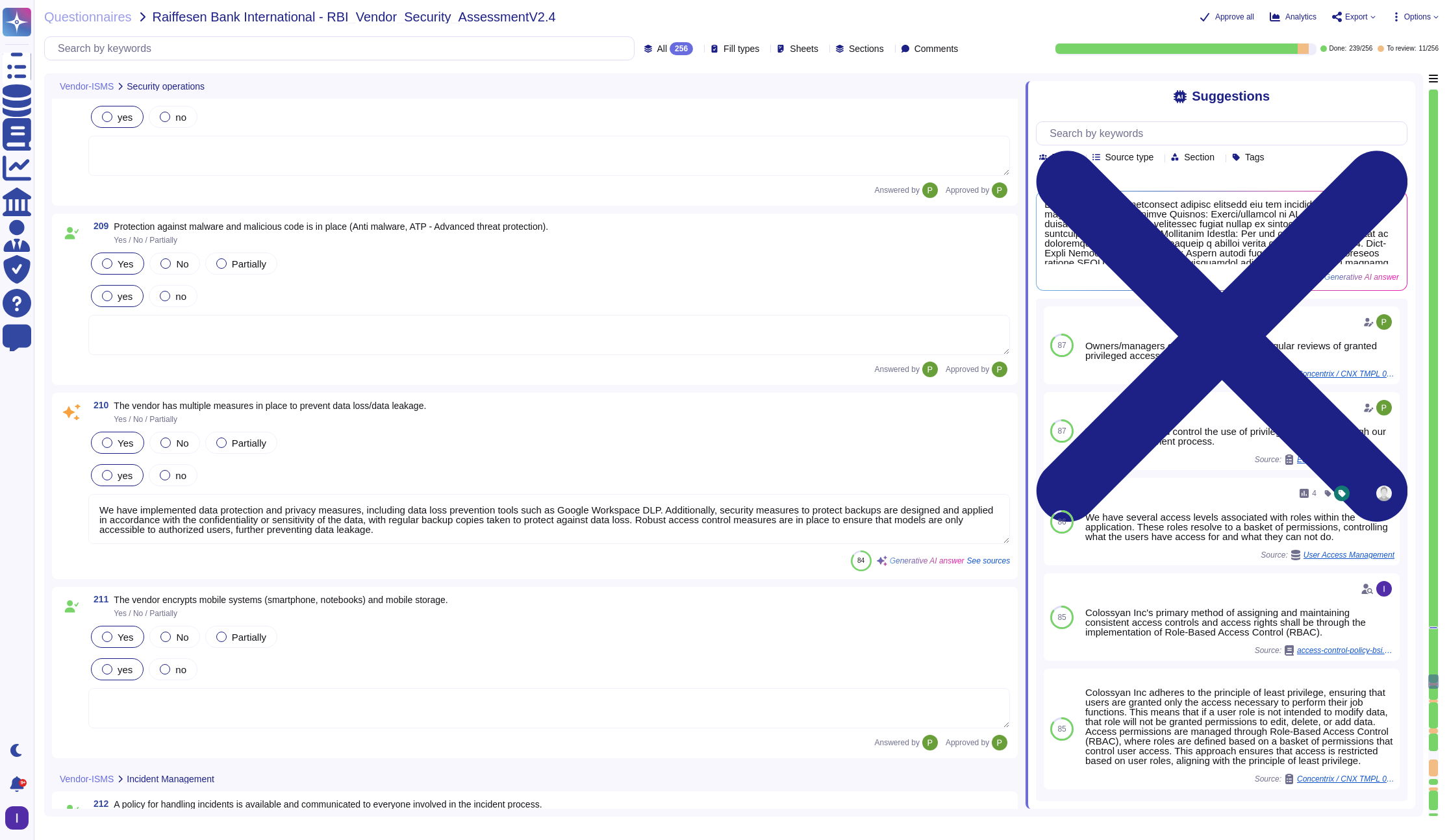
scroll to position [28031, 0]
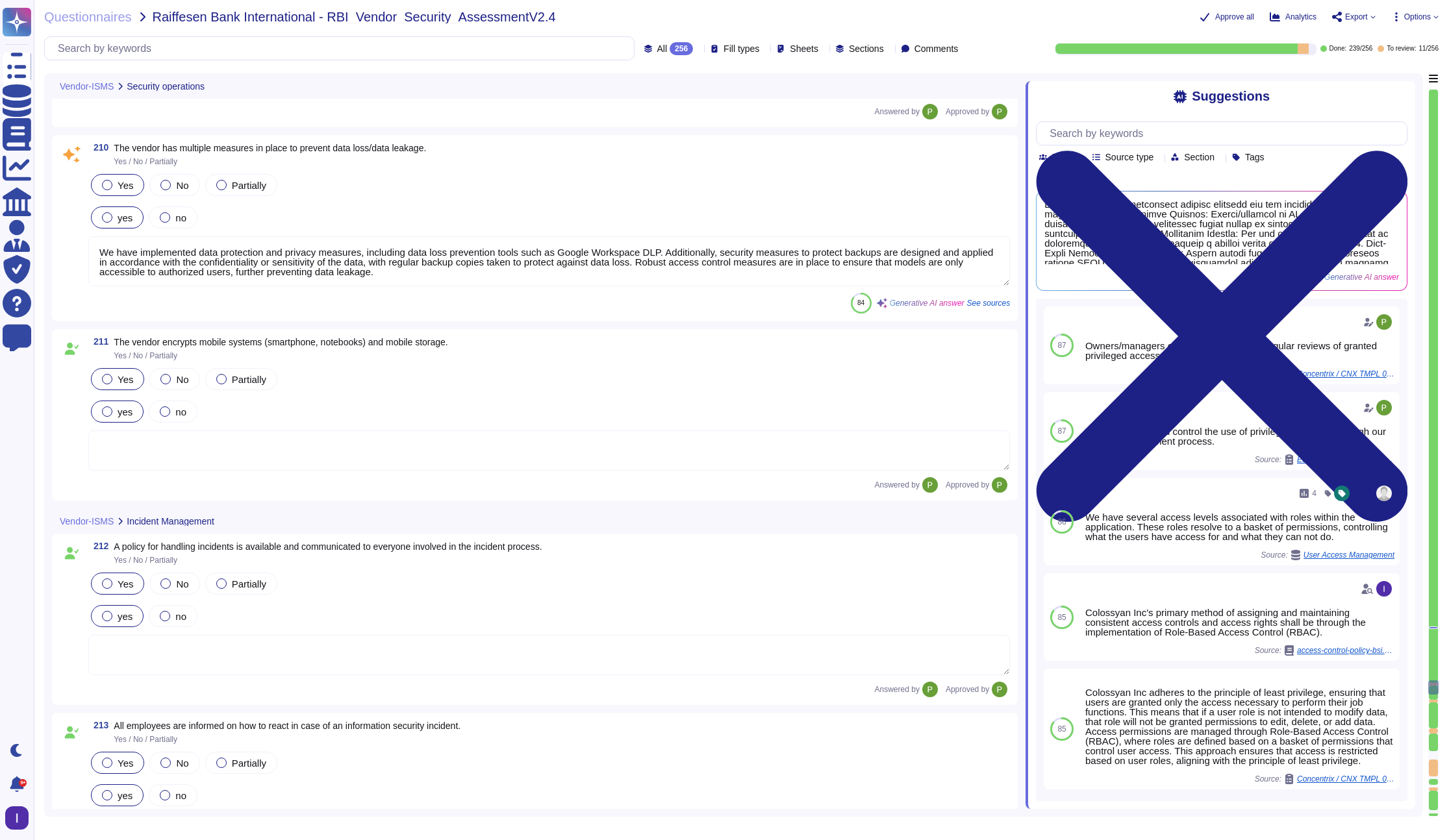
click at [478, 265] on textarea "We have implemented data protection and privacy measures, including data loss p…" at bounding box center [550, 261] width 922 height 50
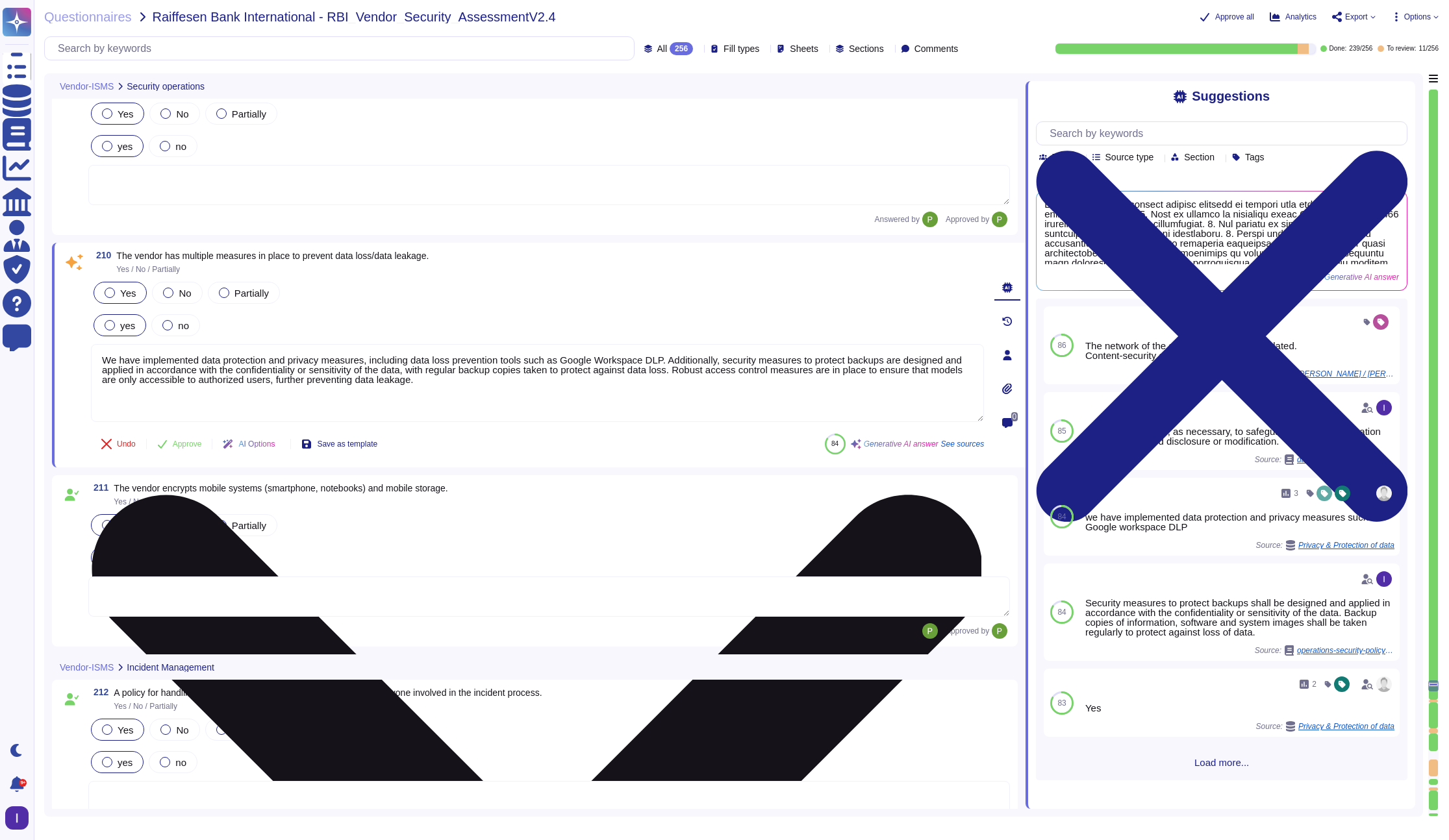
scroll to position [28004, 0]
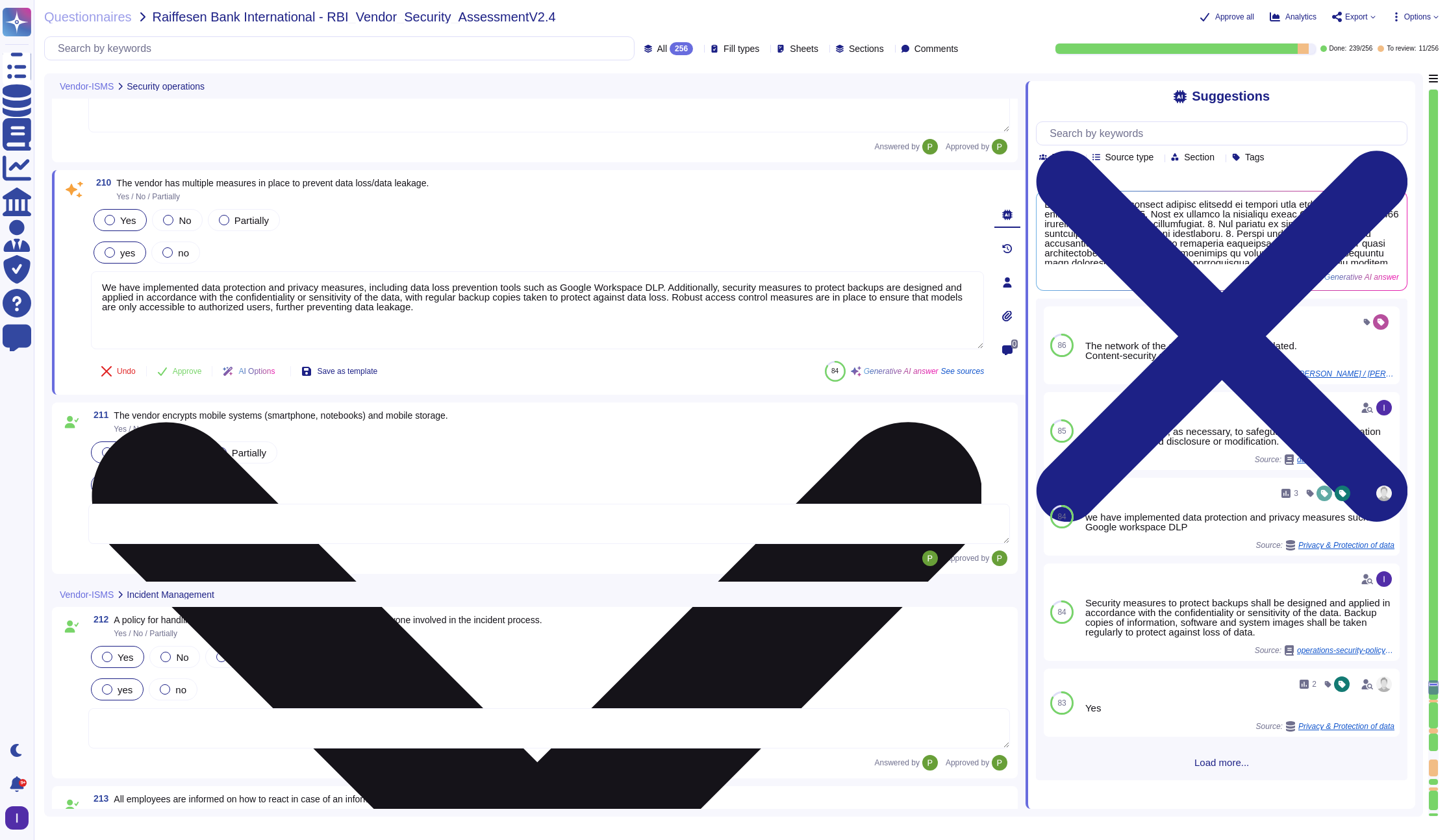
drag, startPoint x: 677, startPoint y: 287, endPoint x: 534, endPoint y: 290, distance: 143.0
click at [534, 290] on textarea "We have implemented data protection and privacy measures, including data loss p…" at bounding box center [538, 311] width 893 height 78
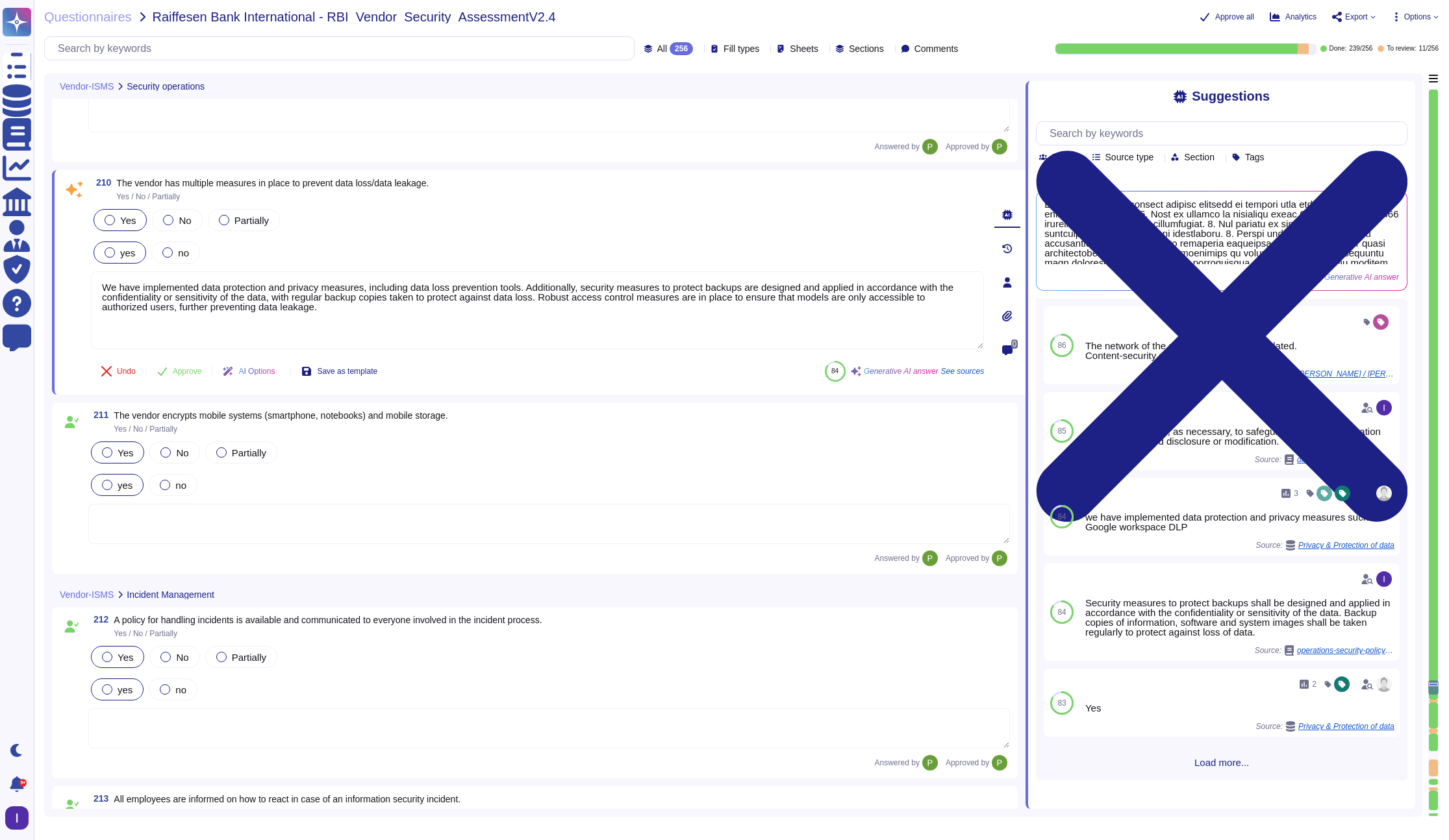
drag, startPoint x: 600, startPoint y: 287, endPoint x: 104, endPoint y: 270, distance: 496.3
click at [104, 270] on div "Yes No Partially yes no We have implemented data protection and privacy measure…" at bounding box center [538, 279] width 893 height 144
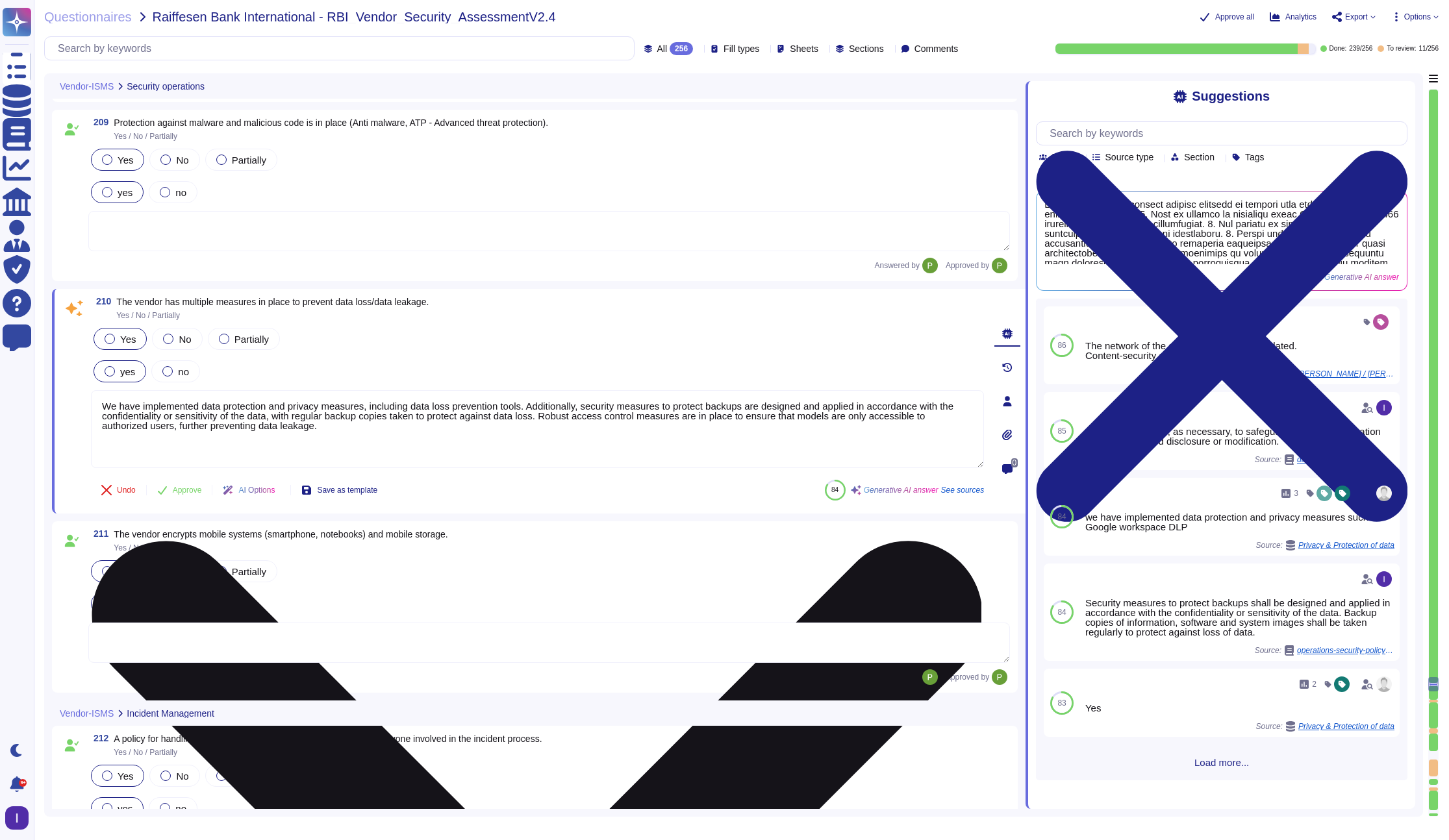
scroll to position [27862, 0]
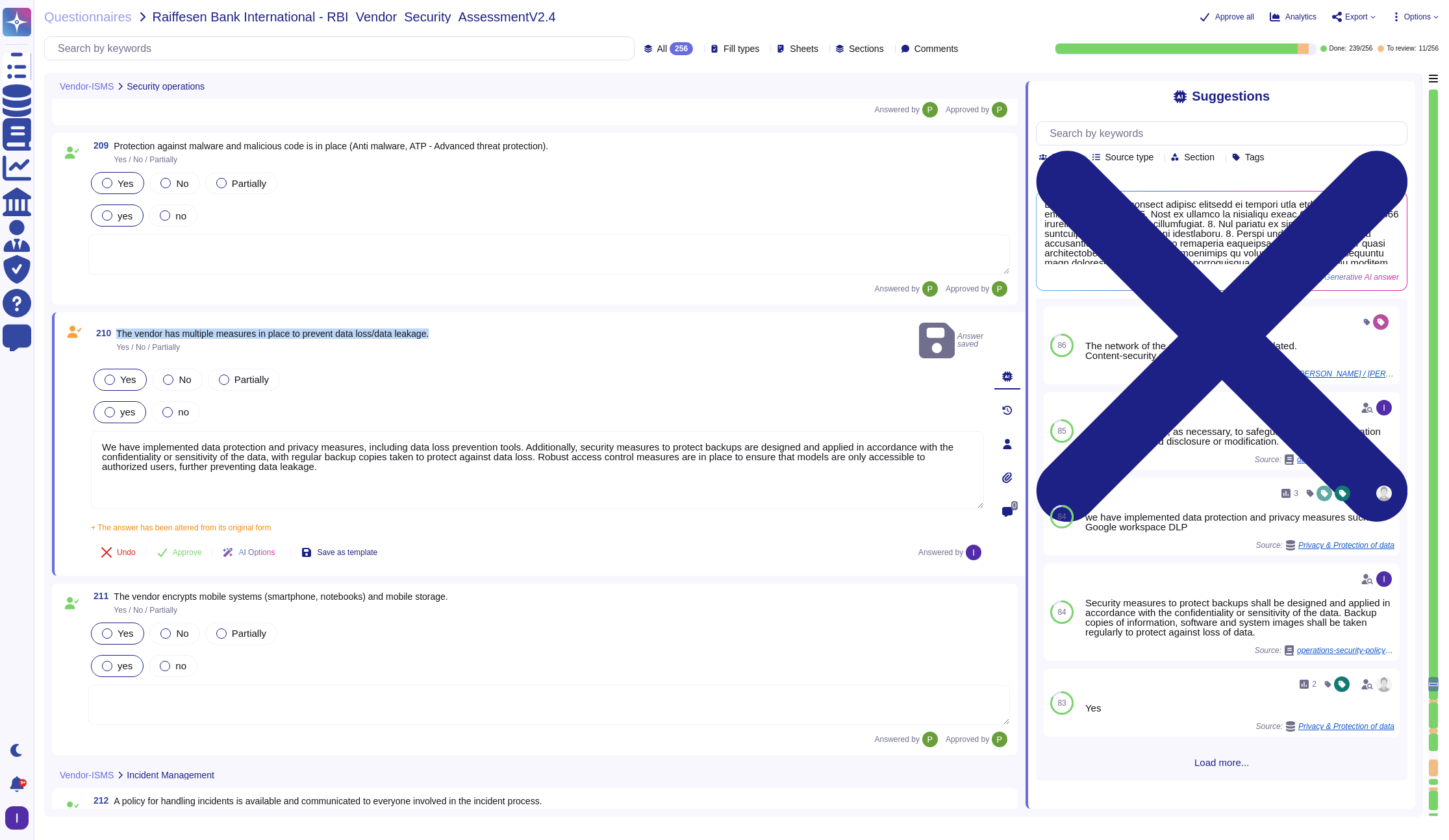
drag, startPoint x: 119, startPoint y: 324, endPoint x: 525, endPoint y: 331, distance: 406.1
click at [525, 331] on div "210 The vendor has multiple measures in place to prevent data loss/data leakage…" at bounding box center [538, 340] width 893 height 41
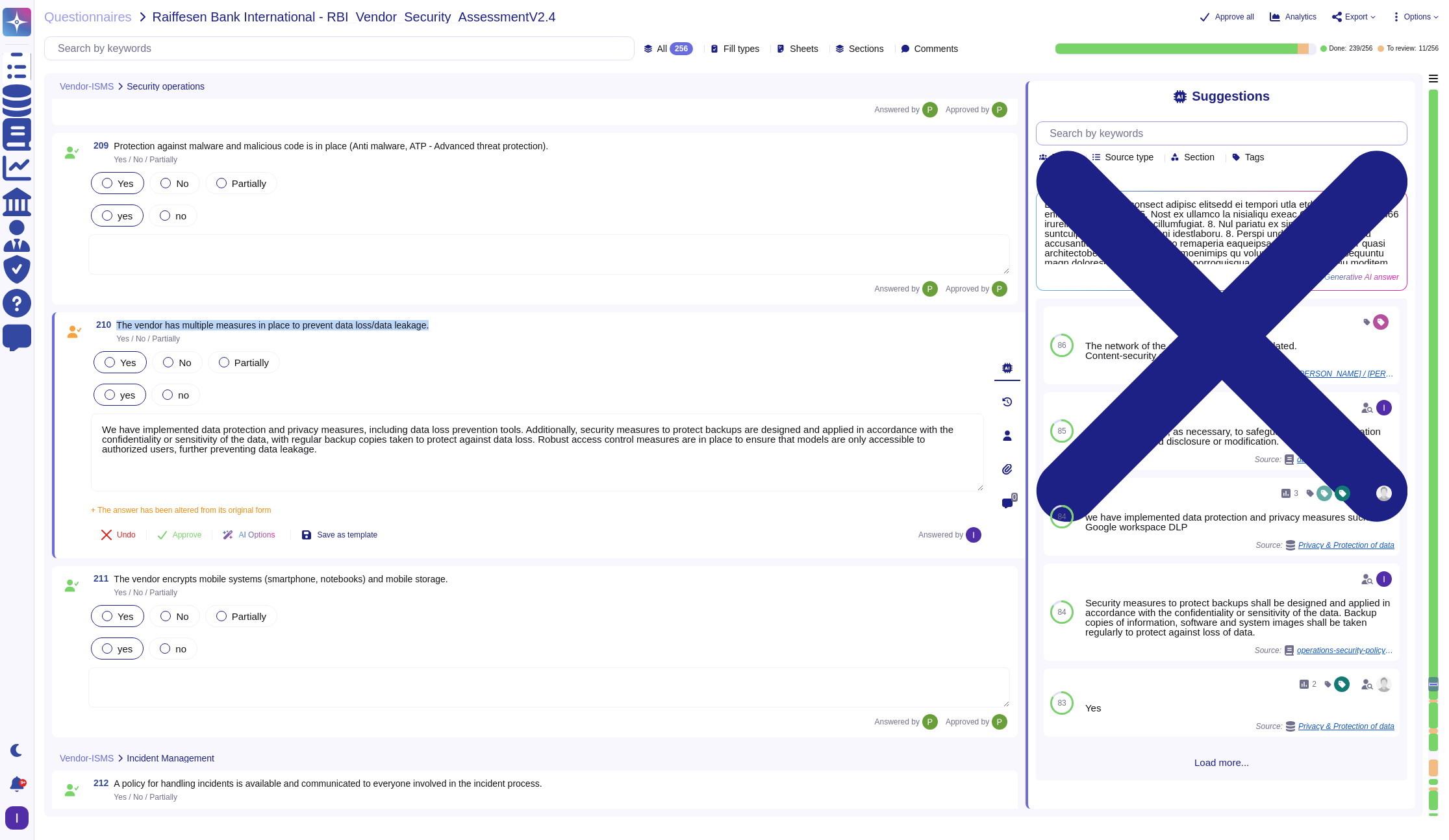
click at [1117, 133] on input "text" at bounding box center [1225, 133] width 363 height 22
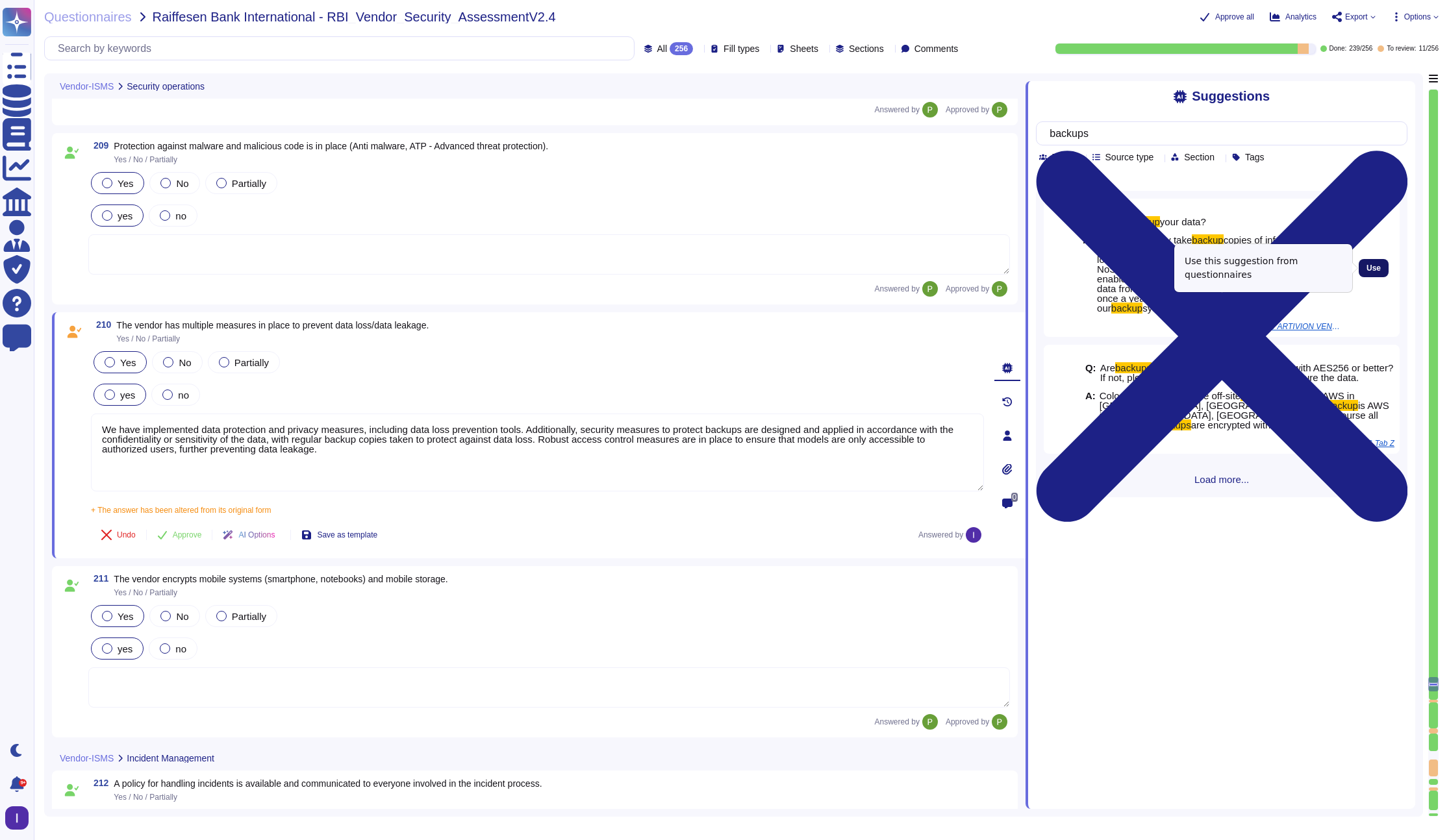
click at [1117, 268] on span "Use" at bounding box center [1373, 268] width 14 height 8
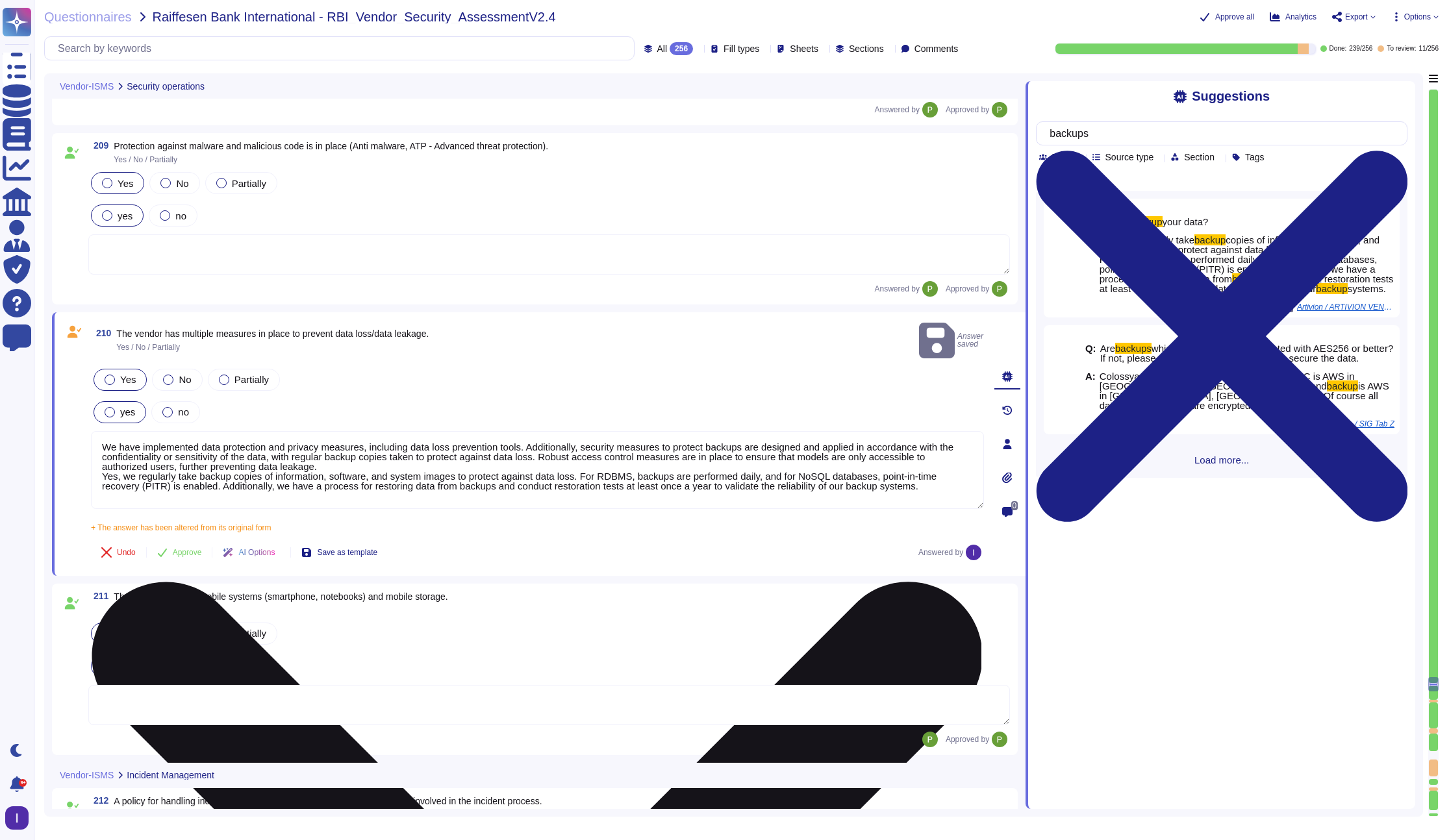
click at [247, 453] on textarea "We have implemented data protection and privacy measures, including data loss p…" at bounding box center [538, 470] width 893 height 78
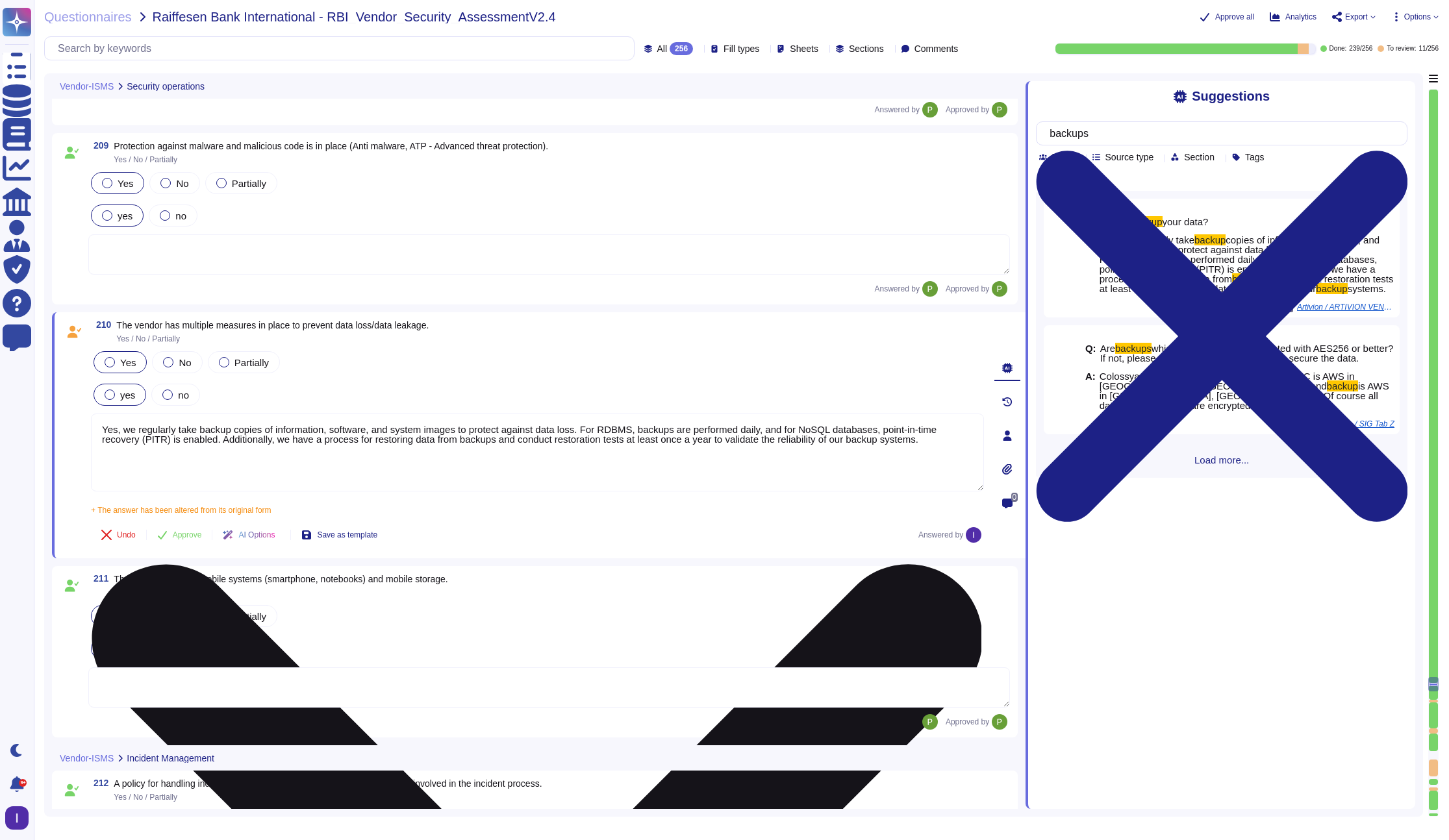
click at [587, 454] on textarea "Yes, we regularly take backup copies of information, software, and system image…" at bounding box center [538, 453] width 893 height 78
click at [599, 431] on textarea "Yes, we regularly take backup copies of information, software, and system image…" at bounding box center [538, 453] width 893 height 78
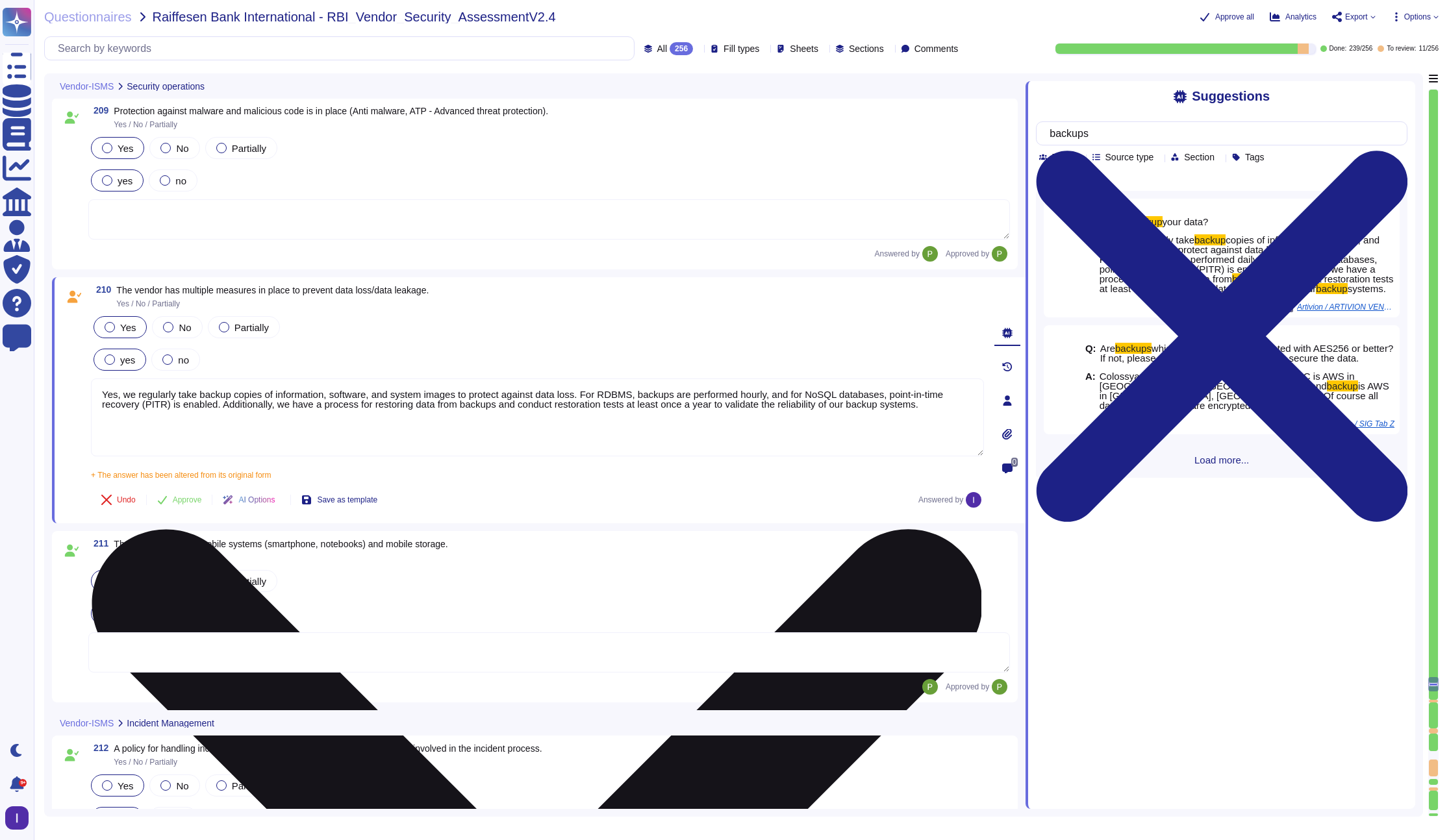
scroll to position [27904, 0]
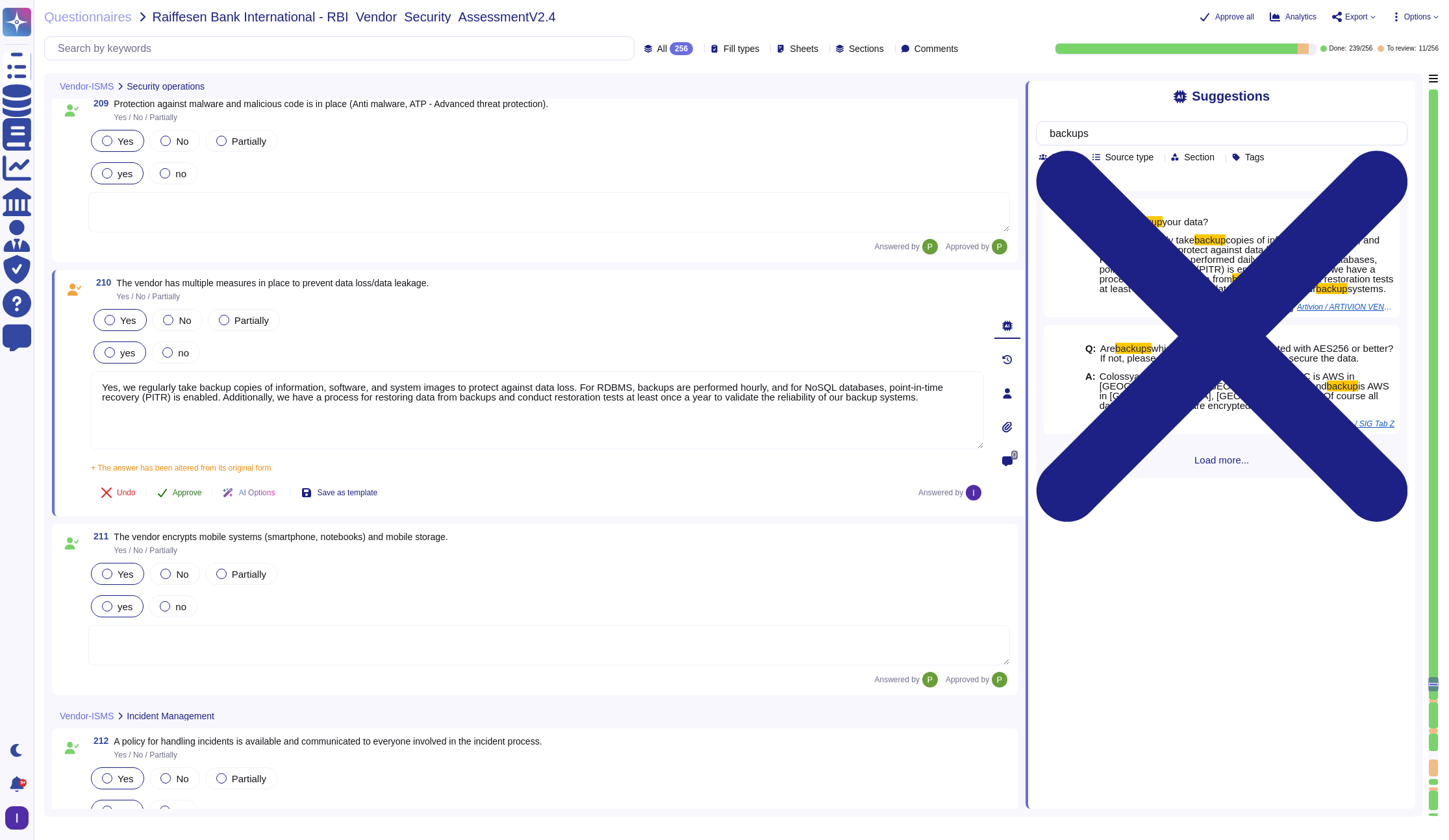
click at [189, 490] on span "Approve" at bounding box center [187, 493] width 30 height 8
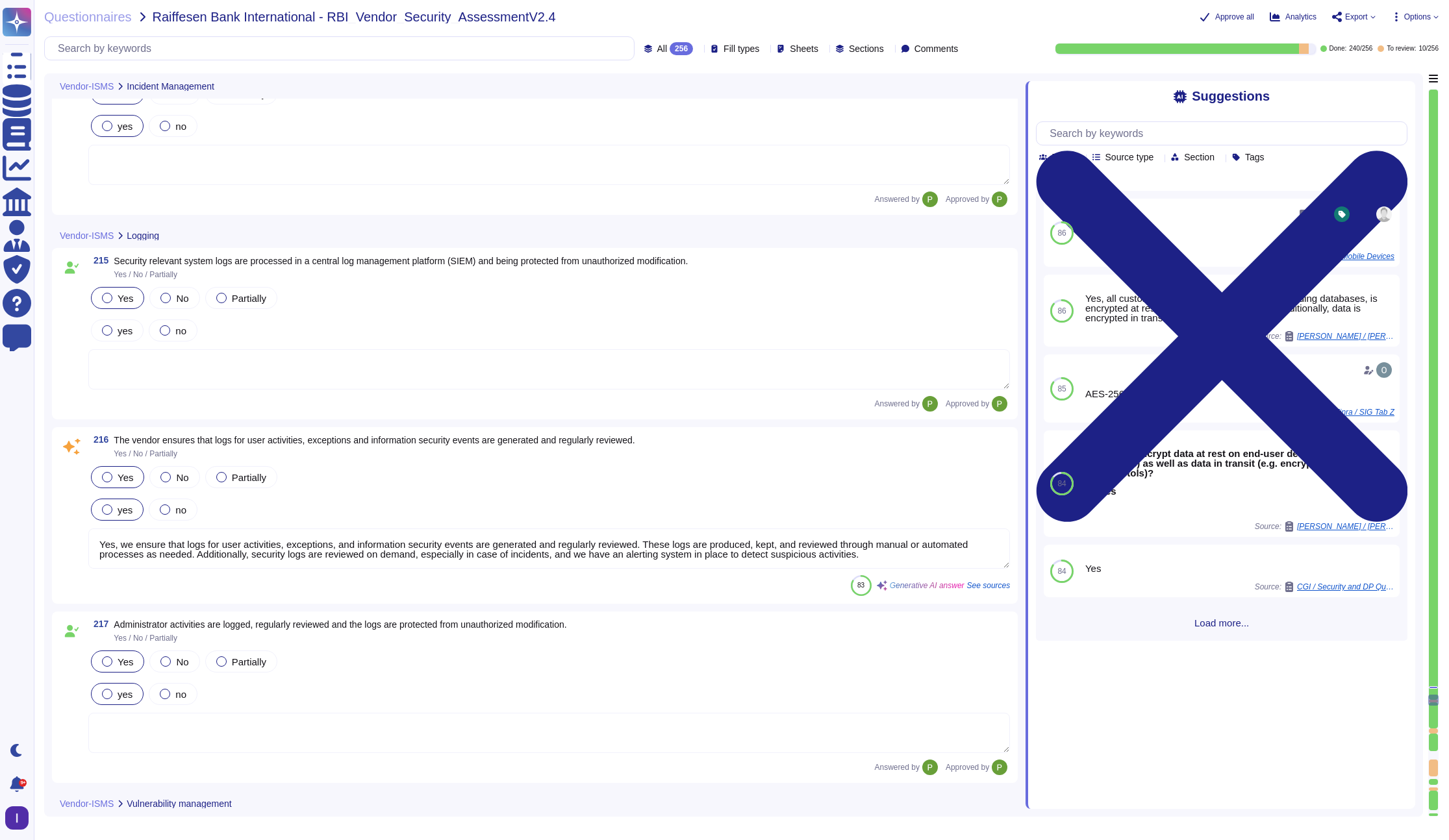
scroll to position [28938, 0]
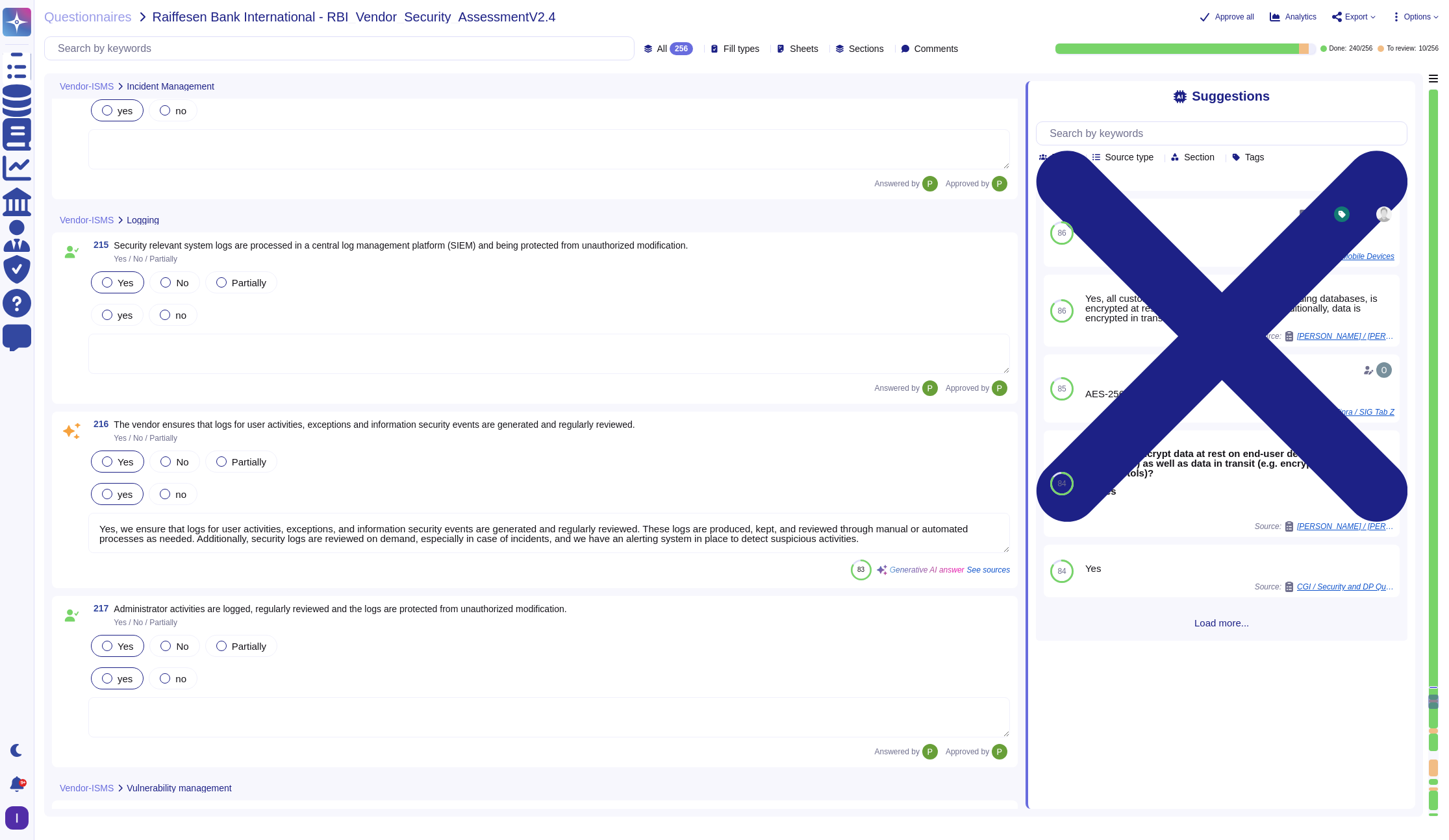
click at [625, 529] on textarea "Yes, we ensure that logs for user activities, exceptions, and information secur…" at bounding box center [550, 533] width 922 height 40
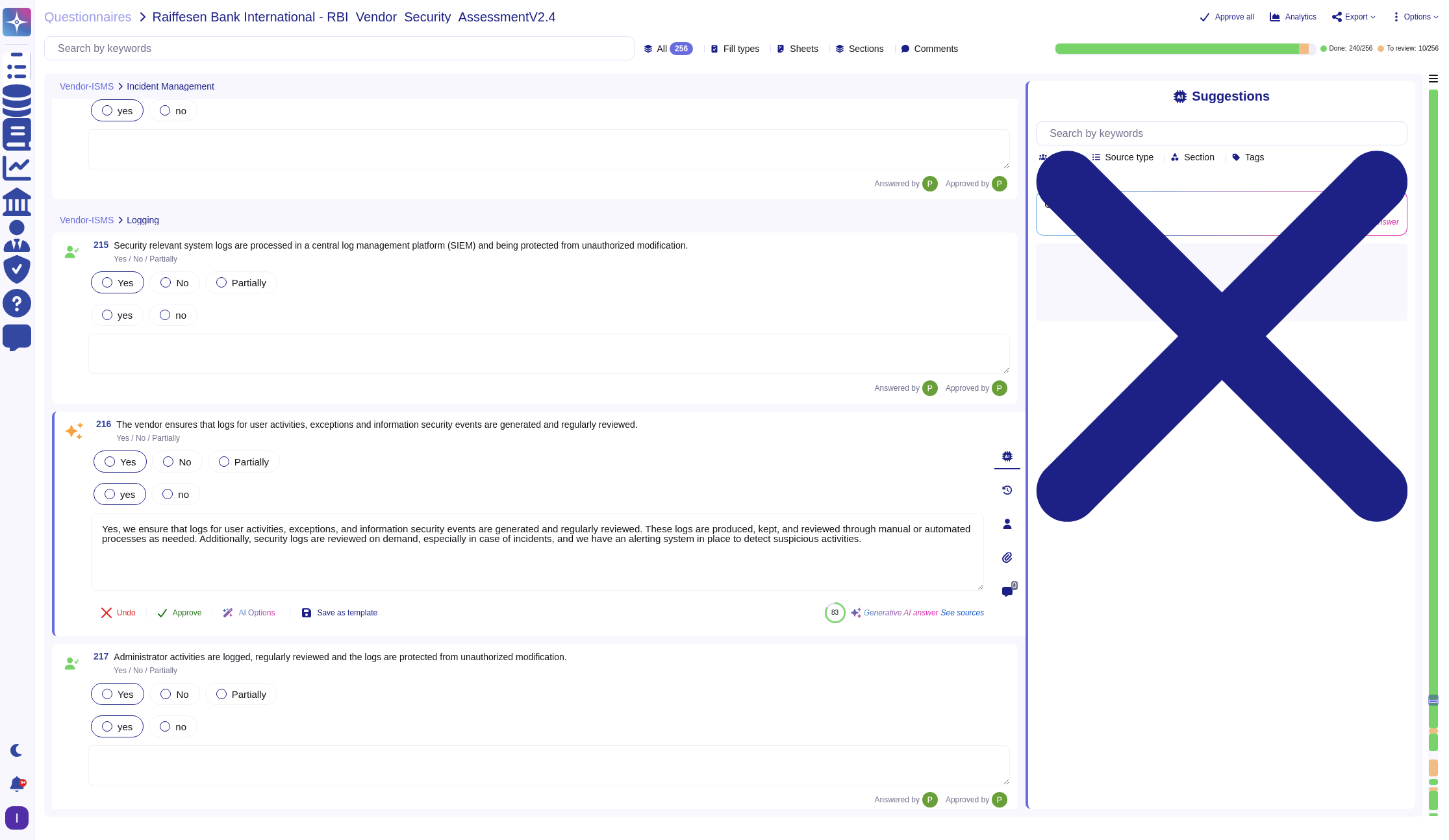
click at [180, 612] on span "Approve" at bounding box center [187, 613] width 30 height 8
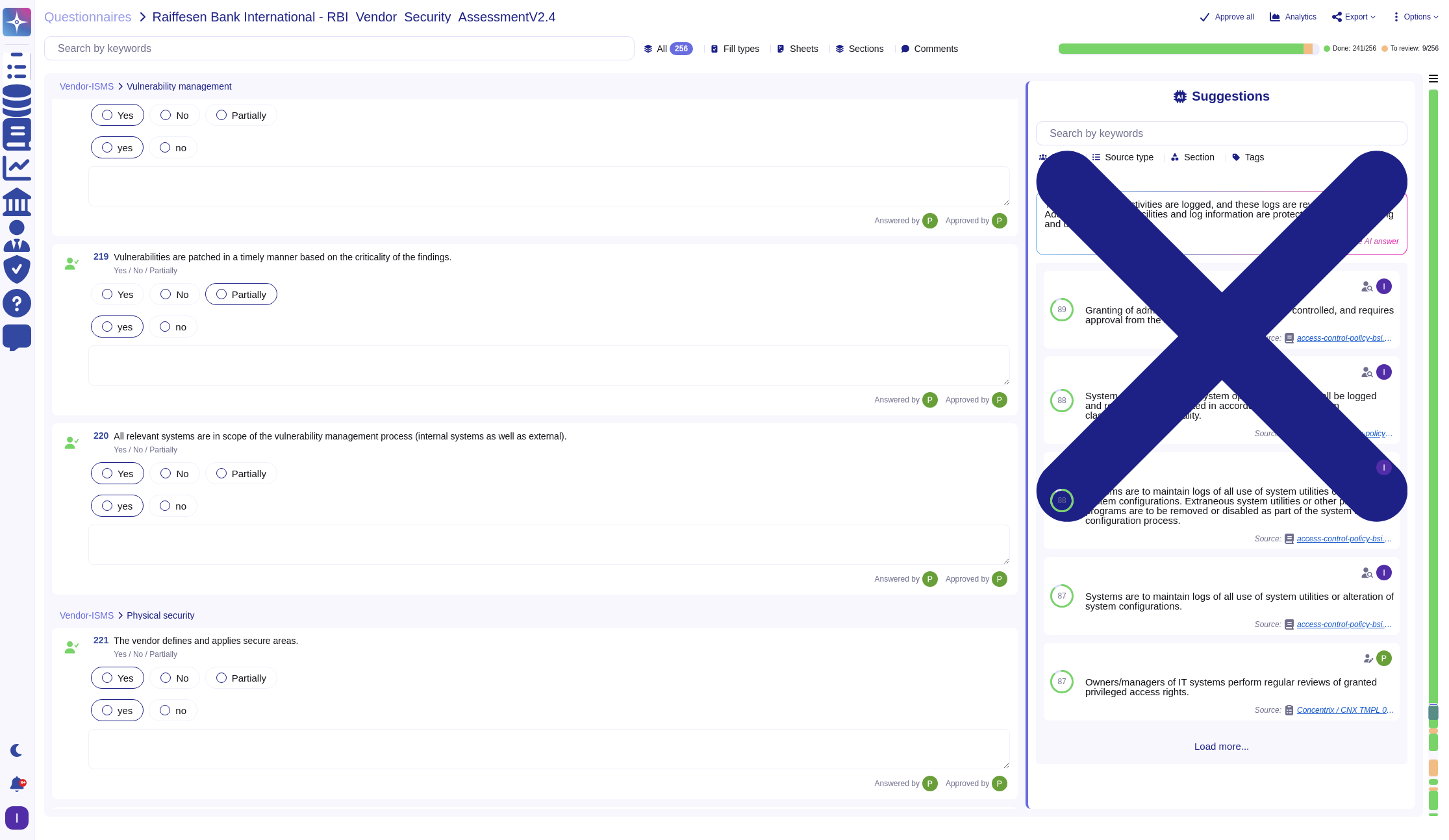
scroll to position [29689, 0]
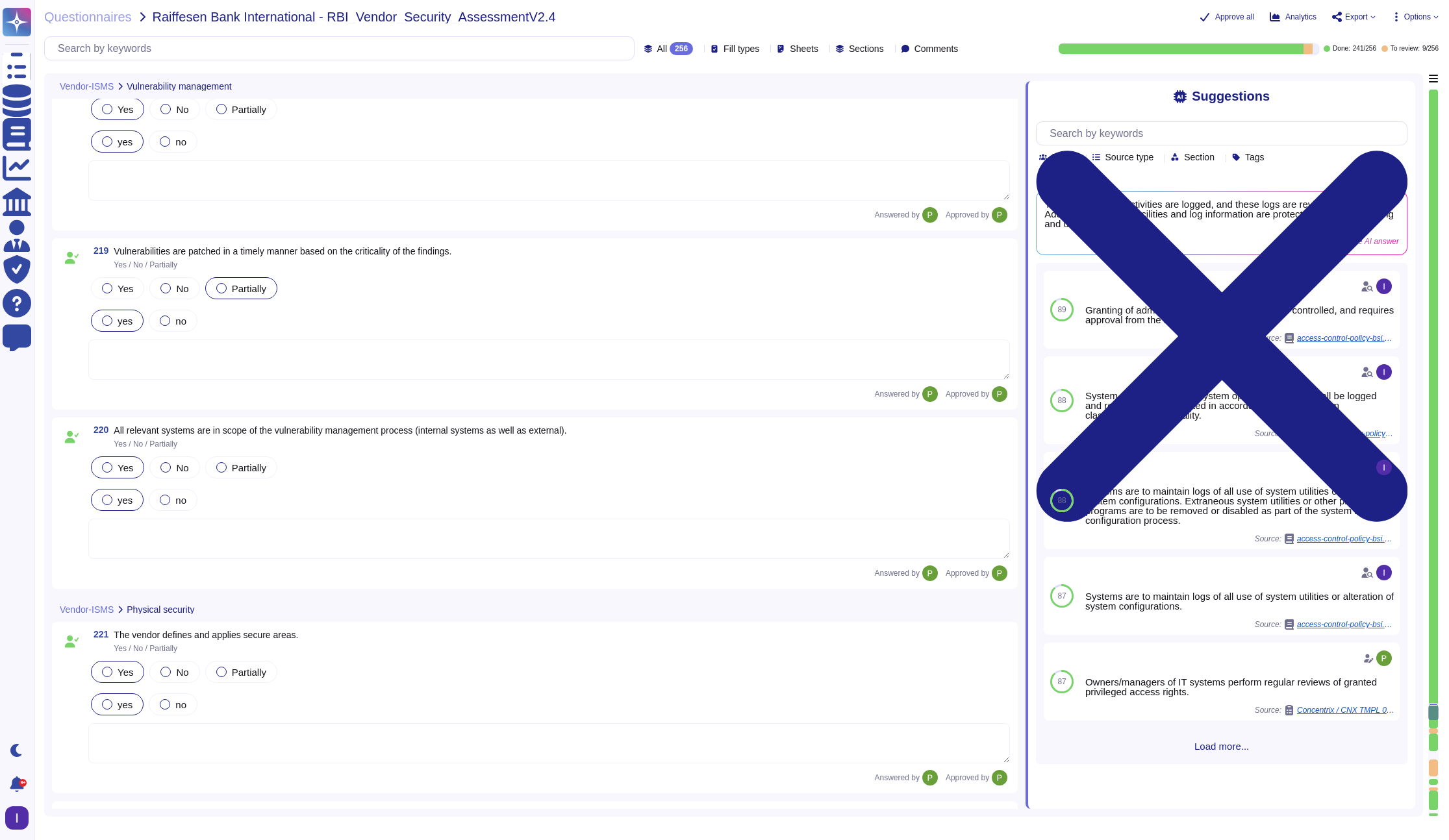
click at [1117, 728] on div at bounding box center [1433, 731] width 9 height 6
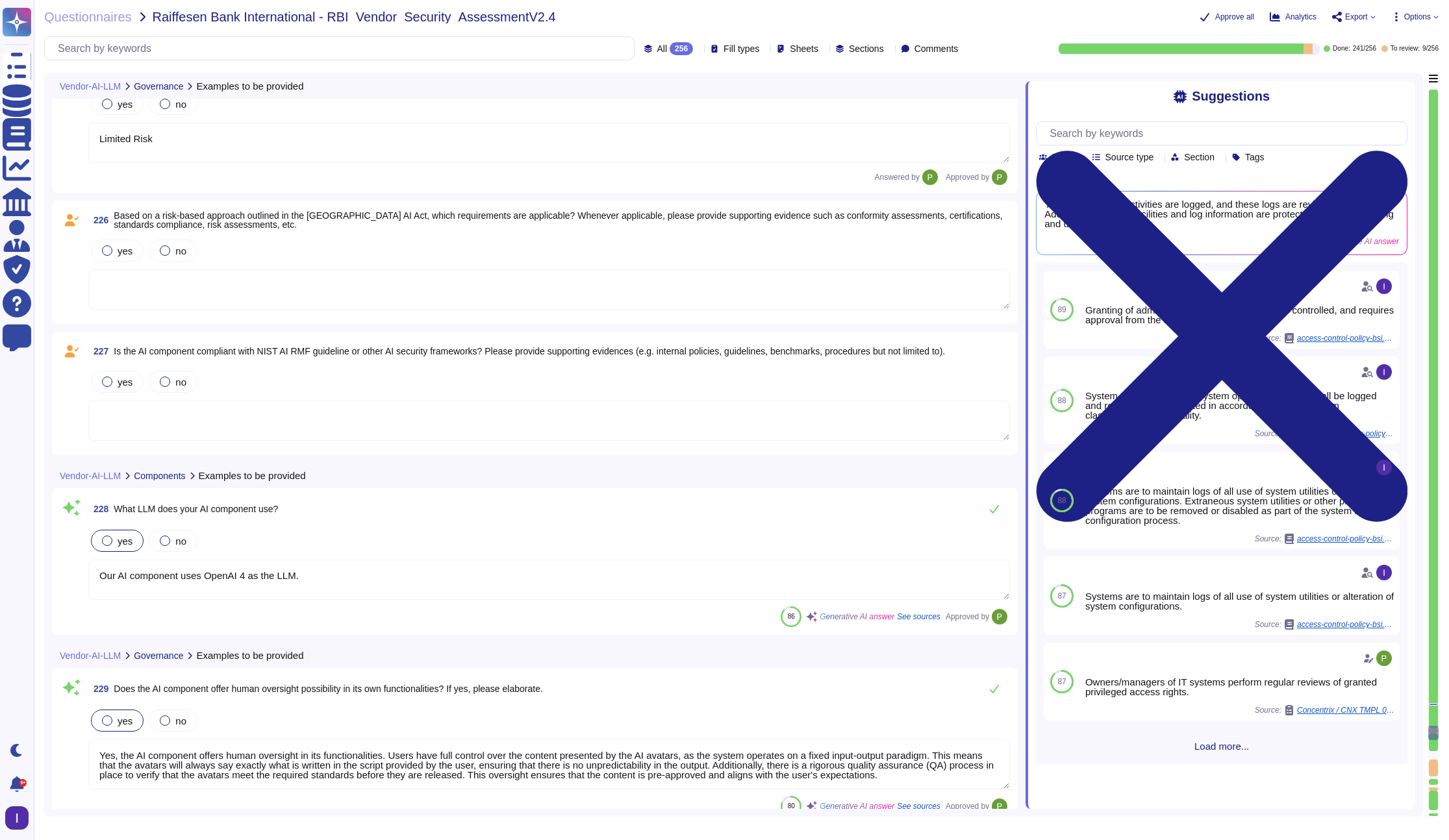
scroll to position [30975, 0]
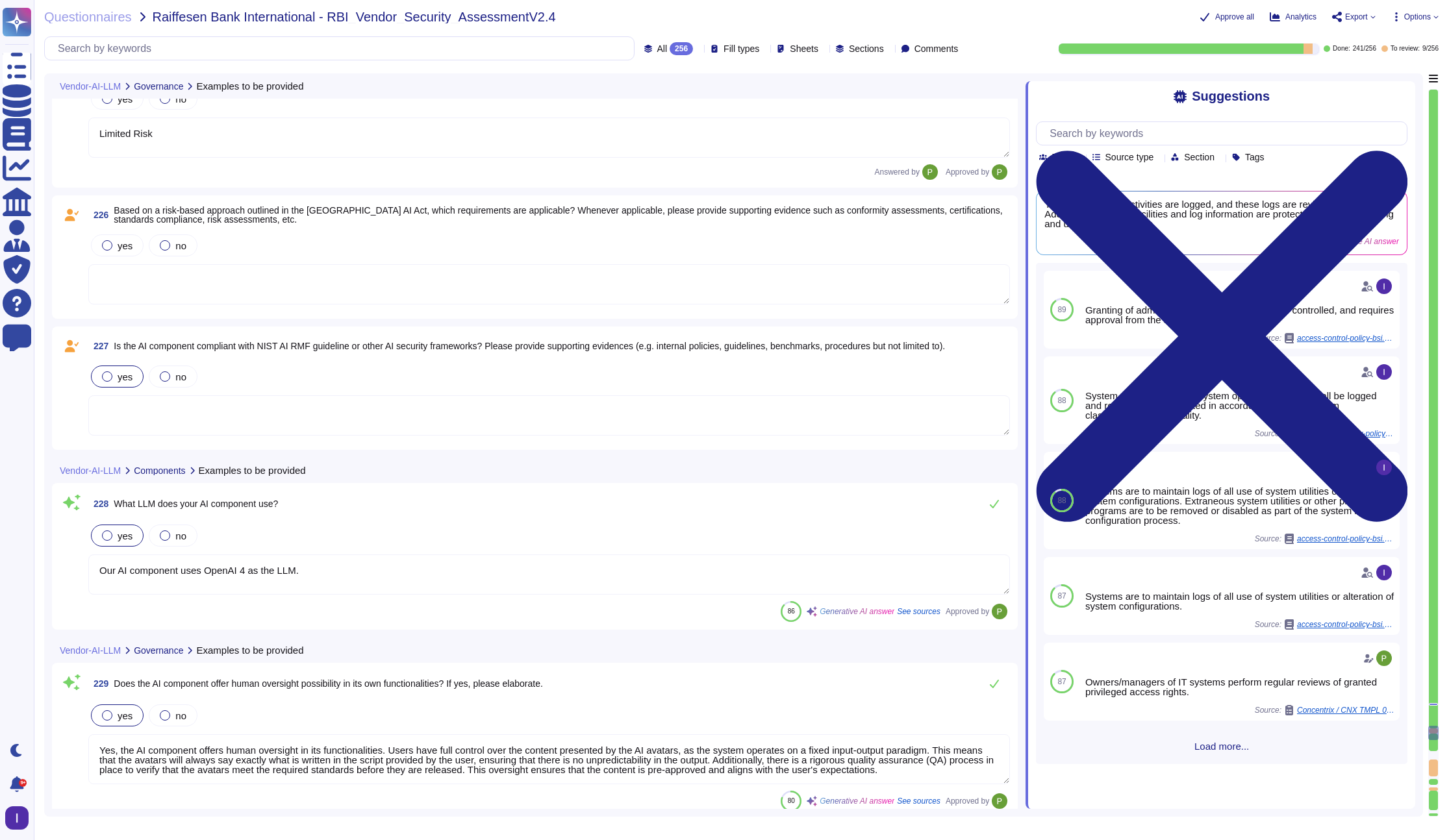
click at [127, 371] on span "yes" at bounding box center [125, 377] width 15 height 11
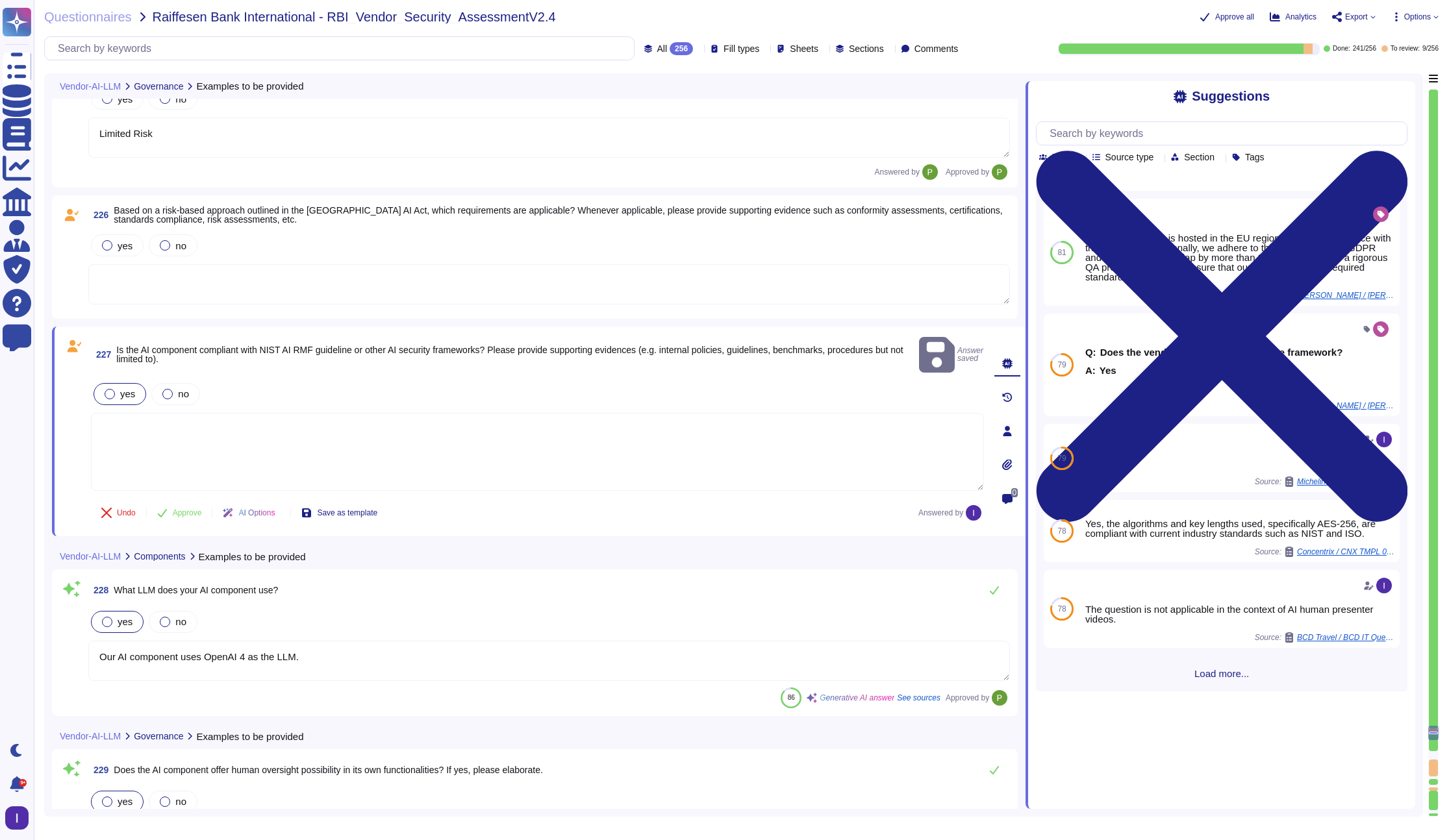
click at [133, 388] on span "yes" at bounding box center [127, 394] width 15 height 11
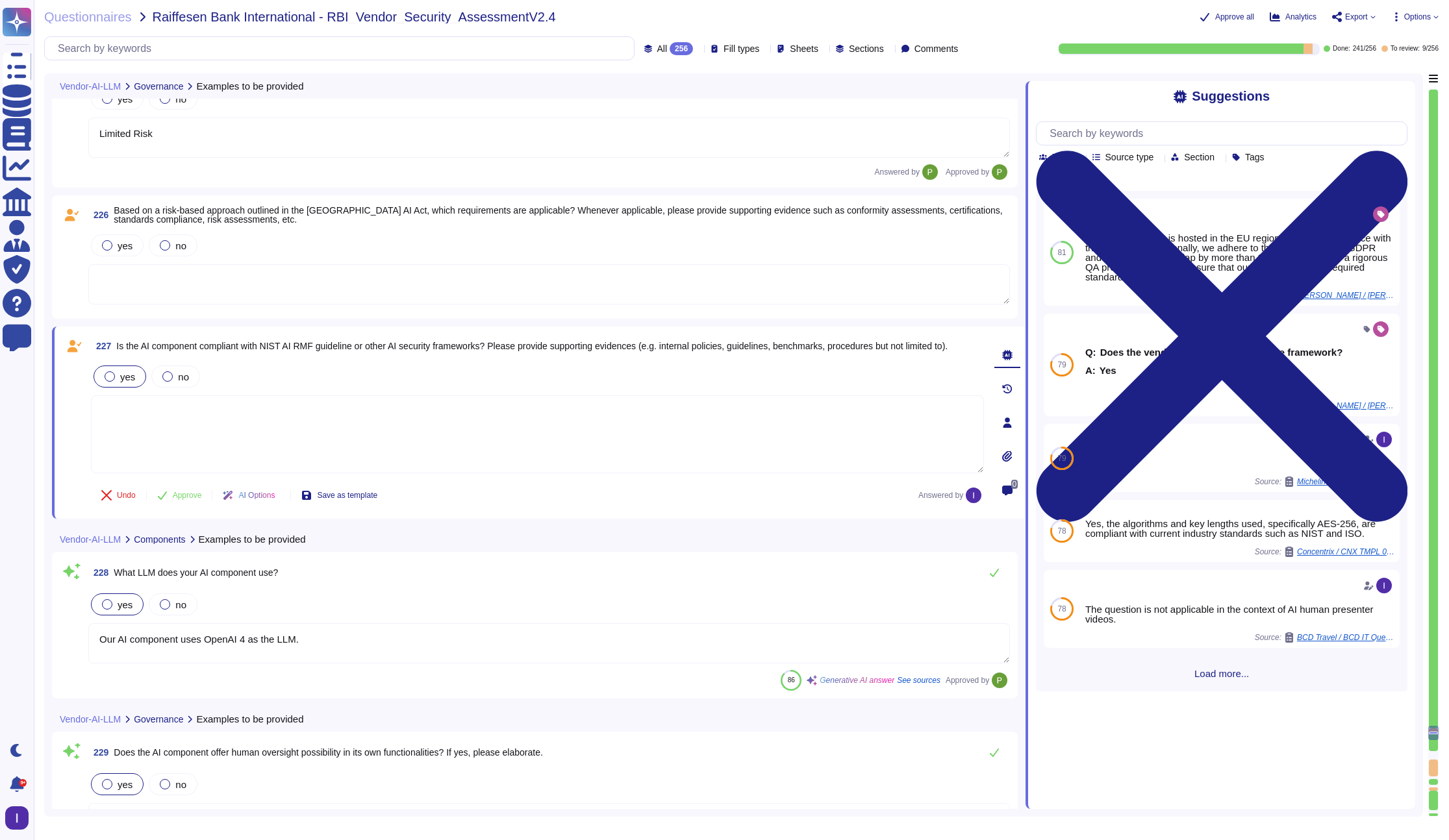
click at [1009, 456] on icon at bounding box center [1006, 456] width 10 height 11
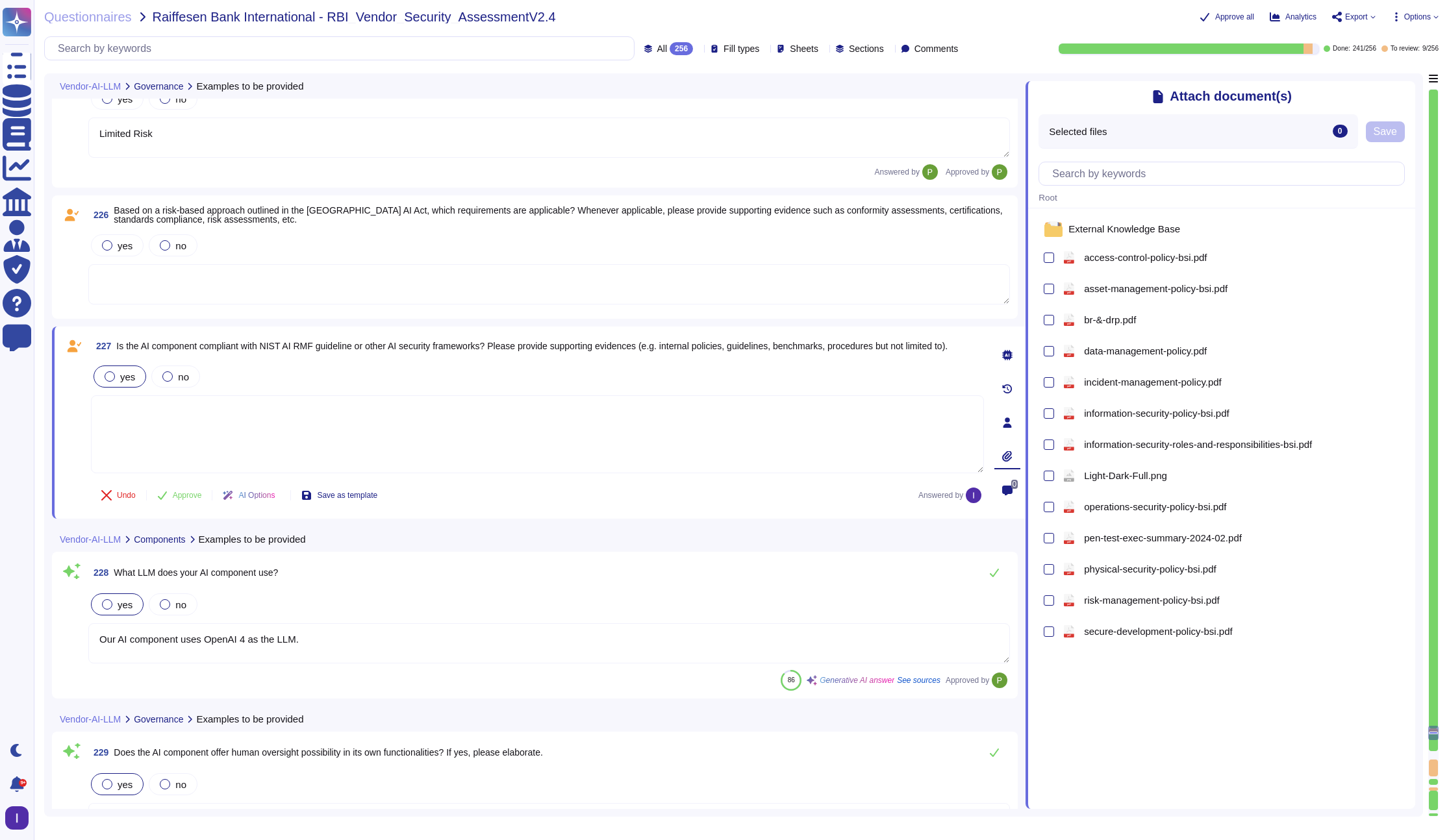
click at [1117, 142] on div "Selected files 0" at bounding box center [1197, 131] width 319 height 34
click at [1117, 135] on div "Selected files 0" at bounding box center [1197, 131] width 319 height 34
click at [1117, 89] on icon at bounding box center [1407, 89] width 0 height 0
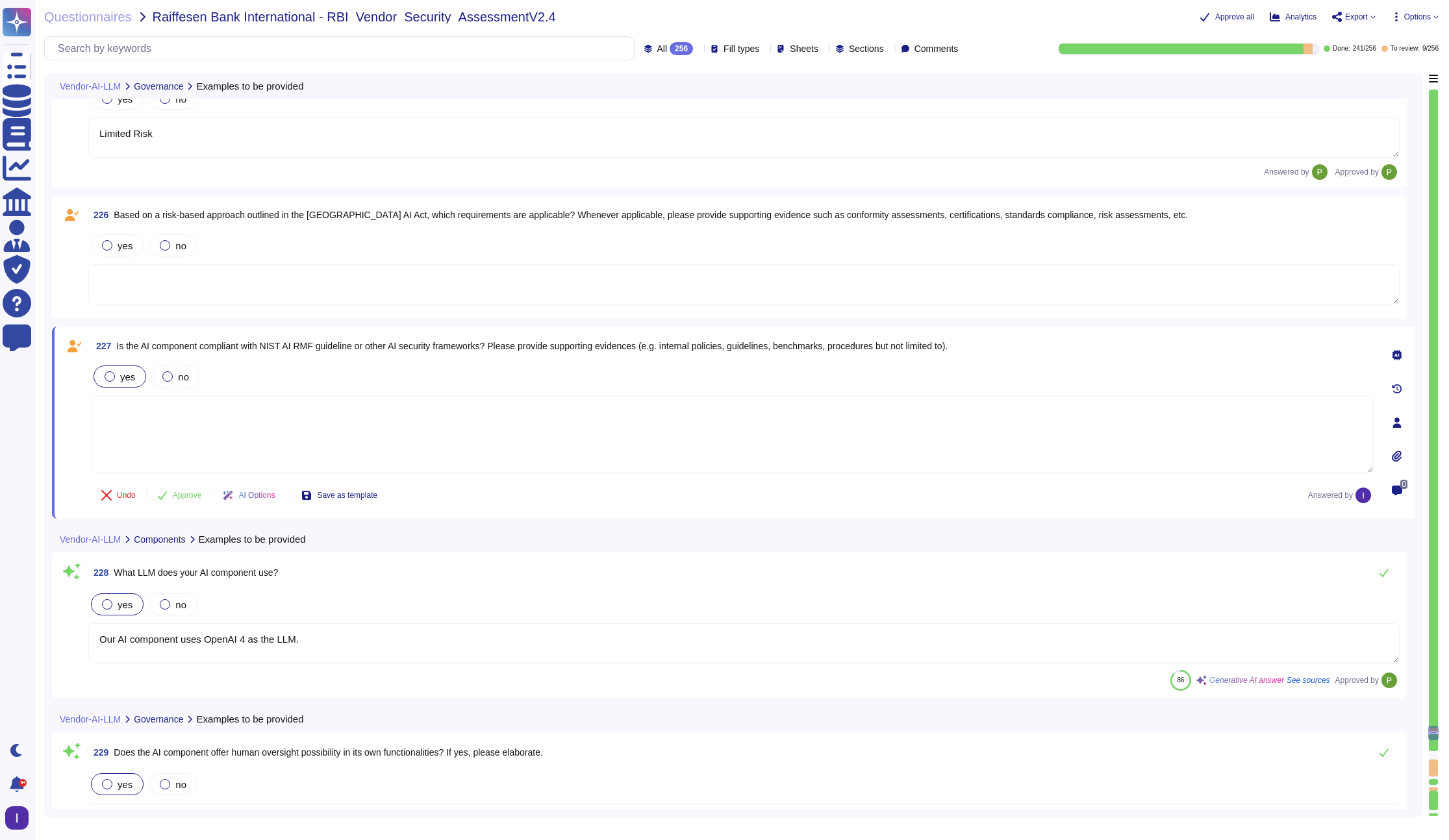
click at [1117, 460] on icon at bounding box center [1396, 456] width 10 height 10
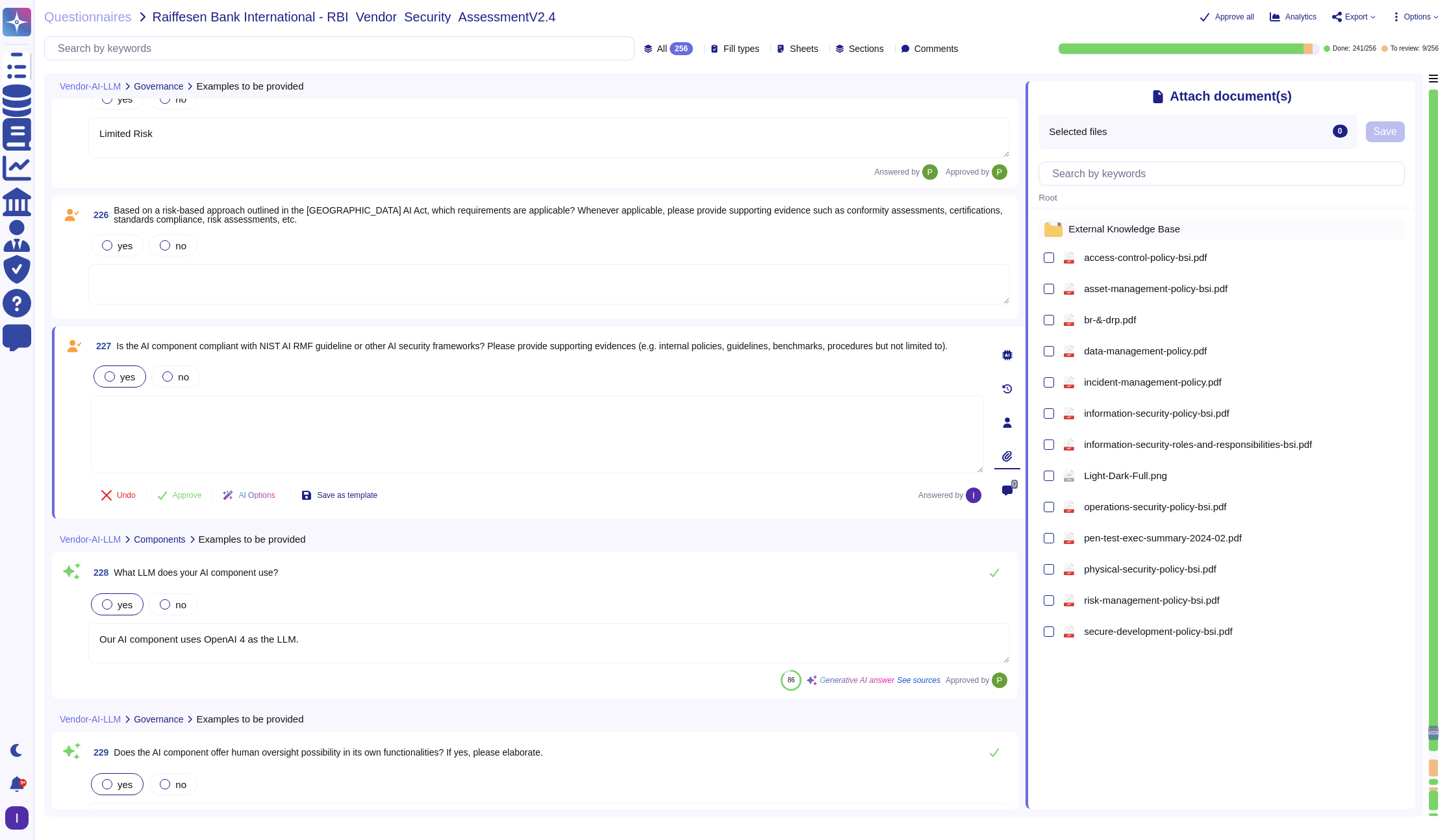
click at [1066, 232] on div "External Knowledge Base" at bounding box center [1221, 229] width 367 height 21
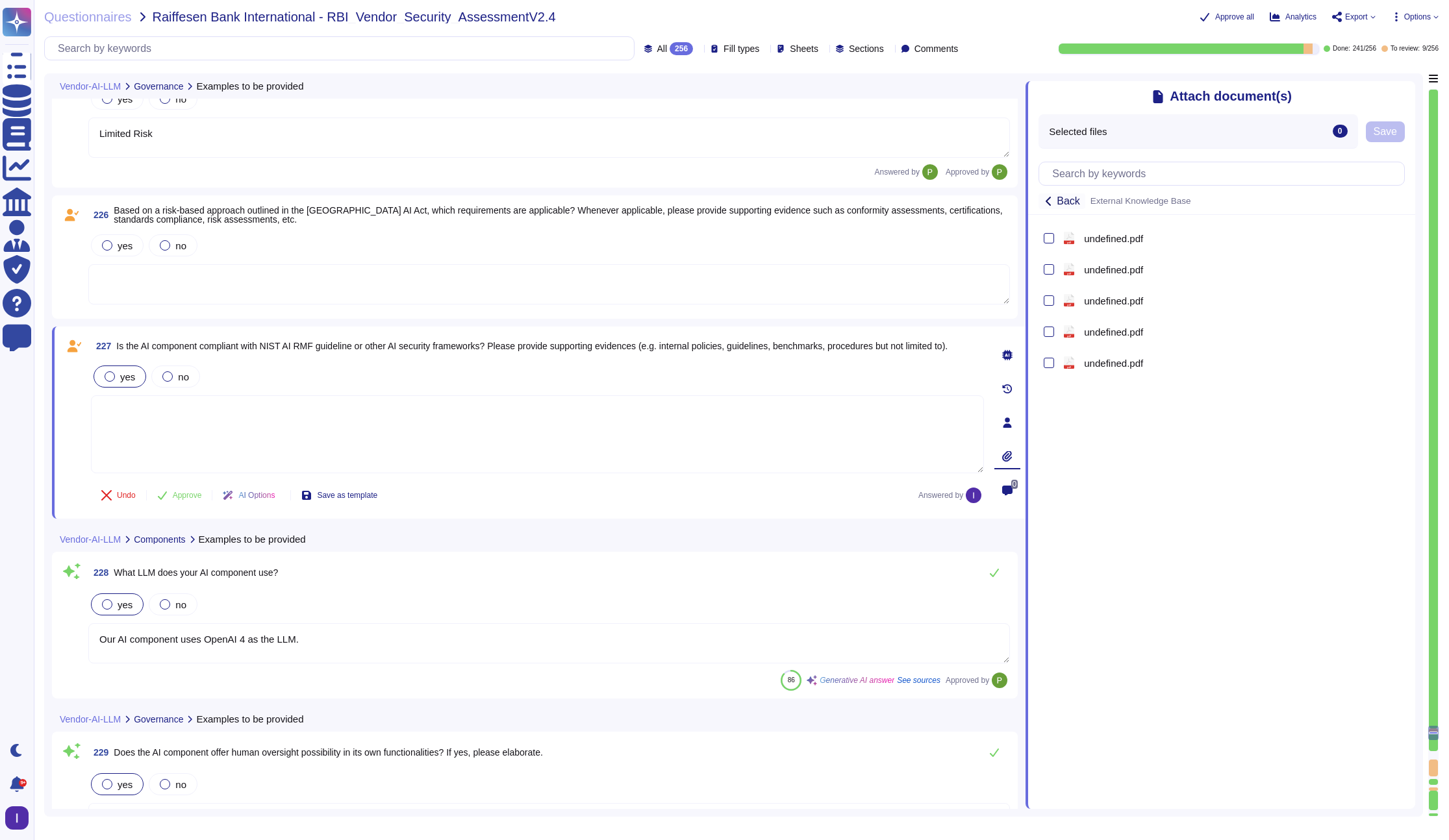
click at [1054, 203] on button "Back" at bounding box center [1062, 201] width 47 height 16
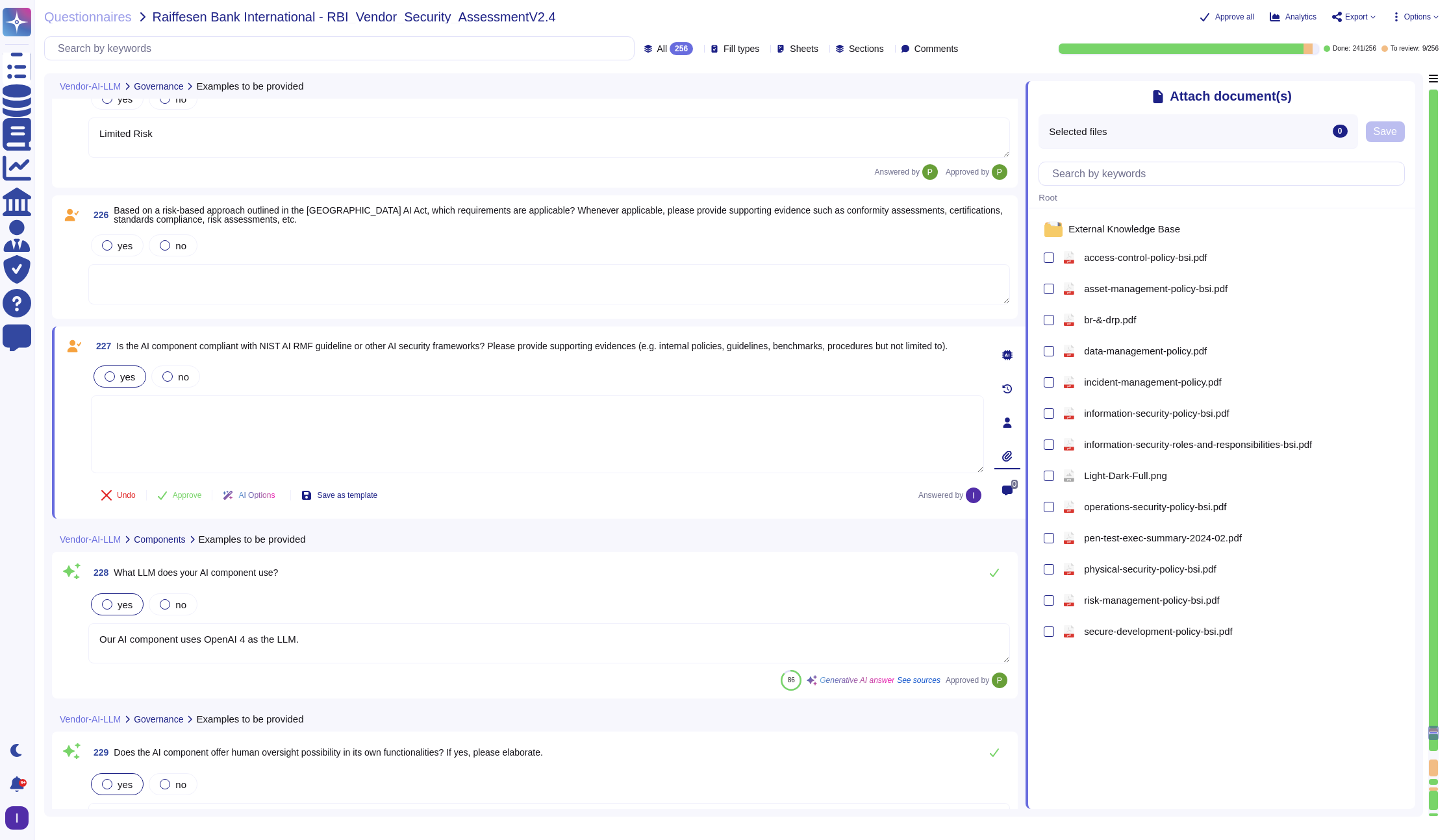
click at [684, 418] on textarea at bounding box center [538, 434] width 893 height 78
click at [408, 450] on textarea at bounding box center [538, 434] width 893 height 78
paste textarea "[URL][DOMAIN_NAME]"
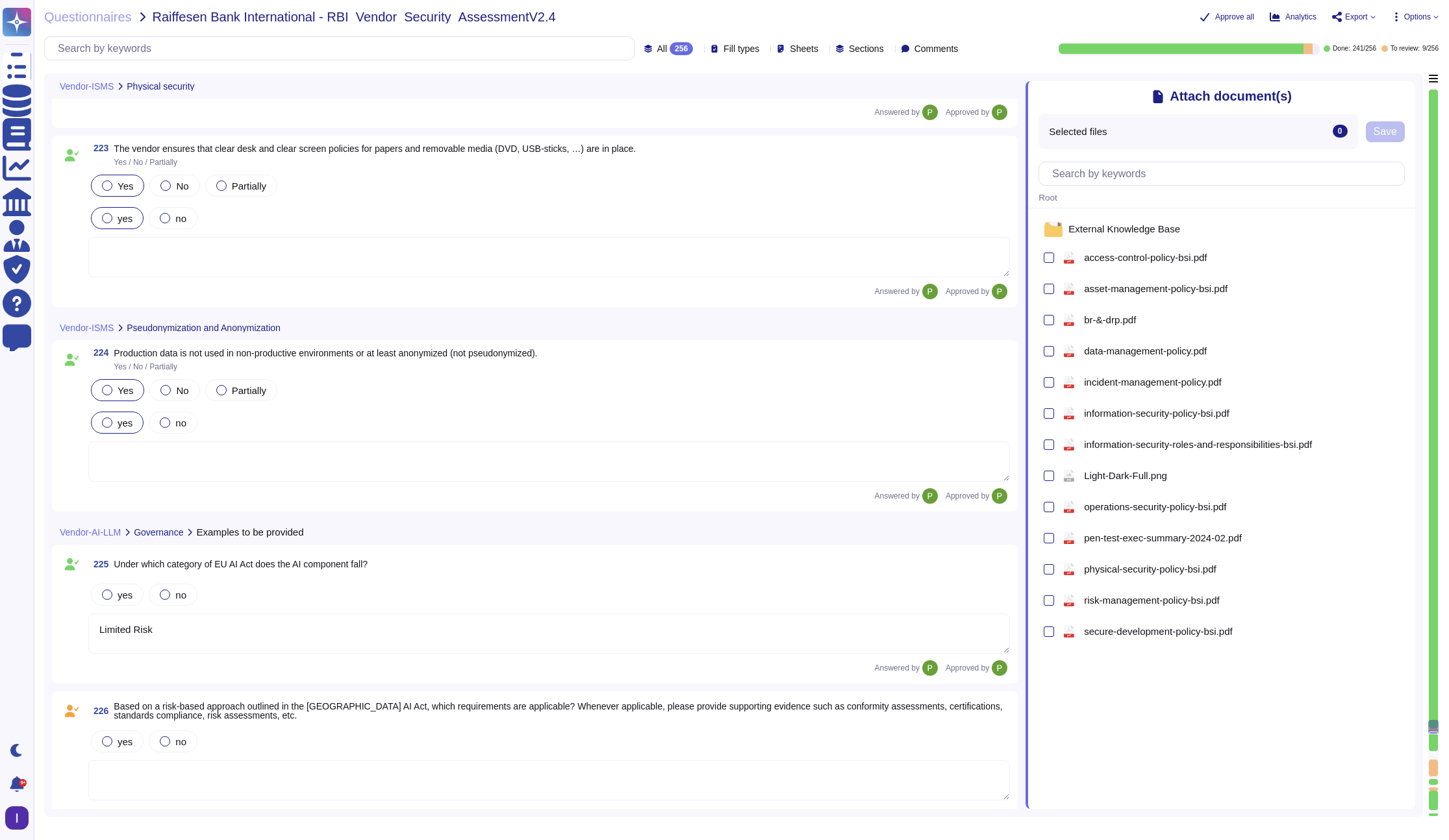
scroll to position [30701, 0]
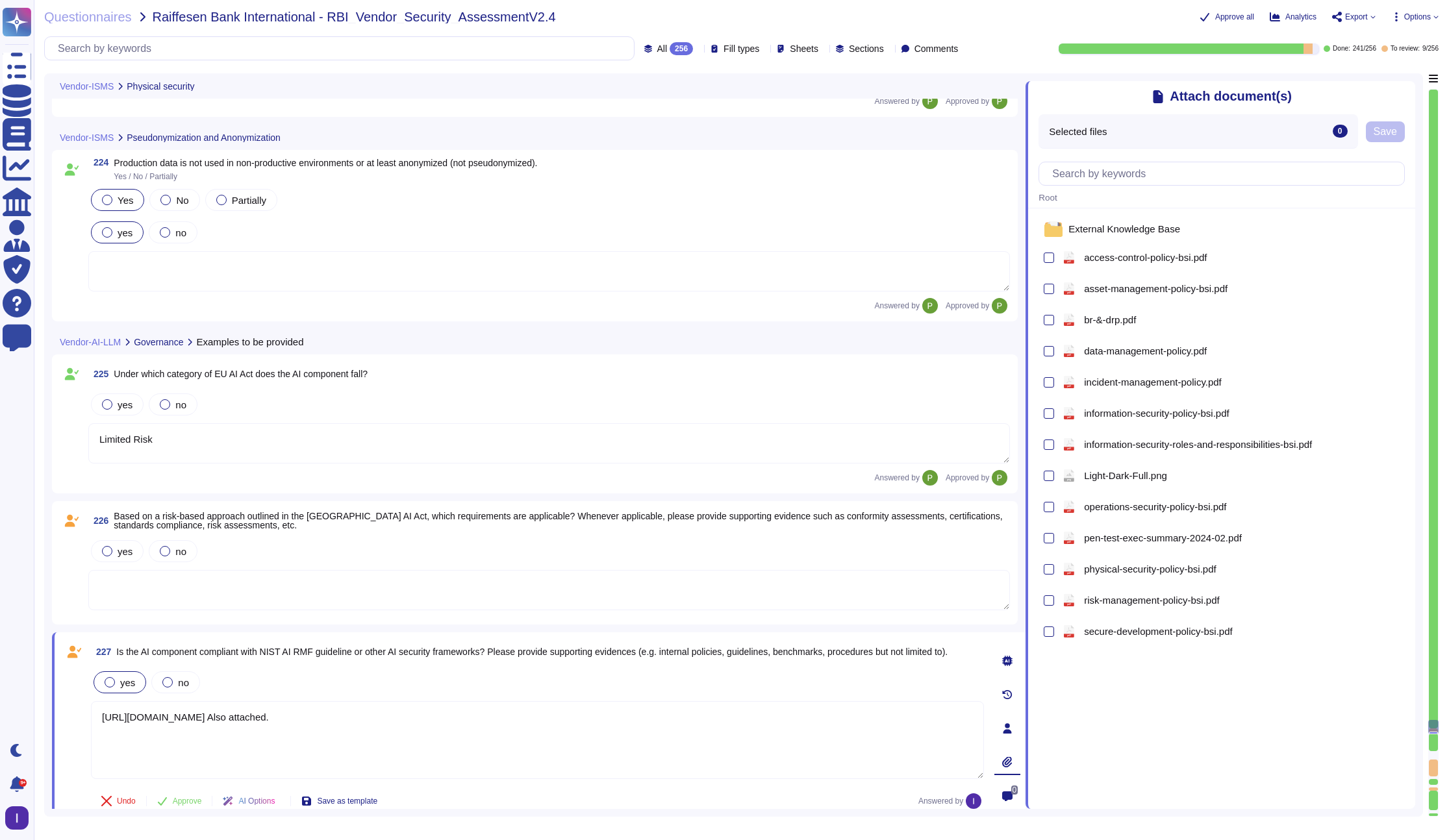
click at [339, 595] on textarea at bounding box center [550, 590] width 922 height 40
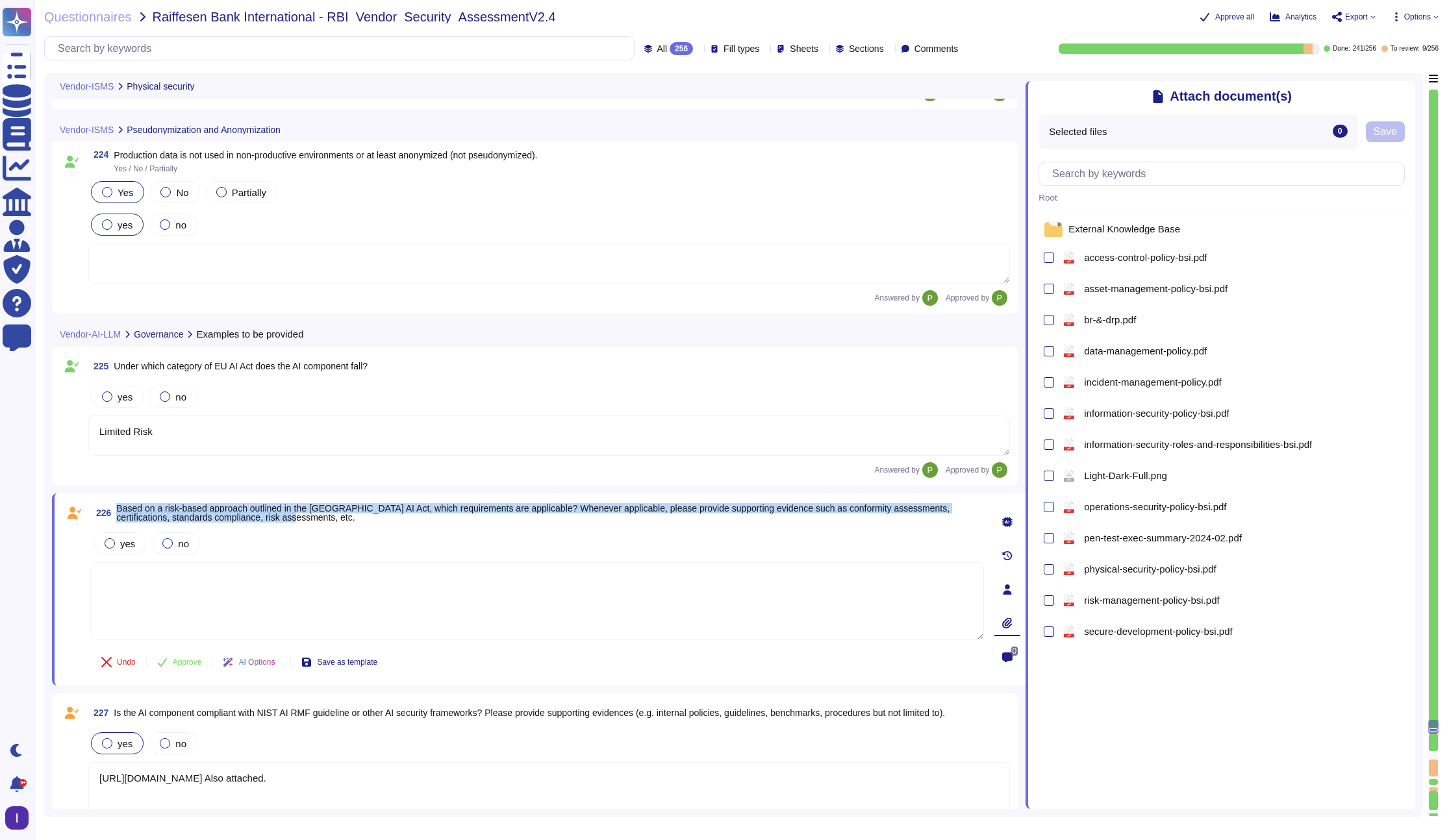
drag, startPoint x: 117, startPoint y: 509, endPoint x: 335, endPoint y: 516, distance: 218.1
click at [335, 516] on span "226 Based on a risk-based approach outlined in the [GEOGRAPHIC_DATA] AI Act, wh…" at bounding box center [538, 513] width 893 height 23
copy span "Based on a risk-based approach outlined in the [GEOGRAPHIC_DATA] AI Act, which …"
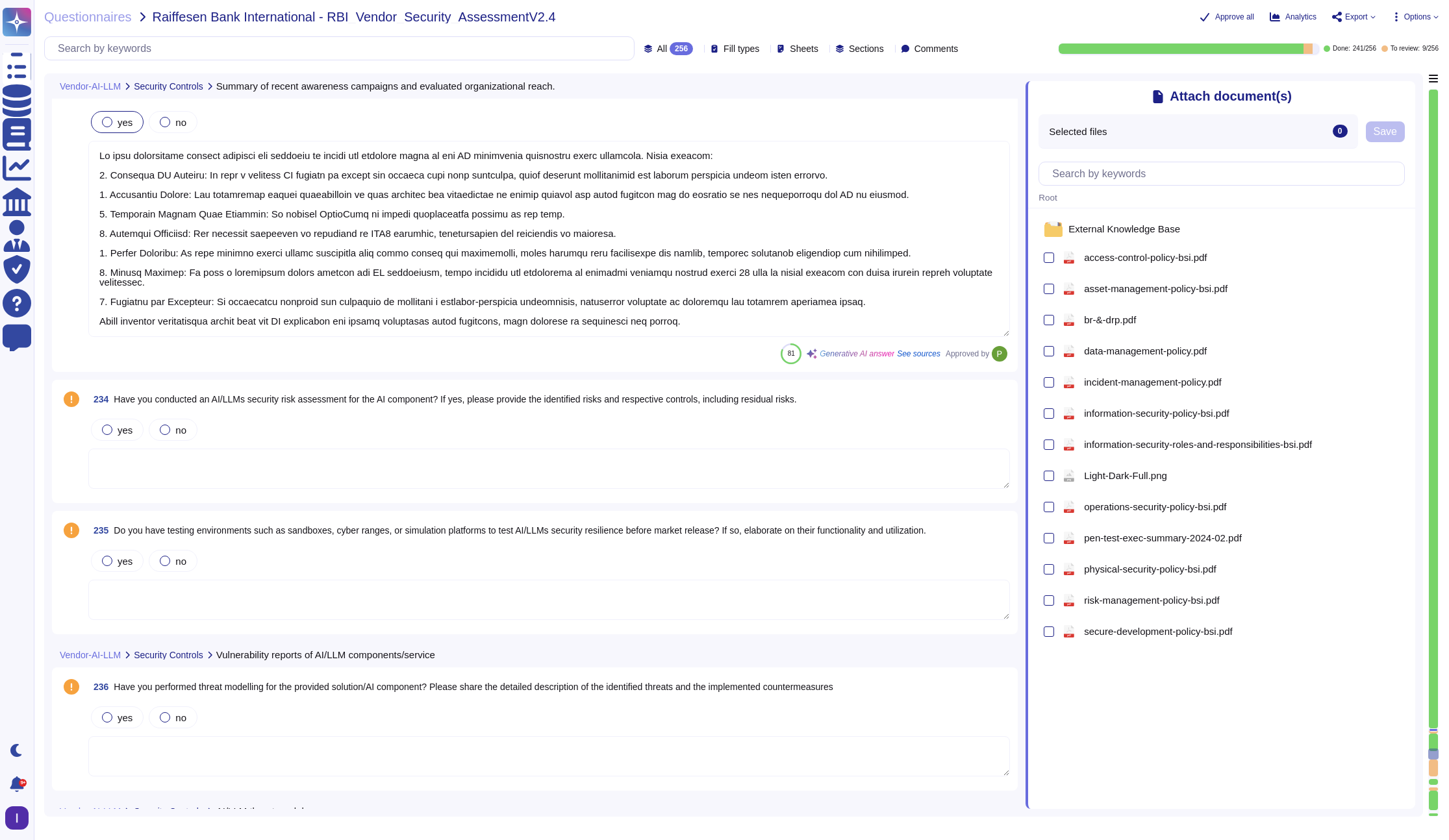
scroll to position [32253, 0]
click at [335, 467] on textarea at bounding box center [550, 470] width 922 height 40
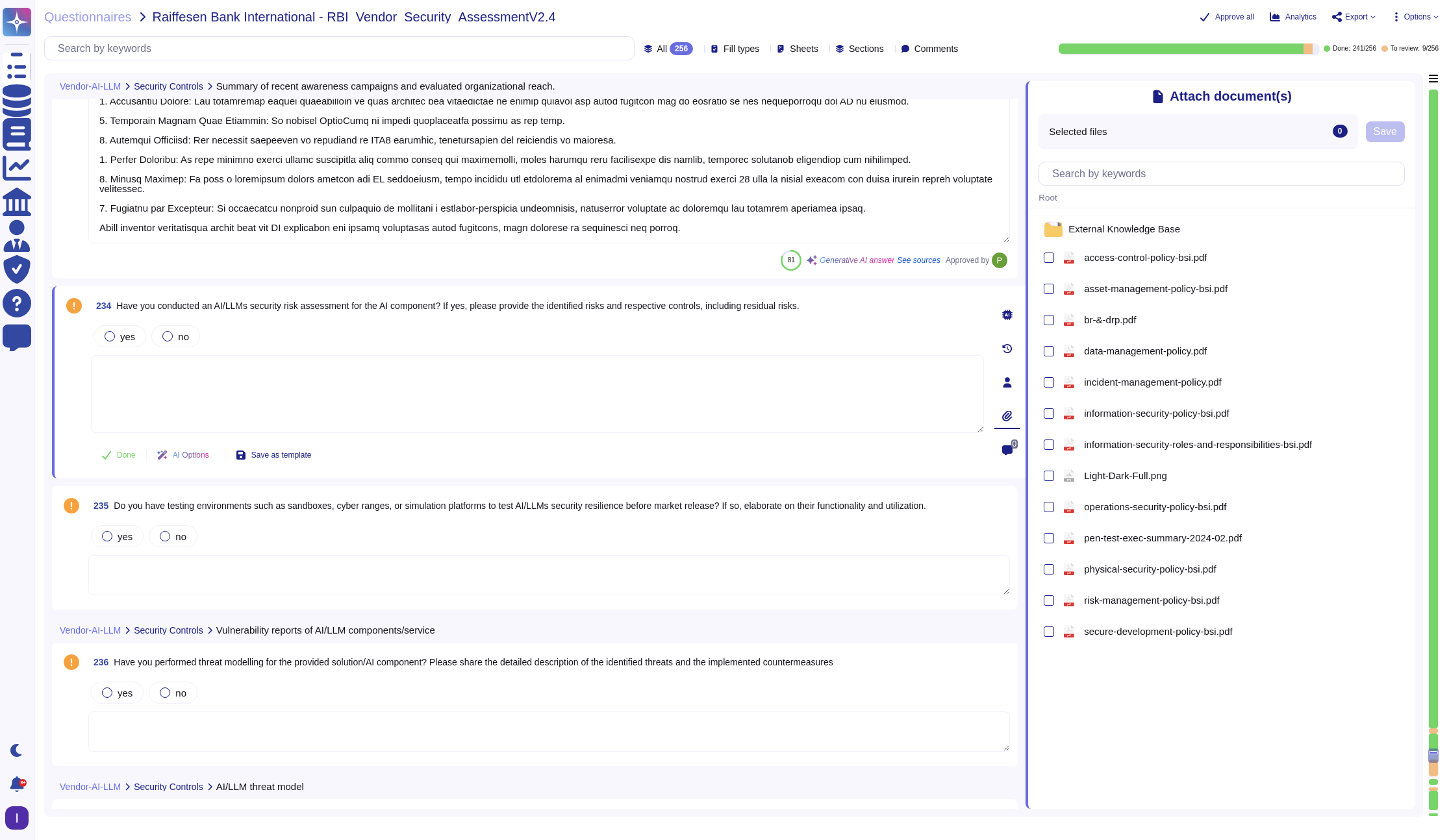
scroll to position [32368, 0]
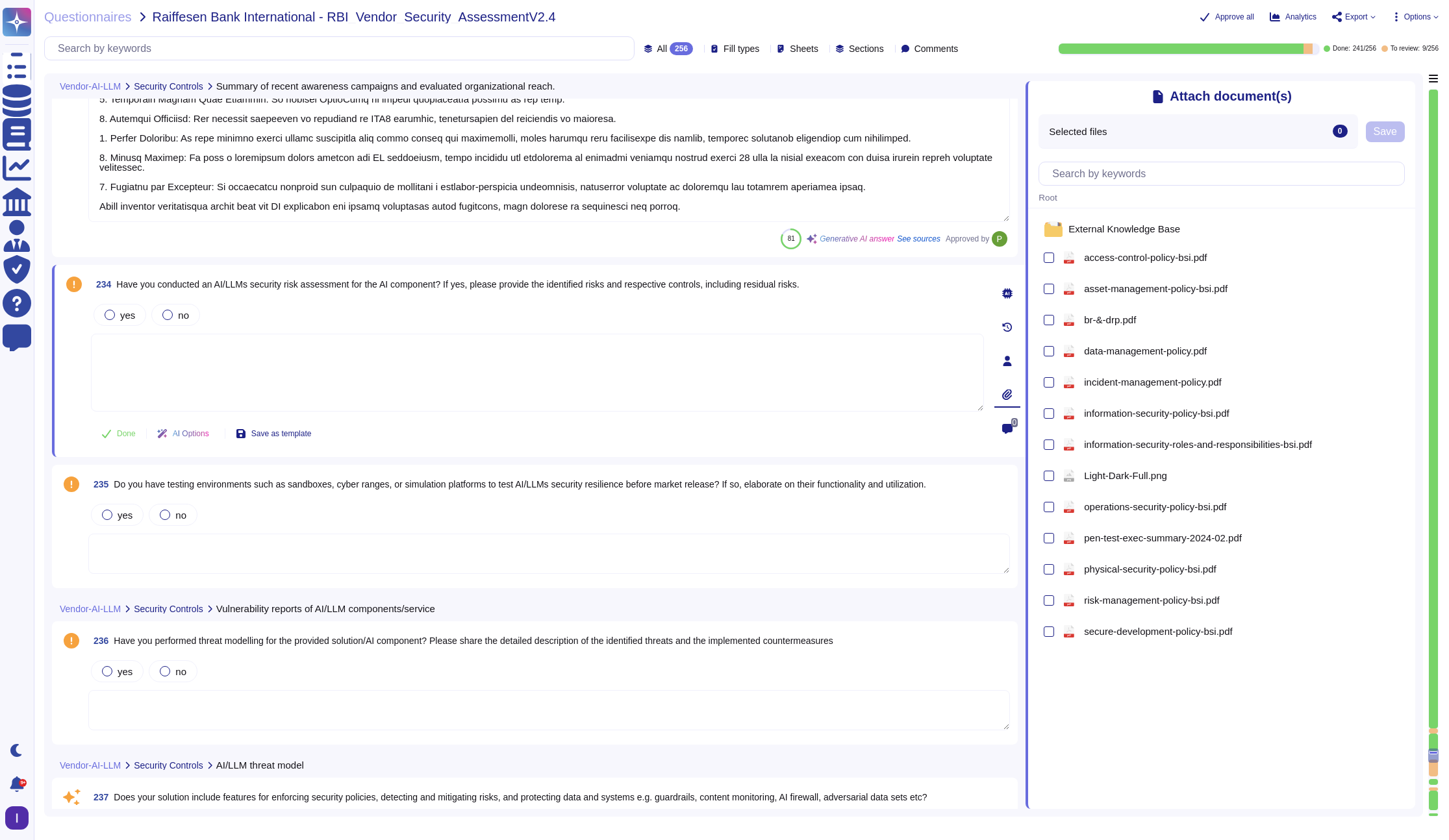
click at [162, 527] on div "yes no" at bounding box center [550, 515] width 922 height 27
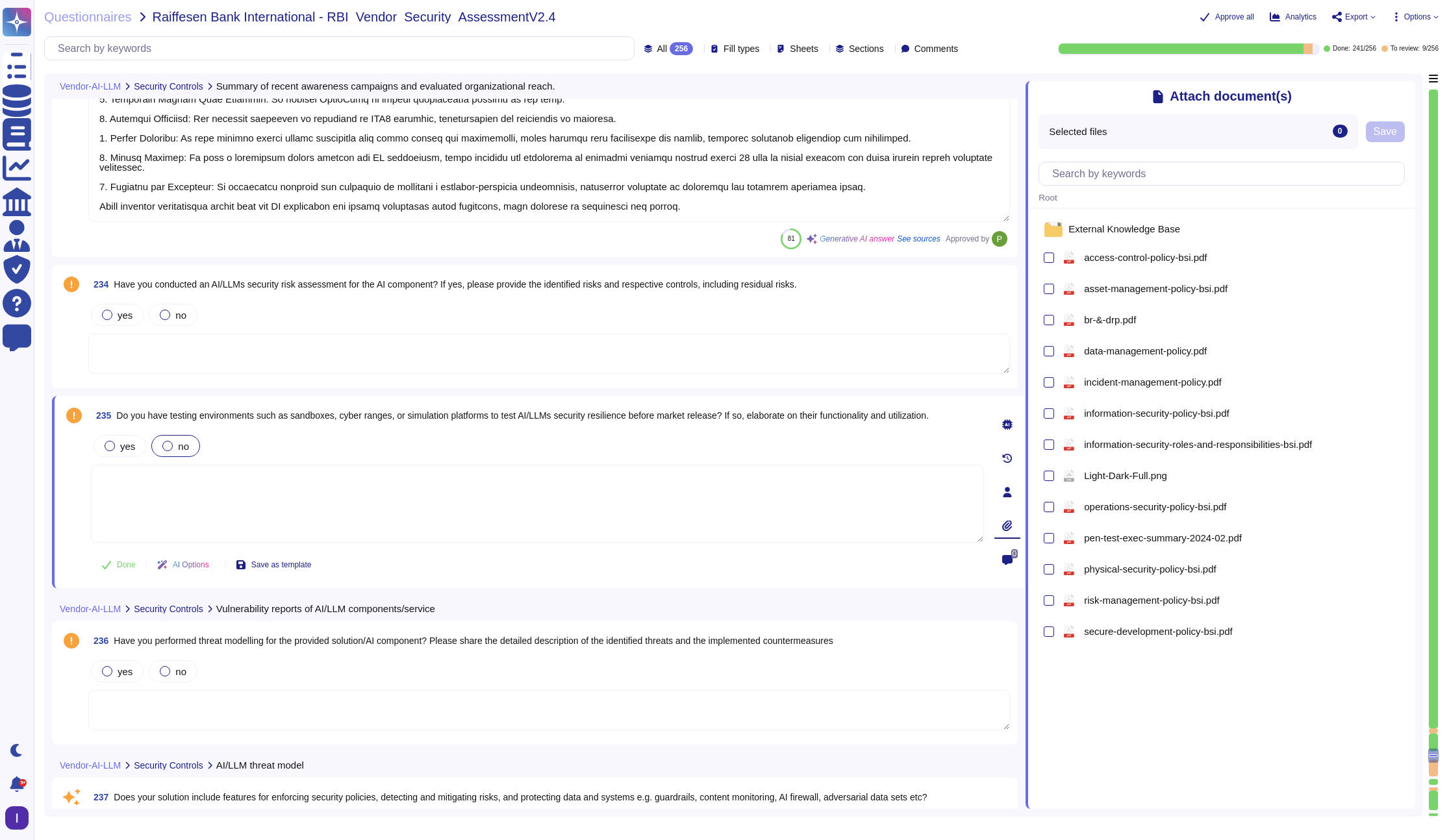
click at [174, 454] on div "no" at bounding box center [175, 446] width 49 height 22
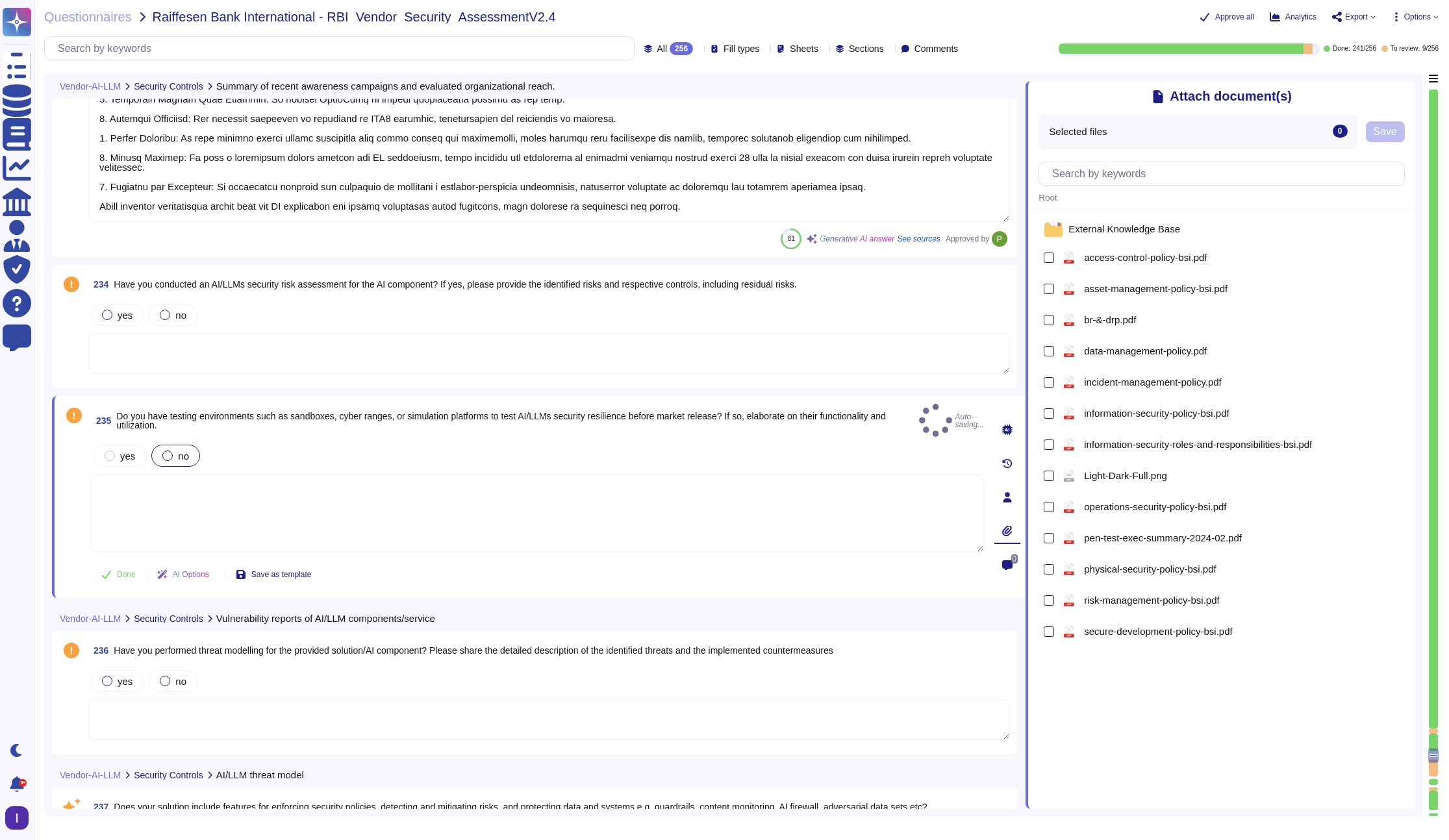
click at [182, 498] on textarea at bounding box center [538, 513] width 893 height 78
click at [1002, 425] on icon at bounding box center [1006, 430] width 10 height 10
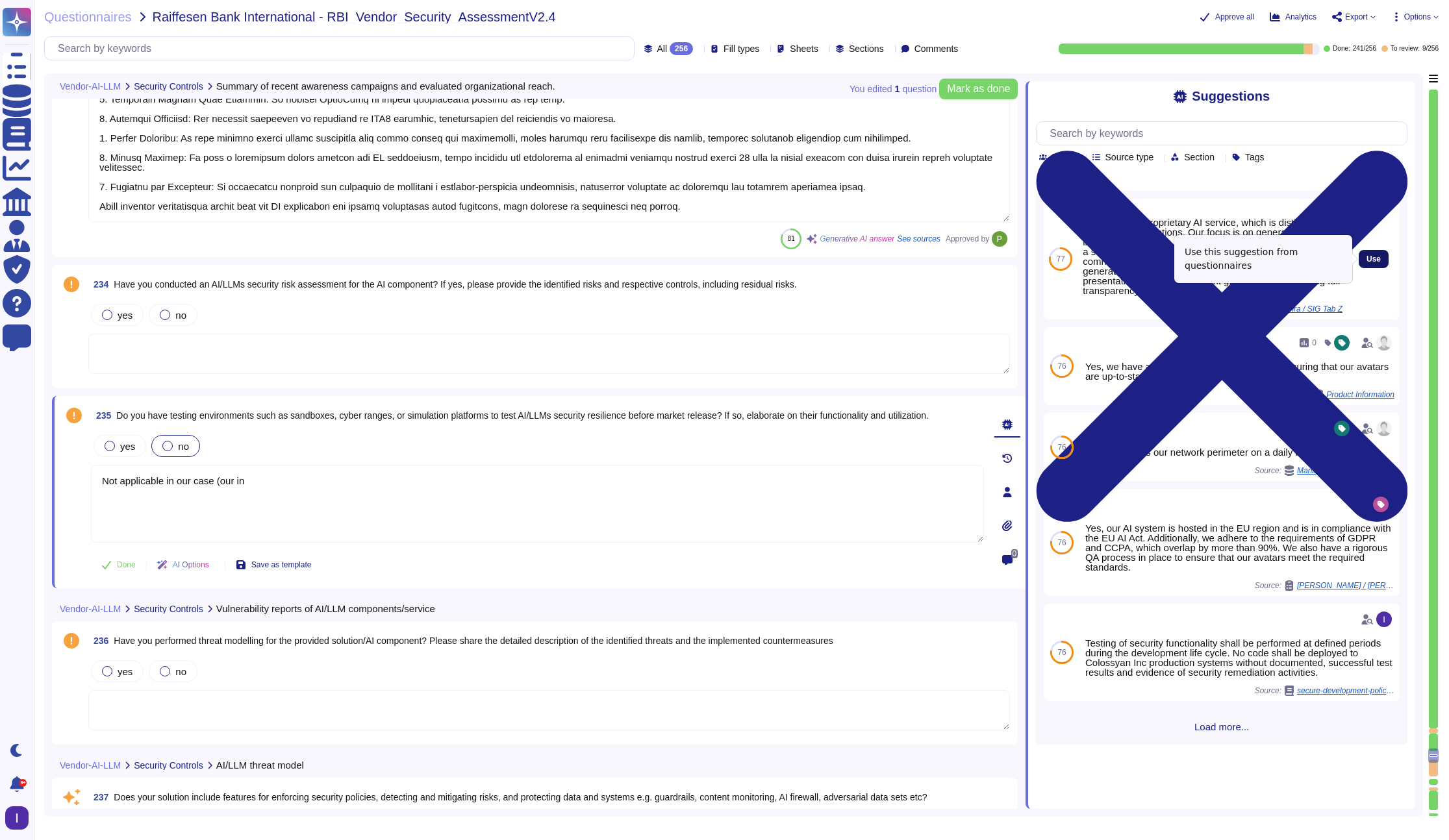
click at [1117, 262] on span "Use" at bounding box center [1373, 259] width 14 height 8
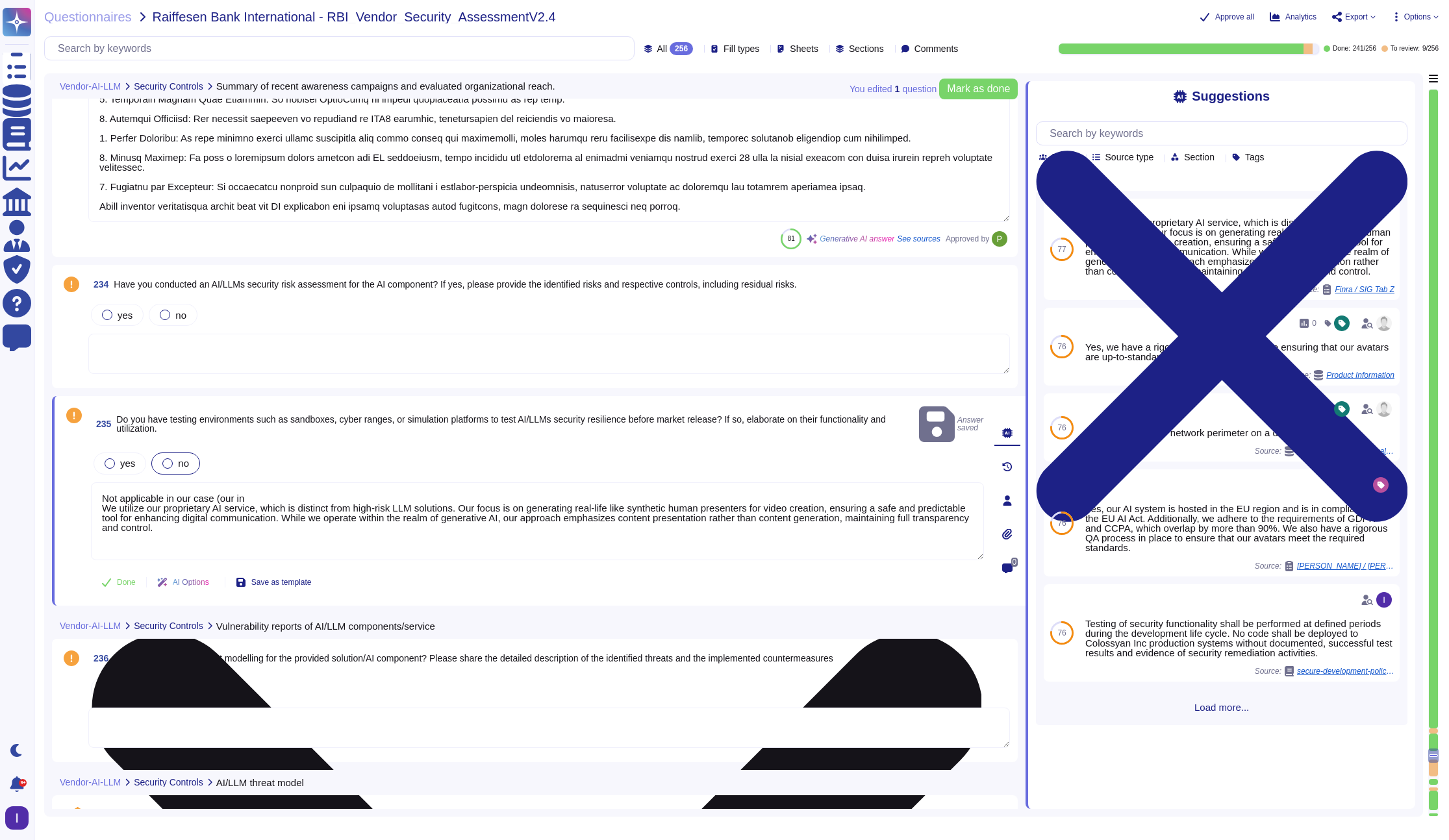
click at [406, 482] on textarea "Not applicable in our case (our in We utilize our proprietary AI service, which…" at bounding box center [538, 521] width 893 height 78
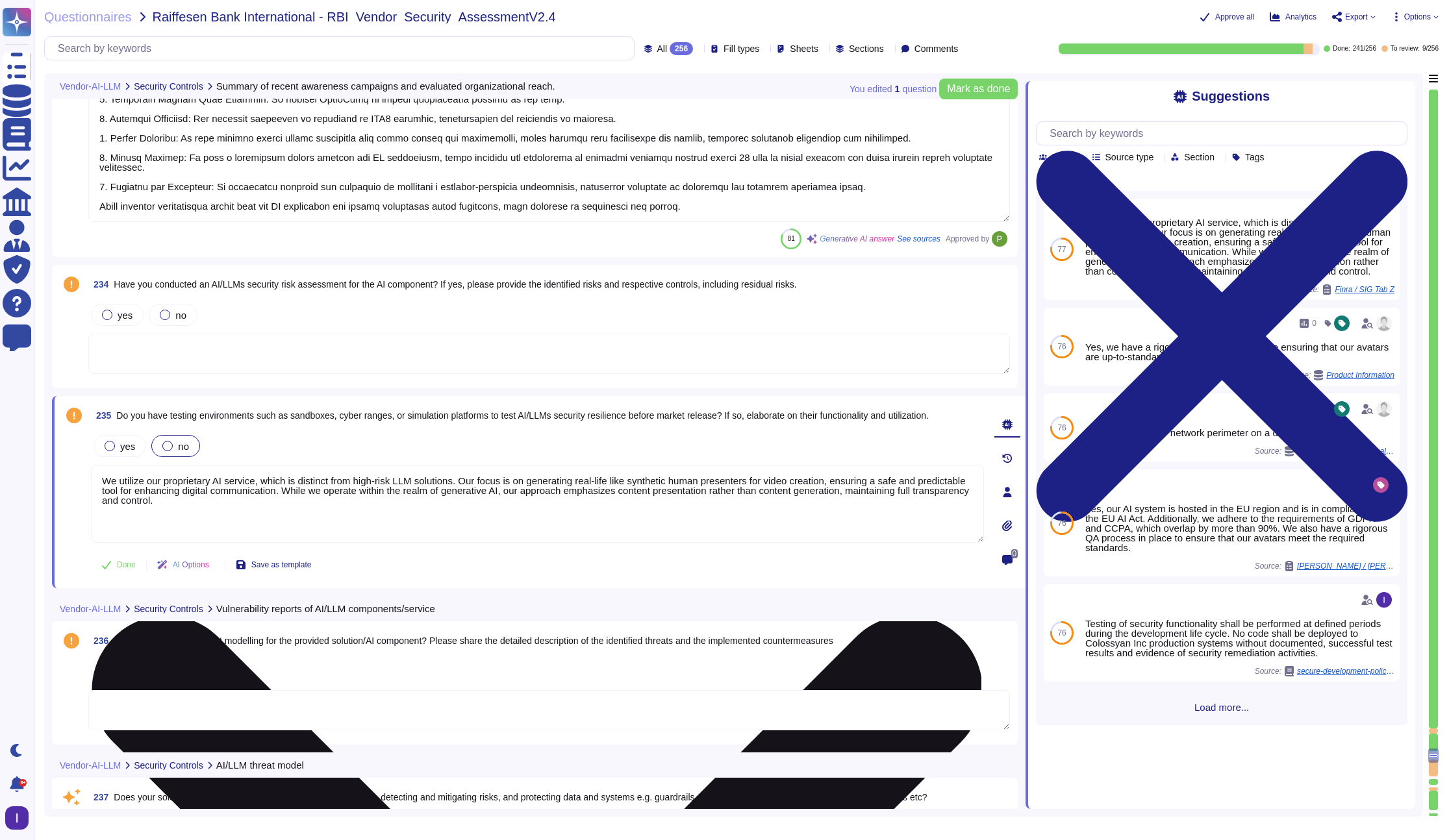
click at [484, 509] on textarea "We utilize our proprietary AI service, which is distinct from high-risk LLM sol…" at bounding box center [538, 504] width 893 height 78
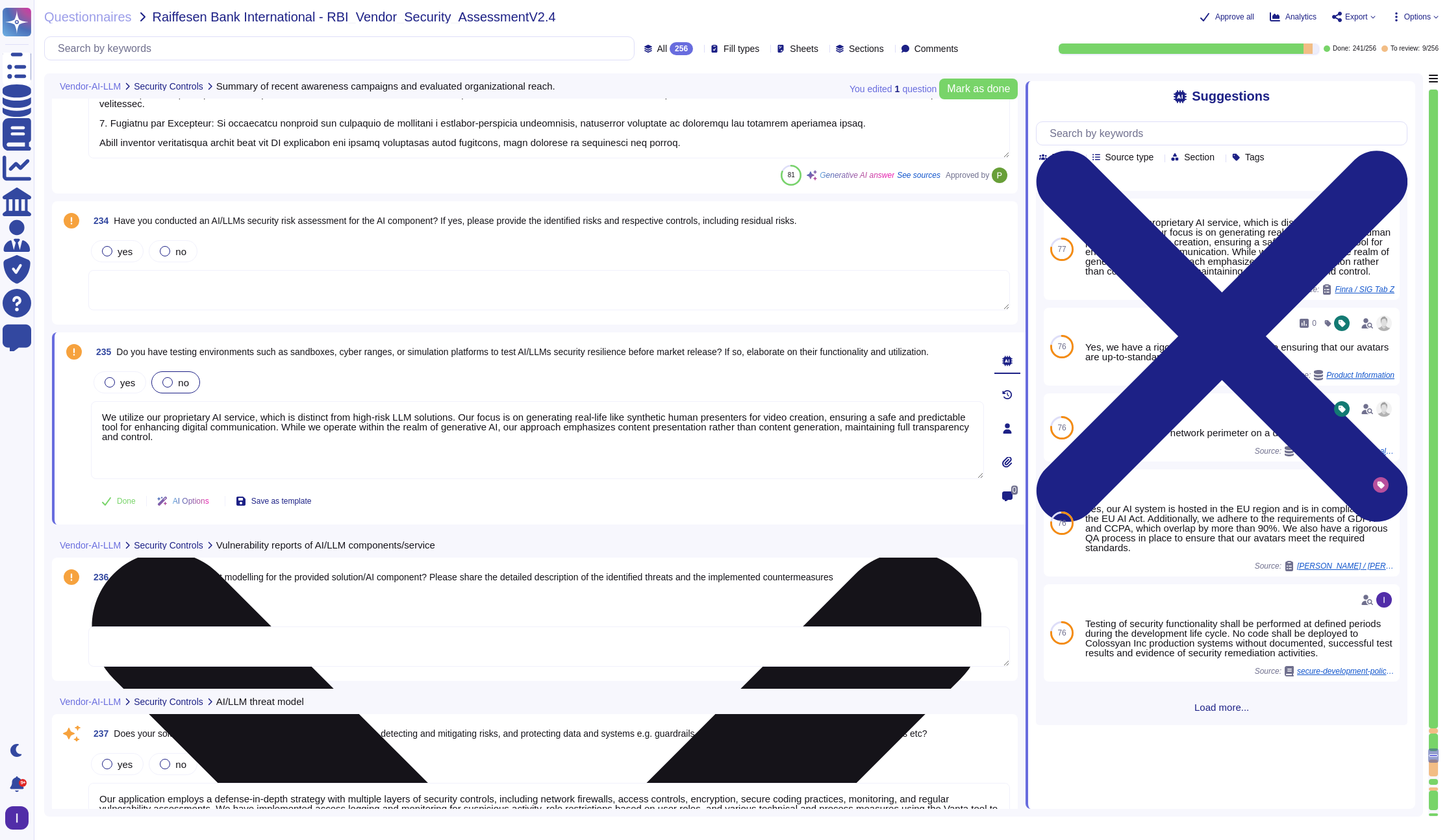
scroll to position [32448, 0]
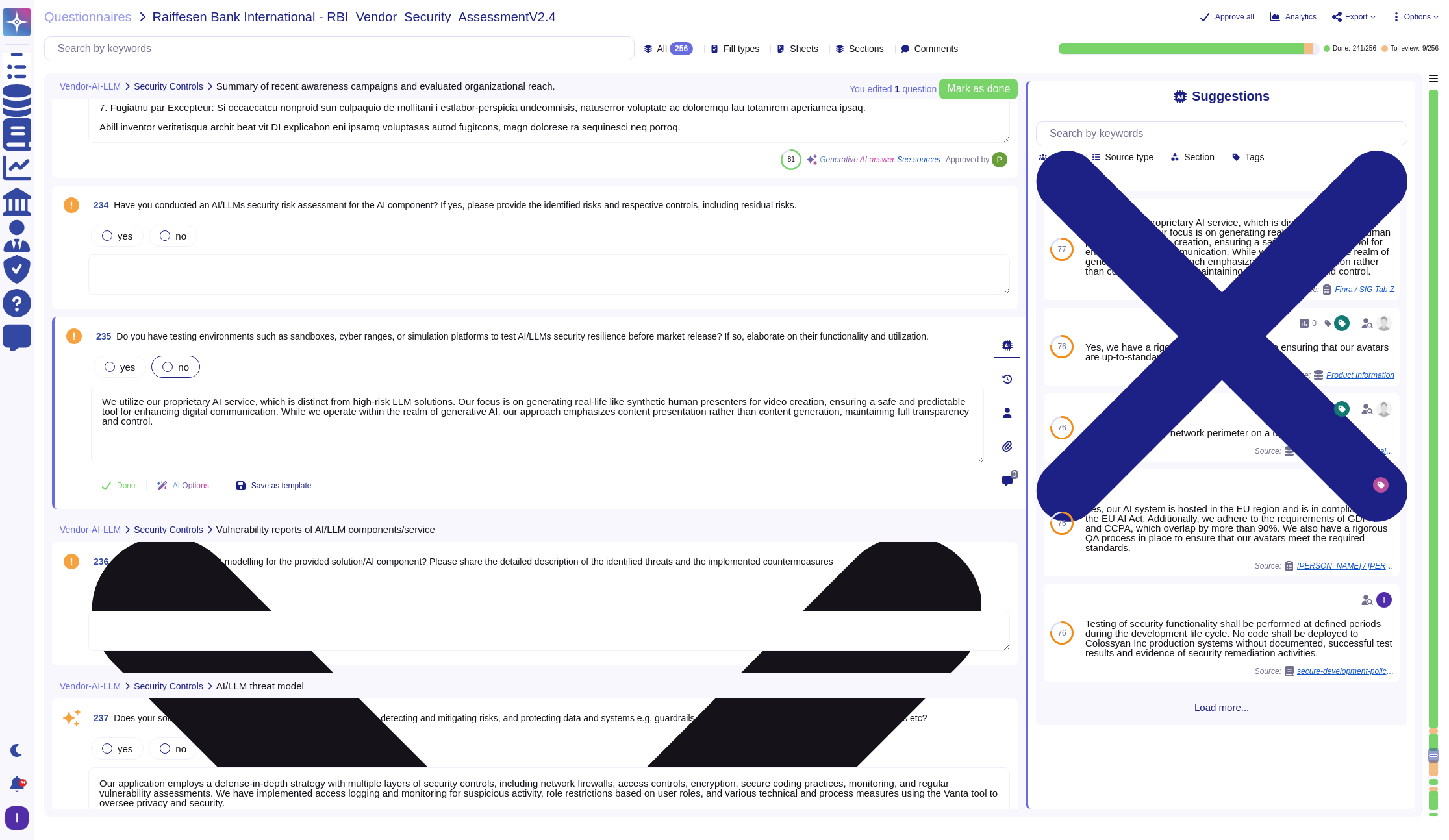
click at [511, 426] on textarea "We utilize our proprietary AI service, which is distinct from high-risk LLM sol…" at bounding box center [538, 425] width 893 height 78
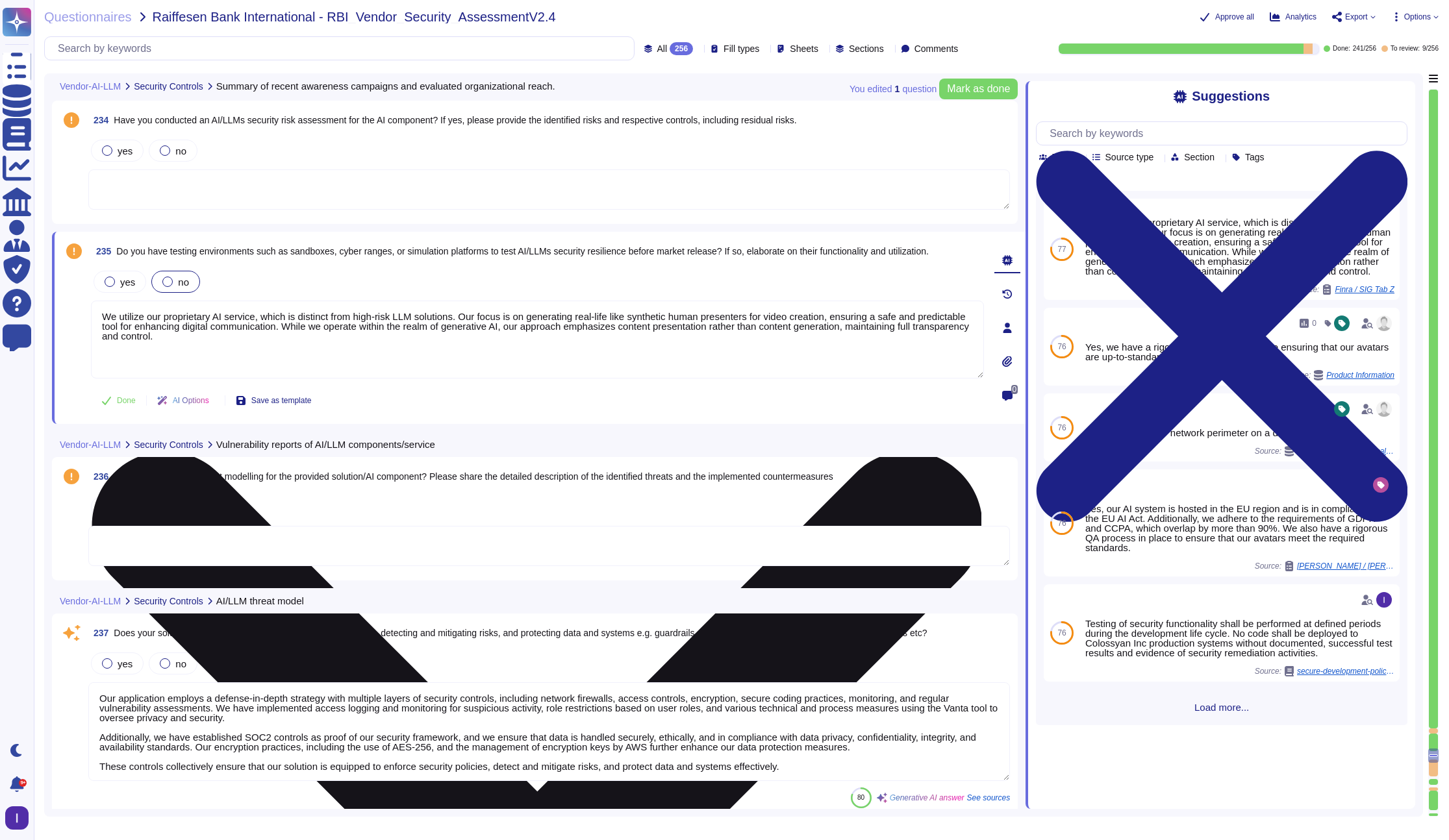
scroll to position [32535, 0]
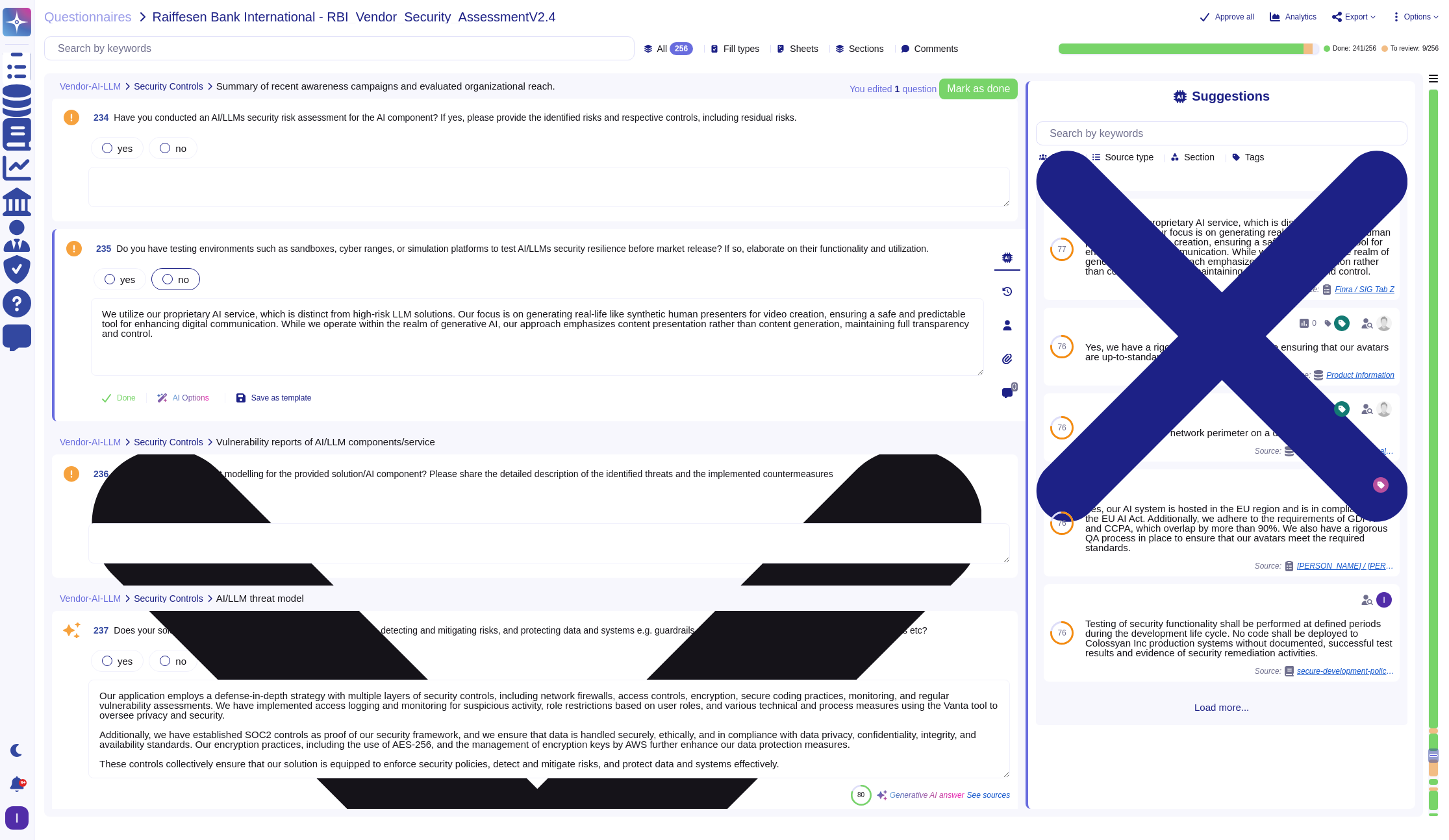
click at [451, 361] on textarea "We utilize our proprietary AI service, which is distinct from high-risk LLM sol…" at bounding box center [538, 337] width 893 height 78
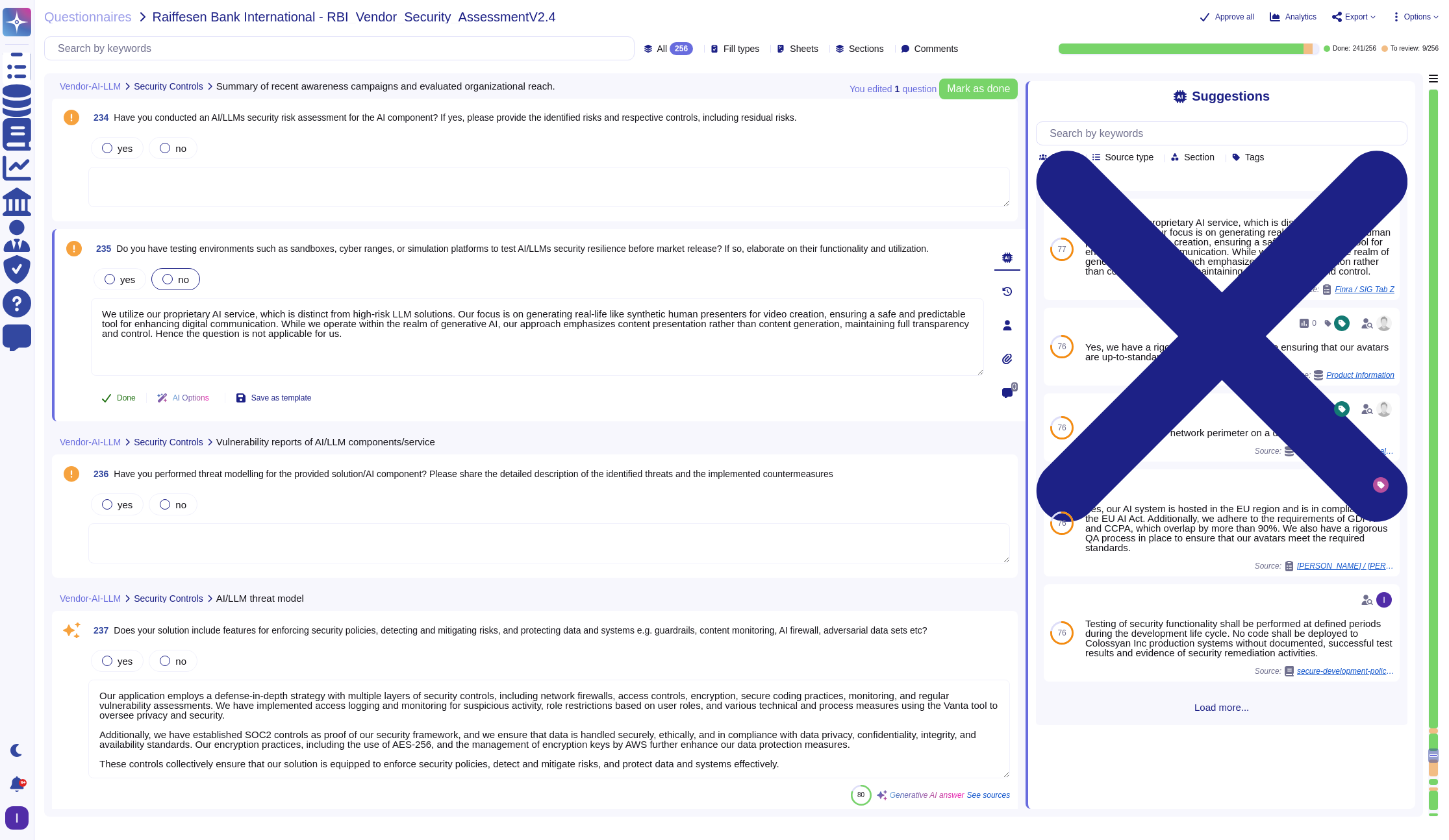
click at [123, 396] on span "Done" at bounding box center [126, 398] width 19 height 8
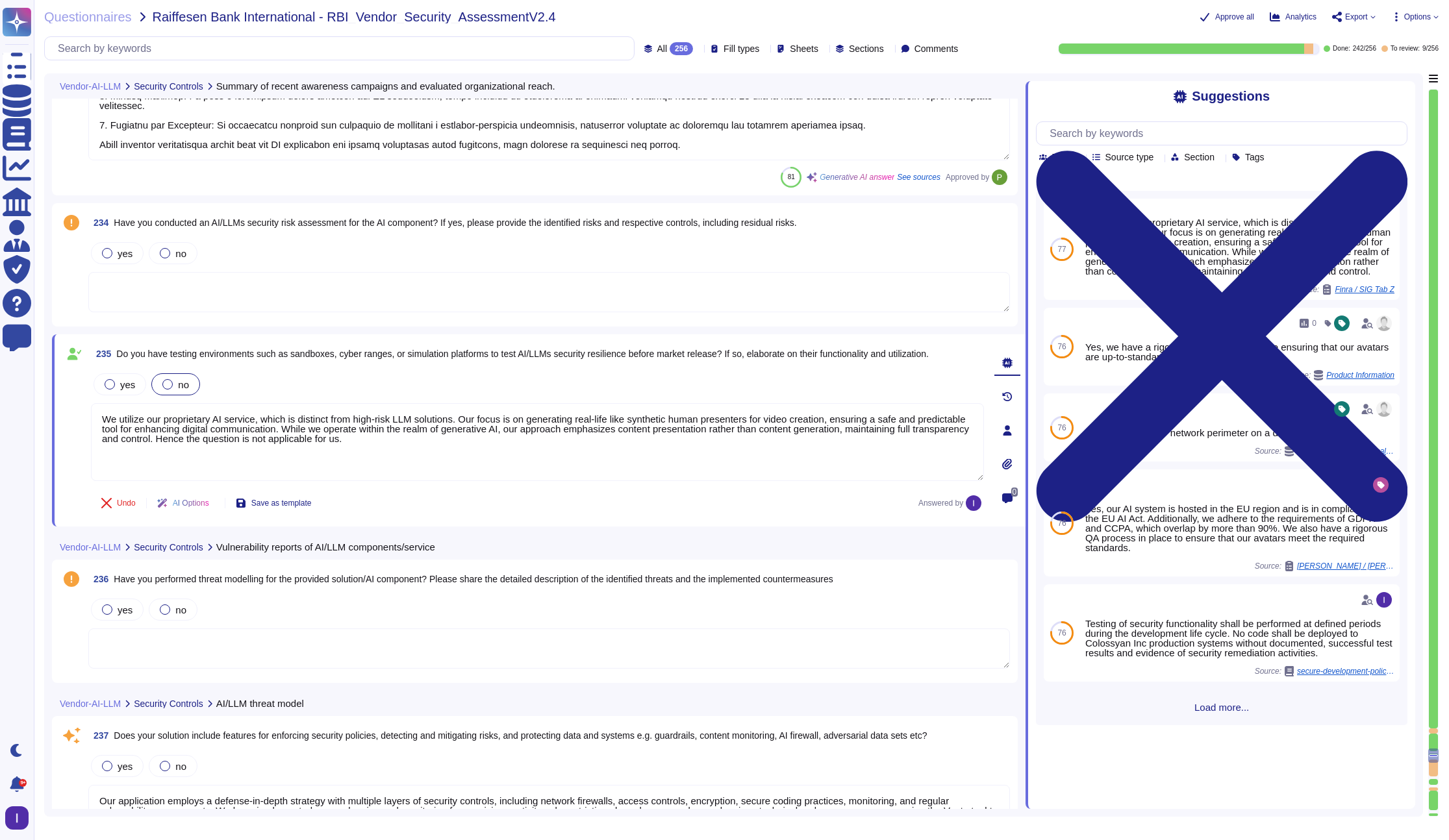
scroll to position [32428, 0]
click at [292, 293] on textarea at bounding box center [550, 294] width 922 height 40
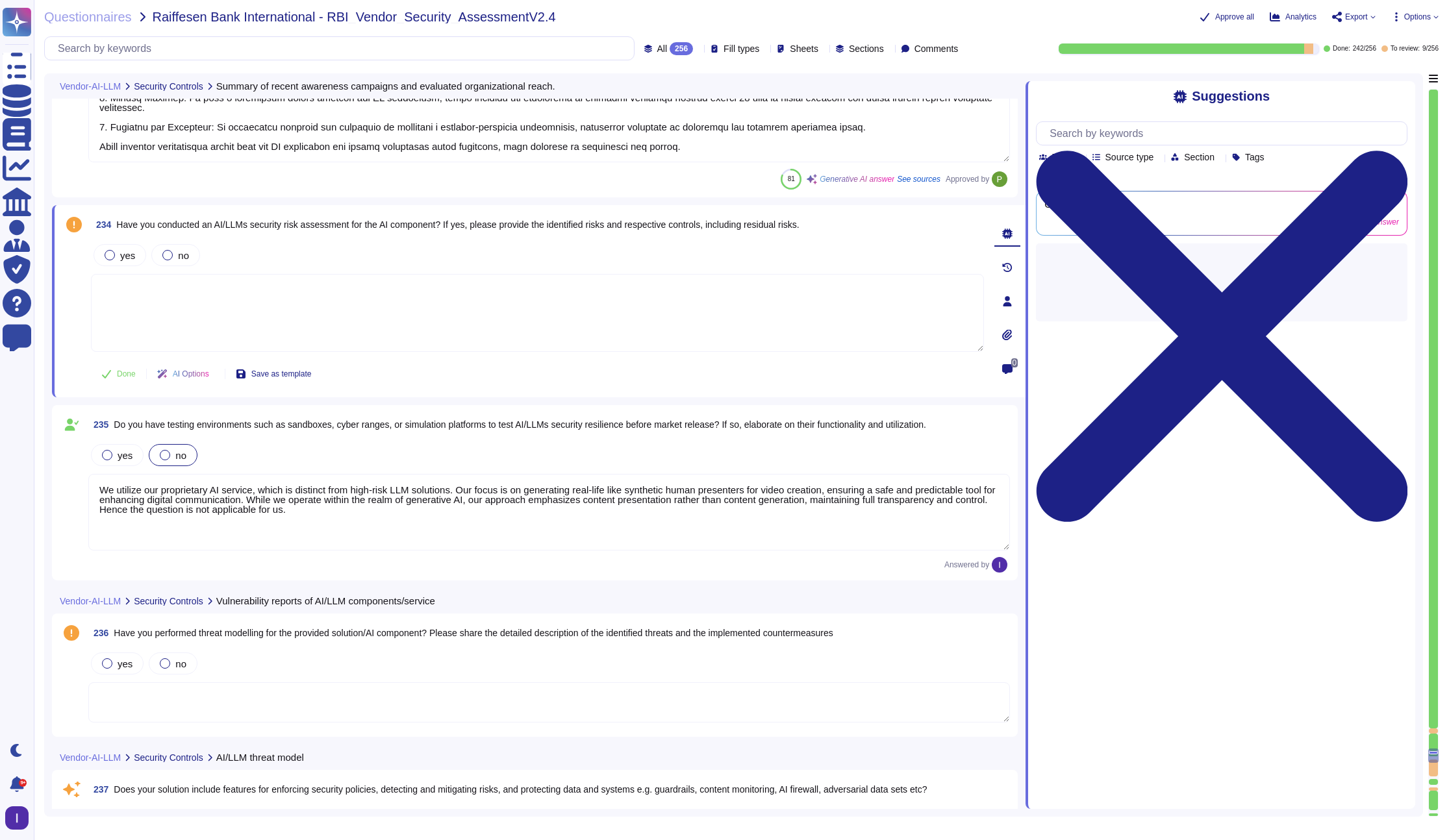
paste textarea "We utilize our proprietary AI service, which is distinct from high-risk LLM sol…"
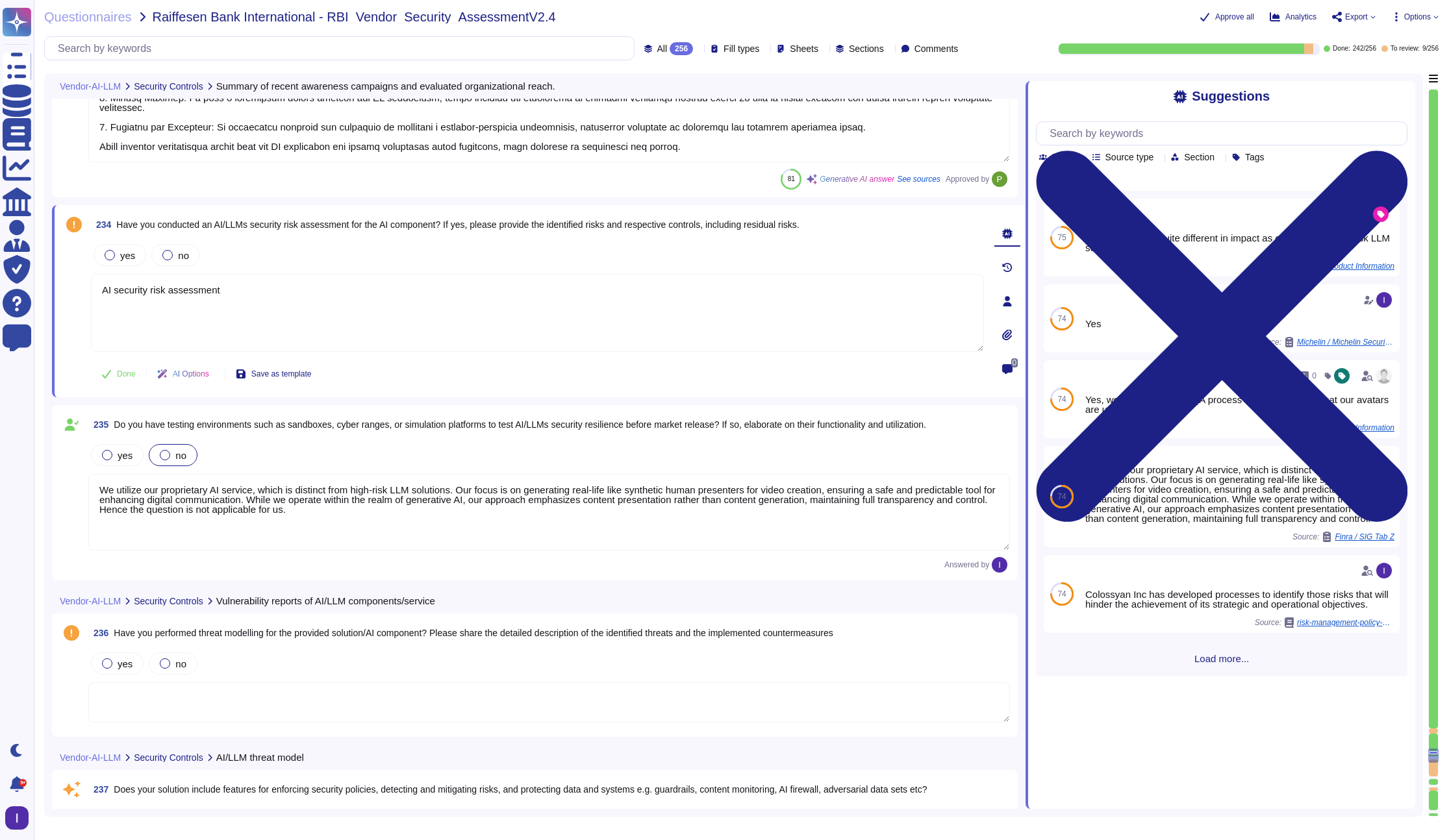
paste textarea "We utilize our proprietary AI service, which is distinct from high-risk LLM sol…"
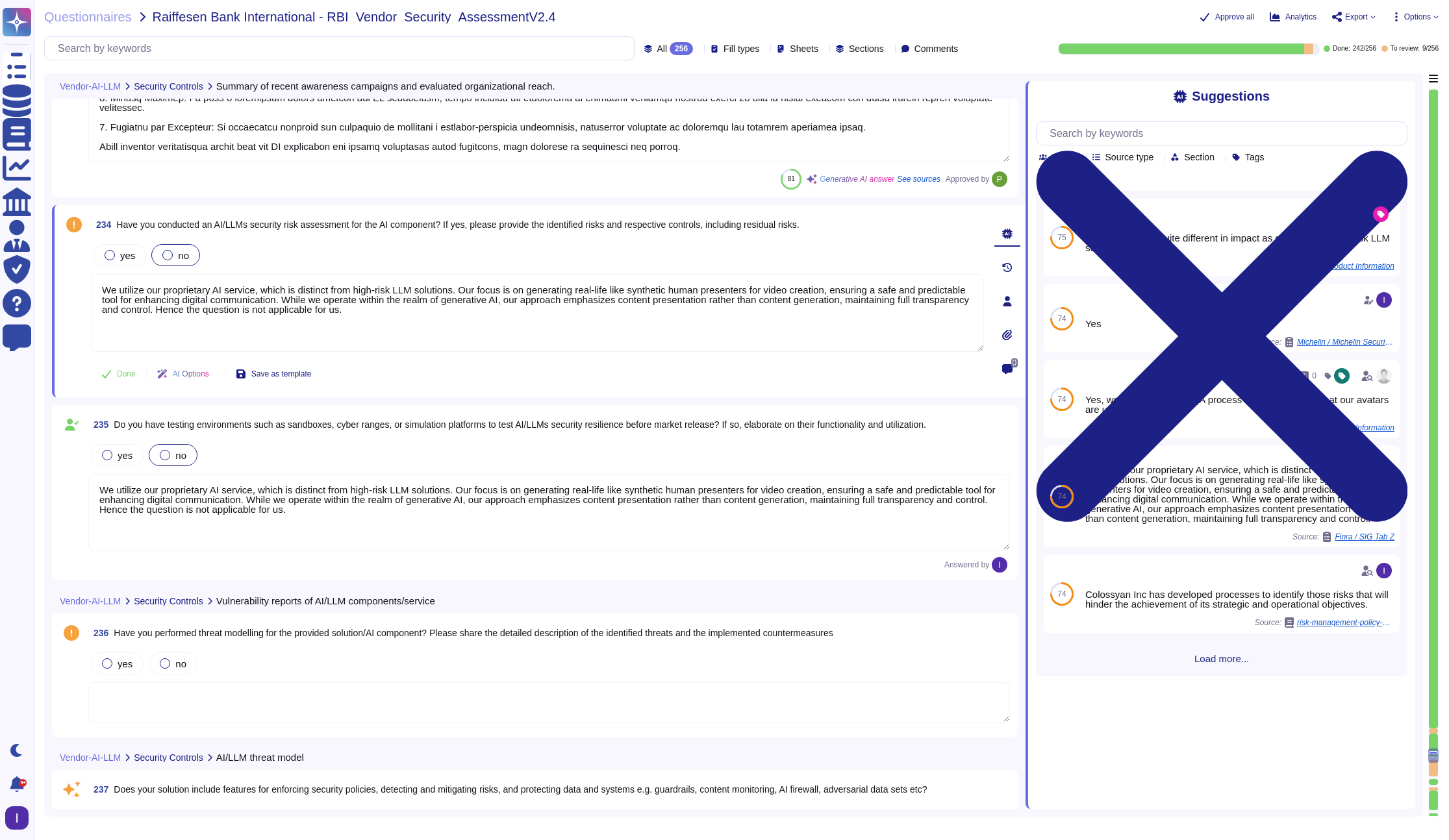
click at [167, 254] on div at bounding box center [167, 255] width 10 height 10
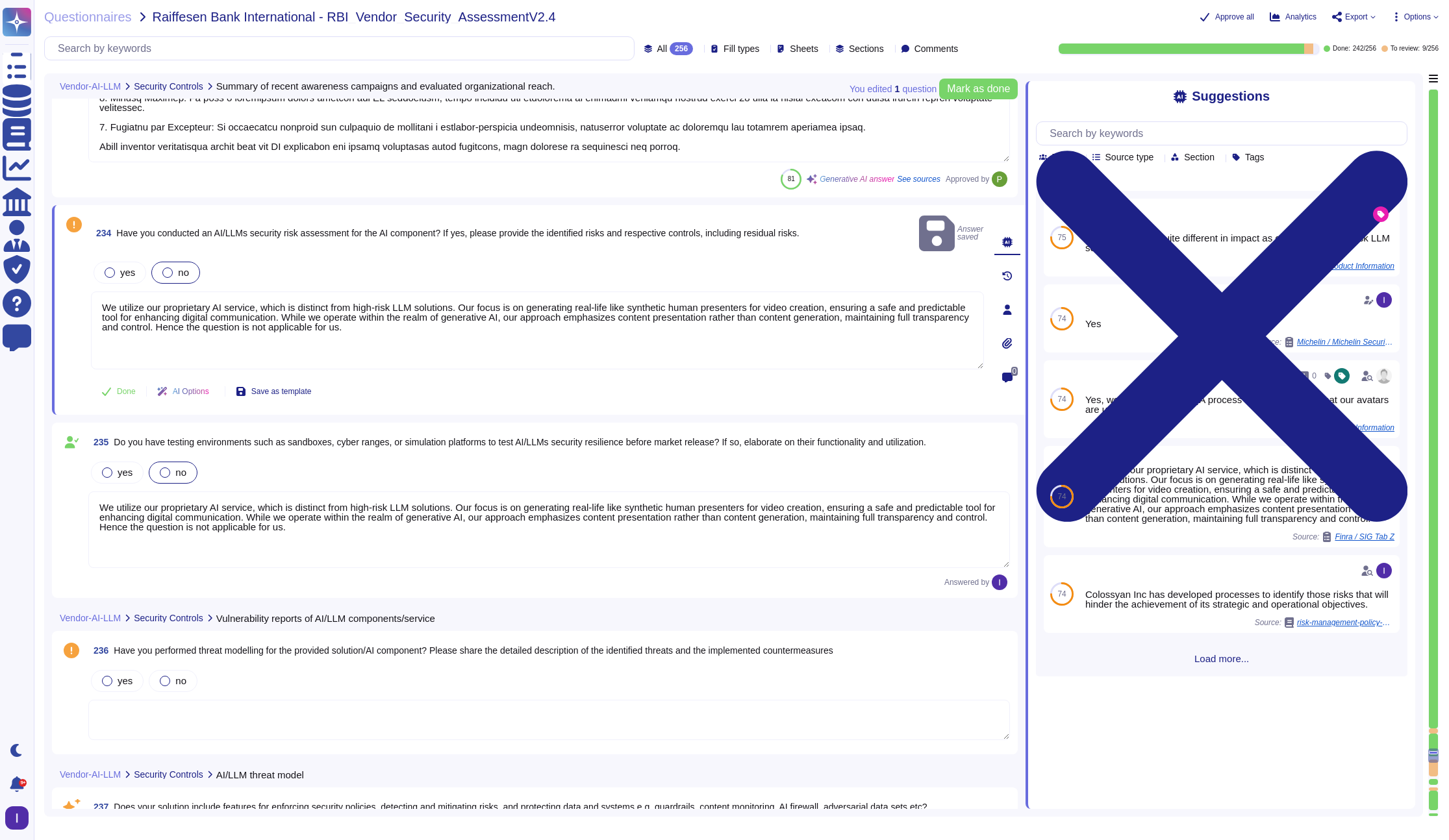
click at [171, 267] on div at bounding box center [167, 272] width 10 height 10
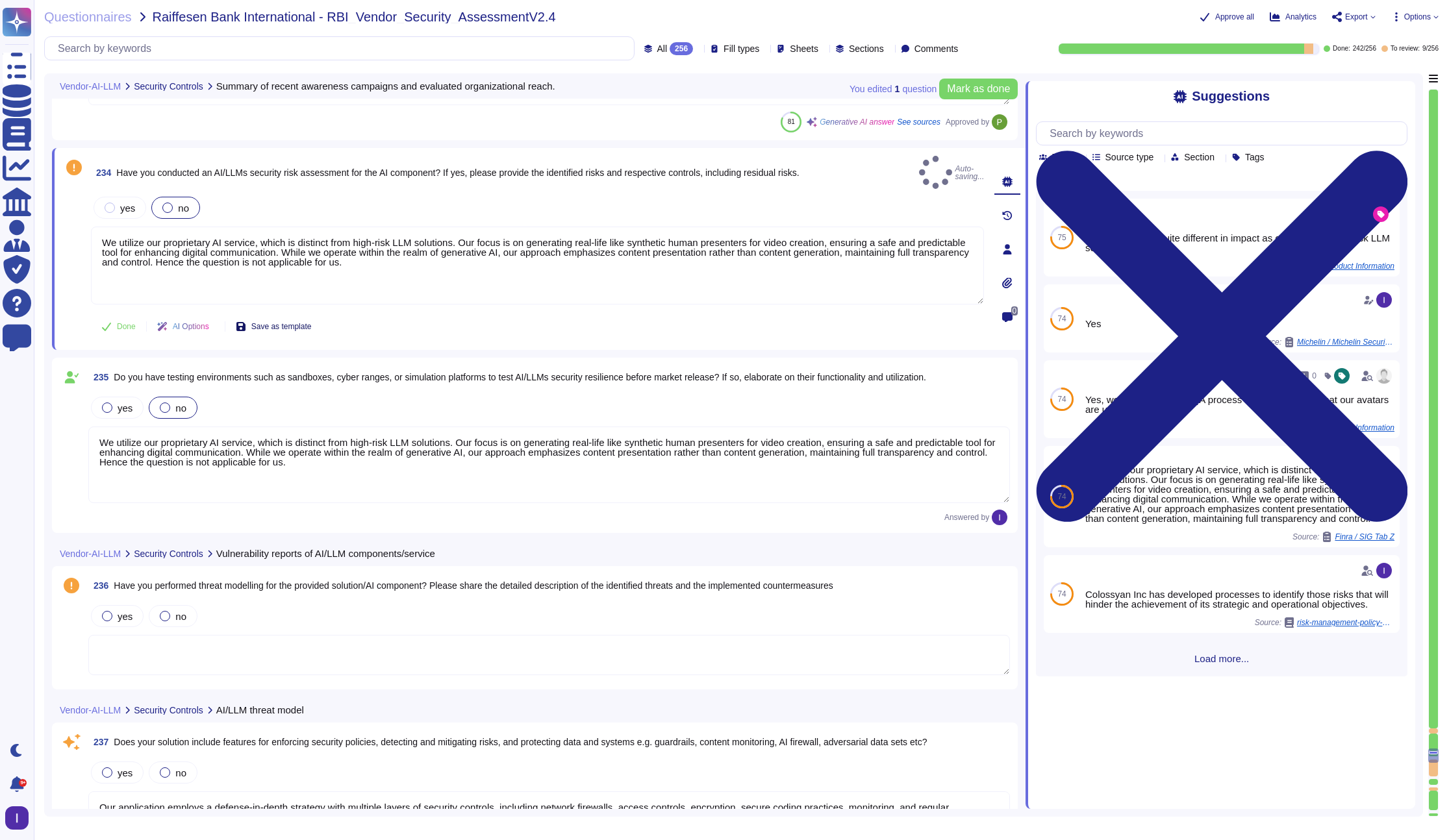
scroll to position [32575, 0]
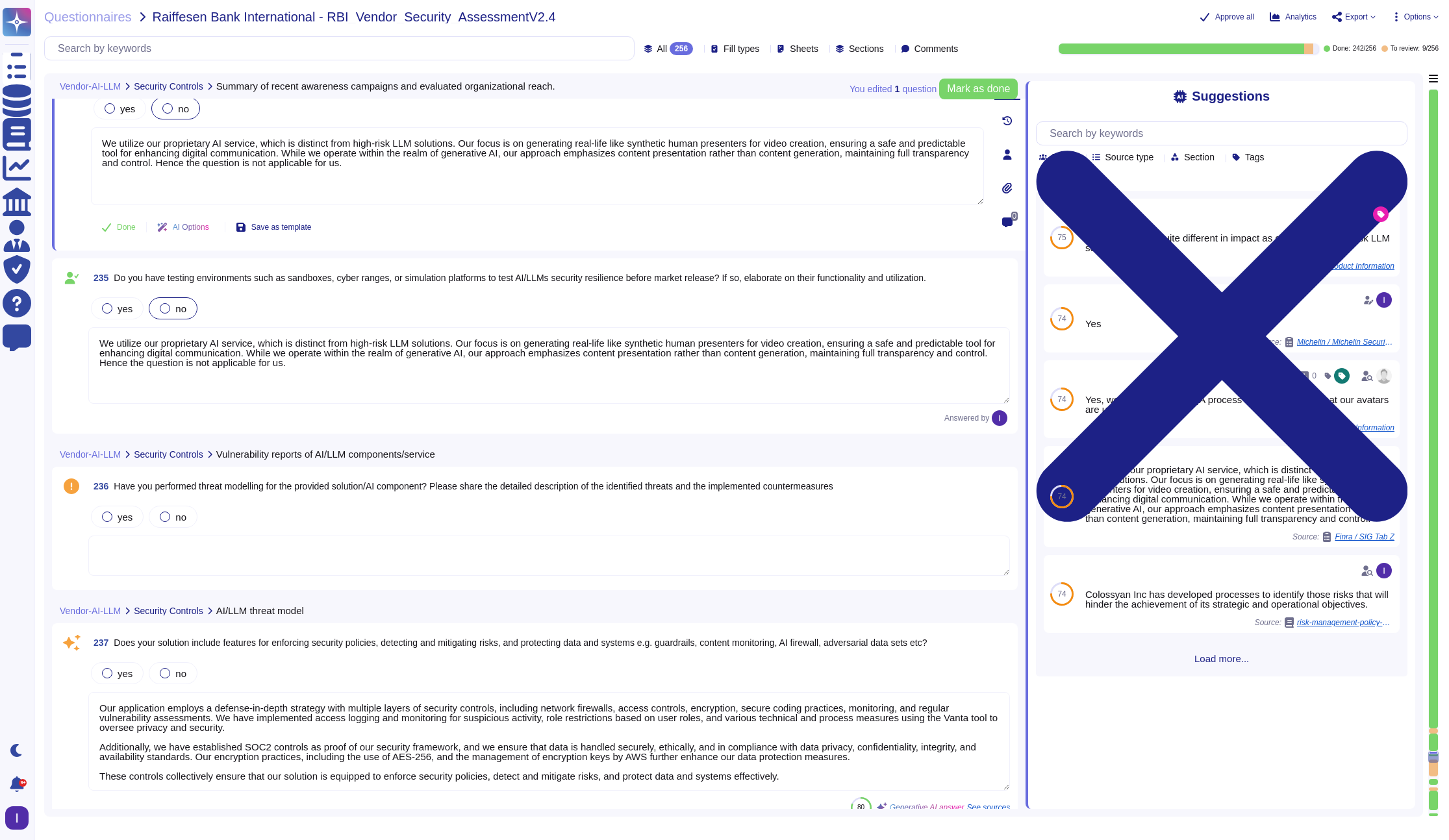
click at [283, 557] on textarea at bounding box center [550, 556] width 922 height 40
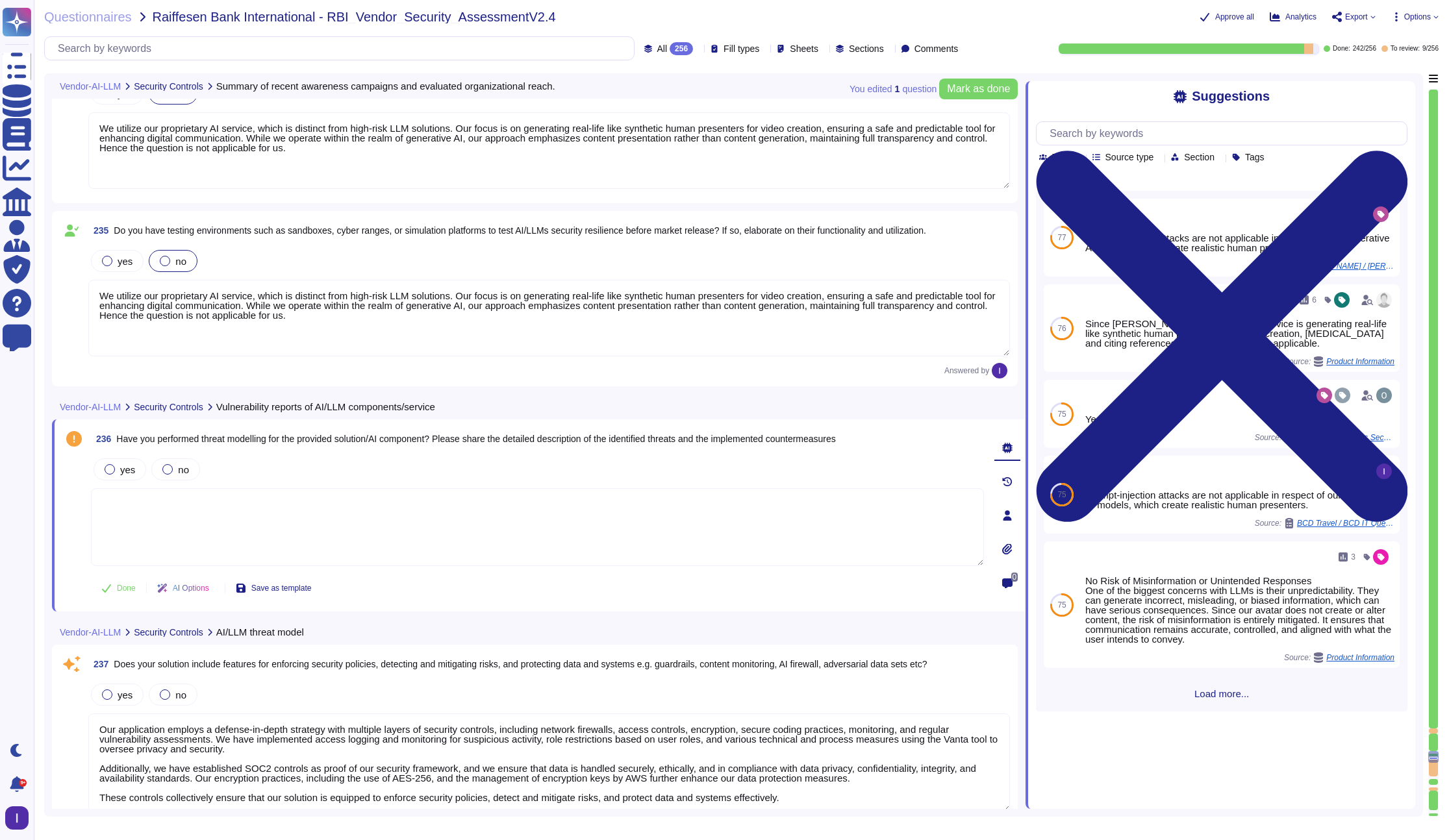
scroll to position [32652, 0]
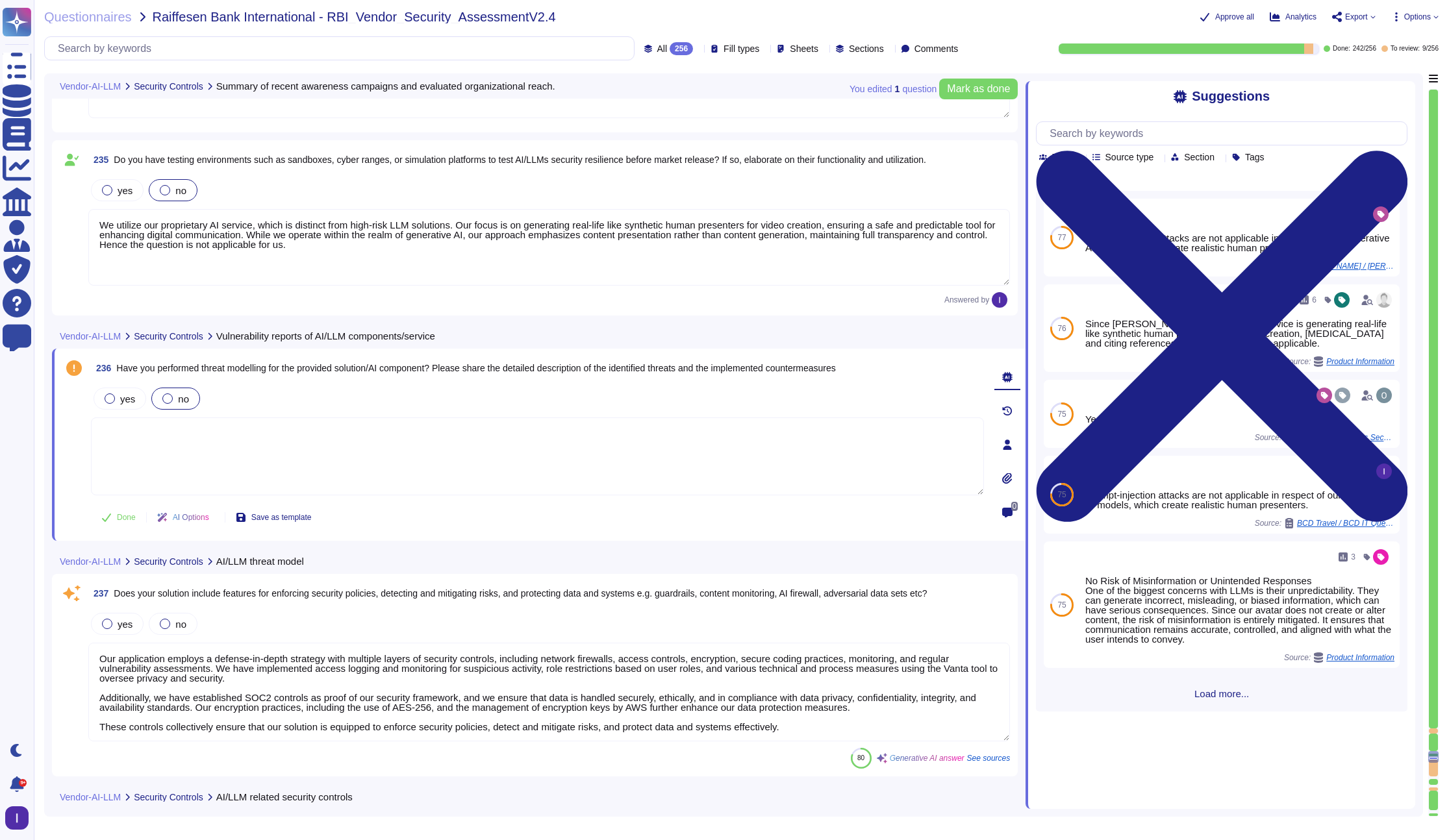
click at [173, 394] on label "no" at bounding box center [175, 398] width 26 height 10
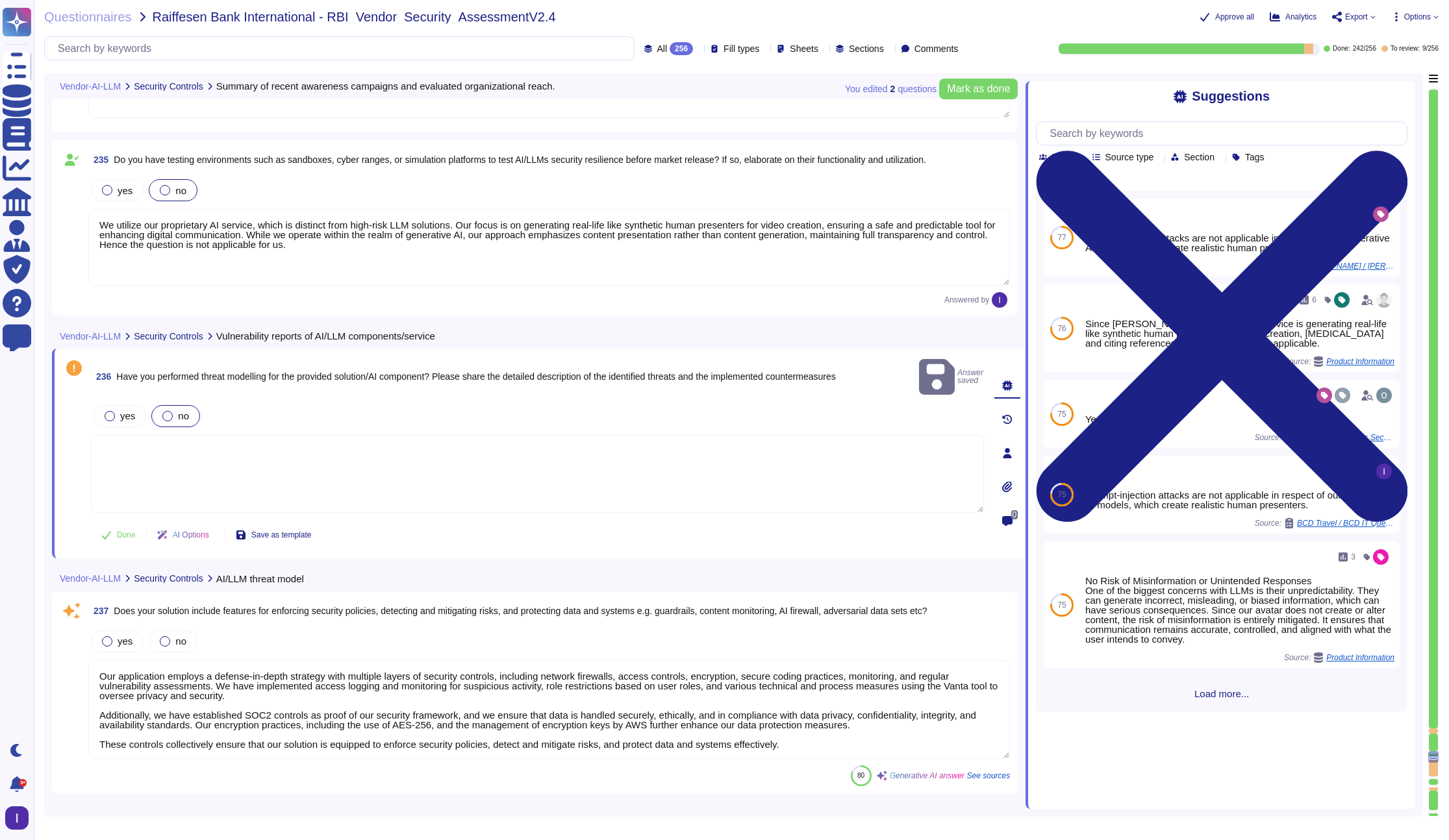
click at [166, 438] on textarea at bounding box center [538, 474] width 893 height 78
paste textarea "We utilize our proprietary AI service, which is distinct from high-risk LLM sol…"
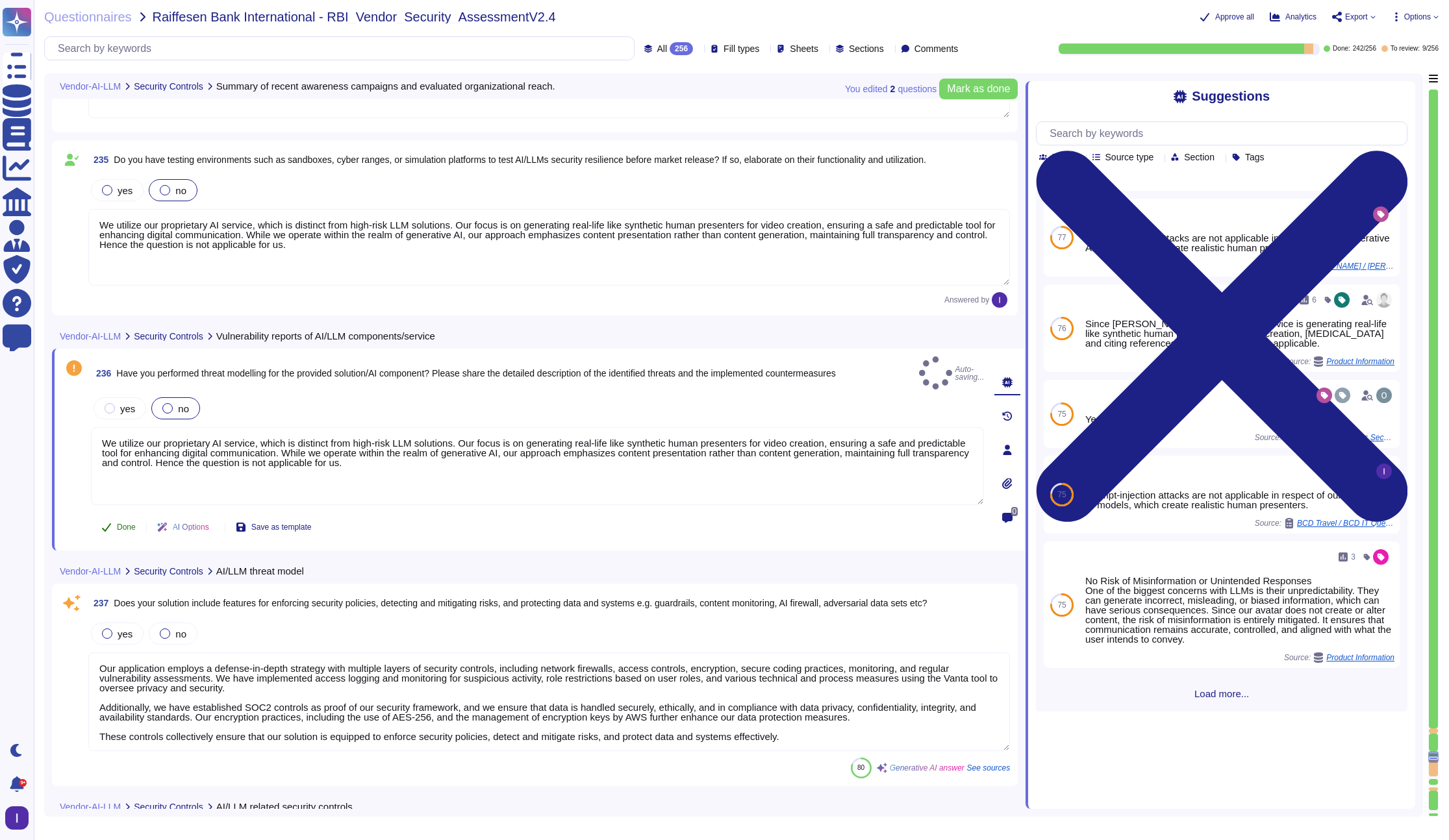
click at [122, 523] on span "Done" at bounding box center [126, 527] width 19 height 8
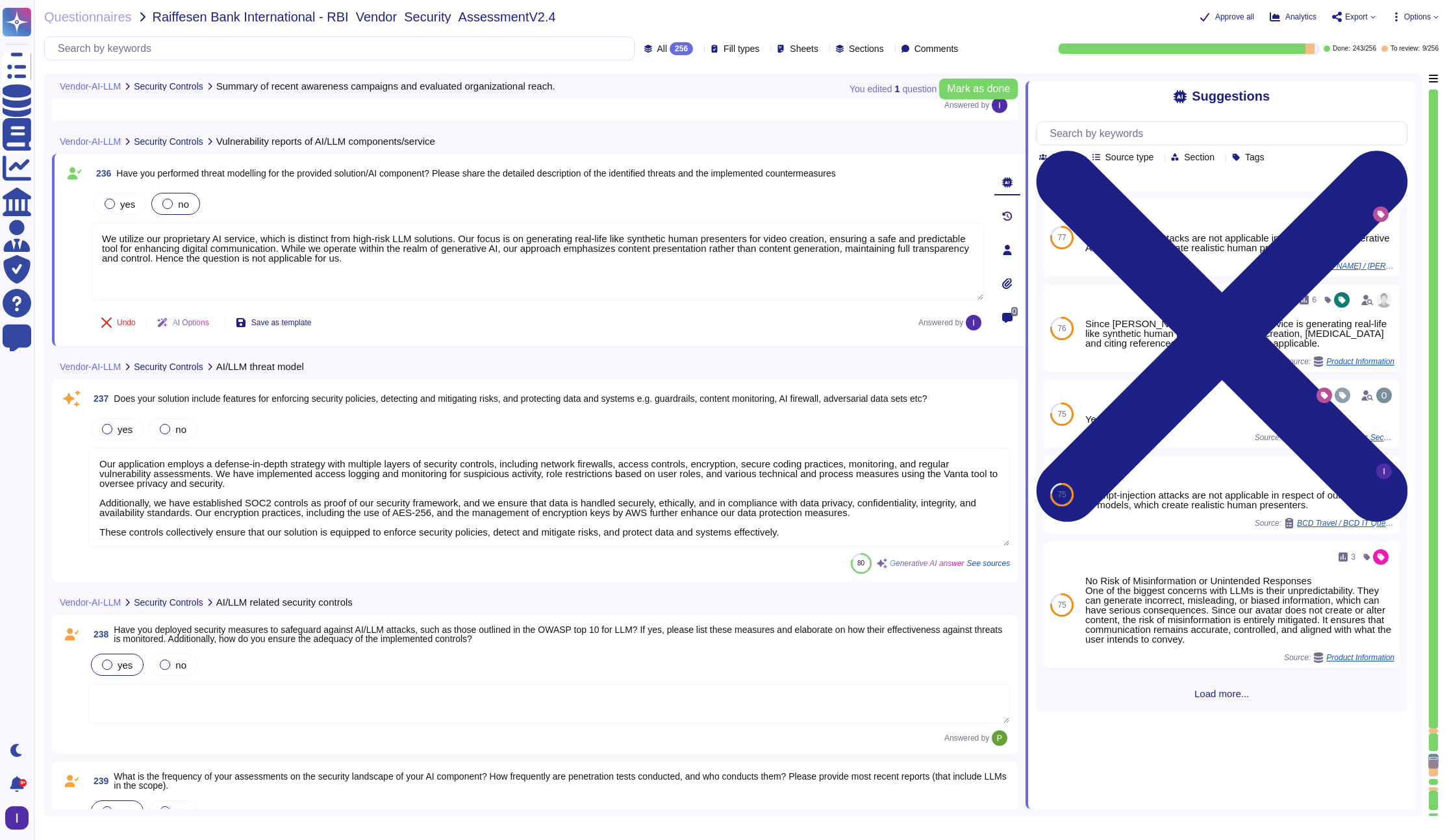
scroll to position [2, 0]
click at [127, 432] on span "yes" at bounding box center [125, 430] width 15 height 11
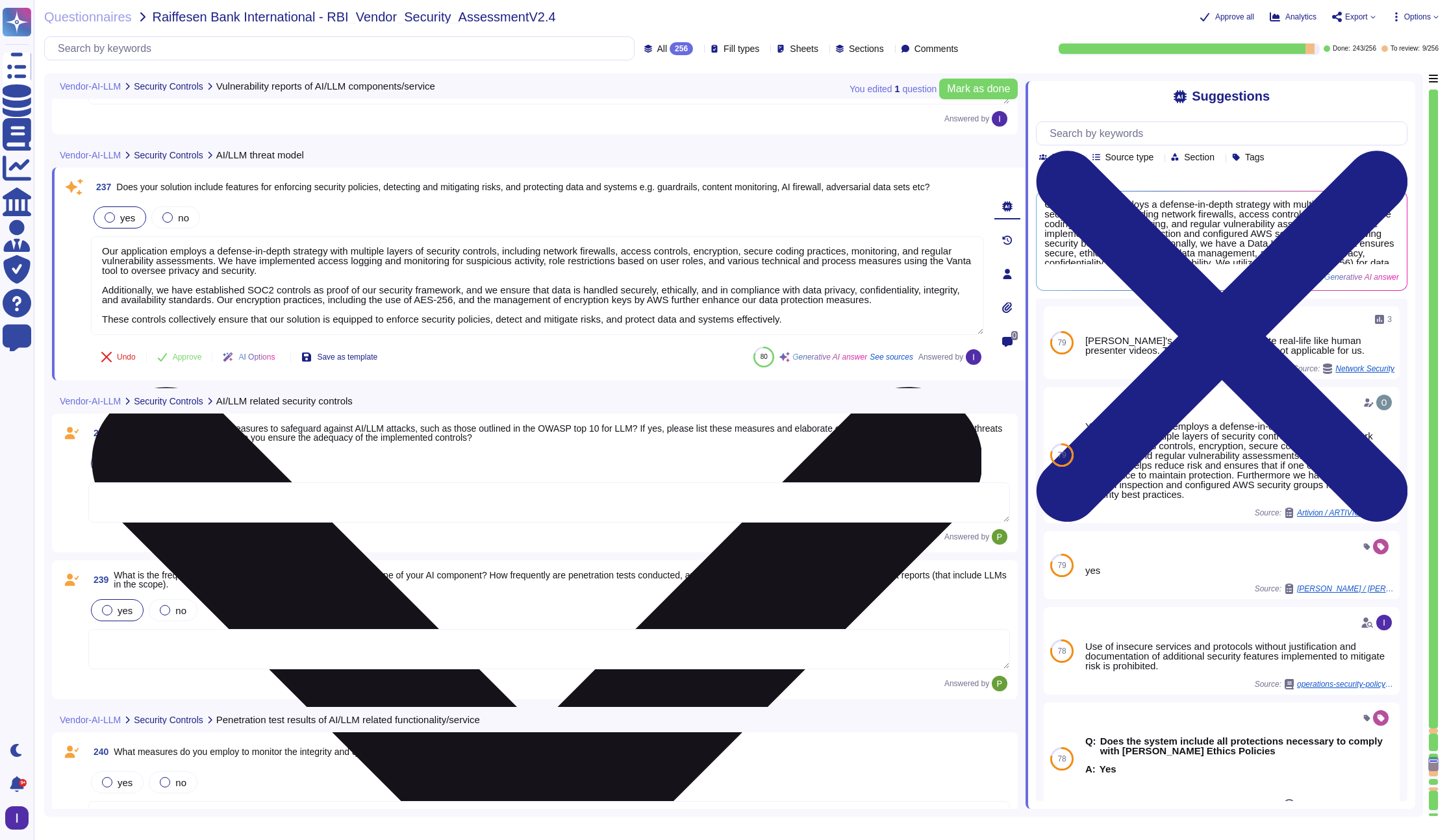
scroll to position [33021, 0]
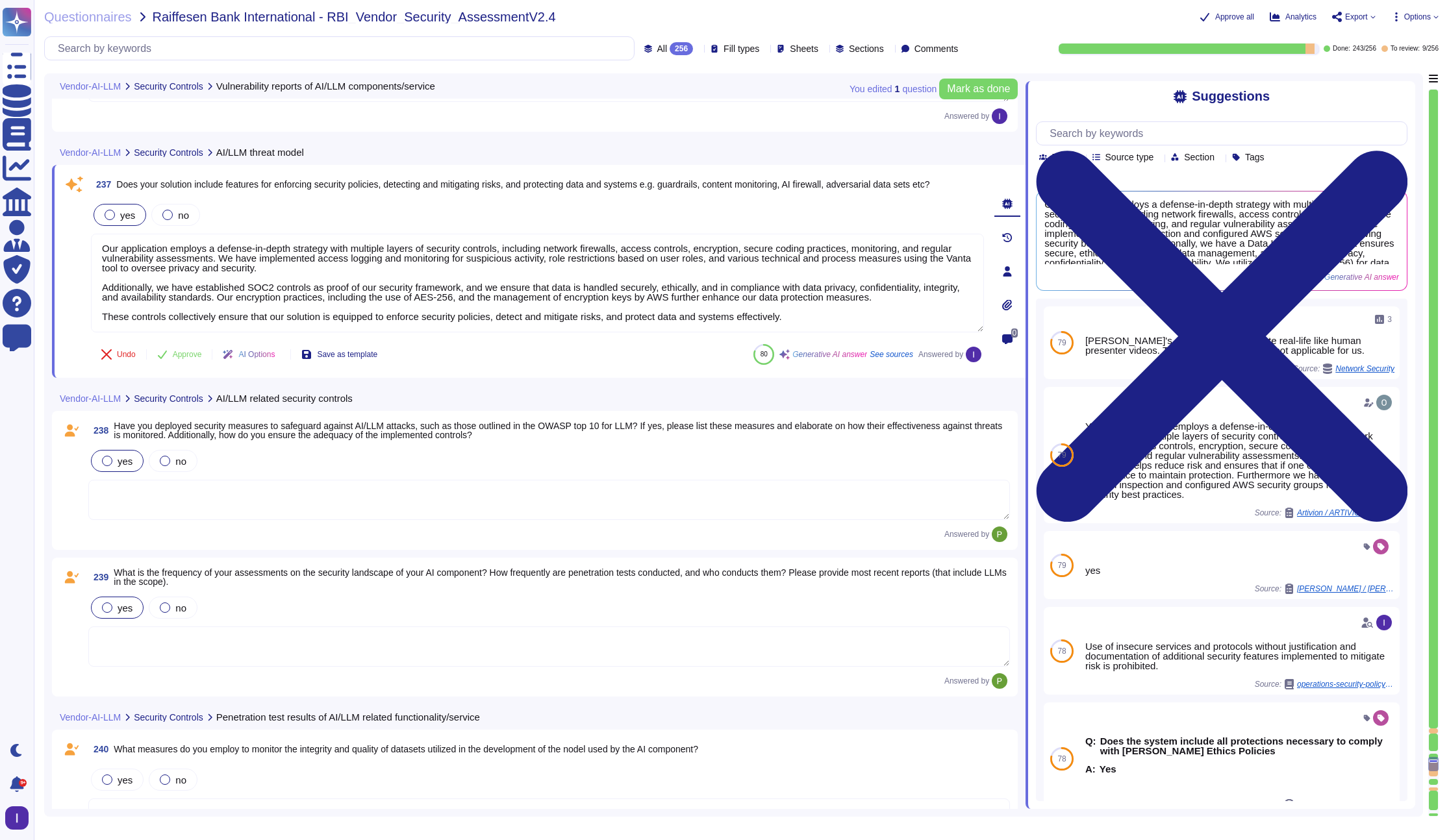
click at [428, 490] on textarea at bounding box center [550, 500] width 922 height 40
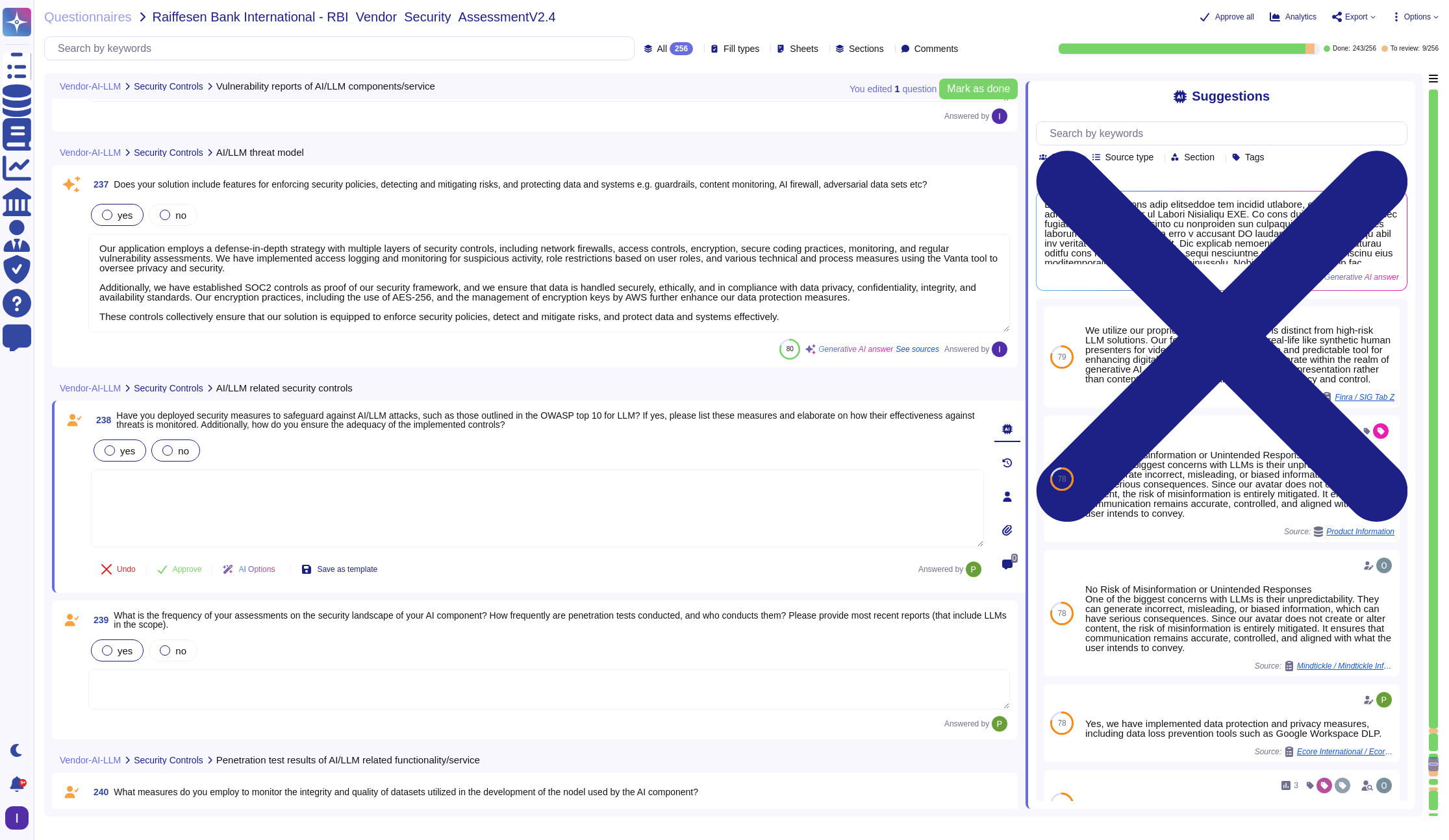
click at [188, 451] on span "no" at bounding box center [184, 451] width 11 height 11
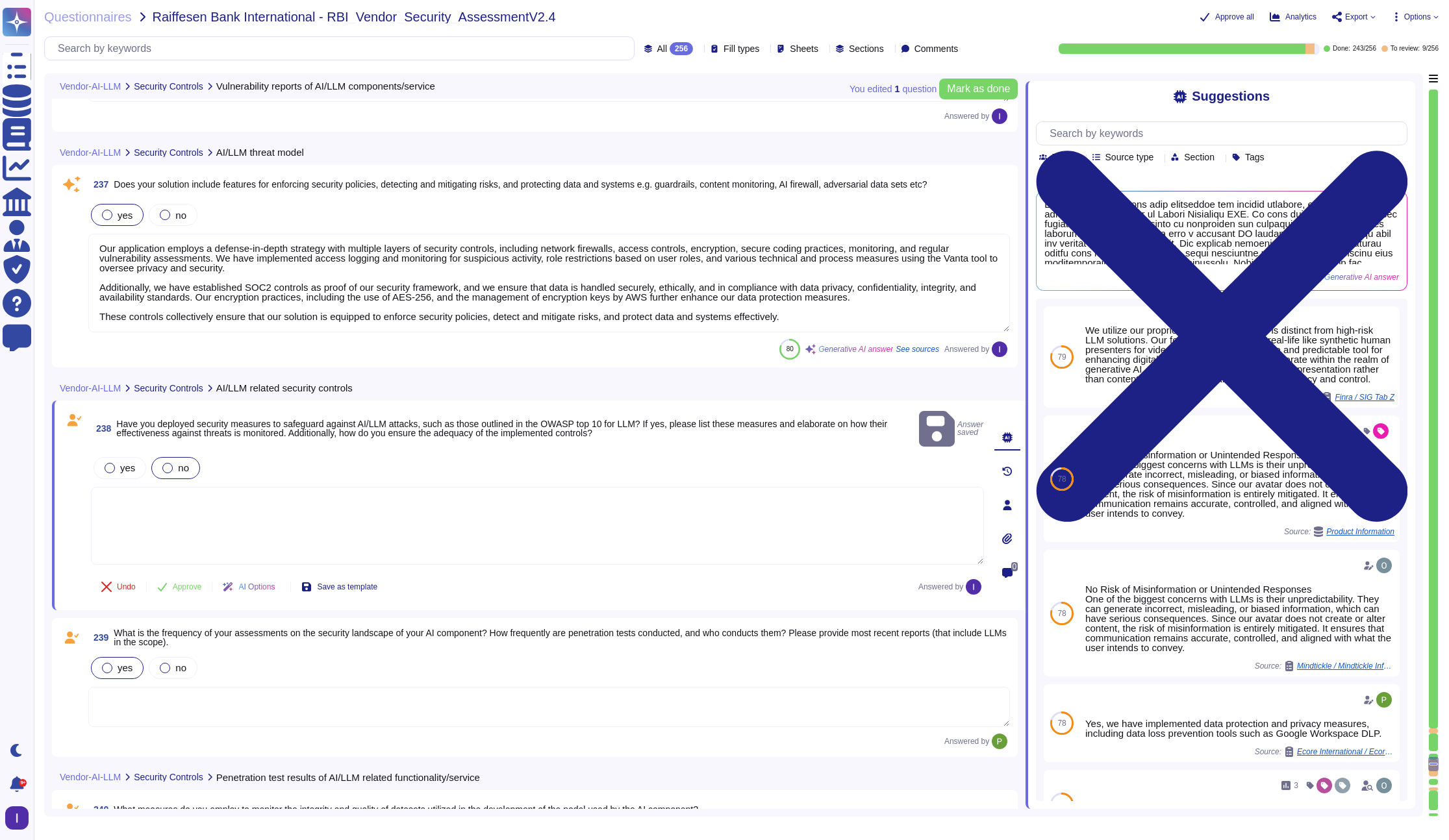
click at [194, 487] on textarea at bounding box center [538, 526] width 893 height 78
paste textarea "We utilize our proprietary AI service, which is distinct from high-risk LLM sol…"
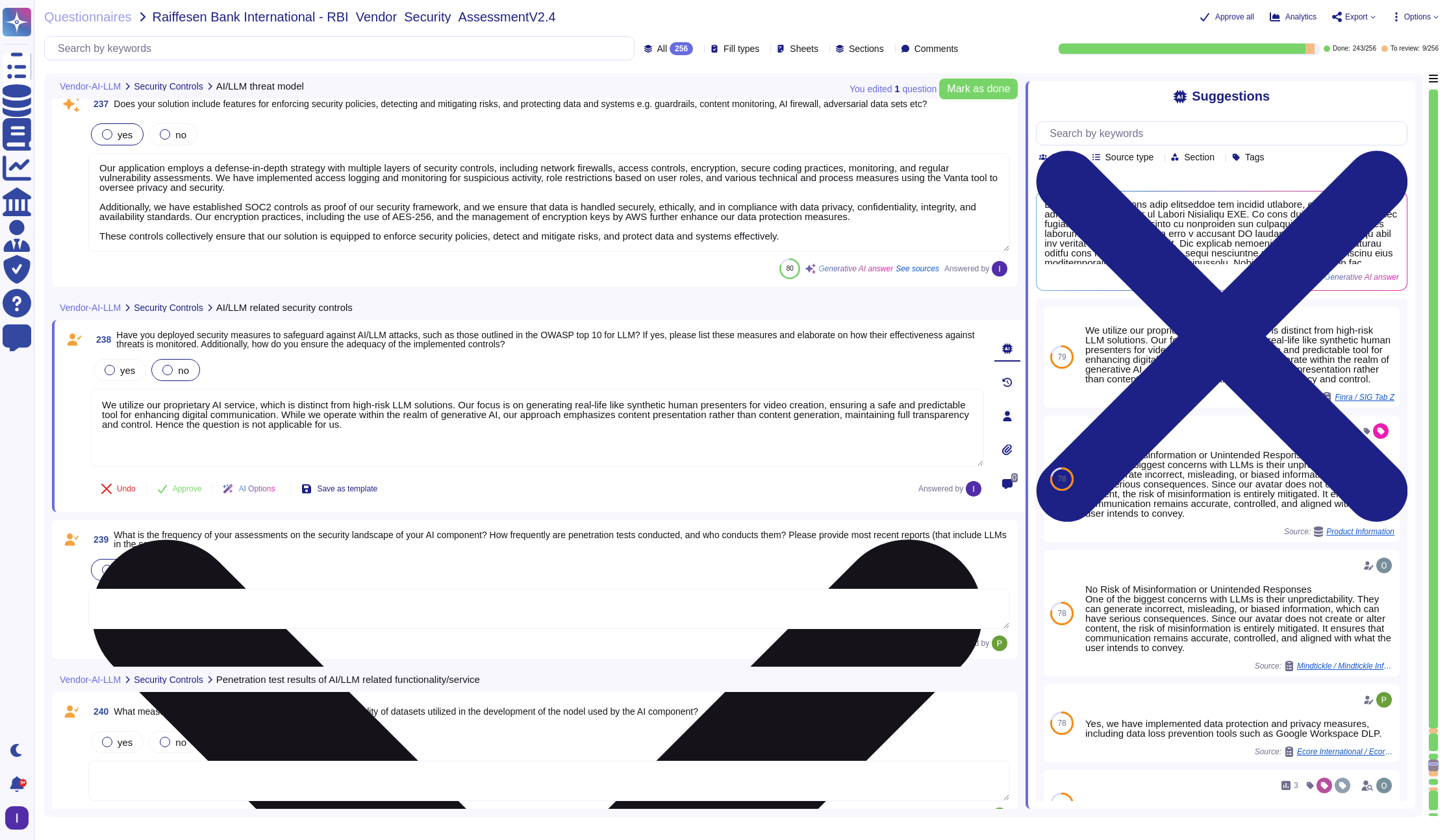
scroll to position [33154, 0]
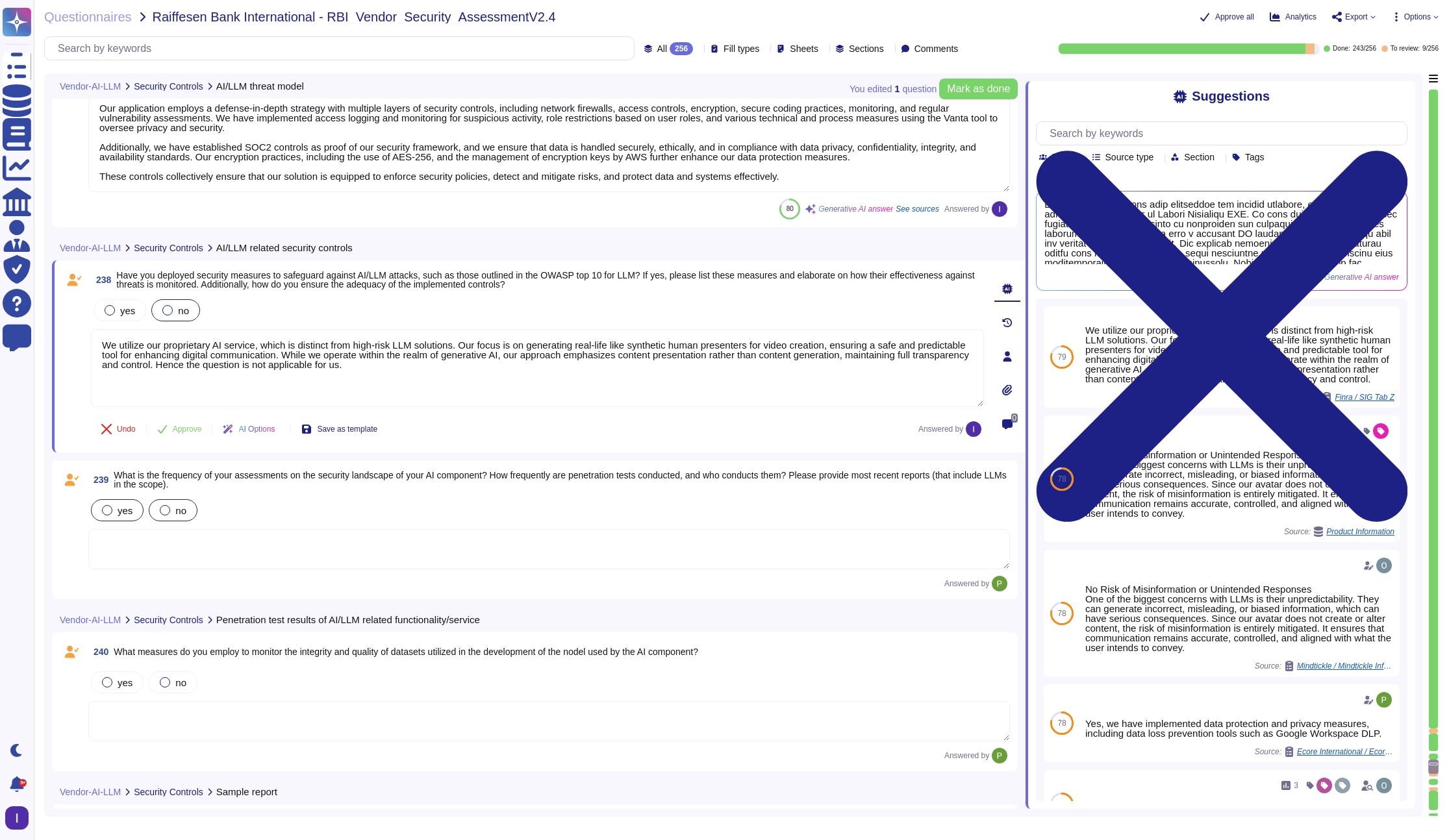
click at [176, 533] on div "yes no" at bounding box center [550, 533] width 922 height 74
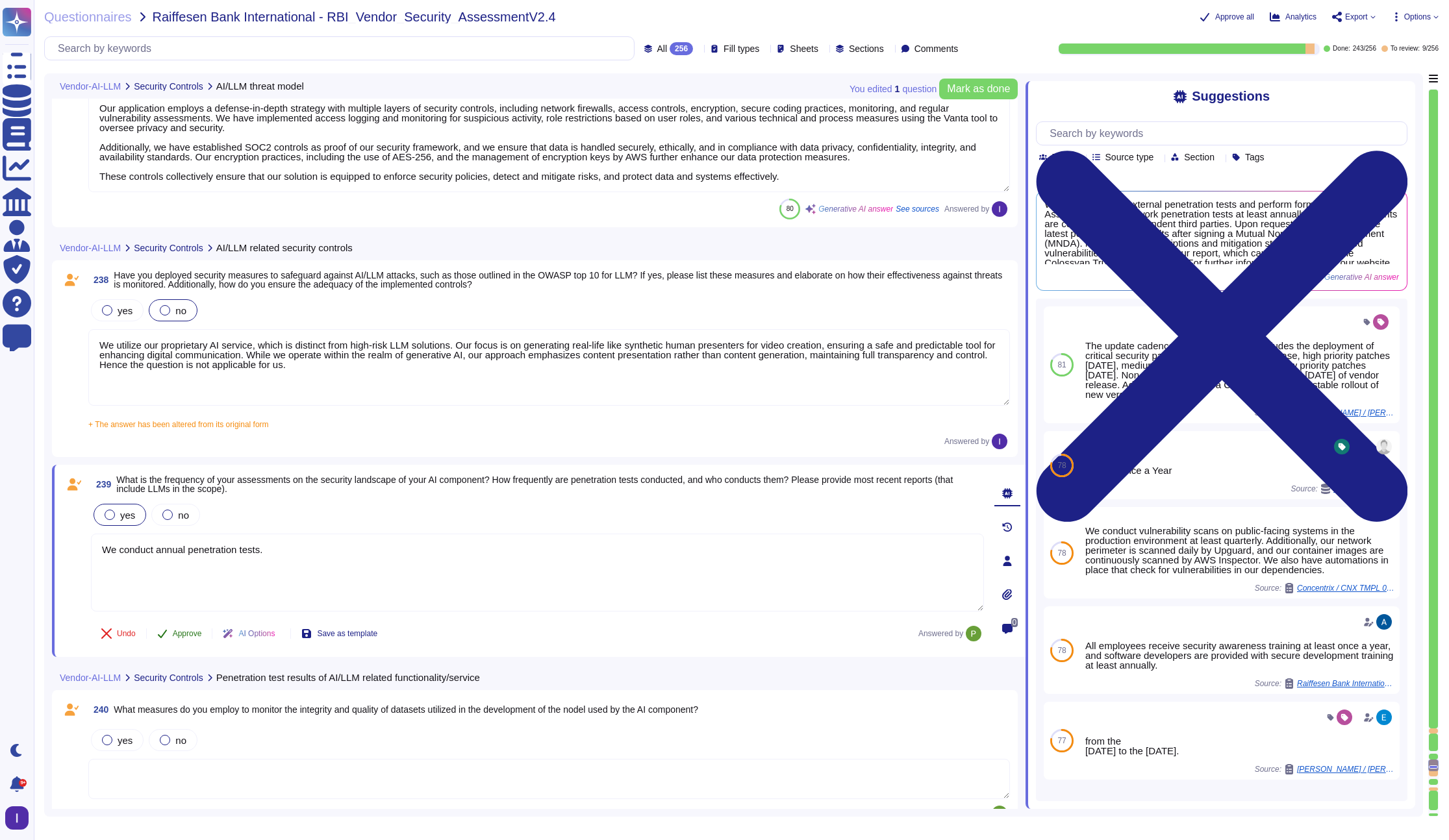
click at [189, 630] on div "239 What is the frequency of your assessments on the security landscape of your…" at bounding box center [523, 561] width 922 height 176
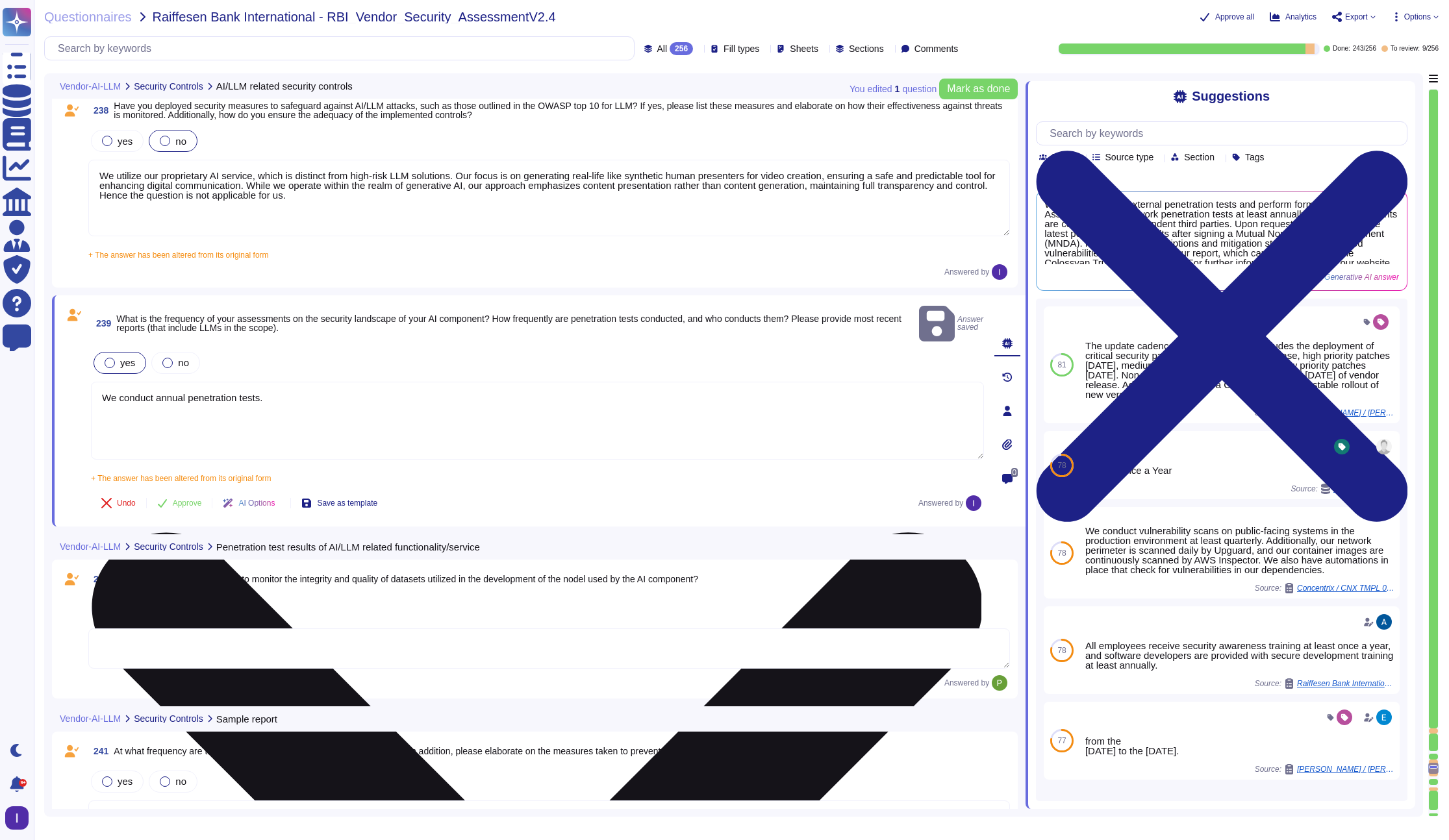
scroll to position [33330, 0]
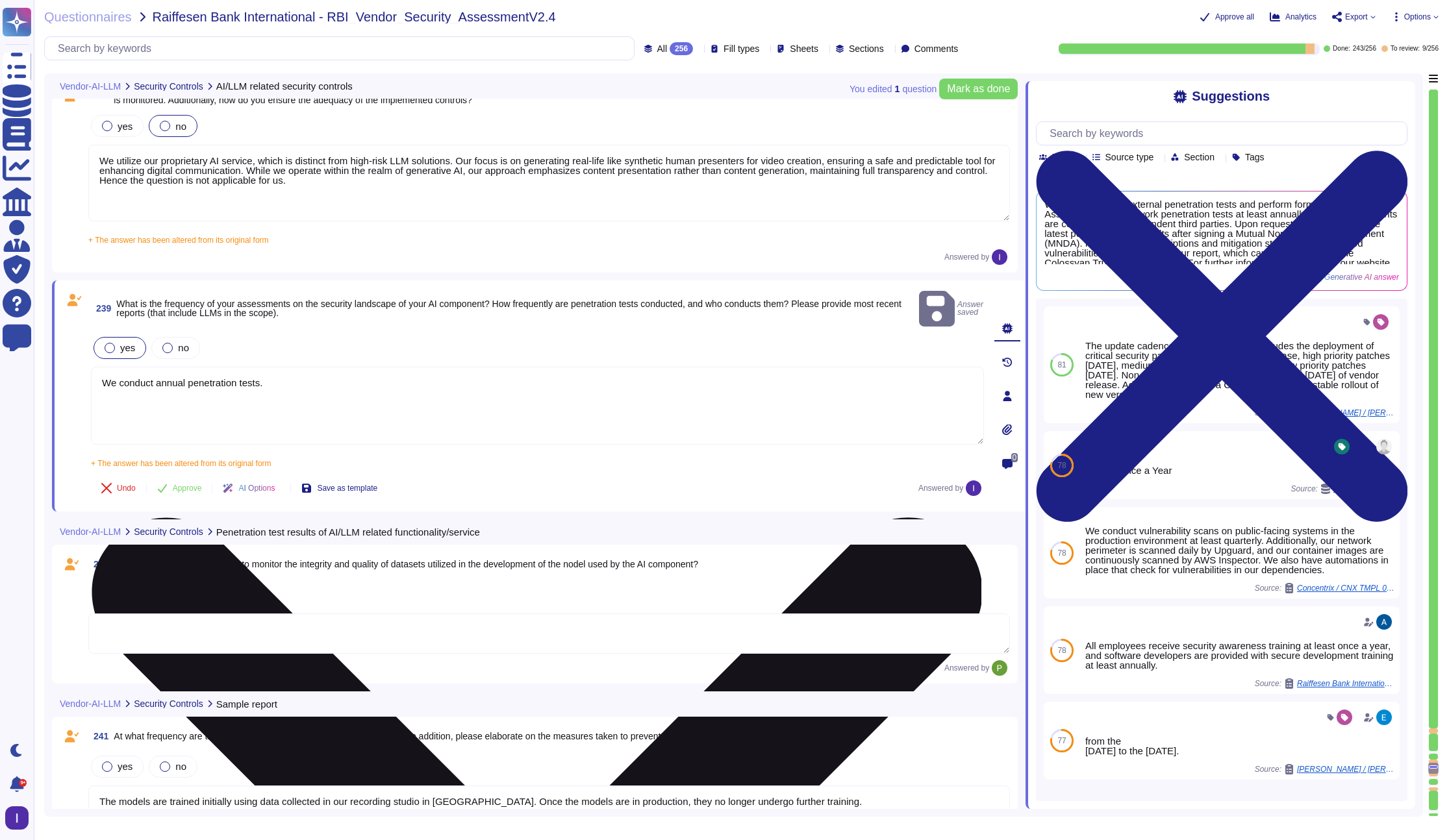
click at [320, 387] on textarea "We conduct annual penetration tests." at bounding box center [538, 406] width 893 height 78
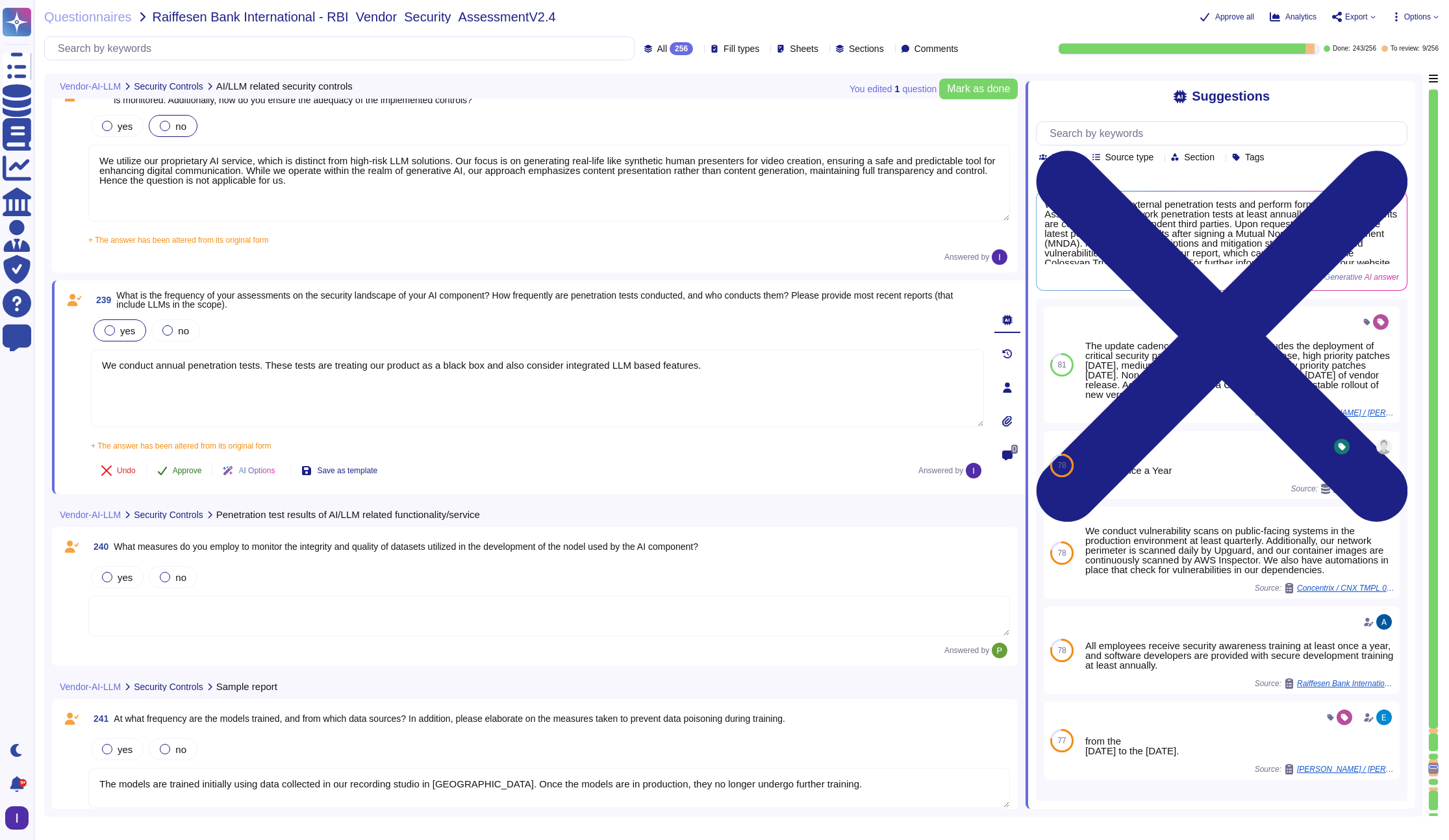
click at [184, 467] on span "Approve" at bounding box center [187, 471] width 30 height 8
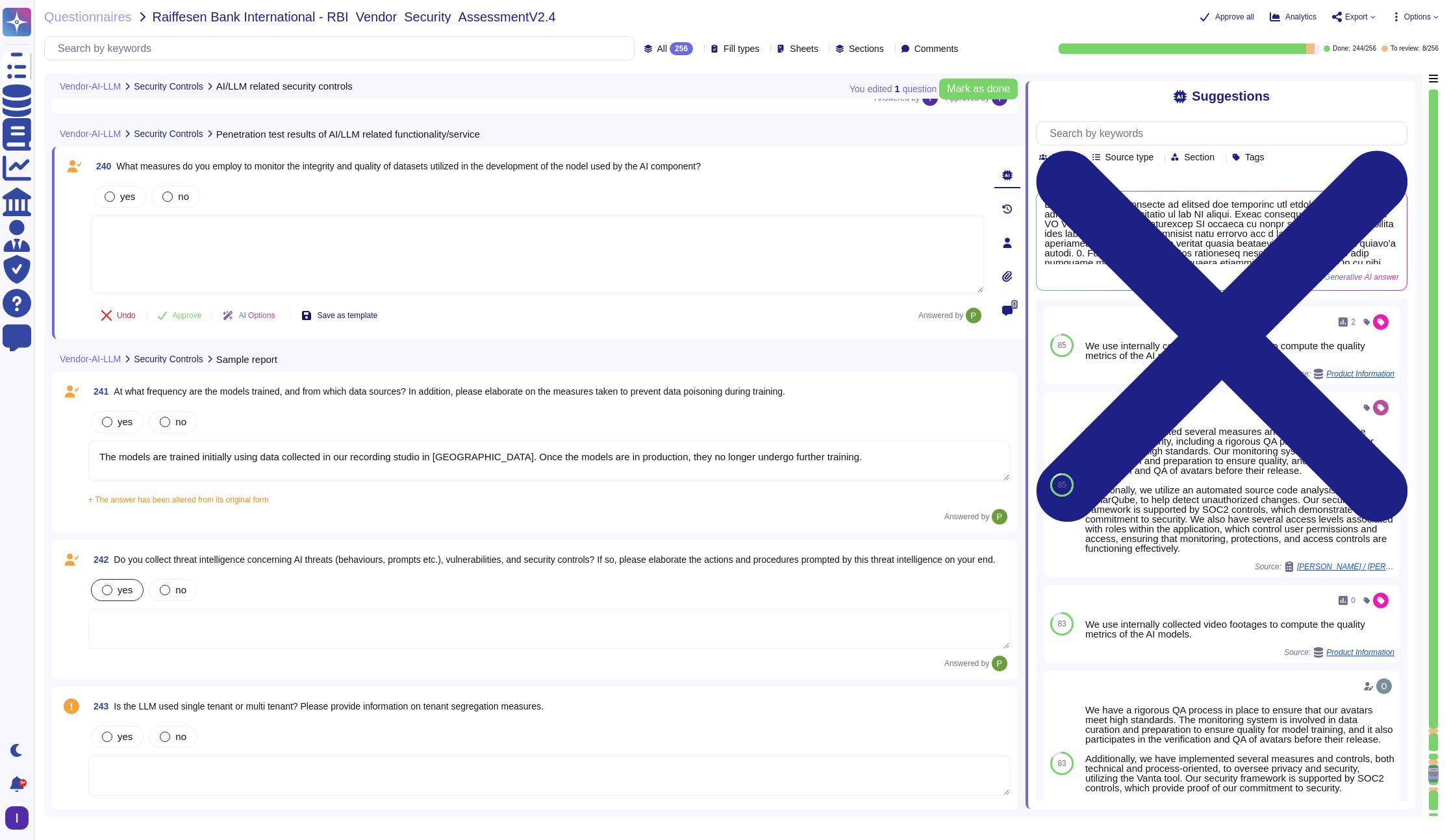
scroll to position [33705, 0]
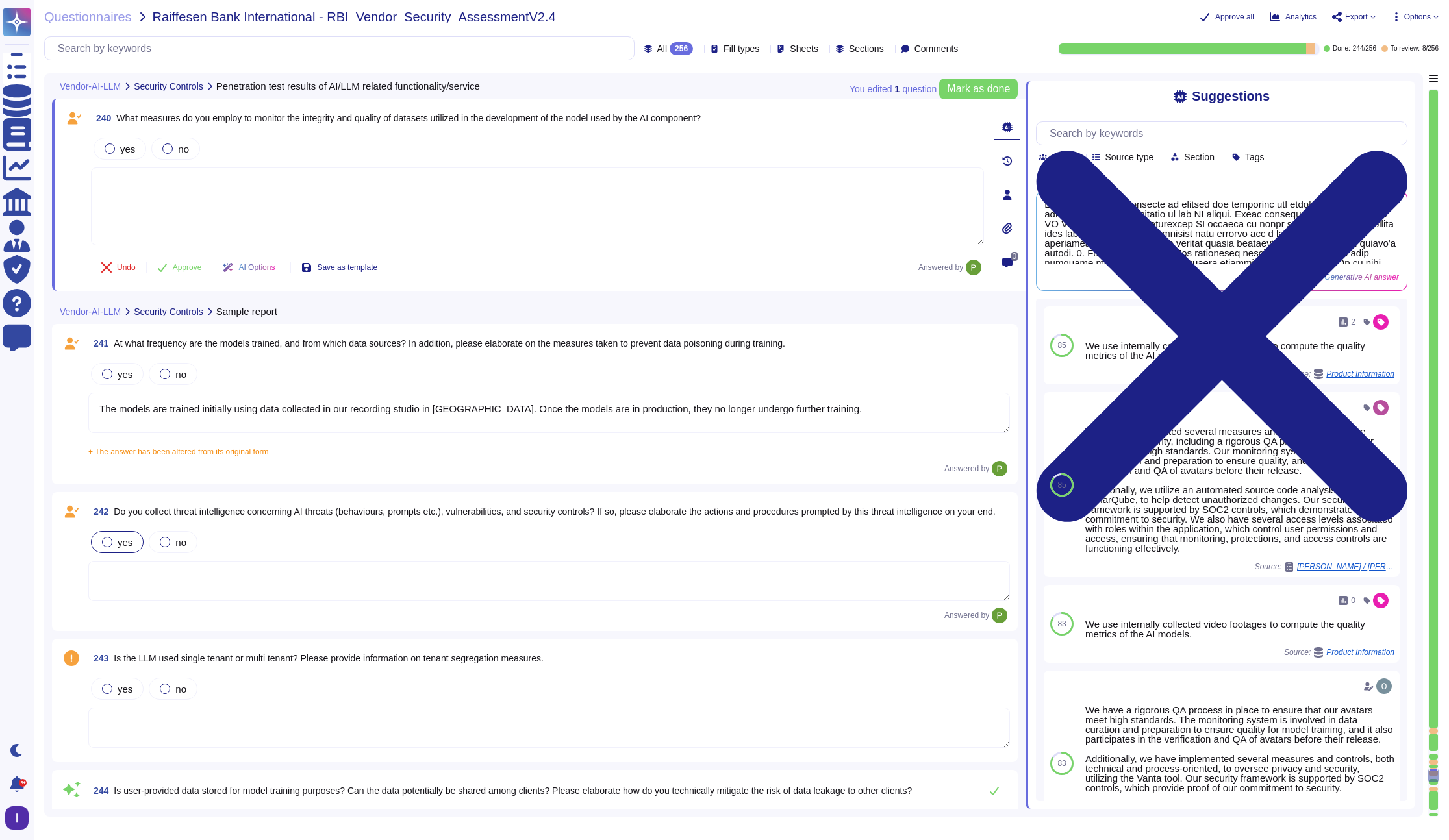
click at [328, 222] on textarea at bounding box center [538, 207] width 893 height 78
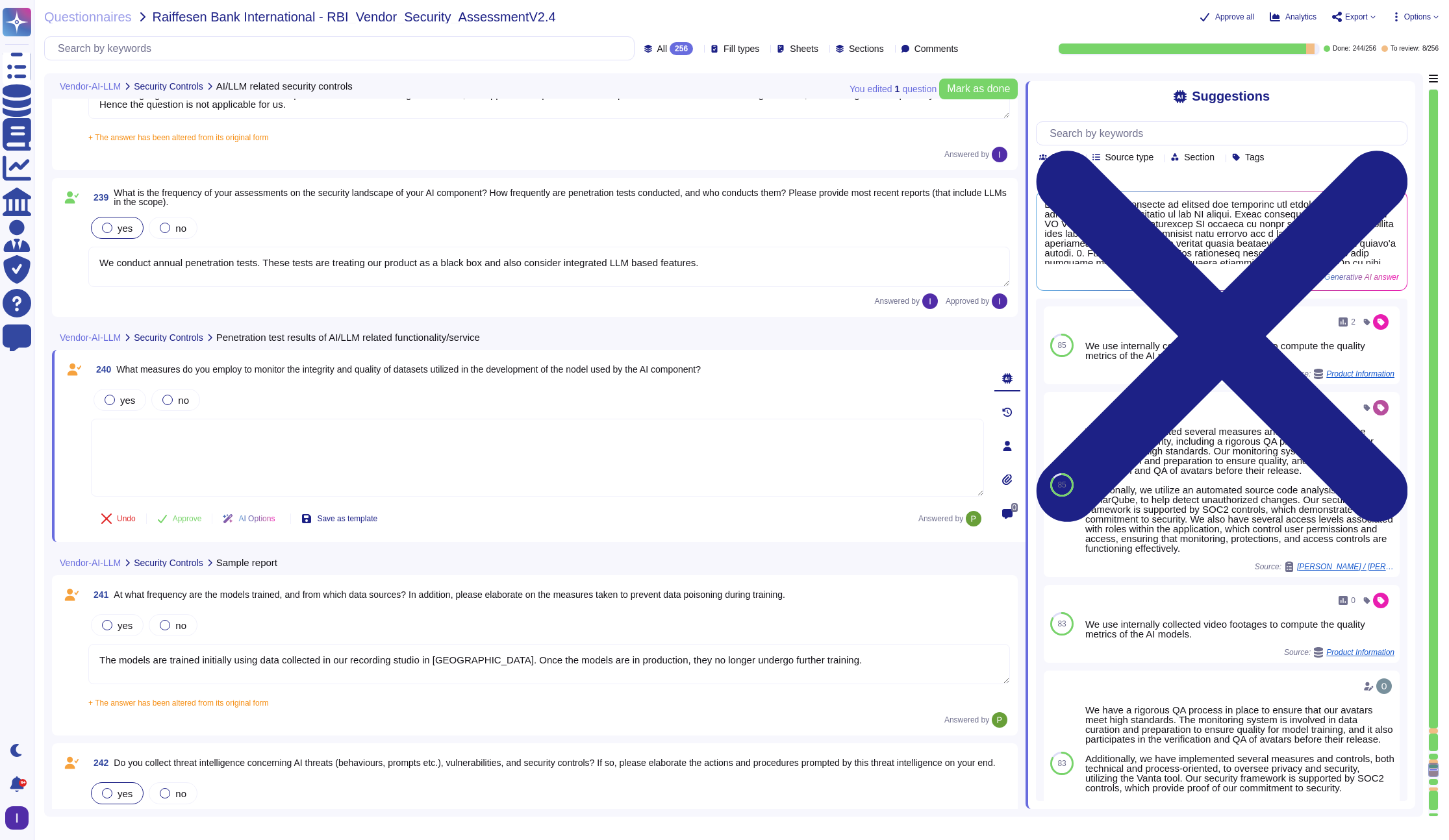
scroll to position [33416, 0]
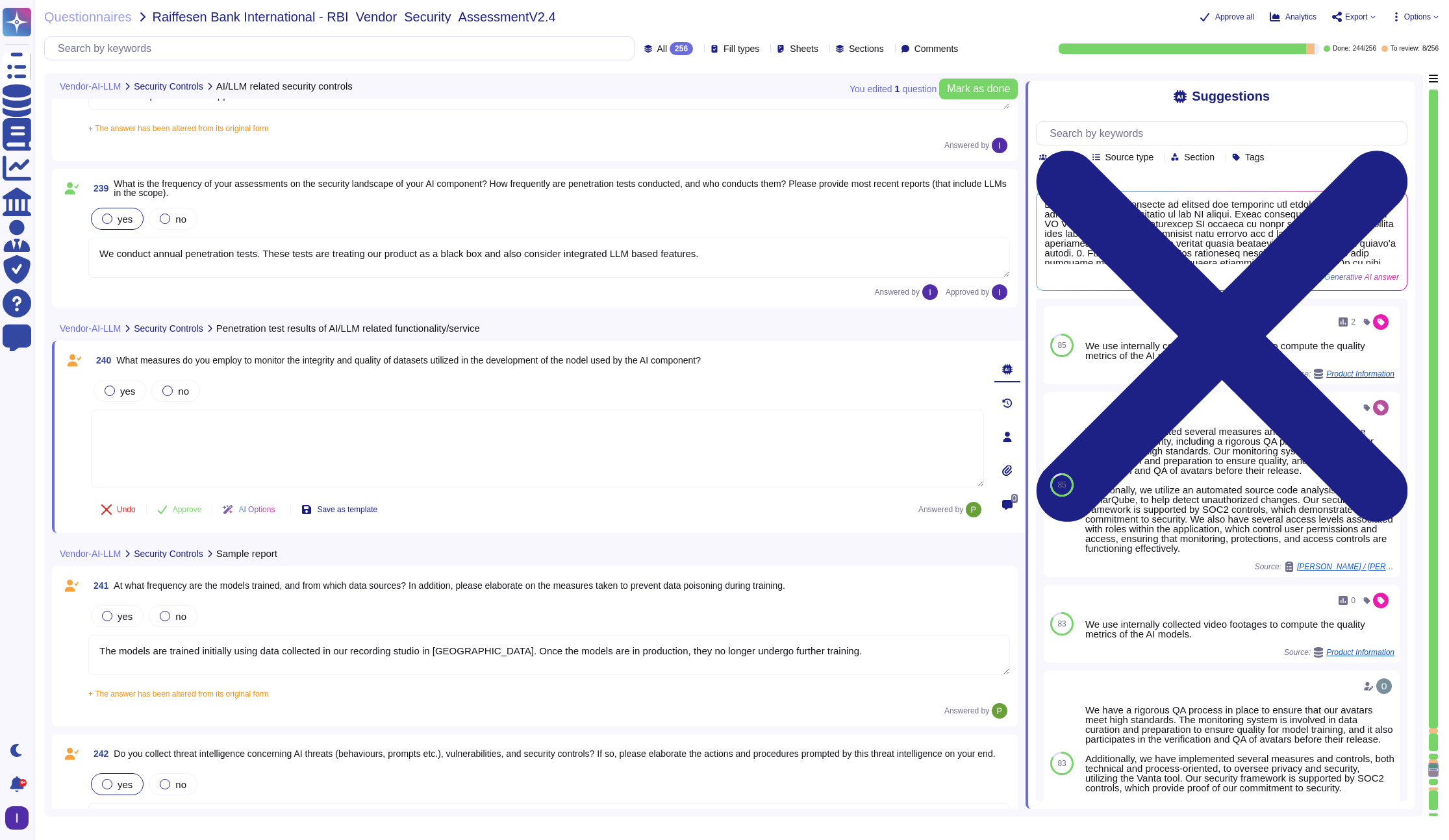
click at [465, 263] on textarea "We conduct annual penetration tests. These tests are treating our product as a …" at bounding box center [550, 258] width 922 height 40
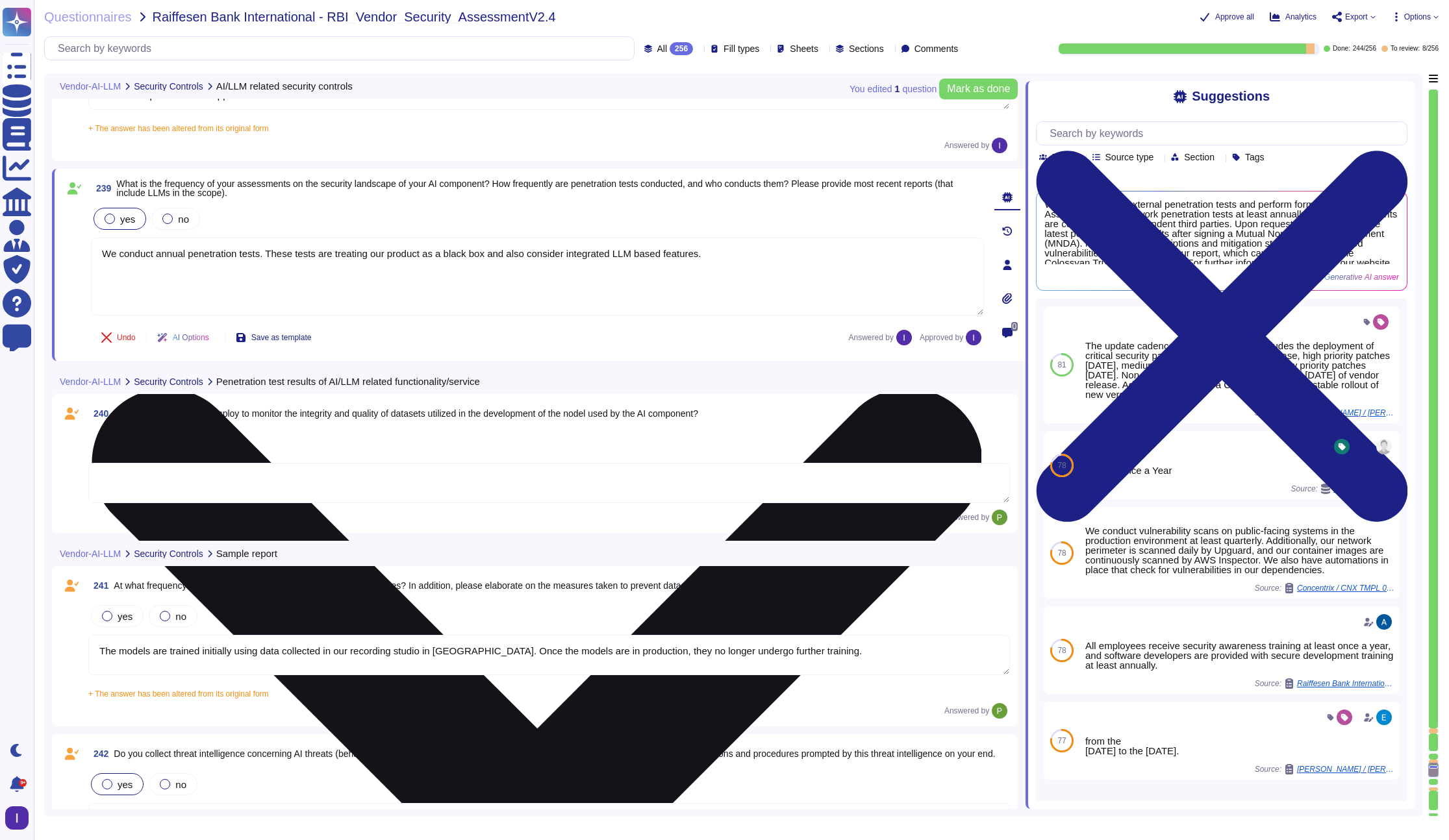
click at [272, 252] on textarea "We conduct annual penetration tests. These tests are treating our product as a …" at bounding box center [538, 277] width 893 height 78
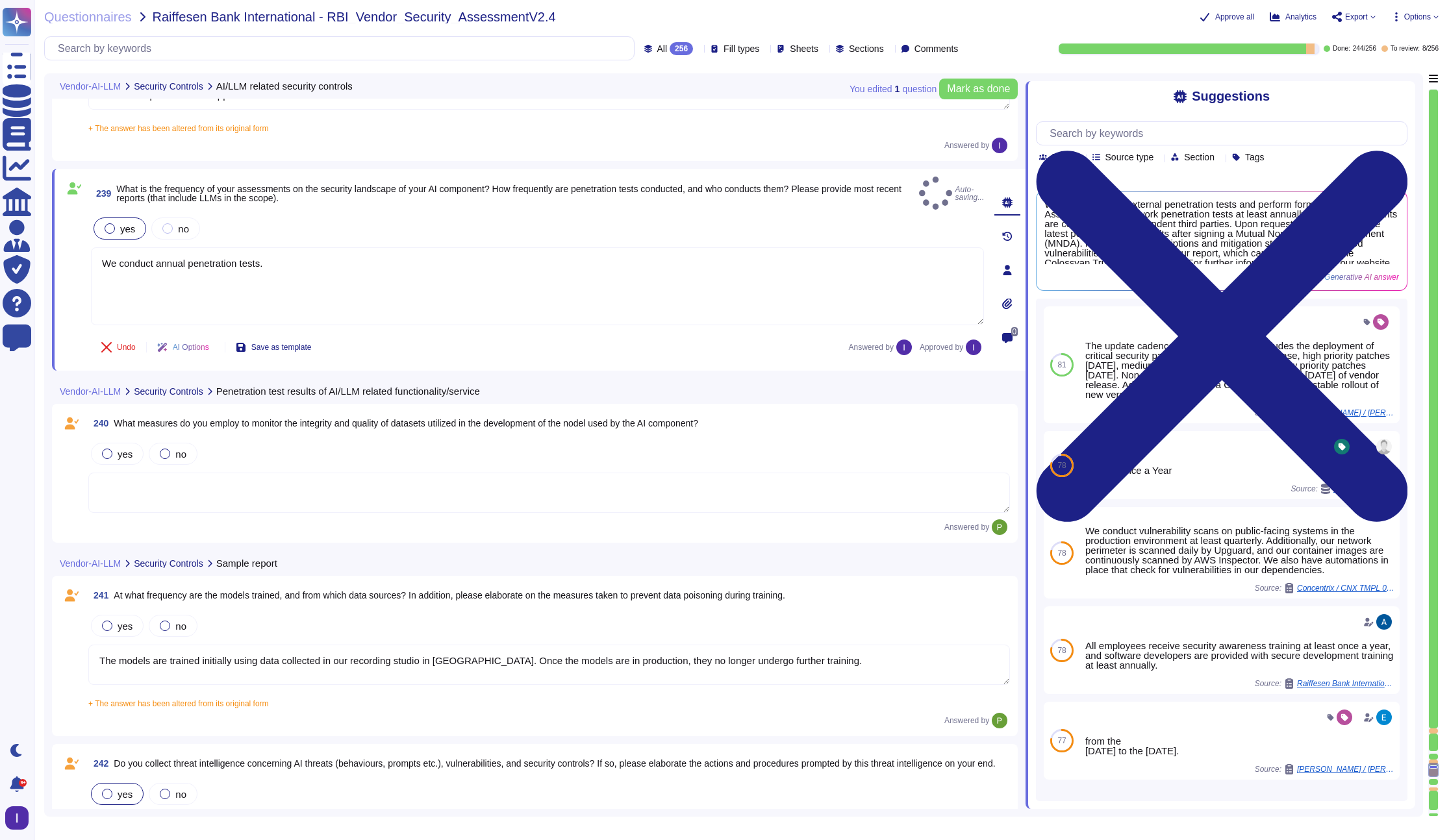
click at [203, 474] on textarea at bounding box center [550, 493] width 922 height 40
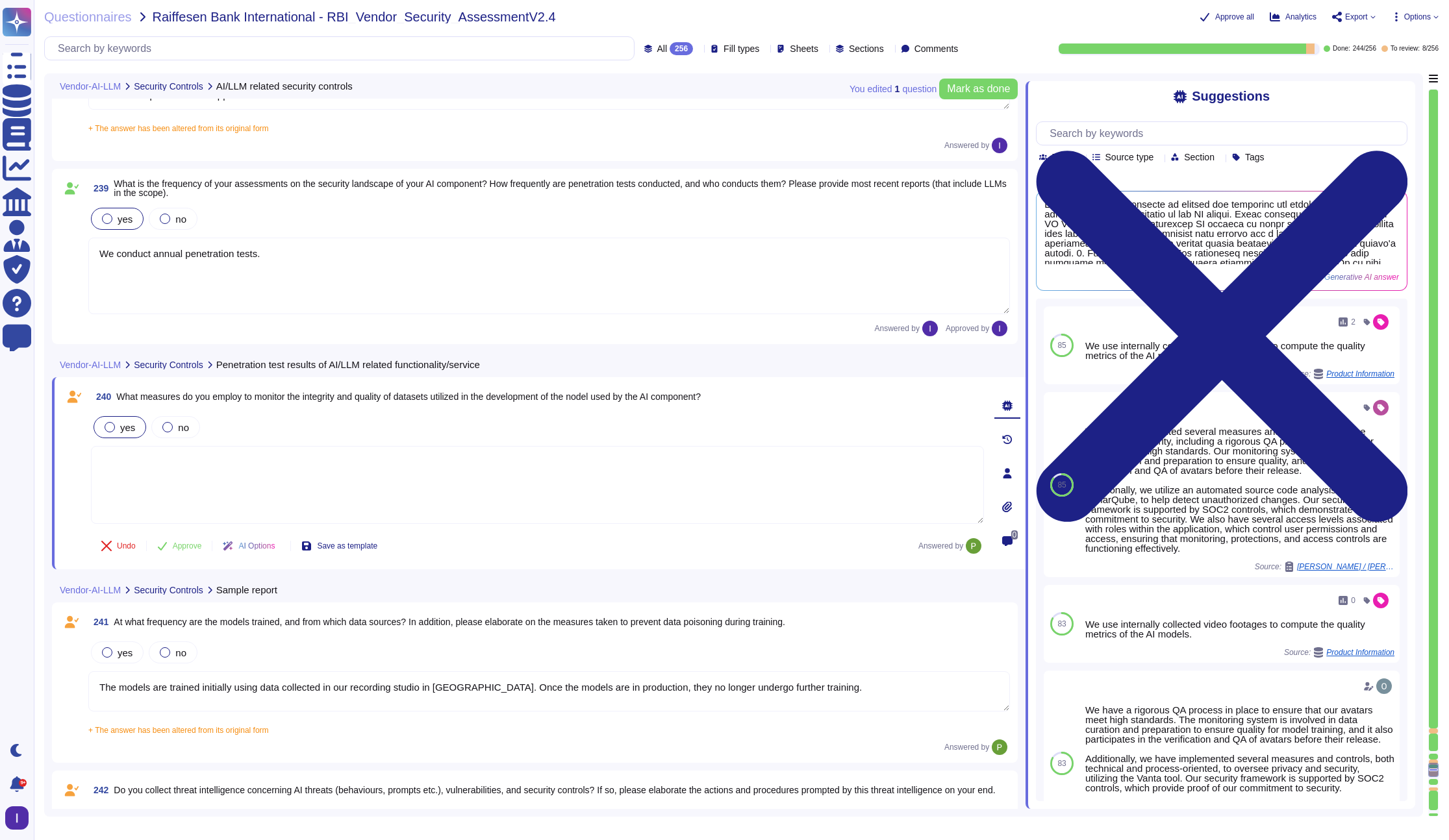
click at [136, 430] on div "yes" at bounding box center [120, 427] width 53 height 22
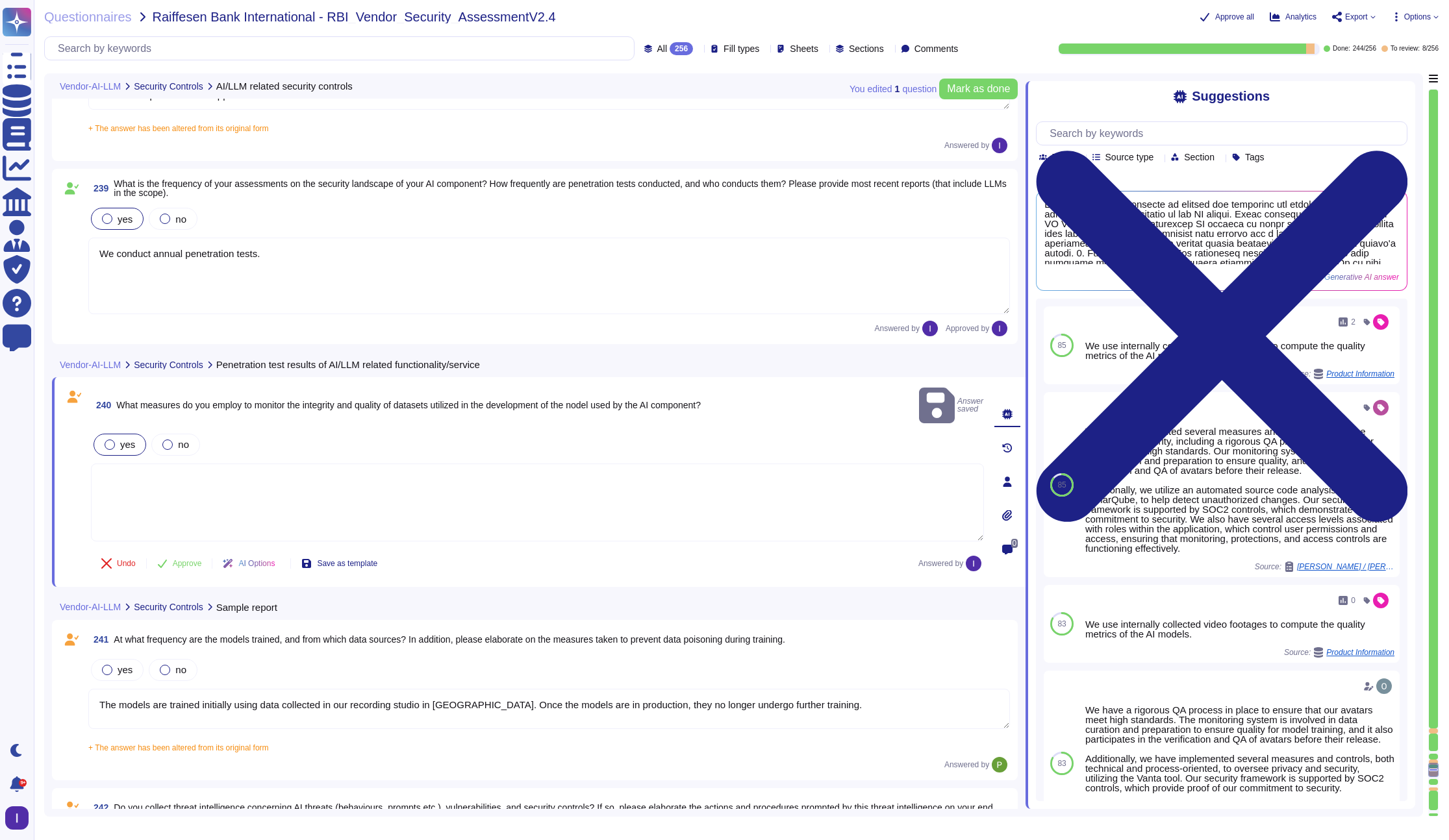
click at [156, 469] on textarea at bounding box center [538, 502] width 893 height 78
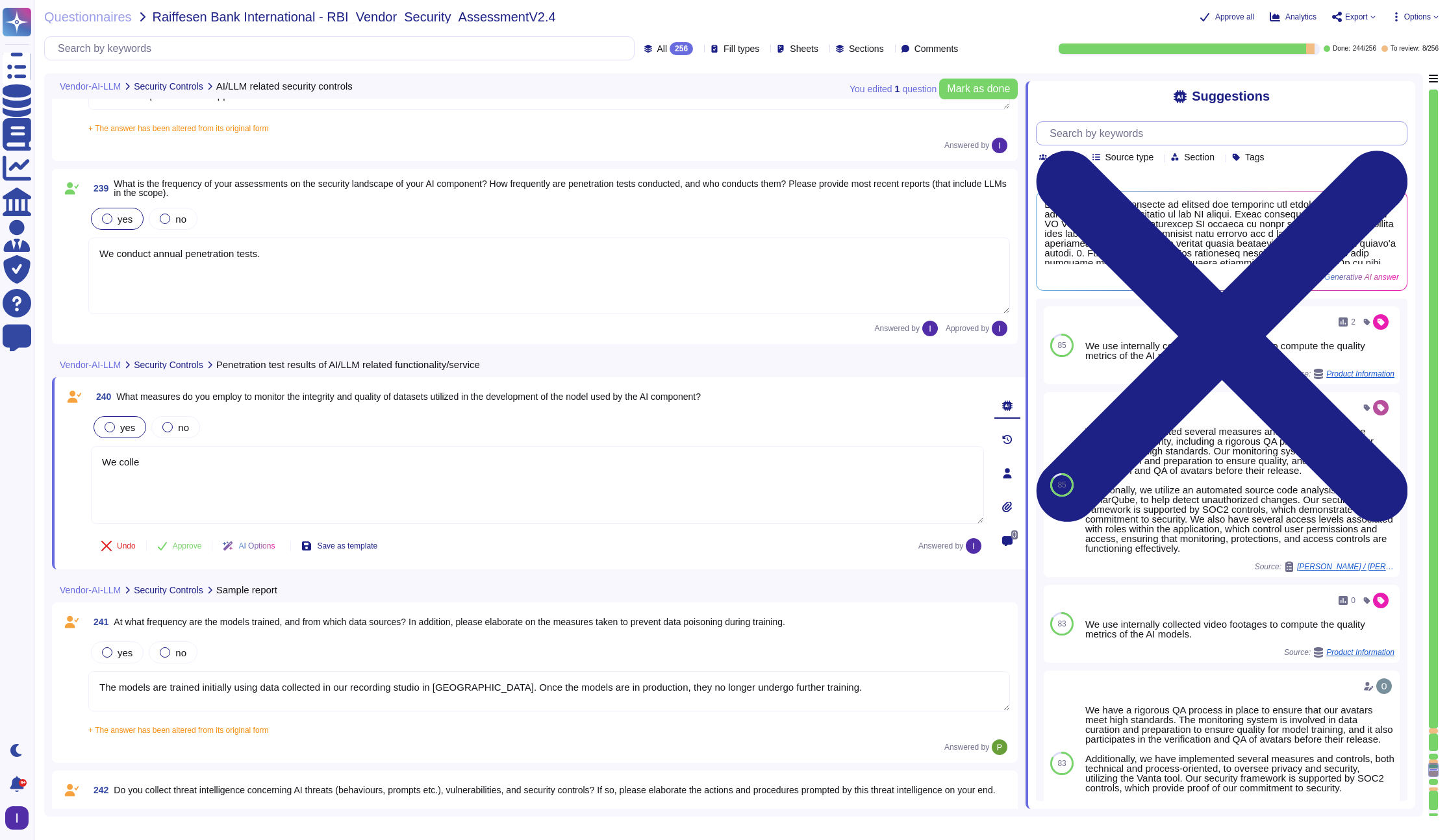
click at [1117, 133] on input "text" at bounding box center [1225, 133] width 363 height 22
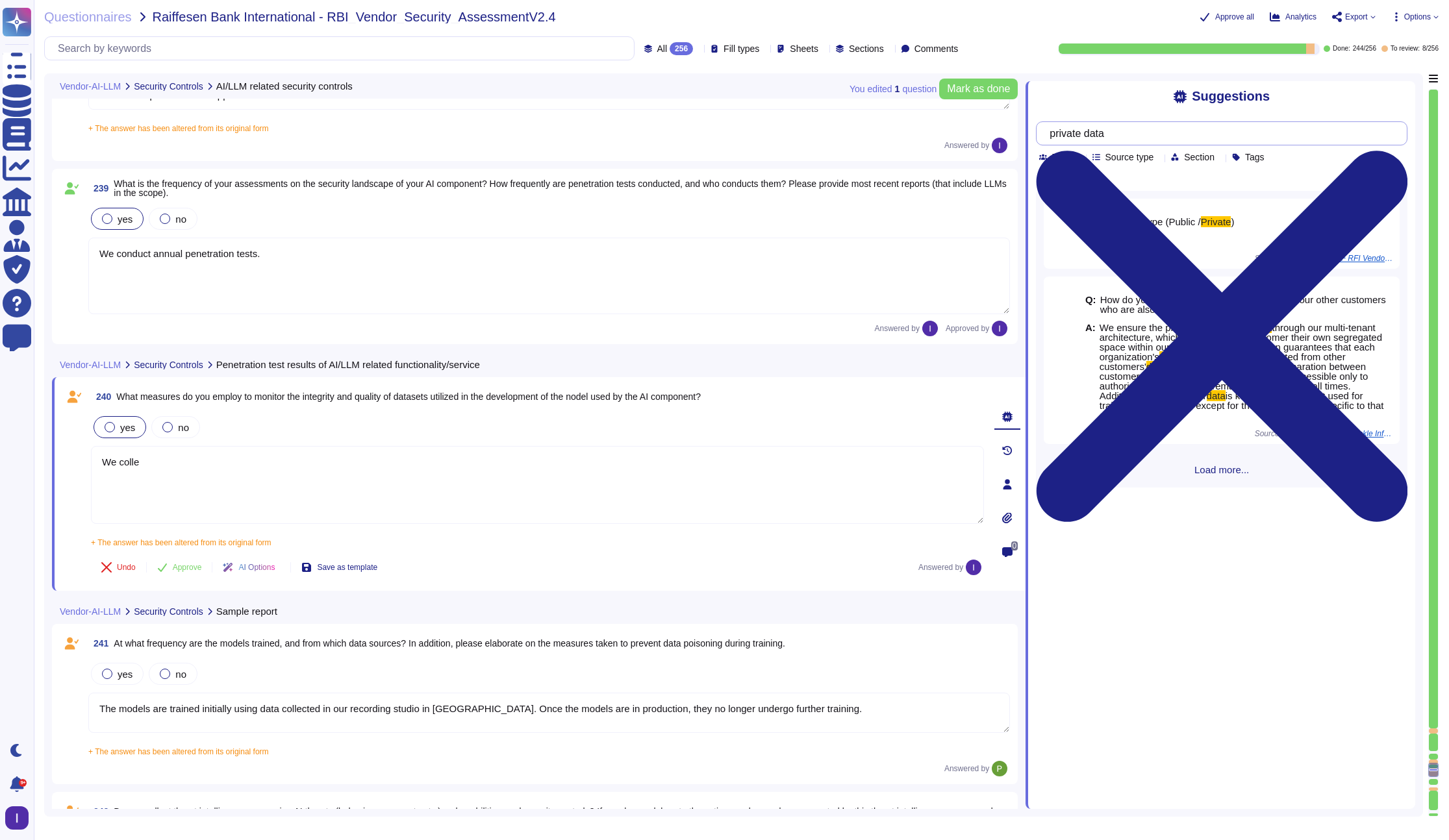
click at [1117, 129] on input "private data" at bounding box center [1218, 133] width 351 height 22
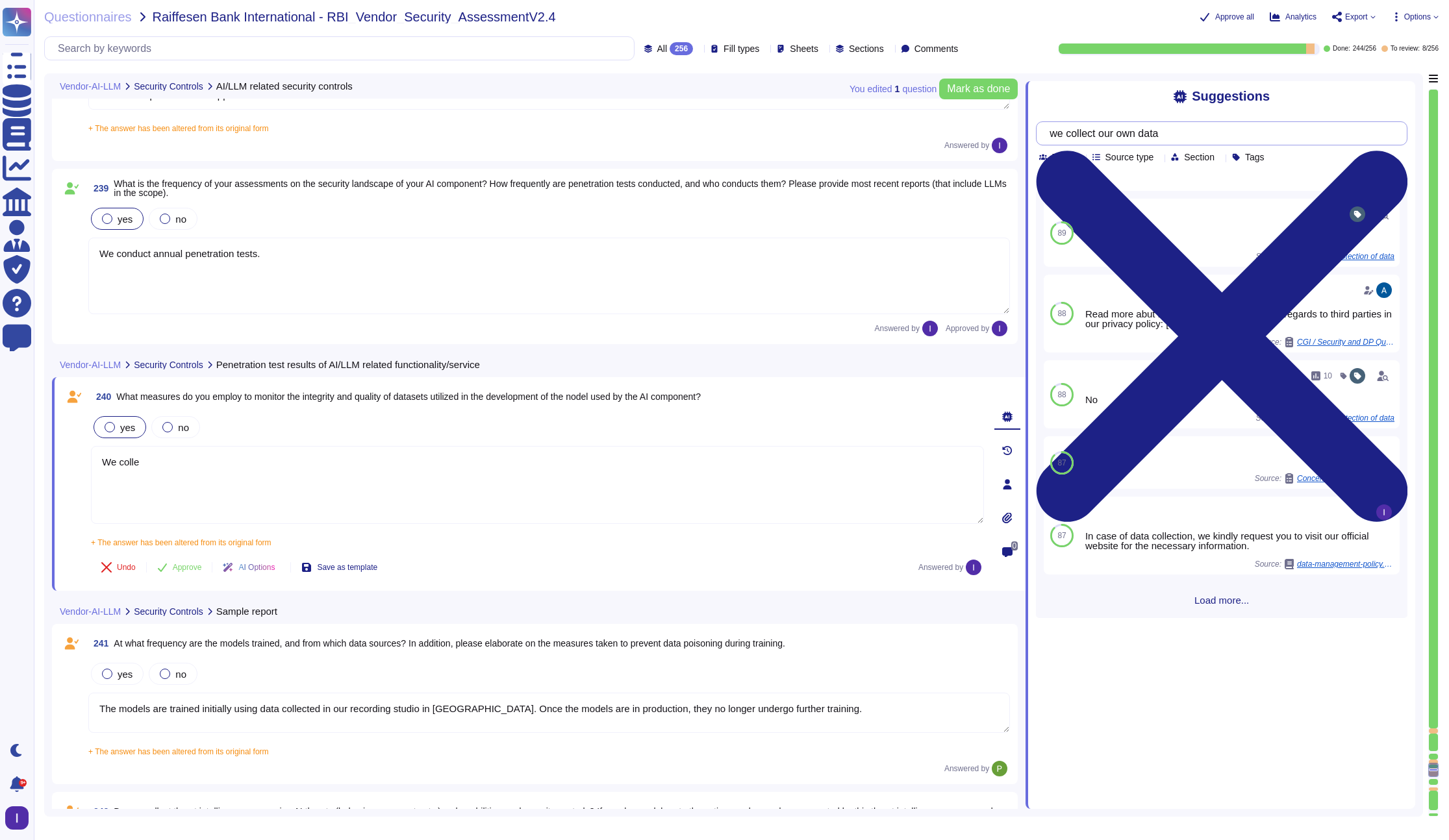
click at [1117, 131] on input "we collect our own data" at bounding box center [1218, 133] width 351 height 22
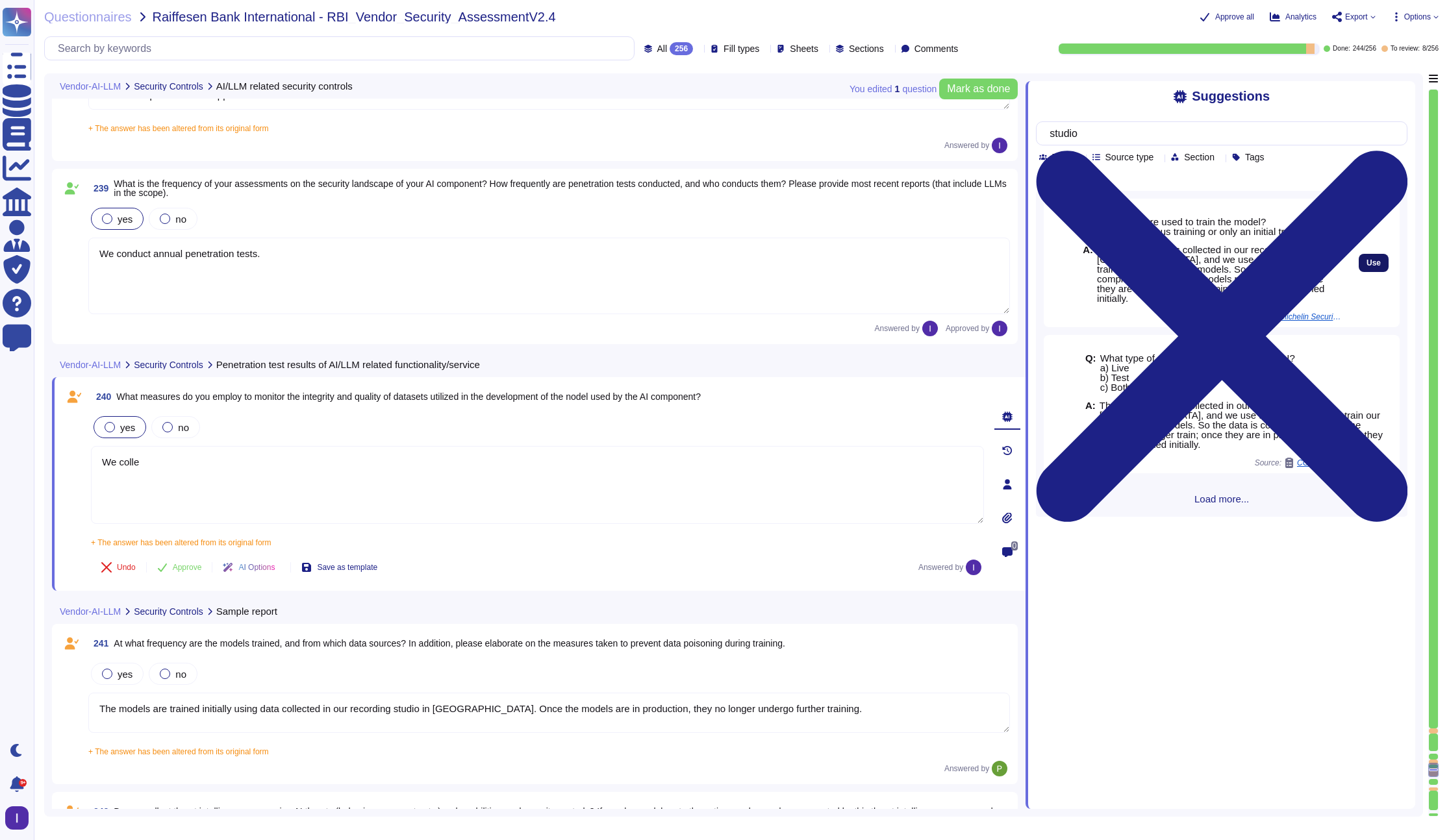
click at [1117, 260] on span "Use" at bounding box center [1373, 263] width 14 height 8
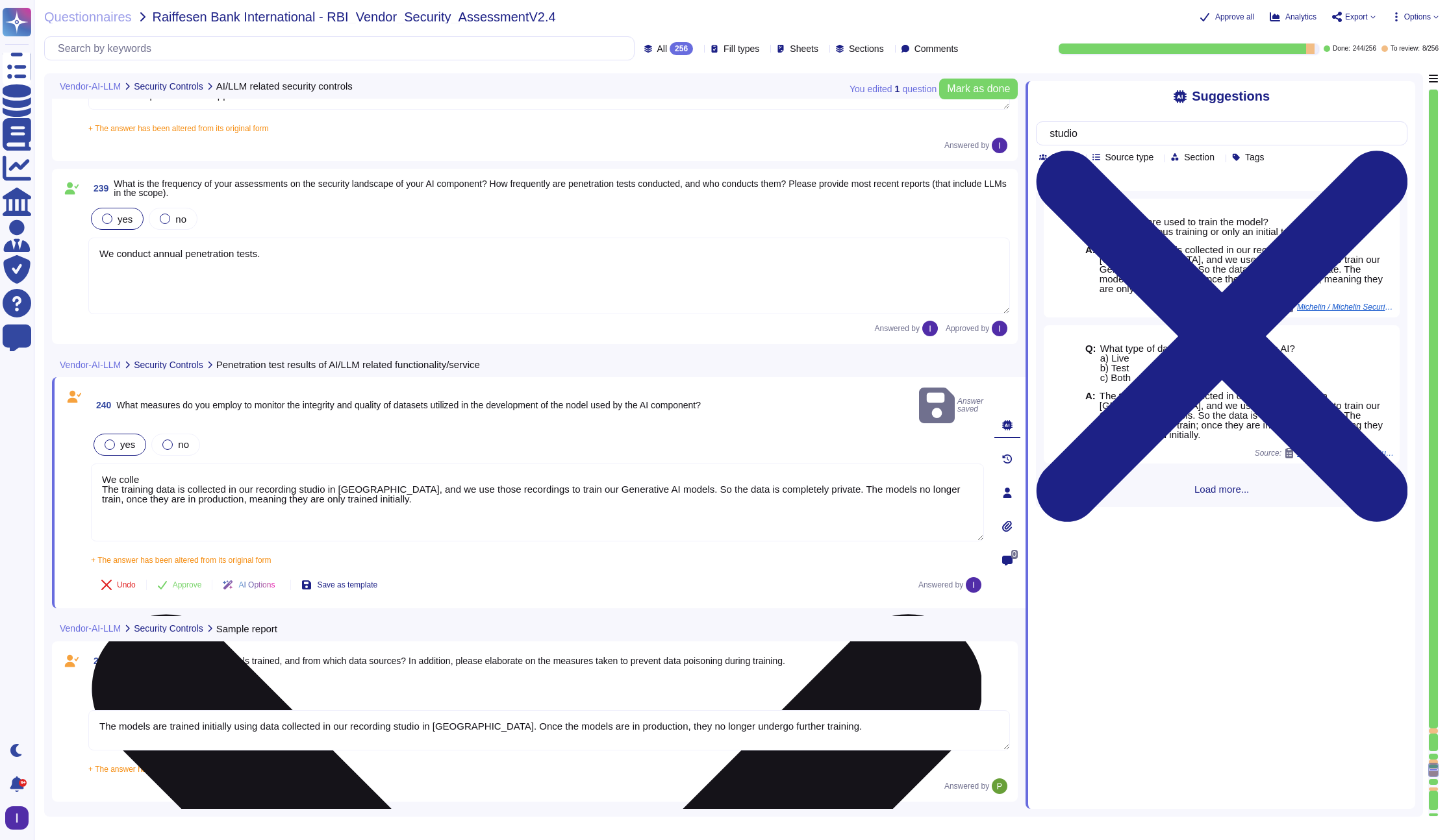
click at [283, 466] on textarea "We colle The training data is collected in our recording studio in [GEOGRAPHIC_…" at bounding box center [538, 502] width 893 height 78
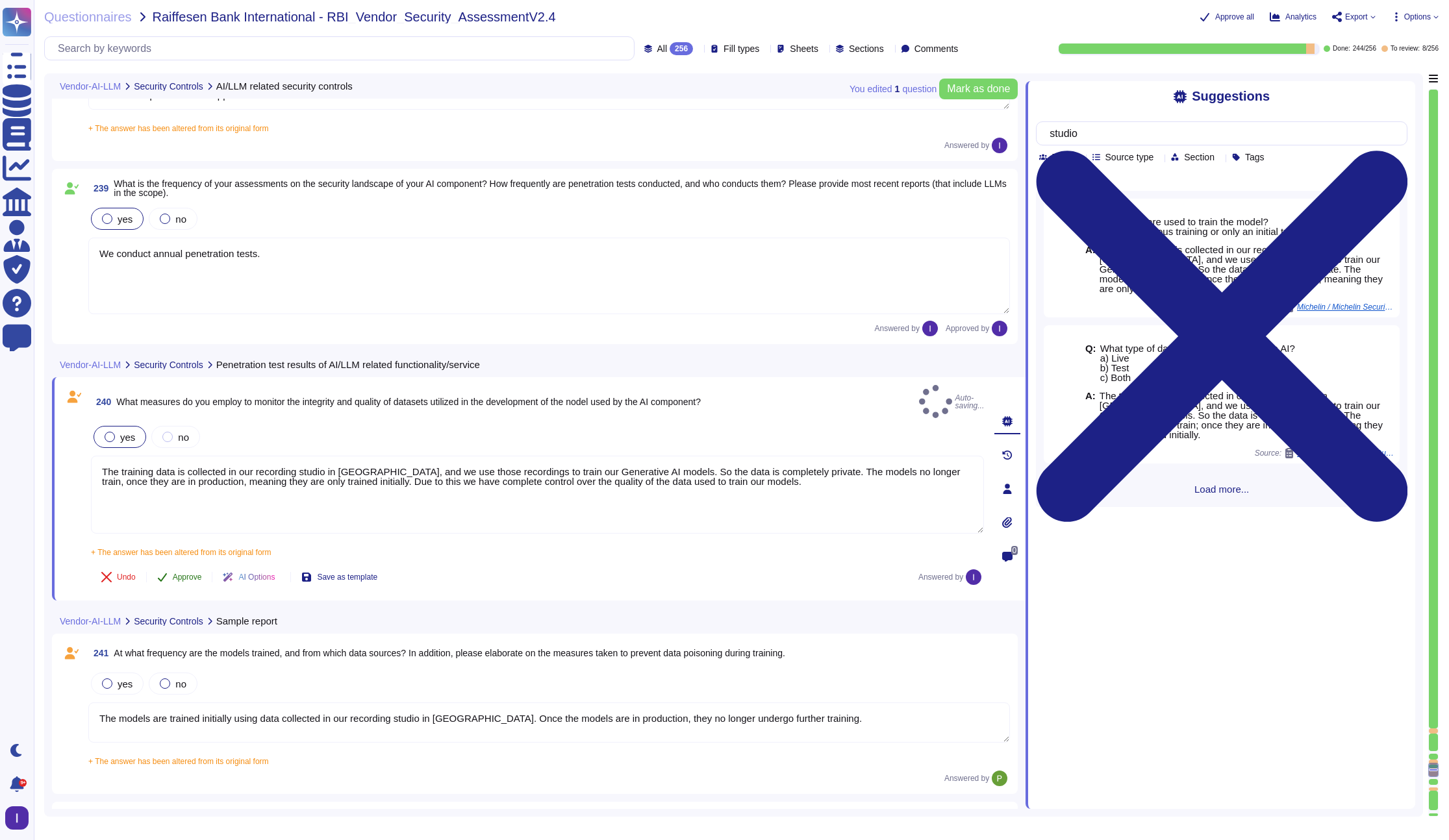
click at [185, 564] on button "Approve" at bounding box center [180, 577] width 66 height 26
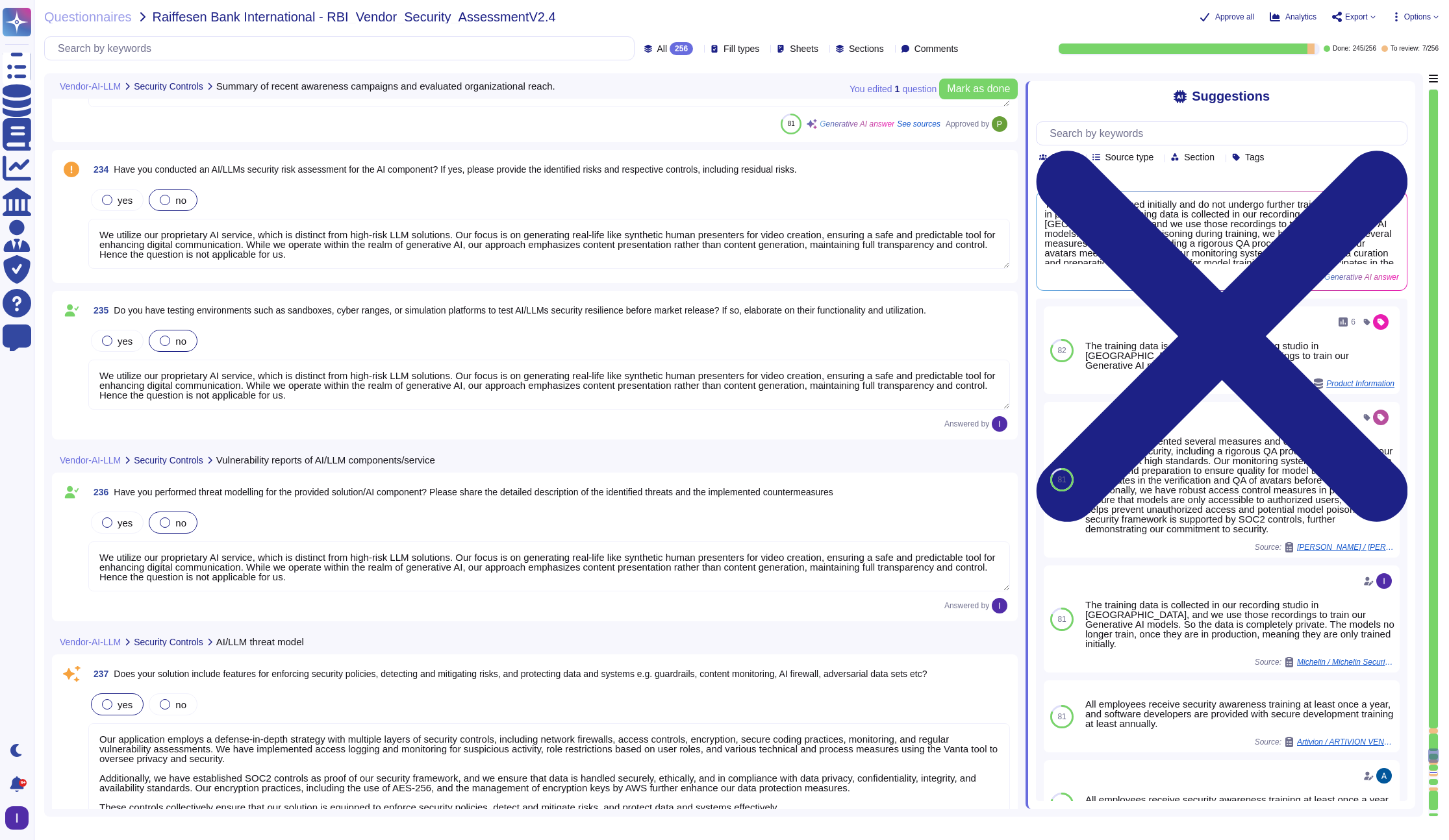
scroll to position [32362, 0]
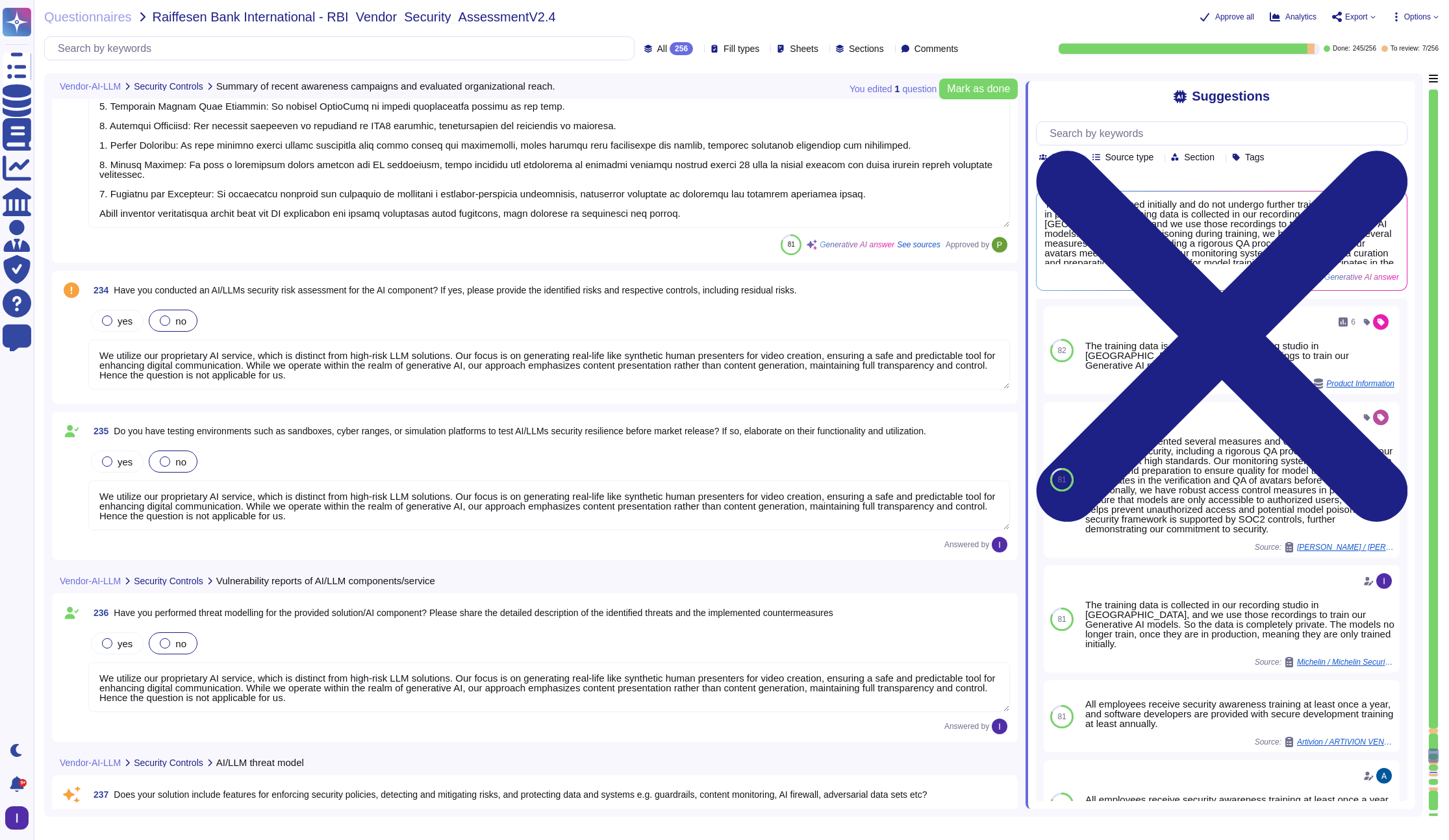
click at [349, 374] on textarea "We utilize our proprietary AI service, which is distinct from high-risk LLM sol…" at bounding box center [550, 364] width 922 height 50
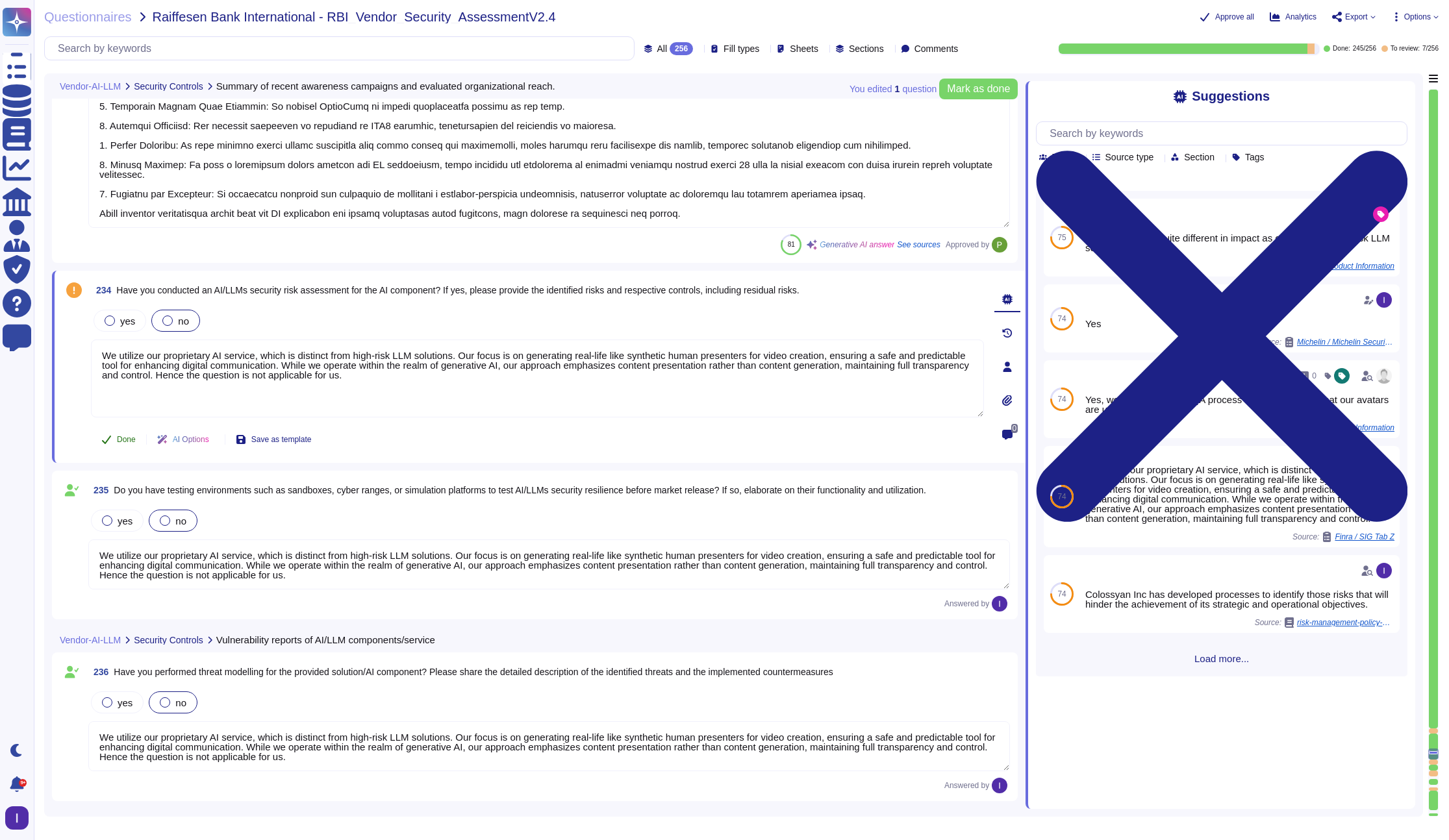
click at [133, 446] on button "Done" at bounding box center [118, 439] width 55 height 26
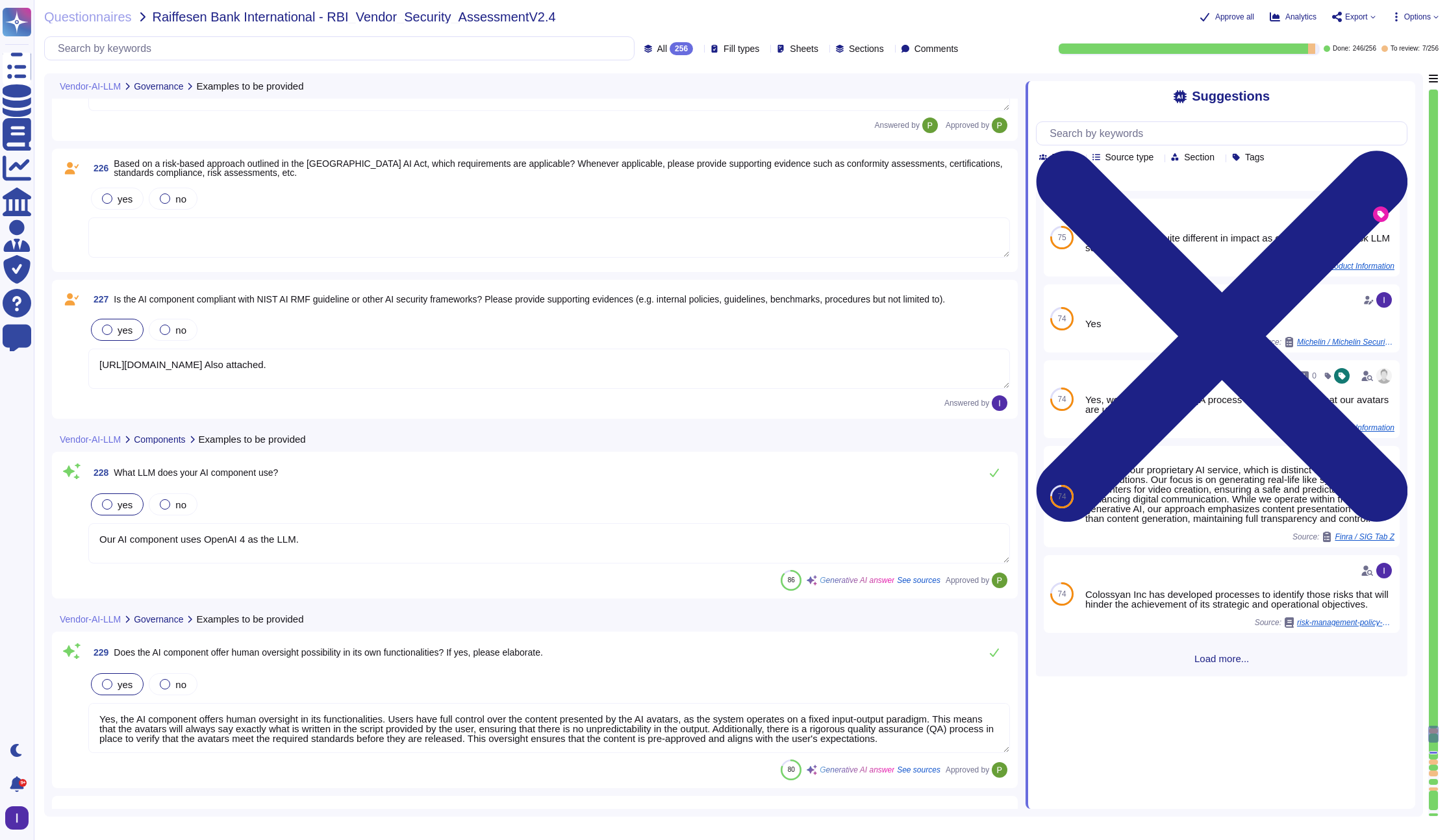
scroll to position [30983, 0]
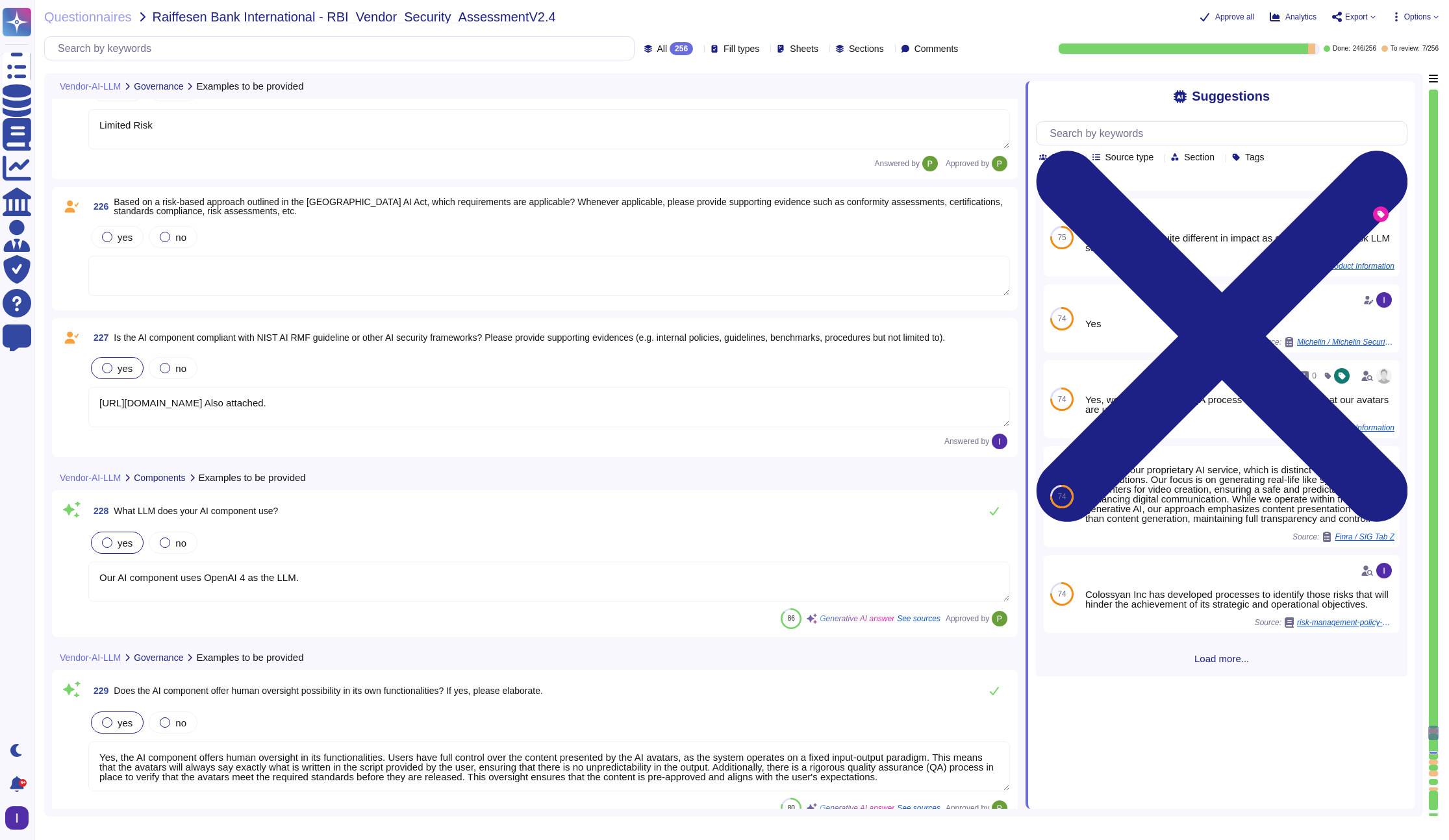
click at [617, 411] on textarea "[URL][DOMAIN_NAME] Also attached." at bounding box center [550, 407] width 922 height 40
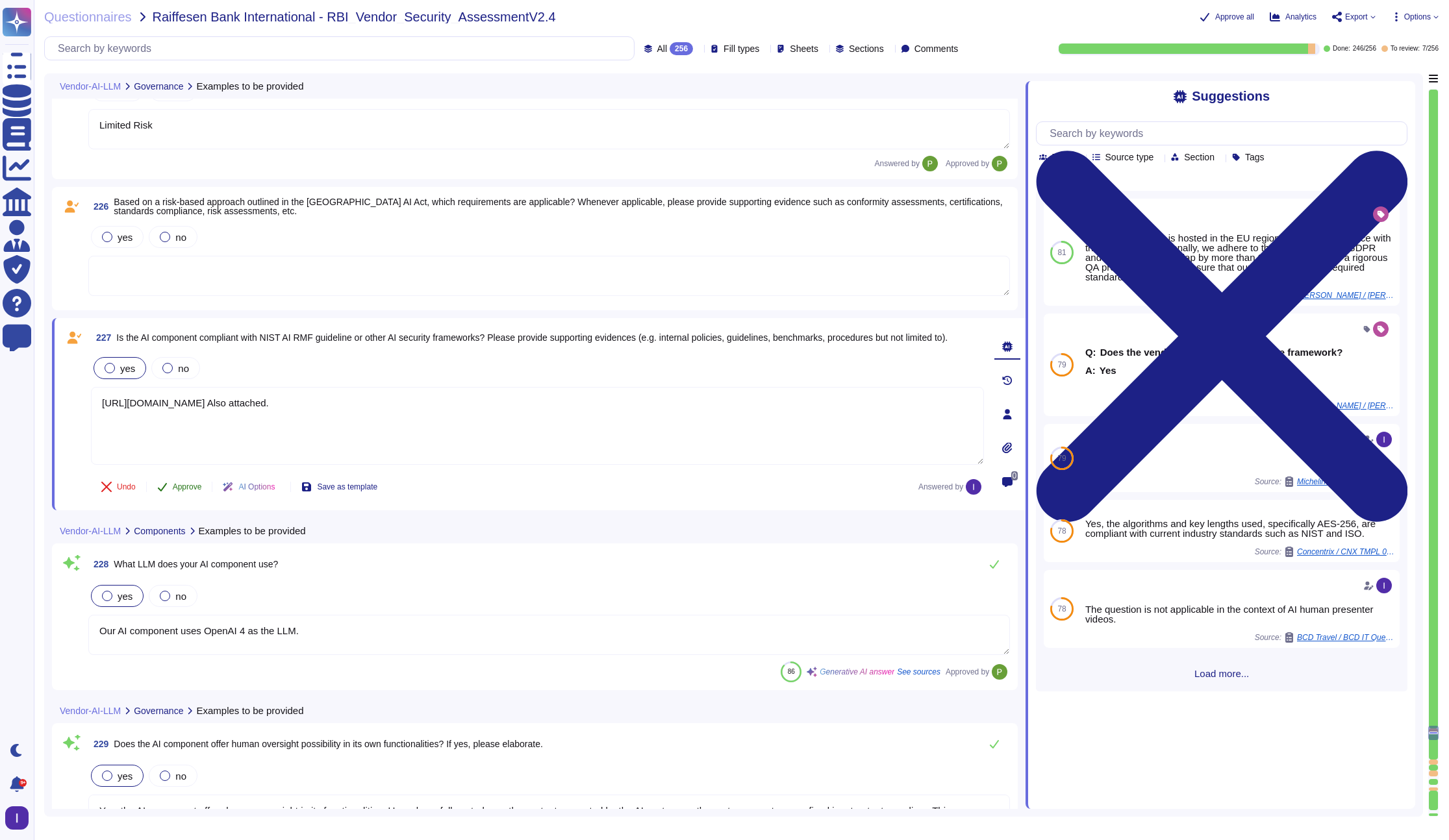
click at [189, 484] on span "Approve" at bounding box center [187, 487] width 30 height 8
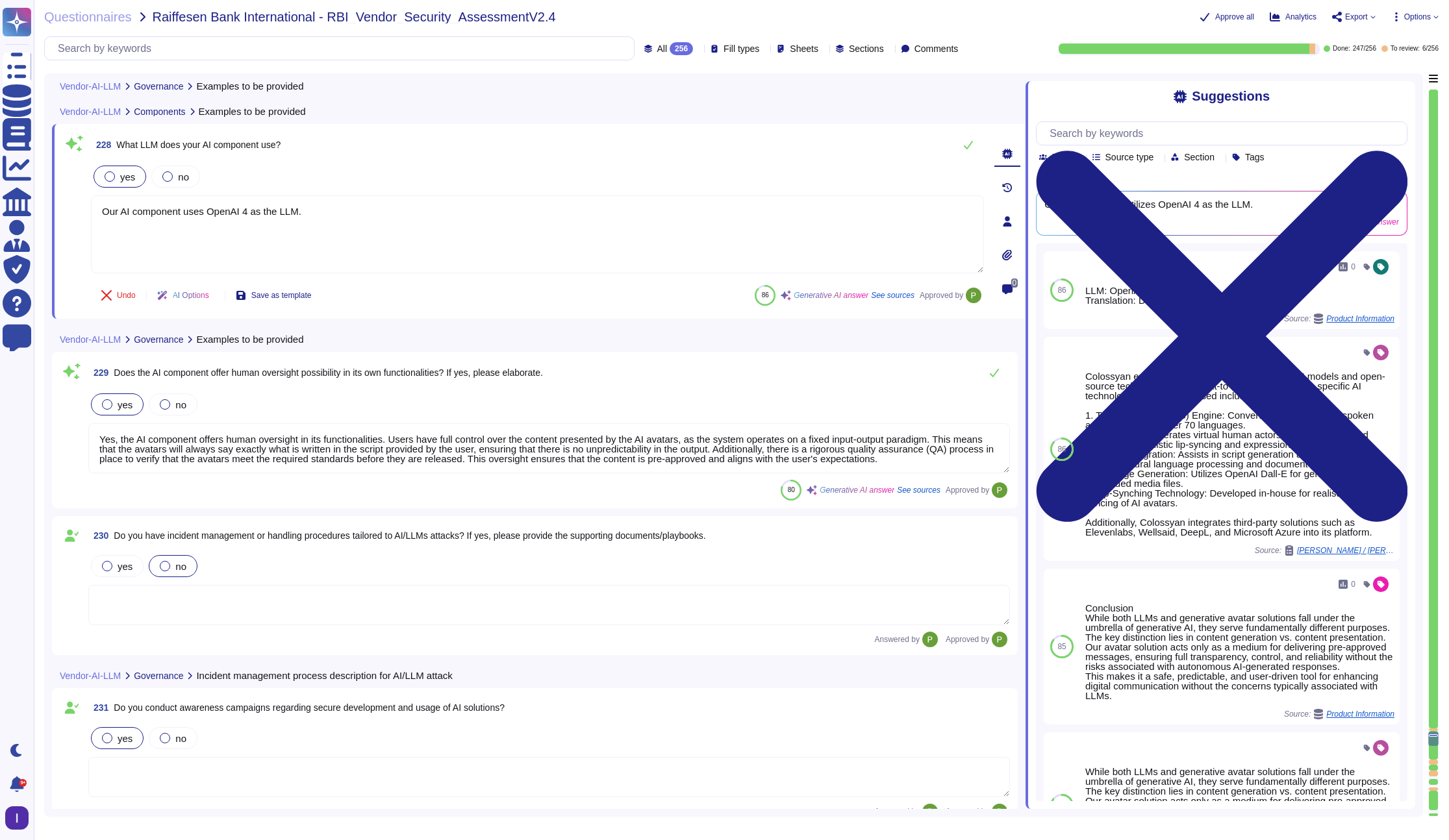
scroll to position [31351, 0]
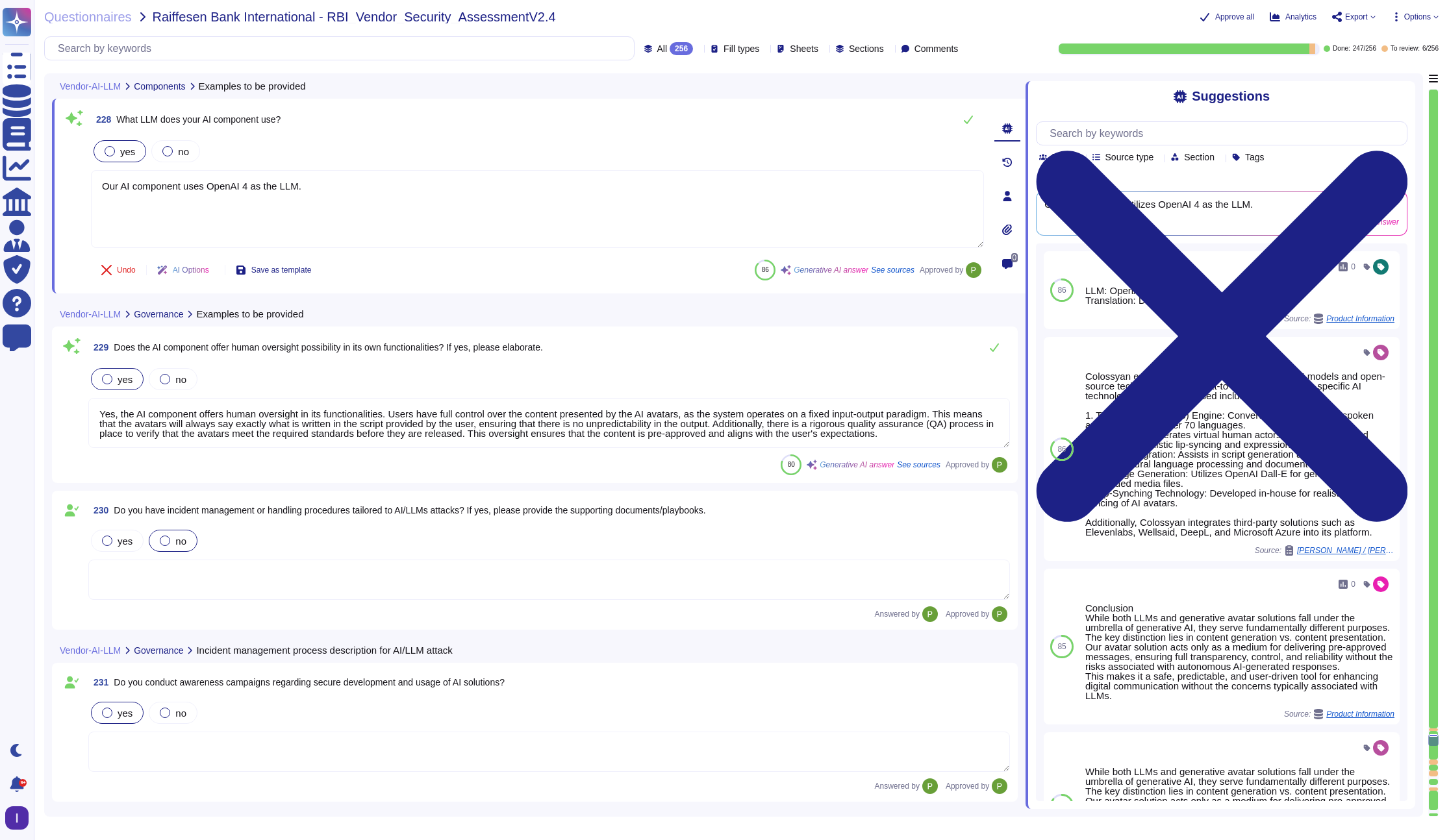
click at [1117, 763] on div at bounding box center [1433, 762] width 9 height 6
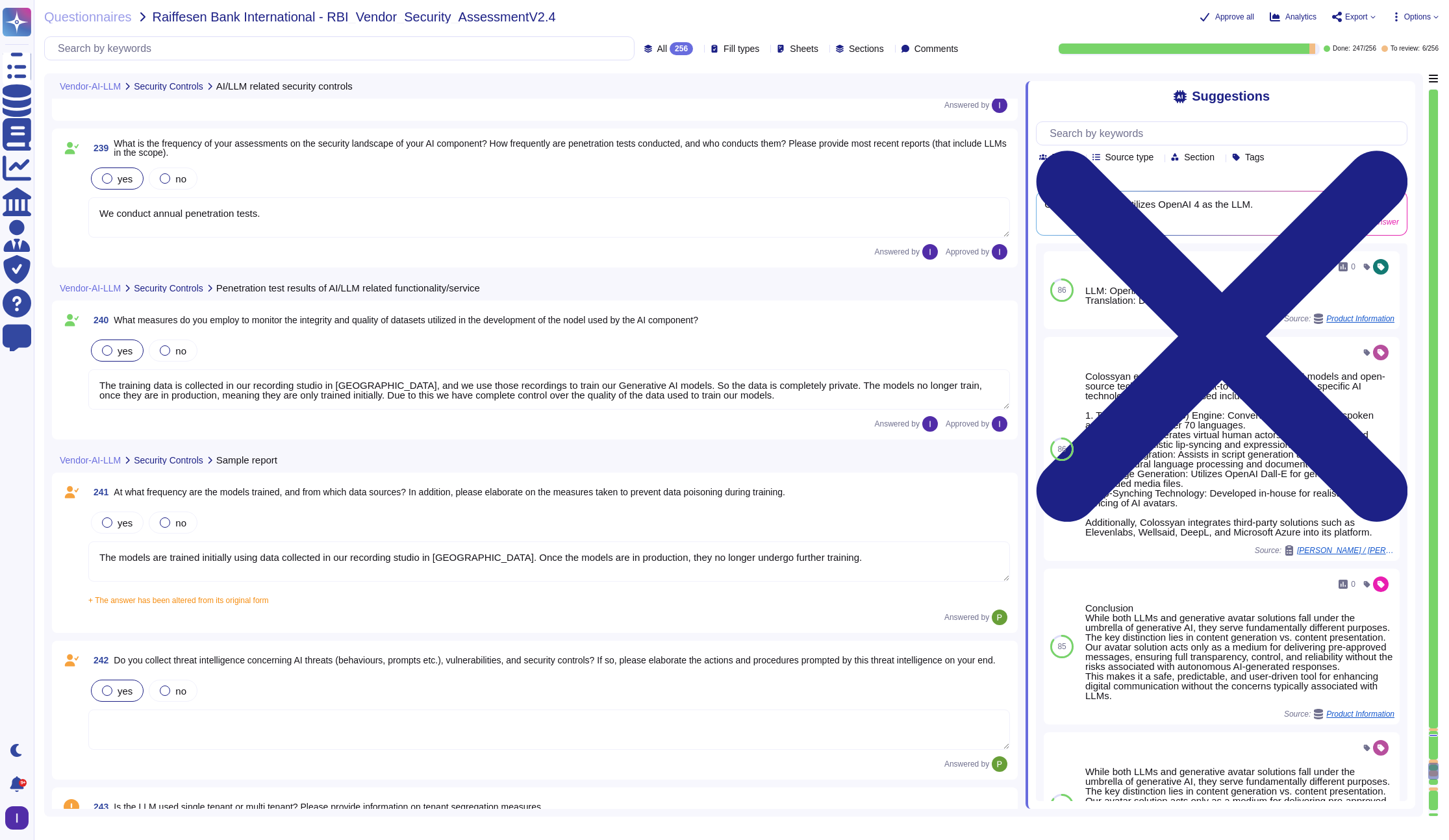
scroll to position [33382, 0]
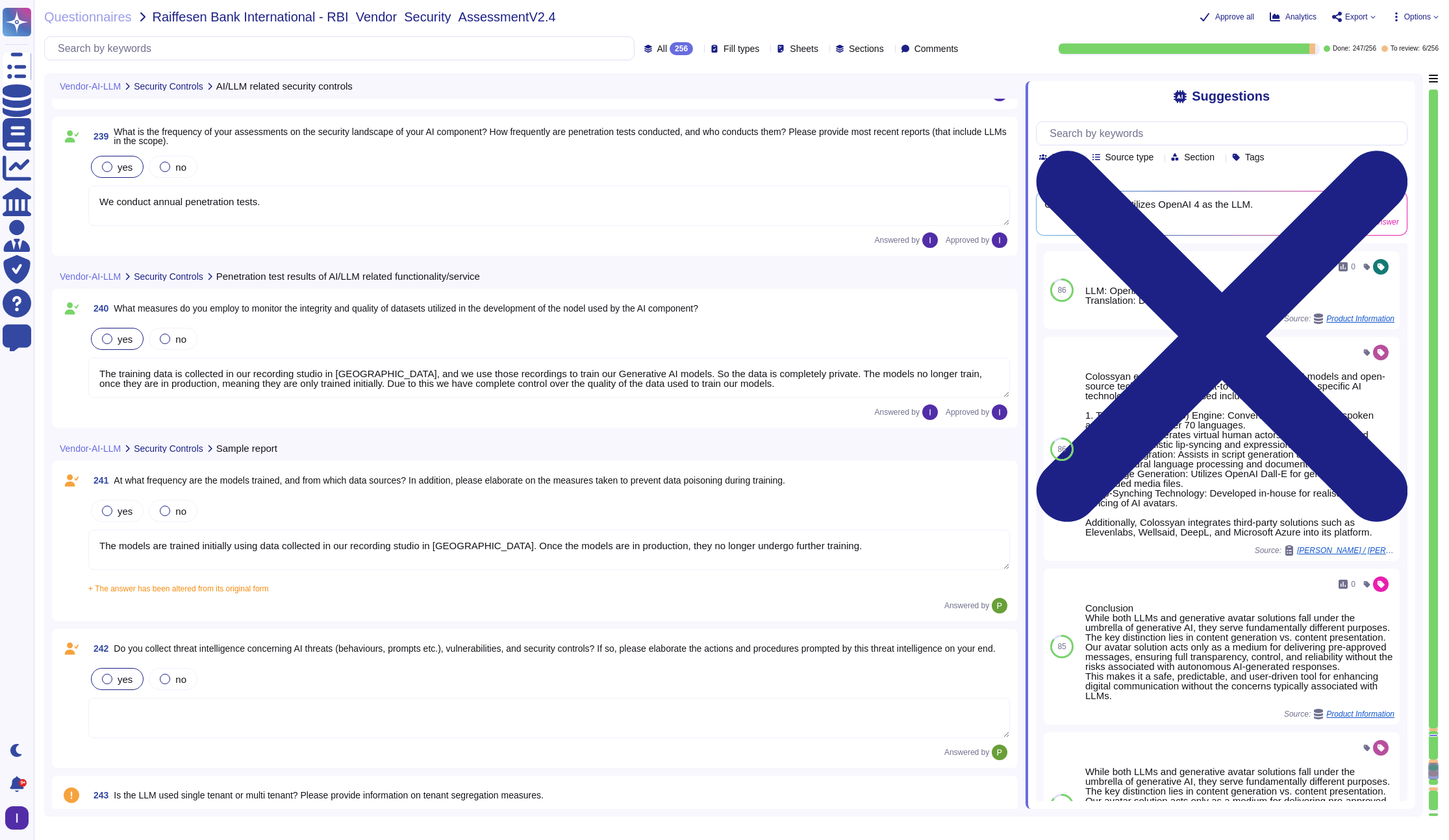
click at [340, 547] on textarea "The models are trained initially using data collected in our recording studio i…" at bounding box center [550, 549] width 922 height 40
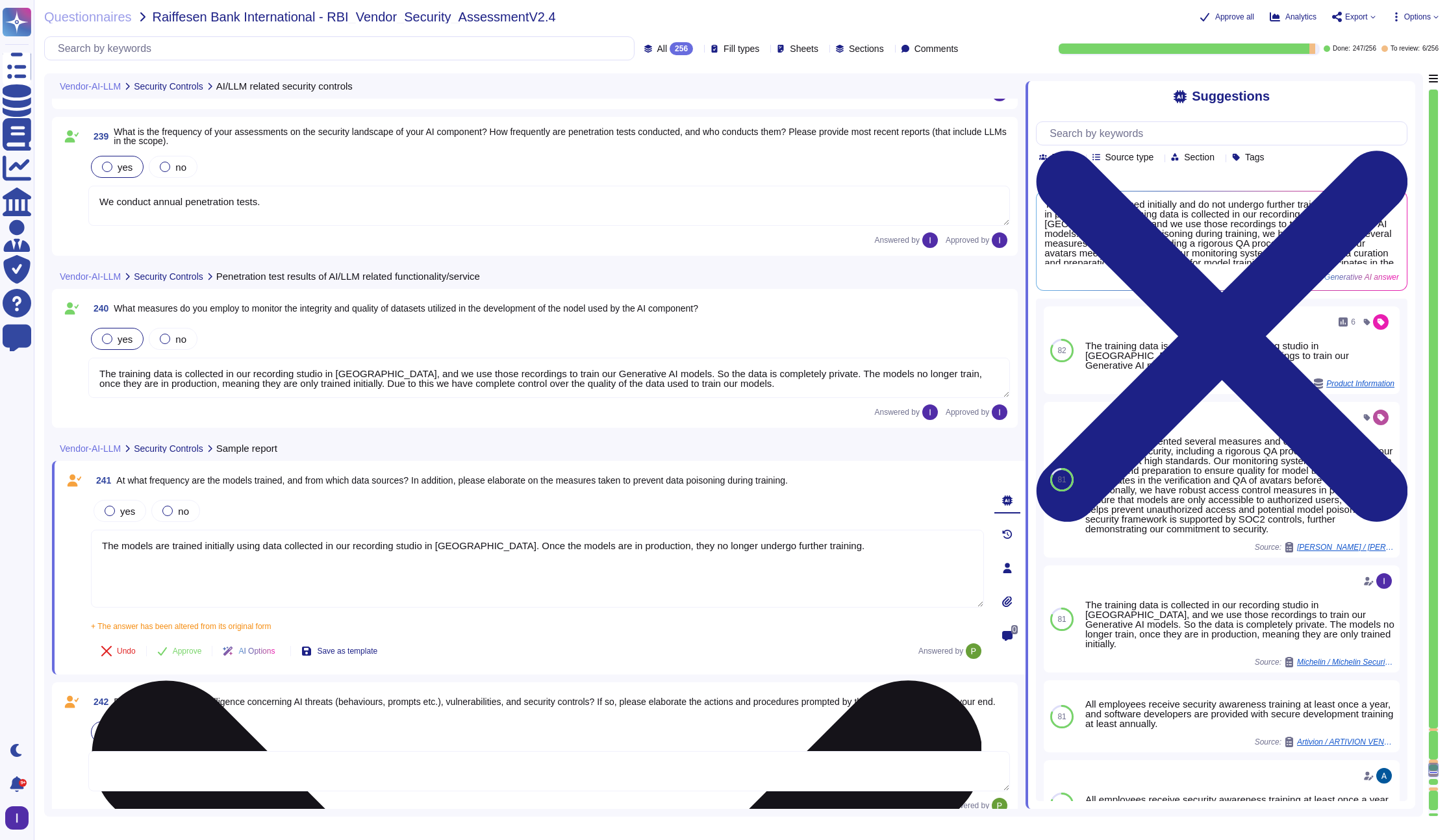
click at [212, 554] on textarea "The models are trained initially using data collected in our recording studio i…" at bounding box center [538, 569] width 893 height 78
click at [219, 541] on textarea "The models are trained initially using data collected in our recording studio i…" at bounding box center [538, 569] width 893 height 78
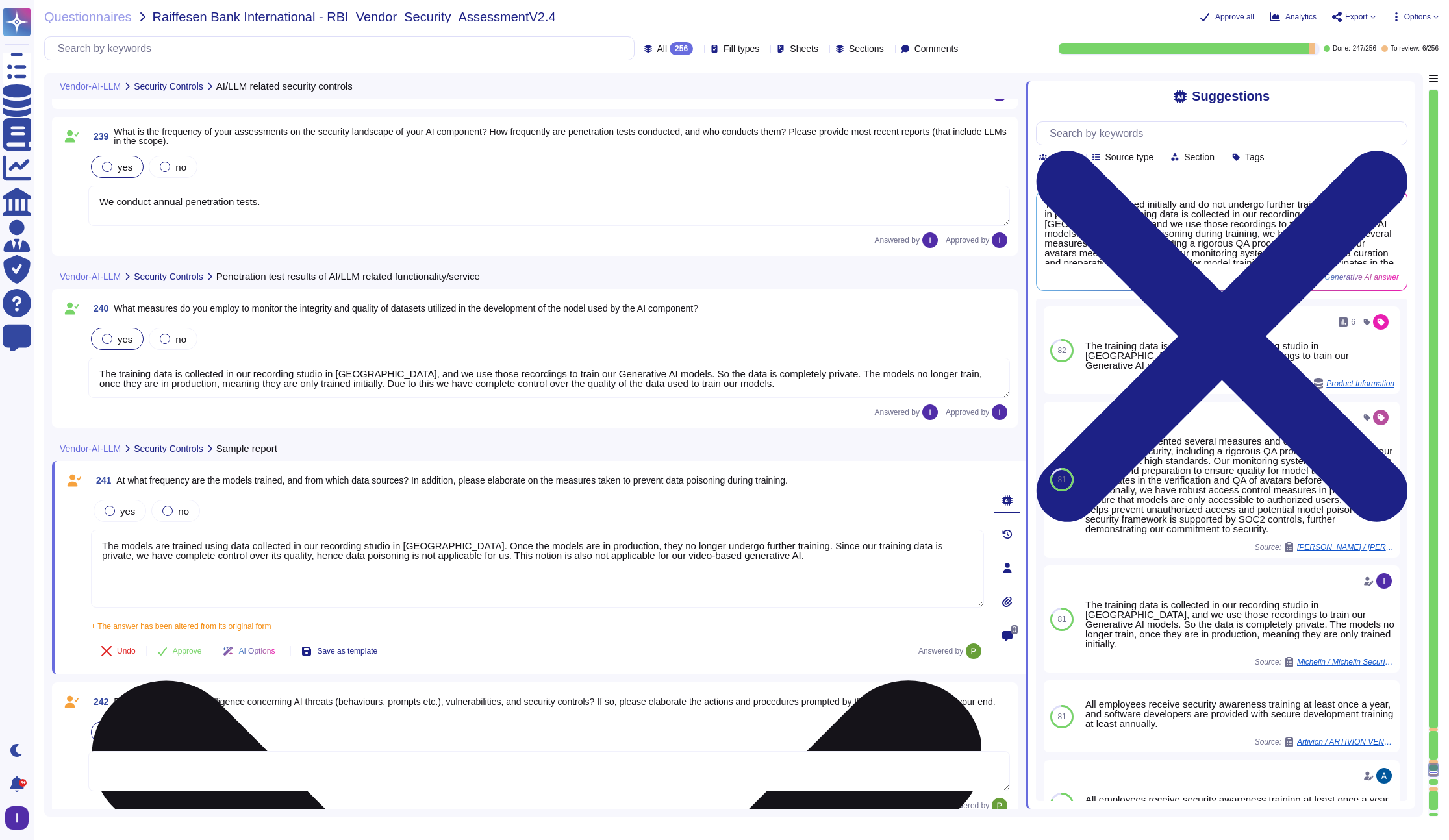
click at [478, 557] on textarea "The models are trained using data collected in our recording studio in [GEOGRAP…" at bounding box center [538, 569] width 893 height 78
click at [385, 557] on textarea "The models are trained using data collected in our recording studio in [GEOGRAP…" at bounding box center [538, 569] width 893 height 78
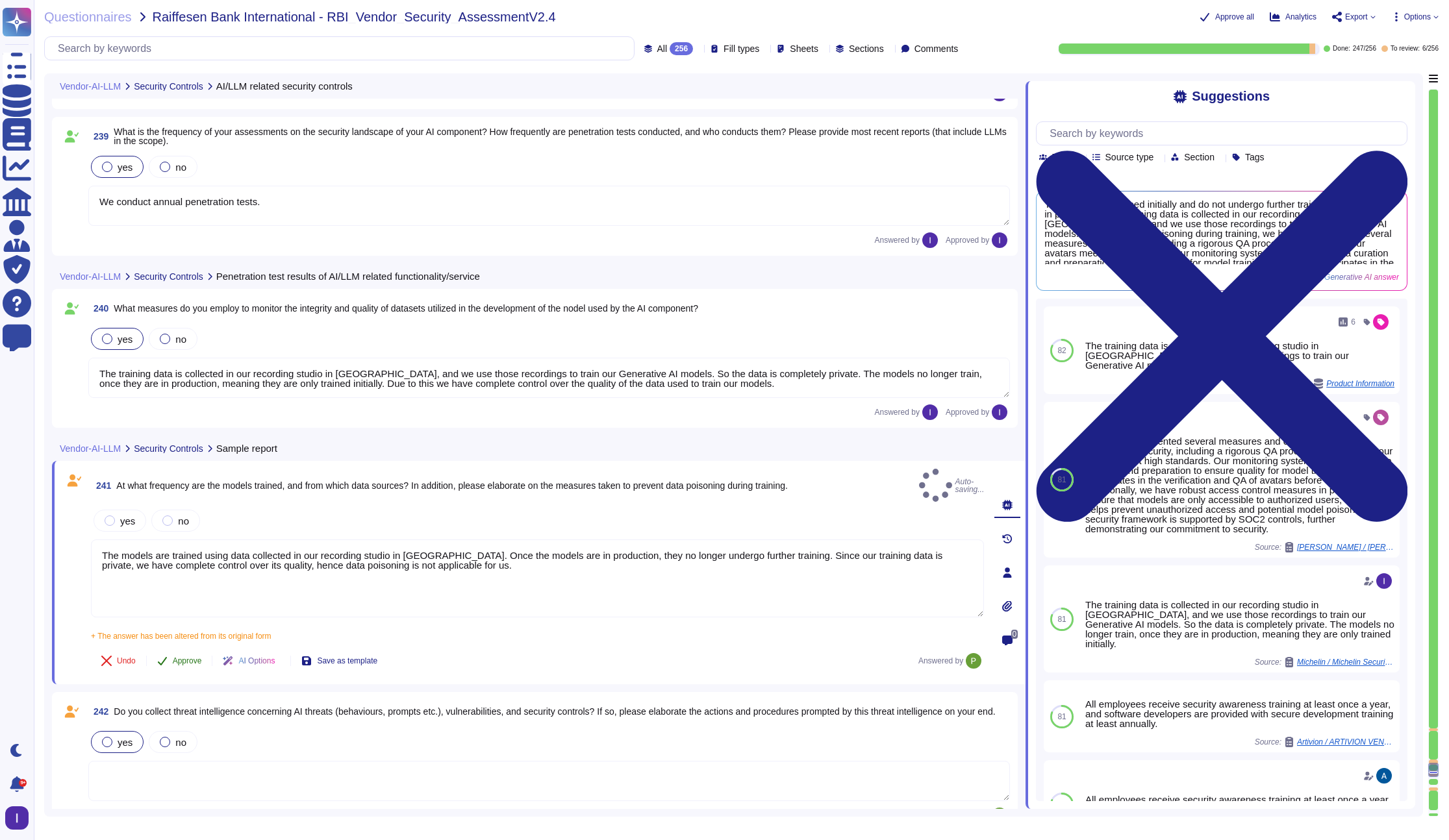
click at [188, 648] on button "Approve" at bounding box center [180, 660] width 66 height 26
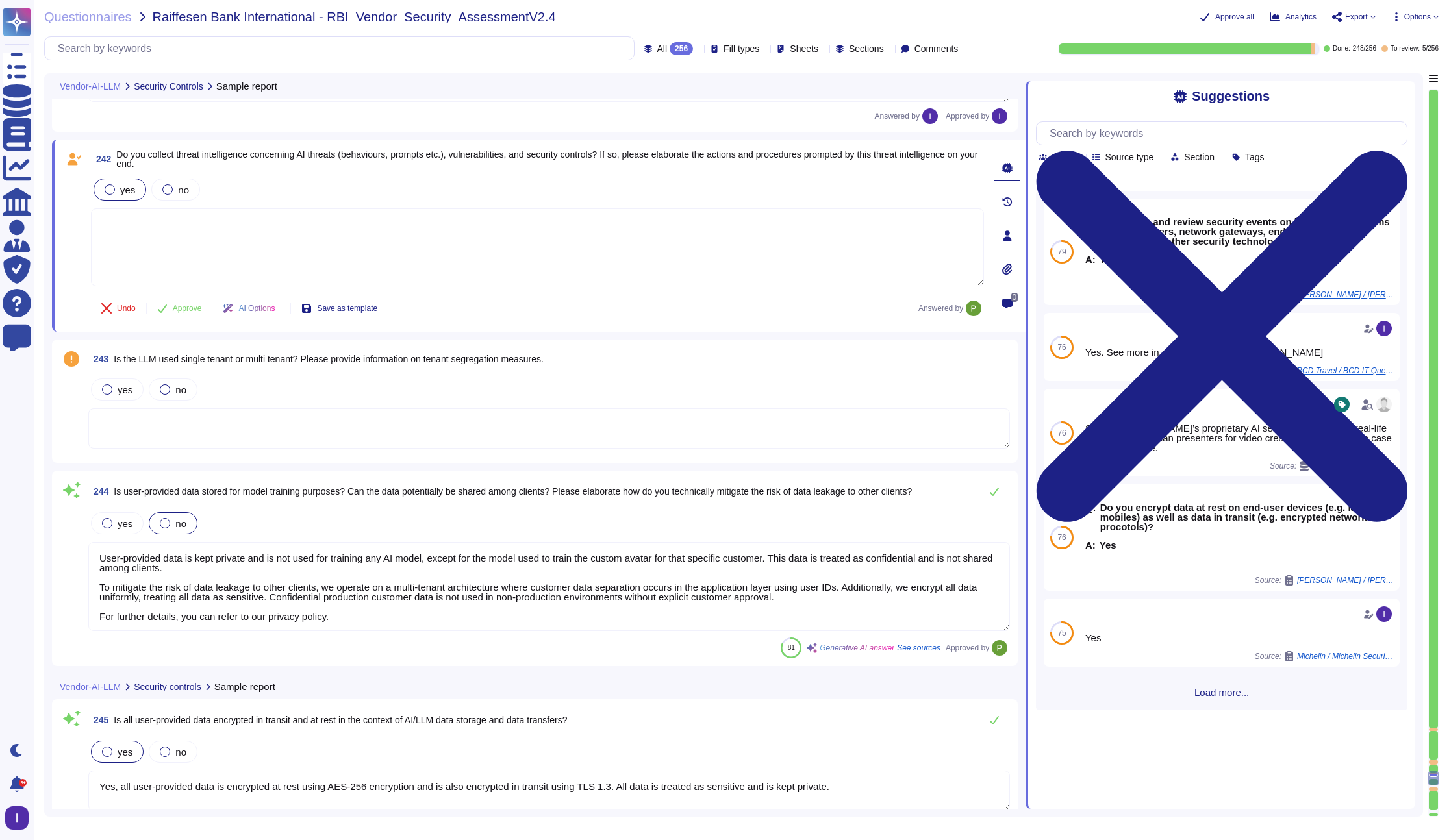
scroll to position [33861, 0]
drag, startPoint x: 119, startPoint y: 154, endPoint x: 244, endPoint y: 166, distance: 125.6
click at [244, 166] on span "Do you collect threat intelligence concerning AI threats (behaviours, prompts e…" at bounding box center [550, 160] width 867 height 18
copy span "Do you collect threat intelligence concerning AI threats (behaviours, prompts e…"
click at [415, 256] on textarea at bounding box center [538, 249] width 893 height 78
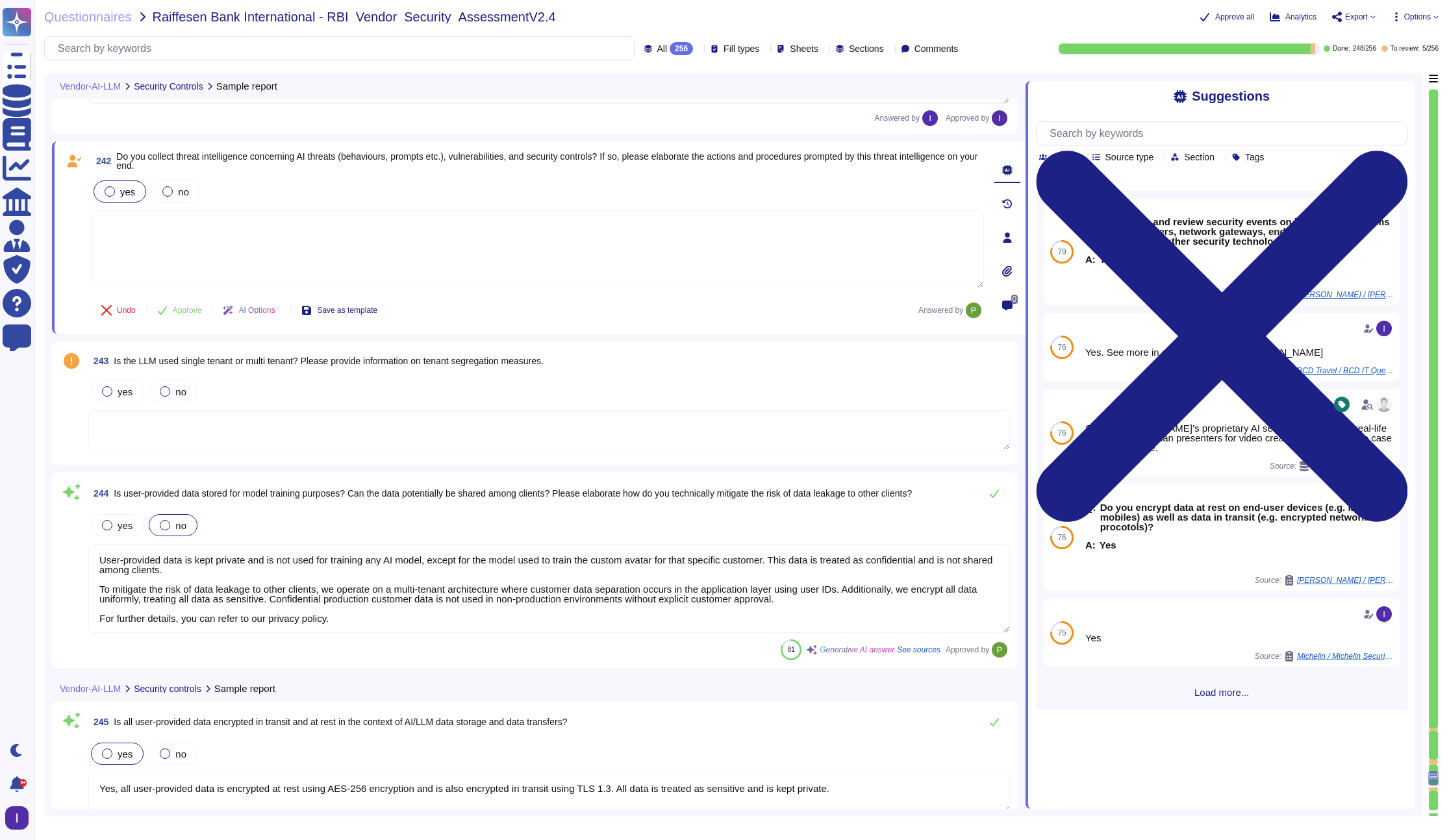
paste textarea "Yes, we collect threat intelligence concerning AI threats, vulnerabilities, and…"
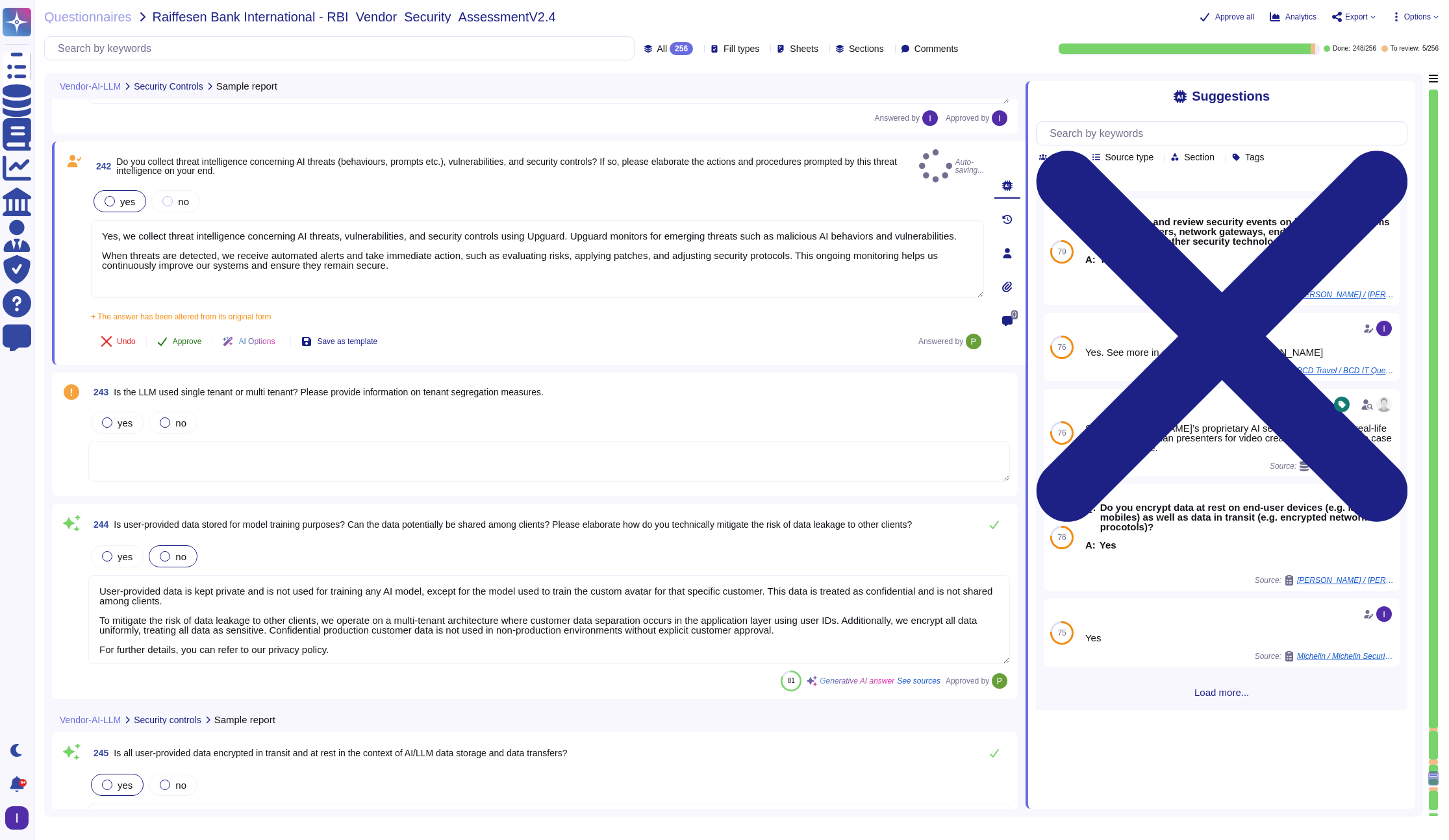
click at [189, 307] on div "242 Do you collect threat intelligence concerning AI threats (behaviours, promp…" at bounding box center [523, 253] width 922 height 208
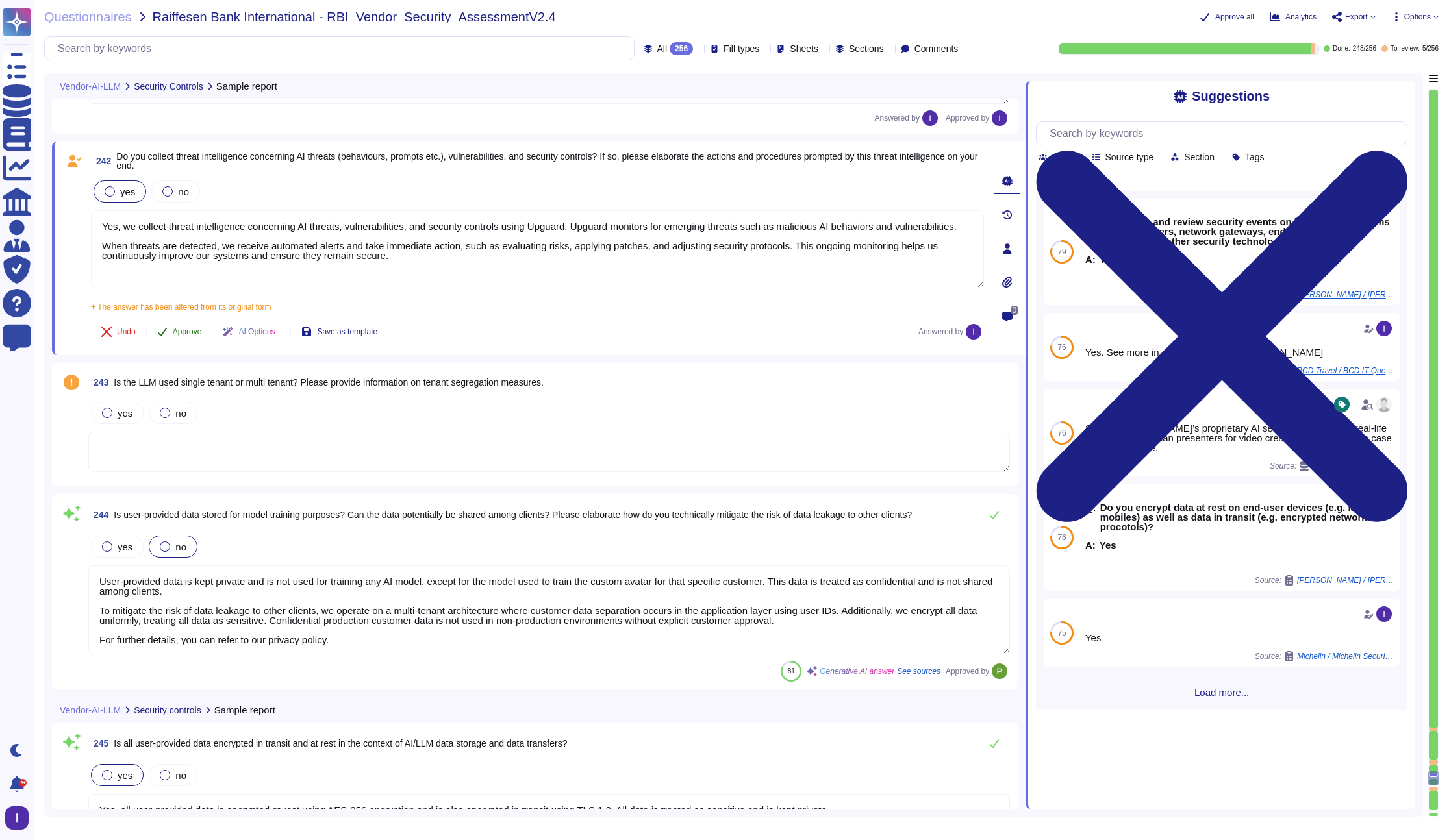
click at [193, 332] on span "Approve" at bounding box center [187, 332] width 30 height 8
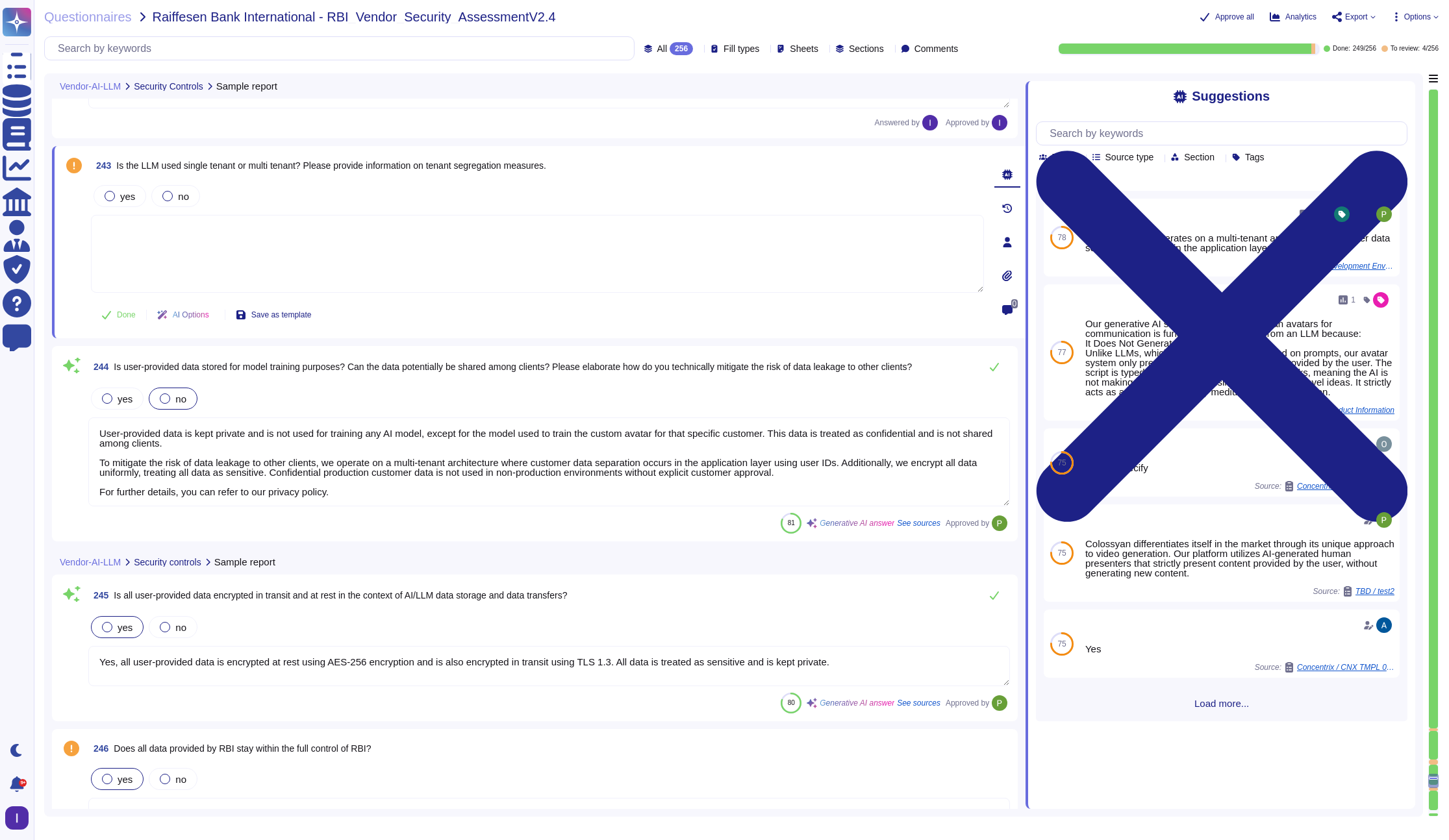
scroll to position [34039, 0]
click at [420, 279] on textarea at bounding box center [538, 255] width 893 height 78
click at [119, 196] on label "yes" at bounding box center [120, 196] width 30 height 10
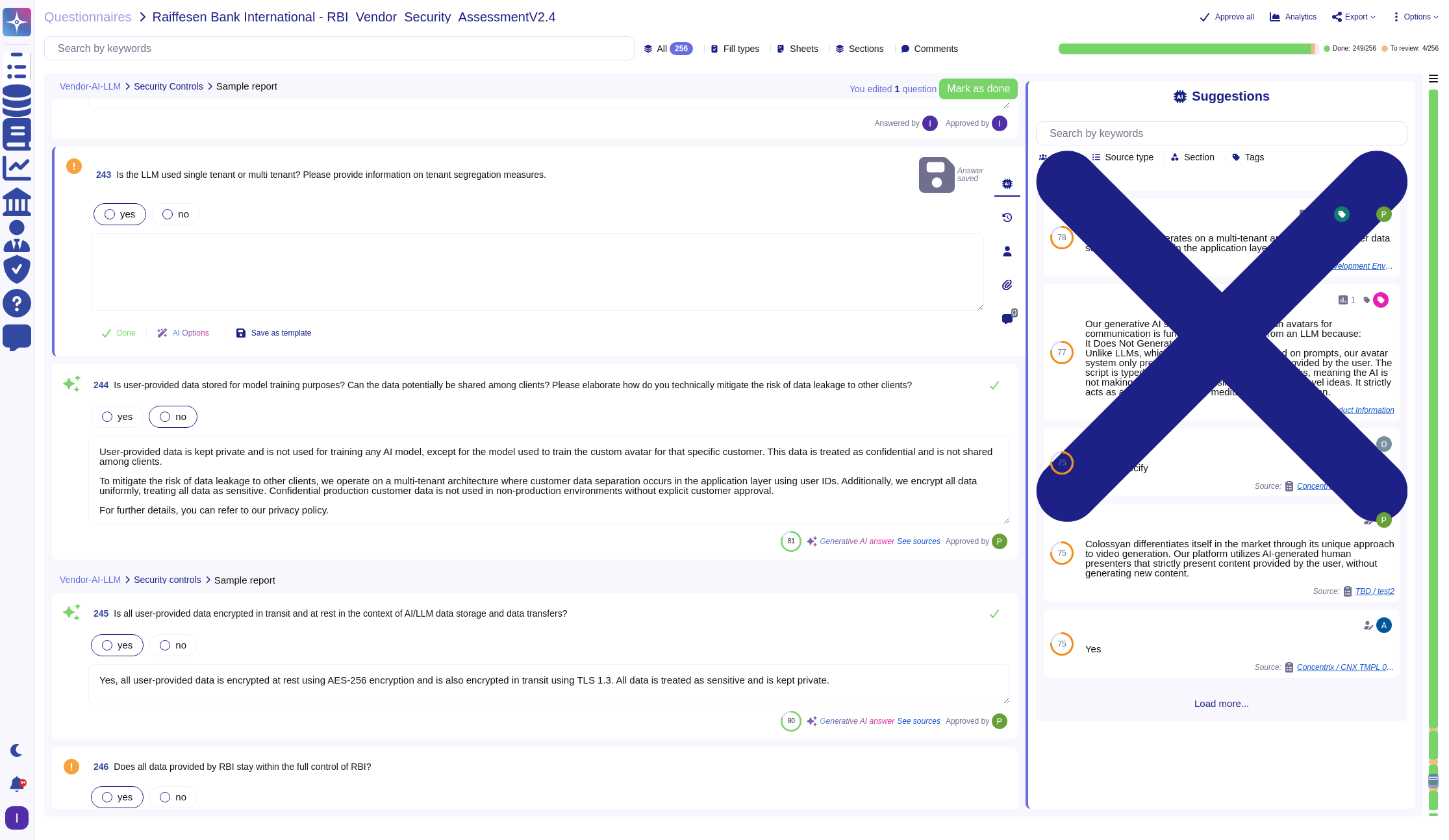
click at [212, 251] on textarea at bounding box center [538, 272] width 893 height 78
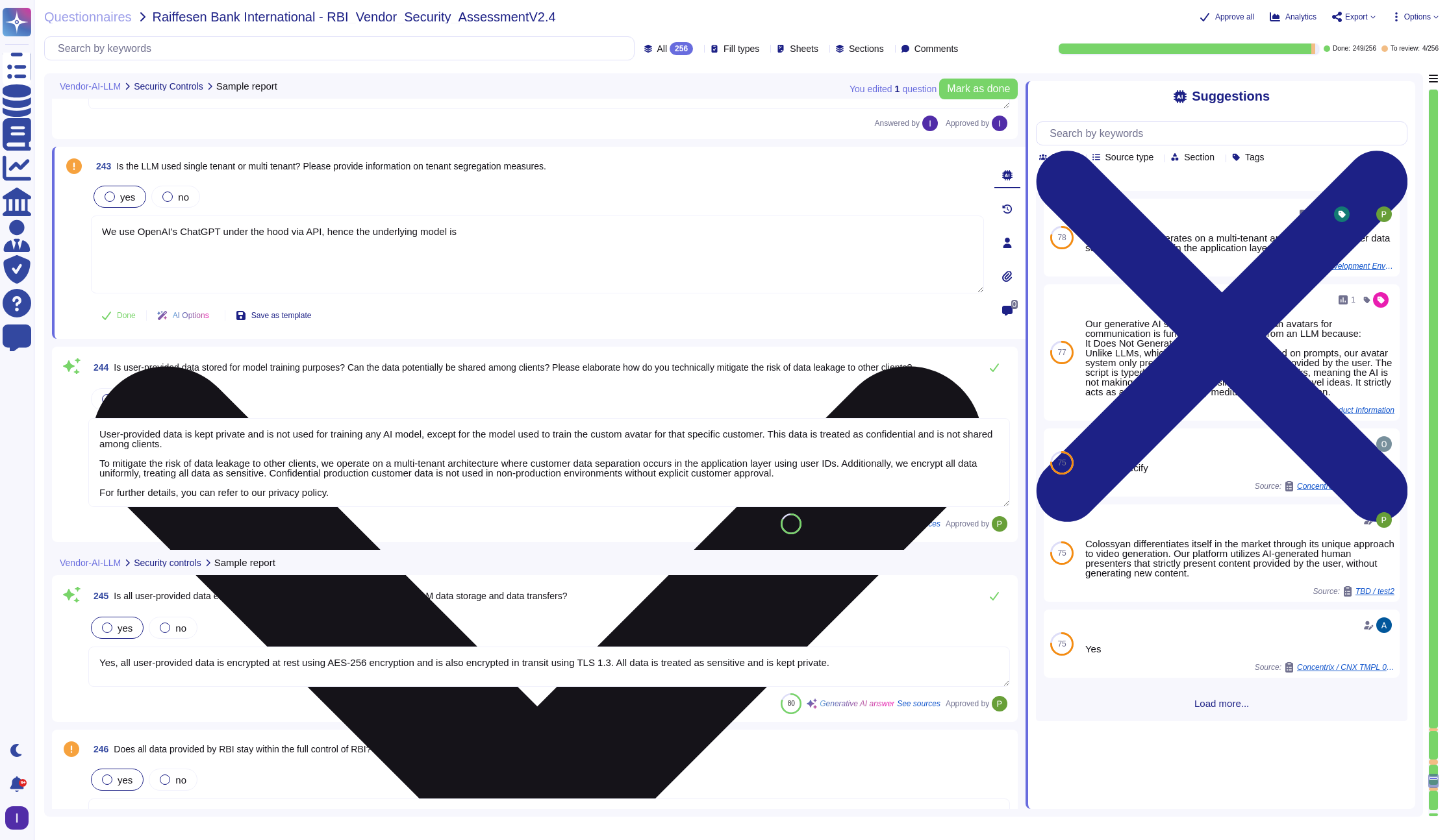
click at [511, 241] on textarea "We use OpenAI's ChatGPT under the hood via API, hence the underlying model is" at bounding box center [538, 255] width 893 height 78
click at [756, 233] on textarea "We use OpenAI's ChatGPT under the hood via API, hence the underlying model is m…" at bounding box center [538, 255] width 893 height 78
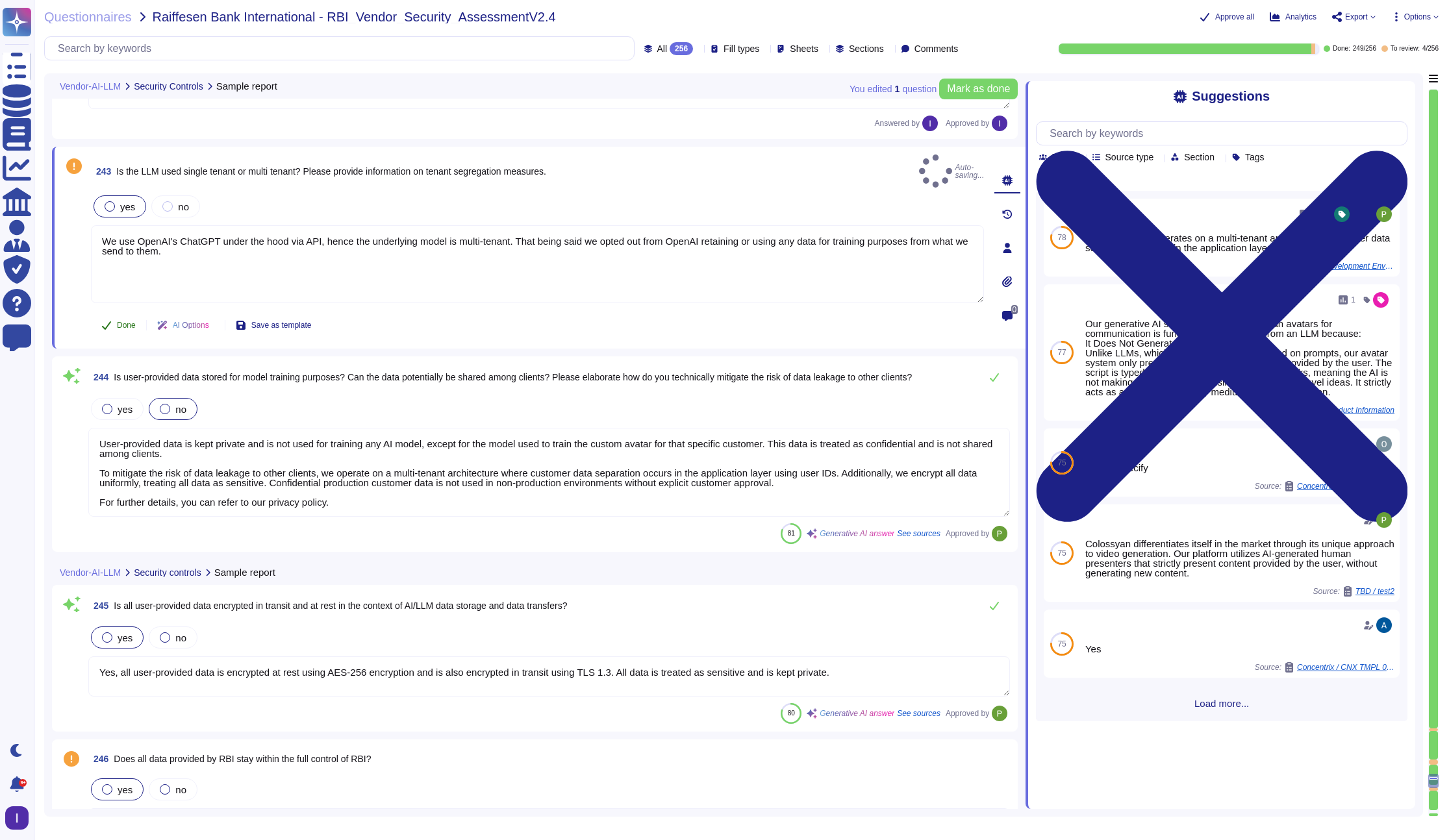
click at [134, 321] on span "Done" at bounding box center [126, 325] width 19 height 8
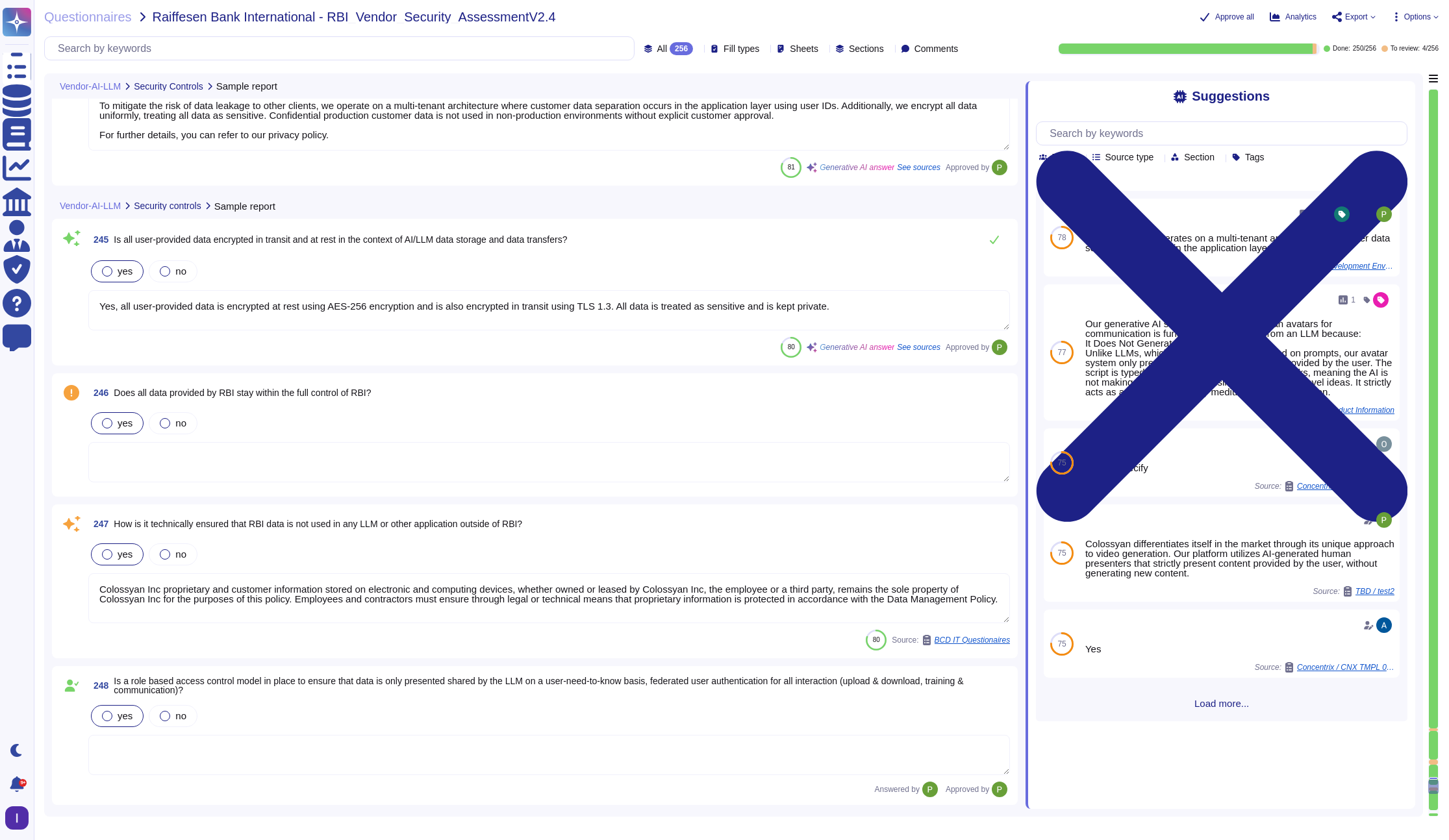
scroll to position [34415, 0]
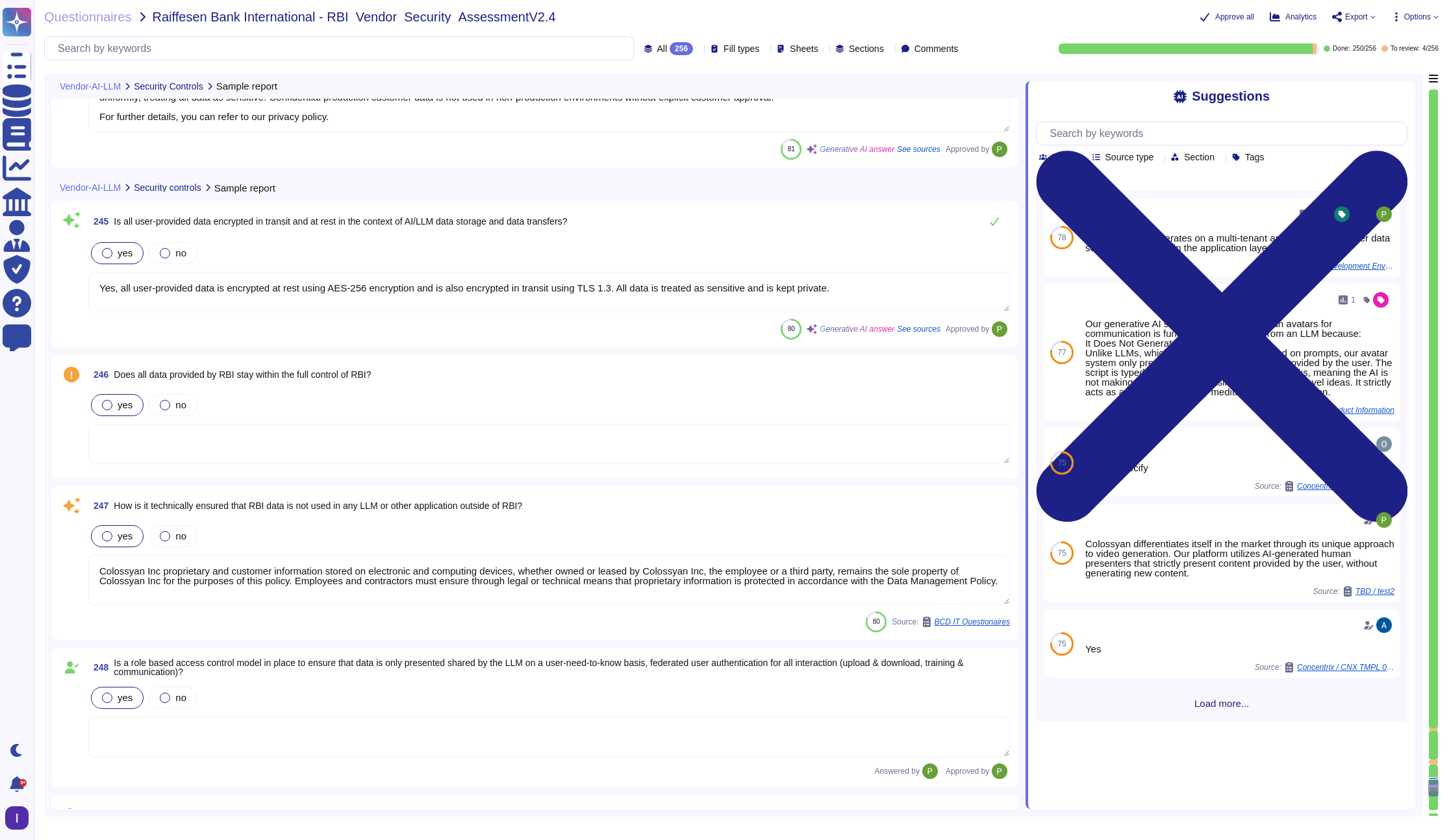
click at [314, 424] on textarea at bounding box center [550, 444] width 922 height 40
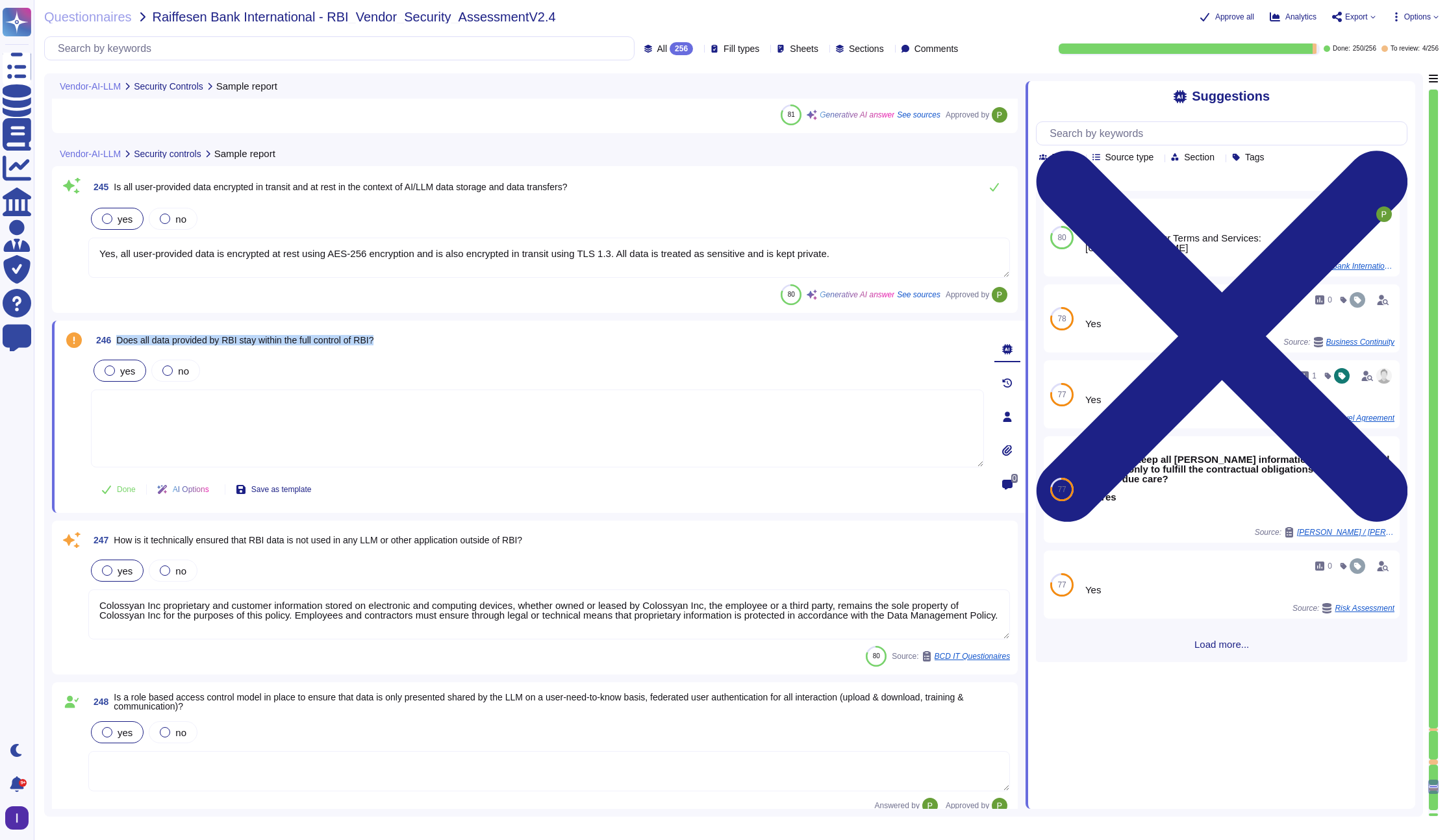
drag, startPoint x: 411, startPoint y: 342, endPoint x: 121, endPoint y: 341, distance: 290.0
click at [121, 341] on div "246 Does all data provided by RBI stay within the full control of RBI?" at bounding box center [538, 339] width 893 height 23
copy span "Does all data provided by RBI stay within the full control of RBI?"
click at [239, 404] on textarea at bounding box center [538, 429] width 893 height 78
click at [117, 485] on span "Done" at bounding box center [126, 489] width 19 height 8
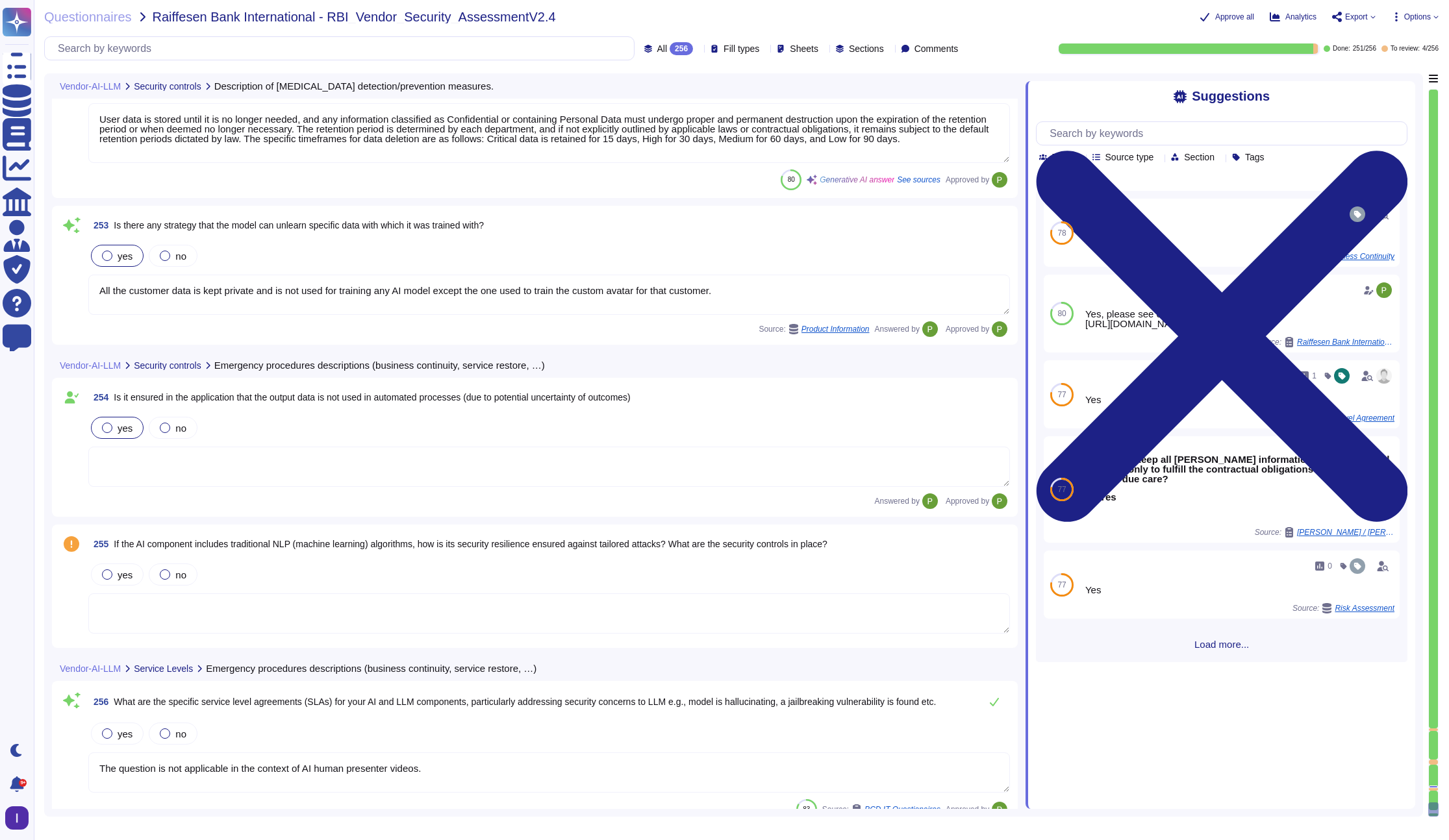
scroll to position [35660, 0]
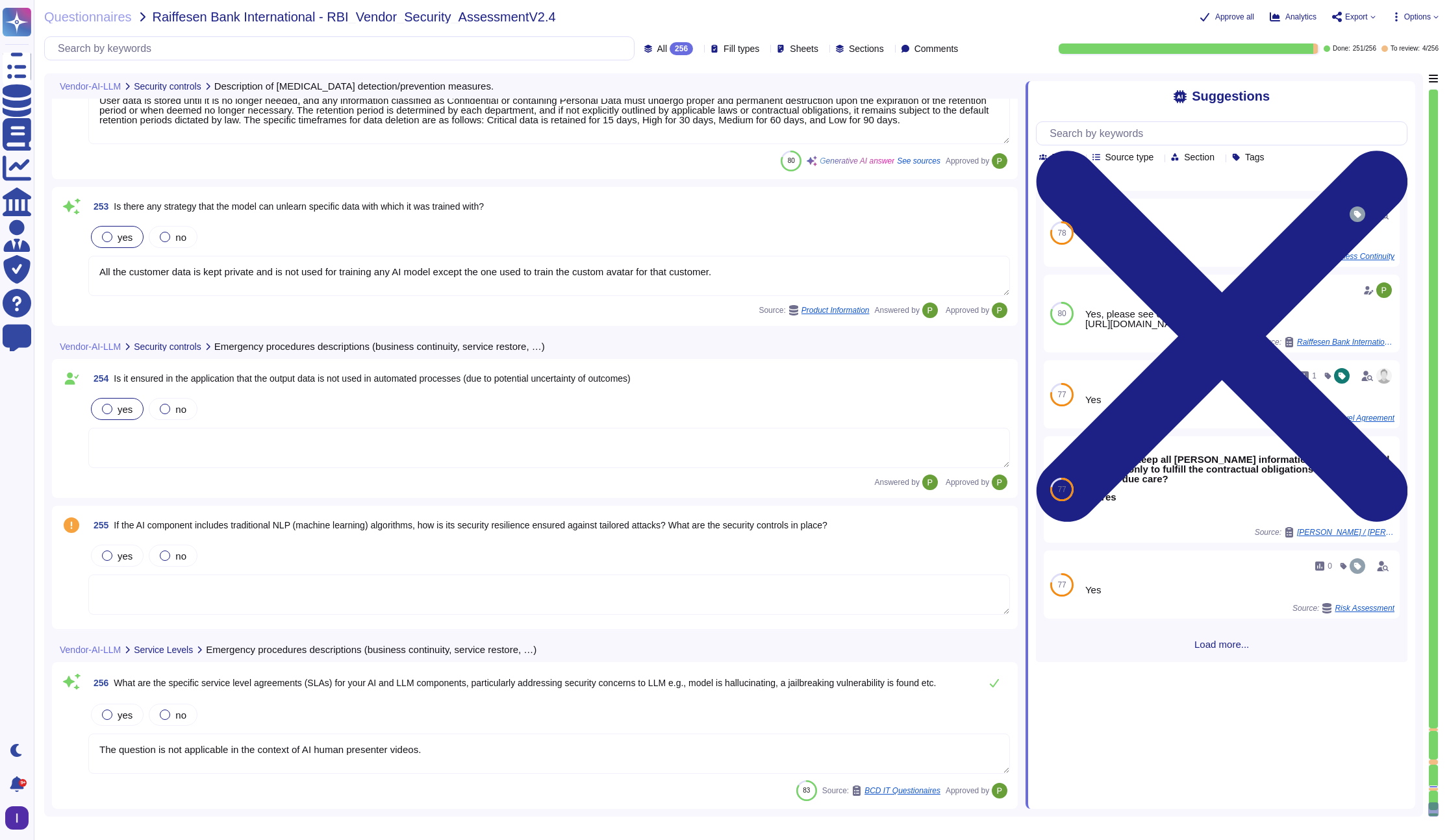
click at [291, 591] on textarea at bounding box center [550, 594] width 922 height 40
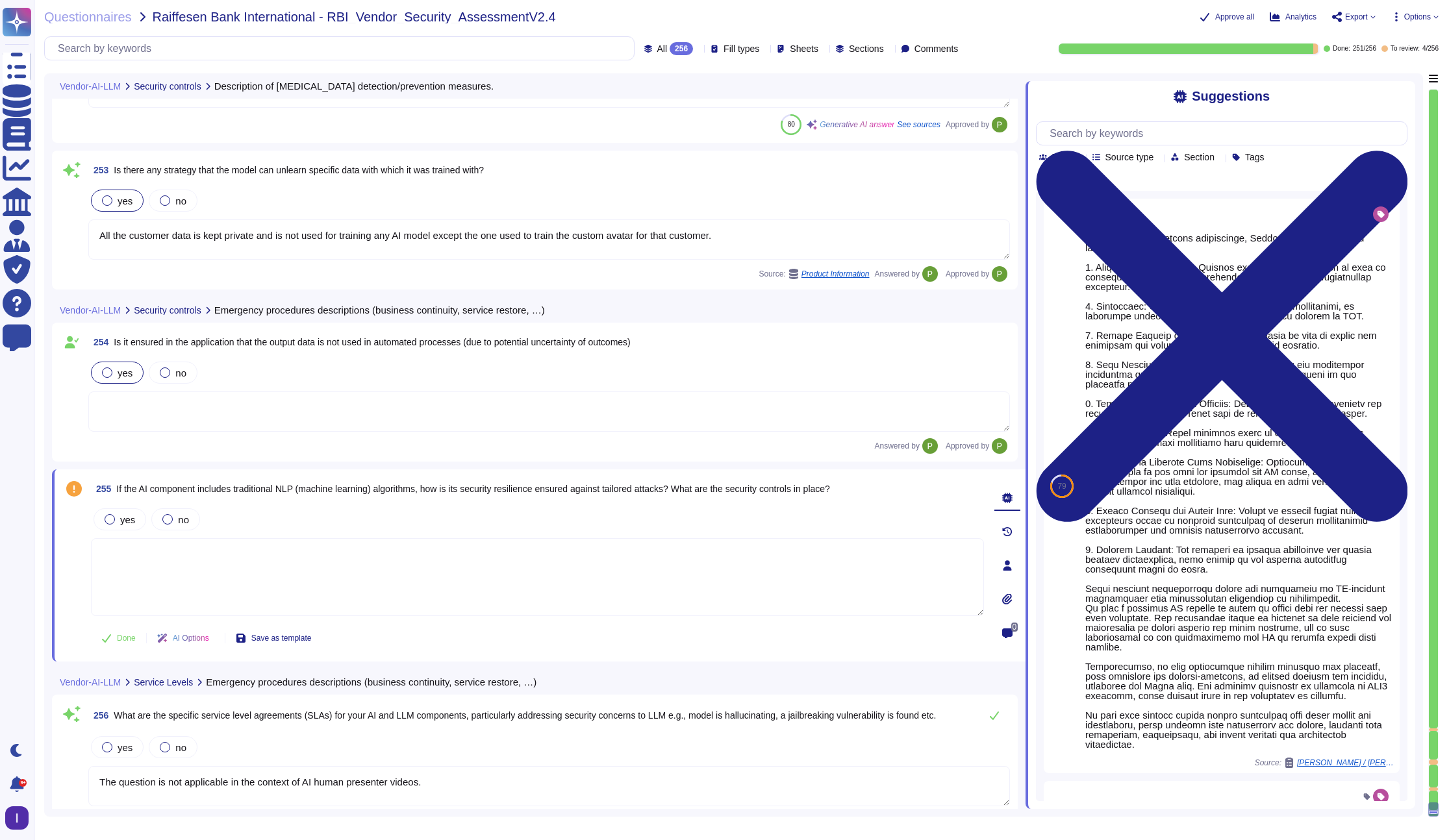
scroll to position [35729, 0]
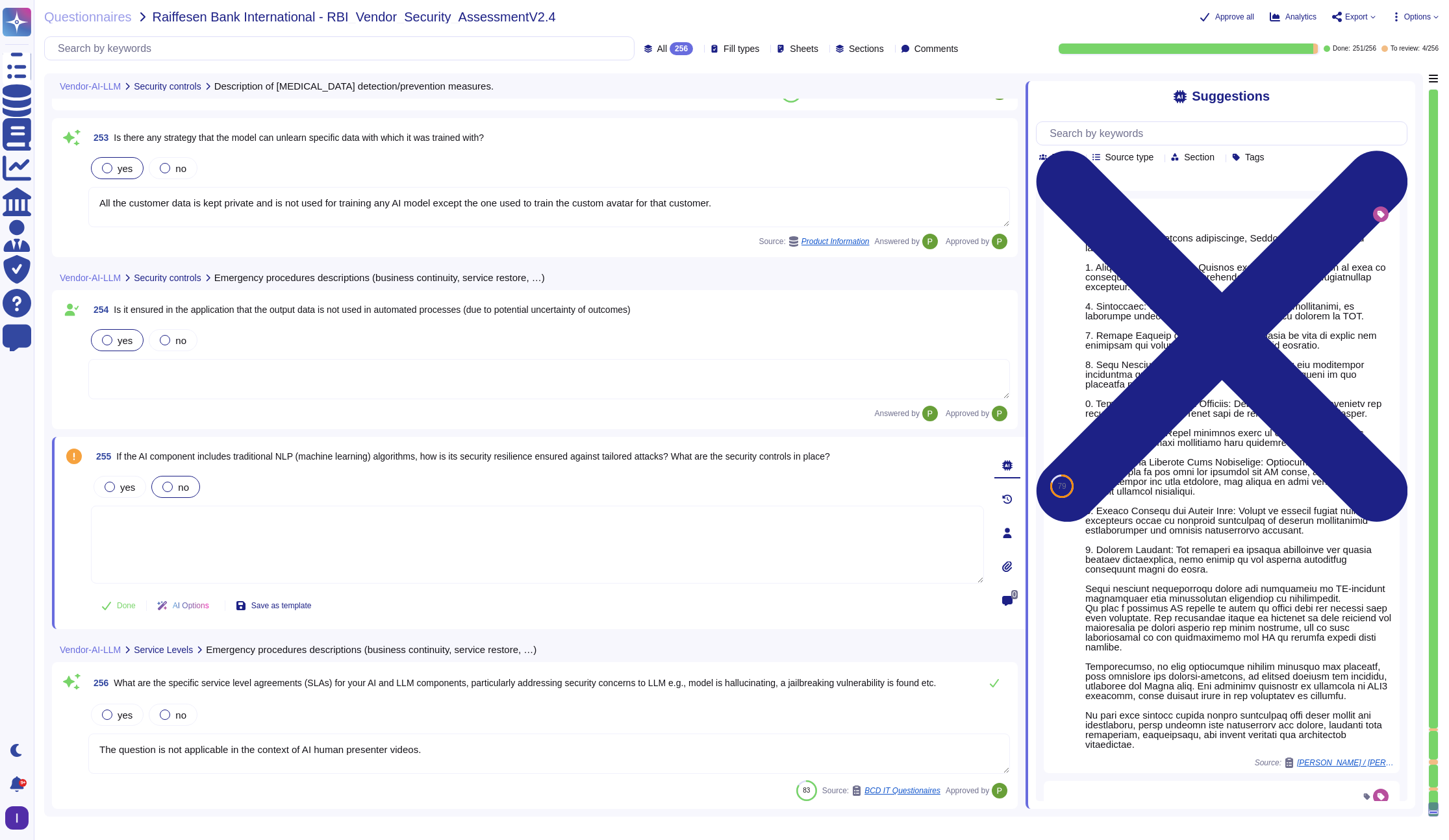
click at [169, 489] on div at bounding box center [167, 486] width 10 height 10
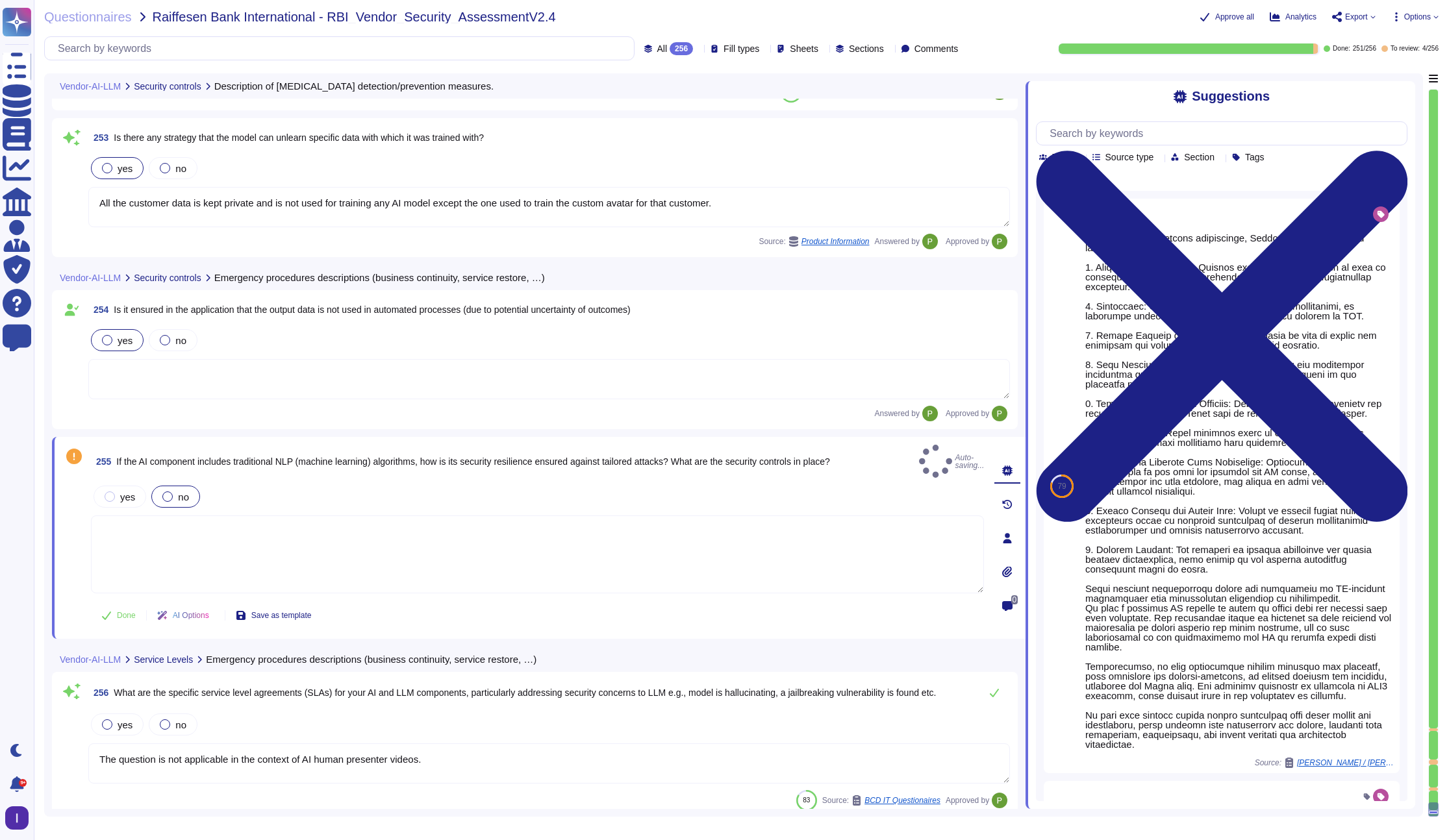
click at [154, 533] on textarea at bounding box center [538, 555] width 893 height 78
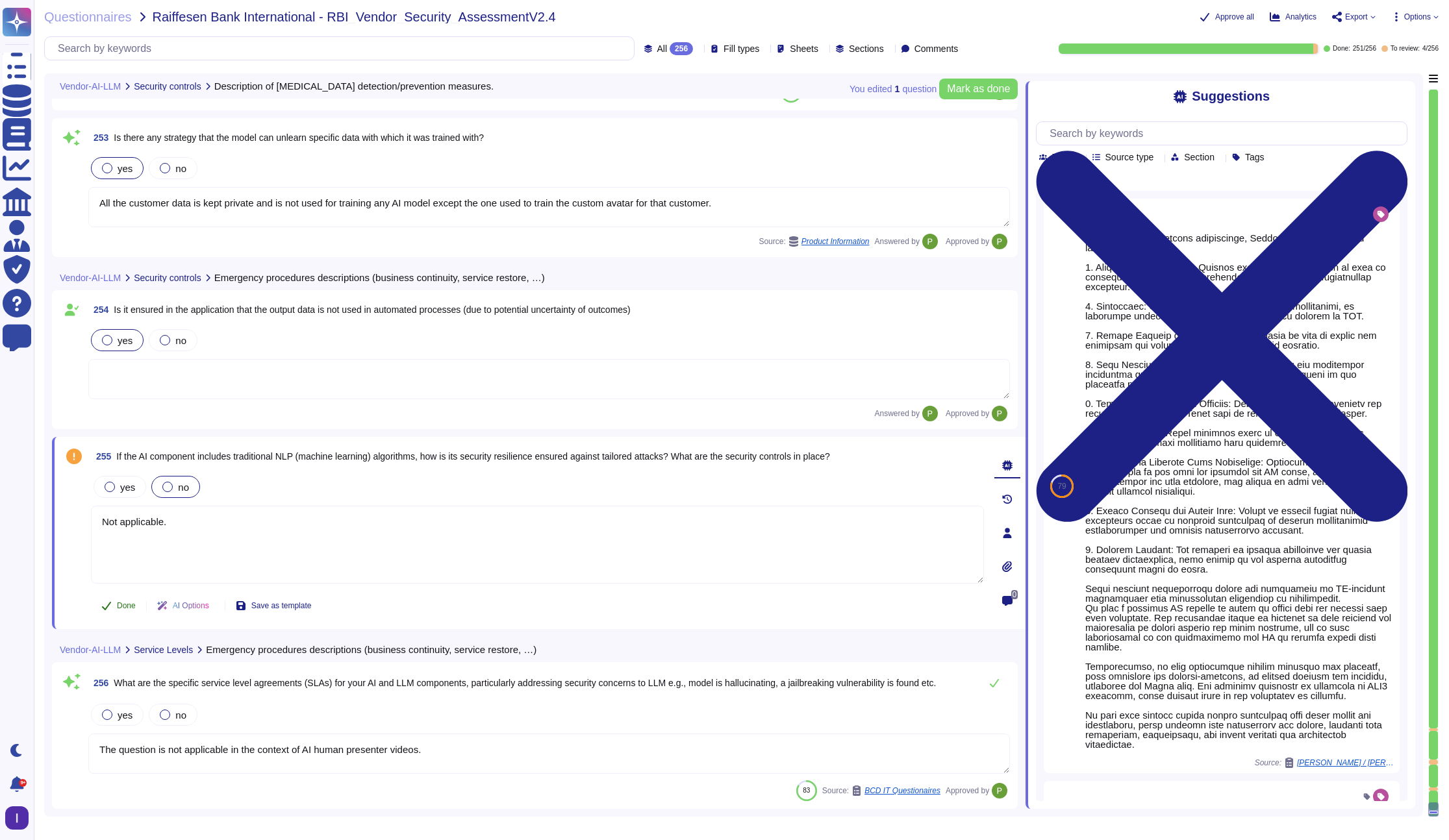
click at [103, 602] on icon at bounding box center [106, 605] width 10 height 10
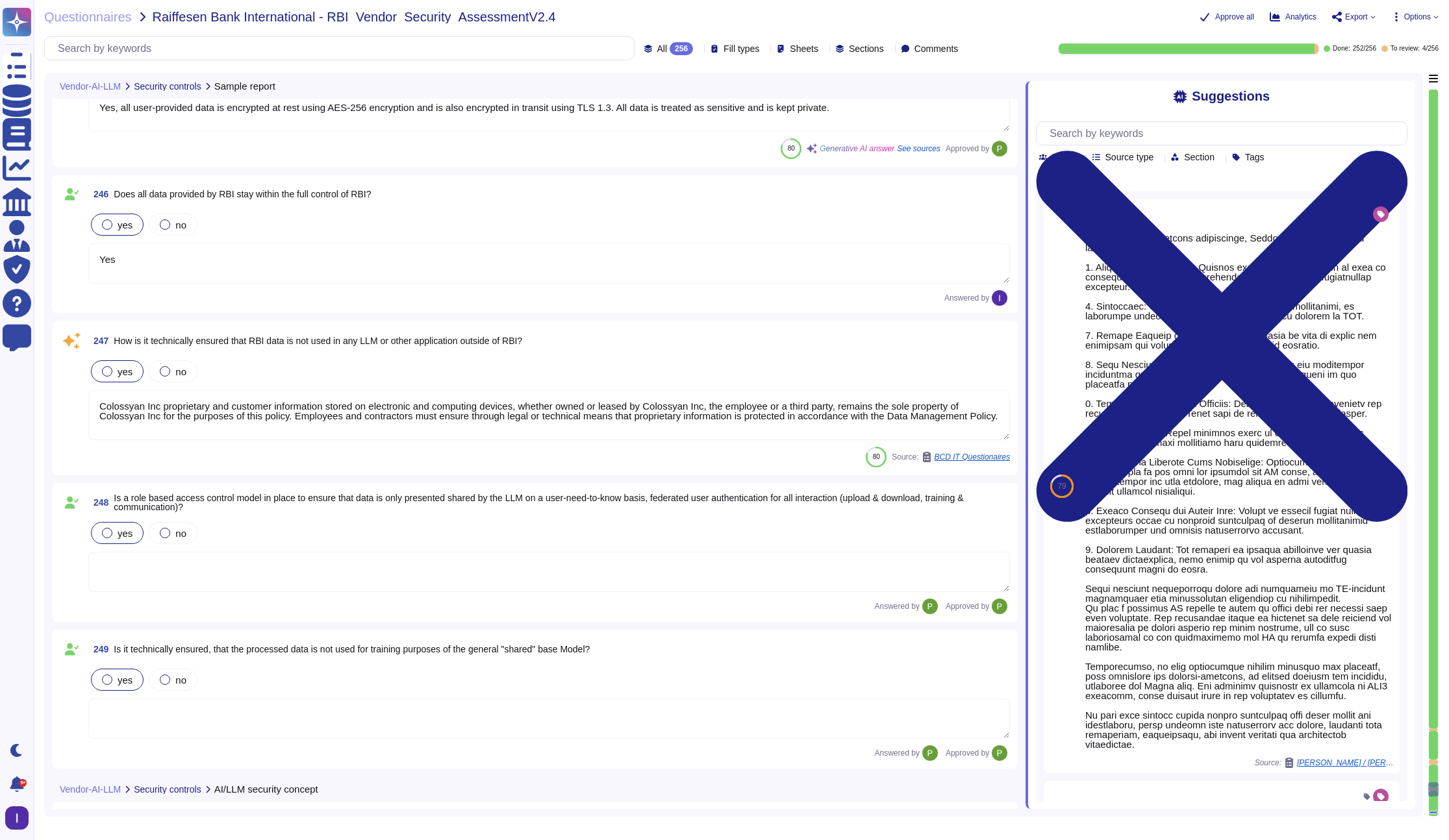
scroll to position [34495, 0]
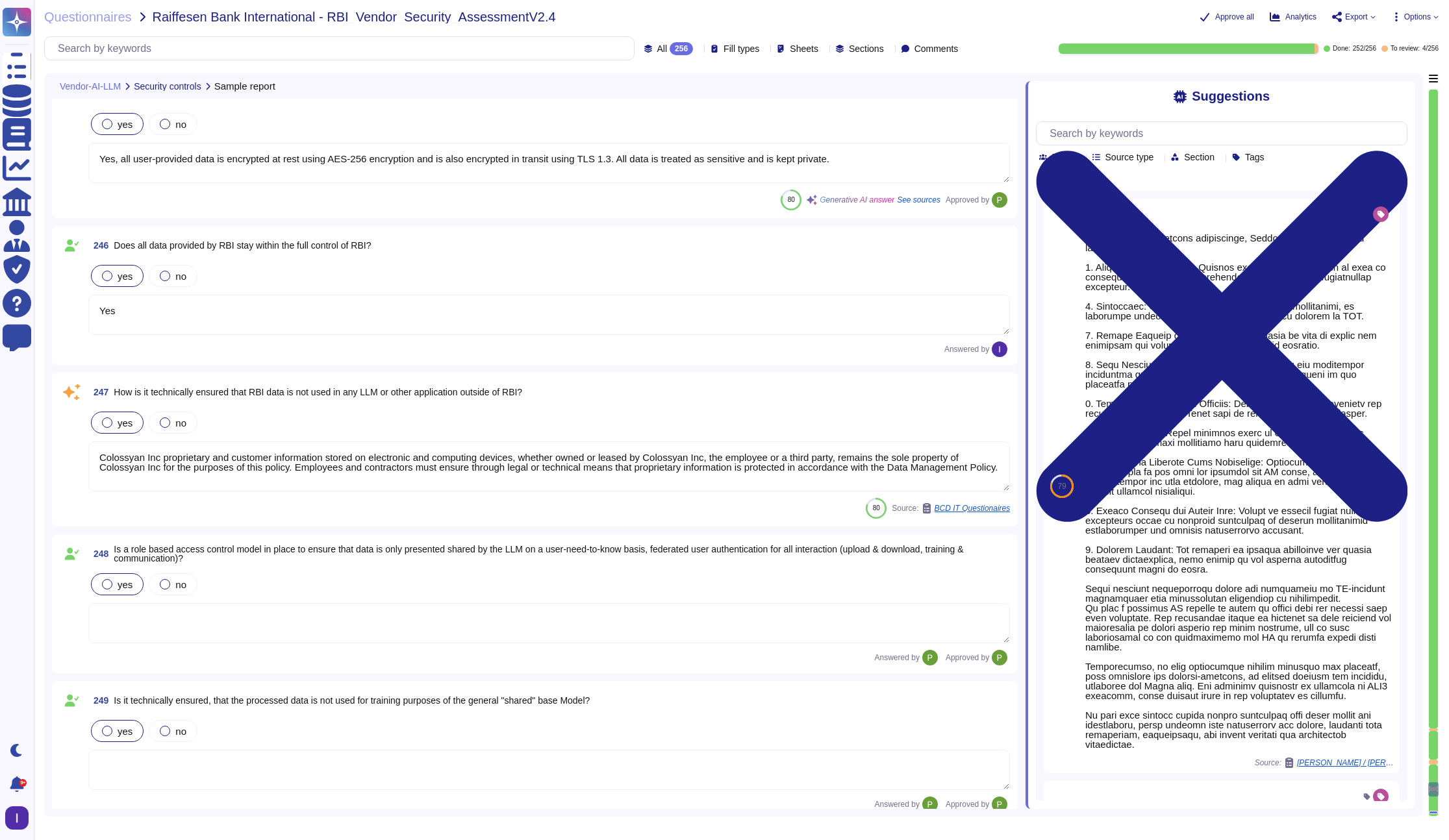
click at [278, 491] on div "Colossyan Inc proprietary and customer information stored on electronic and com…" at bounding box center [550, 467] width 922 height 51
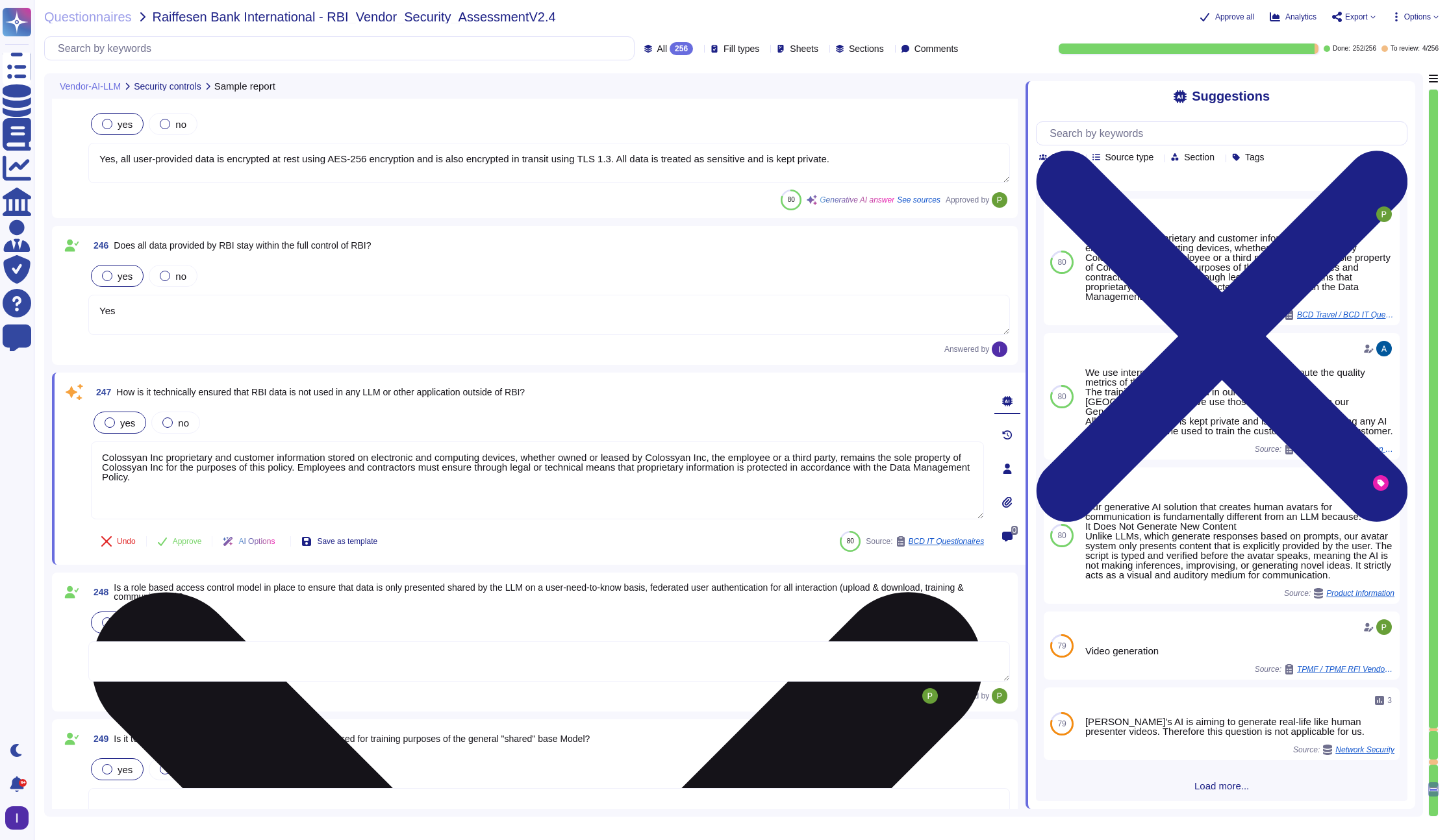
click at [594, 488] on textarea "Colossyan Inc proprietary and customer information stored on electronic and com…" at bounding box center [538, 481] width 893 height 78
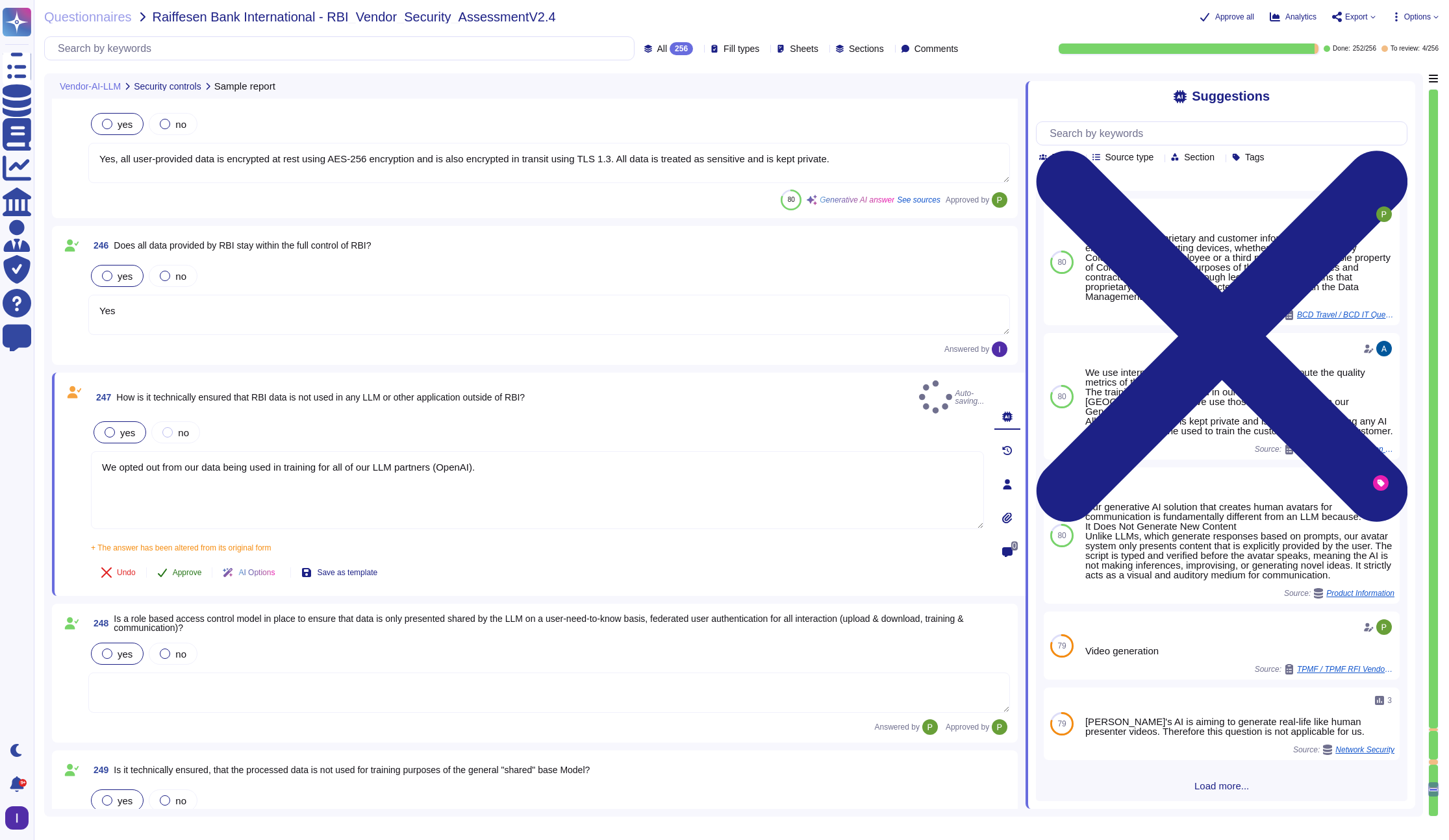
click at [188, 537] on div "247 How is it technically ensured that RBI data is not used in any LLM or other…" at bounding box center [523, 484] width 922 height 208
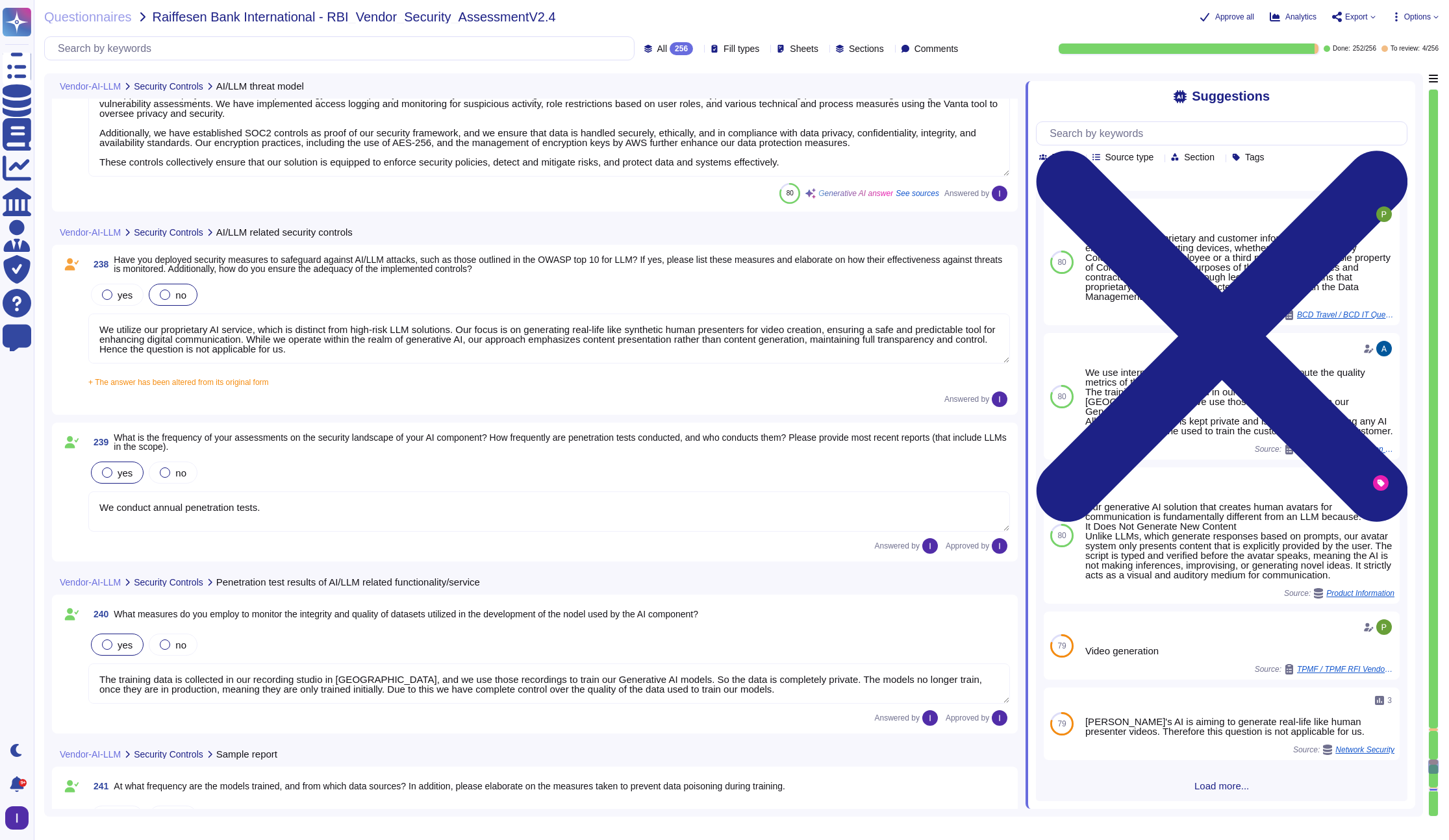
scroll to position [33080, 0]
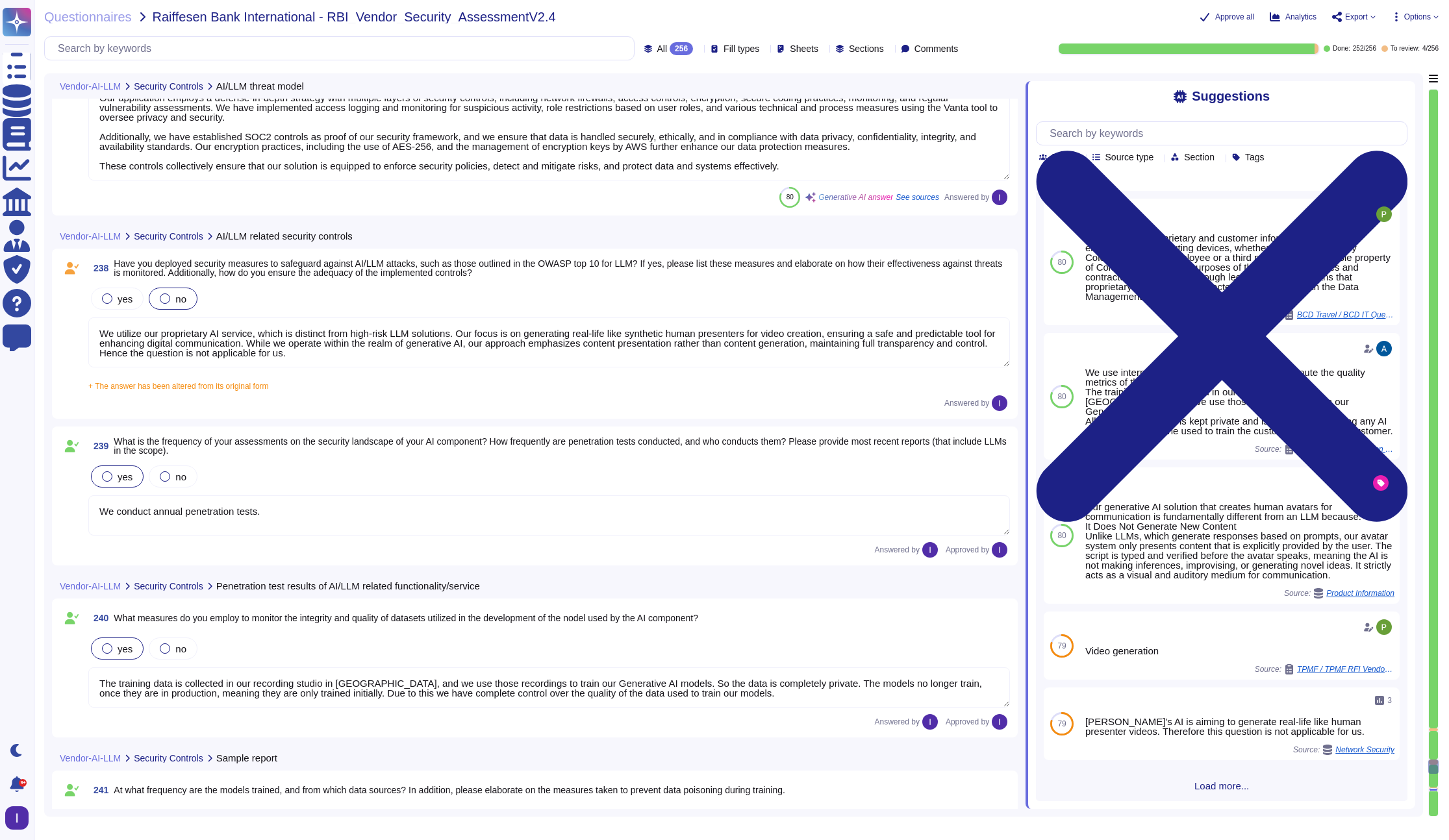
click at [283, 355] on textarea "We utilize our proprietary AI service, which is distinct from high-risk LLM sol…" at bounding box center [550, 343] width 922 height 50
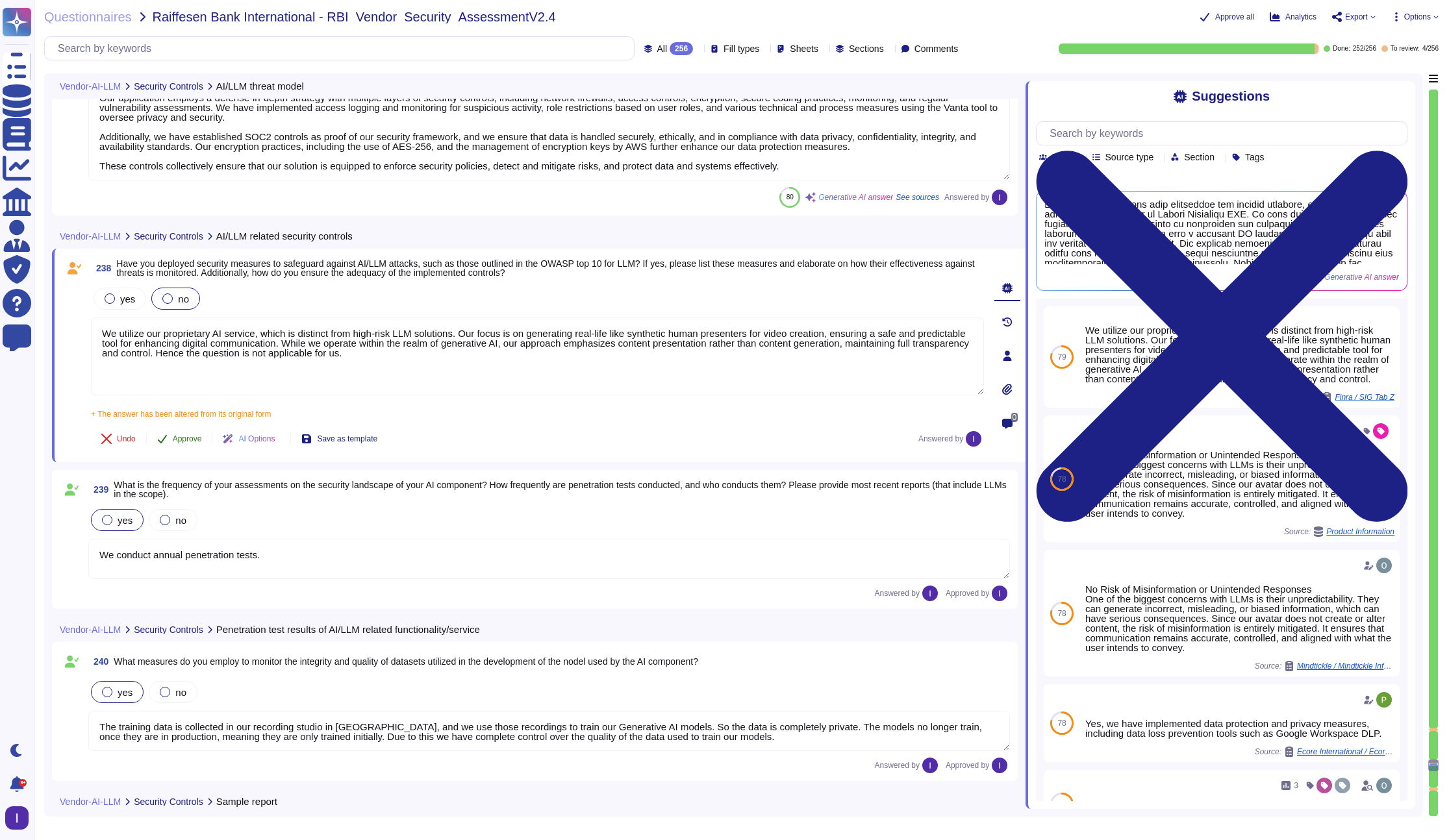
click at [177, 442] on span "Approve" at bounding box center [187, 439] width 30 height 8
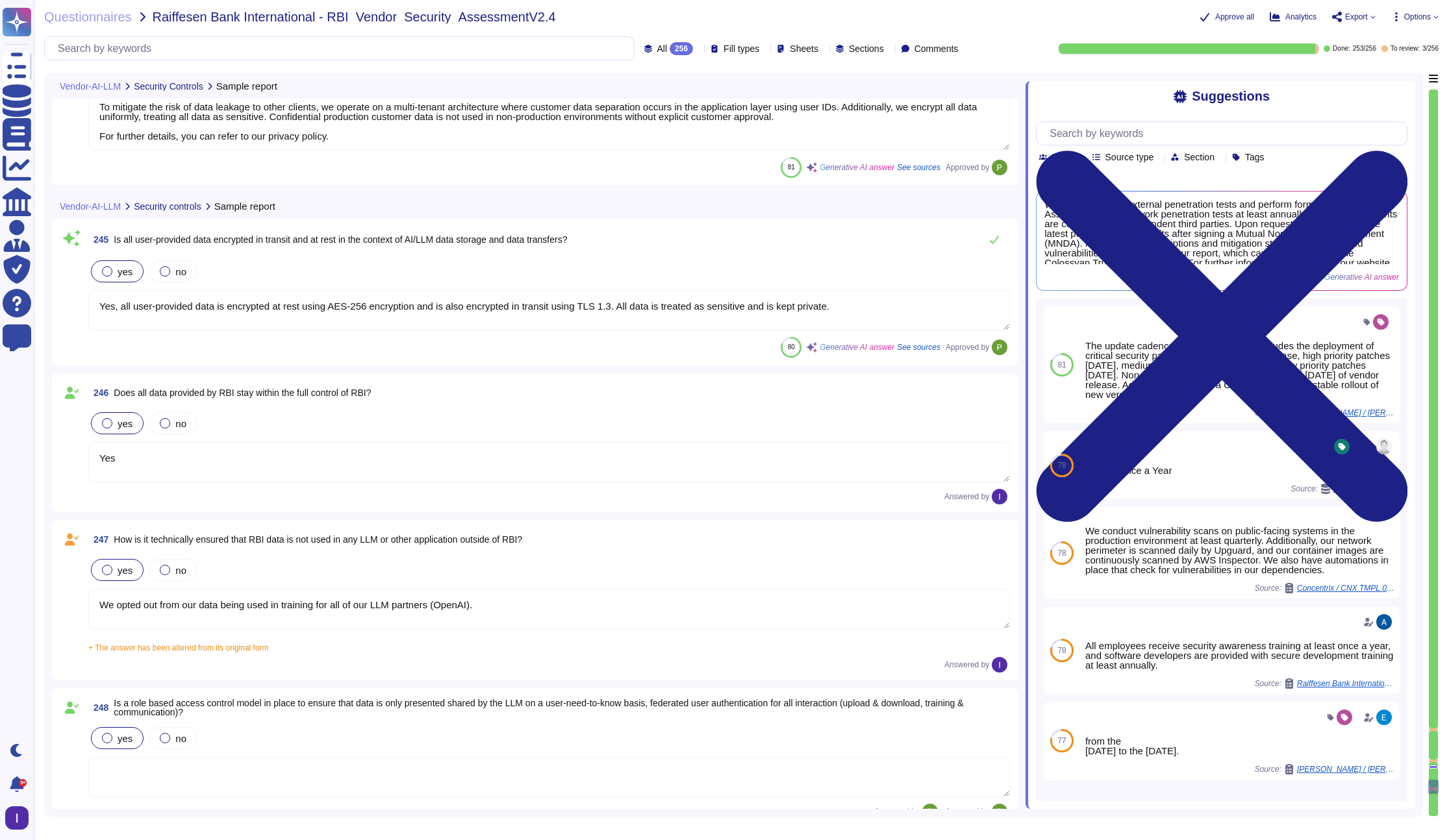
scroll to position [34327, 0]
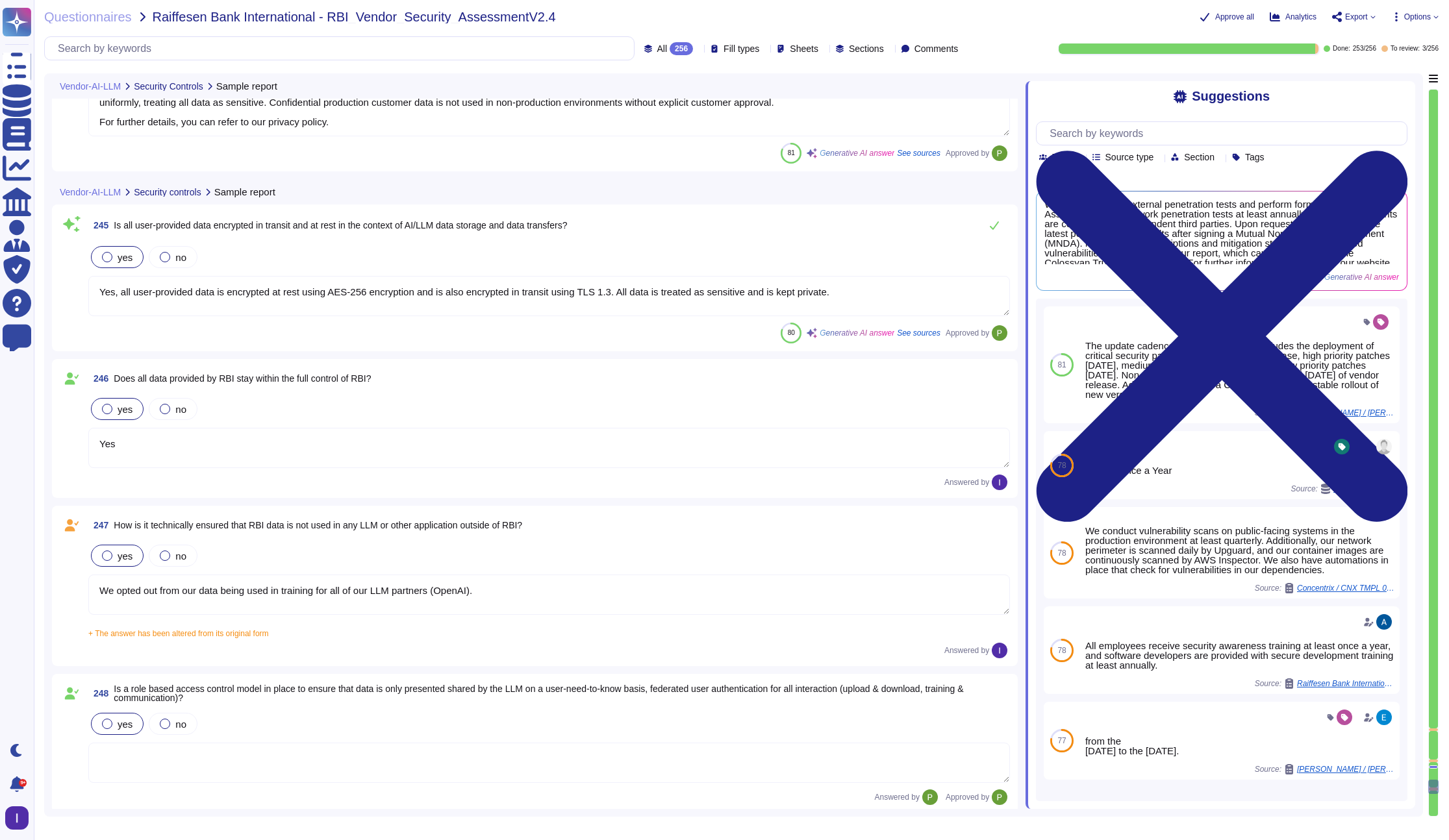
click at [561, 590] on textarea "We opted out from our data being used in training for all of our LLM partners (…" at bounding box center [550, 594] width 922 height 40
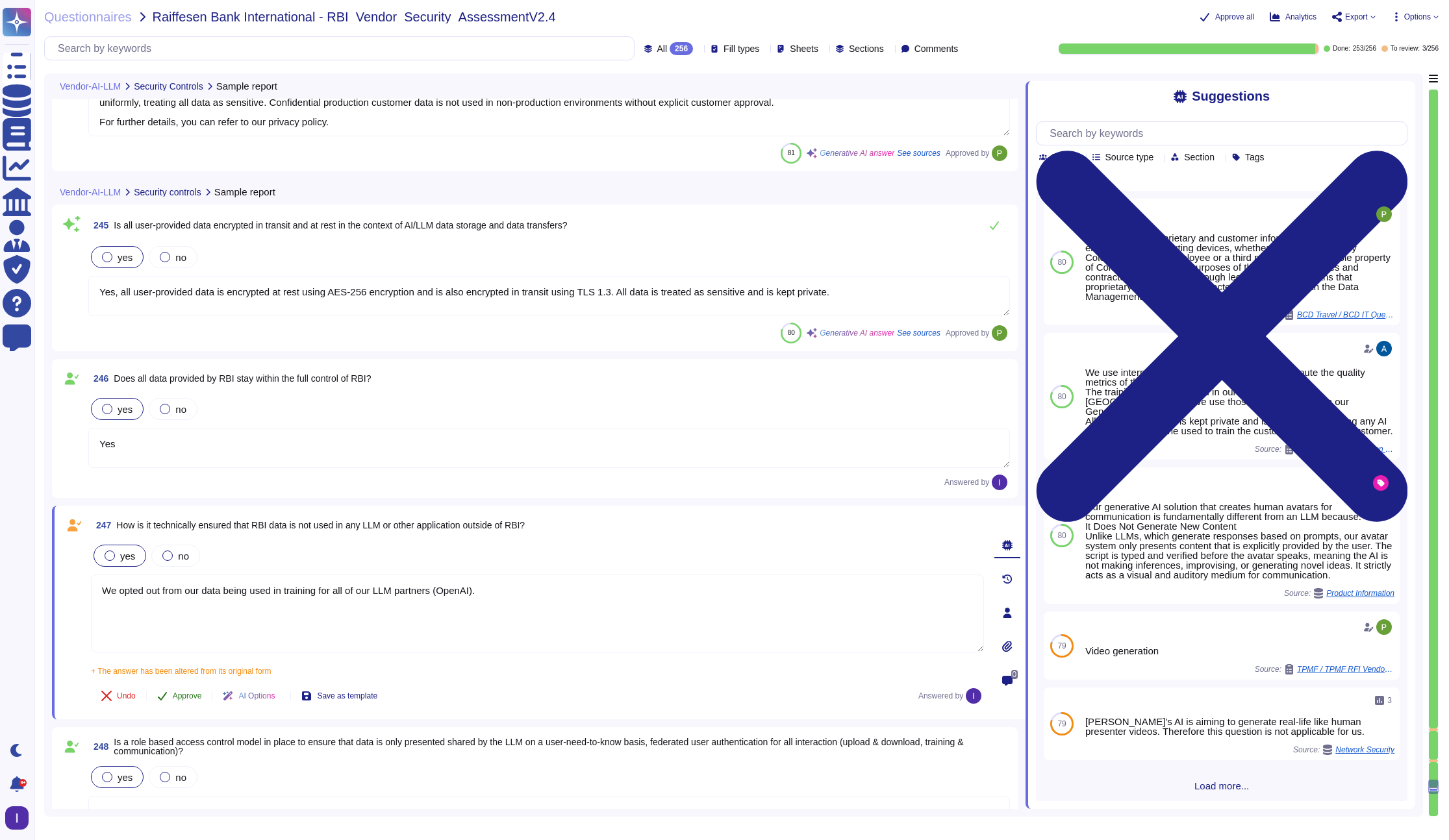
click at [181, 696] on span "Approve" at bounding box center [187, 696] width 30 height 8
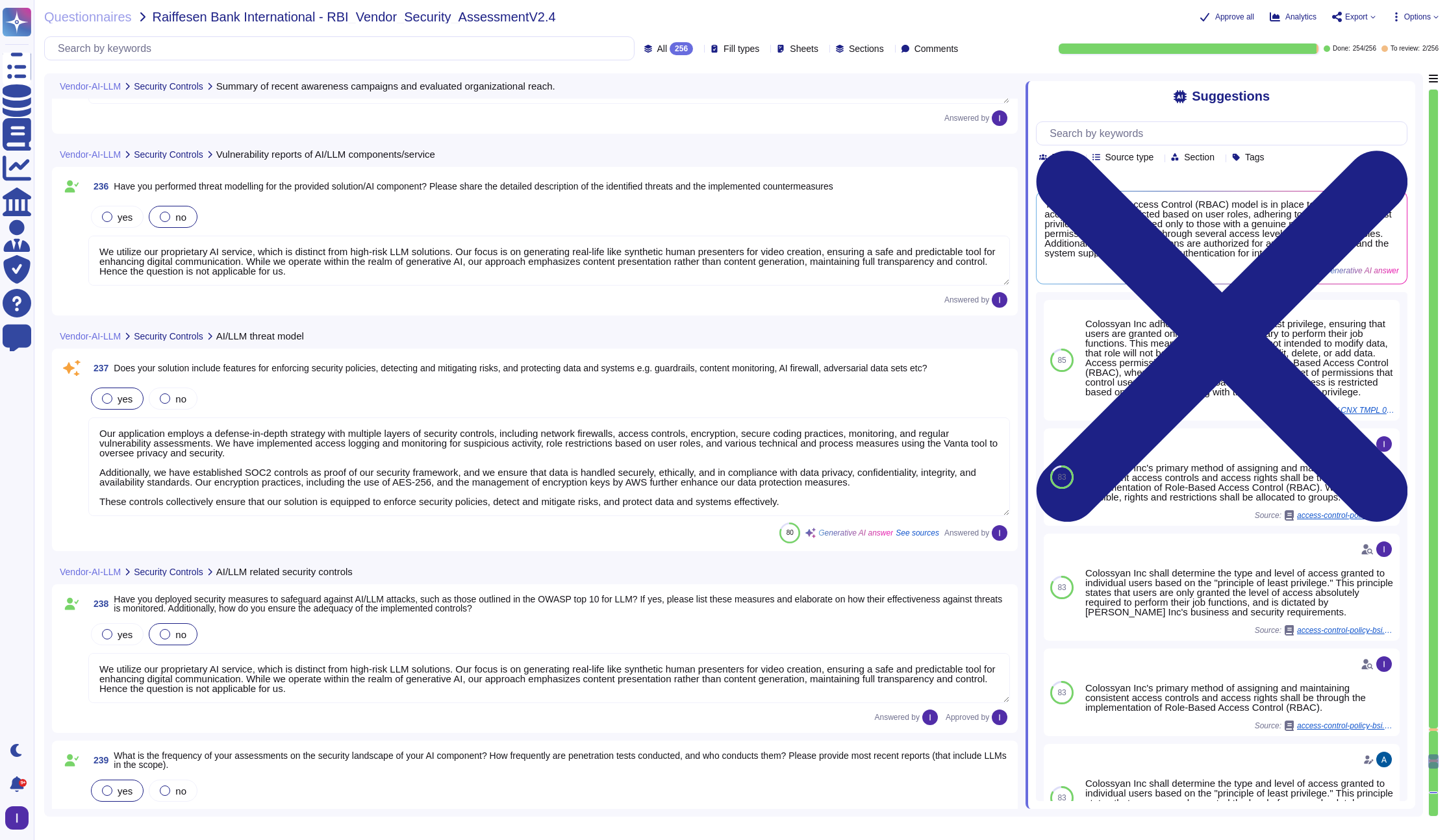
scroll to position [32766, 0]
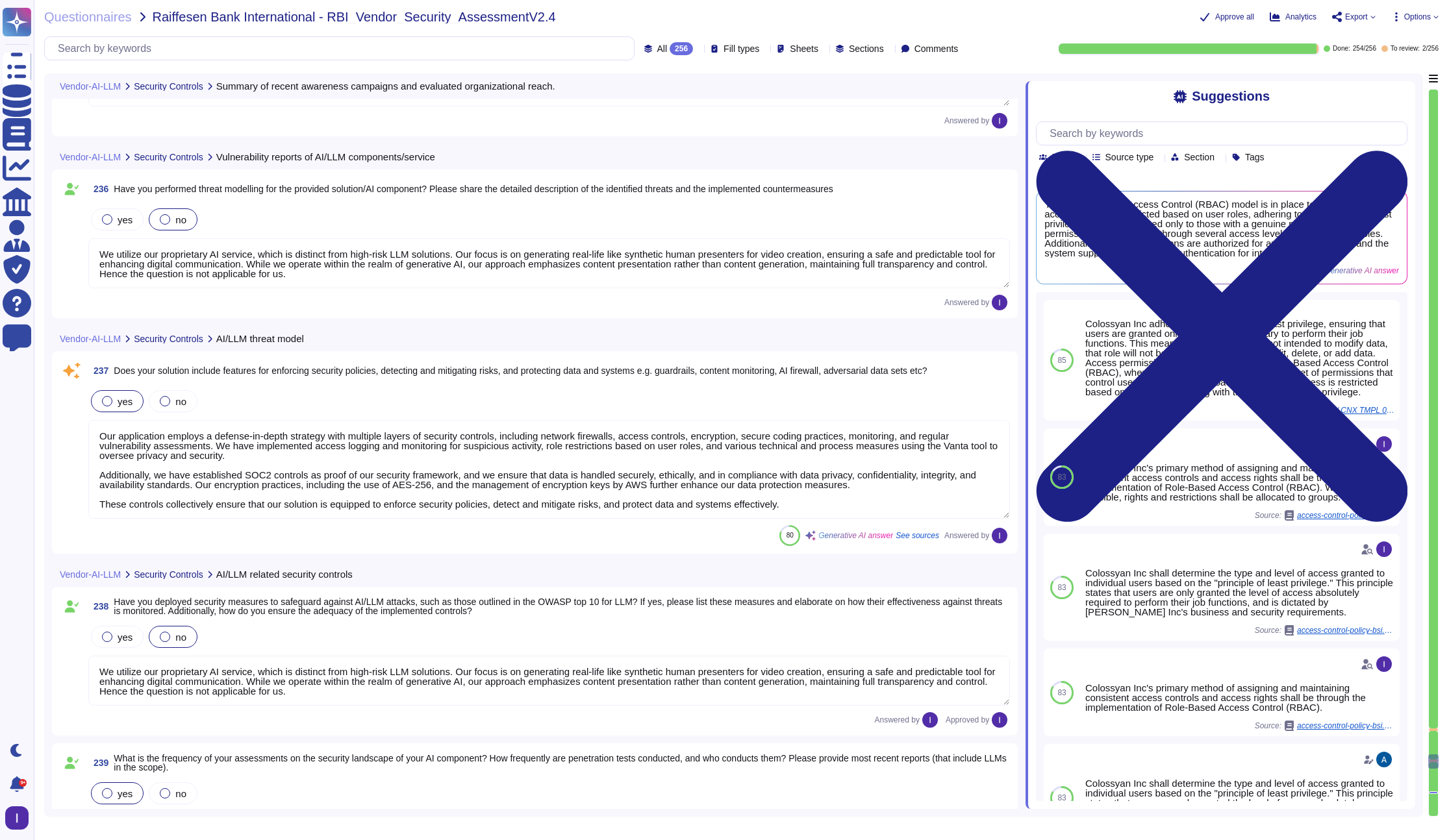
click at [447, 458] on textarea "Our application employs a defense-in-depth strategy with multiple layers of sec…" at bounding box center [550, 470] width 922 height 99
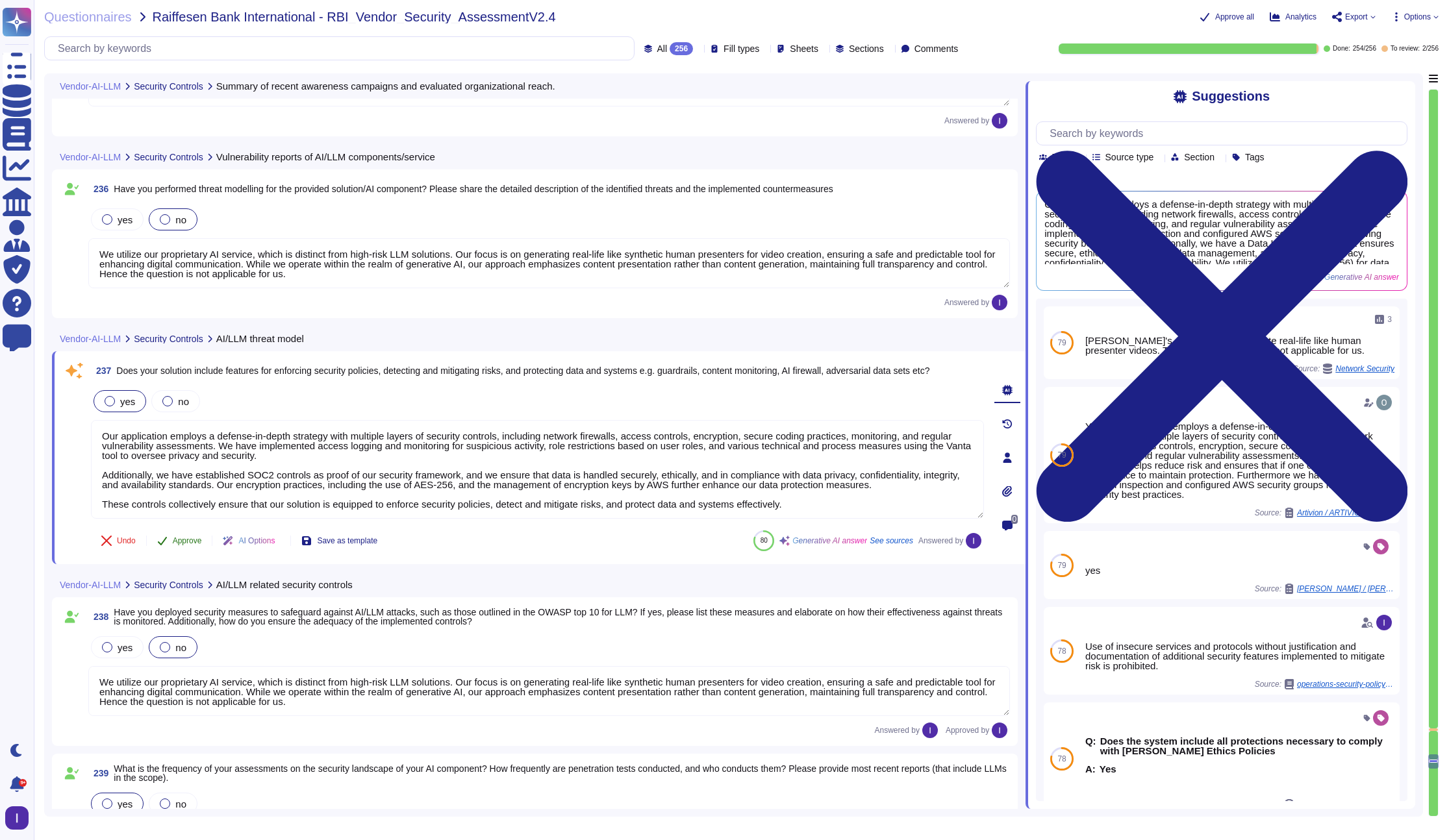
click at [182, 537] on span "Approve" at bounding box center [187, 541] width 30 height 8
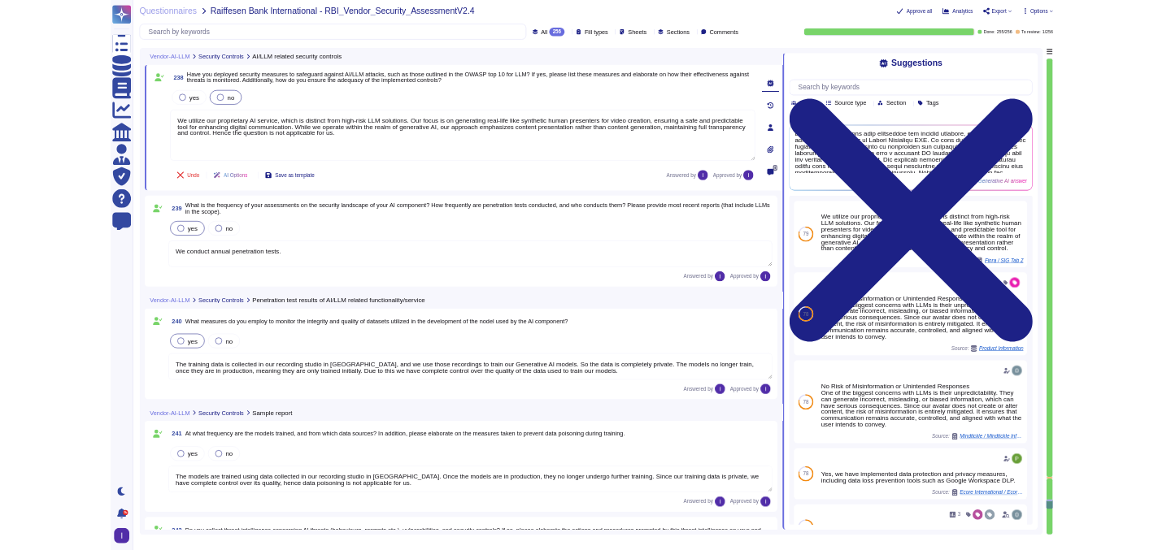
scroll to position [41607, 0]
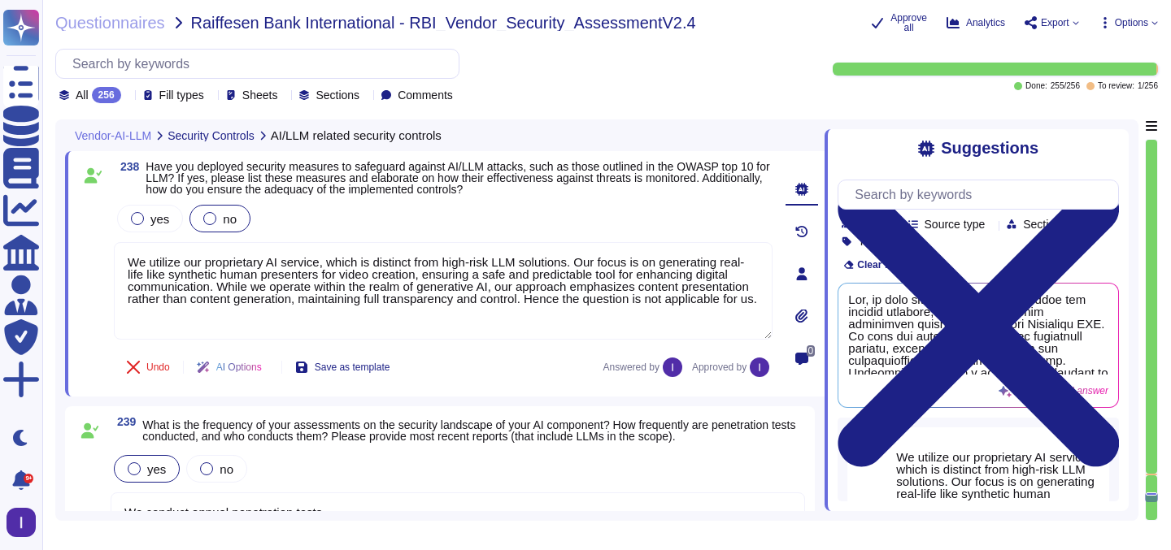
click at [832, 430] on div "Suggestions Team Source type Section Tags Clear filters Generative AI answer Us…" at bounding box center [976, 320] width 304 height 382
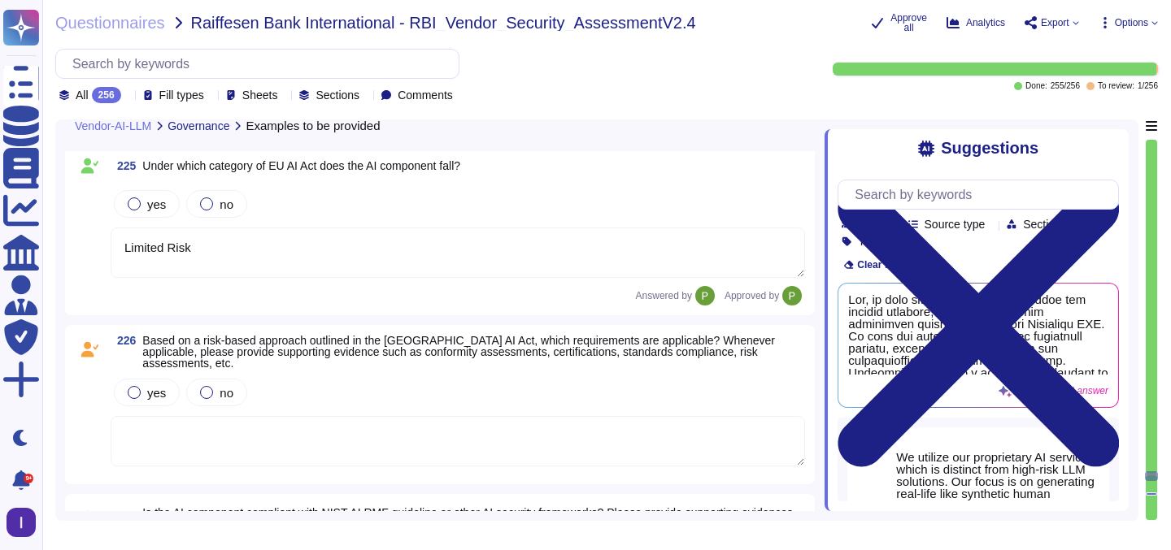
scroll to position [38819, 0]
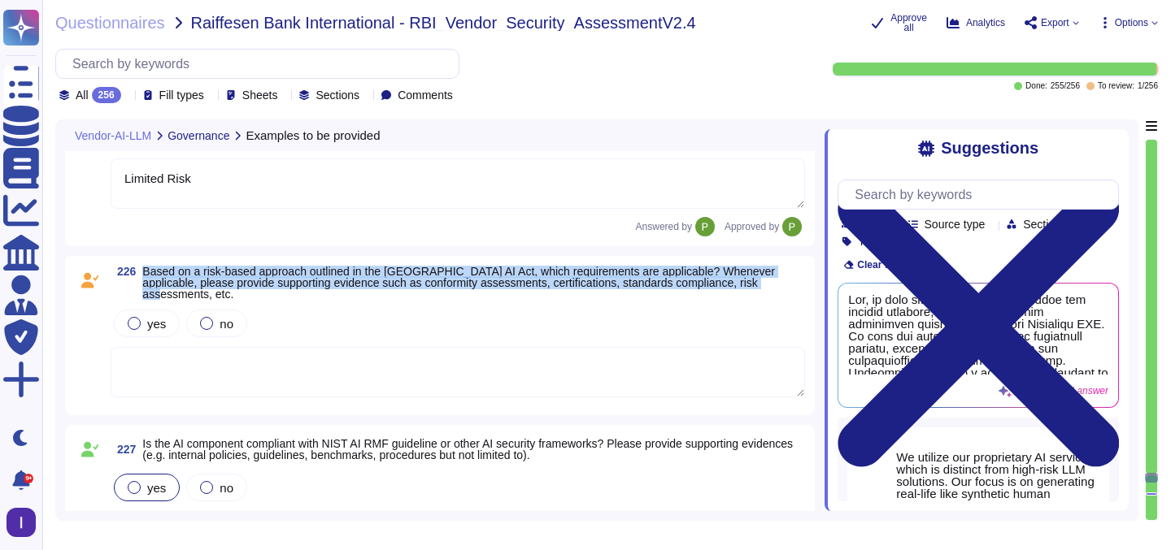
drag, startPoint x: 146, startPoint y: 269, endPoint x: 185, endPoint y: 296, distance: 46.7
click at [185, 296] on span "Based on a risk-based approach outlined in the [GEOGRAPHIC_DATA] AI Act, which …" at bounding box center [473, 283] width 663 height 34
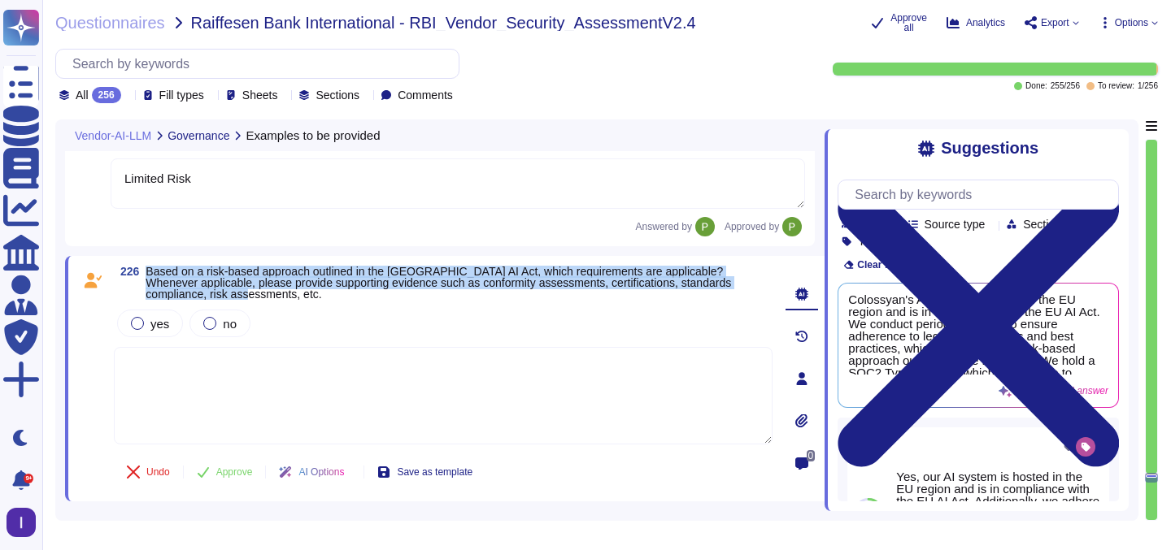
drag, startPoint x: 152, startPoint y: 269, endPoint x: 255, endPoint y: 299, distance: 107.5
click at [255, 299] on span "Based on a risk-based approach outlined in the [GEOGRAPHIC_DATA] AI Act, which …" at bounding box center [459, 283] width 627 height 34
click at [324, 376] on textarea at bounding box center [443, 396] width 659 height 98
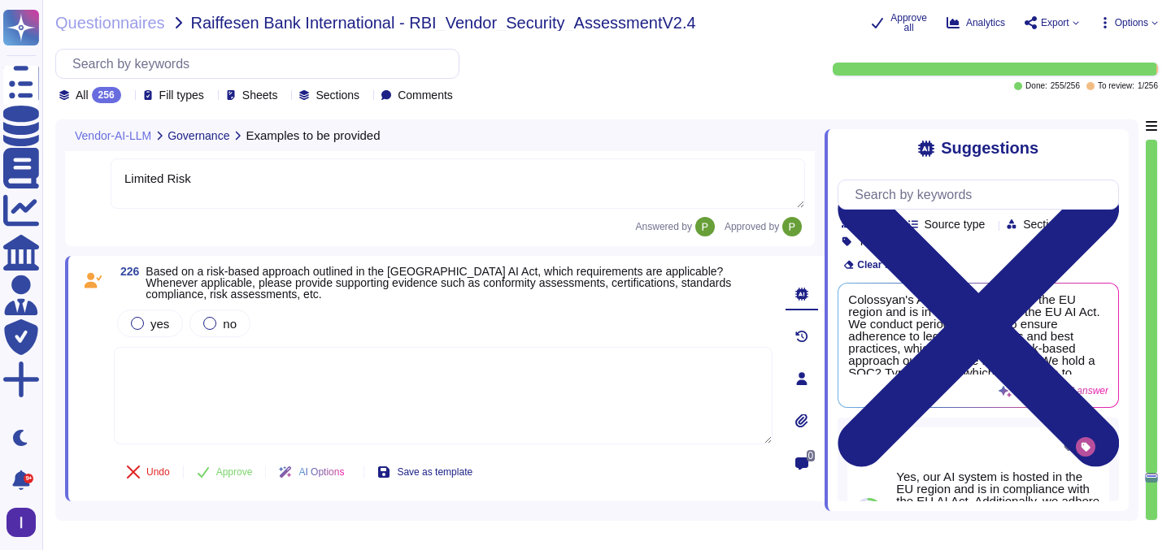
click at [511, 384] on textarea at bounding box center [443, 396] width 659 height 98
click at [248, 473] on span "Approve" at bounding box center [234, 472] width 37 height 10
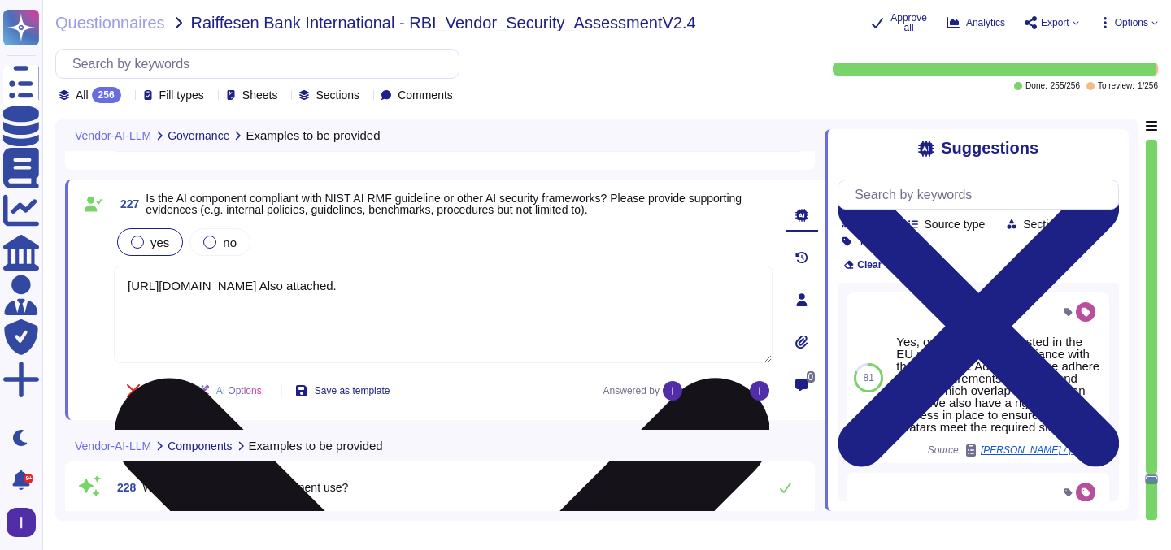
scroll to position [39119, 0]
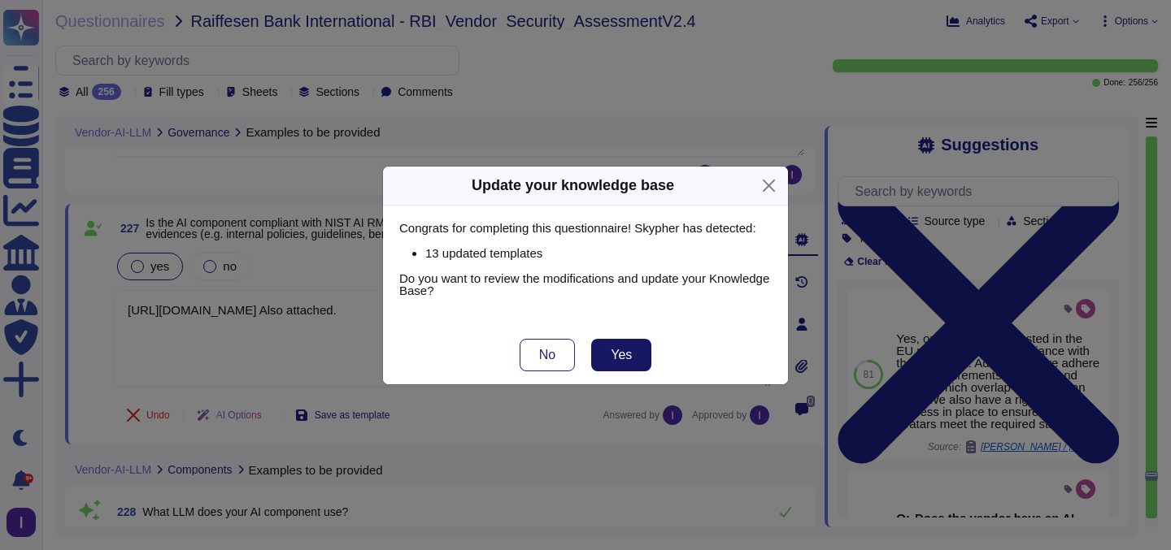
click at [629, 354] on span "Yes" at bounding box center [621, 355] width 21 height 13
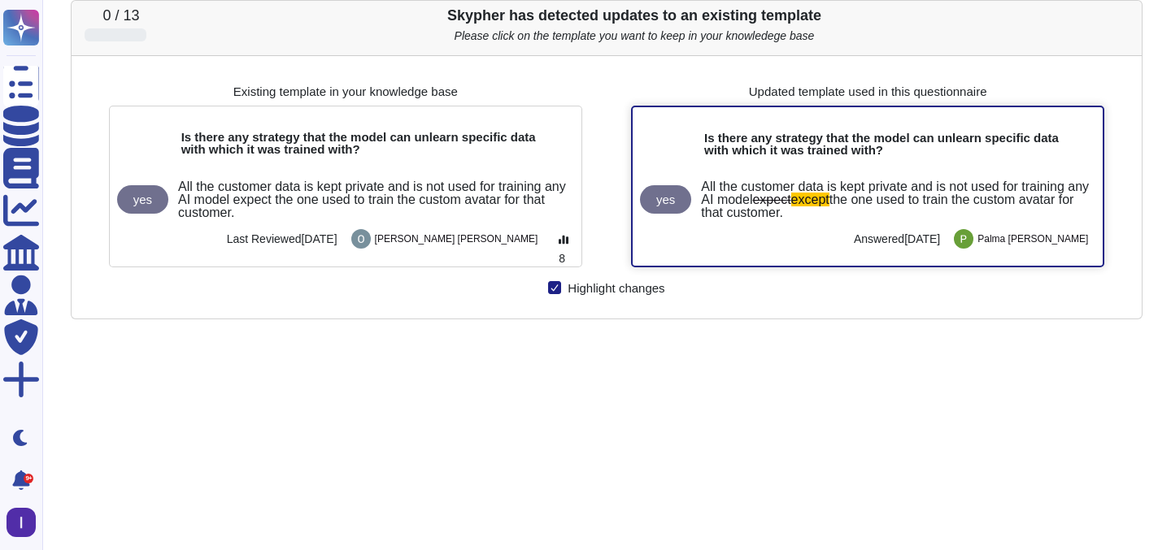
click at [763, 213] on span "the one used to train the custom avatar for that customer." at bounding box center [889, 206] width 376 height 27
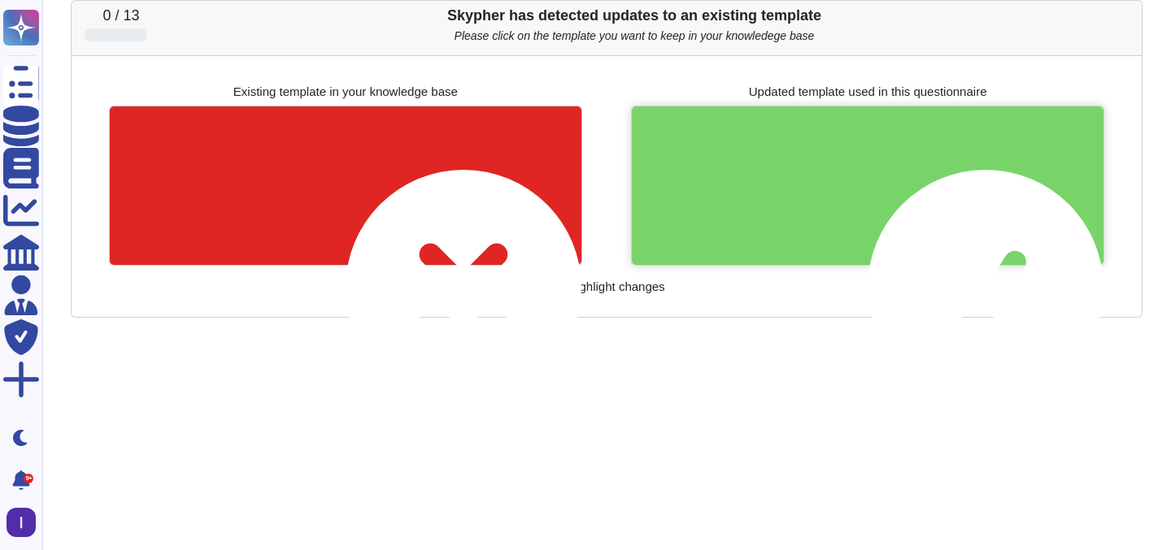
click at [764, 211] on div at bounding box center [868, 185] width 472 height 159
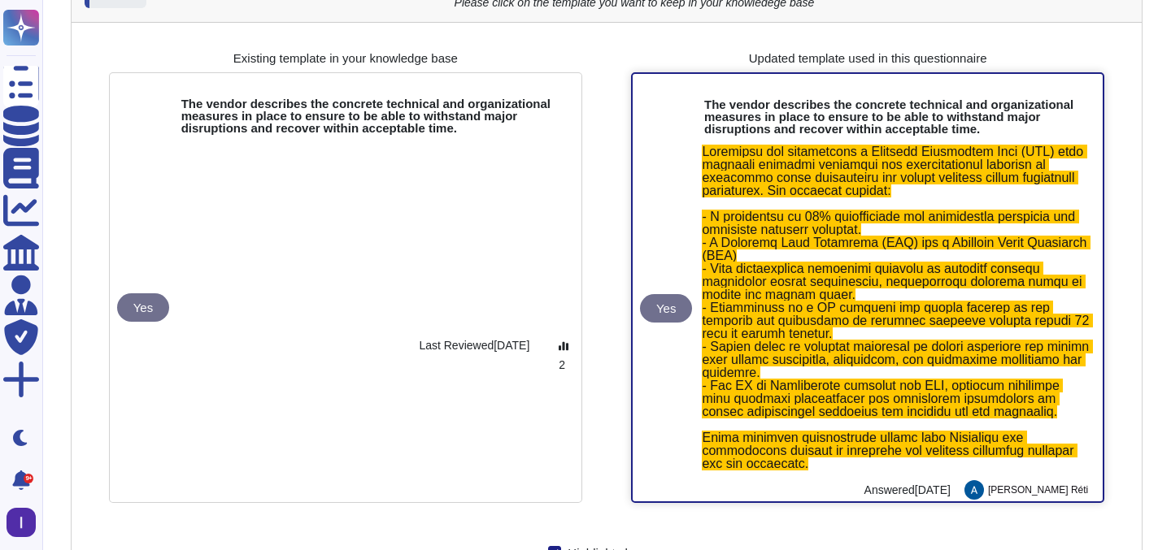
scroll to position [36, 0]
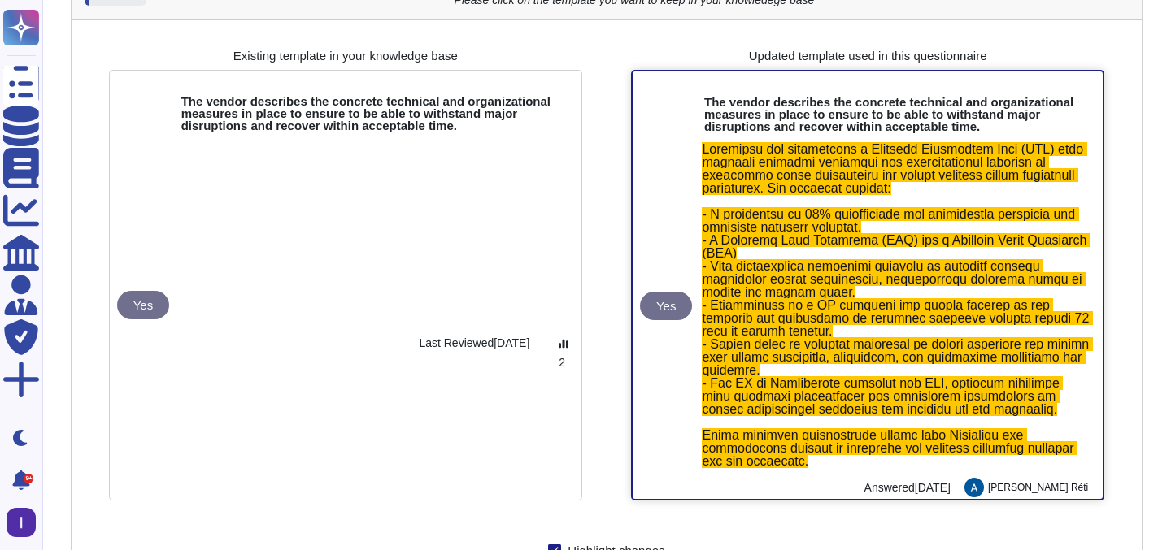
click at [790, 233] on span at bounding box center [897, 305] width 390 height 326
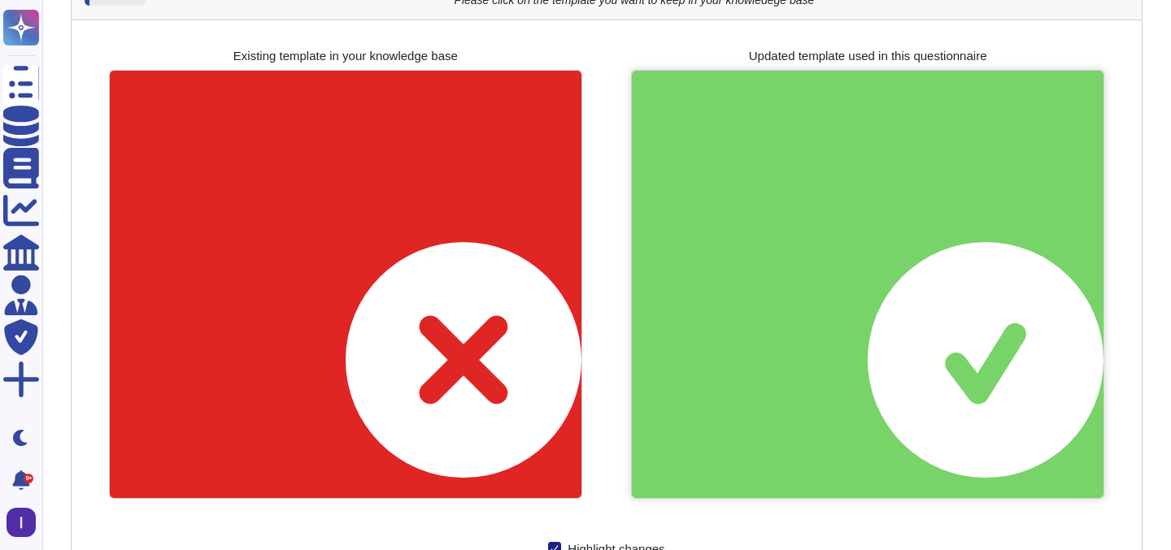
click at [790, 233] on div at bounding box center [868, 284] width 472 height 427
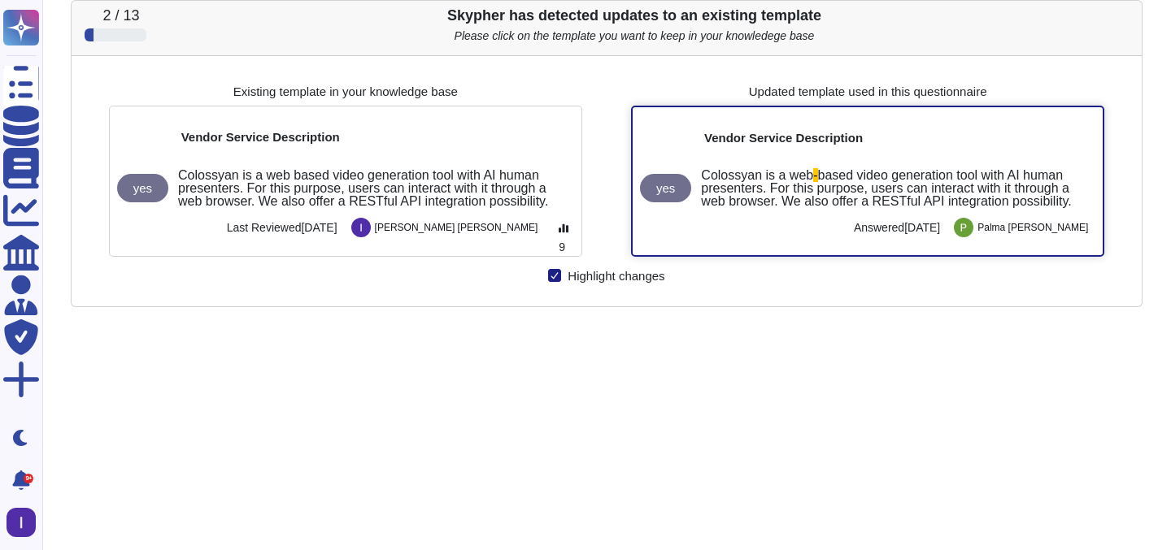
click at [794, 190] on span "based video generation tool with AI human presenters. For this purpose, users c…" at bounding box center [887, 188] width 372 height 40
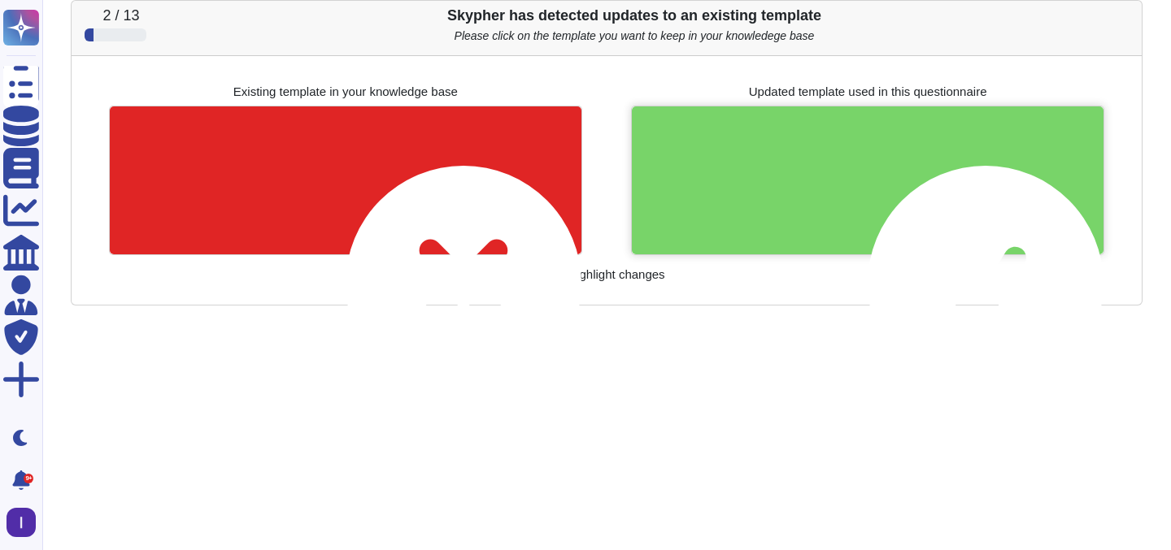
click at [794, 190] on div at bounding box center [868, 180] width 472 height 148
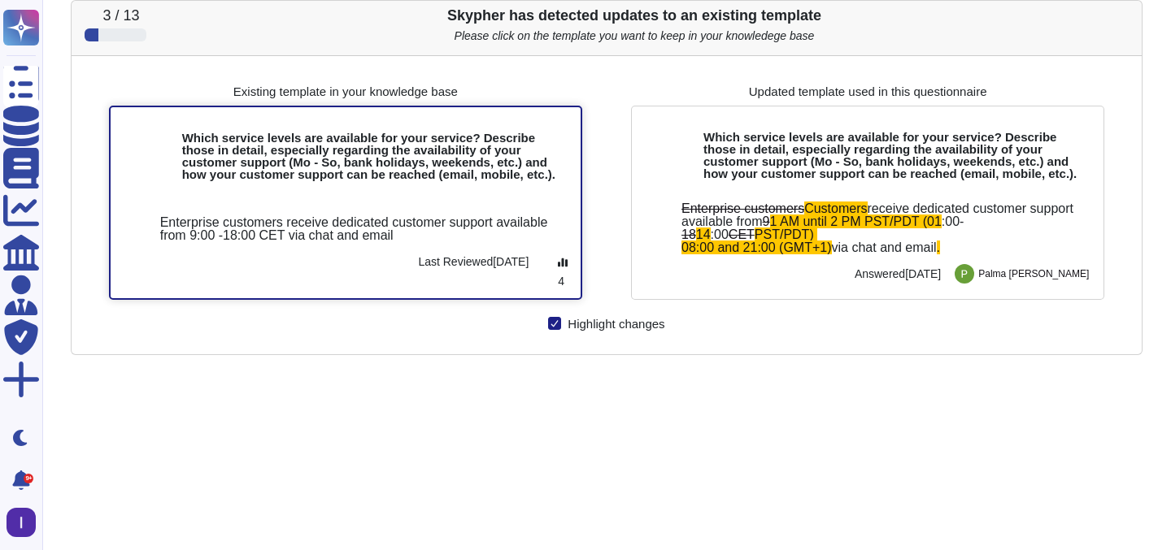
click at [406, 221] on div "Enterprise customers receive dedicated customer support available from 9:00 -18…" at bounding box center [346, 242] width 470 height 111
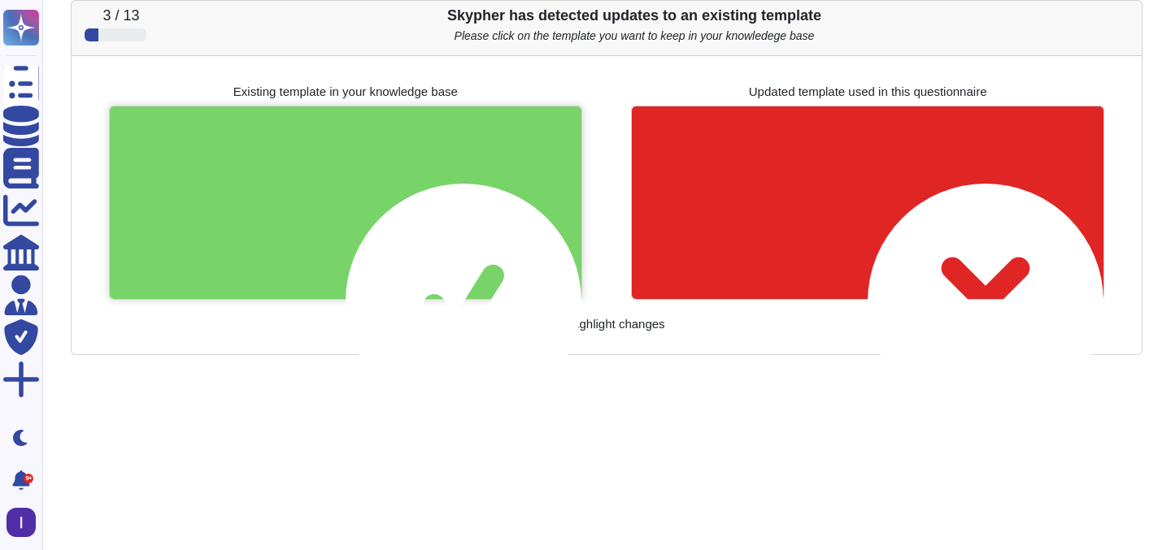
click at [406, 221] on div at bounding box center [346, 202] width 472 height 193
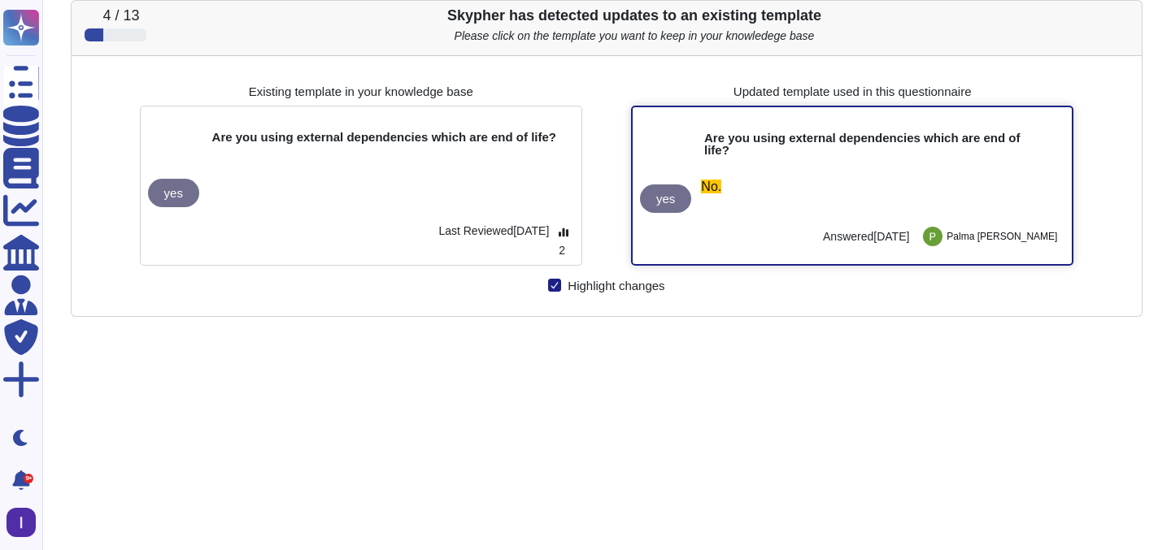
click at [806, 179] on div "yes No. Answered [DATE] [PERSON_NAME]" at bounding box center [851, 213] width 439 height 101
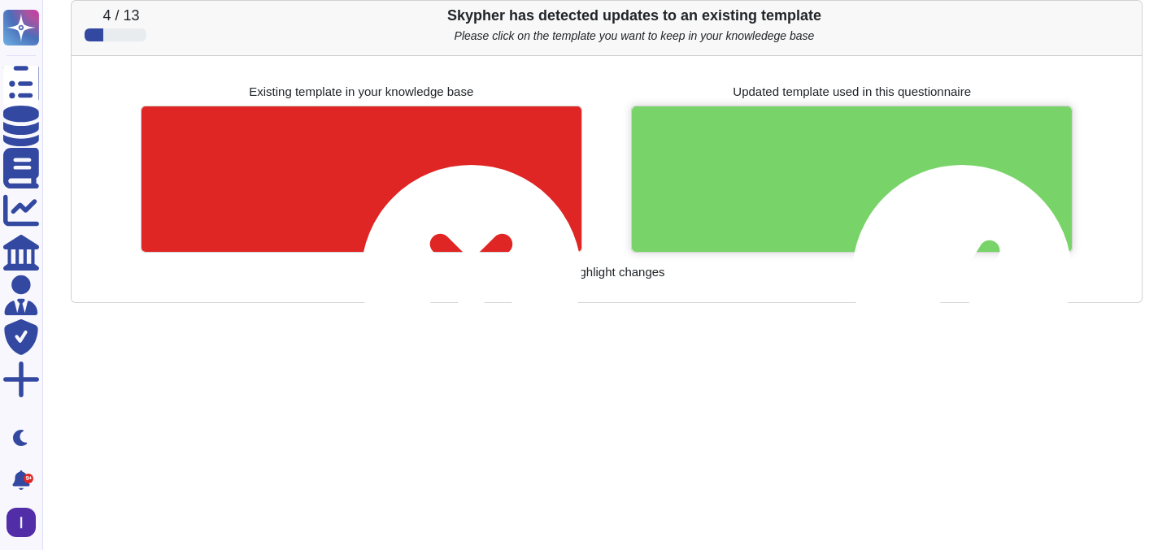
click at [806, 179] on div at bounding box center [852, 179] width 440 height 146
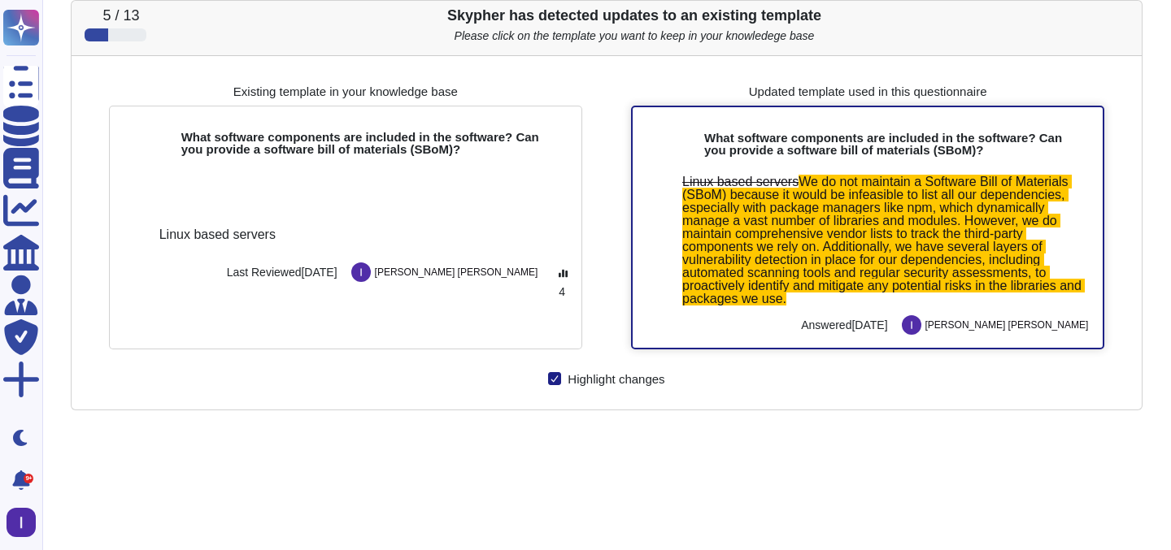
click at [809, 223] on span "We do not maintain a Software Bill of Materials (SBoM) because it would be infe…" at bounding box center [883, 240] width 402 height 131
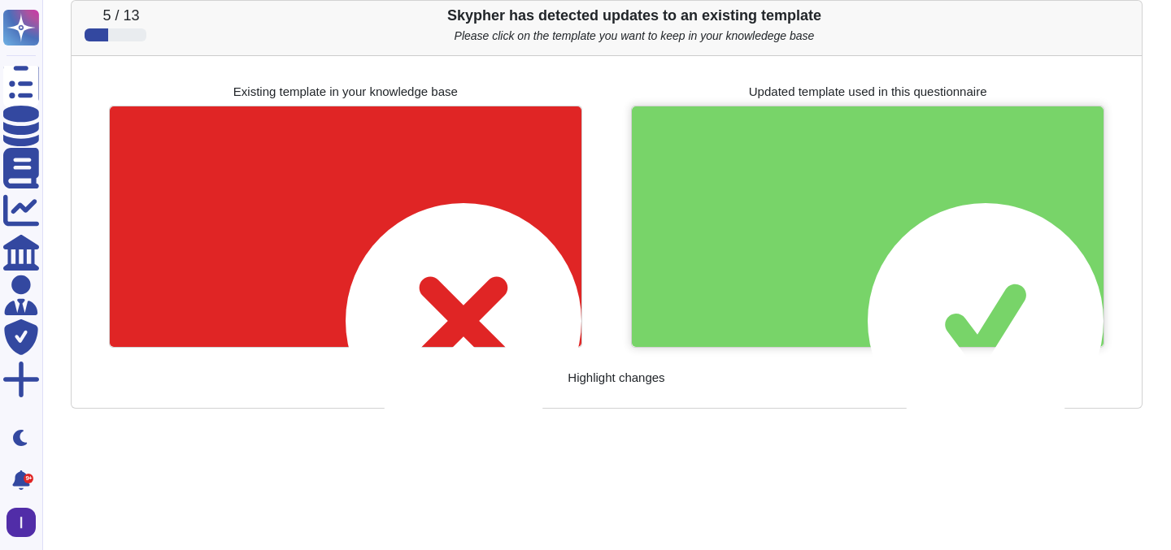
click at [809, 223] on div at bounding box center [868, 226] width 472 height 241
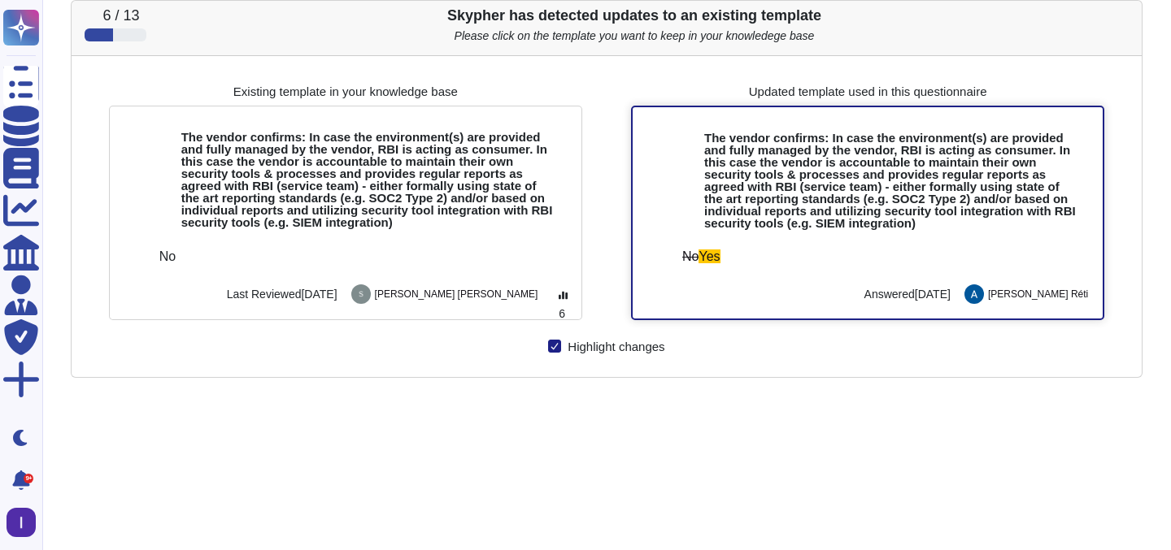
click at [832, 190] on b "The vendor confirms: In case the environment(s) are provided and fully managed …" at bounding box center [890, 180] width 372 height 99
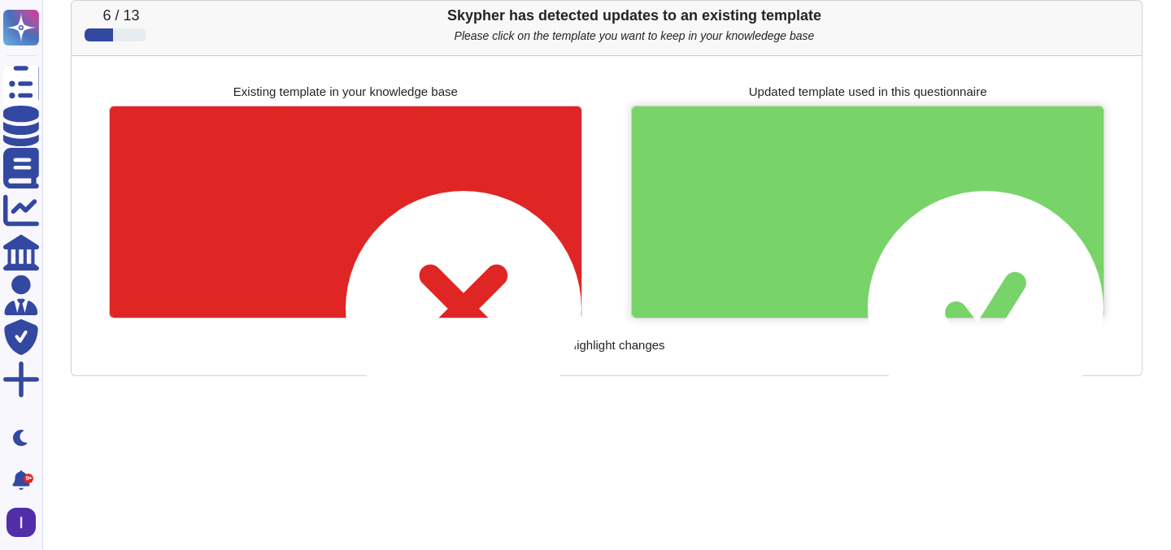
click at [832, 190] on div at bounding box center [868, 211] width 472 height 211
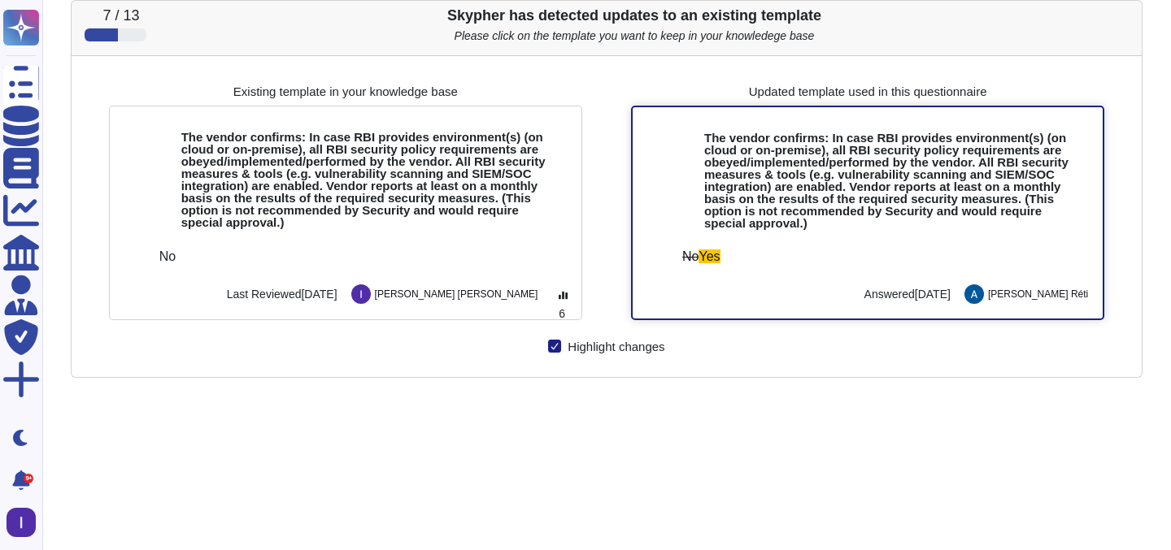
click at [832, 190] on b "The vendor confirms: In case RBI provides environment(s) (on cloud or on-premis…" at bounding box center [886, 180] width 364 height 99
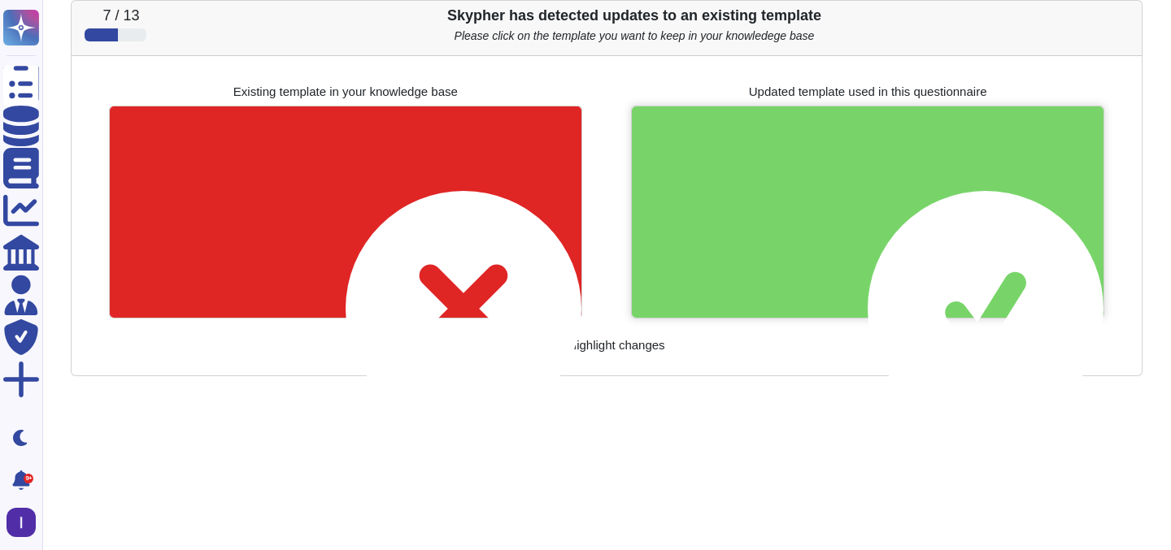
click at [832, 190] on div at bounding box center [868, 211] width 472 height 211
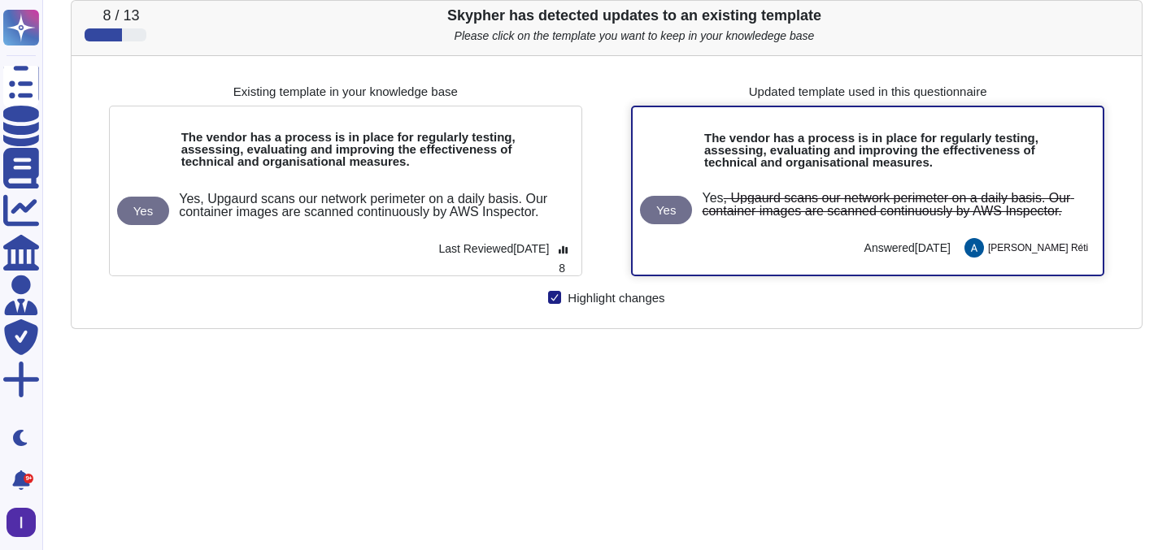
click at [848, 183] on div "Yes Yes , Upgaurd scans our network perimeter on a daily basis. Our container i…" at bounding box center [867, 225] width 470 height 100
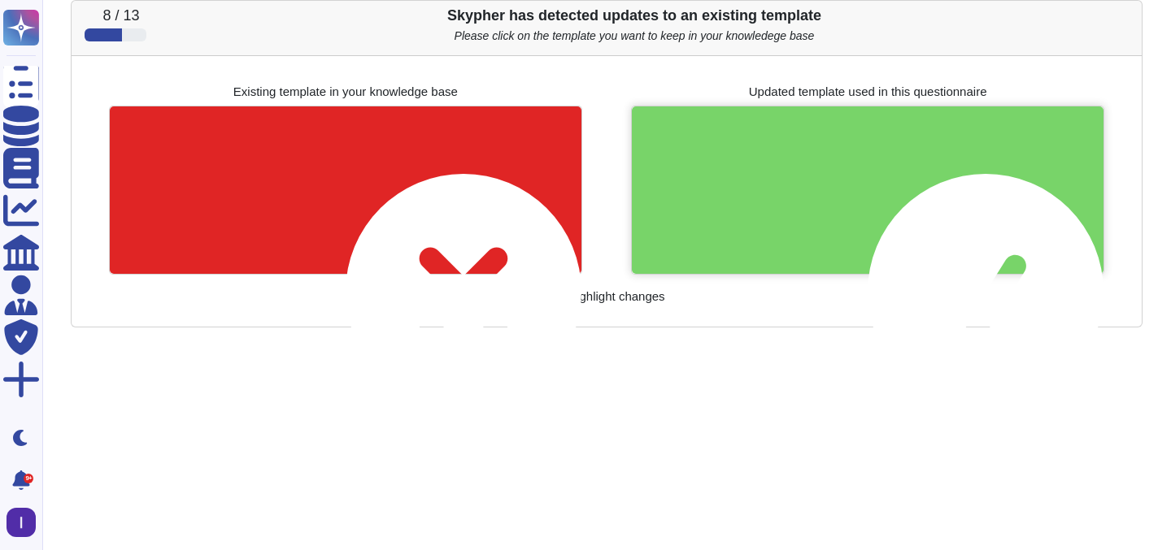
click at [848, 183] on div at bounding box center [868, 189] width 472 height 167
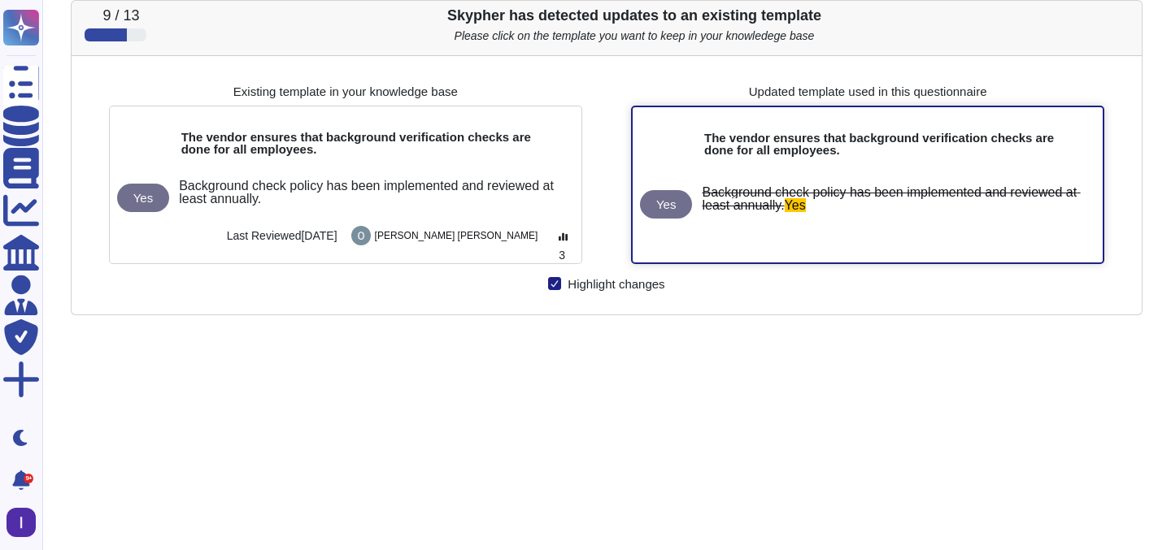
click at [846, 186] on span "Background check policy has been implemented and reviewed at least annually." at bounding box center [891, 198] width 378 height 27
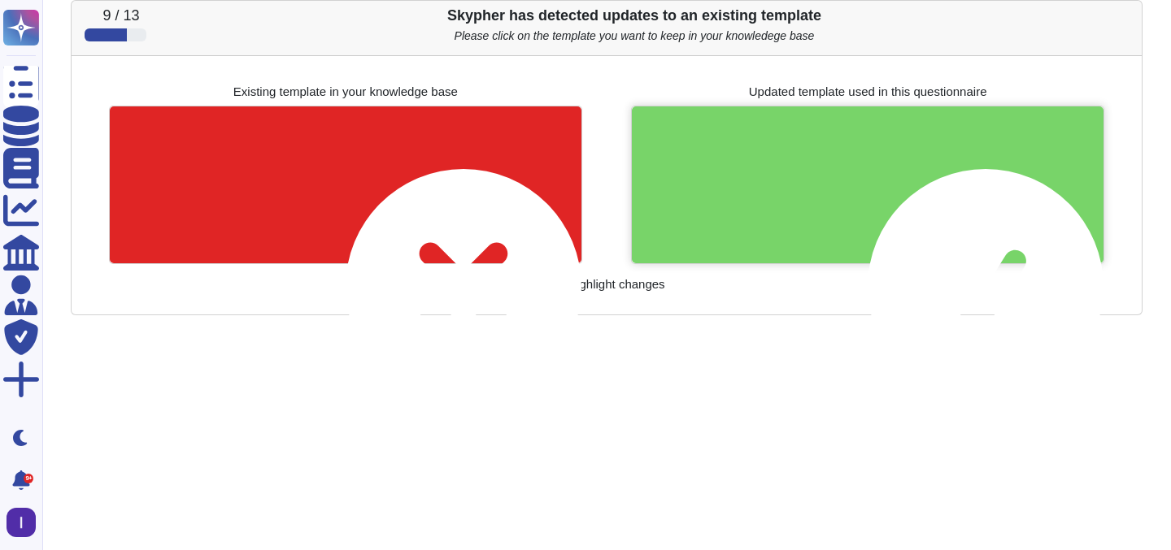
click at [846, 186] on div at bounding box center [868, 184] width 472 height 156
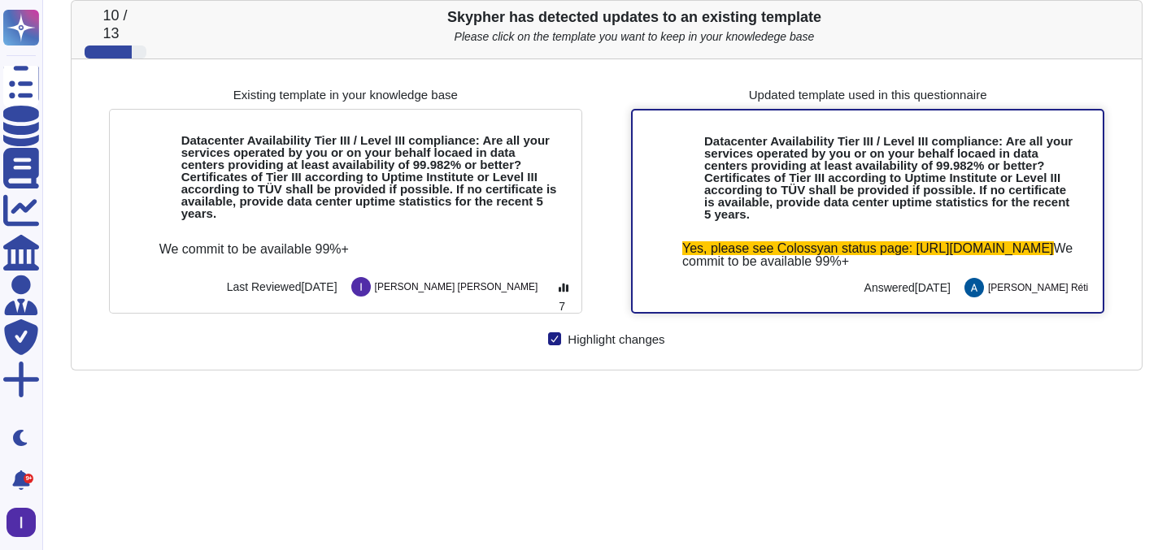
click at [845, 187] on b "Datacenter Availability Tier III / Level III compliance: Are all your services …" at bounding box center [888, 177] width 368 height 87
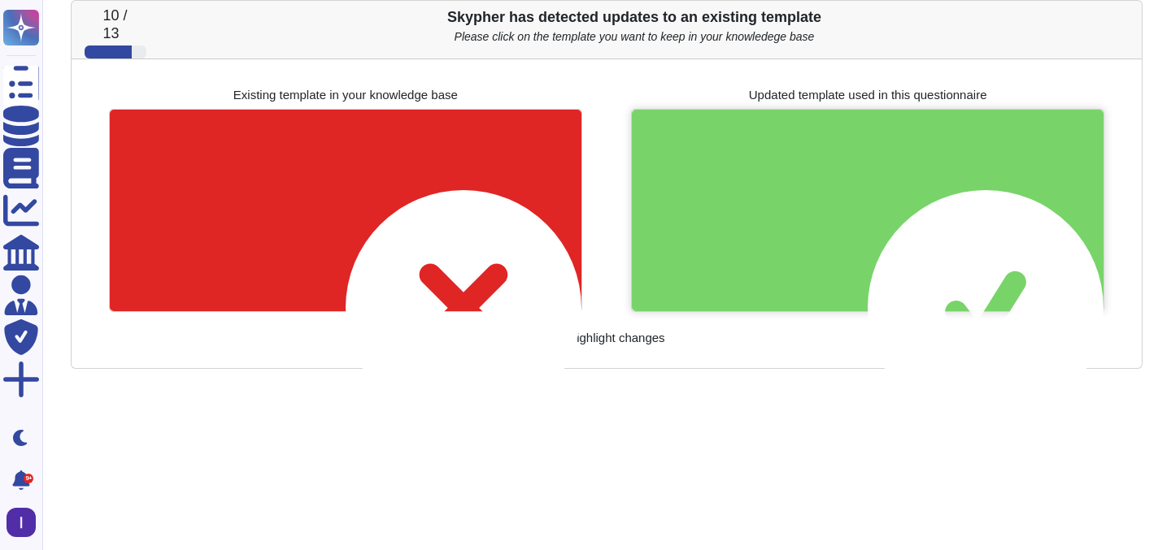
click at [845, 187] on div at bounding box center [868, 211] width 472 height 202
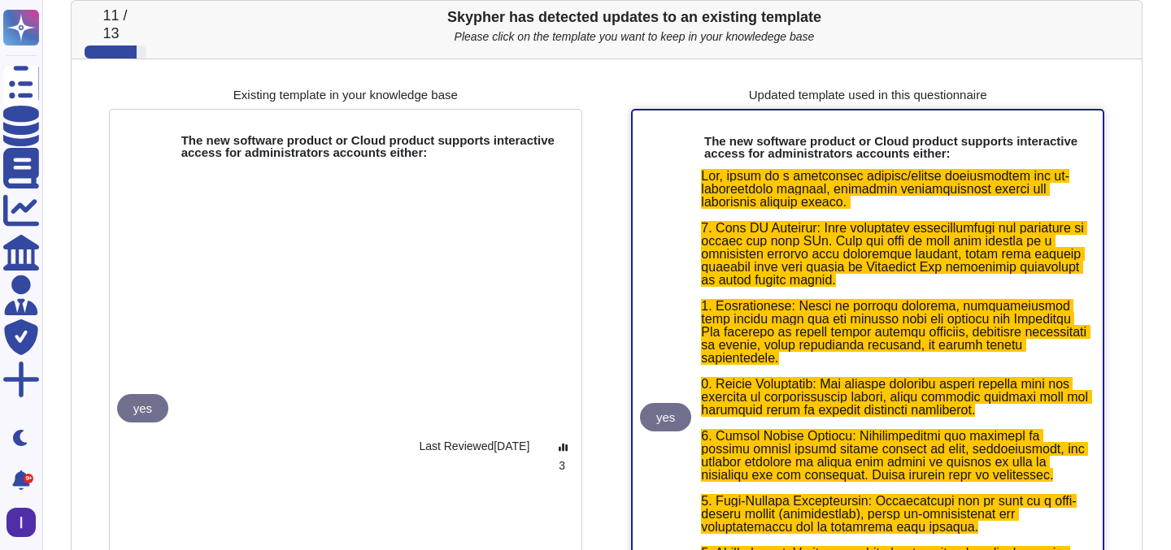
click at [858, 254] on span at bounding box center [896, 416] width 390 height 495
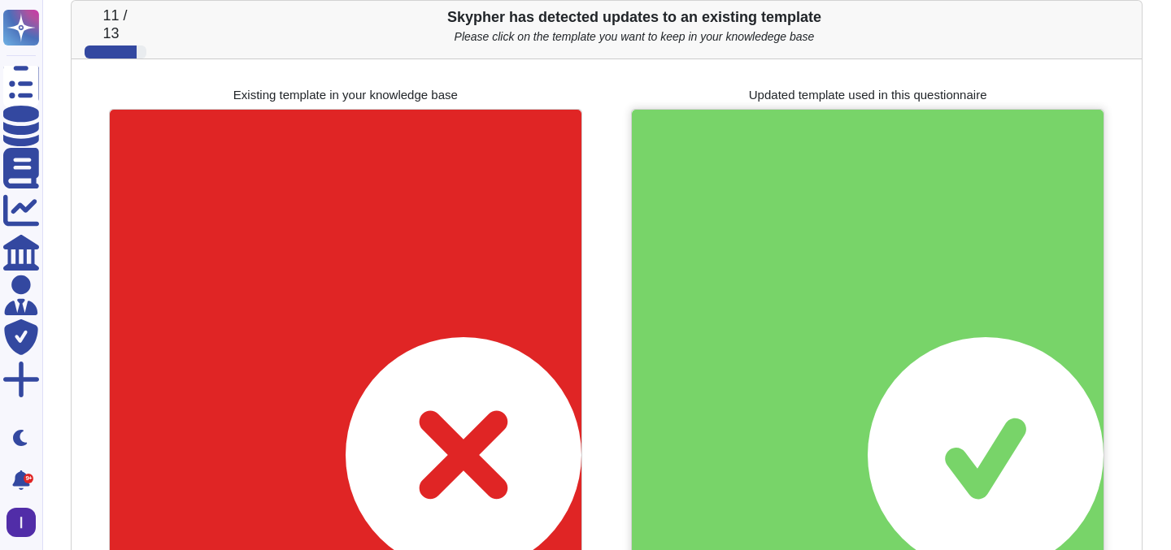
click at [858, 254] on div at bounding box center [868, 394] width 472 height 568
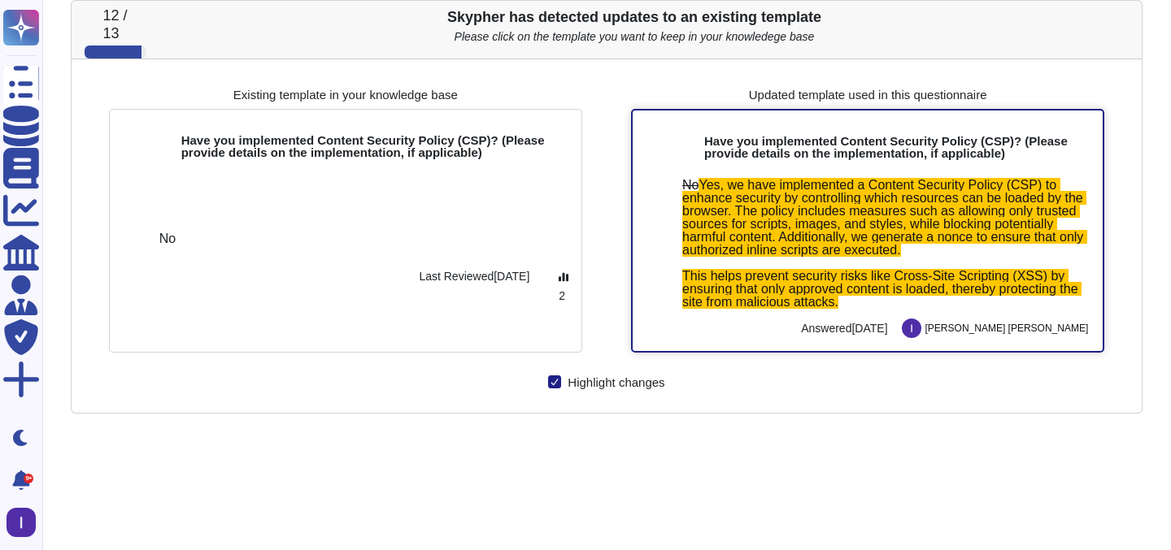
click at [861, 234] on span "Yes, we have implemented a Content Security Policy (CSP) to enhance security by…" at bounding box center [884, 243] width 405 height 131
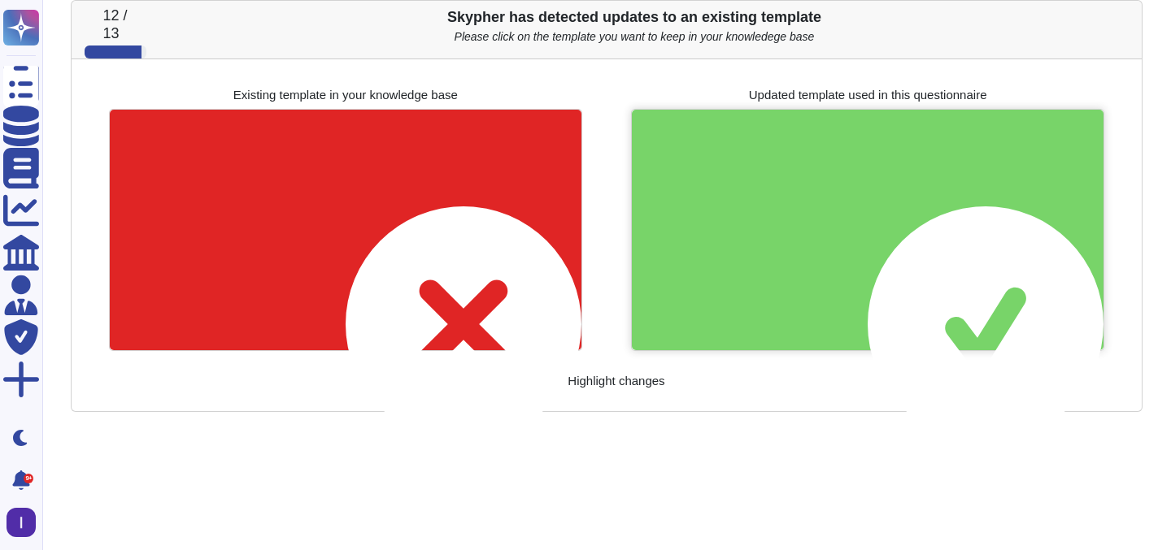
click at [861, 234] on div at bounding box center [868, 230] width 472 height 241
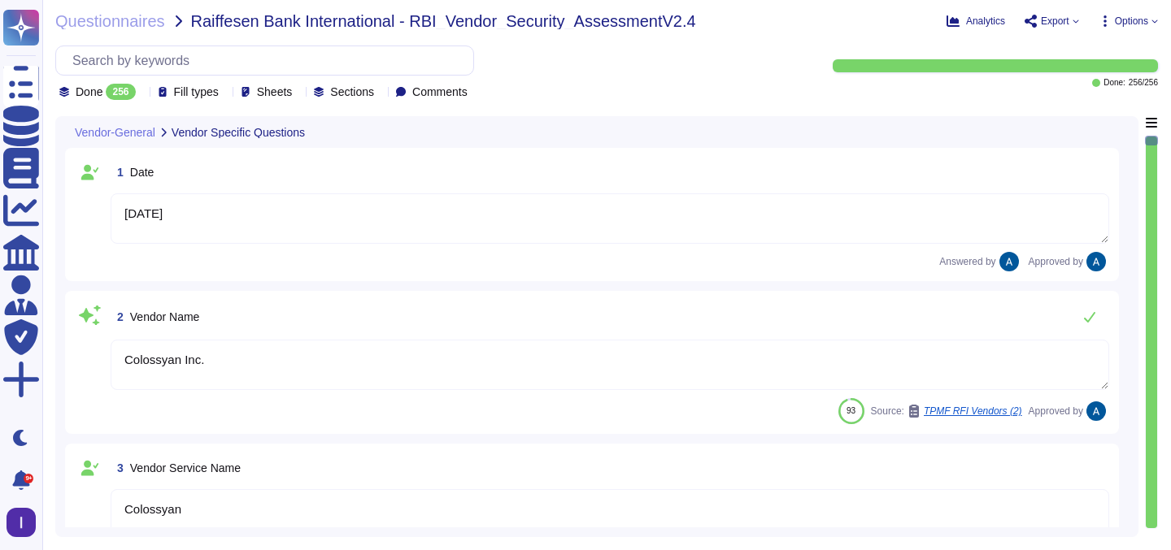
click at [1043, 20] on span "Export" at bounding box center [1055, 21] width 28 height 10
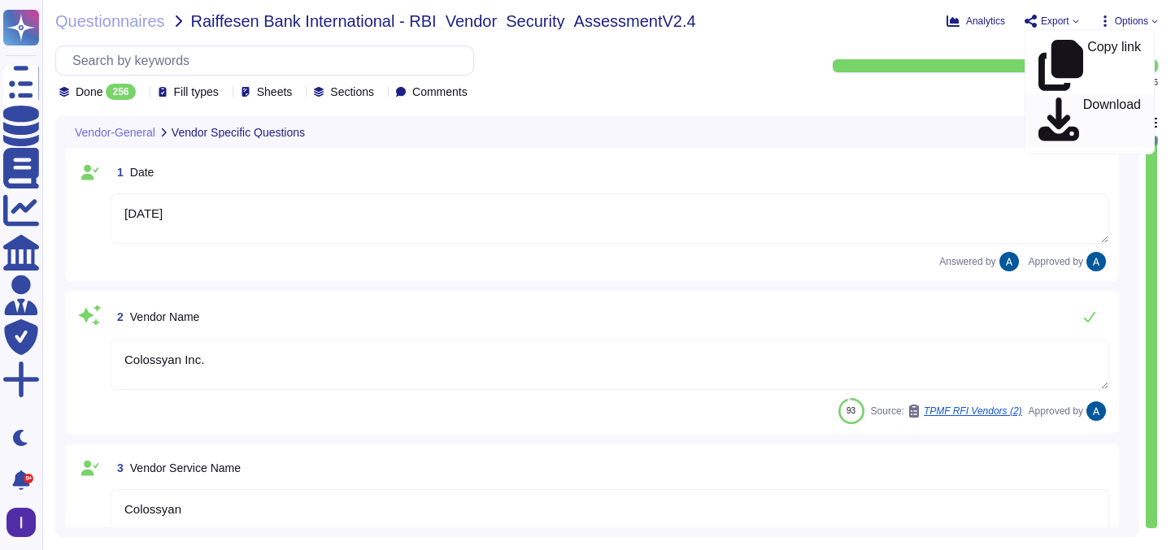
click at [1052, 98] on div "Download" at bounding box center [1089, 121] width 102 height 46
